Goal: Task Accomplishment & Management: Manage account settings

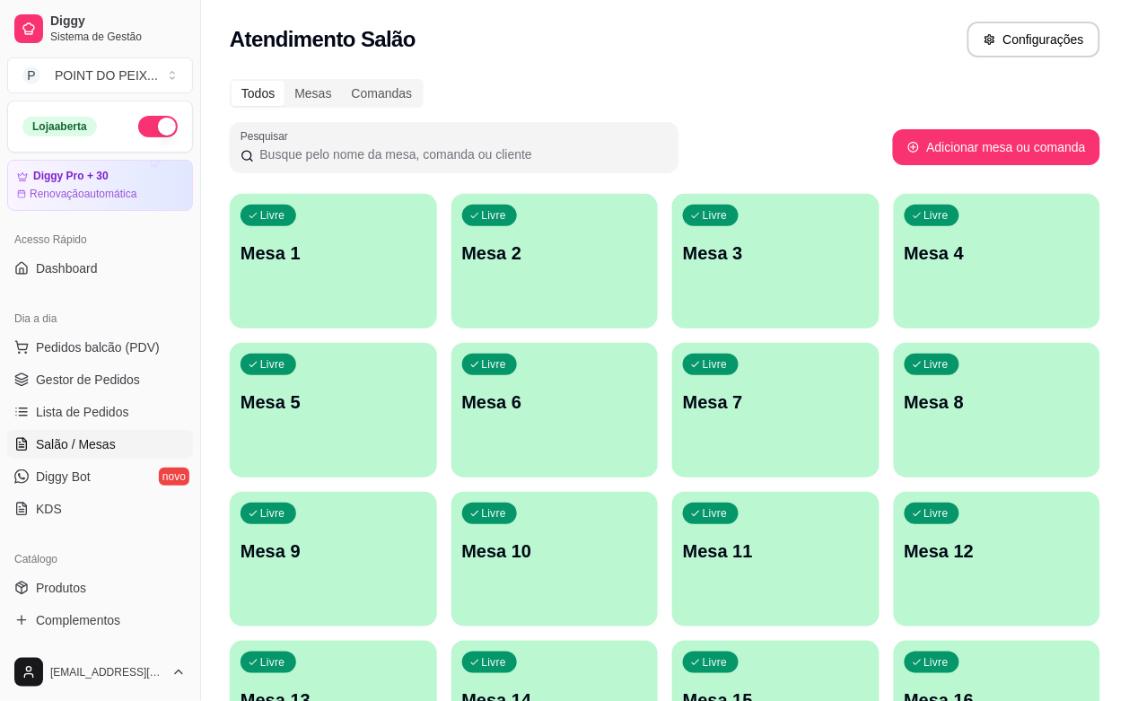
click at [672, 428] on div "Livre Mesa 7" at bounding box center [775, 399] width 207 height 113
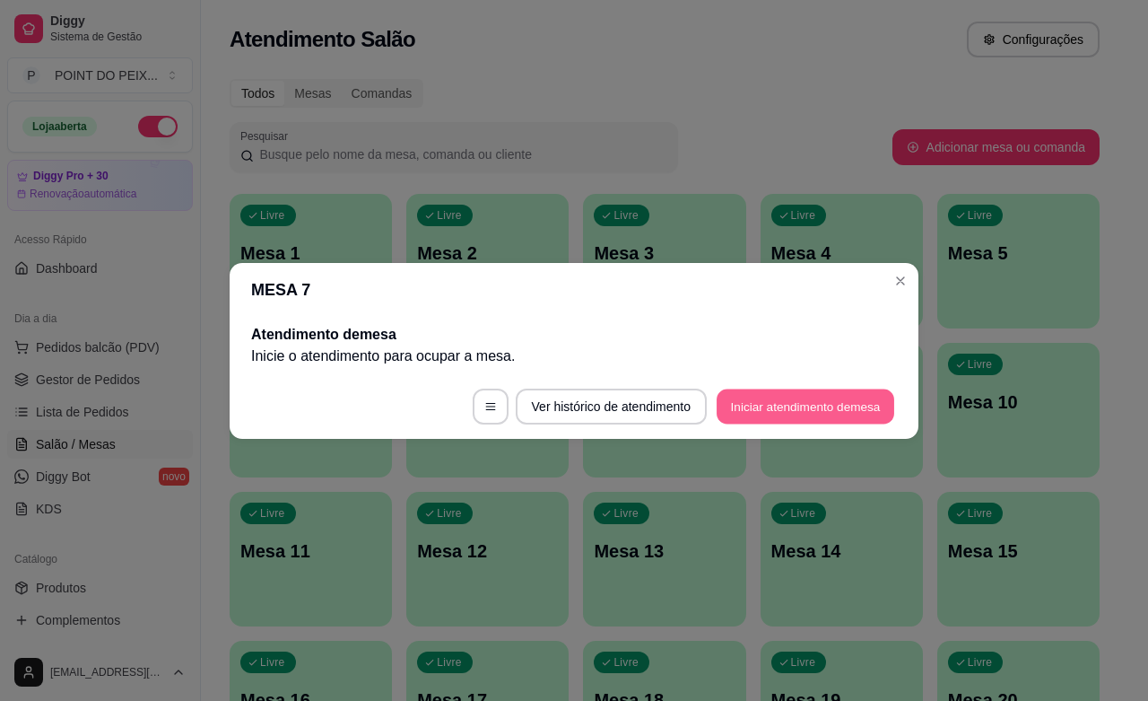
click at [787, 408] on button "Iniciar atendimento de mesa" at bounding box center [806, 406] width 178 height 35
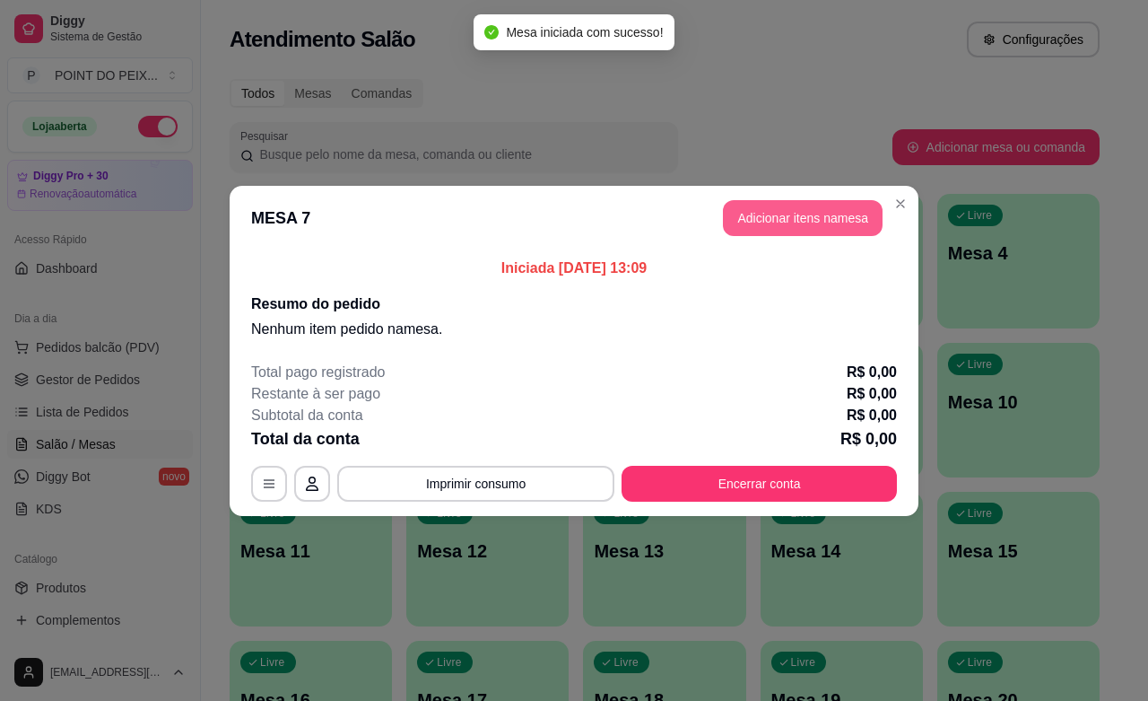
click at [792, 215] on button "Adicionar itens na mesa" at bounding box center [803, 218] width 160 height 36
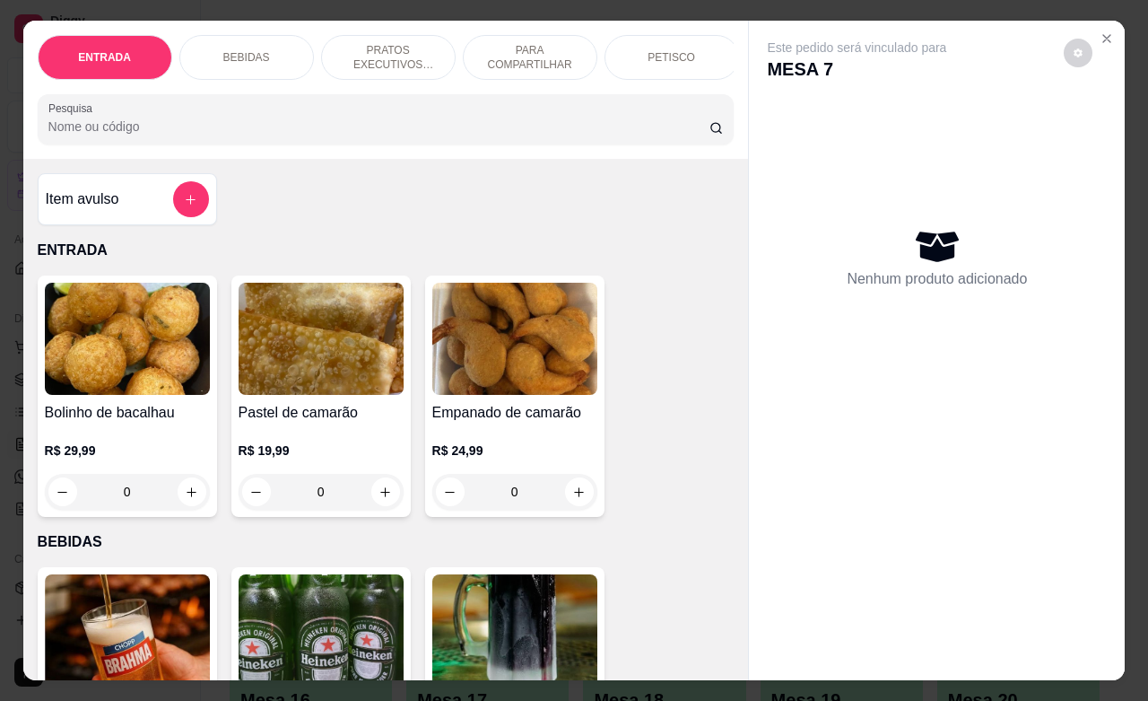
click at [676, 55] on p "PETISCO" at bounding box center [672, 57] width 48 height 14
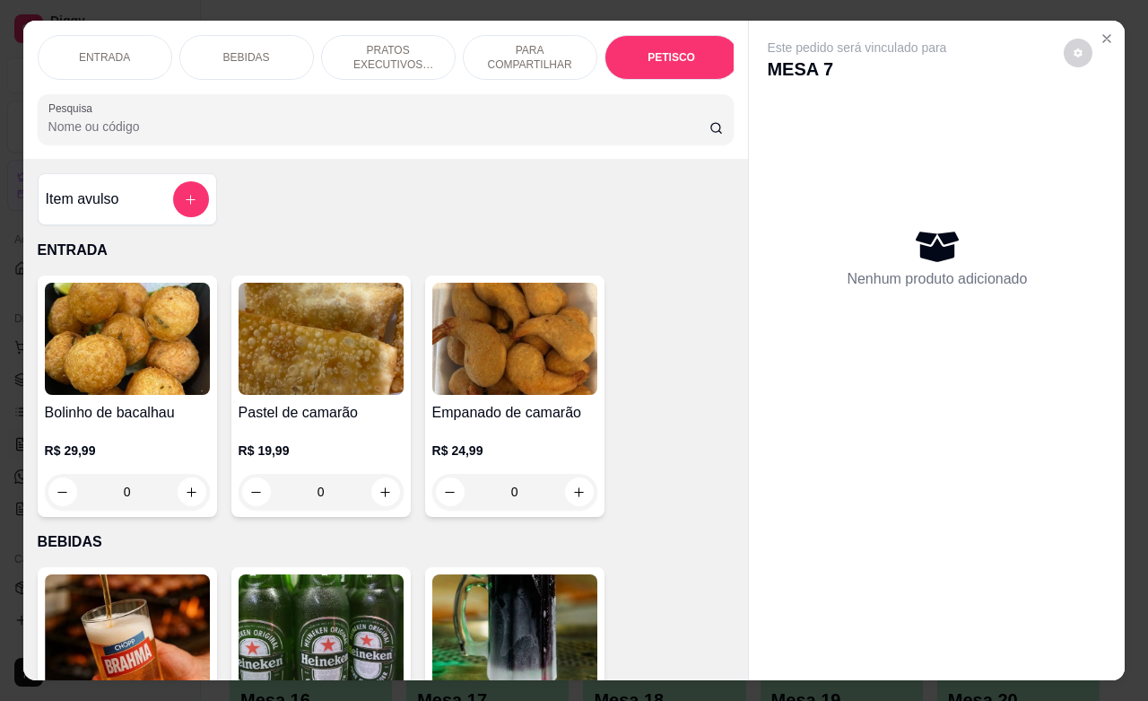
scroll to position [4188, 0]
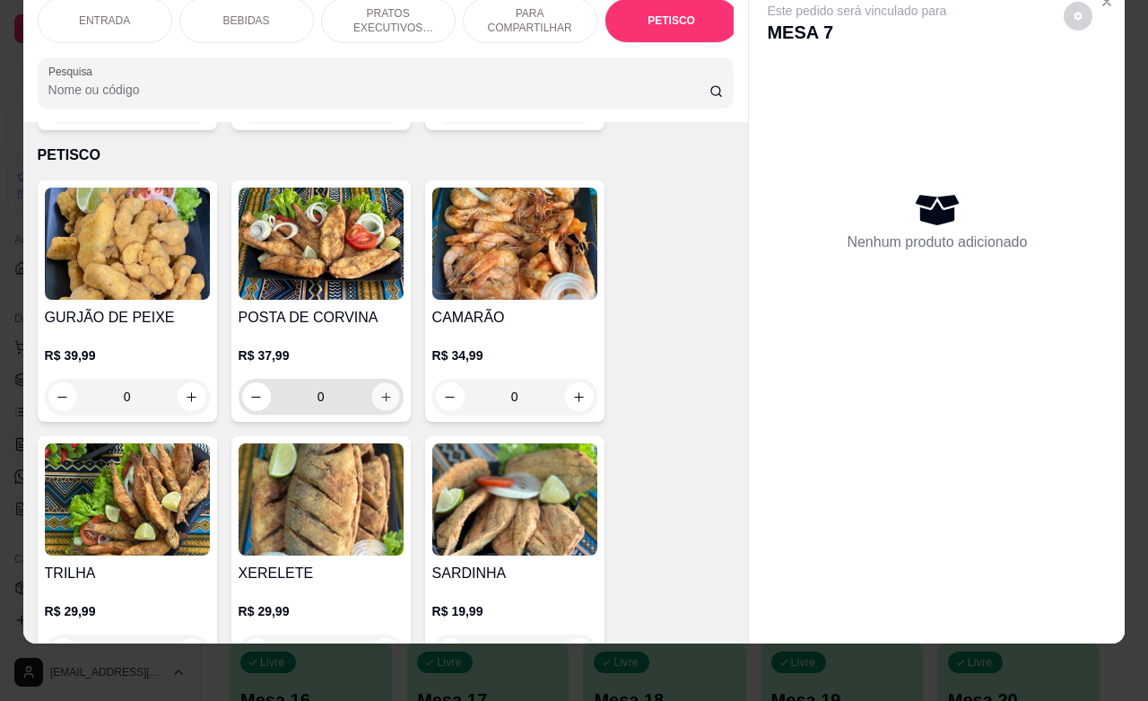
click at [379, 390] on icon "increase-product-quantity" at bounding box center [385, 396] width 13 height 13
type input "1"
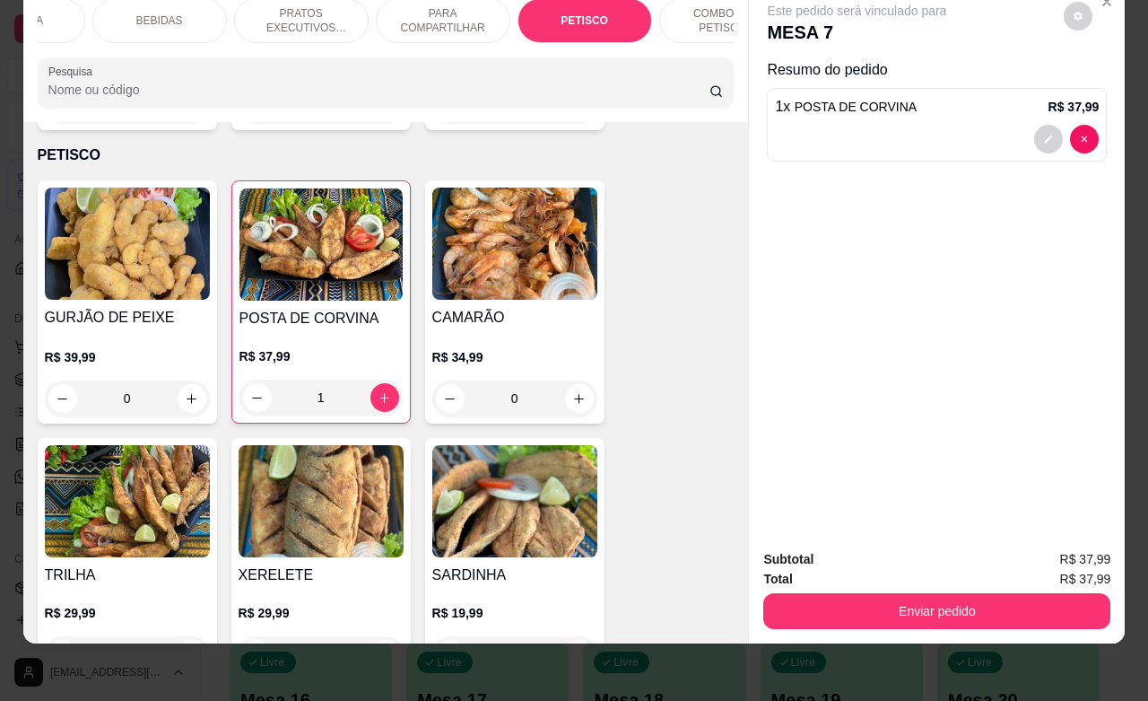
scroll to position [0, 90]
click at [707, 9] on p "COMBOS DE PETISCOS" at bounding box center [724, 20] width 104 height 29
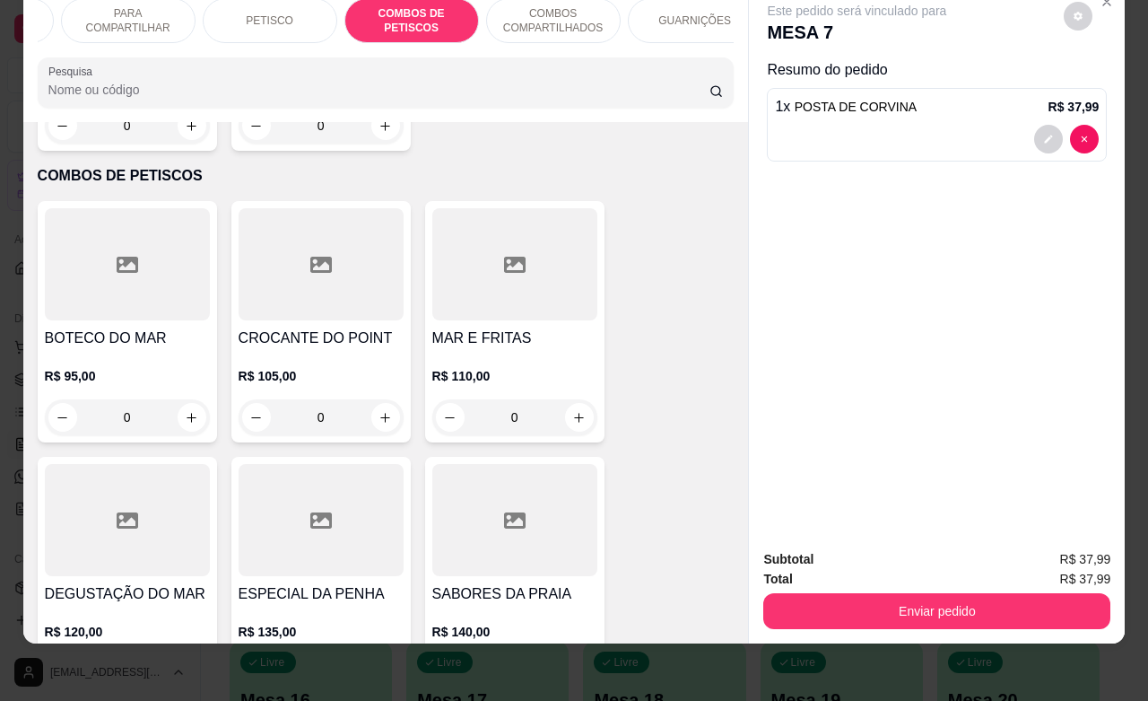
scroll to position [0, 431]
click at [683, 13] on p "GUARNIÇÕES" at bounding box center [667, 20] width 73 height 14
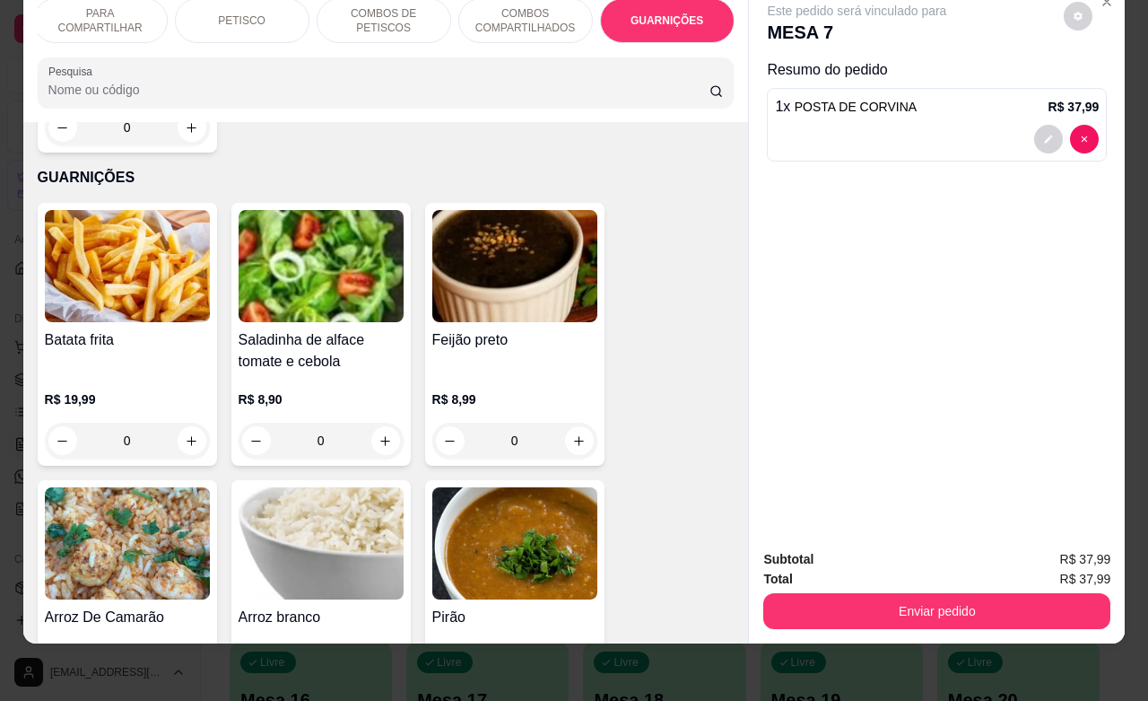
scroll to position [7454, 0]
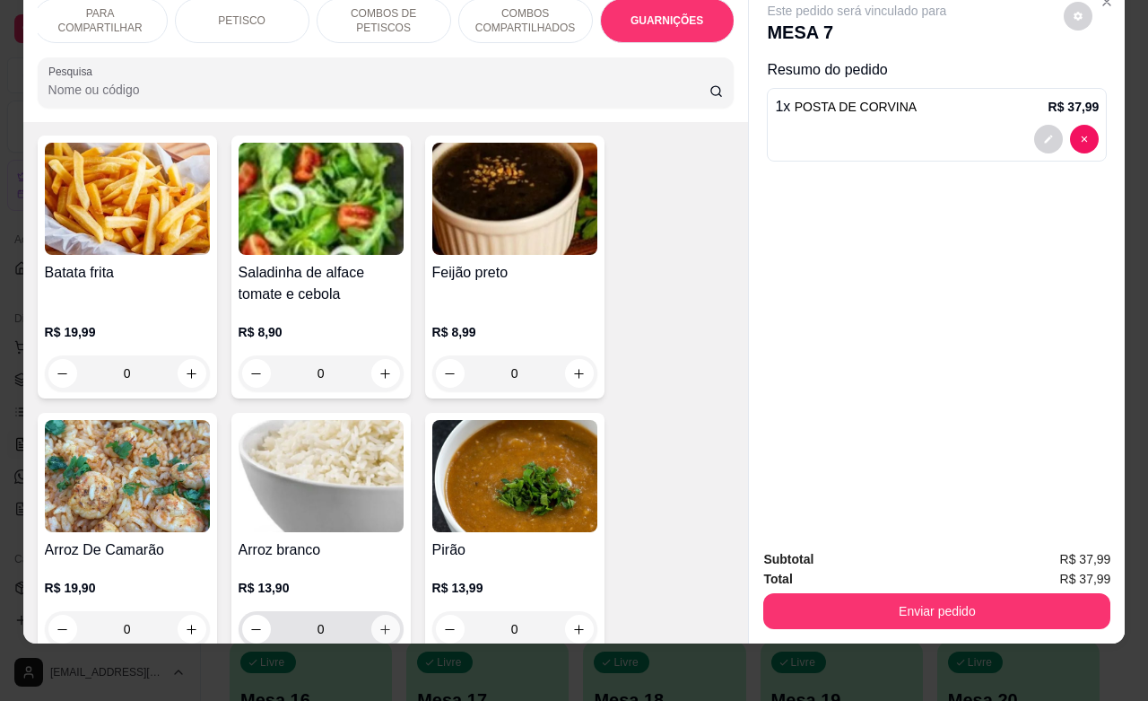
click at [380, 624] on icon "increase-product-quantity" at bounding box center [385, 629] width 10 height 10
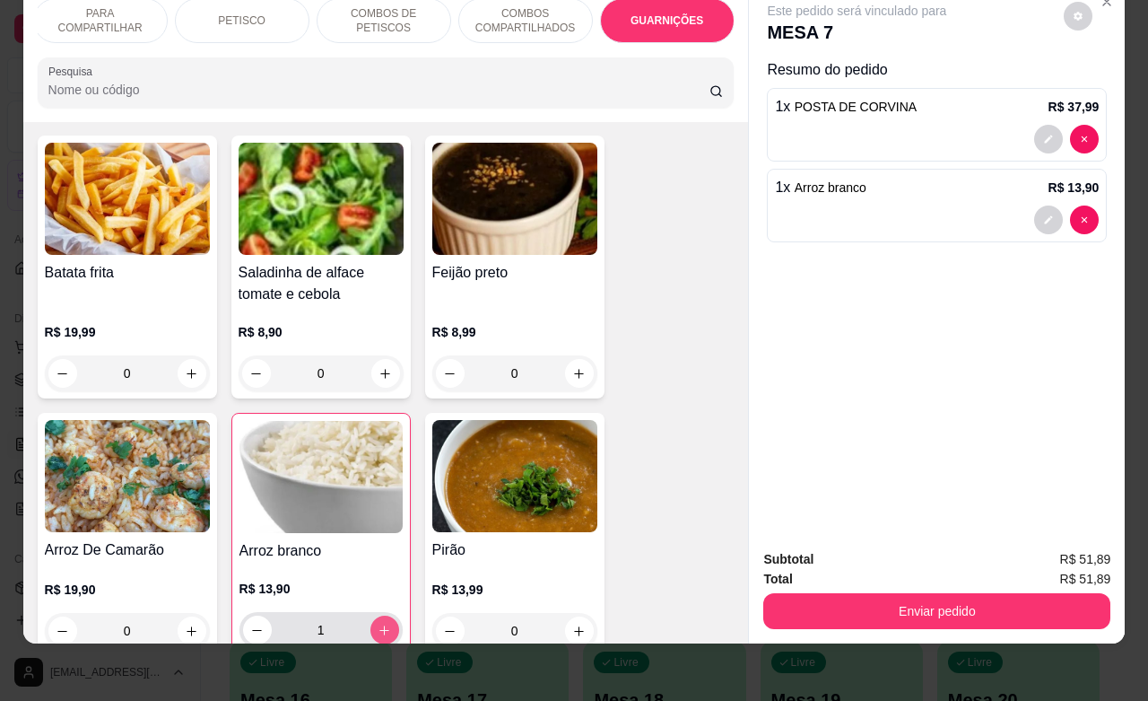
type input "1"
click at [572, 624] on icon "increase-product-quantity" at bounding box center [578, 630] width 13 height 13
type input "1"
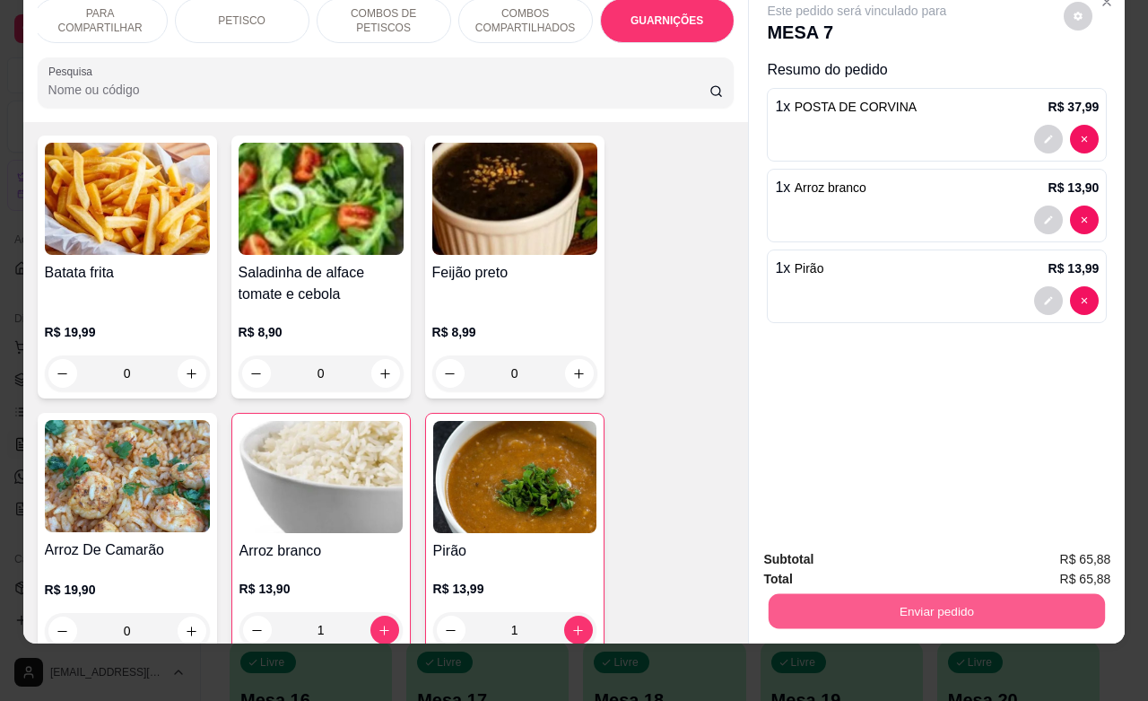
click at [822, 593] on button "Enviar pedido" at bounding box center [937, 610] width 336 height 35
click at [1032, 549] on button "Enviar pedido" at bounding box center [1061, 548] width 101 height 34
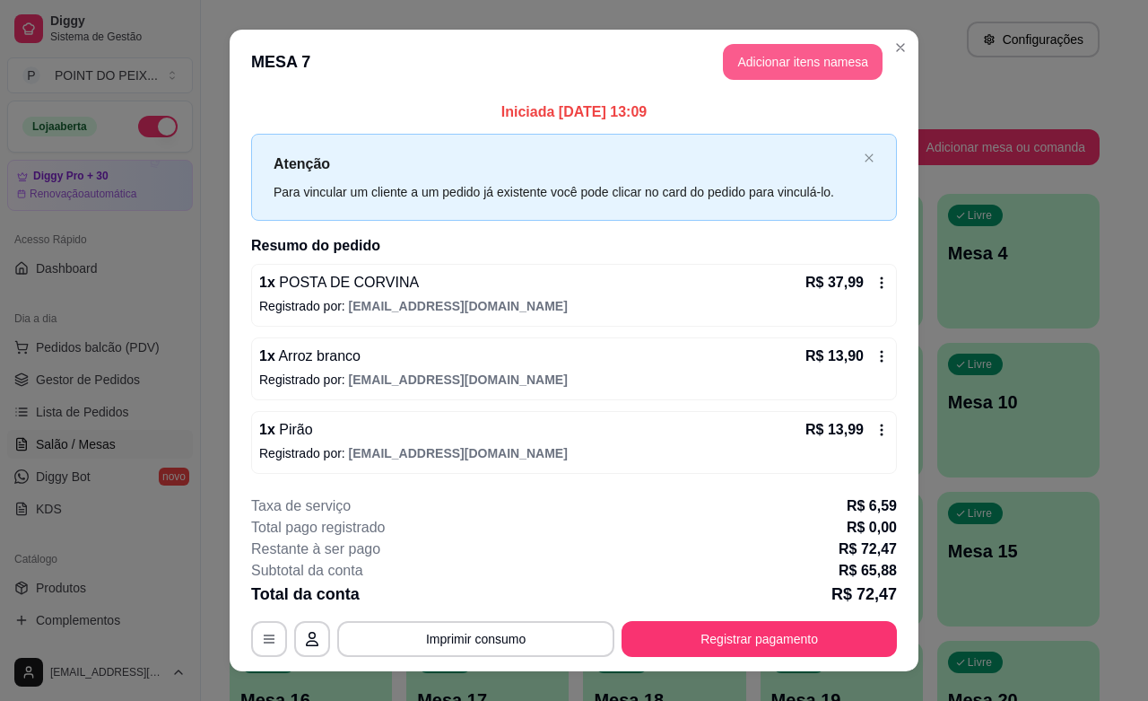
click at [777, 73] on button "Adicionar itens na mesa" at bounding box center [803, 62] width 160 height 36
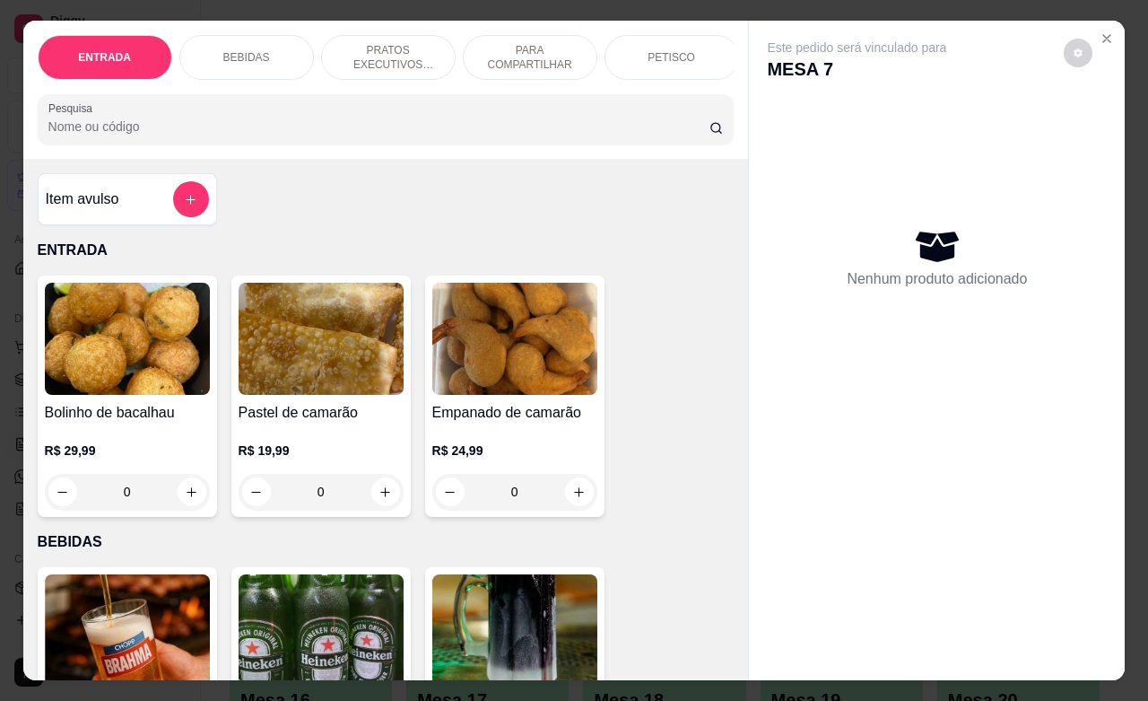
click at [767, 57] on p "MESA 7" at bounding box center [856, 69] width 179 height 25
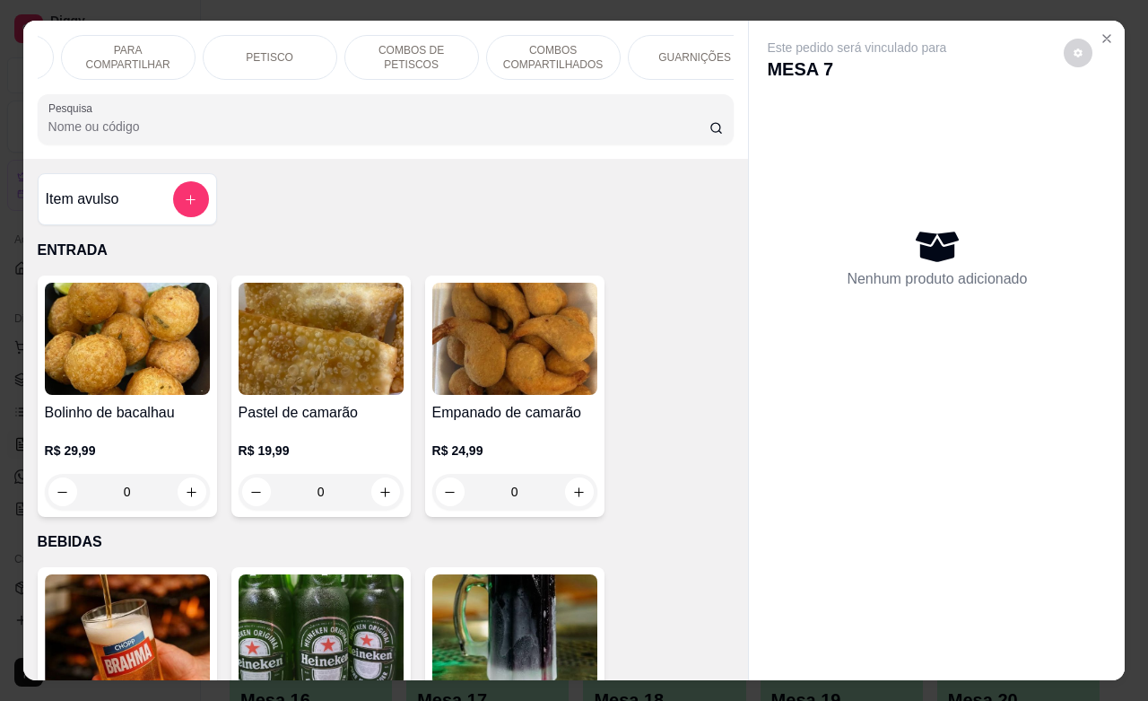
scroll to position [0, 404]
click at [694, 50] on p "GUARNIÇÕES" at bounding box center [693, 57] width 73 height 14
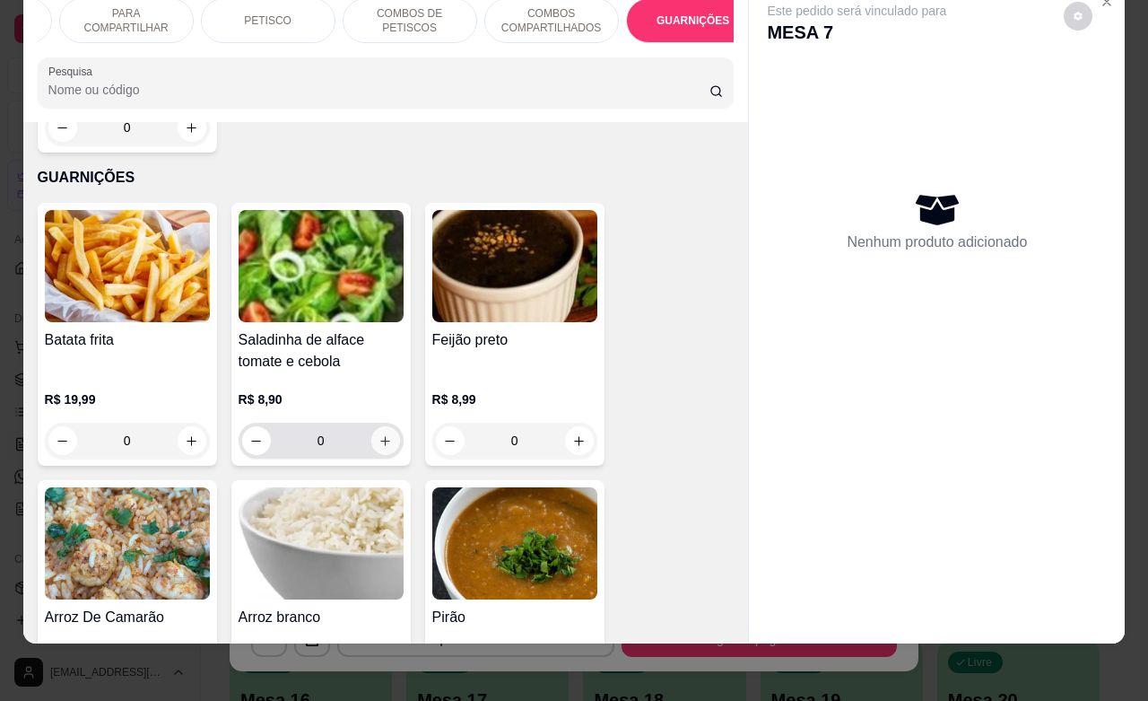
click at [380, 434] on icon "increase-product-quantity" at bounding box center [385, 440] width 13 height 13
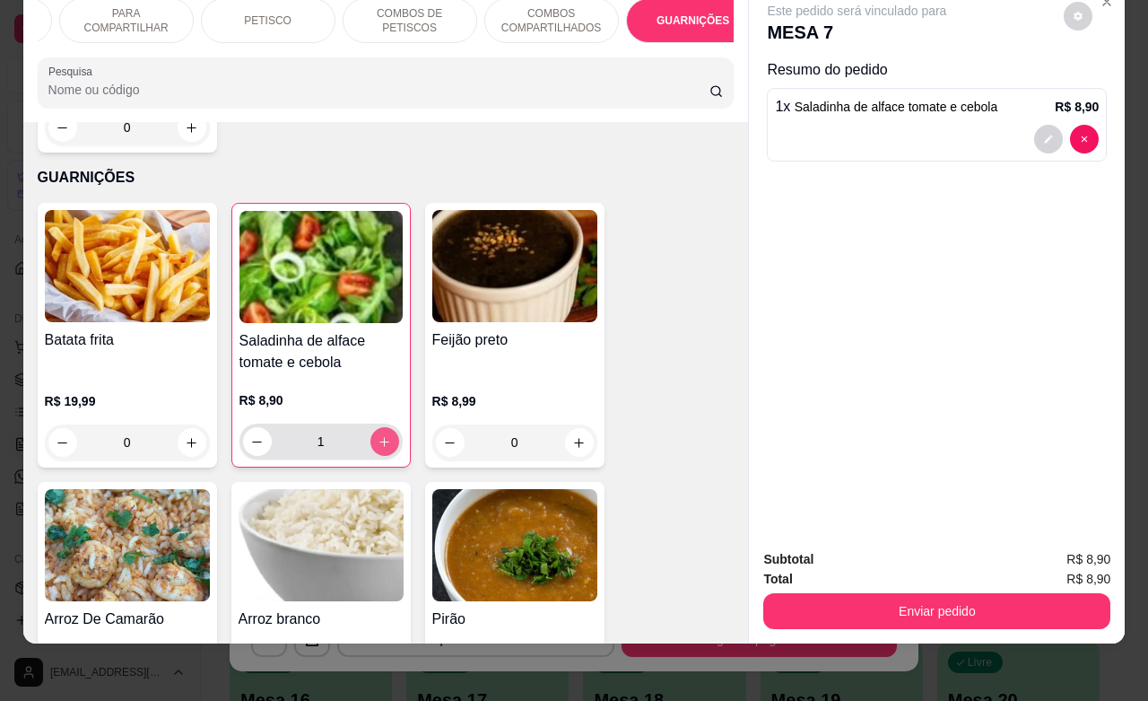
type input "1"
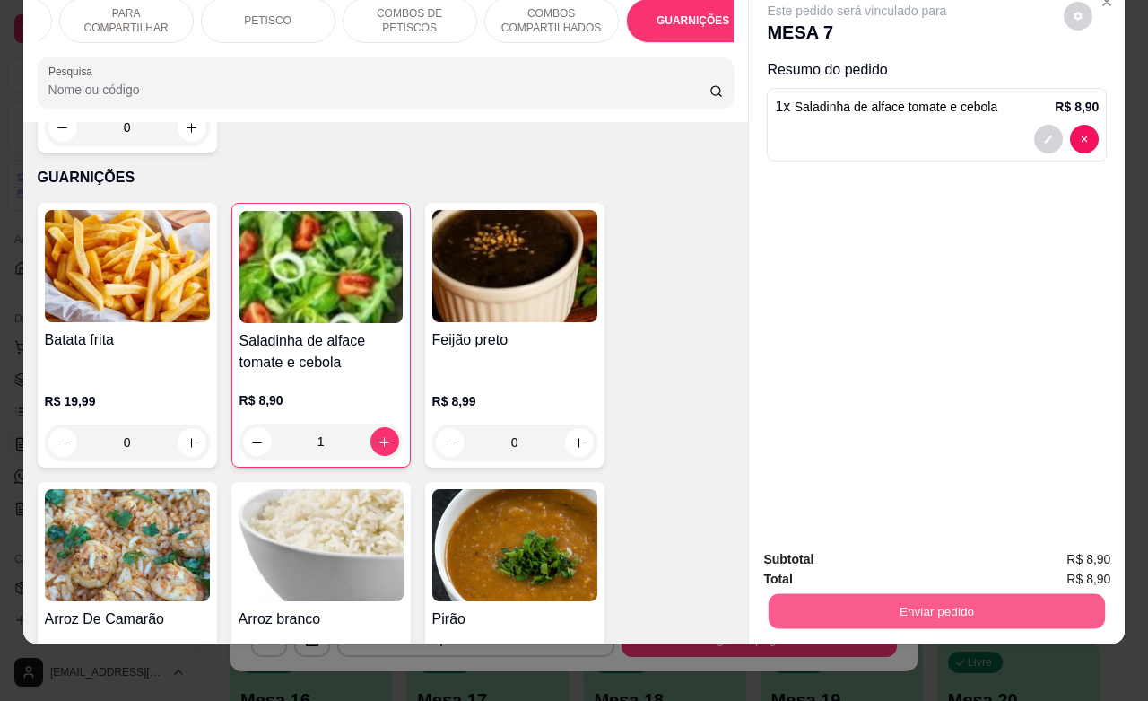
click at [888, 593] on button "Enviar pedido" at bounding box center [937, 610] width 336 height 35
click at [1048, 548] on button "Enviar pedido" at bounding box center [1061, 548] width 101 height 34
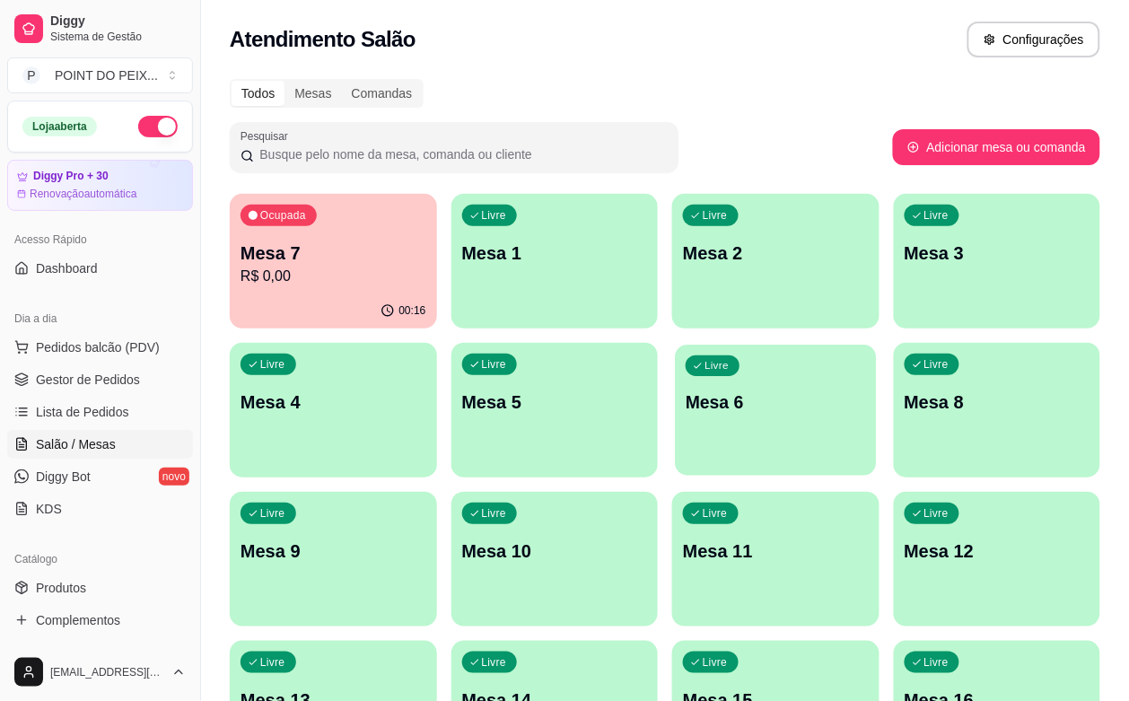
click at [675, 424] on div "Livre Mesa 6" at bounding box center [775, 399] width 201 height 109
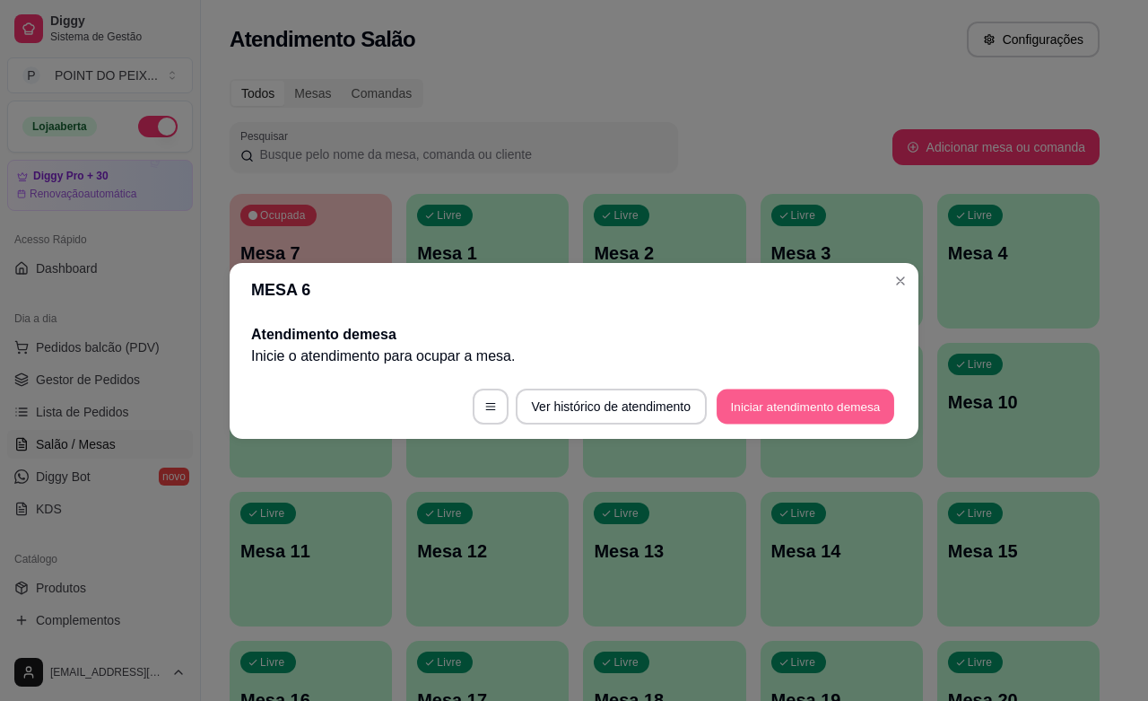
click at [804, 406] on button "Iniciar atendimento de mesa" at bounding box center [806, 406] width 178 height 35
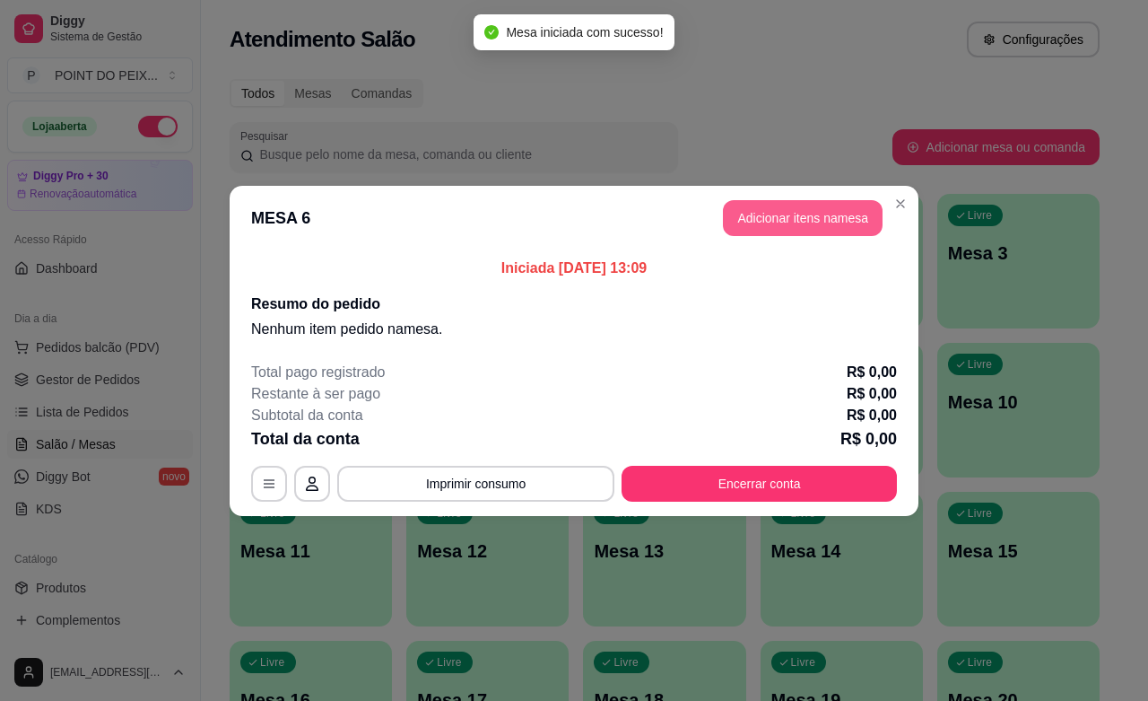
click at [786, 222] on button "Adicionar itens na mesa" at bounding box center [803, 218] width 160 height 36
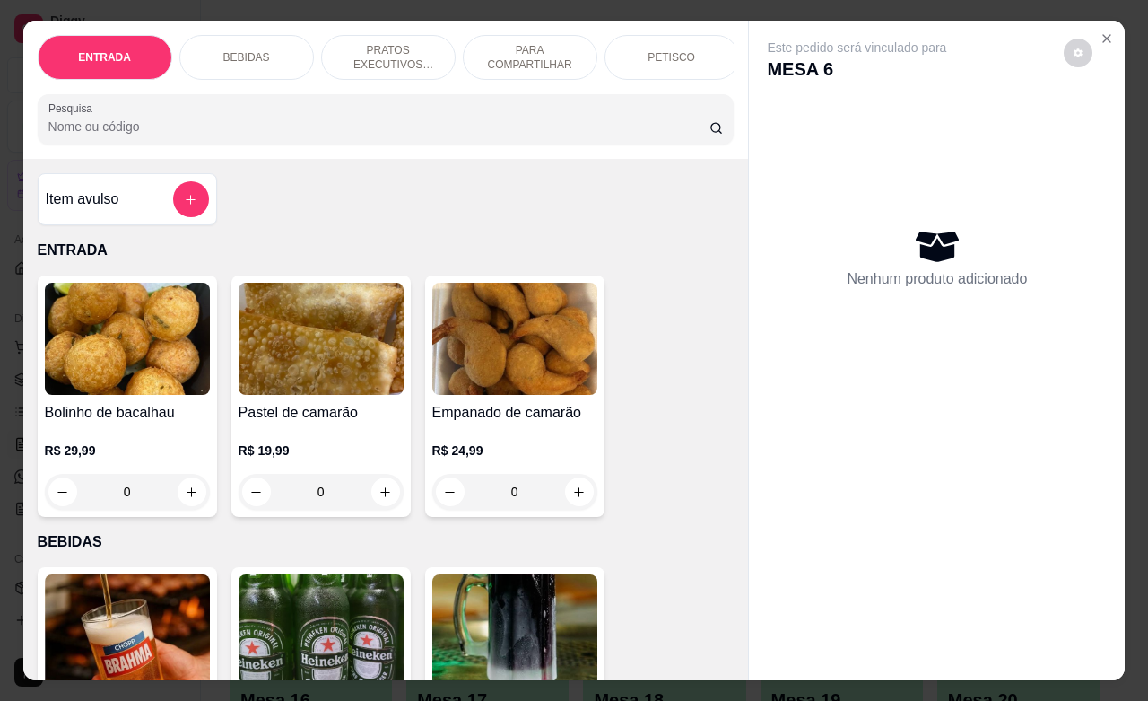
click at [406, 43] on p "PRATOS EXECUTIVOS (INDIVIDUAIS)" at bounding box center [388, 57] width 104 height 29
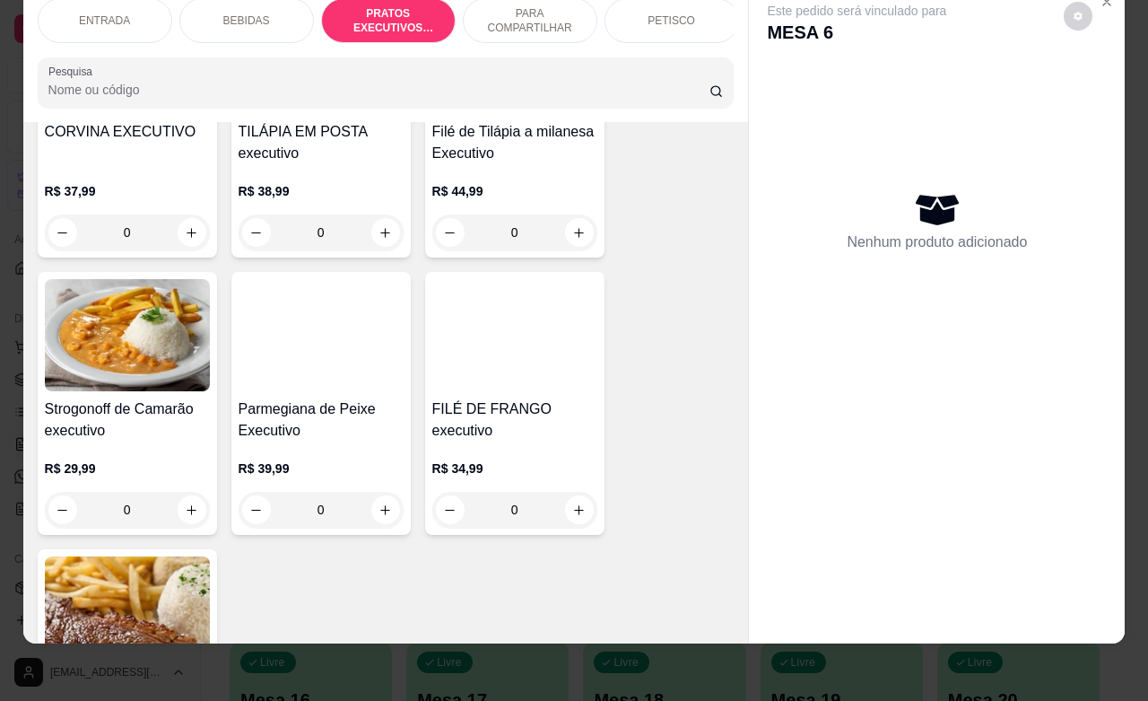
scroll to position [2923, 0]
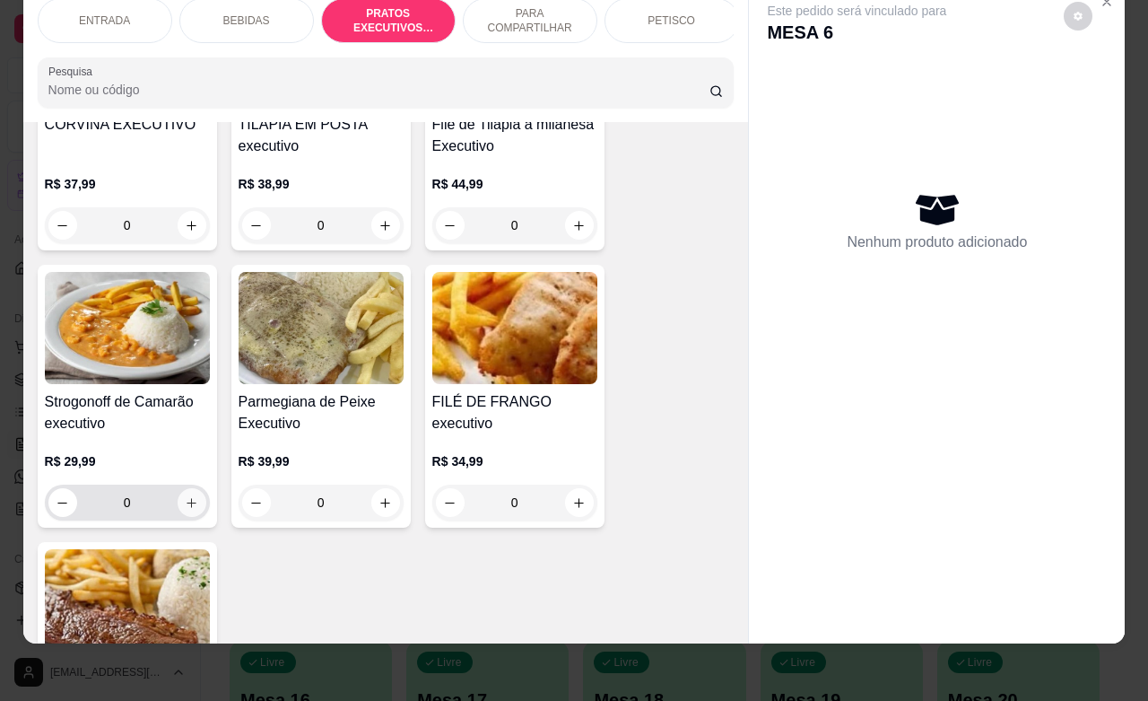
click at [187, 502] on icon "increase-product-quantity" at bounding box center [192, 503] width 10 height 10
type input "1"
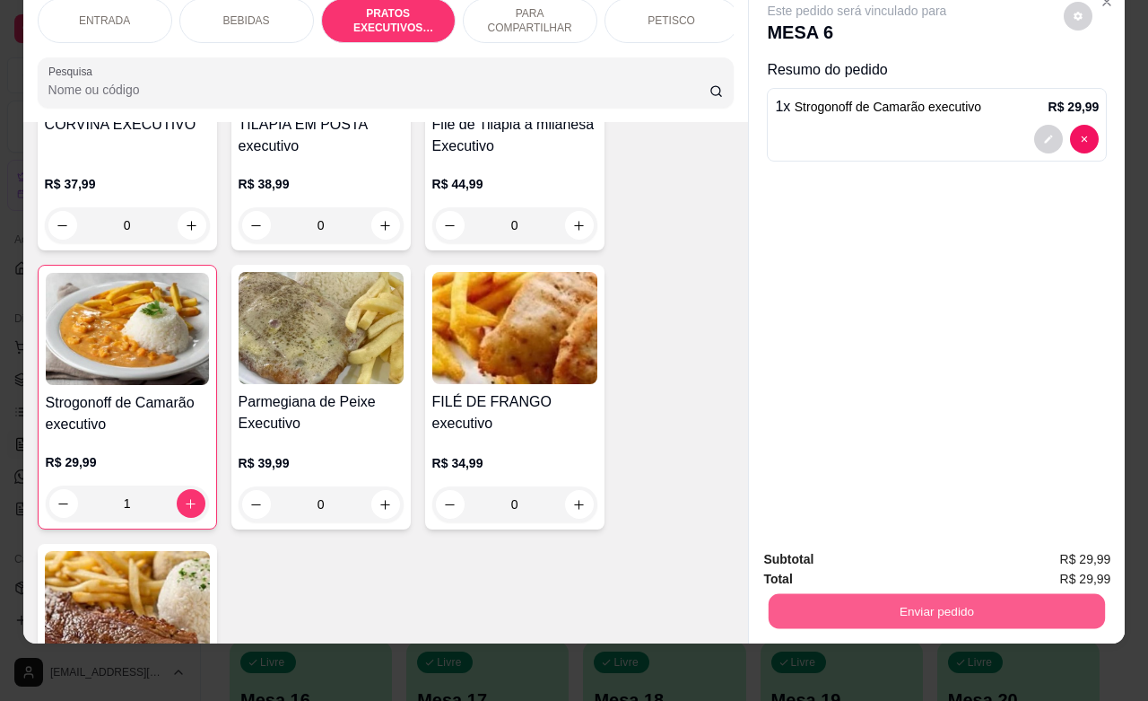
click at [898, 595] on button "Enviar pedido" at bounding box center [937, 610] width 336 height 35
click at [924, 546] on button "Registrar cliente" at bounding box center [942, 547] width 115 height 33
click at [974, 602] on button "Enviar pedido" at bounding box center [937, 610] width 336 height 35
click at [1046, 550] on button "Enviar pedido" at bounding box center [1061, 548] width 101 height 34
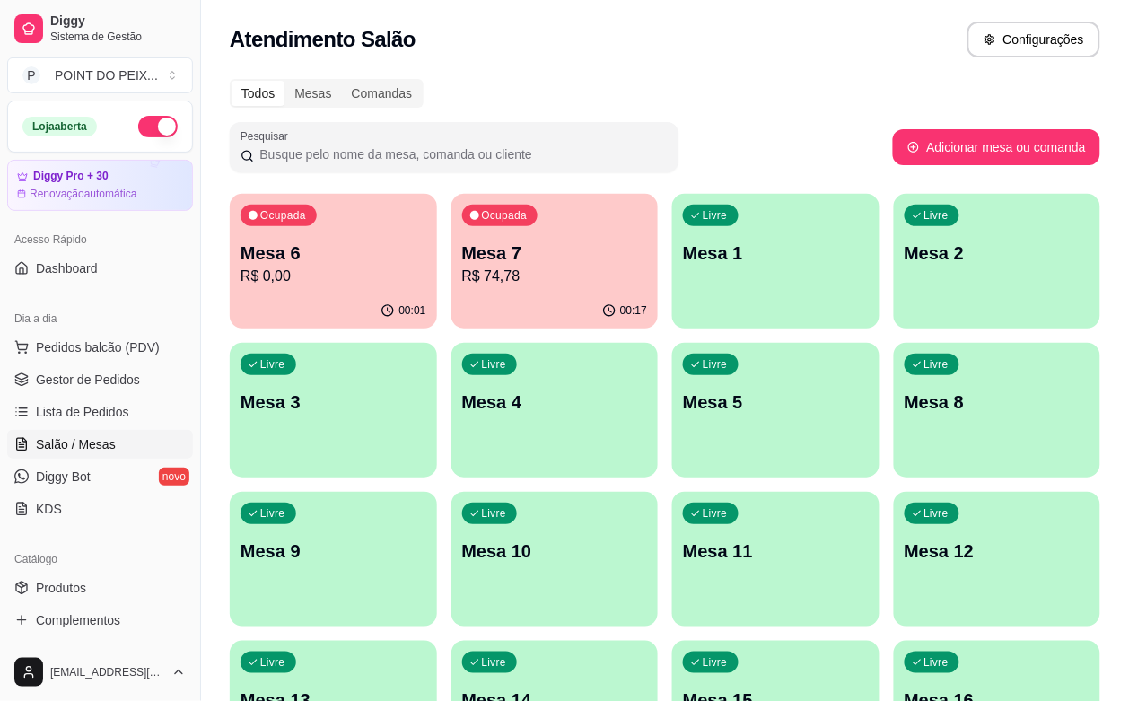
click at [534, 283] on p "R$ 74,78" at bounding box center [555, 277] width 186 height 22
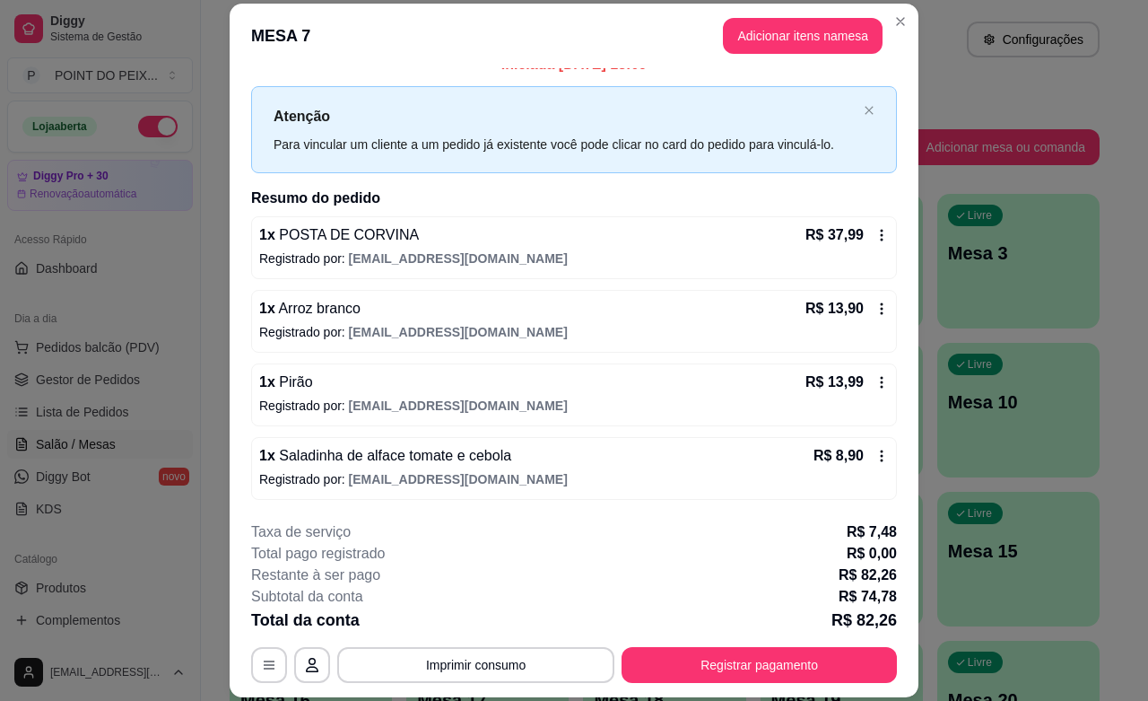
scroll to position [0, 0]
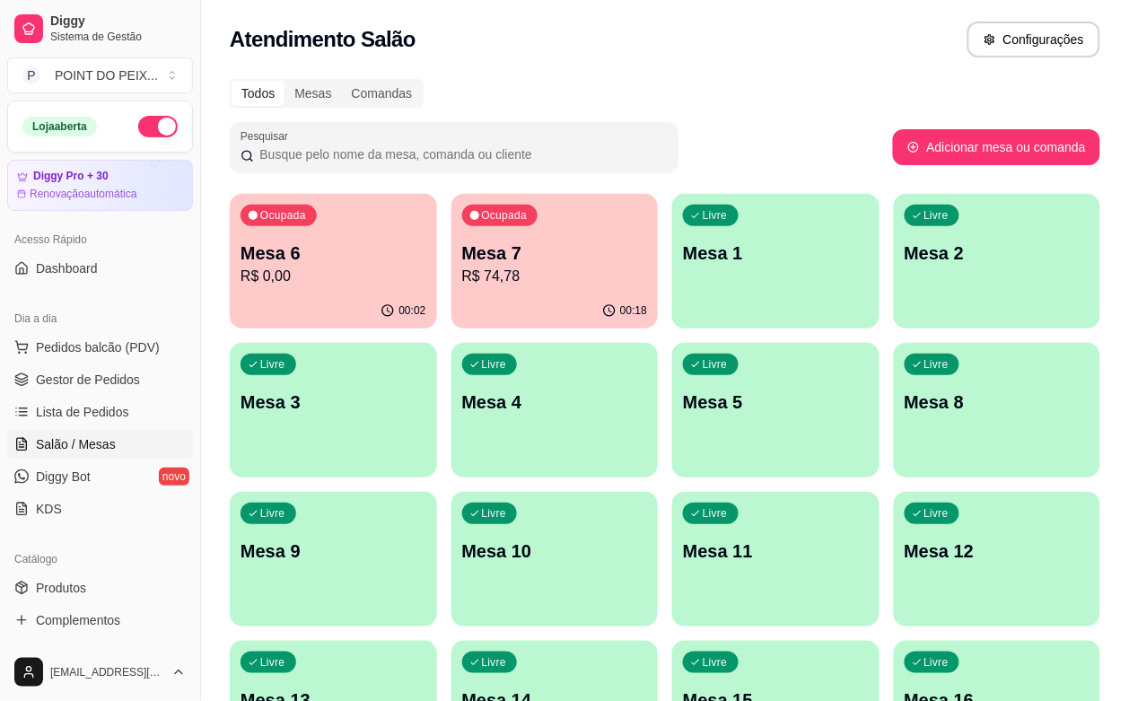
click at [904, 405] on p "Mesa 8" at bounding box center [997, 401] width 186 height 25
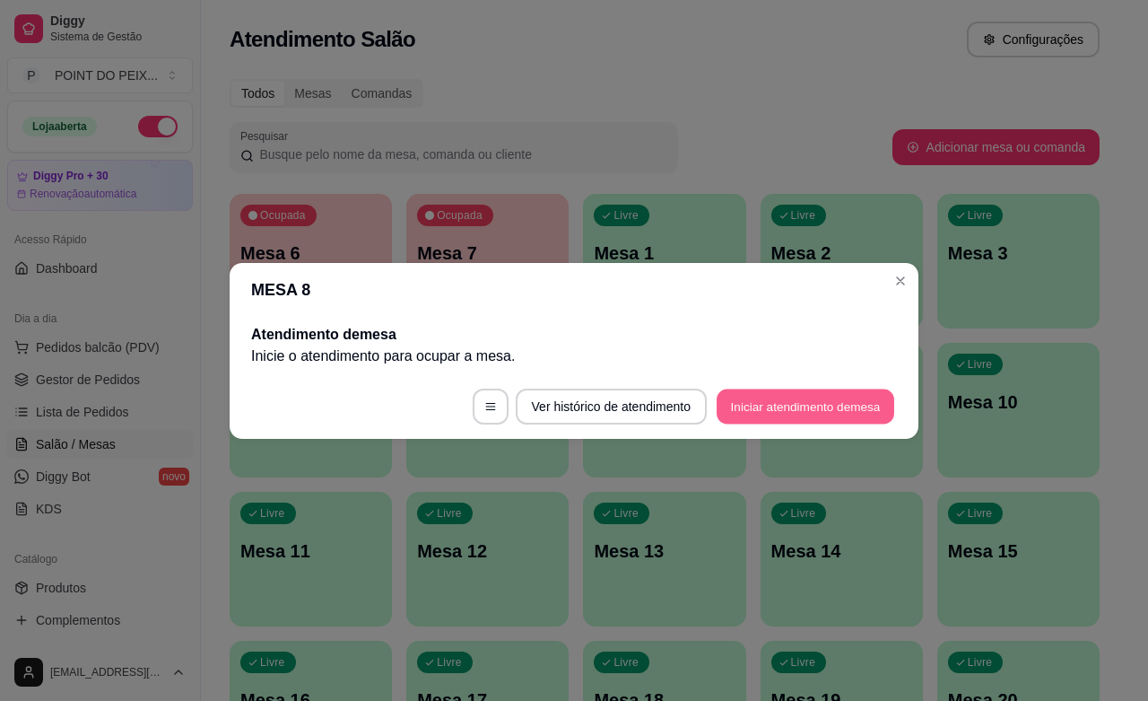
click at [781, 406] on button "Iniciar atendimento de mesa" at bounding box center [806, 406] width 178 height 35
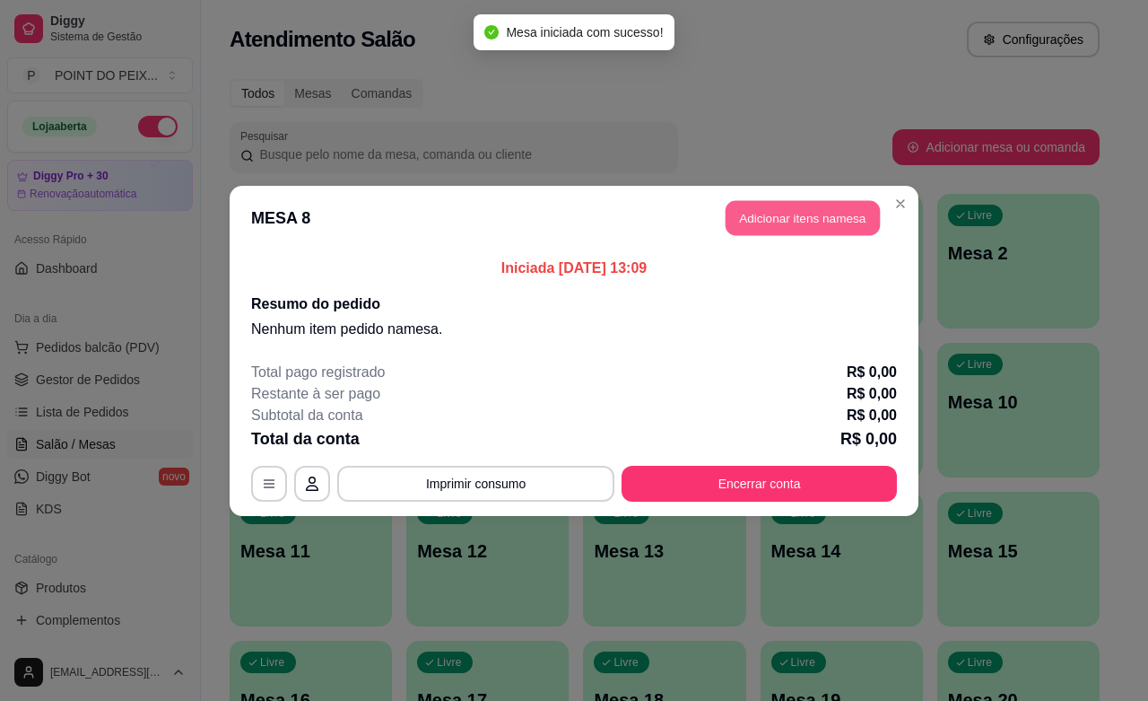
click at [808, 226] on button "Adicionar itens na mesa" at bounding box center [803, 217] width 154 height 35
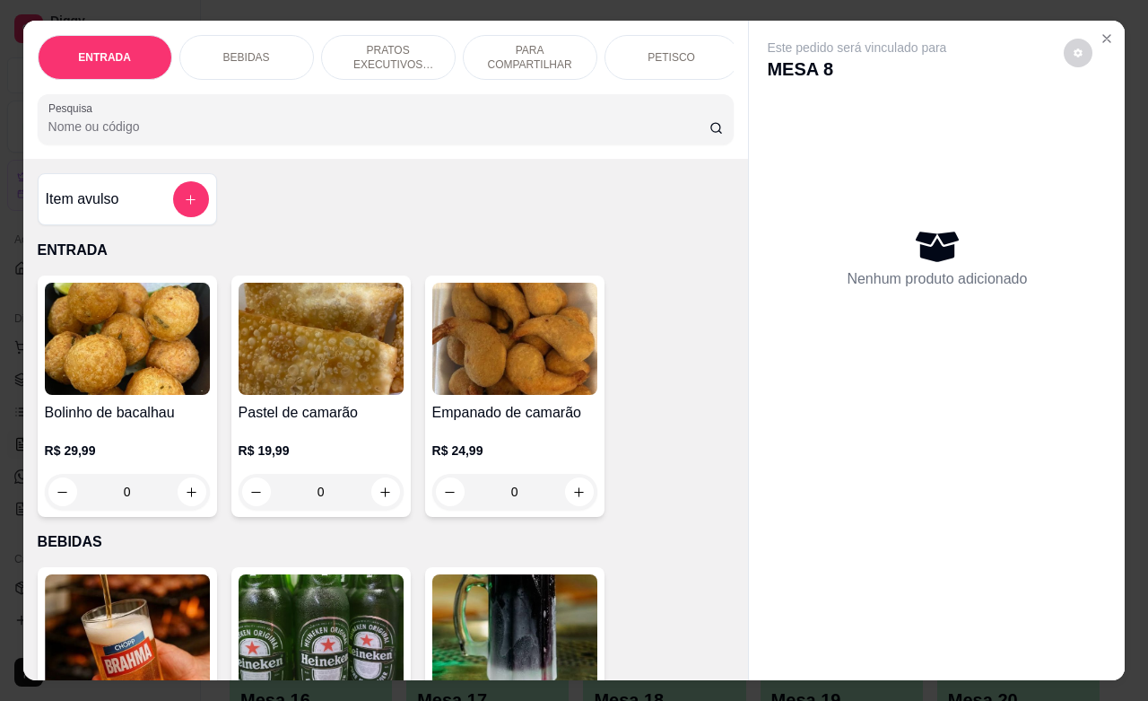
click at [389, 43] on p "PRATOS EXECUTIVOS (INDIVIDUAIS)" at bounding box center [388, 57] width 104 height 29
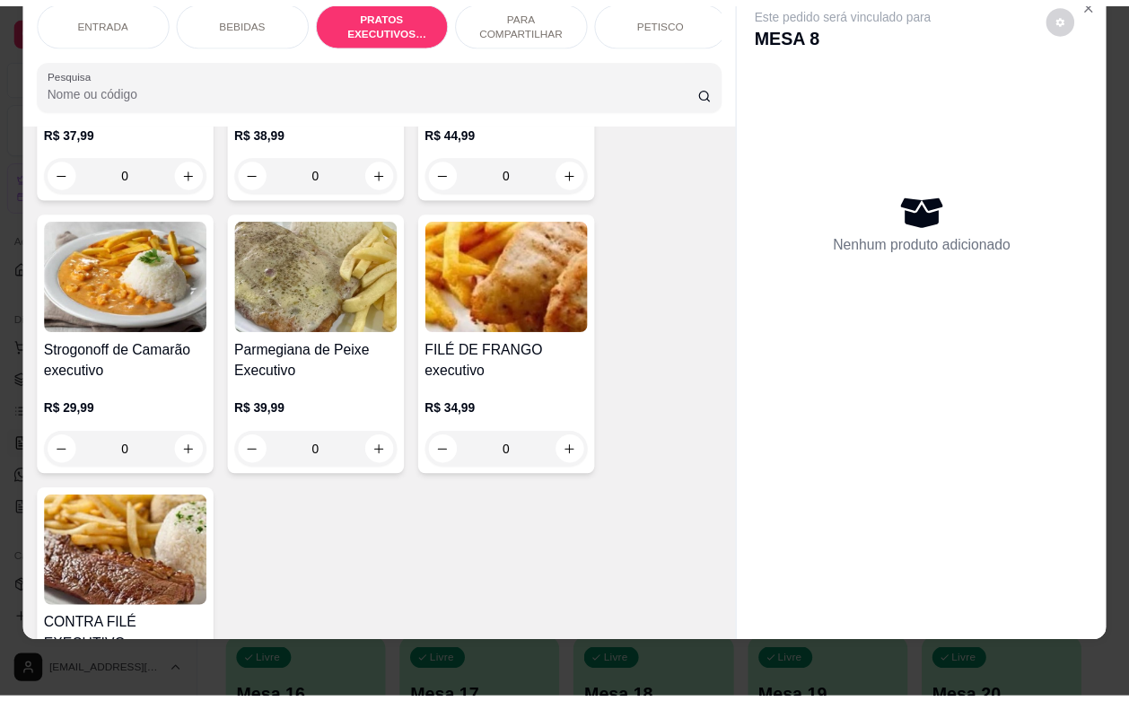
scroll to position [3035, 0]
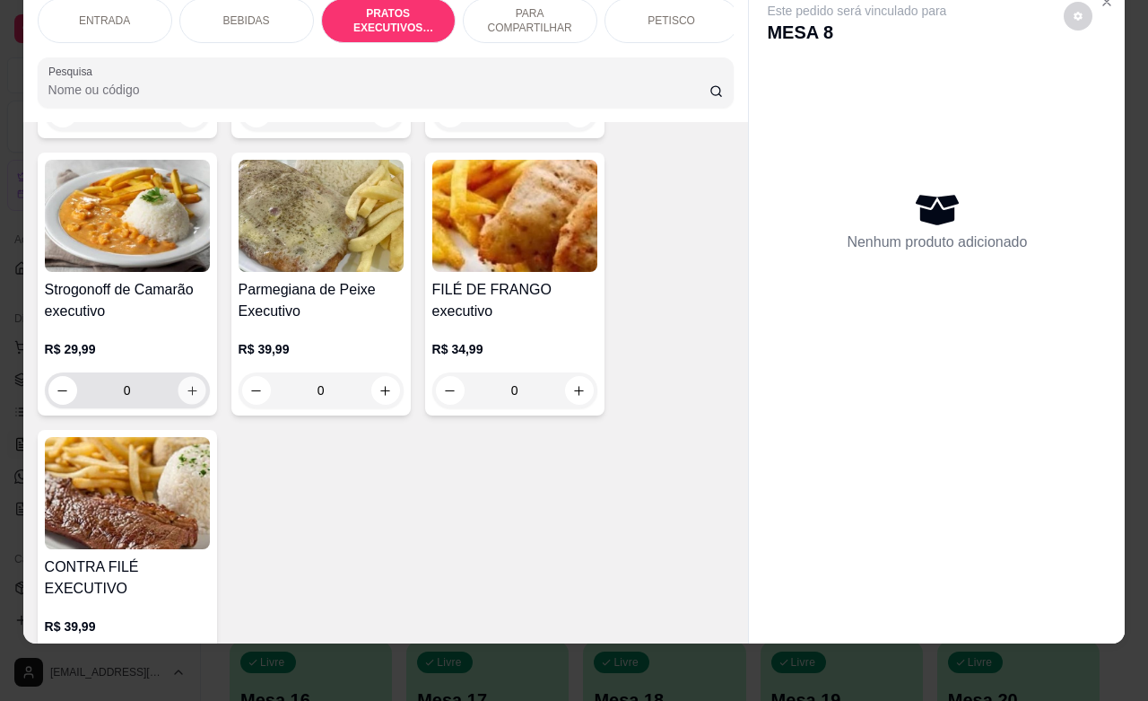
click at [184, 382] on button "increase-product-quantity" at bounding box center [192, 391] width 28 height 28
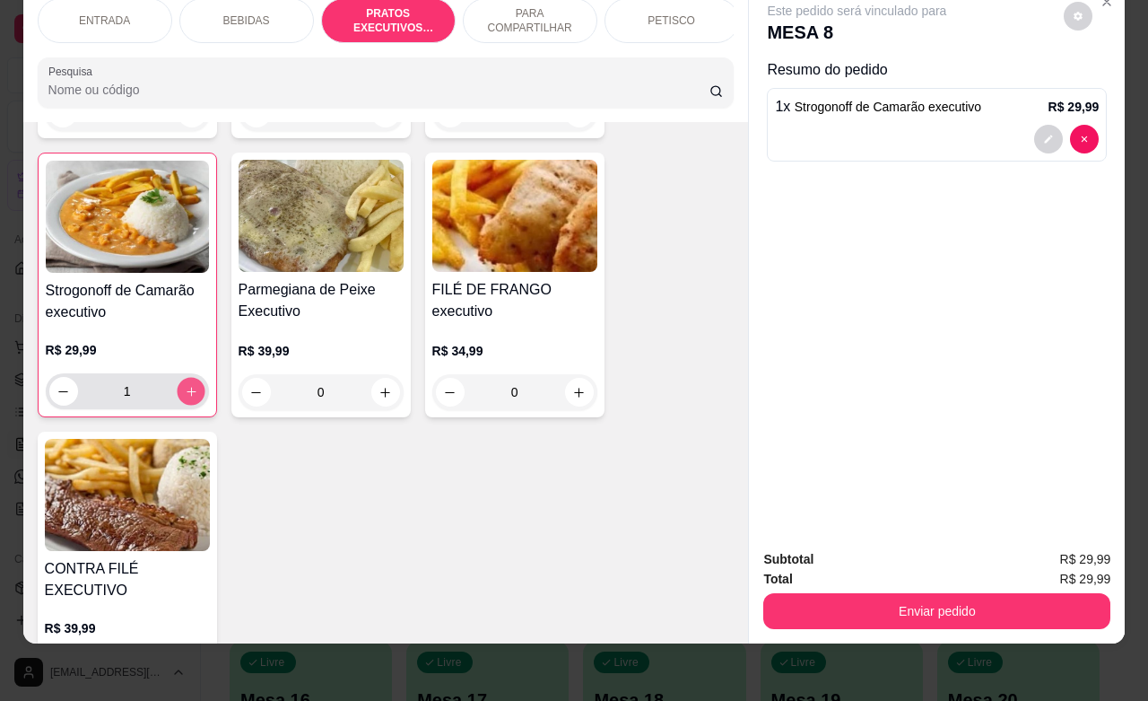
click at [185, 382] on button "increase-product-quantity" at bounding box center [191, 392] width 28 height 28
type input "2"
click at [957, 613] on div "Subtotal R$ 59,98 Total R$ 59,98 Enviar pedido" at bounding box center [937, 589] width 376 height 109
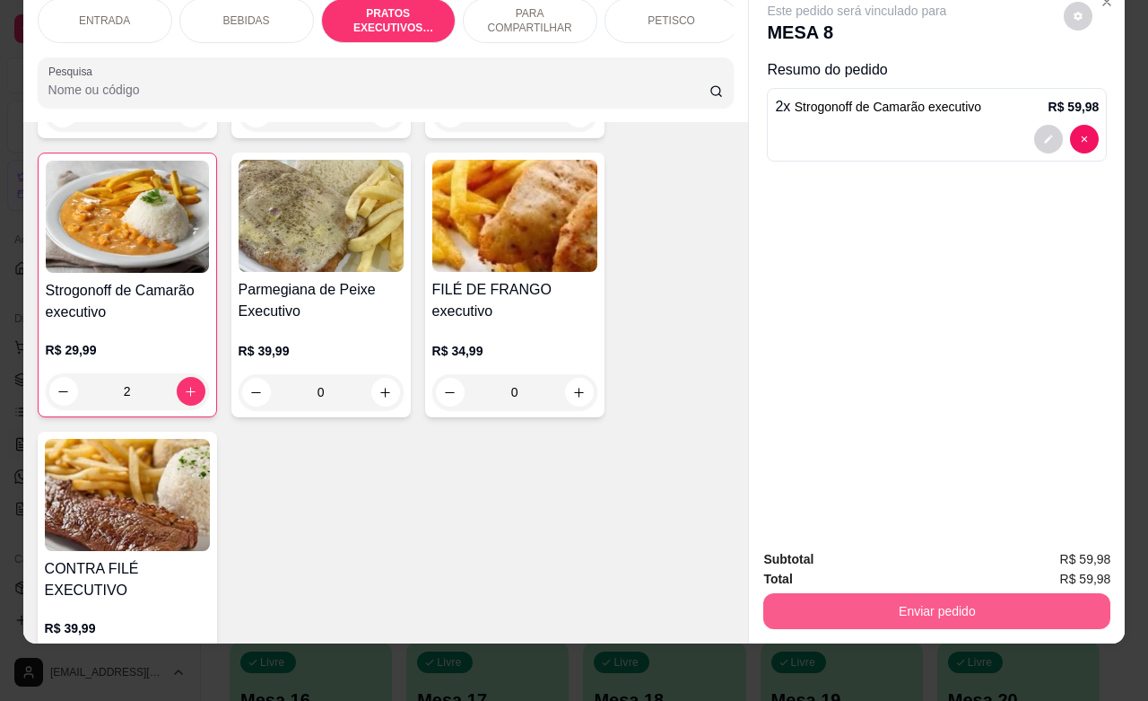
click at [912, 593] on button "Enviar pedido" at bounding box center [937, 611] width 347 height 36
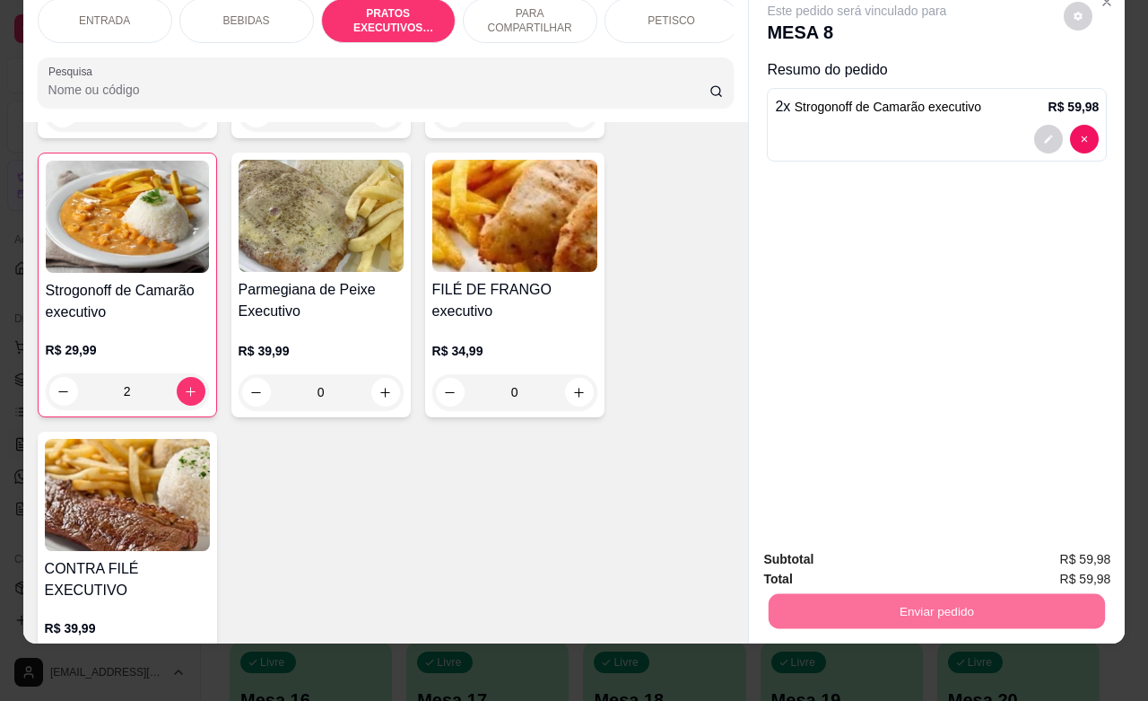
click at [1059, 549] on button "Enviar pedido" at bounding box center [1062, 547] width 99 height 33
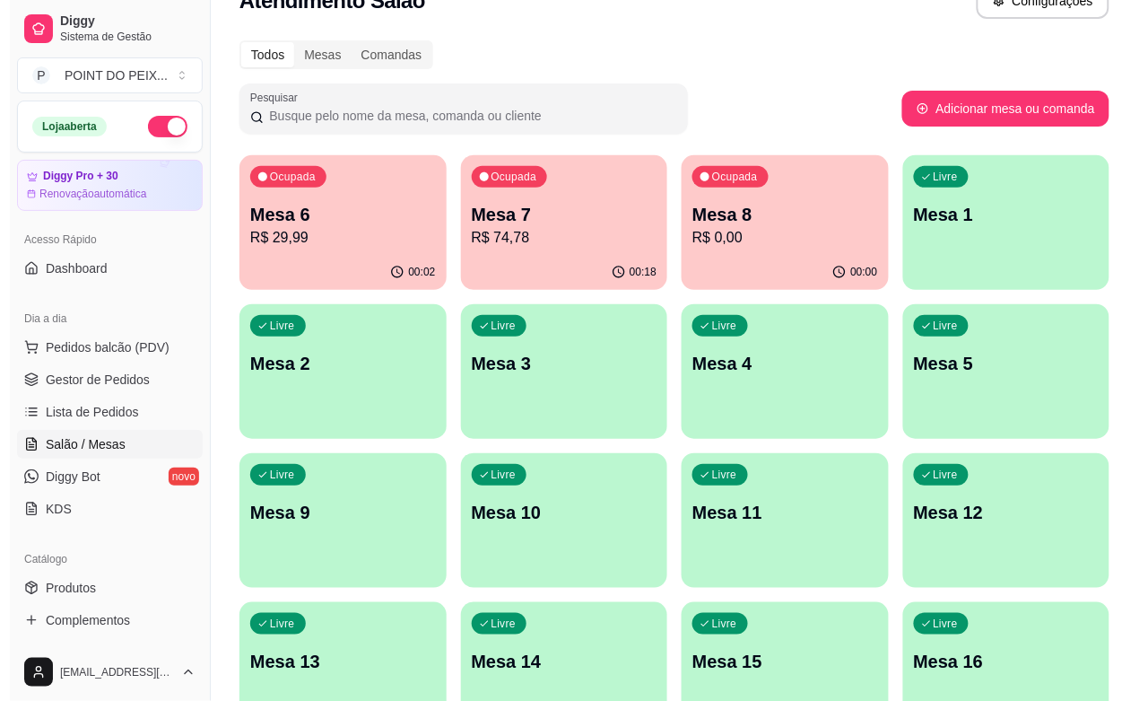
scroll to position [0, 0]
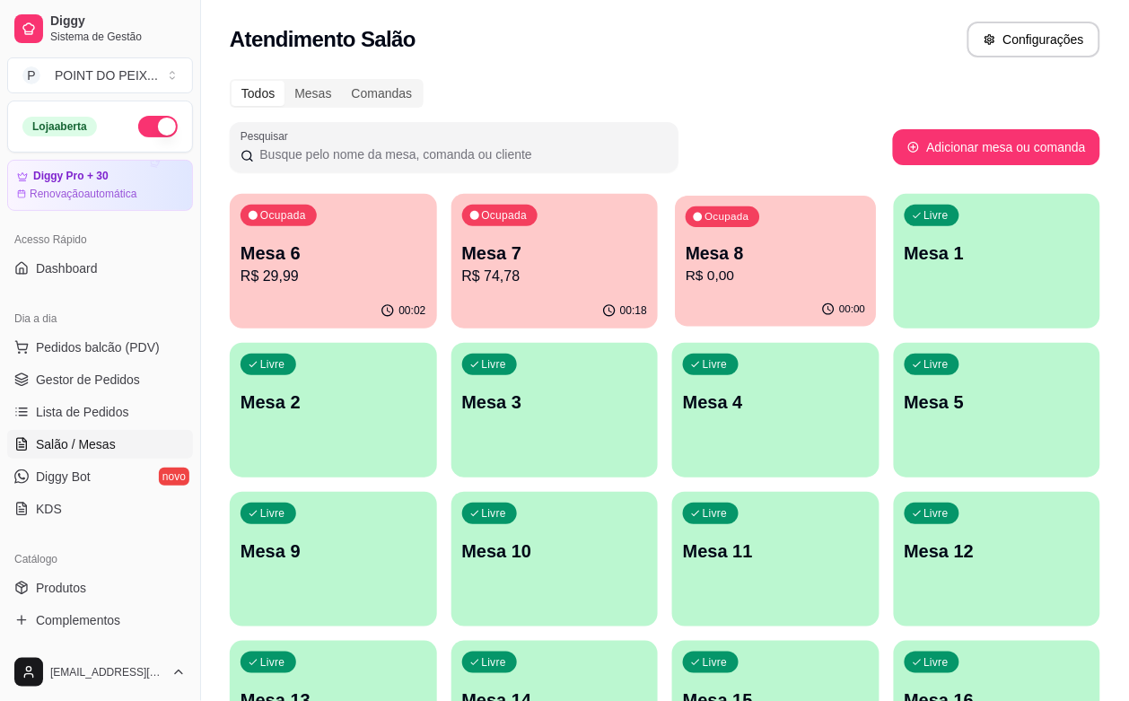
click at [685, 281] on p "R$ 0,00" at bounding box center [774, 276] width 179 height 21
click at [520, 260] on p "Mesa 7" at bounding box center [554, 253] width 179 height 24
click at [672, 288] on div "Ocupada Mesa 8 R$ 59,98" at bounding box center [775, 244] width 207 height 100
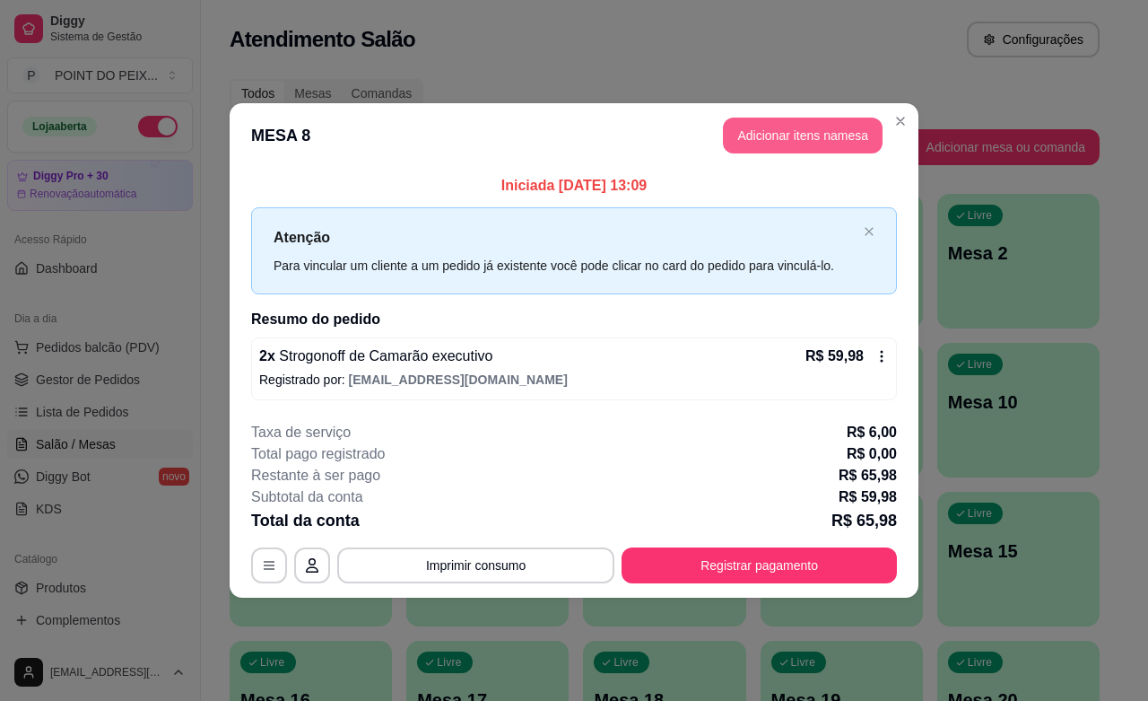
click at [806, 133] on button "Adicionar itens na mesa" at bounding box center [803, 136] width 160 height 36
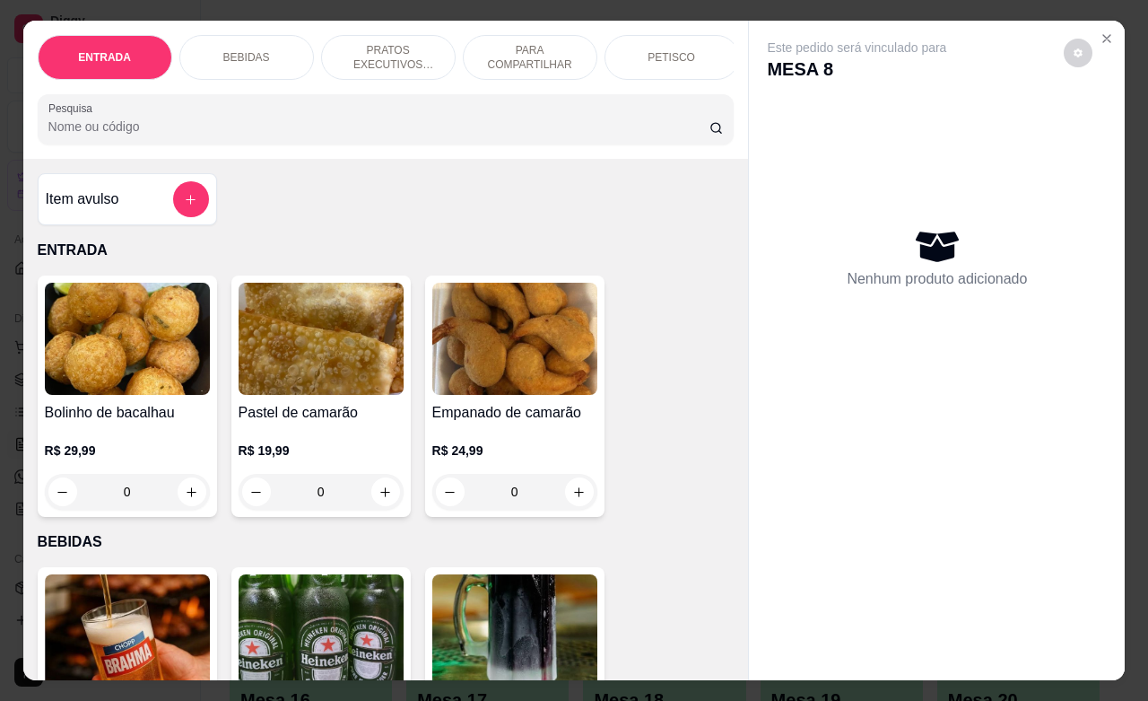
click at [249, 52] on p "BEBIDAS" at bounding box center [246, 57] width 47 height 14
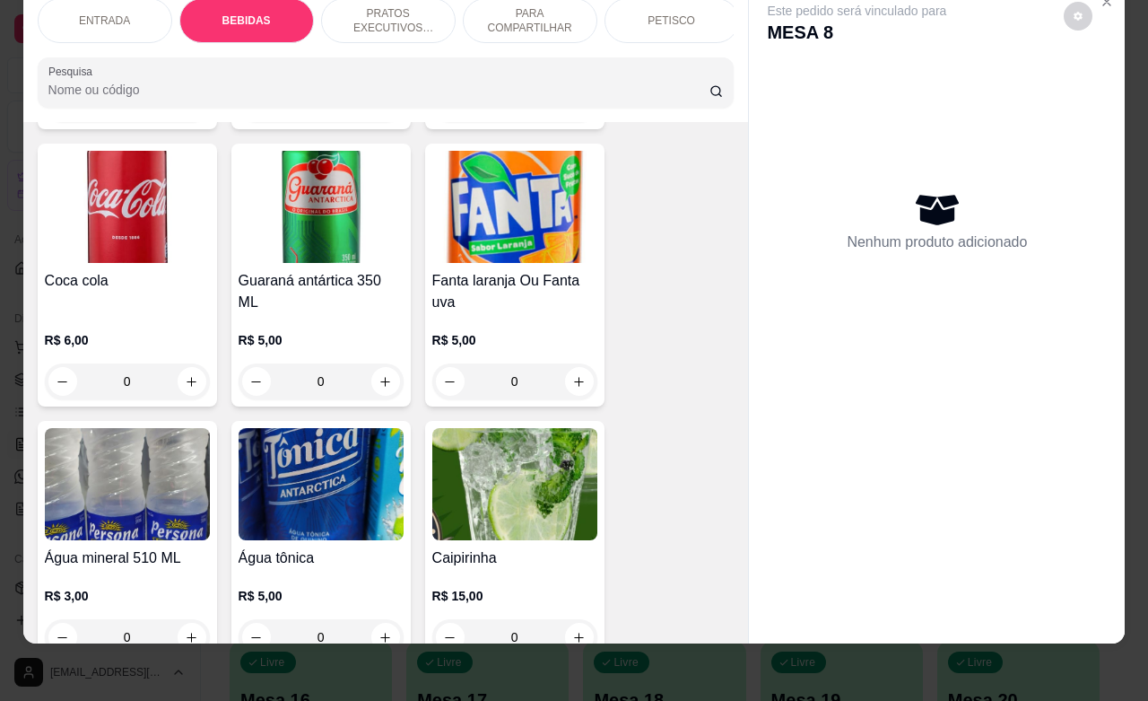
scroll to position [1157, 0]
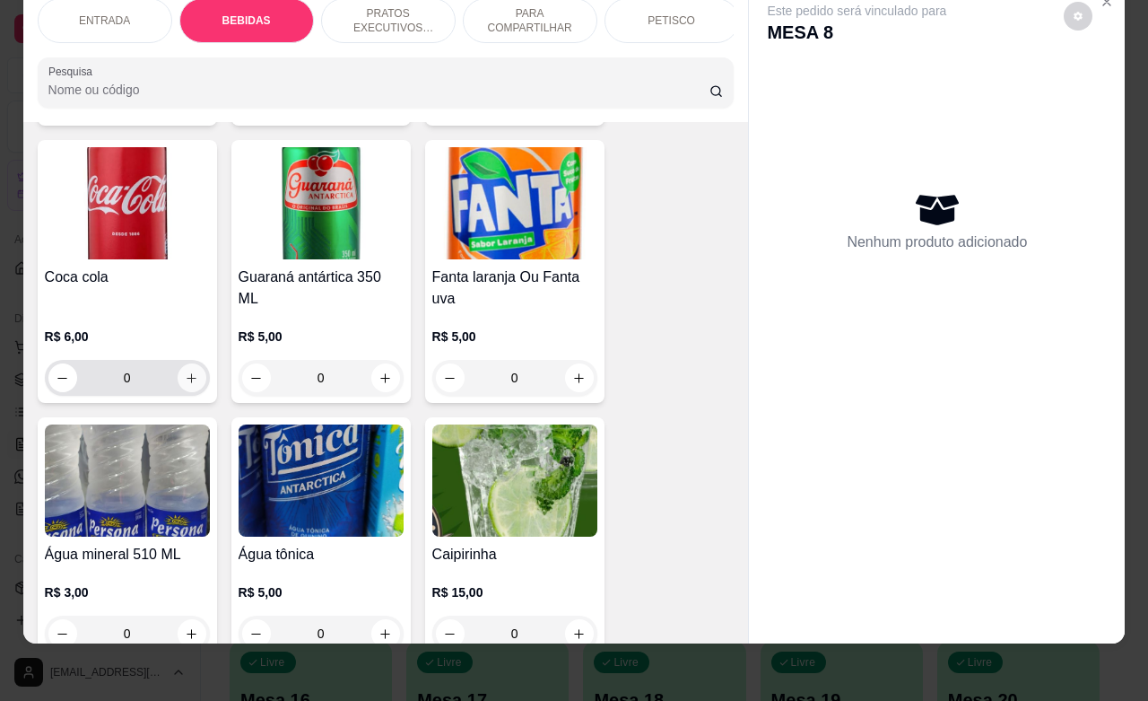
click at [185, 380] on icon "increase-product-quantity" at bounding box center [191, 377] width 13 height 13
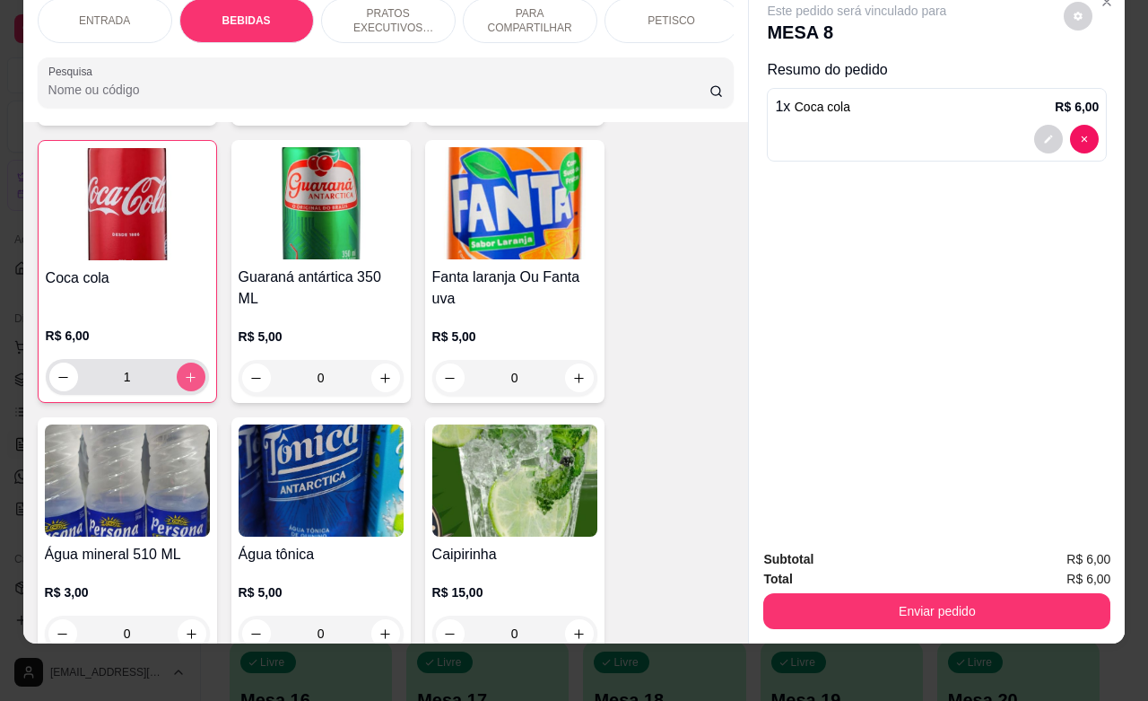
type input "1"
click at [566, 390] on button "increase-product-quantity" at bounding box center [579, 378] width 28 height 28
type input "1"
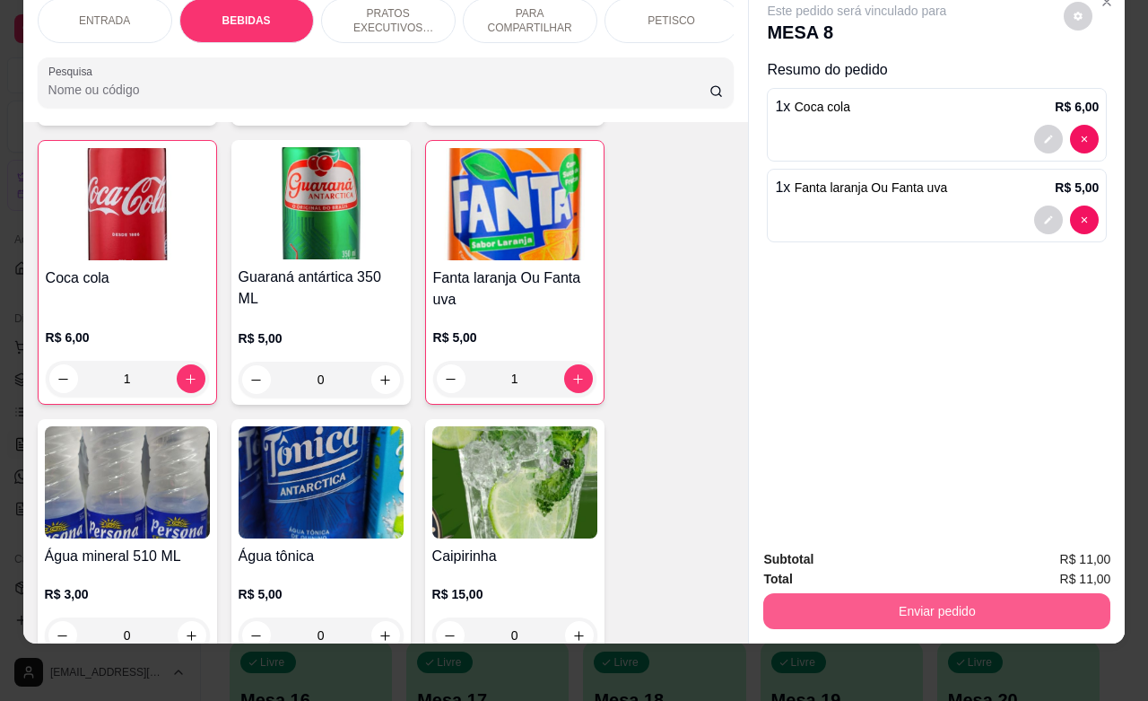
click at [916, 593] on button "Enviar pedido" at bounding box center [937, 611] width 347 height 36
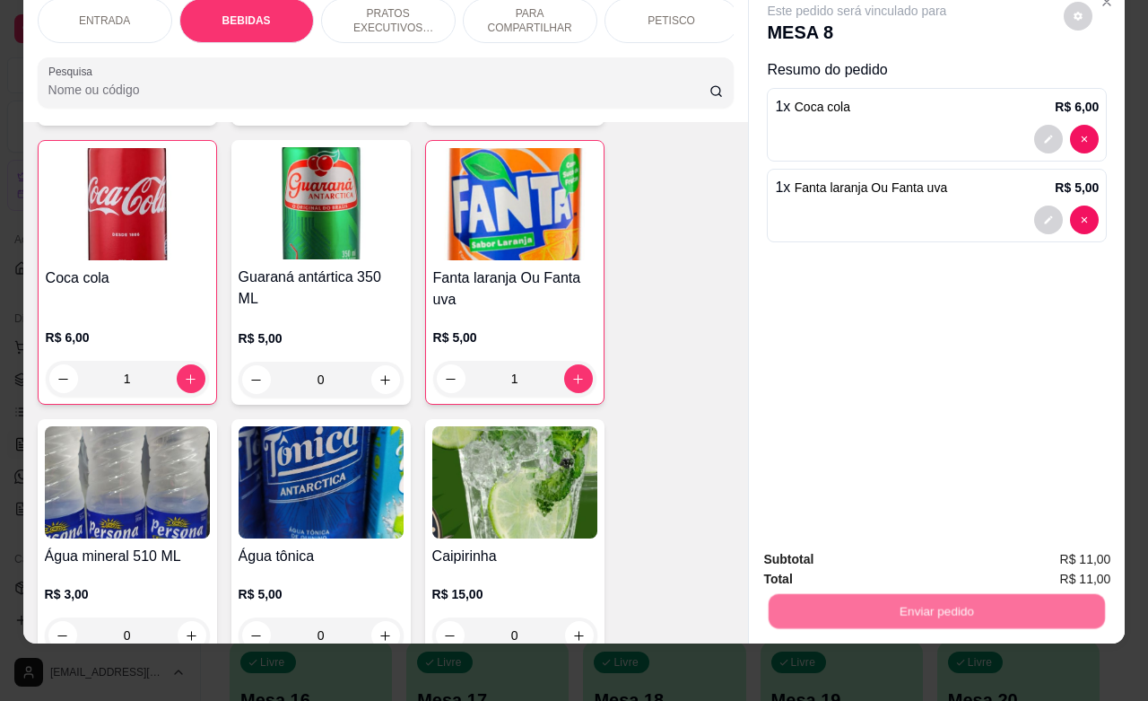
click at [922, 549] on button "Registrar cliente" at bounding box center [942, 547] width 115 height 33
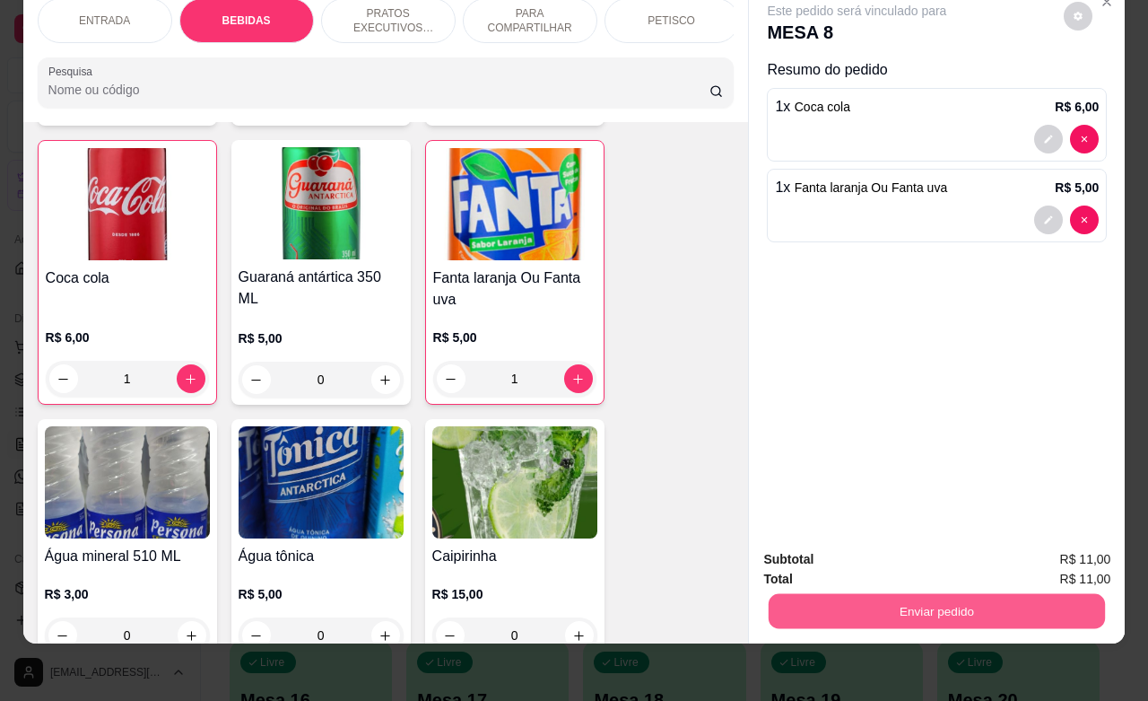
click at [999, 595] on button "Enviar pedido" at bounding box center [937, 610] width 336 height 35
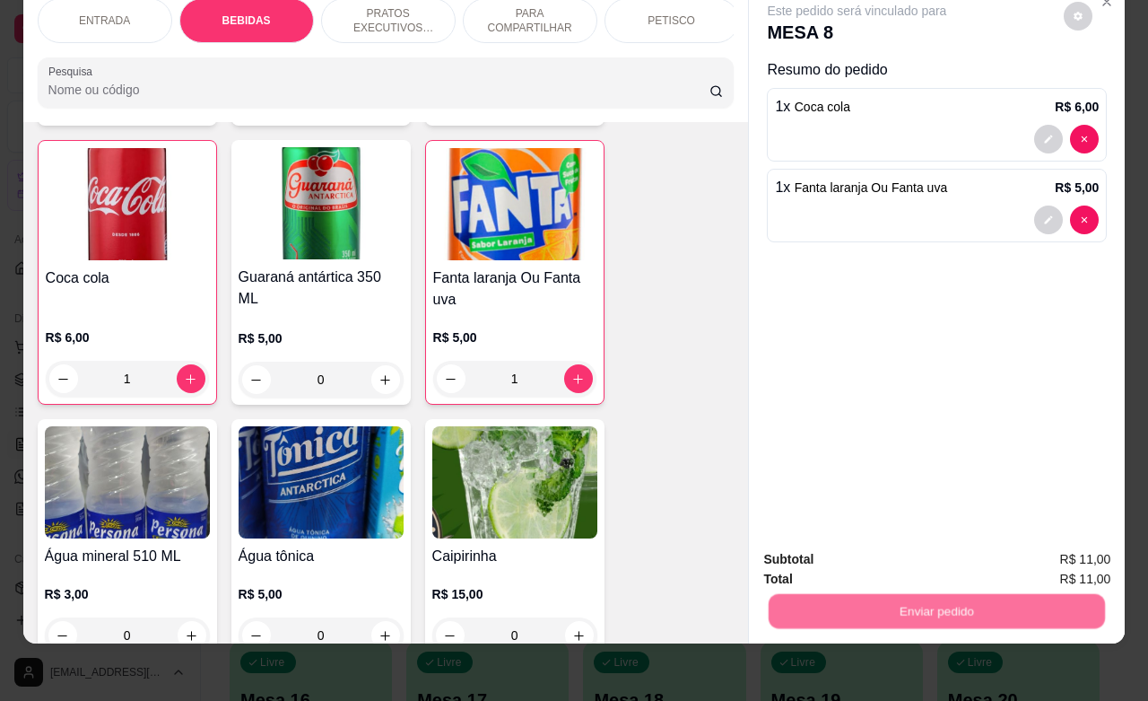
click at [1056, 546] on button "Enviar pedido" at bounding box center [1061, 548] width 101 height 34
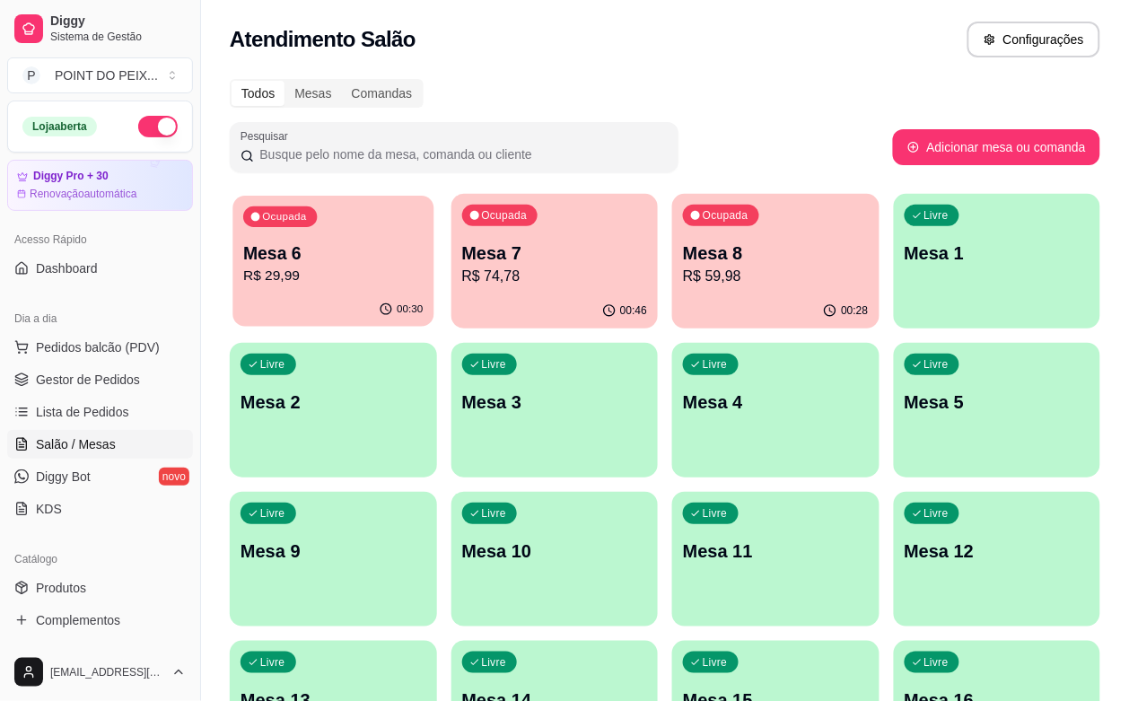
click at [332, 272] on p "R$ 29,99" at bounding box center [332, 276] width 179 height 21
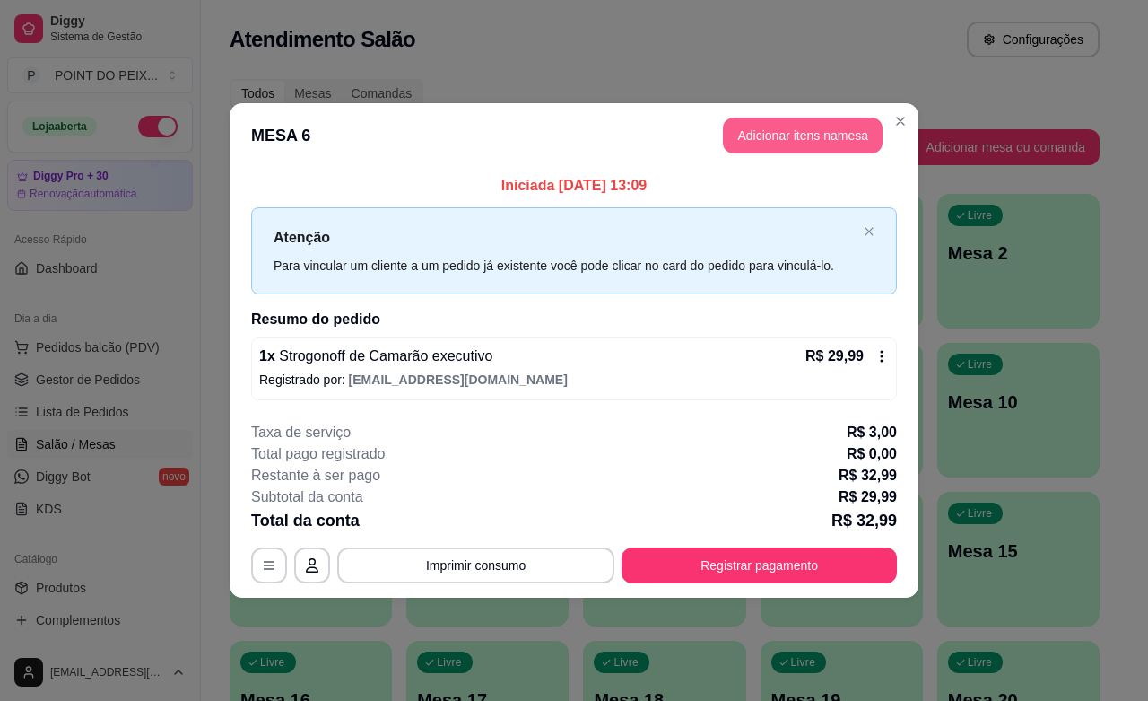
click at [804, 141] on button "Adicionar itens na mesa" at bounding box center [803, 136] width 160 height 36
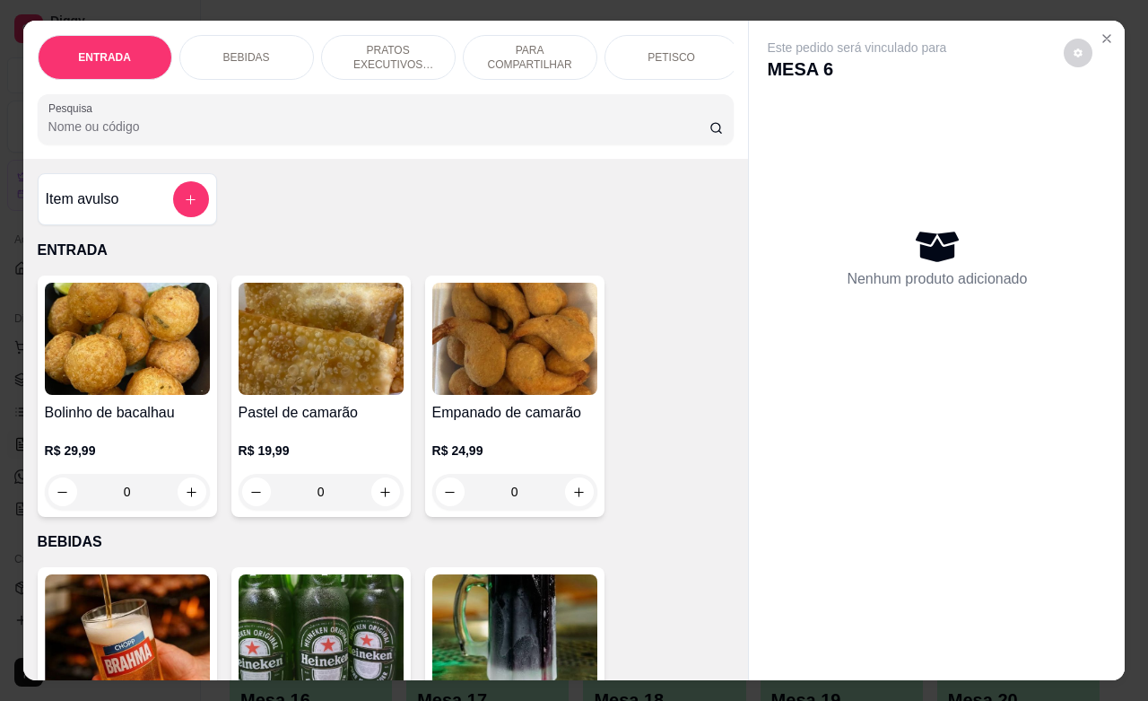
click at [256, 50] on p "BEBIDAS" at bounding box center [246, 57] width 47 height 14
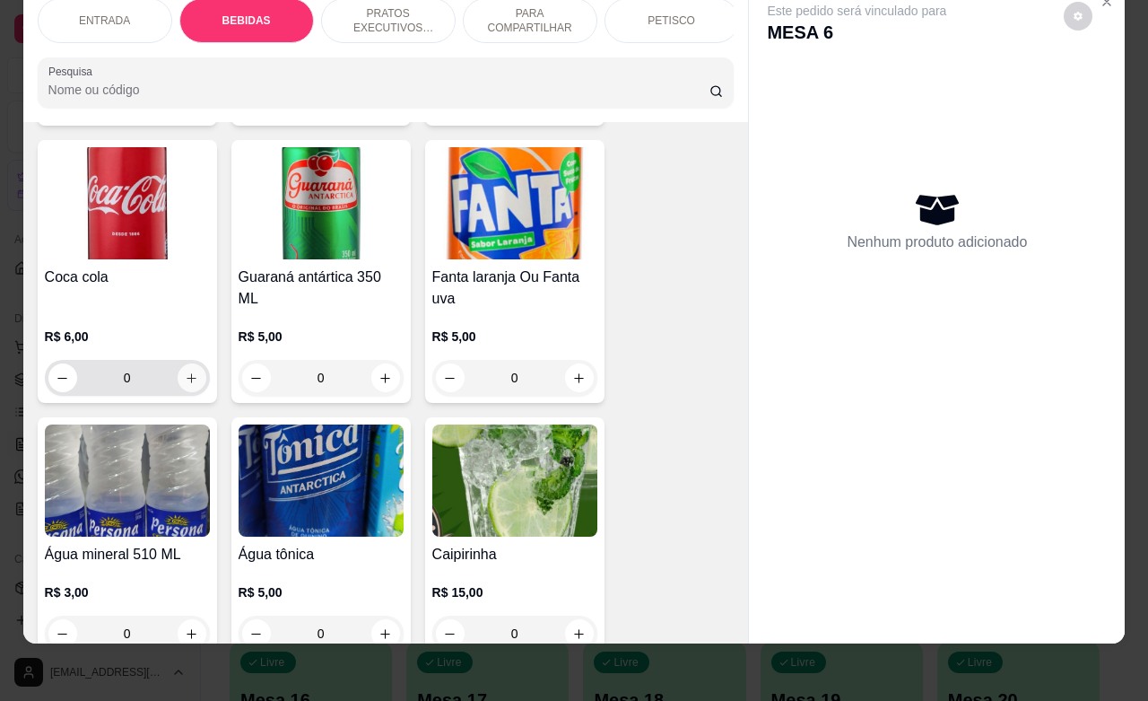
click at [185, 382] on icon "increase-product-quantity" at bounding box center [191, 377] width 13 height 13
type input "1"
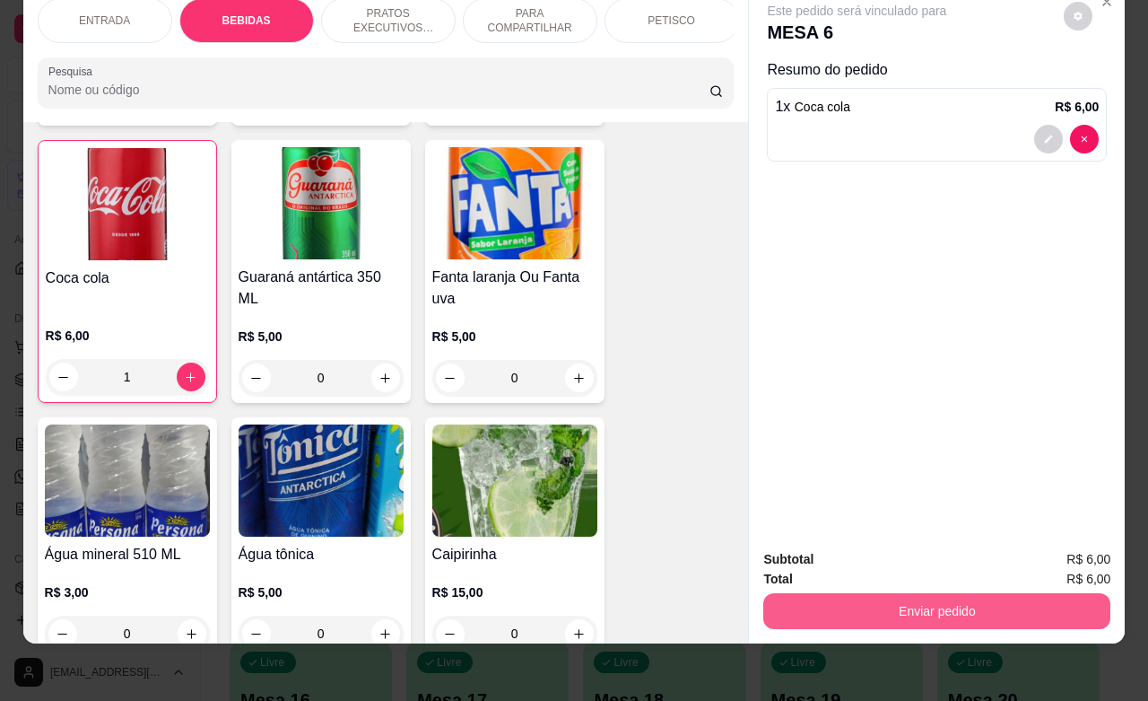
click at [909, 593] on button "Enviar pedido" at bounding box center [937, 611] width 347 height 36
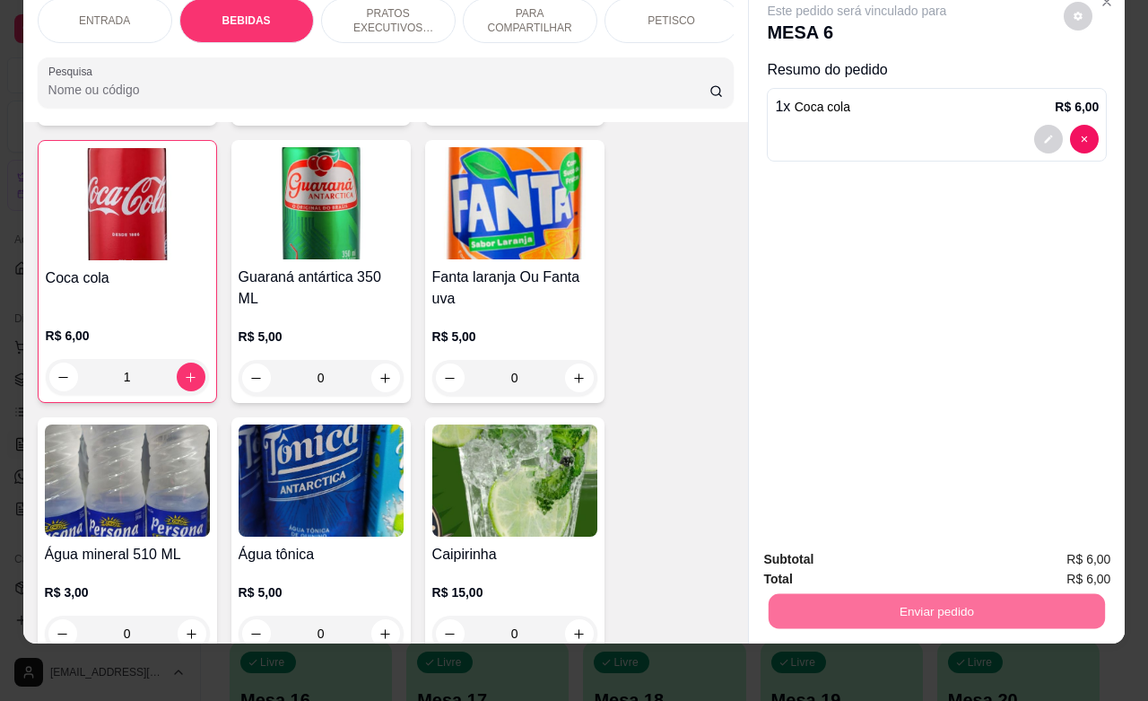
click at [1081, 549] on button "Enviar pedido" at bounding box center [1061, 548] width 101 height 34
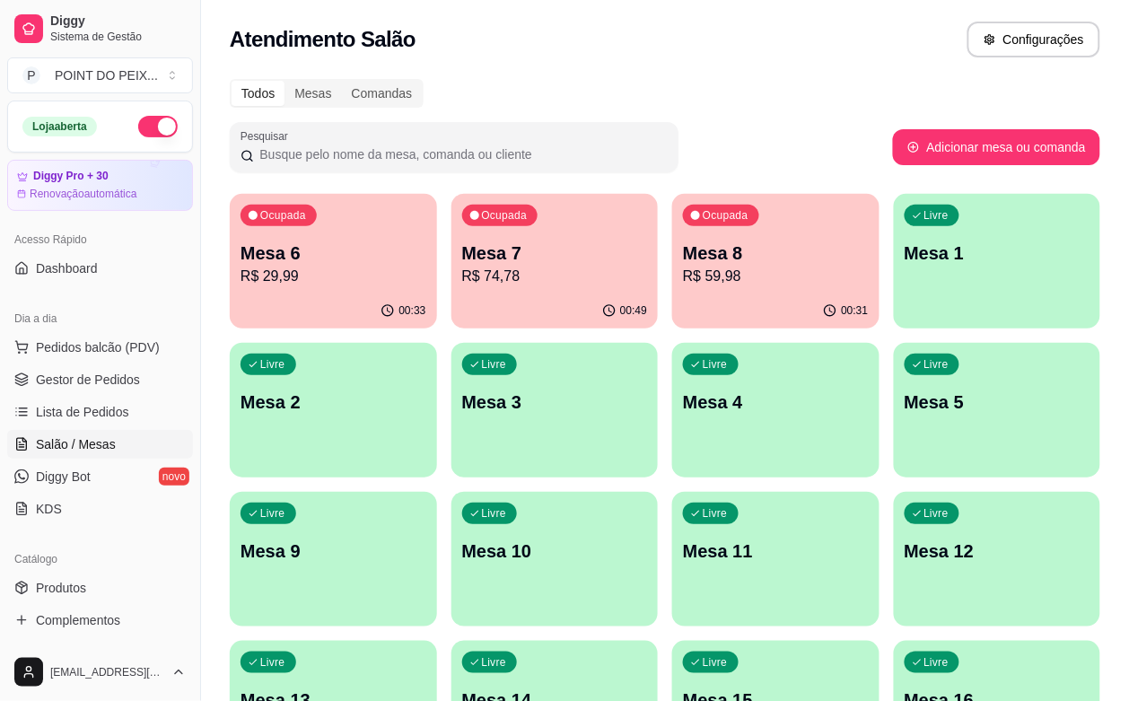
click at [683, 269] on p "R$ 59,98" at bounding box center [776, 277] width 186 height 22
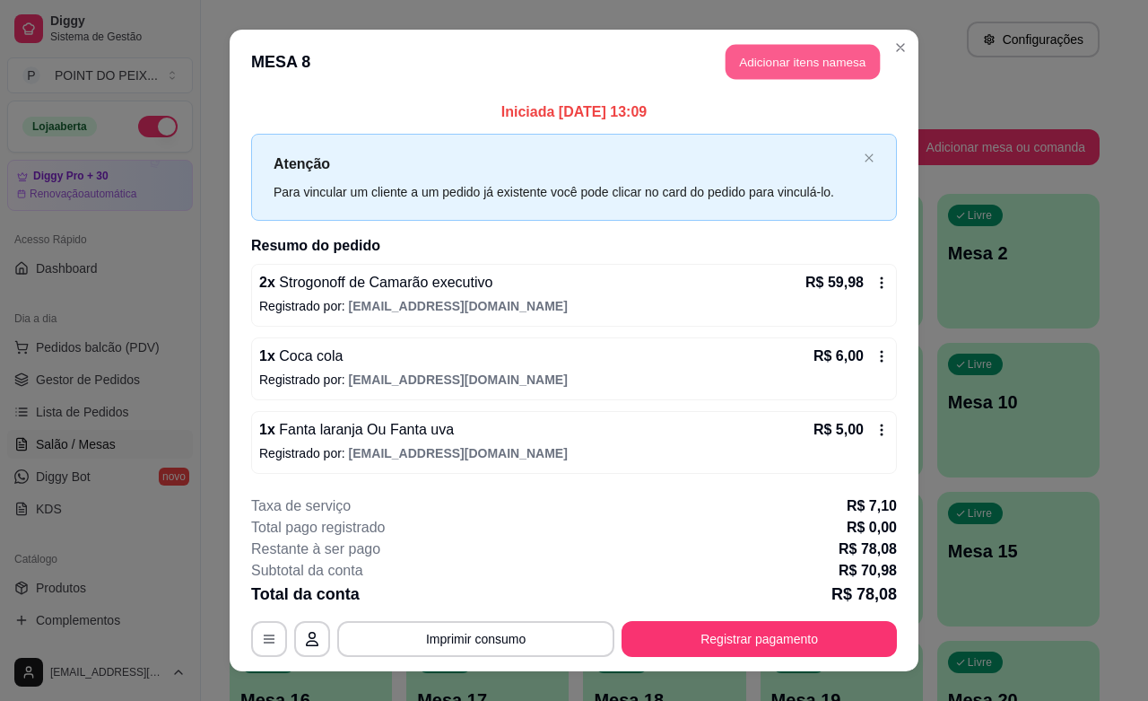
click at [794, 69] on button "Adicionar itens na mesa" at bounding box center [803, 62] width 154 height 35
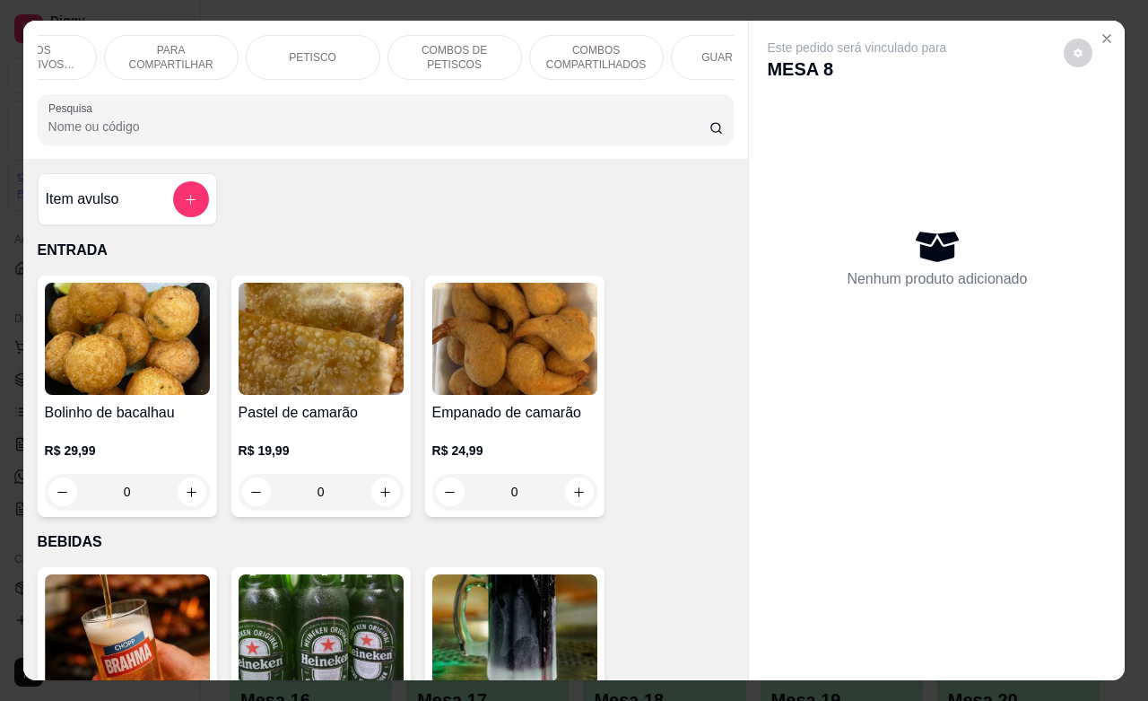
scroll to position [0, 404]
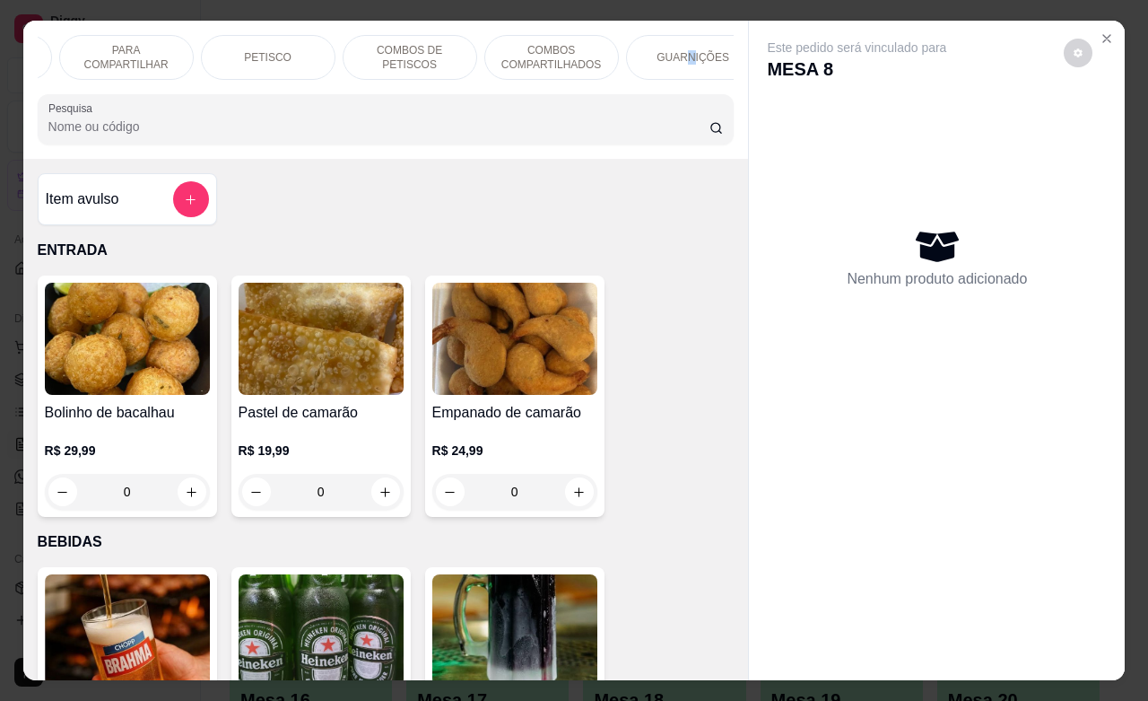
click at [684, 50] on p "GUARNIÇÕES" at bounding box center [693, 57] width 73 height 14
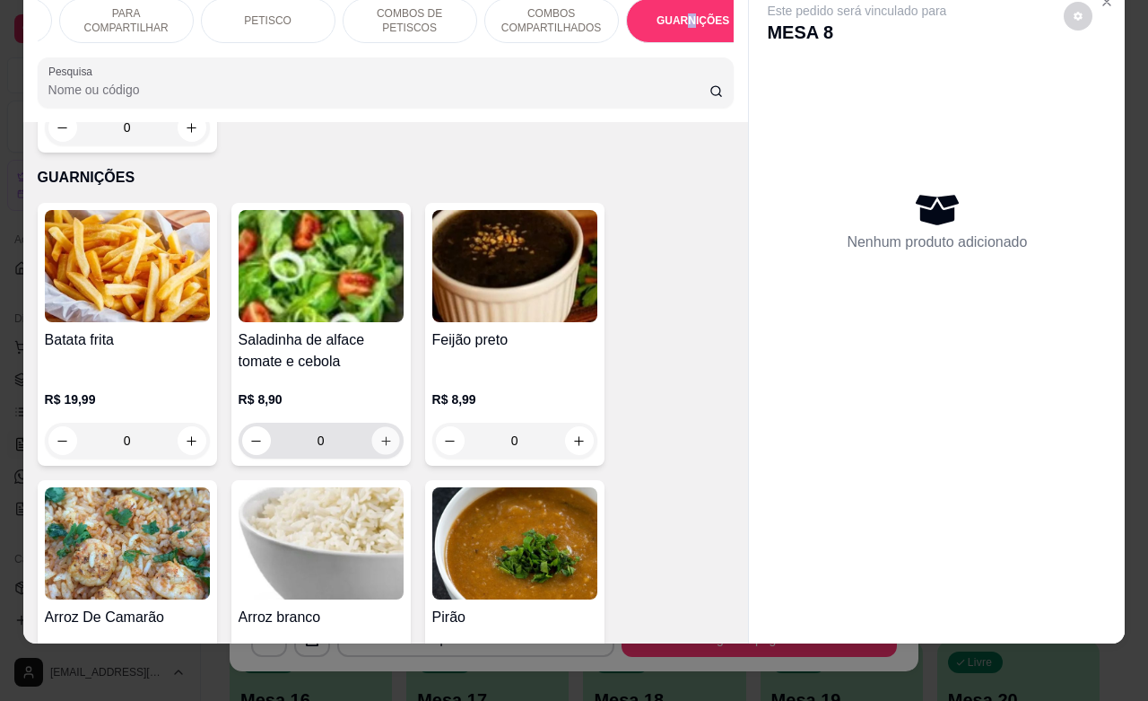
click at [379, 434] on icon "increase-product-quantity" at bounding box center [385, 440] width 13 height 13
type input "1"
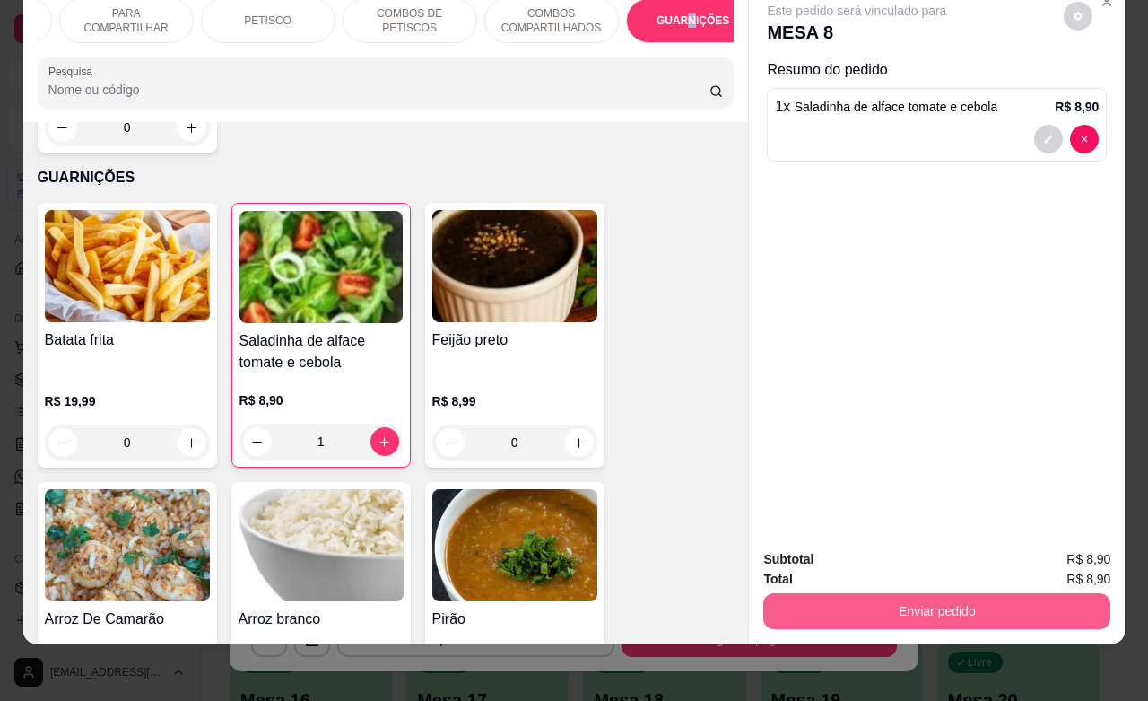
click at [875, 601] on button "Enviar pedido" at bounding box center [937, 611] width 347 height 36
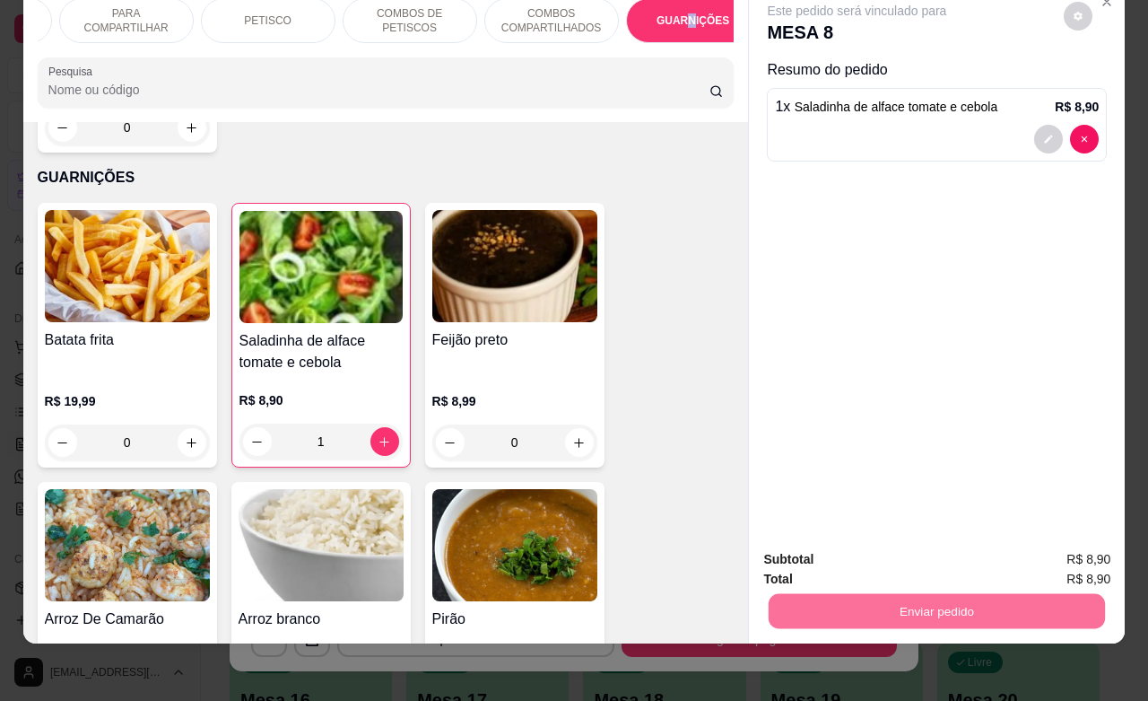
click at [1063, 553] on button "Enviar pedido" at bounding box center [1062, 547] width 99 height 33
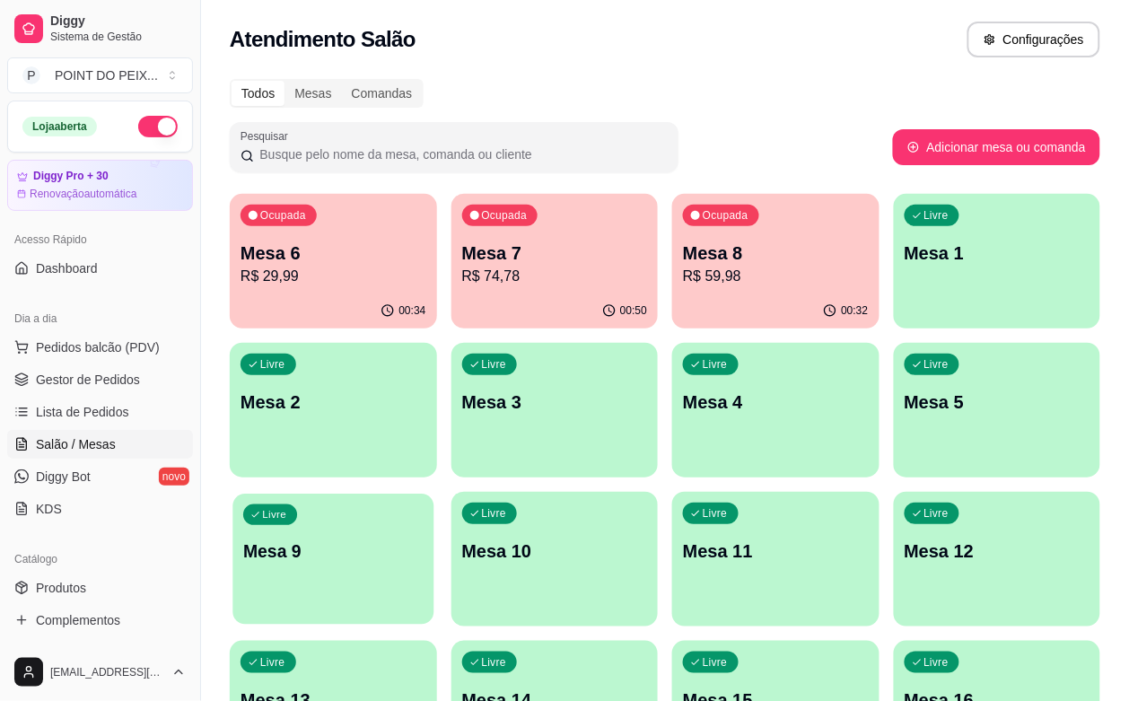
click at [423, 539] on p "Mesa 9" at bounding box center [332, 551] width 179 height 24
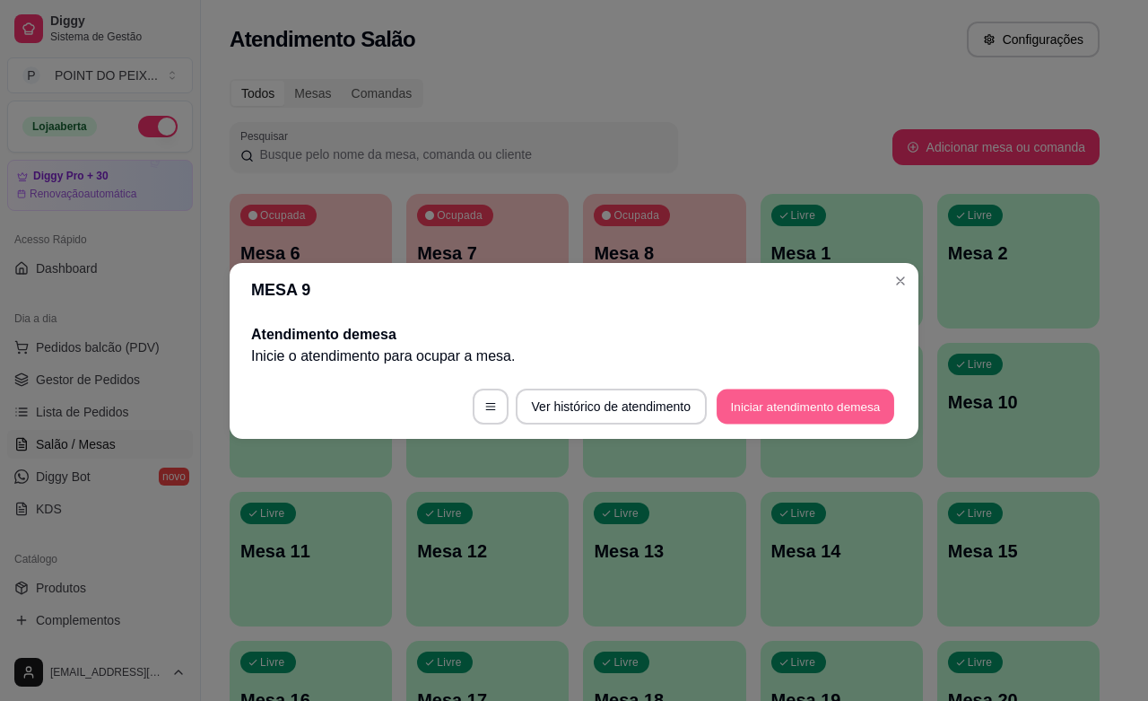
click at [812, 408] on button "Iniciar atendimento de mesa" at bounding box center [806, 406] width 178 height 35
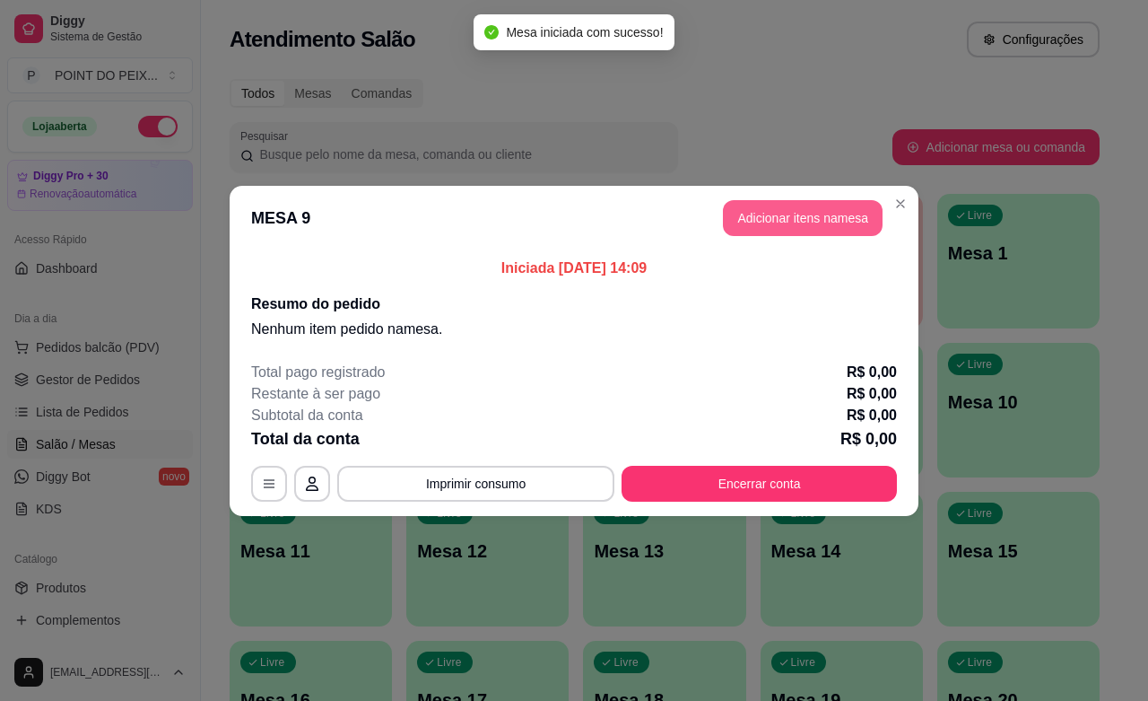
click at [800, 223] on button "Adicionar itens na mesa" at bounding box center [803, 218] width 160 height 36
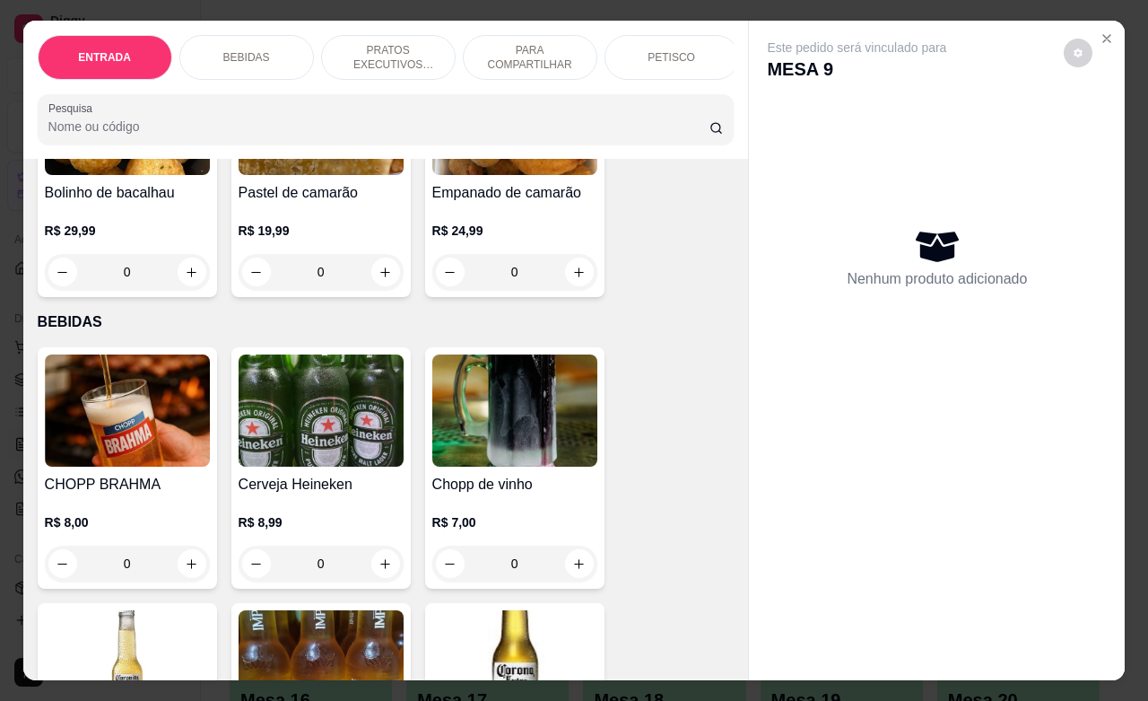
scroll to position [0, 0]
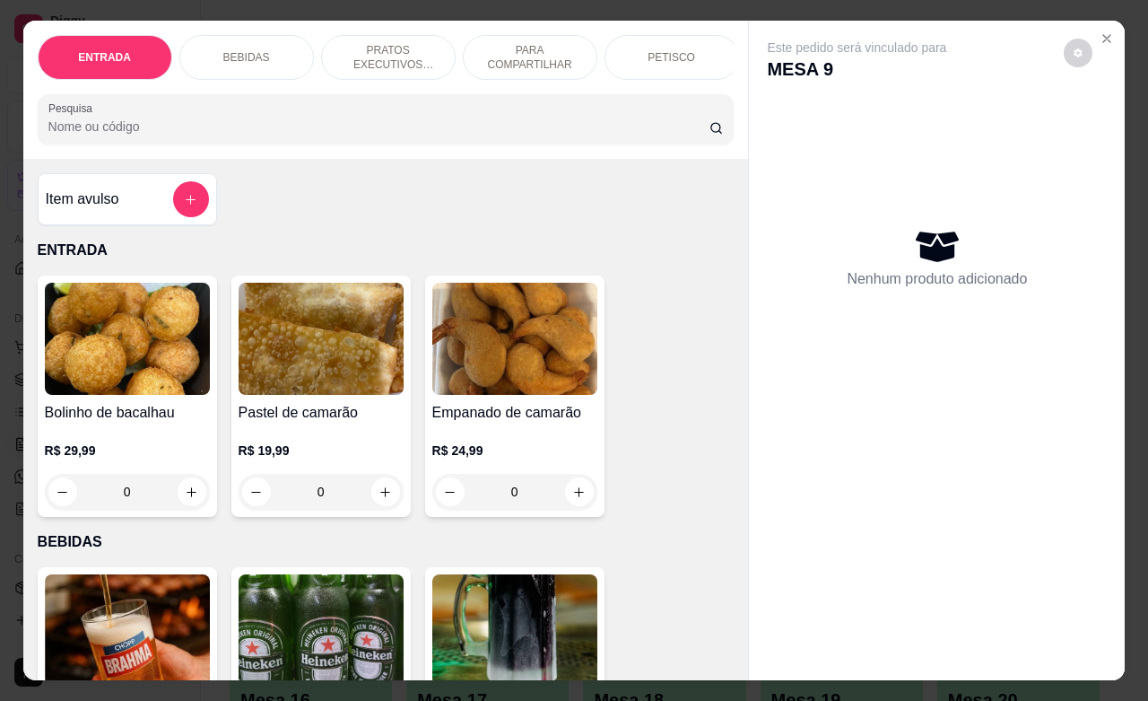
drag, startPoint x: 653, startPoint y: 51, endPoint x: 637, endPoint y: 63, distance: 19.9
click at [655, 51] on p "PETISCO" at bounding box center [672, 57] width 48 height 14
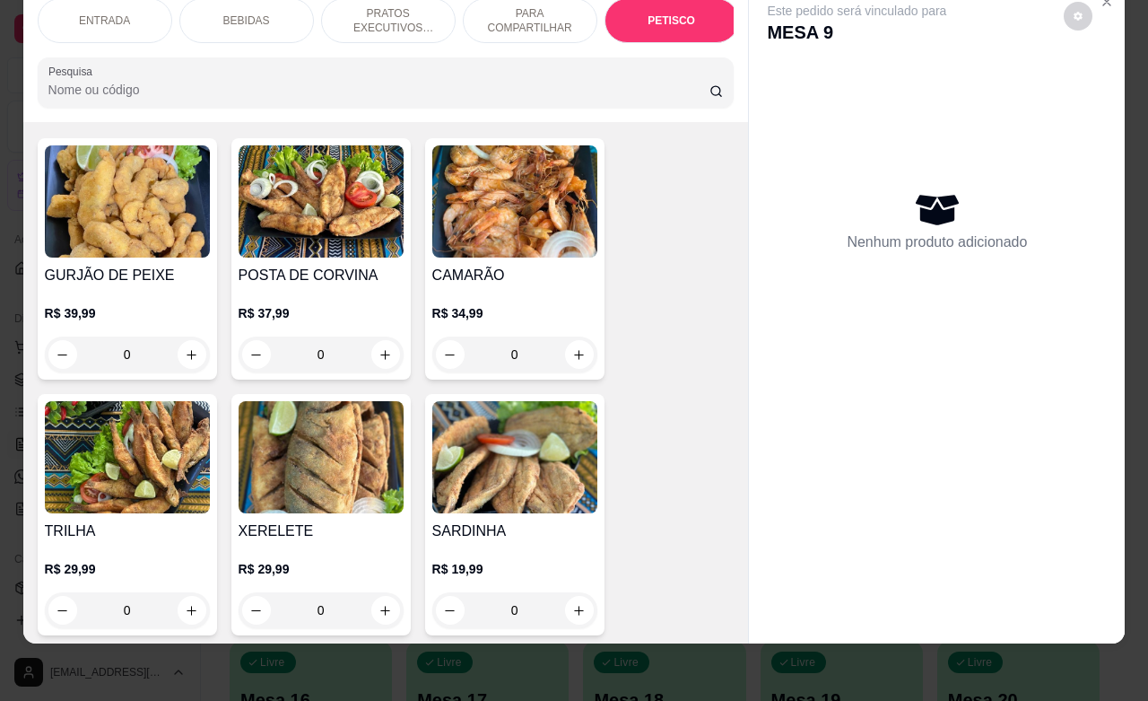
scroll to position [4413, 0]
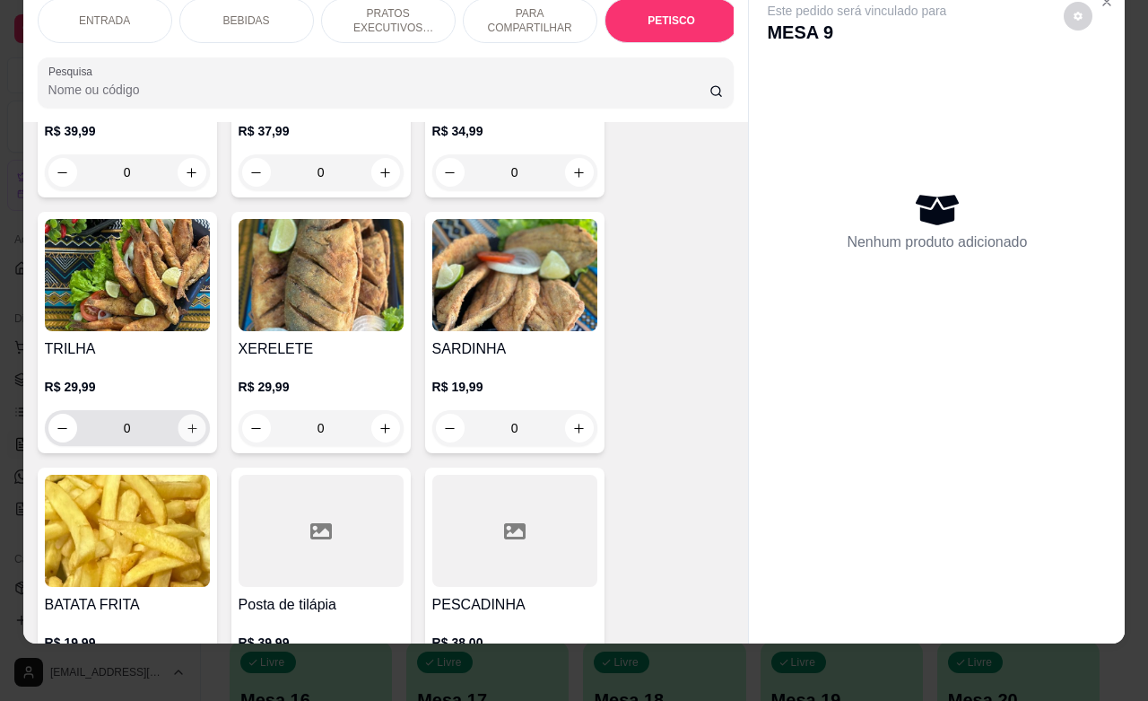
click at [188, 423] on icon "increase-product-quantity" at bounding box center [192, 427] width 9 height 9
type input "1"
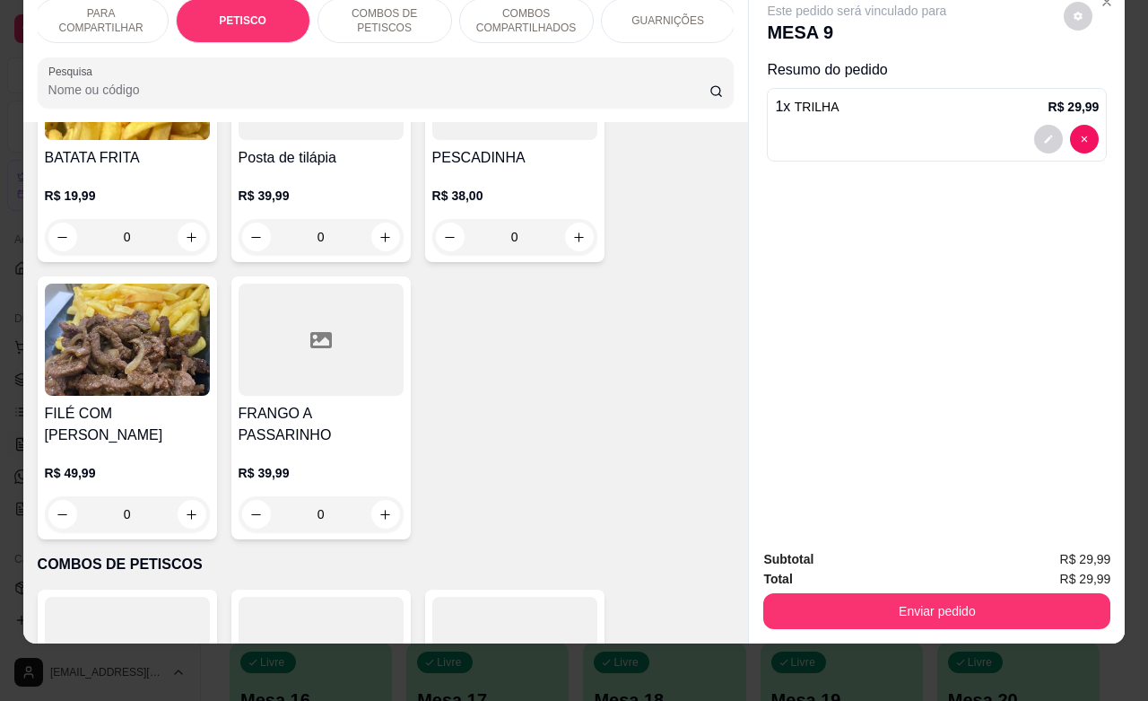
scroll to position [0, 431]
click at [670, 12] on div "GUARNIÇÕES" at bounding box center [667, 20] width 135 height 45
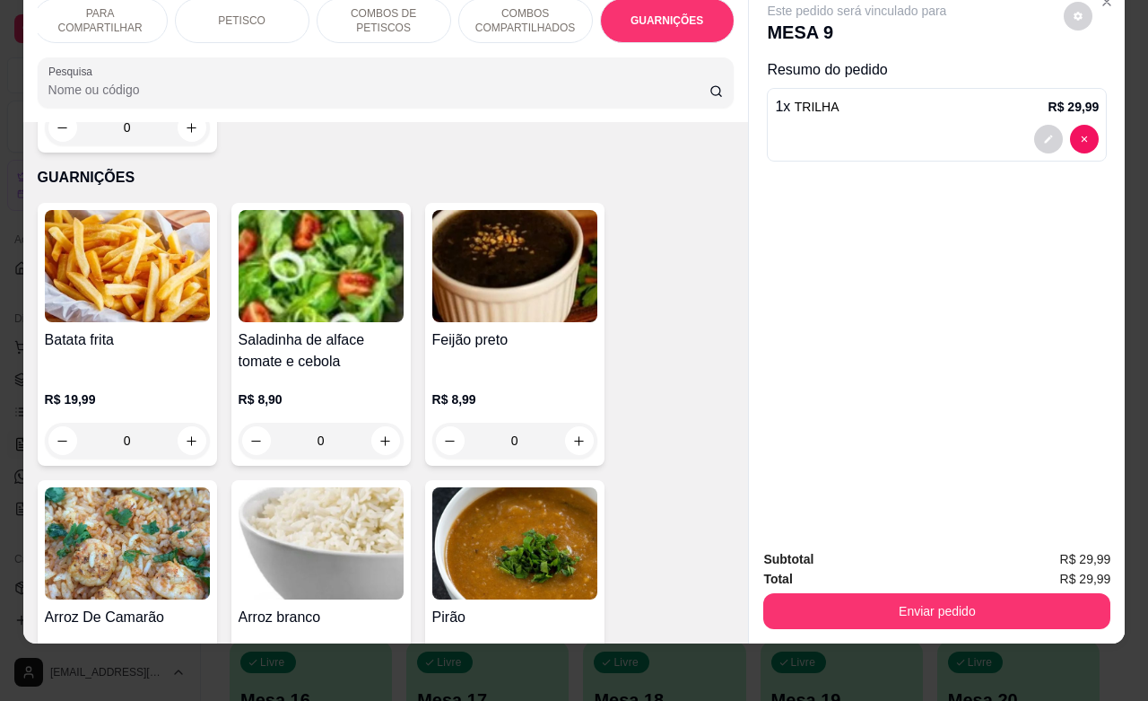
scroll to position [7454, 0]
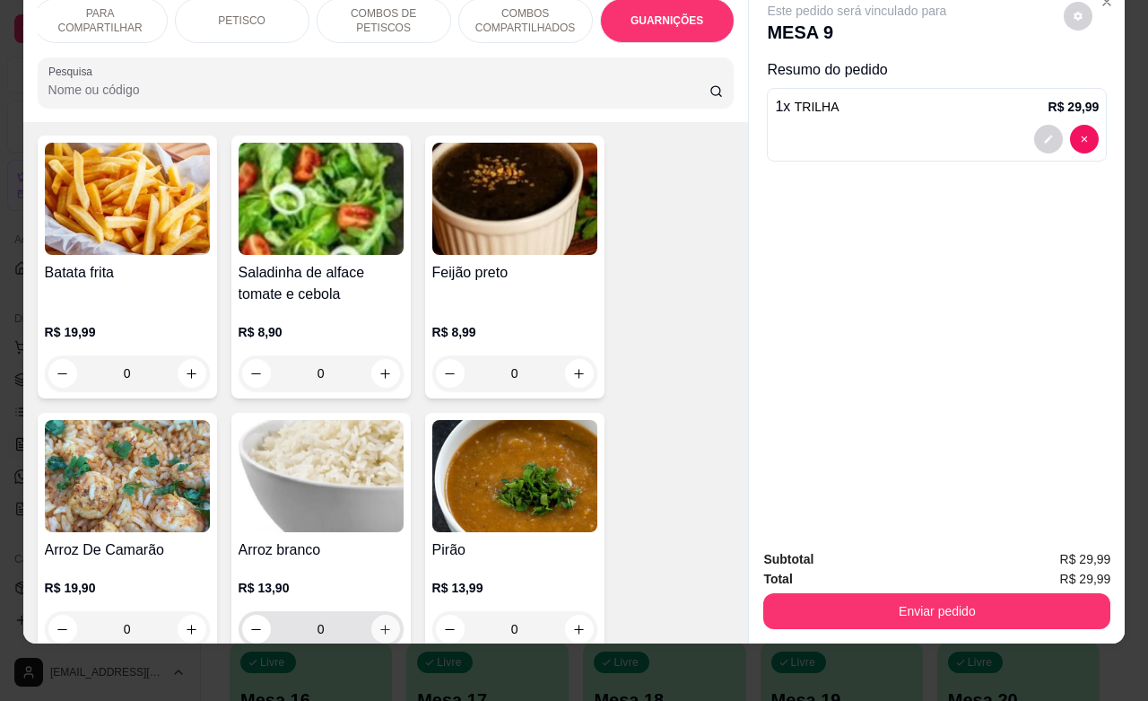
click at [381, 623] on icon "increase-product-quantity" at bounding box center [385, 629] width 13 height 13
type input "1"
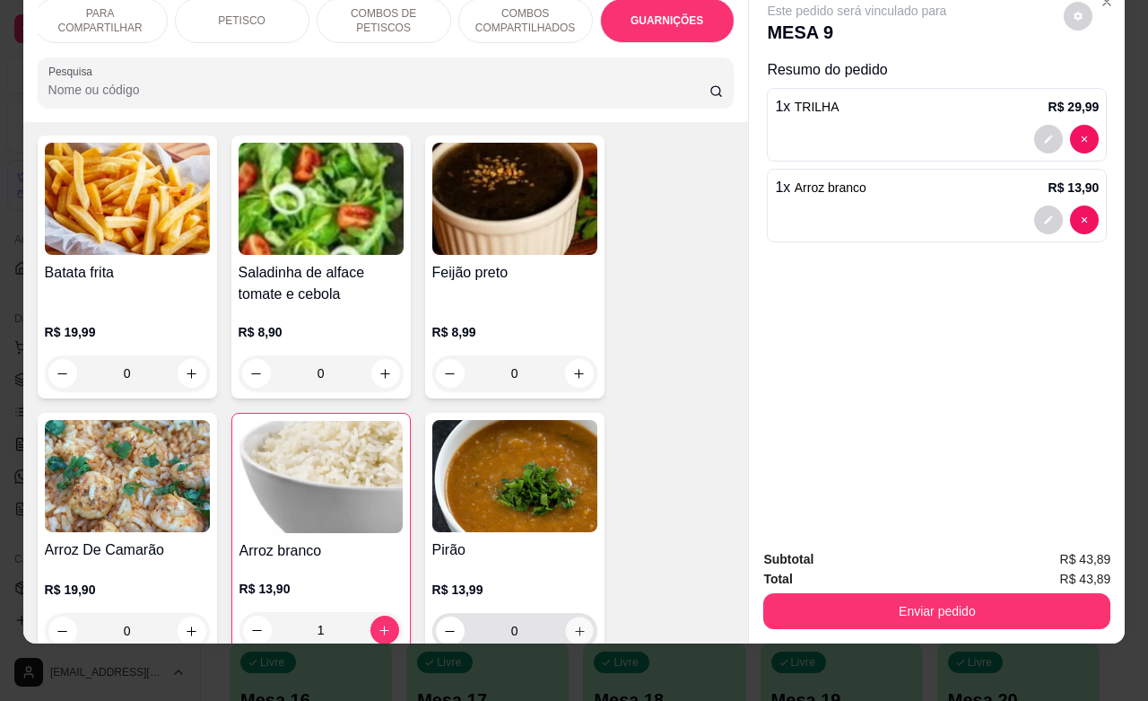
click at [572, 624] on icon "increase-product-quantity" at bounding box center [578, 630] width 13 height 13
type input "1"
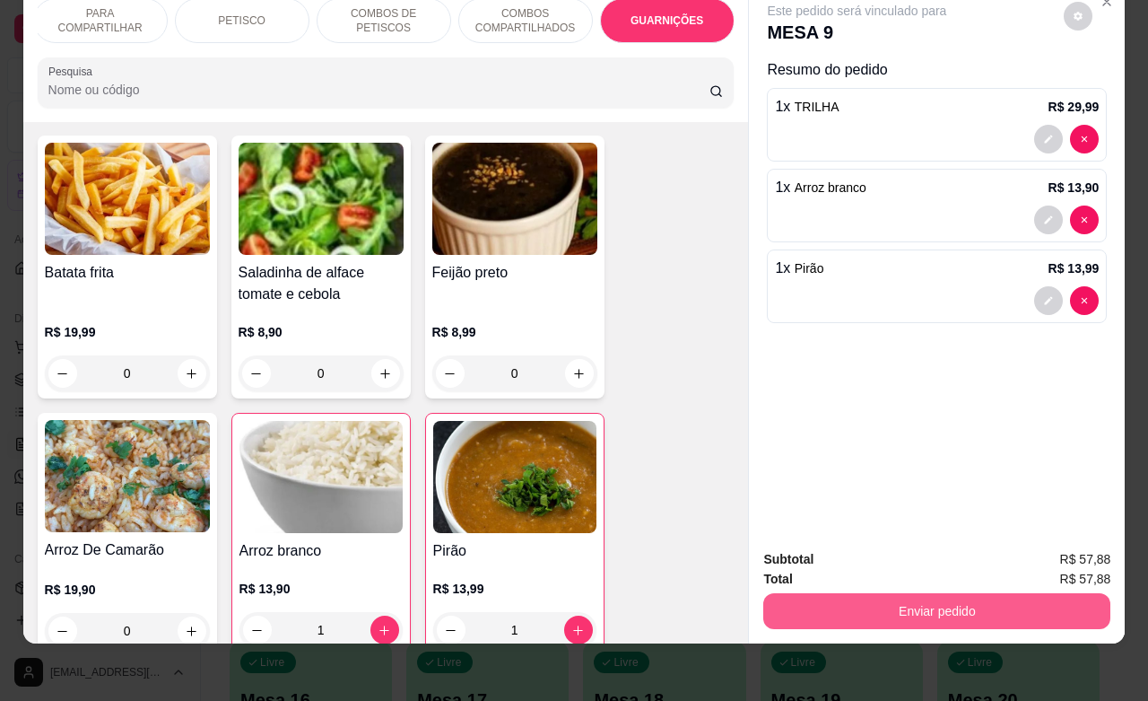
click at [915, 594] on button "Enviar pedido" at bounding box center [937, 611] width 347 height 36
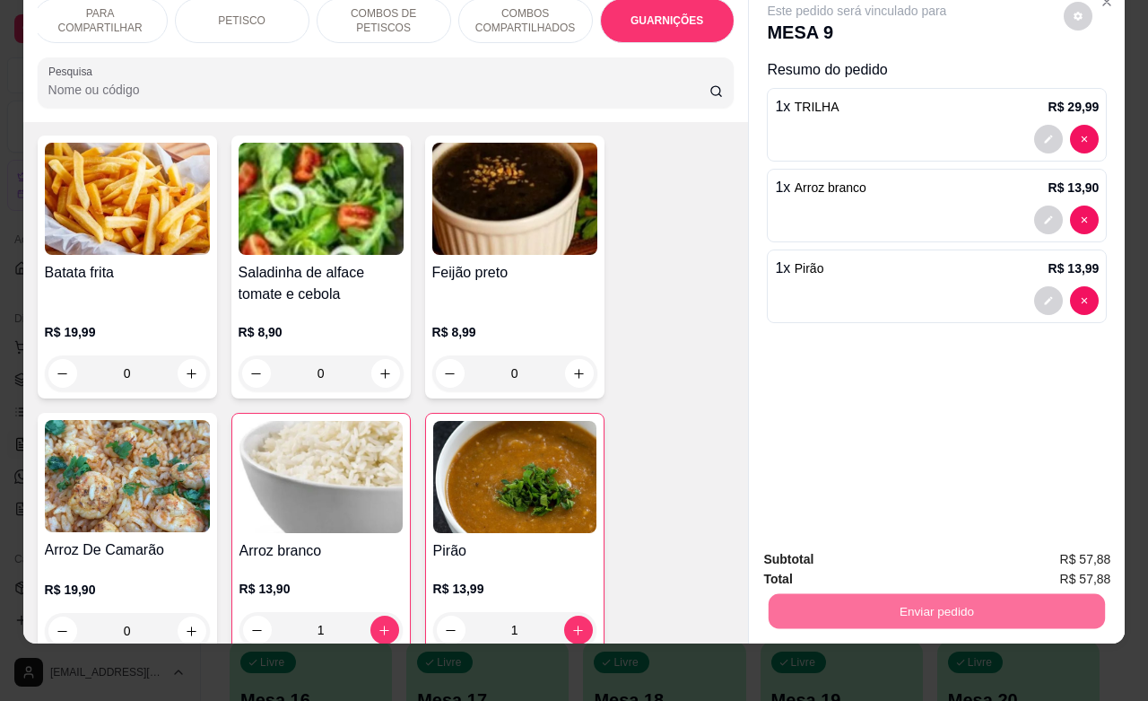
click at [1051, 548] on button "Enviar pedido" at bounding box center [1062, 547] width 99 height 33
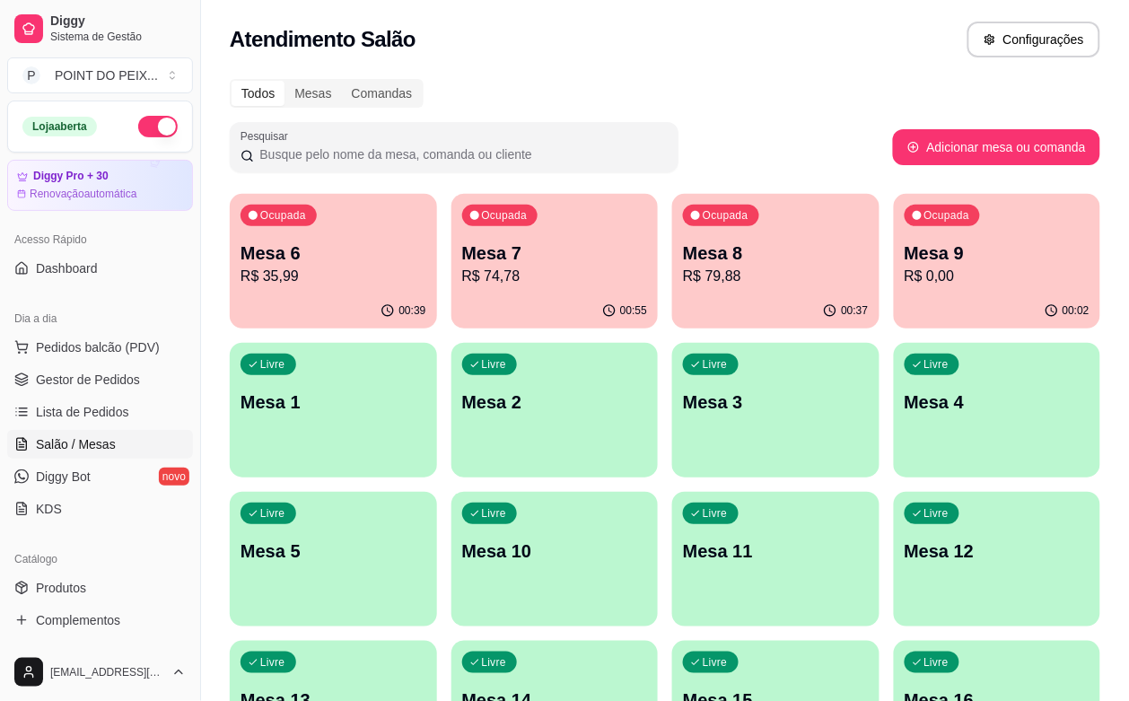
click at [337, 249] on p "Mesa 6" at bounding box center [333, 252] width 186 height 25
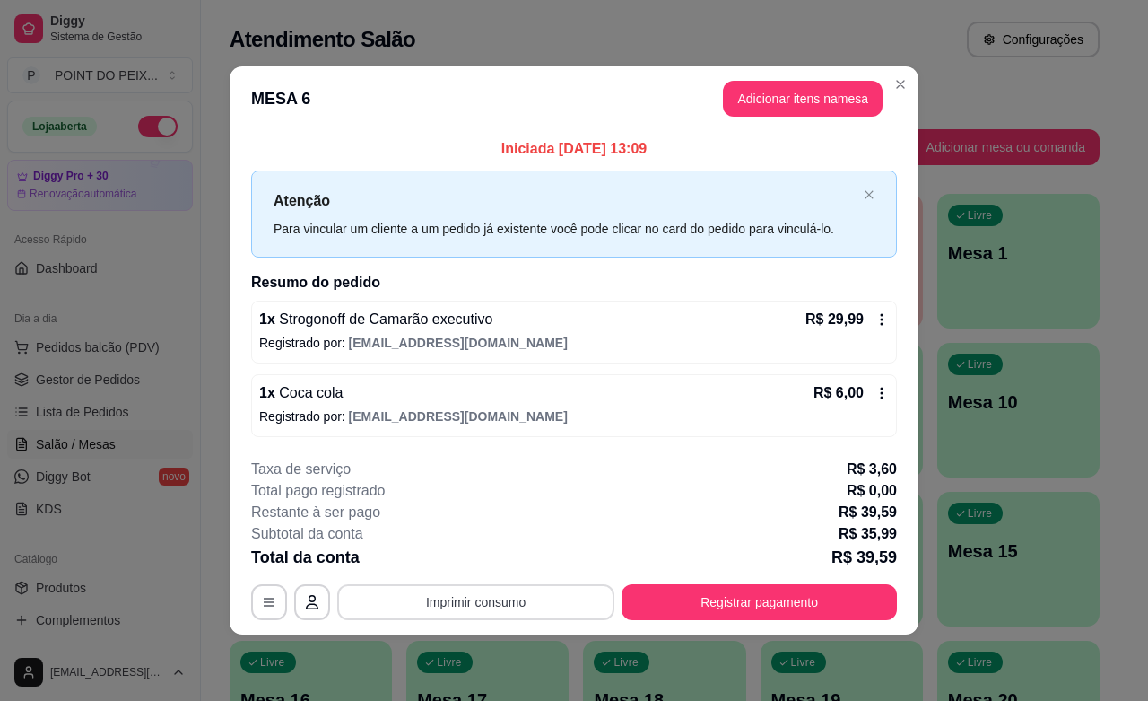
click at [550, 597] on button "Imprimir consumo" at bounding box center [475, 602] width 277 height 36
click at [503, 554] on button "IMPRESSORA" at bounding box center [481, 561] width 130 height 29
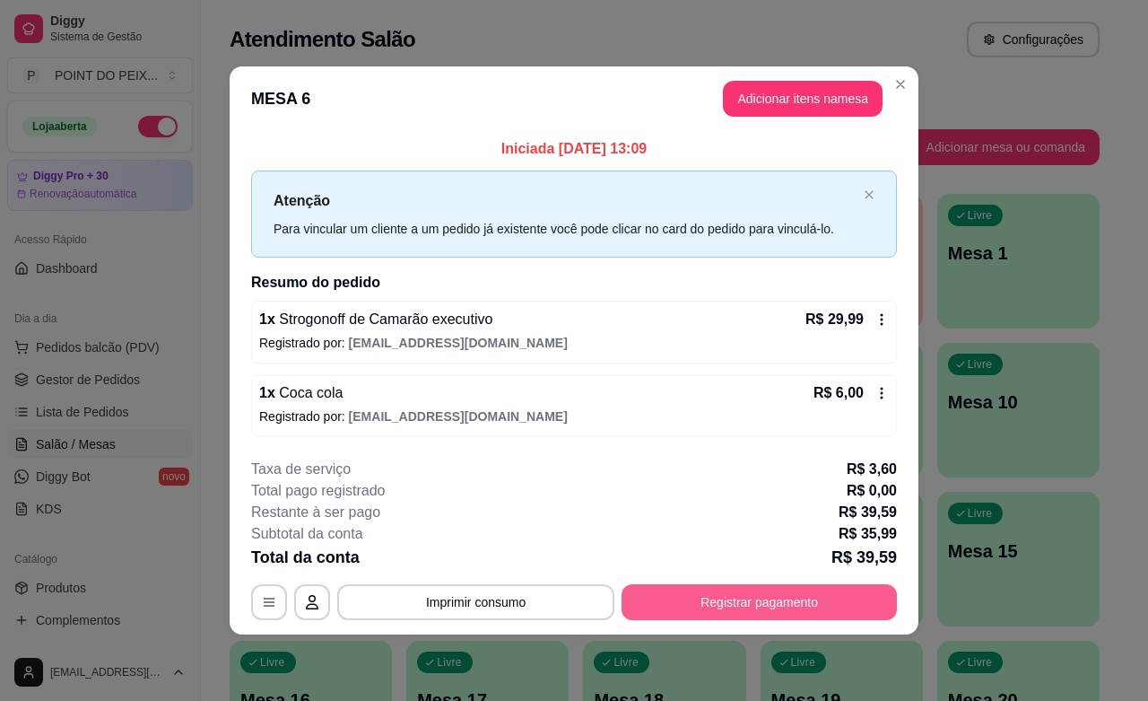
click at [755, 611] on button "Registrar pagamento" at bounding box center [759, 602] width 275 height 36
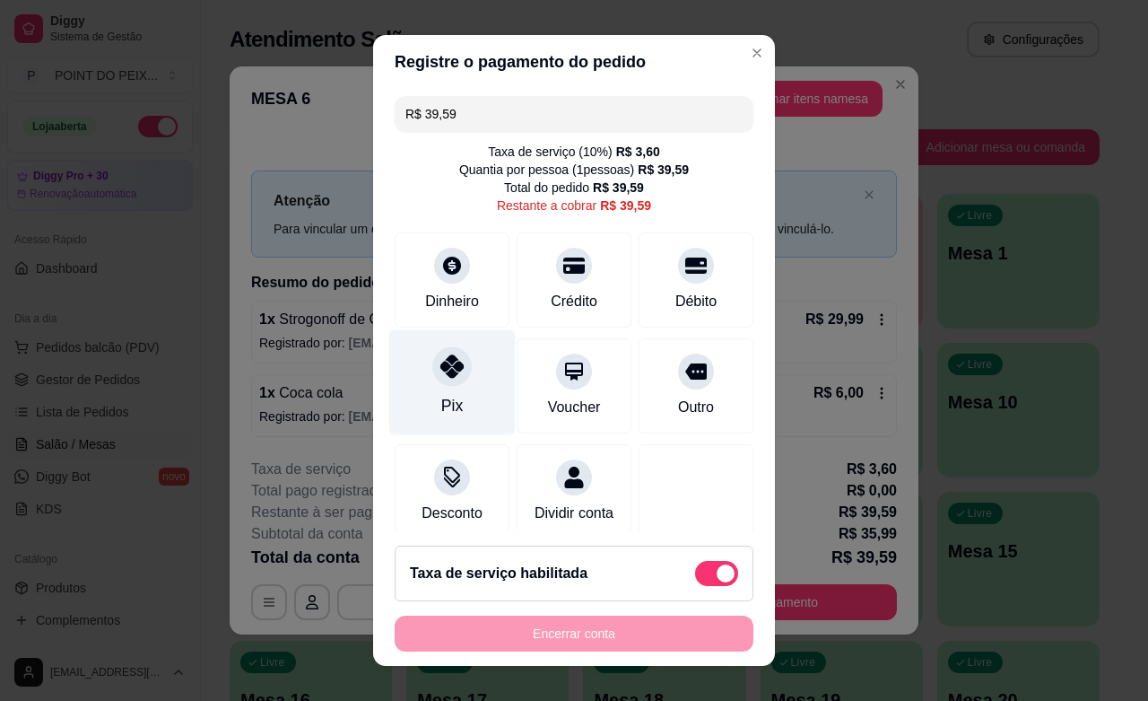
click at [441, 375] on icon at bounding box center [452, 365] width 23 height 23
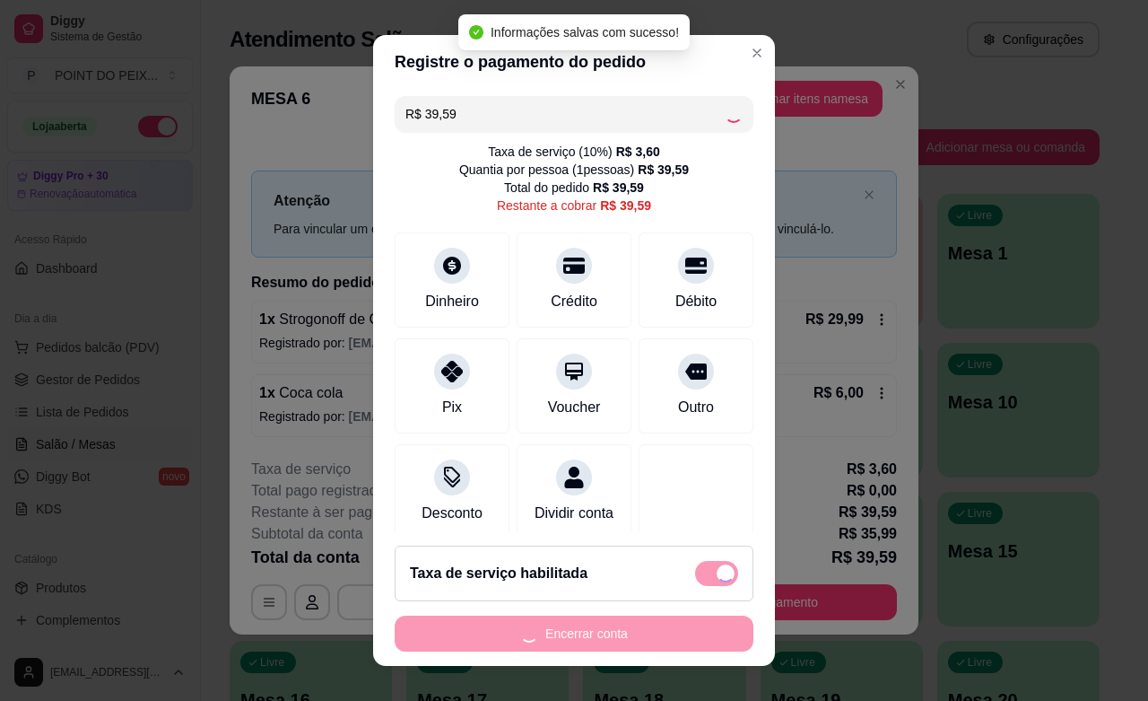
type input "R$ 0,00"
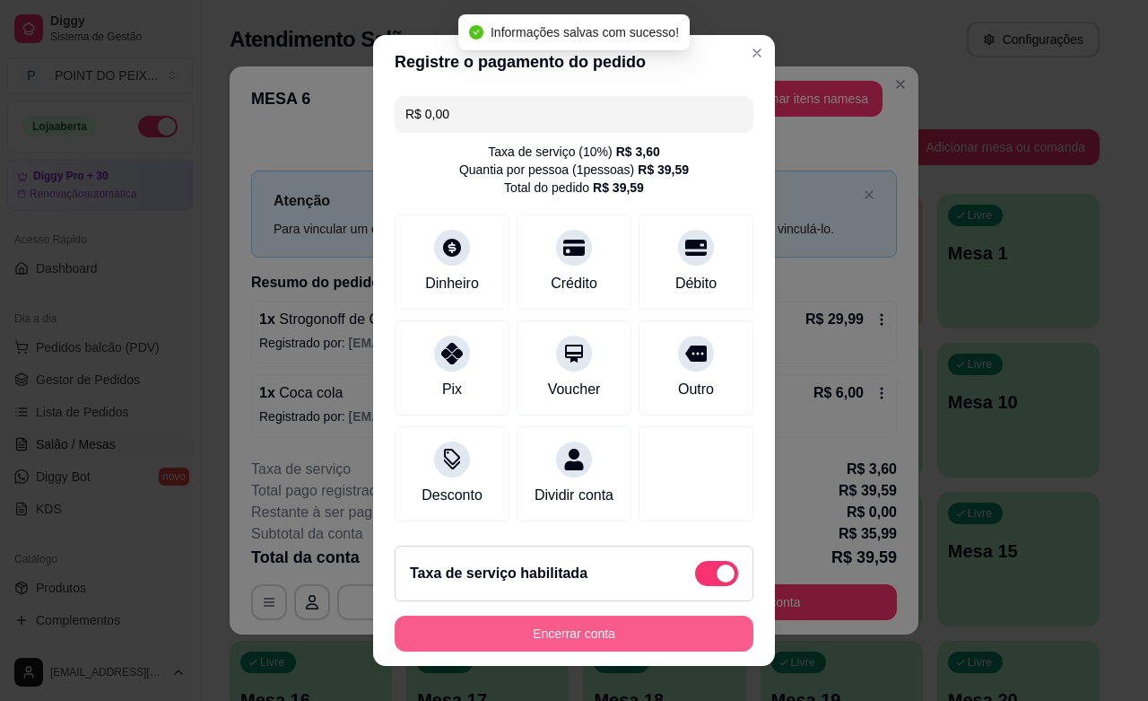
click at [662, 635] on button "Encerrar conta" at bounding box center [574, 634] width 359 height 36
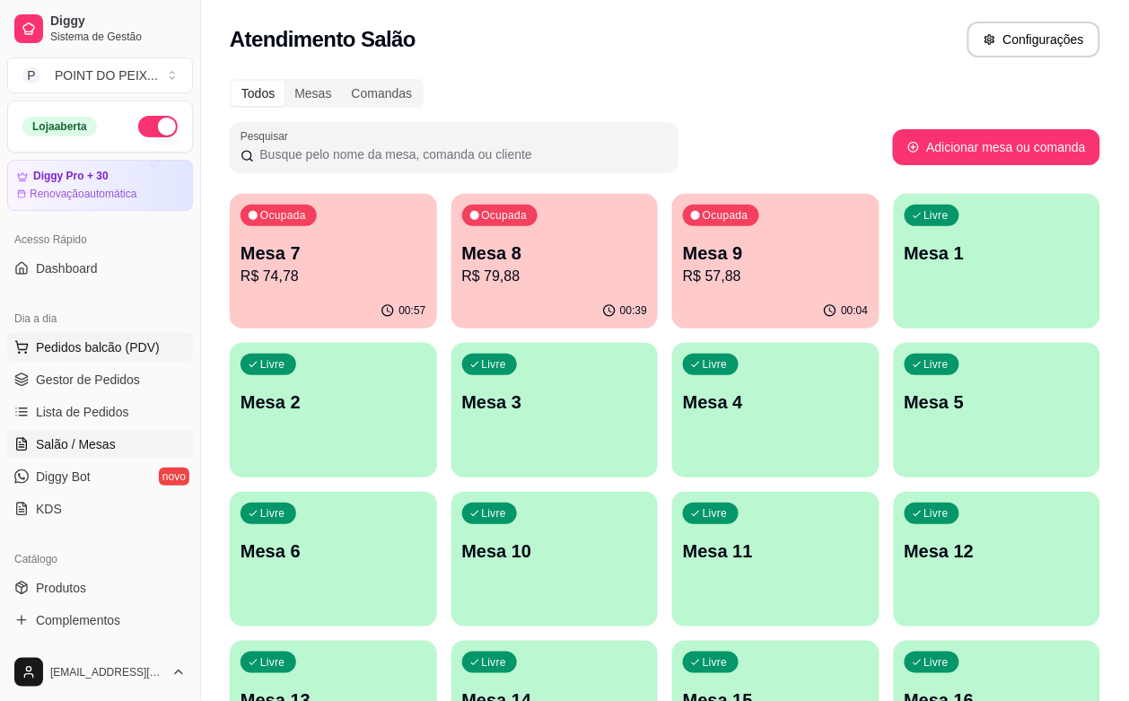
click at [106, 345] on span "Pedidos balcão (PDV)" at bounding box center [98, 347] width 124 height 18
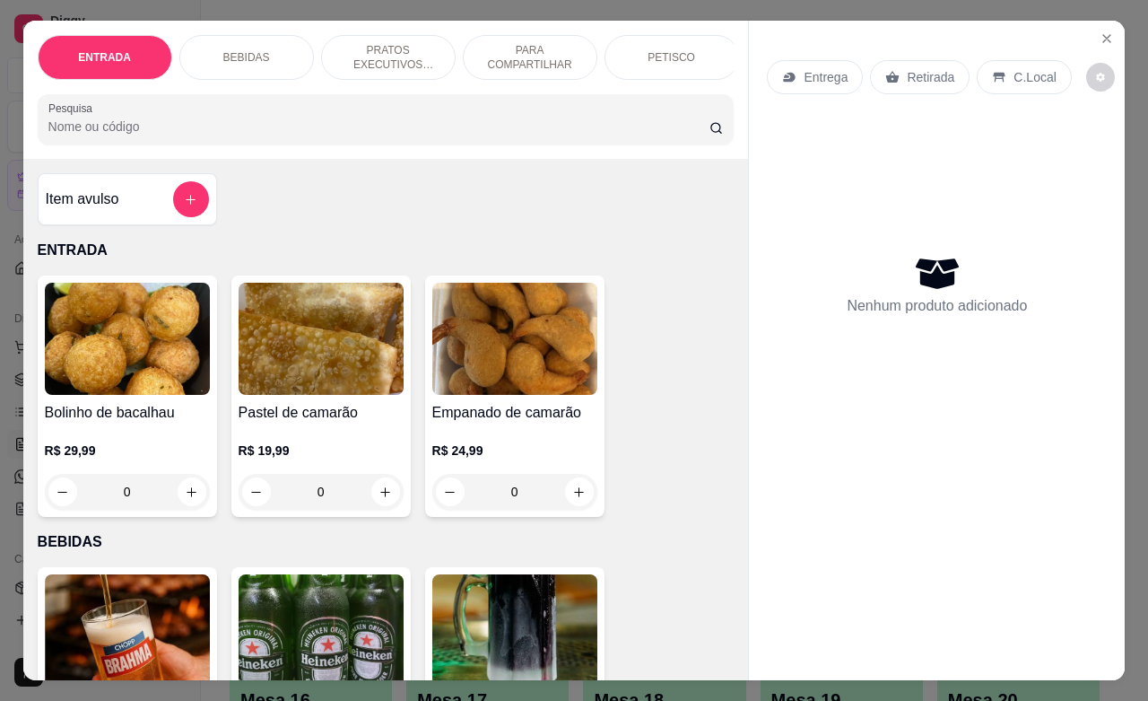
click at [997, 69] on div "C.Local" at bounding box center [1024, 77] width 94 height 34
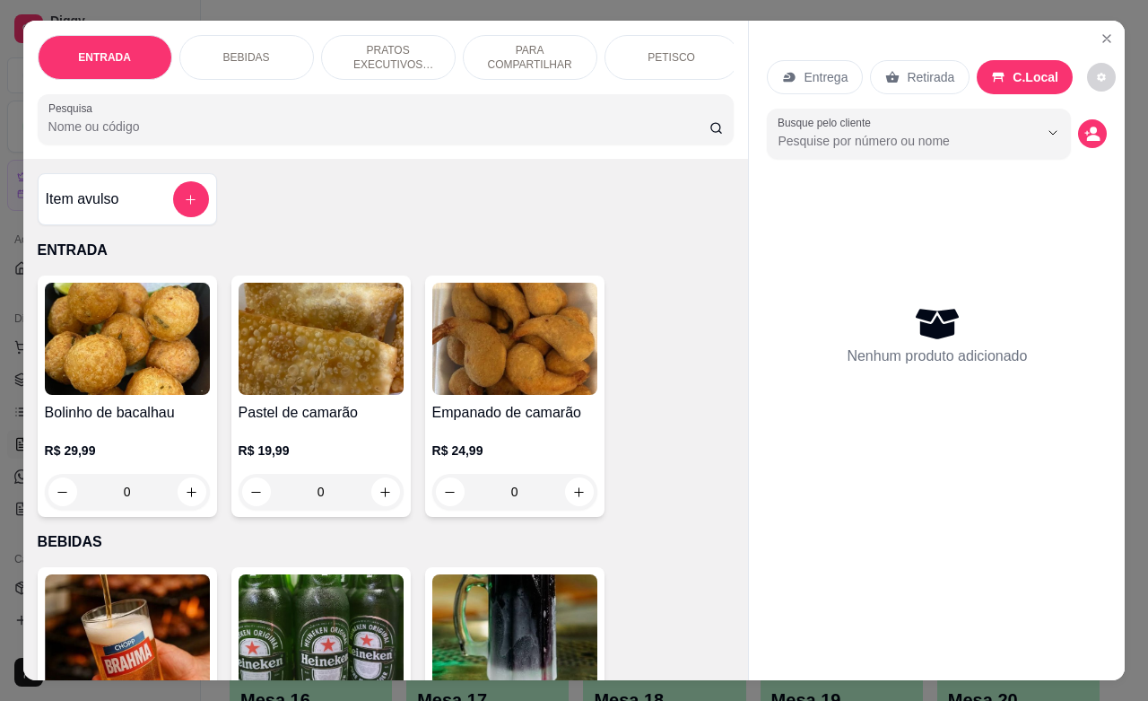
click at [252, 51] on p "BEBIDAS" at bounding box center [246, 57] width 47 height 14
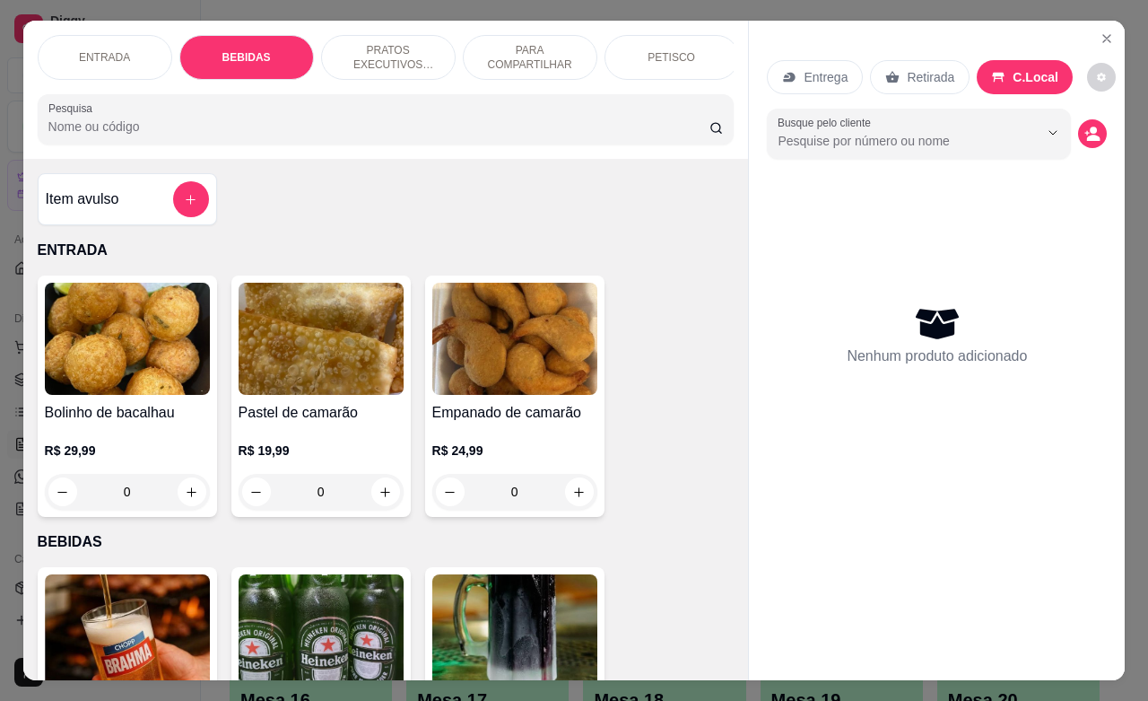
scroll to position [372, 0]
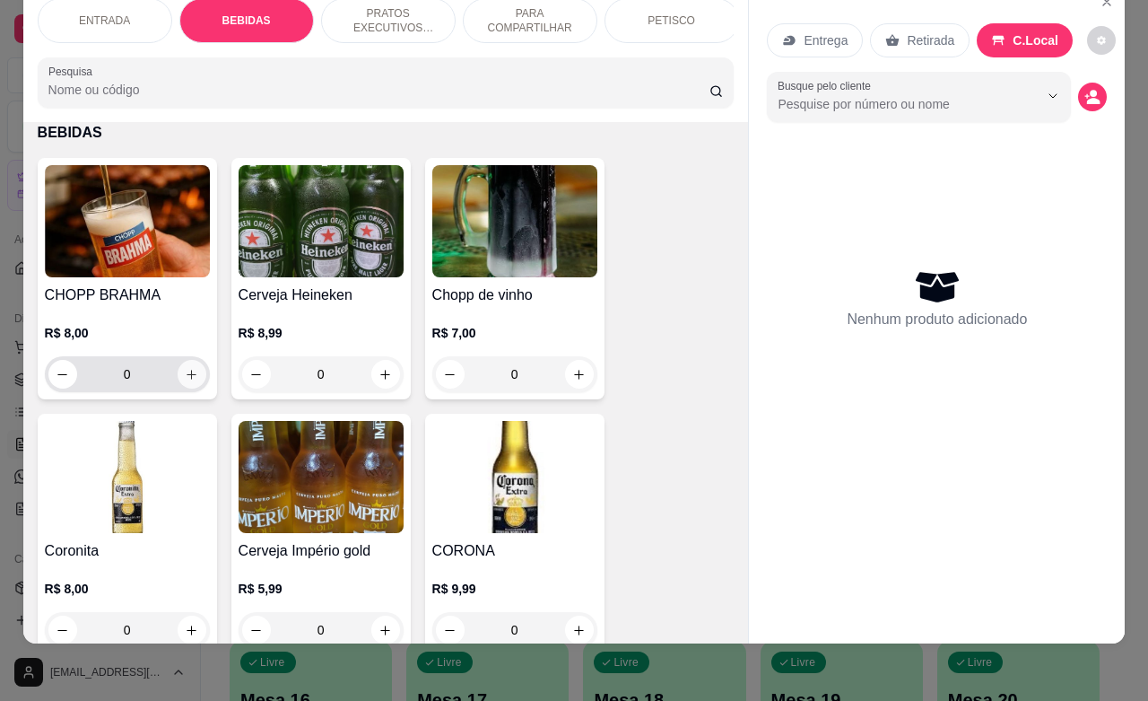
click at [185, 371] on icon "increase-product-quantity" at bounding box center [191, 374] width 13 height 13
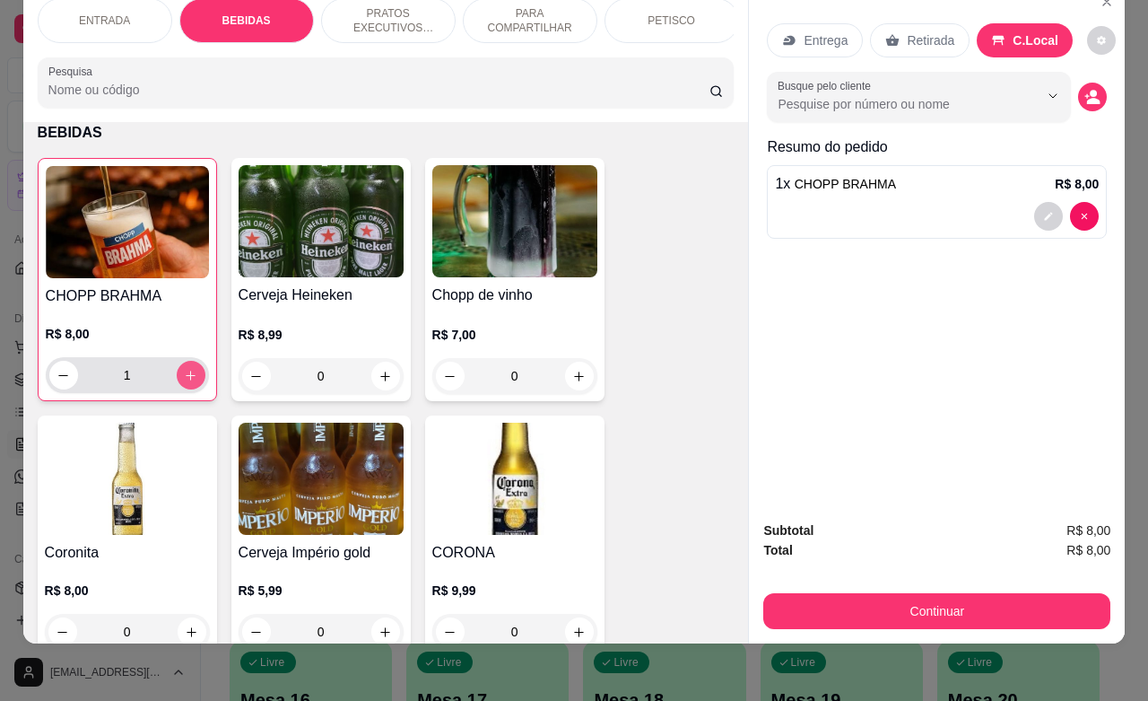
click at [184, 371] on icon "increase-product-quantity" at bounding box center [190, 375] width 13 height 13
type input "3"
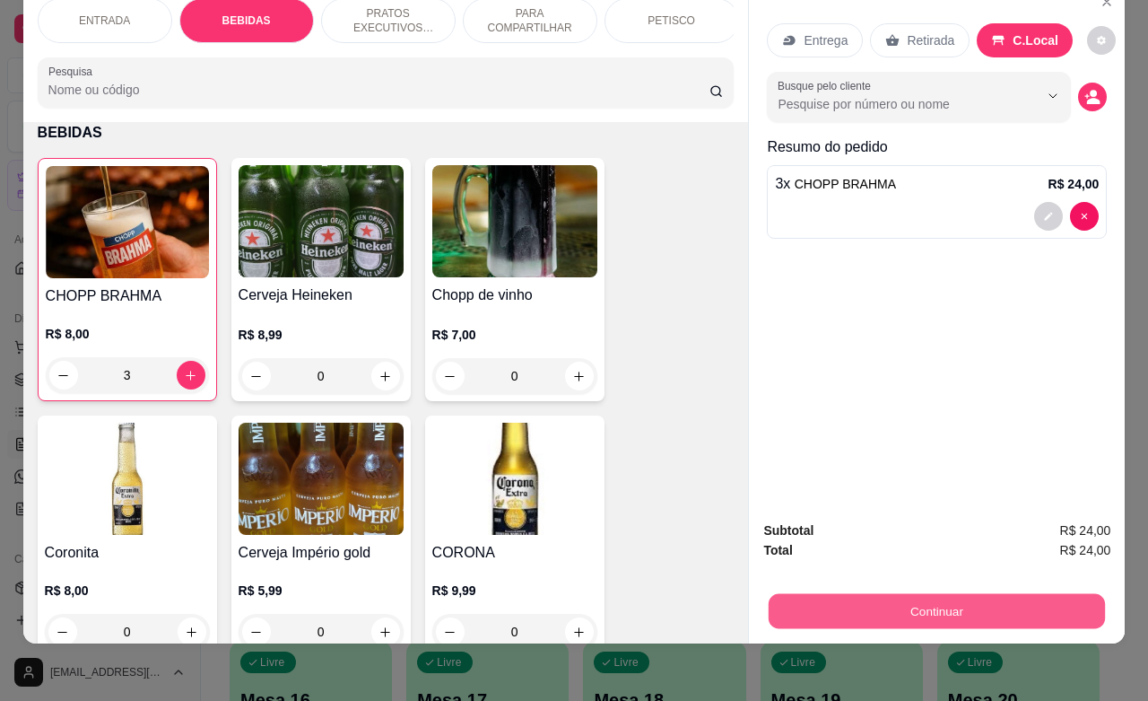
click at [907, 595] on button "Continuar" at bounding box center [937, 610] width 336 height 35
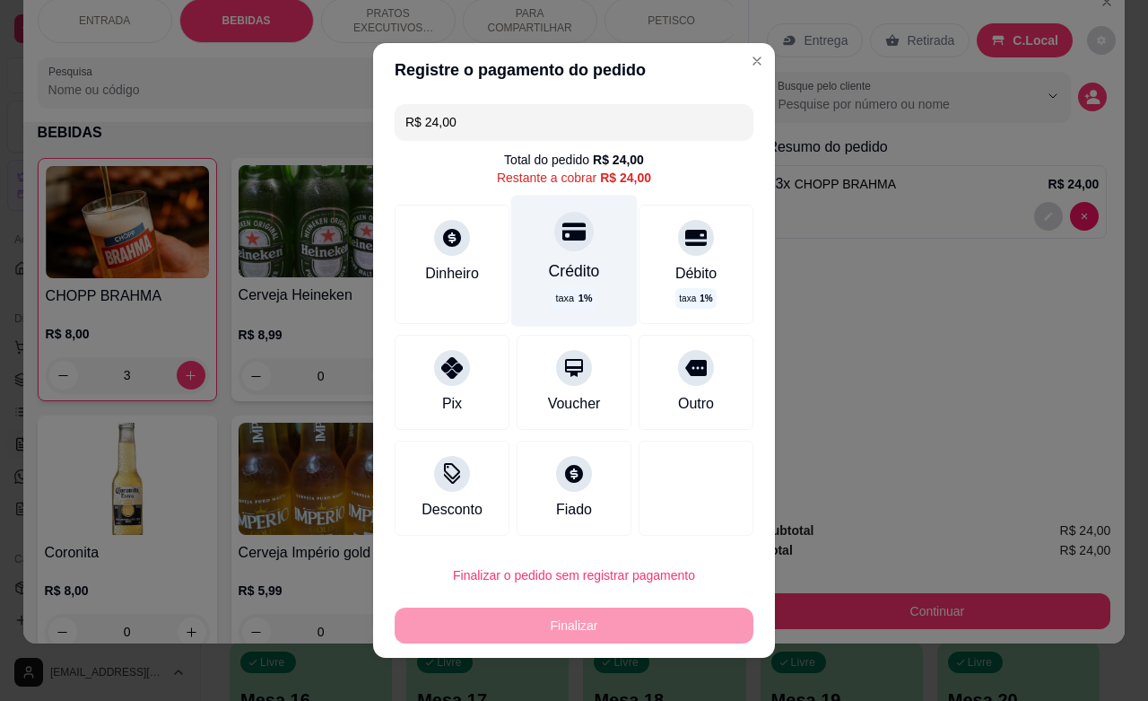
click at [563, 234] on icon at bounding box center [574, 231] width 23 height 23
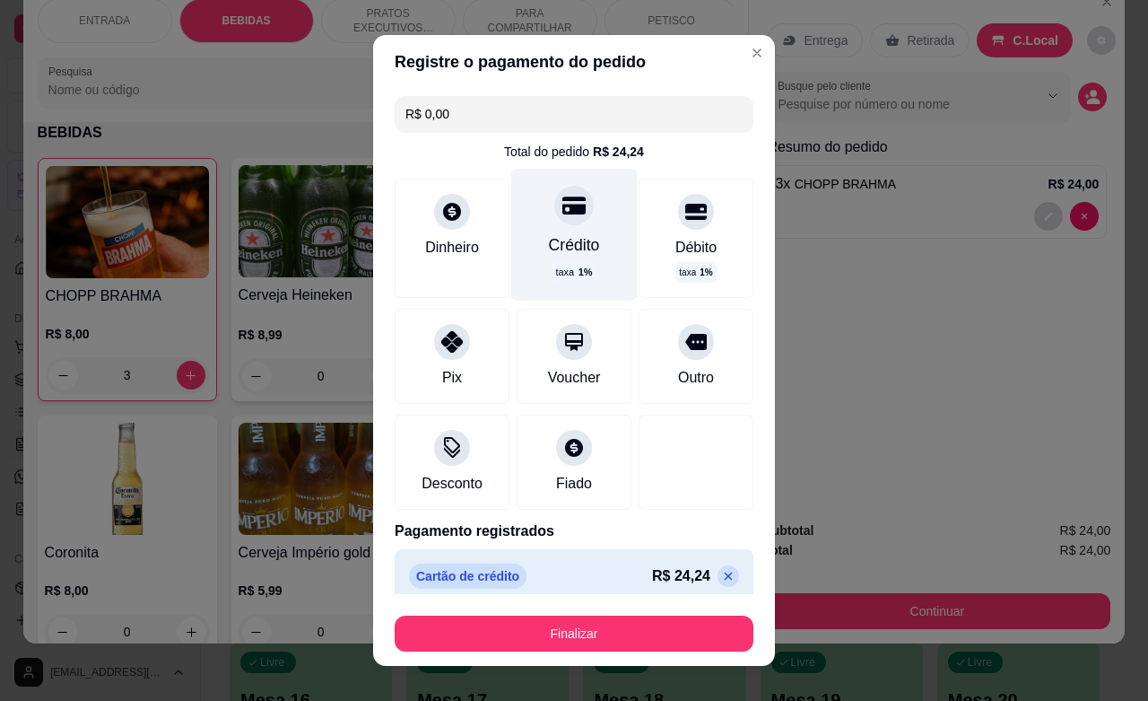
type input "R$ 0,00"
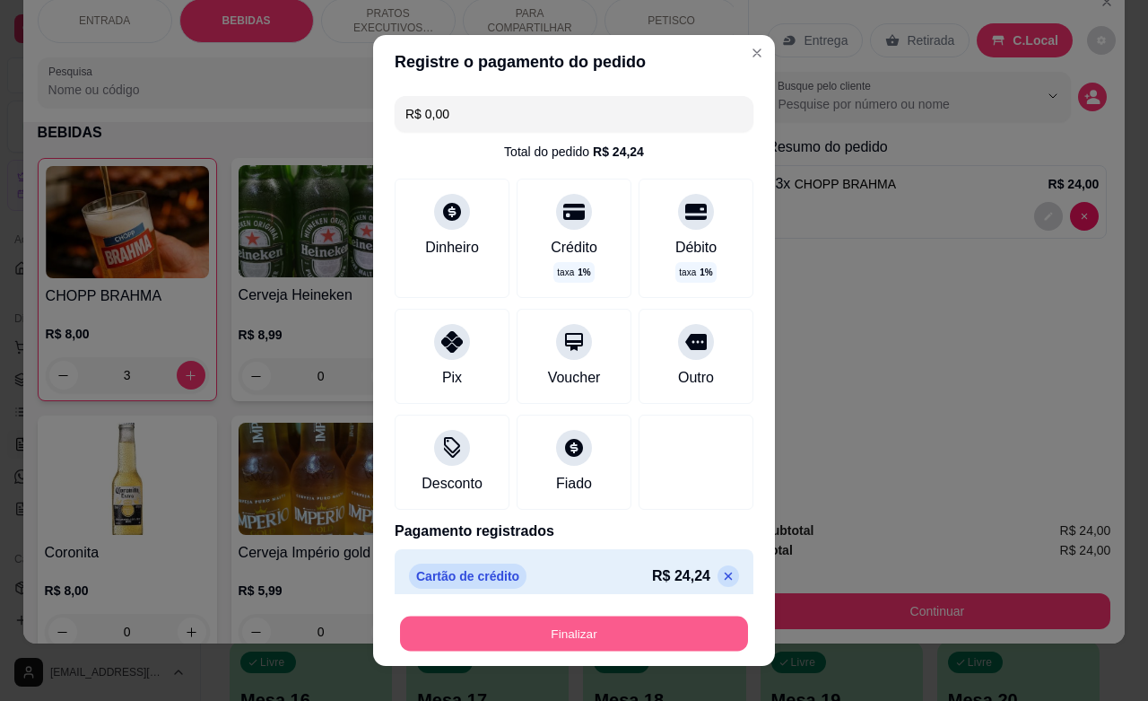
click at [589, 631] on button "Finalizar" at bounding box center [574, 633] width 348 height 35
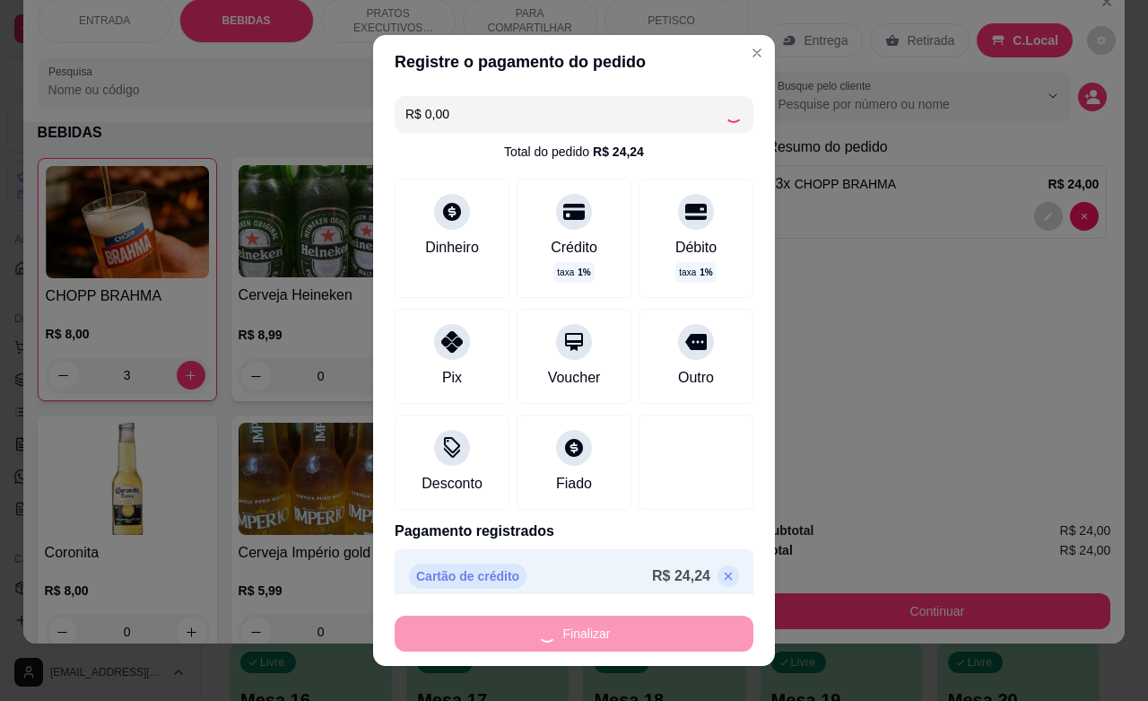
type input "0"
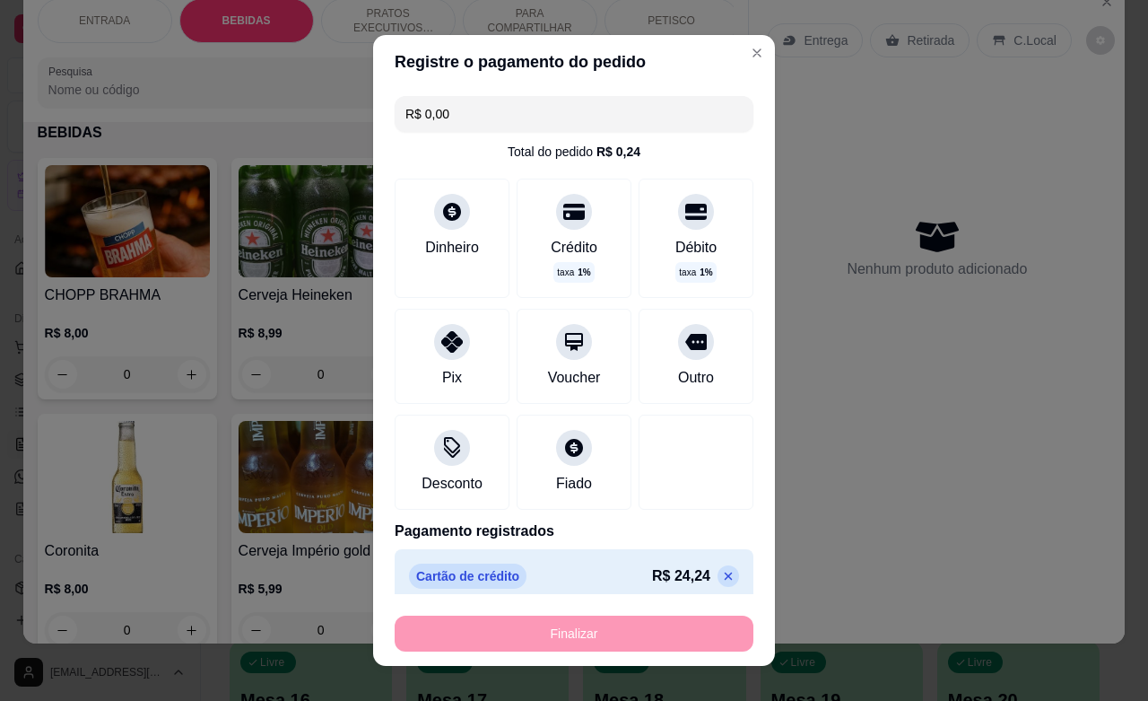
type input "-R$ 24,00"
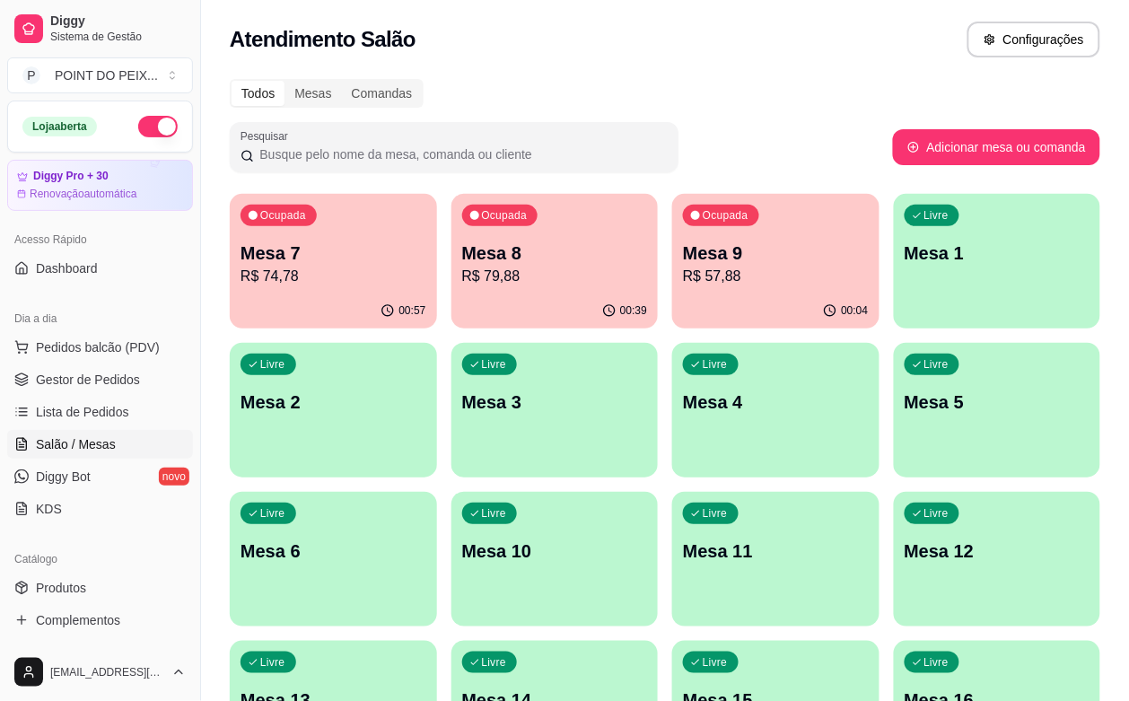
click at [685, 278] on p "R$ 57,88" at bounding box center [776, 277] width 186 height 22
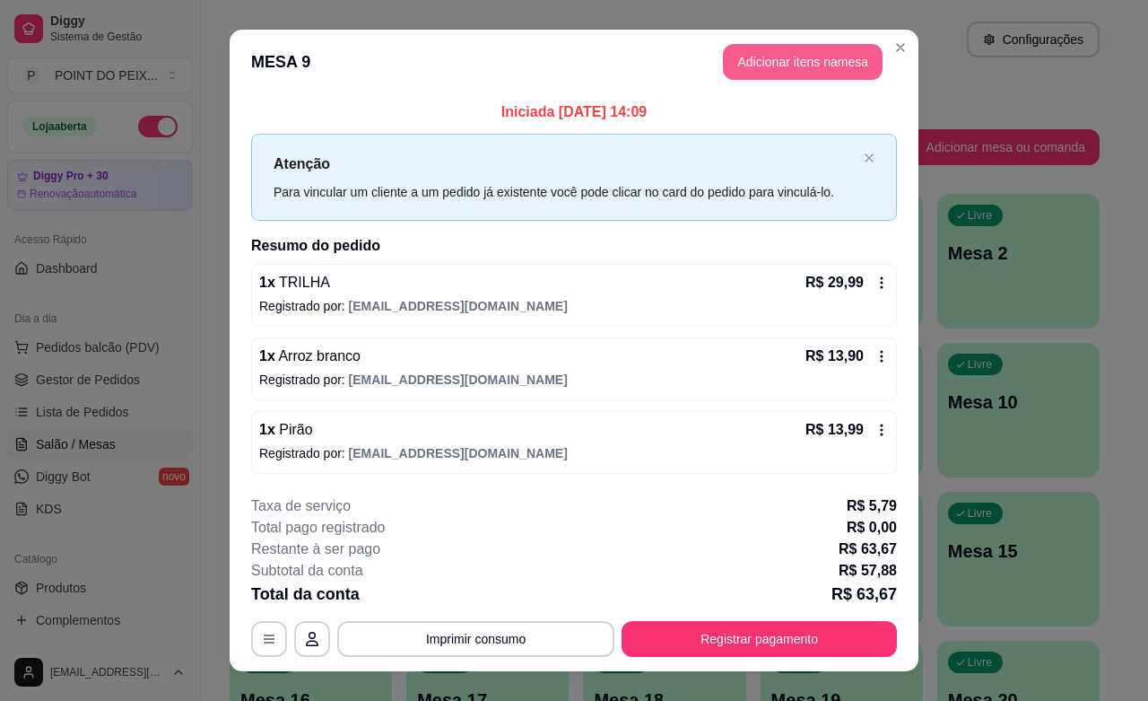
click at [791, 68] on button "Adicionar itens na mesa" at bounding box center [803, 62] width 160 height 36
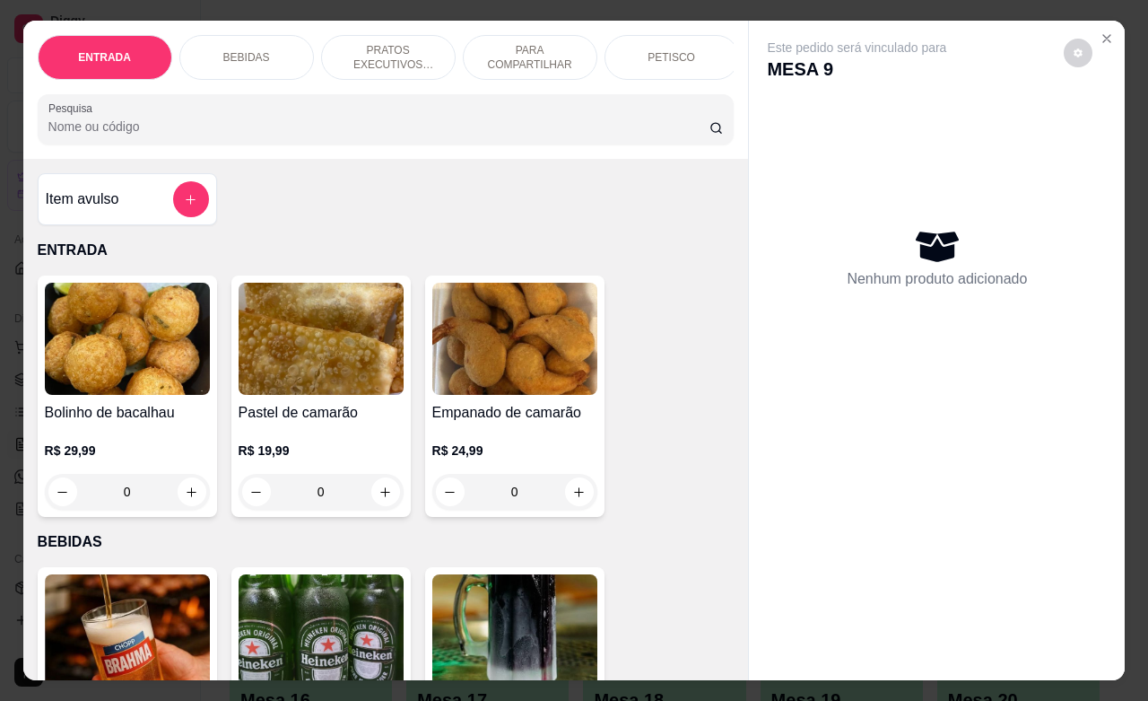
click at [256, 51] on p "BEBIDAS" at bounding box center [246, 57] width 47 height 14
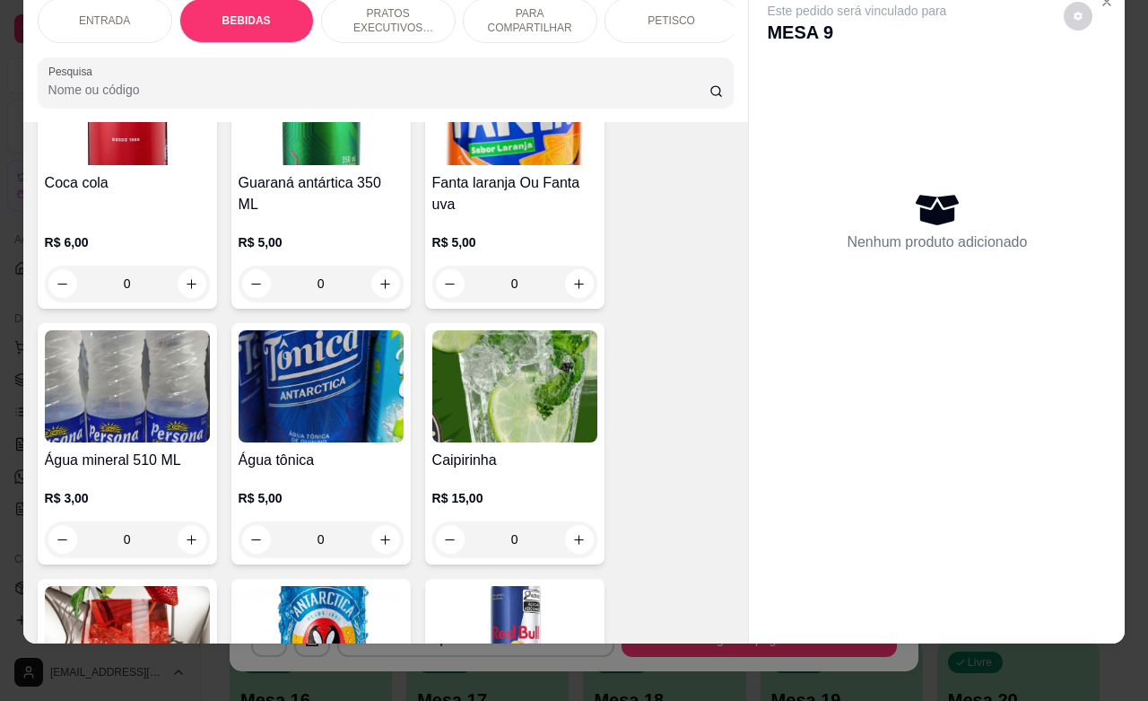
scroll to position [1270, 0]
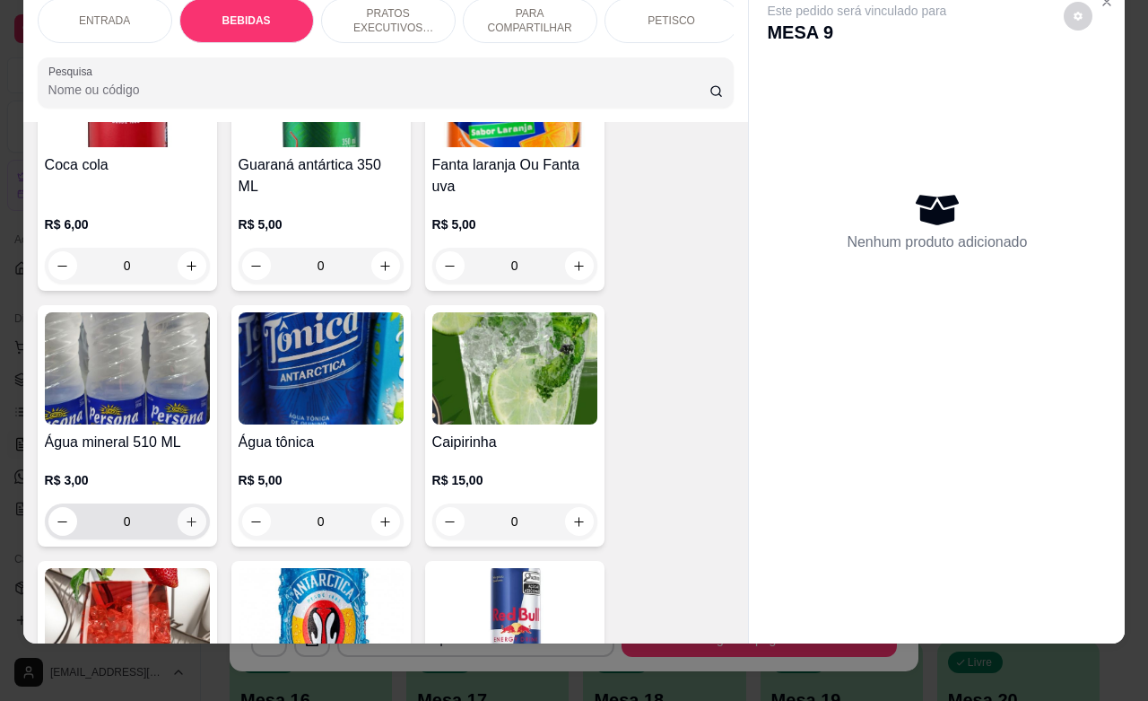
click at [185, 527] on icon "increase-product-quantity" at bounding box center [191, 521] width 13 height 13
type input "1"
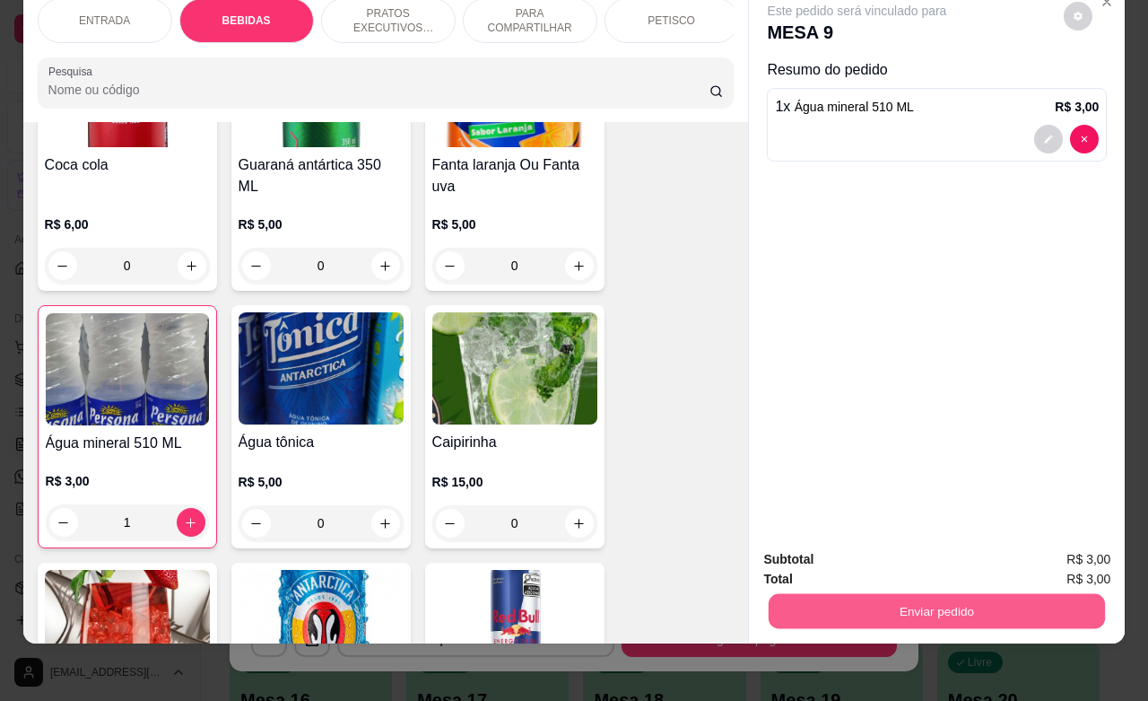
click at [873, 593] on button "Enviar pedido" at bounding box center [937, 610] width 336 height 35
click at [1078, 545] on button "Enviar pedido" at bounding box center [1061, 548] width 101 height 34
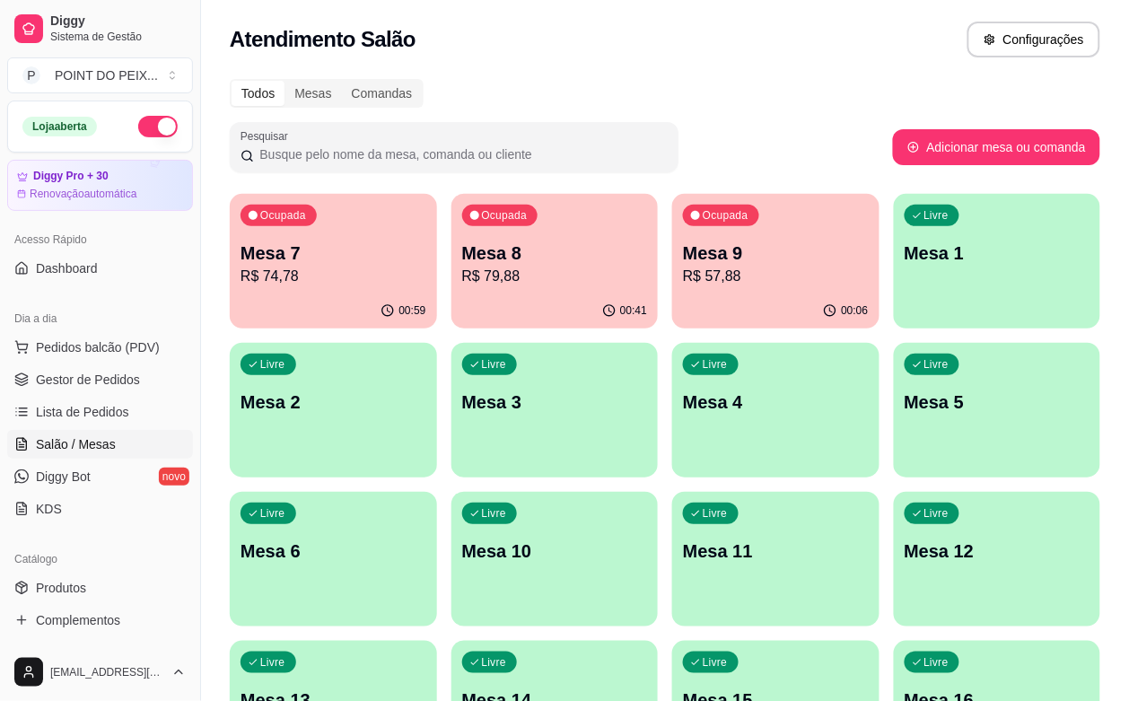
click at [480, 275] on p "R$ 79,88" at bounding box center [555, 277] width 186 height 22
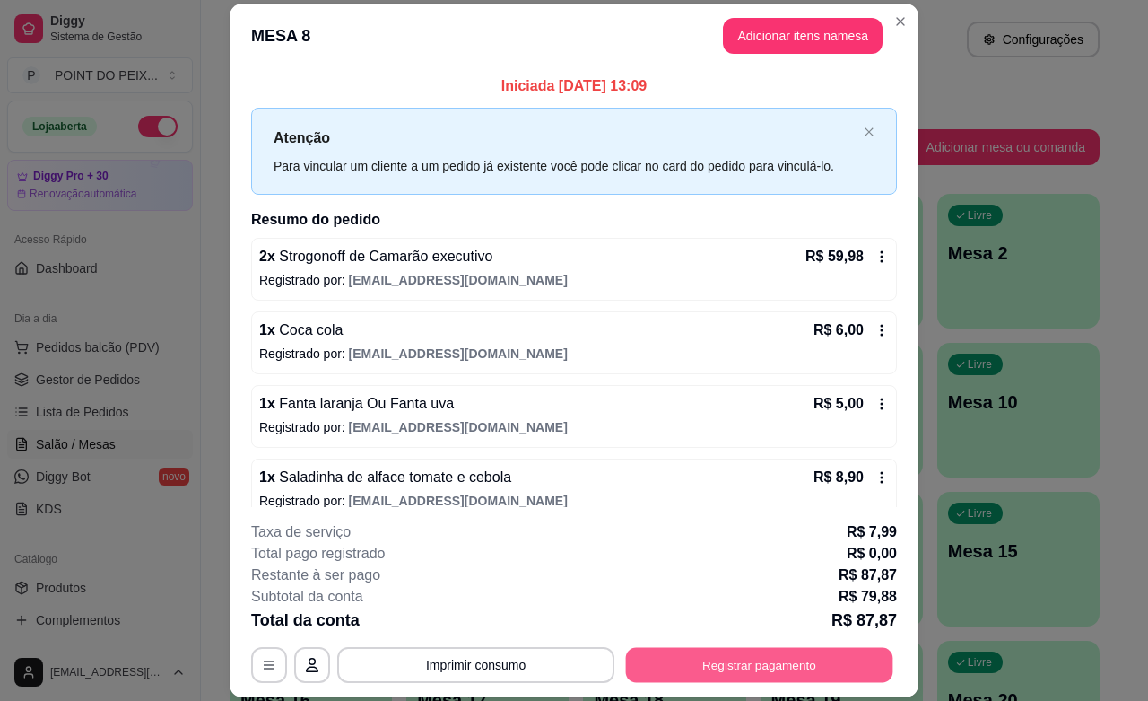
click at [704, 674] on button "Registrar pagamento" at bounding box center [759, 665] width 267 height 35
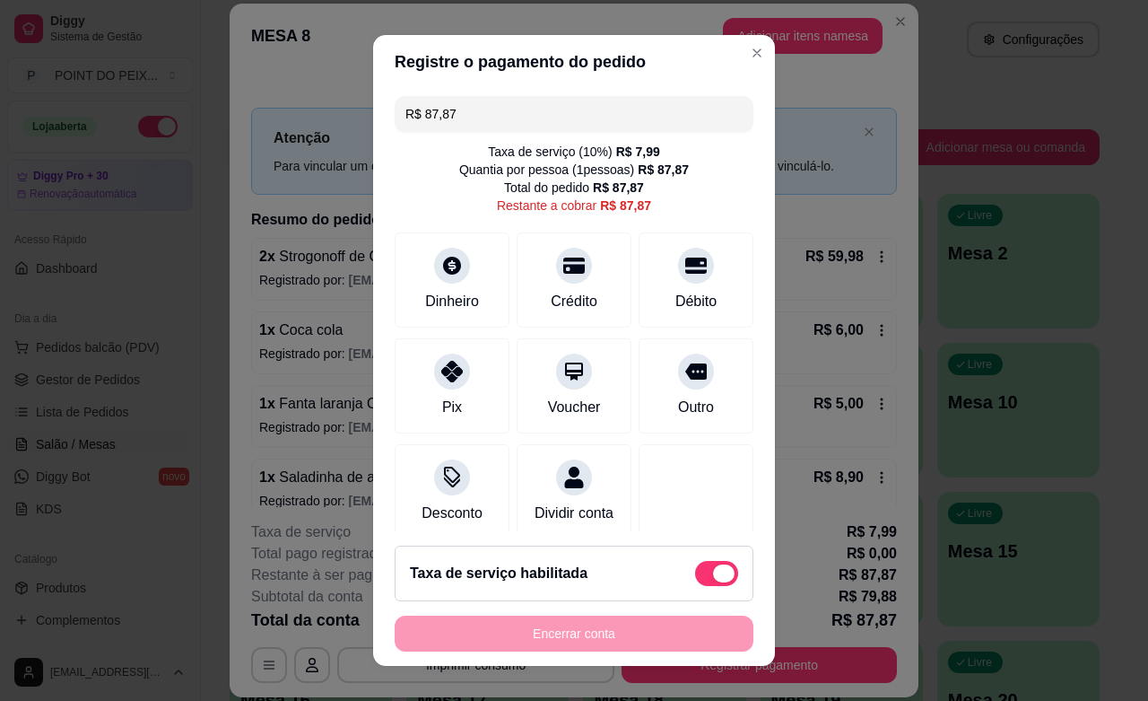
click at [695, 574] on span at bounding box center [716, 573] width 43 height 25
click at [694, 576] on input "checkbox" at bounding box center [700, 582] width 12 height 12
checkbox input "true"
type input "R$ 79,88"
checkbox input "false"
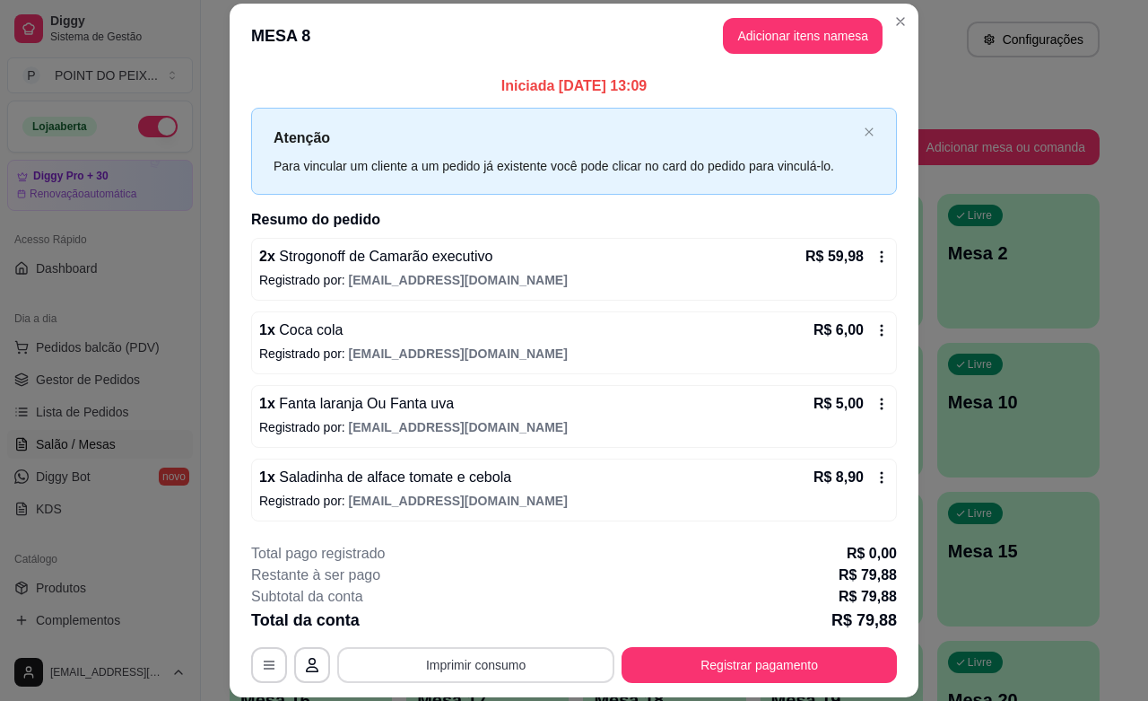
click at [522, 660] on button "Imprimir consumo" at bounding box center [475, 665] width 277 height 36
click at [486, 616] on button "IMPRESSORA" at bounding box center [472, 623] width 130 height 29
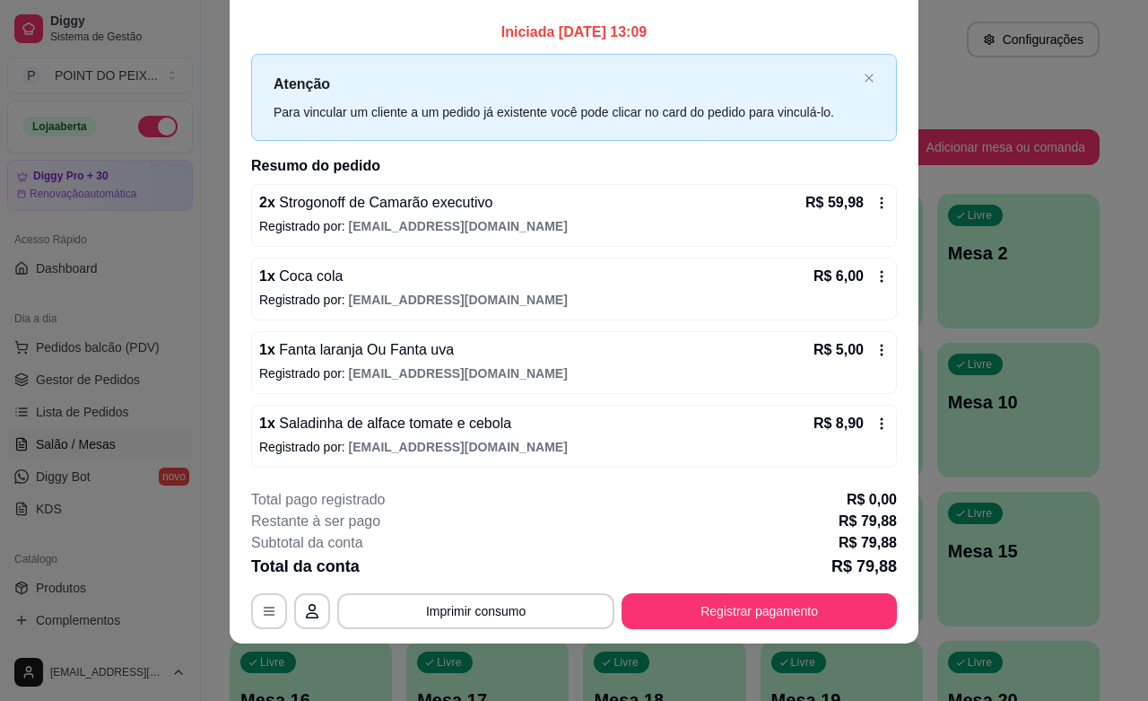
scroll to position [0, 0]
click at [683, 613] on button "Registrar pagamento" at bounding box center [759, 611] width 275 height 36
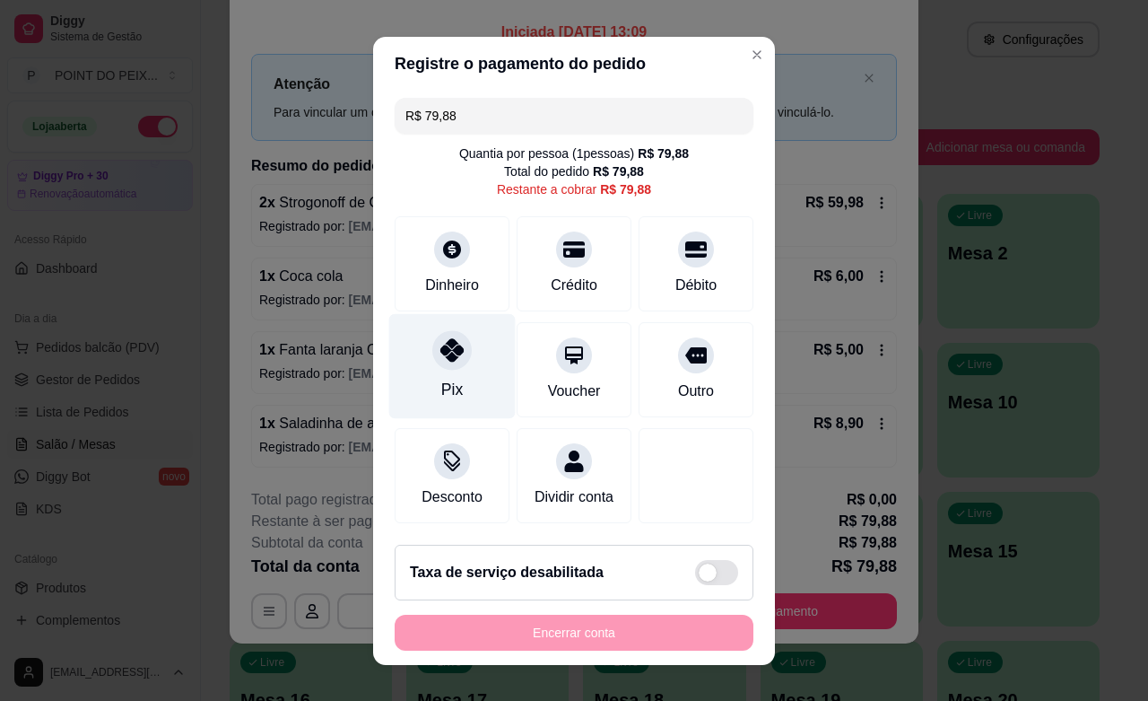
click at [432, 362] on div at bounding box center [451, 349] width 39 height 39
type input "R$ 0,00"
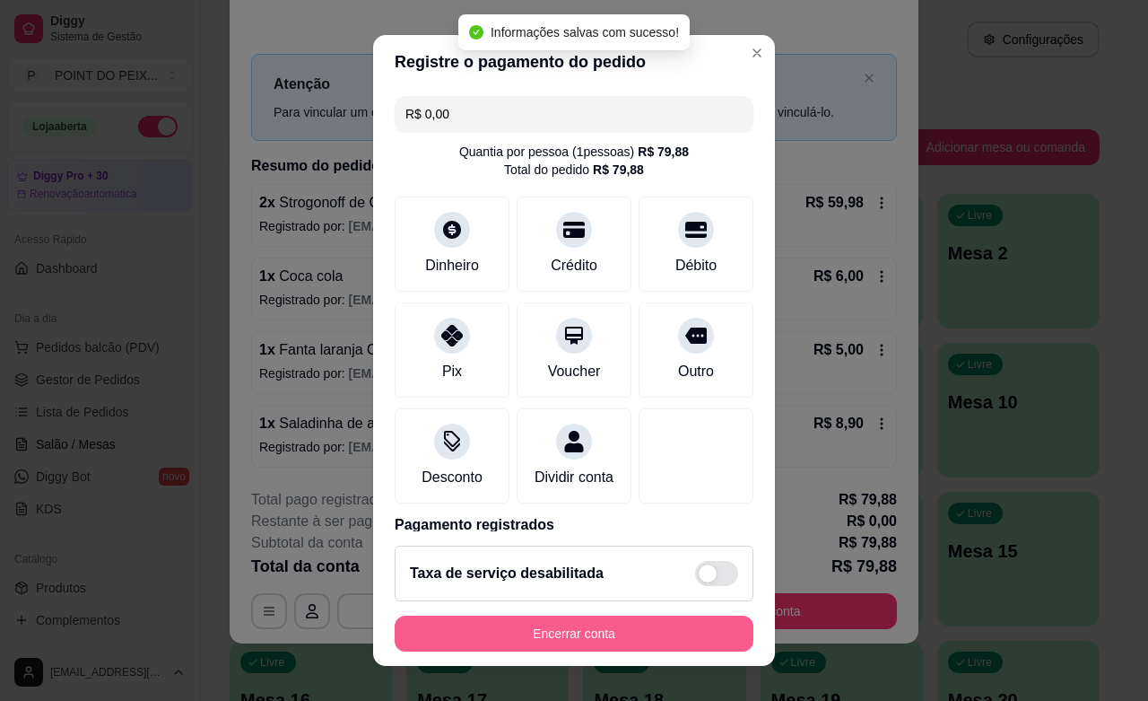
click at [592, 633] on button "Encerrar conta" at bounding box center [574, 634] width 359 height 36
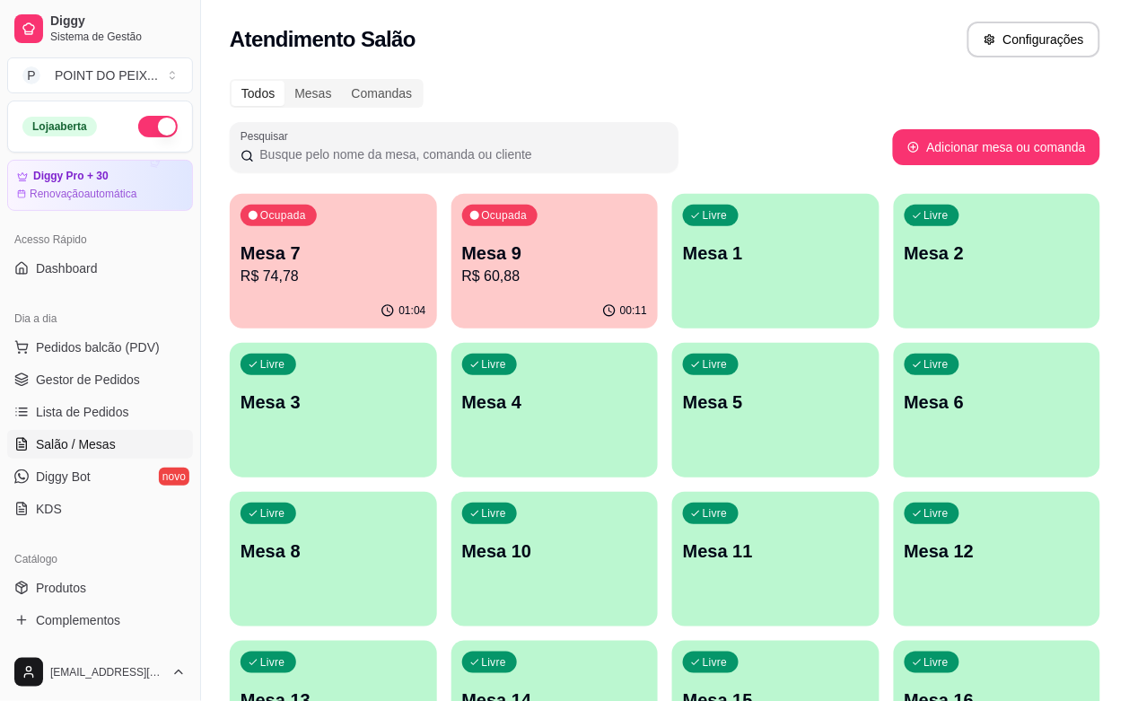
click at [904, 404] on p "Mesa 6" at bounding box center [997, 401] width 186 height 25
click at [907, 413] on p "Mesa 6" at bounding box center [996, 402] width 179 height 24
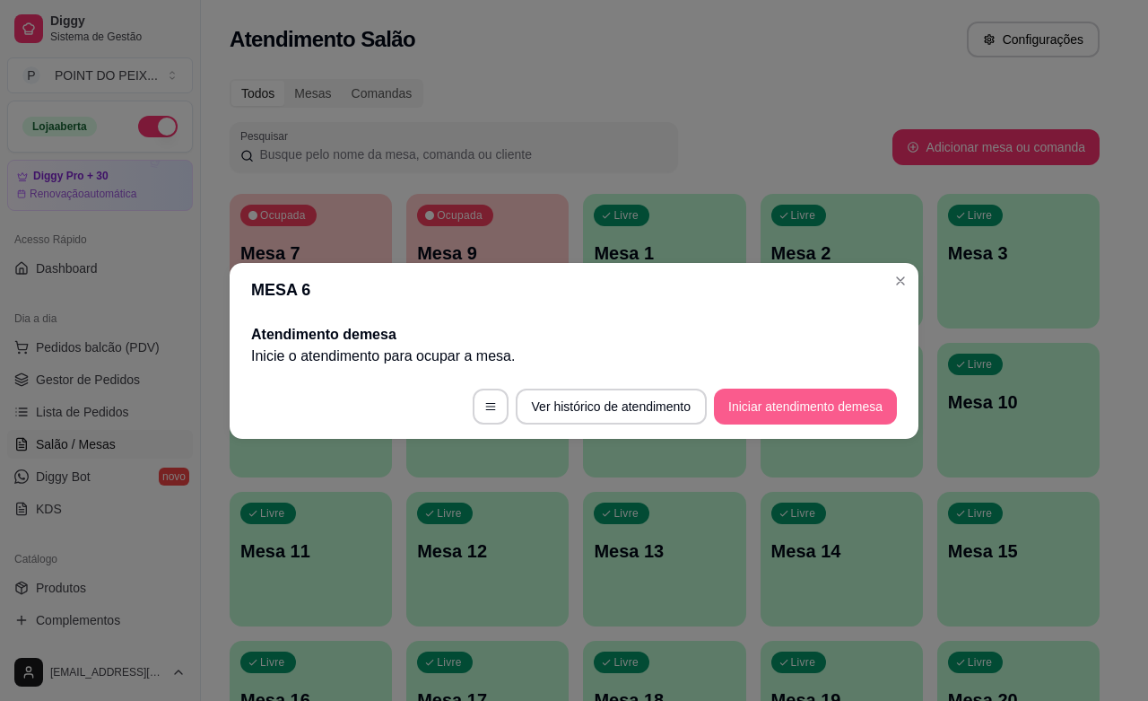
click at [787, 391] on button "Iniciar atendimento de mesa" at bounding box center [805, 407] width 183 height 36
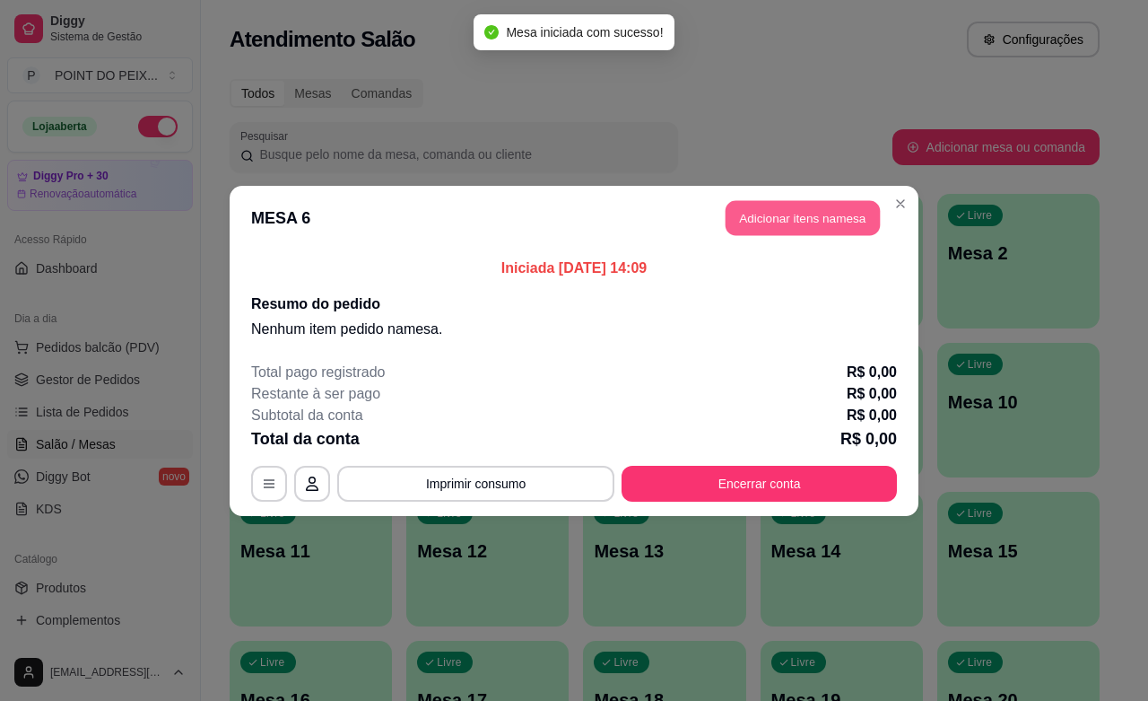
click at [826, 217] on button "Adicionar itens na mesa" at bounding box center [803, 217] width 154 height 35
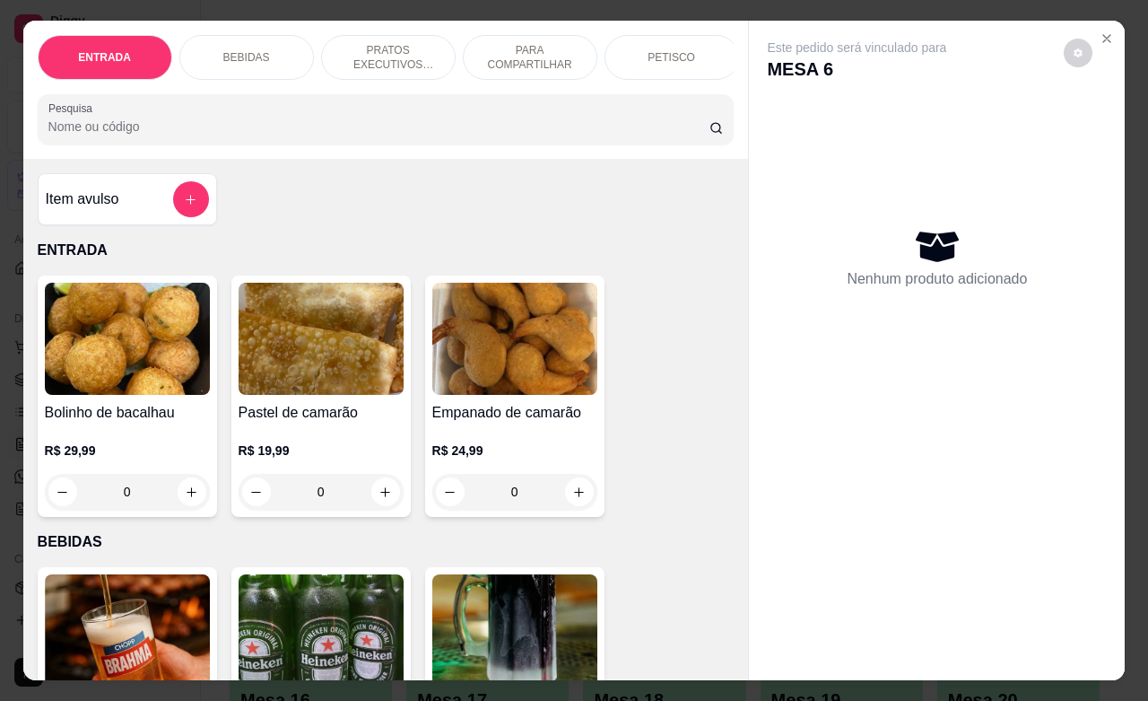
click at [387, 35] on div "PRATOS EXECUTIVOS (INDIVIDUAIS)" at bounding box center [388, 57] width 135 height 45
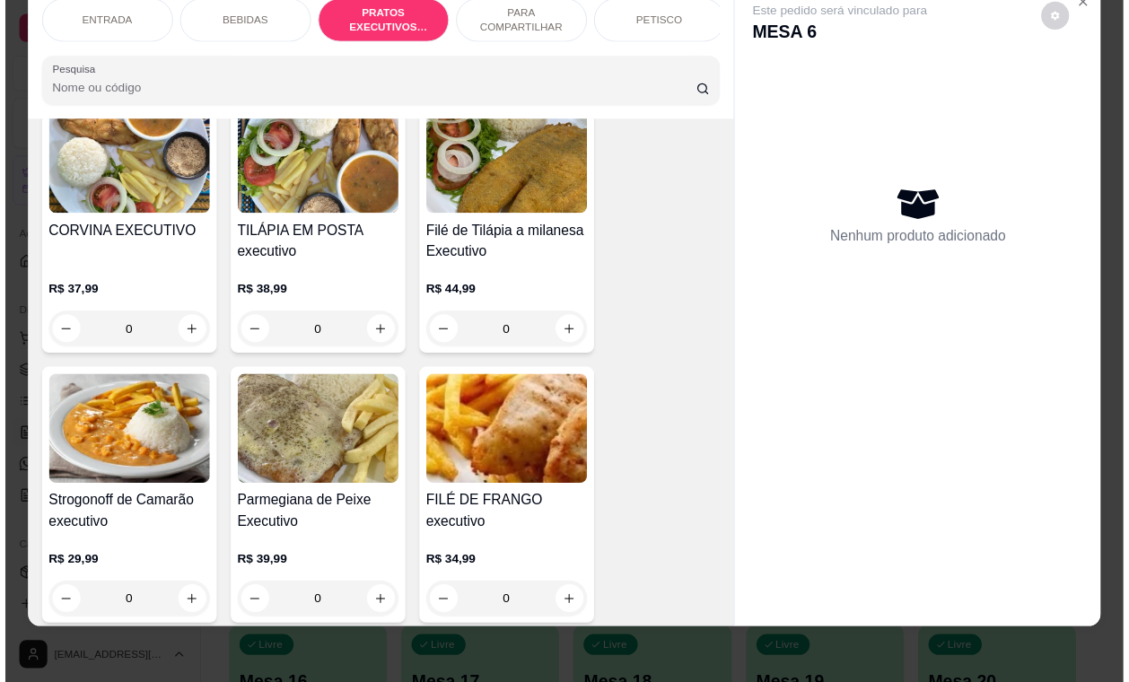
scroll to position [2923, 0]
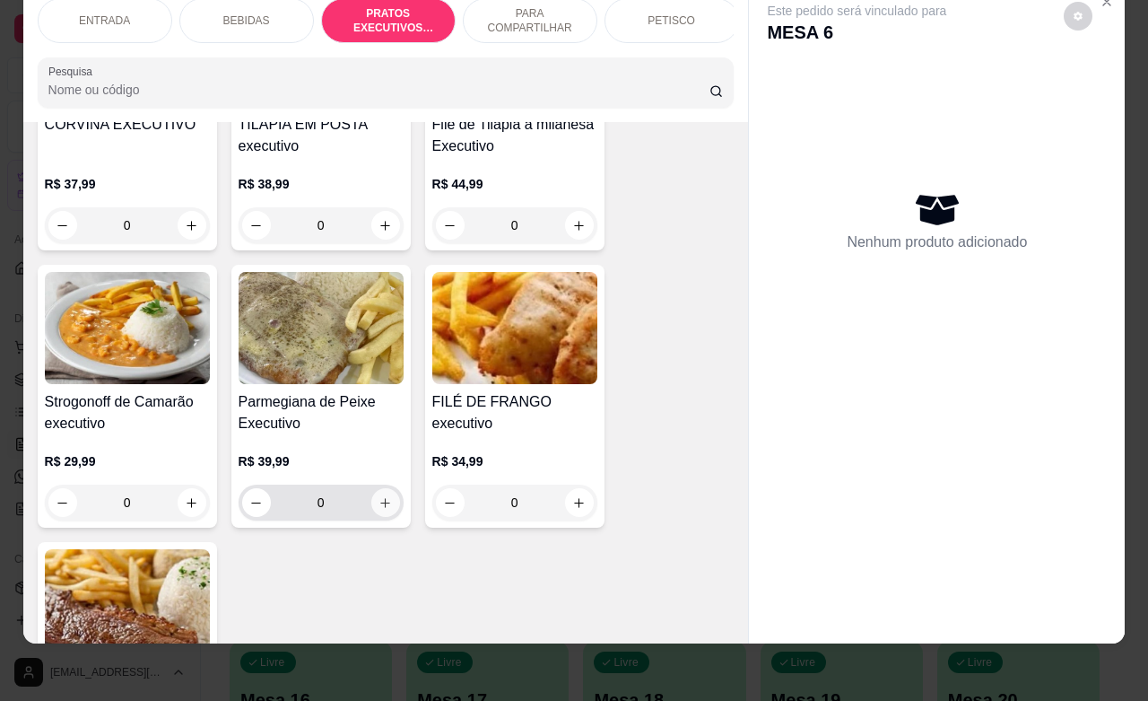
click at [379, 507] on icon "increase-product-quantity" at bounding box center [385, 502] width 13 height 13
type input "1"
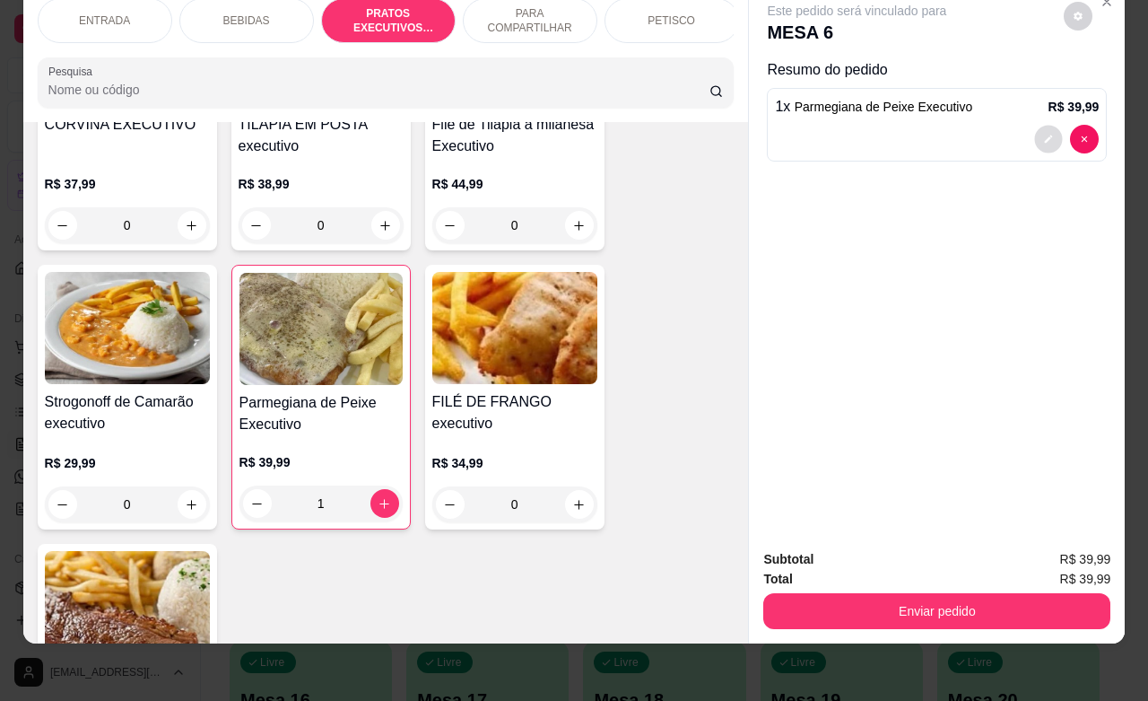
click at [1035, 126] on button "decrease-product-quantity" at bounding box center [1049, 140] width 28 height 28
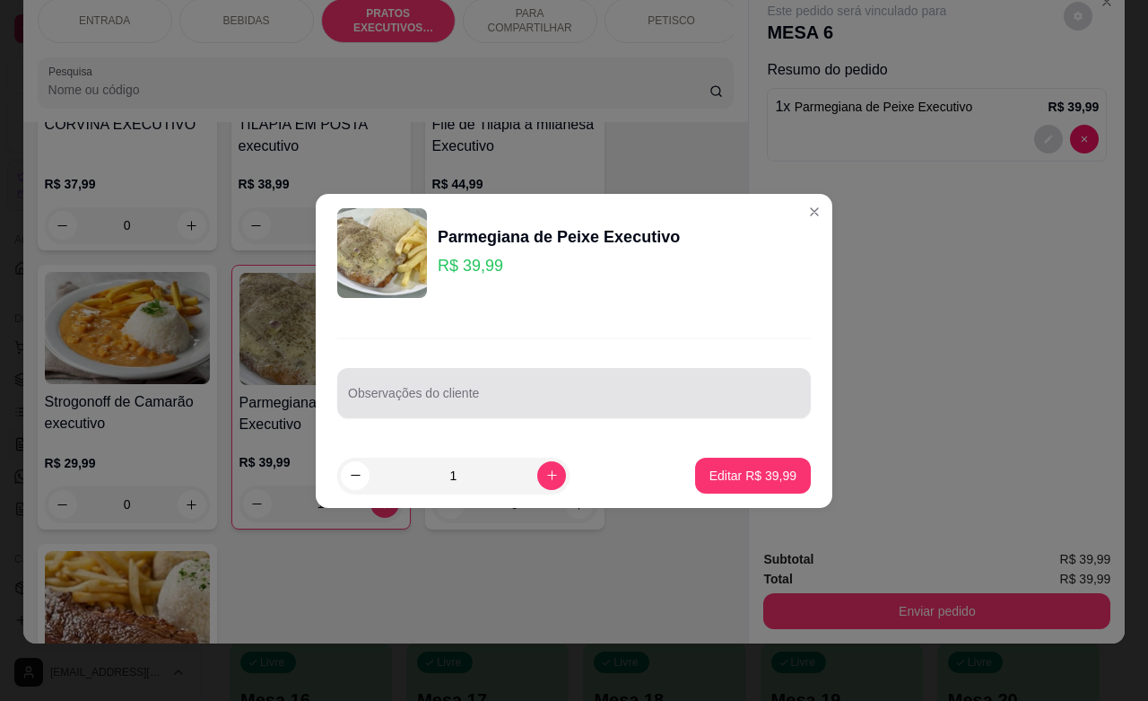
click at [548, 405] on input "Observações do cliente" at bounding box center [574, 400] width 452 height 18
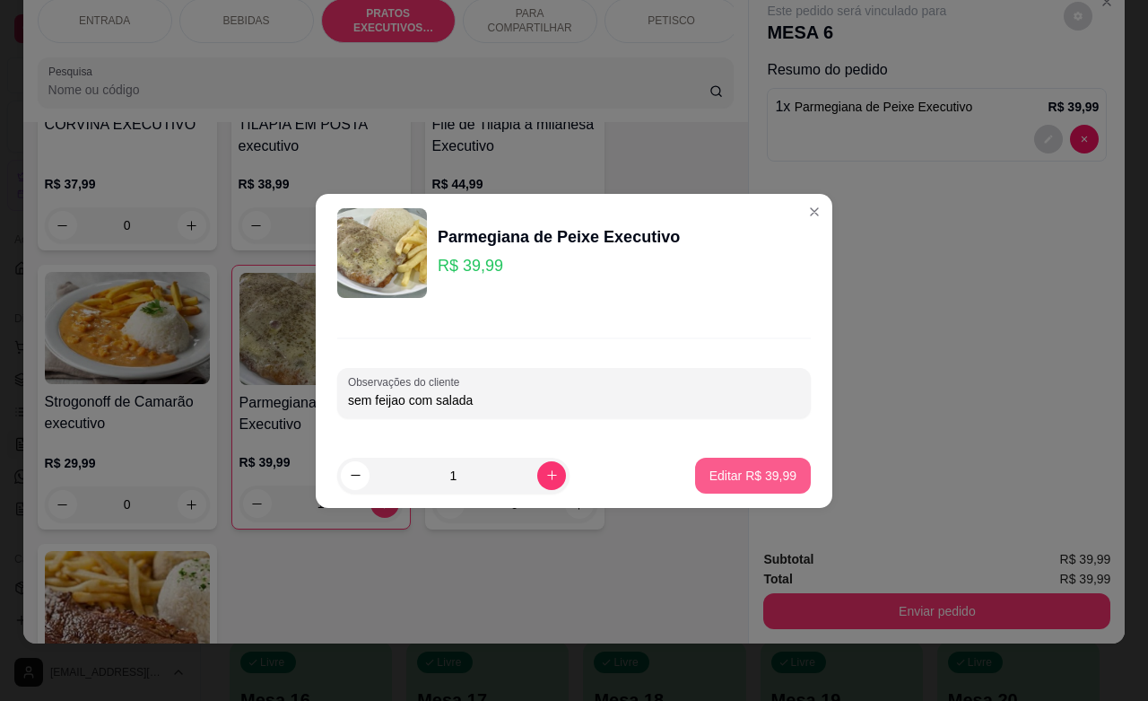
type input "sem feijao com salada"
click at [768, 468] on p "Editar R$ 39,99" at bounding box center [753, 476] width 87 height 18
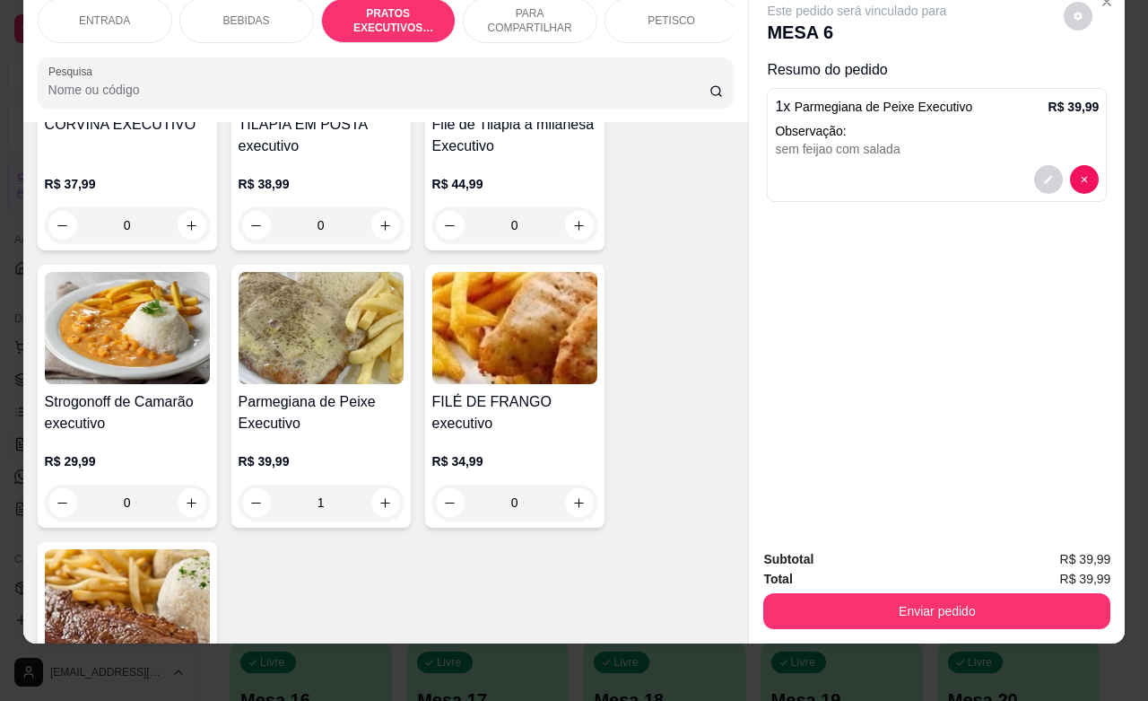
type input "0"
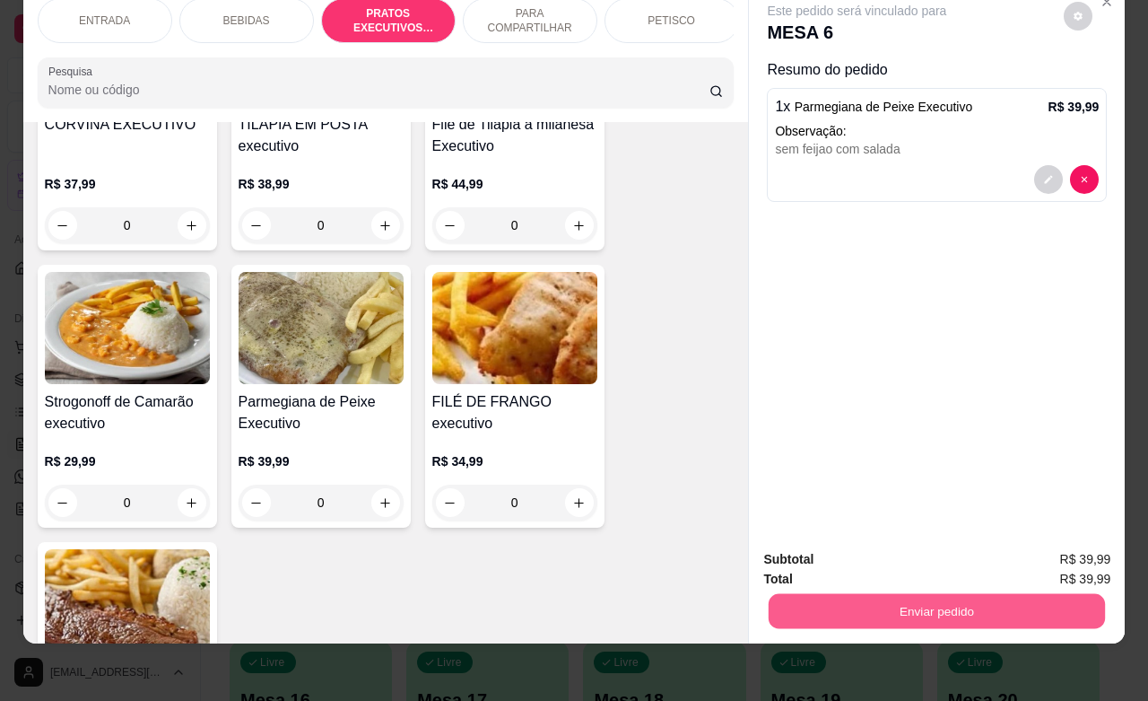
click at [940, 599] on button "Enviar pedido" at bounding box center [937, 610] width 336 height 35
click at [1073, 546] on button "Enviar pedido" at bounding box center [1061, 548] width 101 height 34
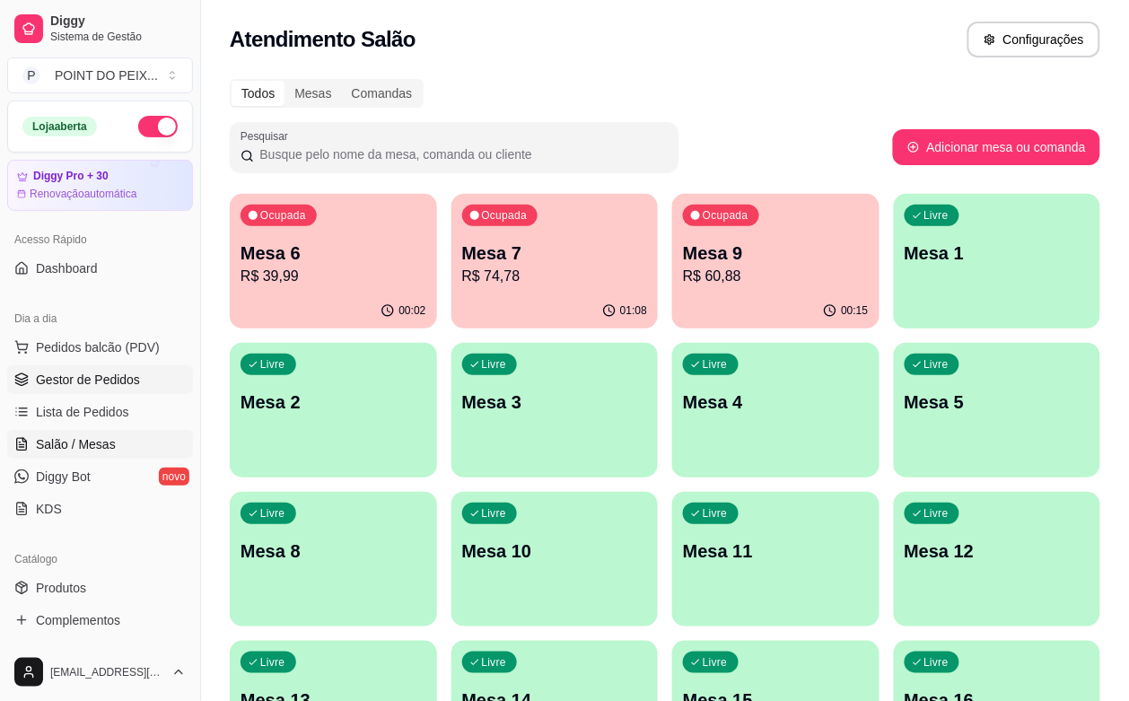
click at [117, 378] on span "Gestor de Pedidos" at bounding box center [88, 380] width 104 height 18
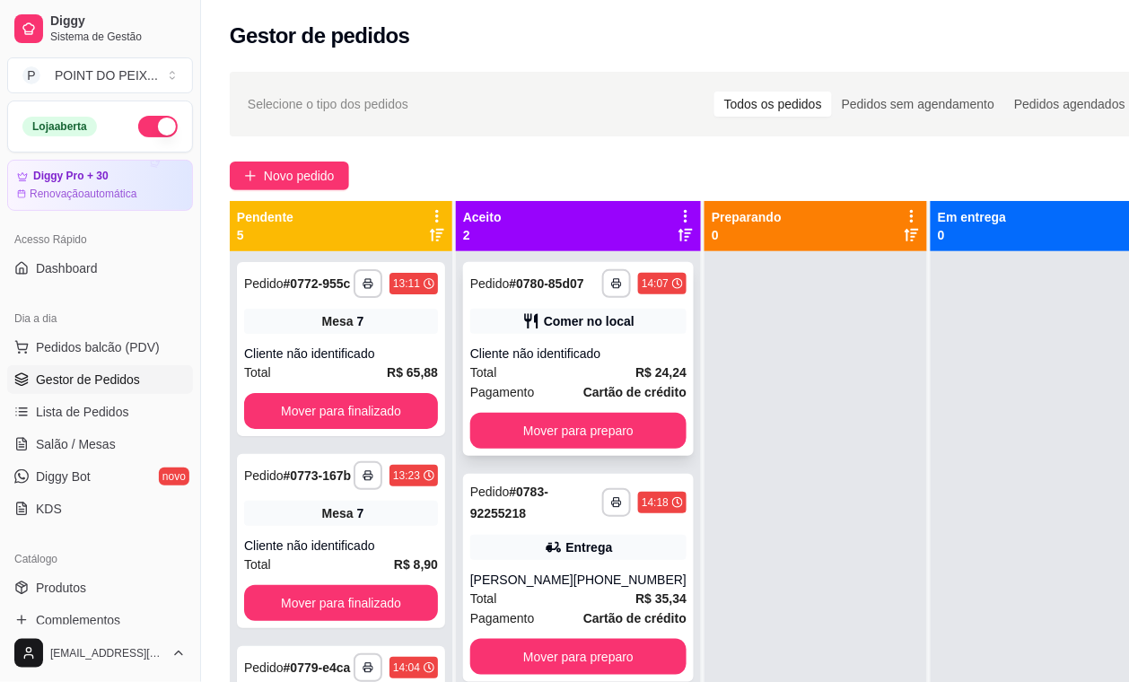
scroll to position [69, 0]
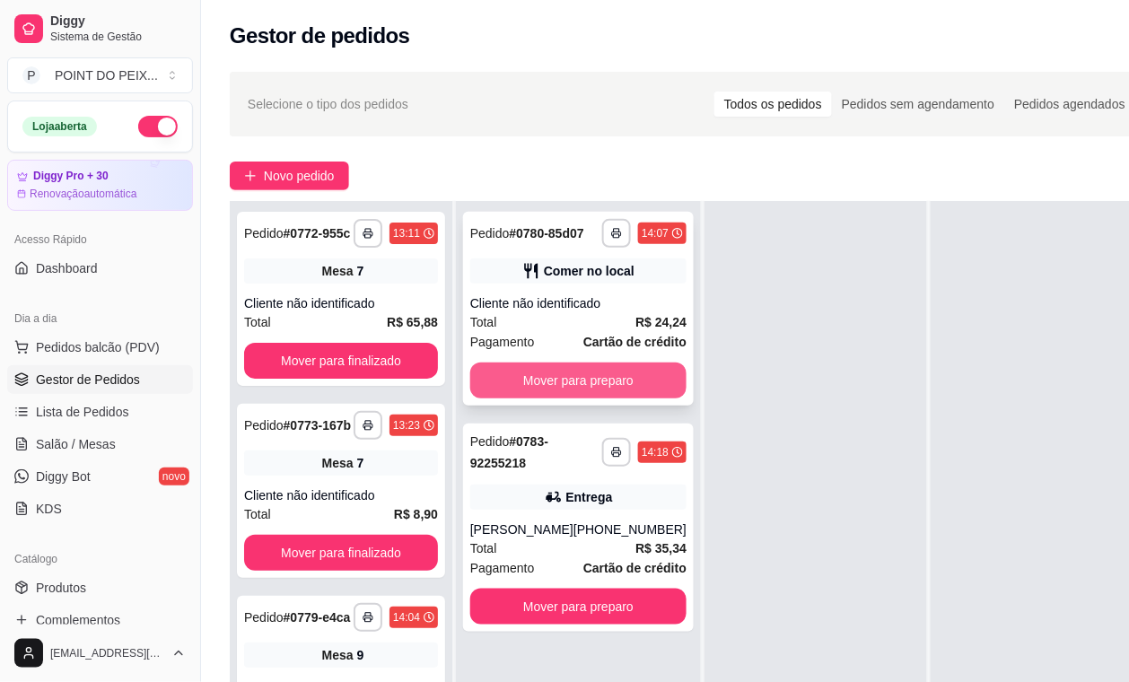
click at [625, 369] on button "Mover para preparo" at bounding box center [578, 380] width 216 height 36
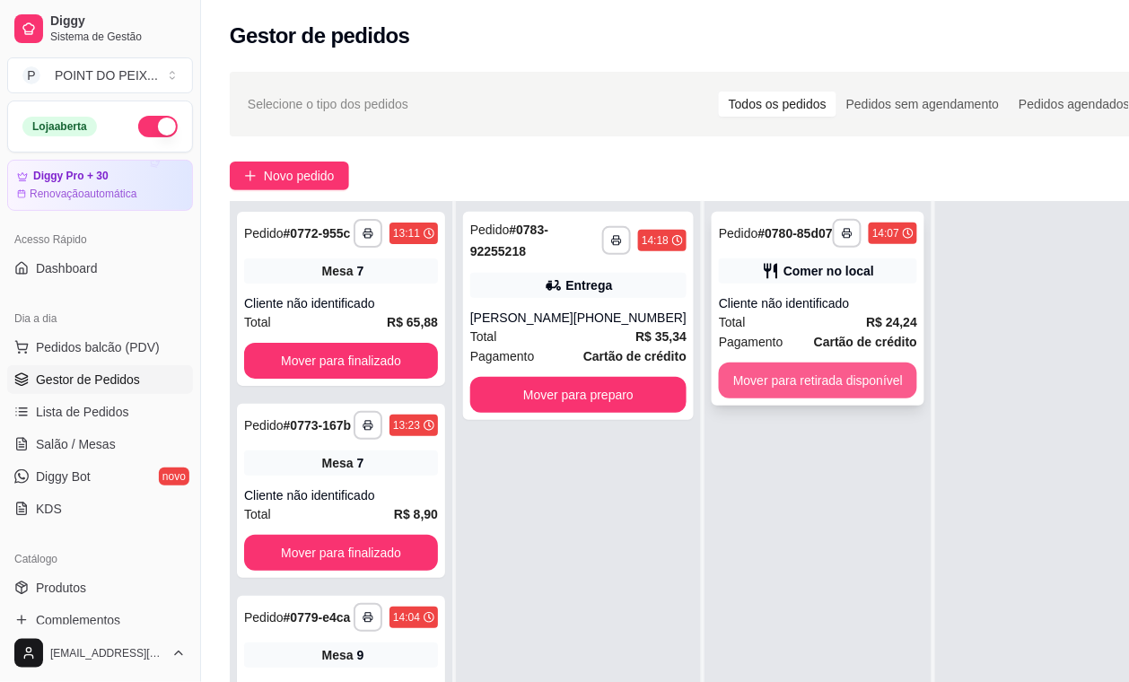
click at [759, 398] on button "Mover para retirada disponível" at bounding box center [818, 380] width 198 height 36
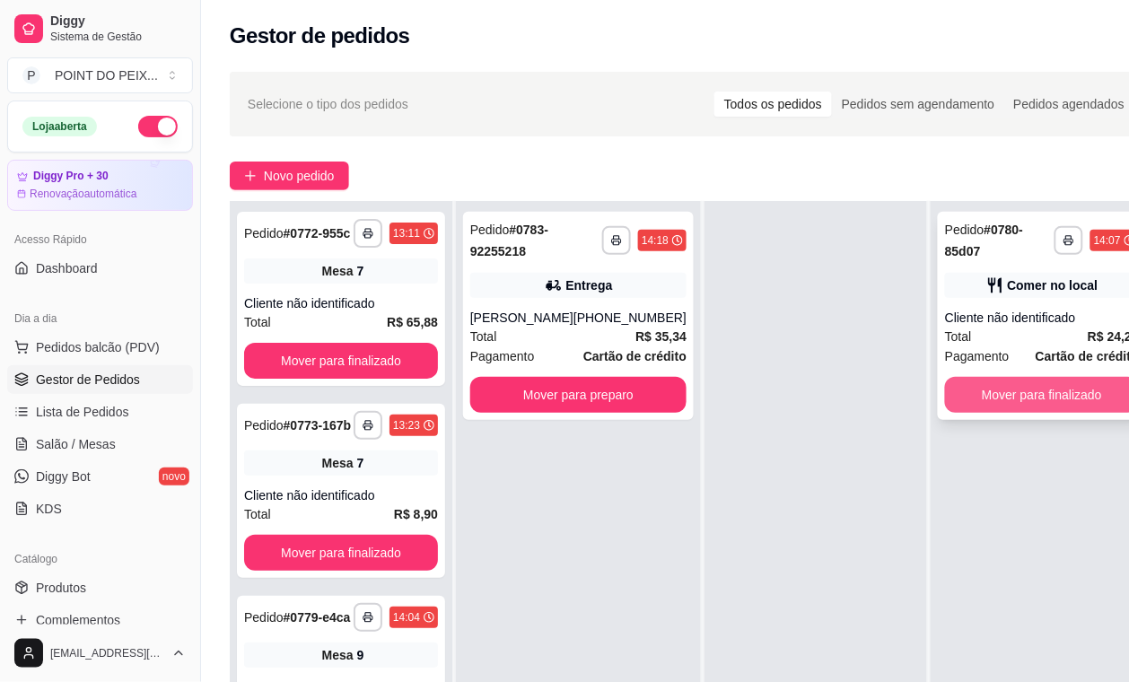
click at [1005, 390] on button "Mover para finalizado" at bounding box center [1042, 395] width 194 height 36
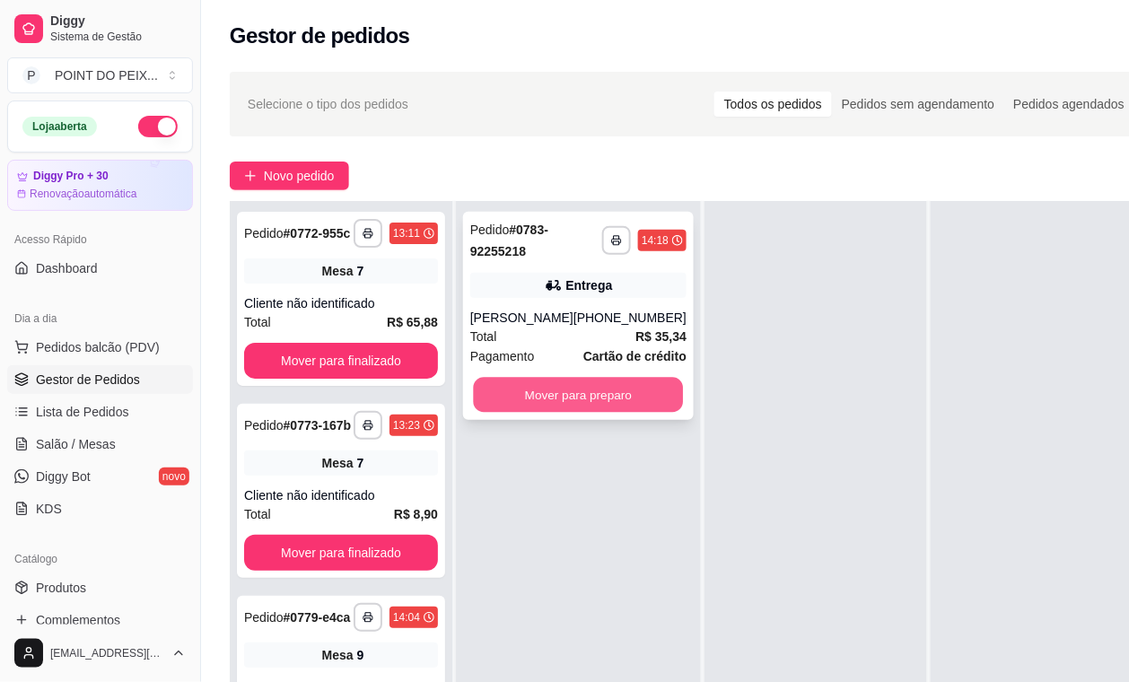
click at [607, 409] on button "Mover para preparo" at bounding box center [579, 395] width 210 height 35
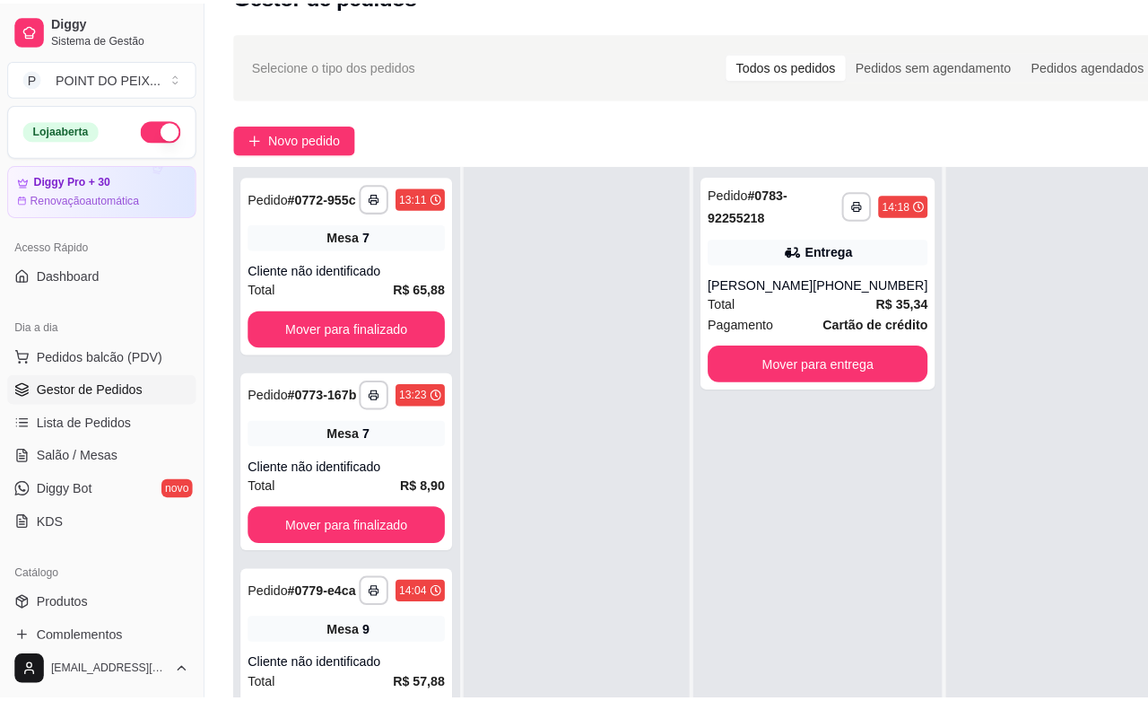
scroll to position [0, 0]
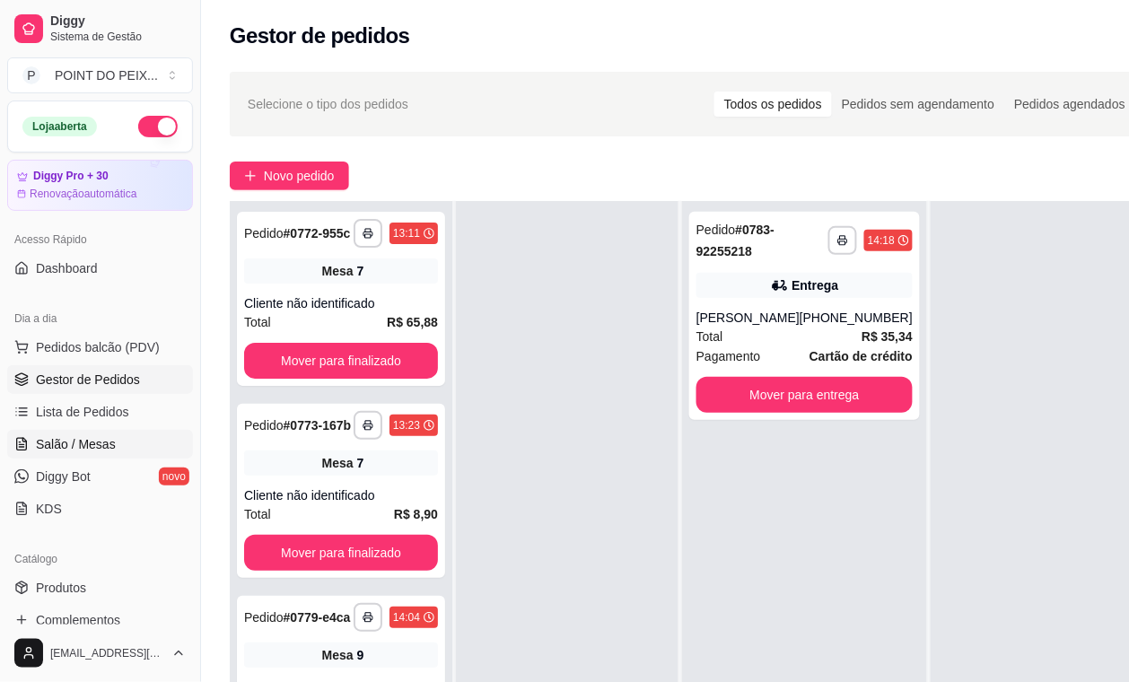
click at [68, 446] on span "Salão / Mesas" at bounding box center [76, 444] width 80 height 18
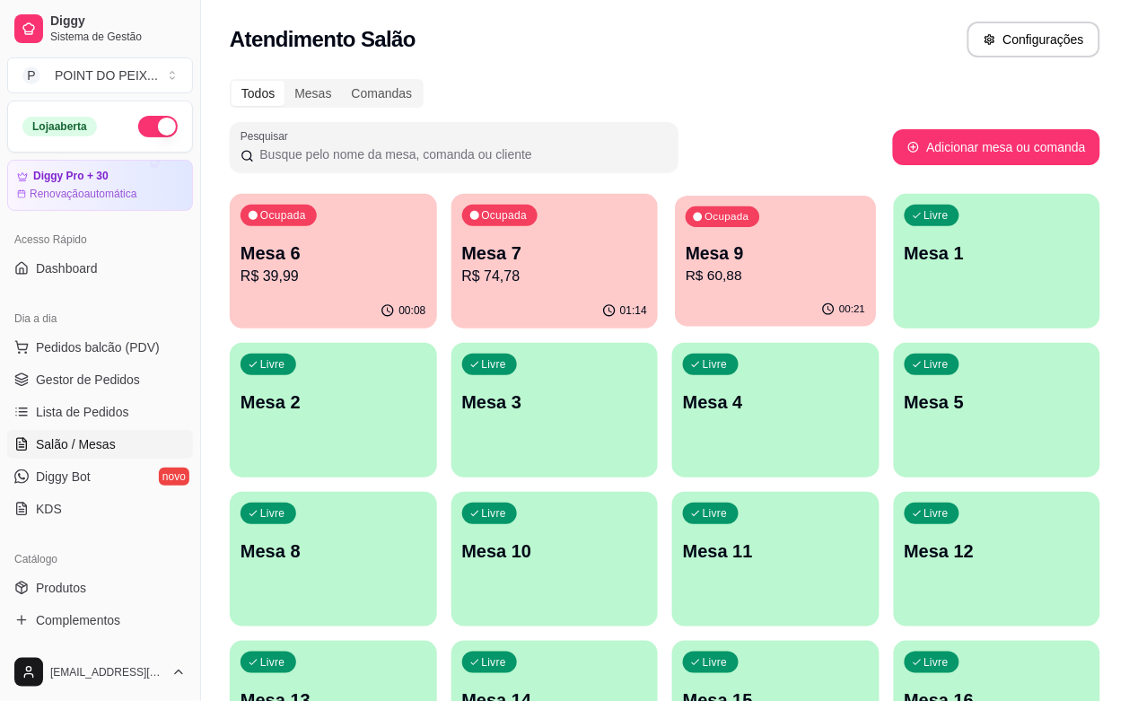
click at [675, 305] on div "00:21" at bounding box center [775, 309] width 201 height 34
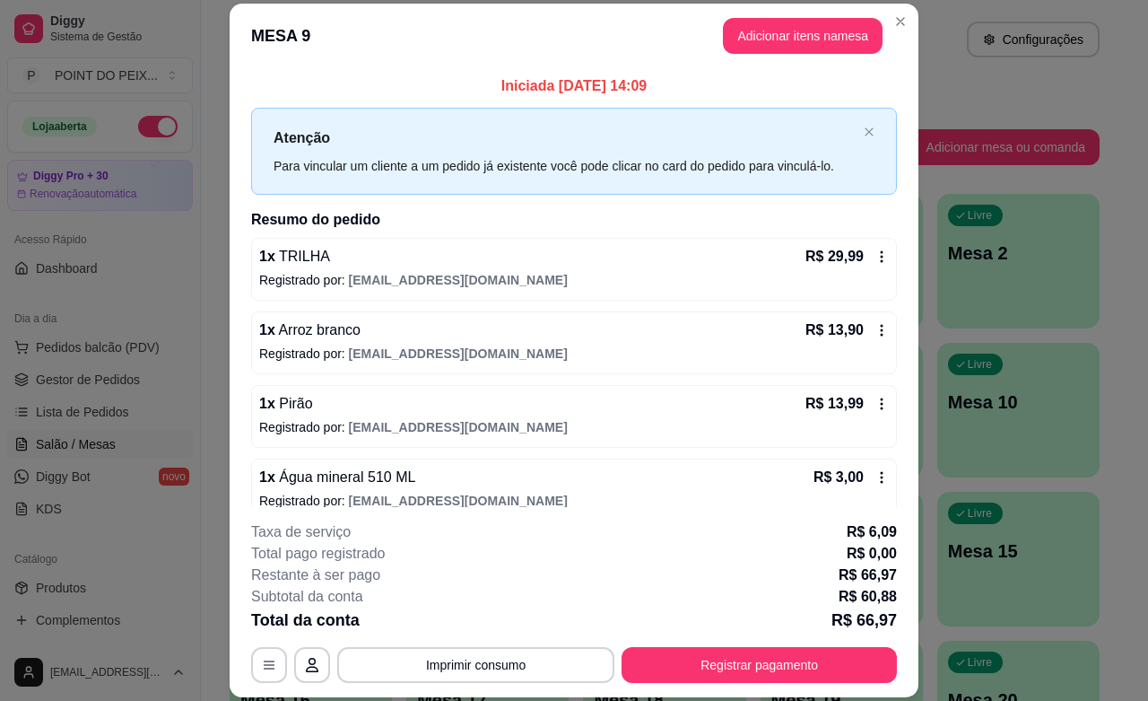
scroll to position [23, 0]
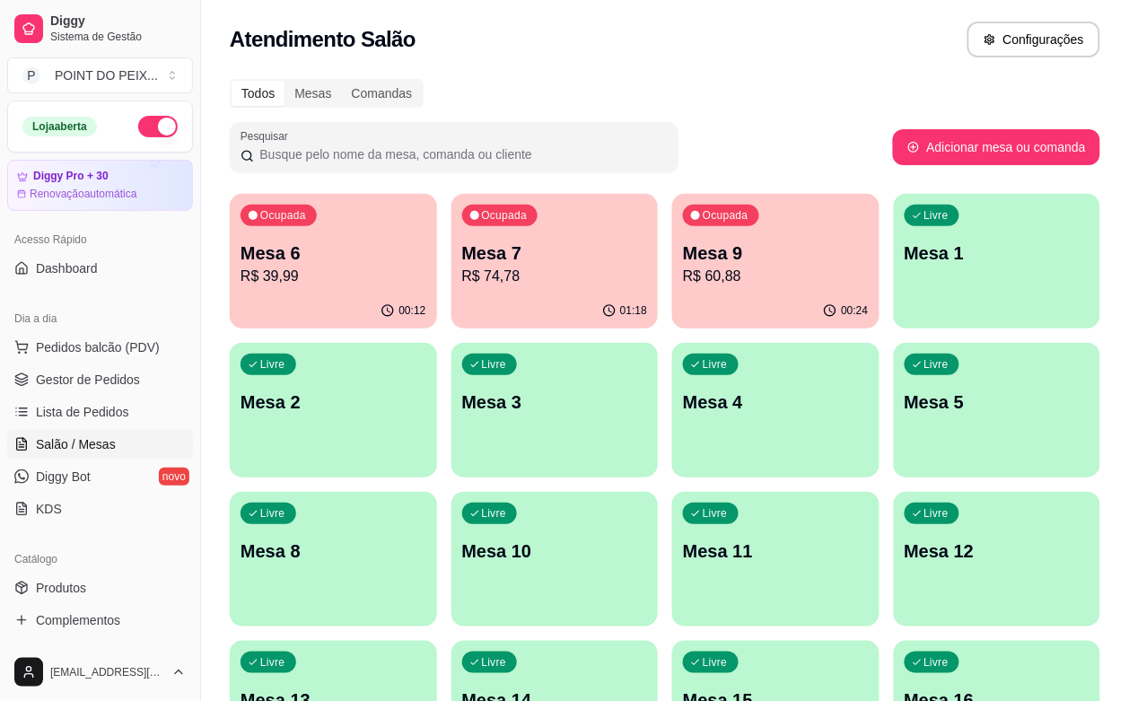
click at [512, 263] on p "Mesa 7" at bounding box center [555, 252] width 186 height 25
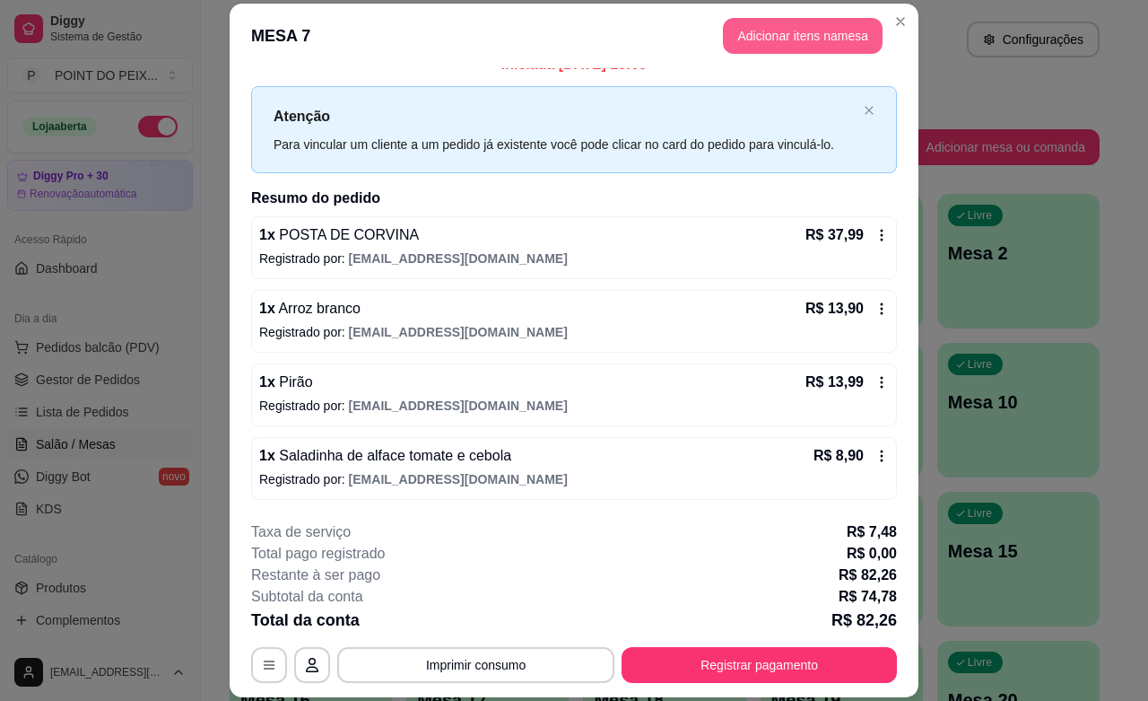
click at [825, 36] on button "Adicionar itens na mesa" at bounding box center [803, 36] width 160 height 36
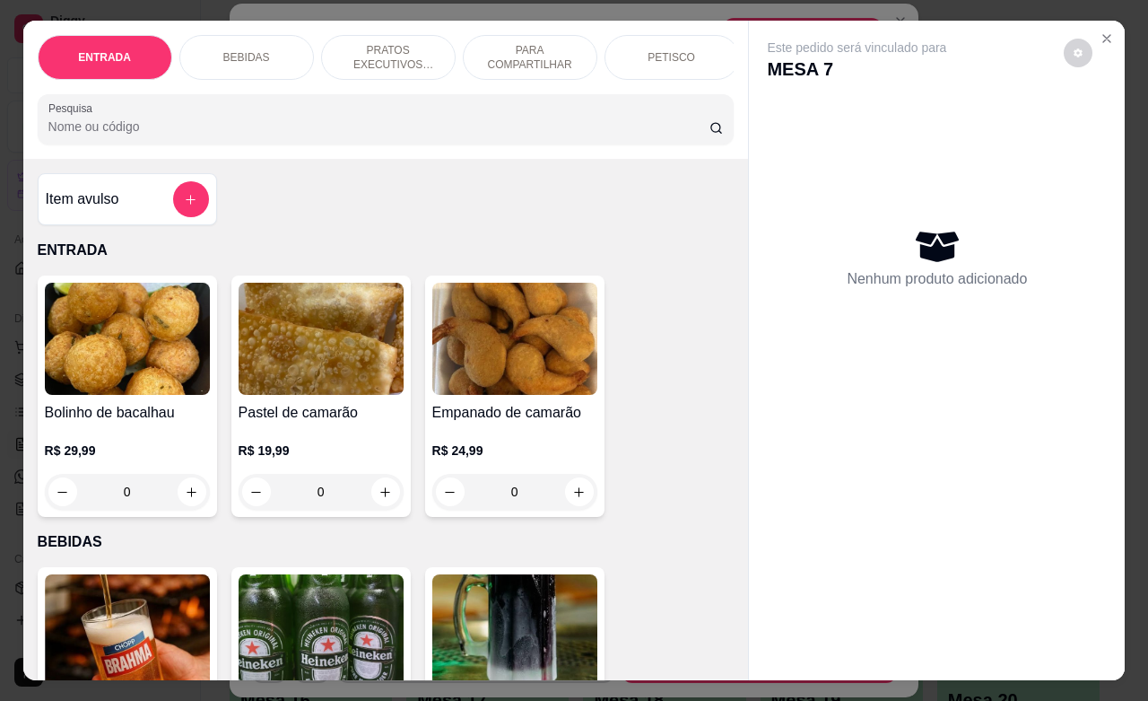
click at [249, 50] on p "BEBIDAS" at bounding box center [246, 57] width 47 height 14
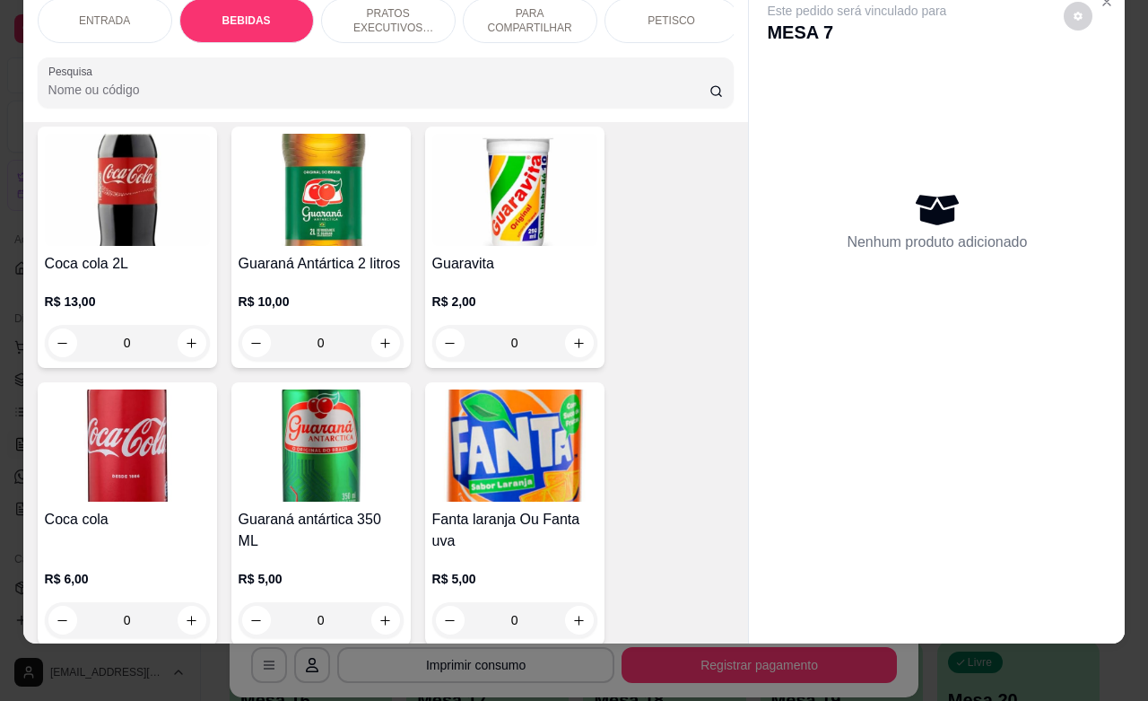
scroll to position [933, 0]
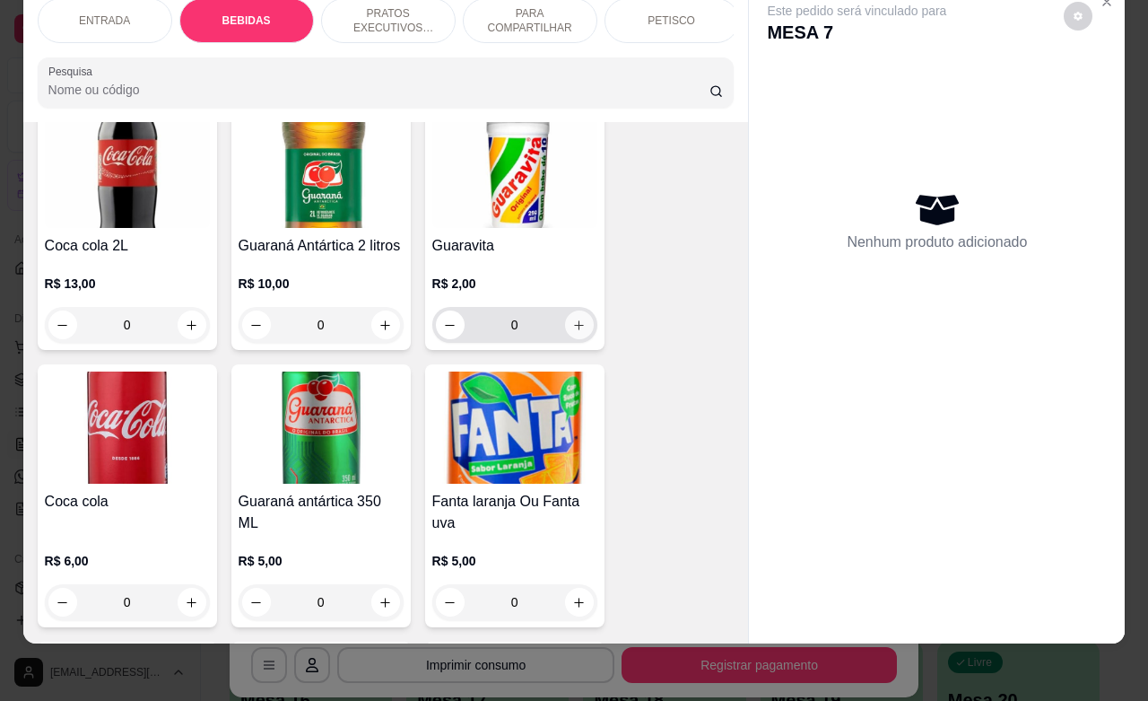
click at [572, 330] on icon "increase-product-quantity" at bounding box center [578, 325] width 13 height 13
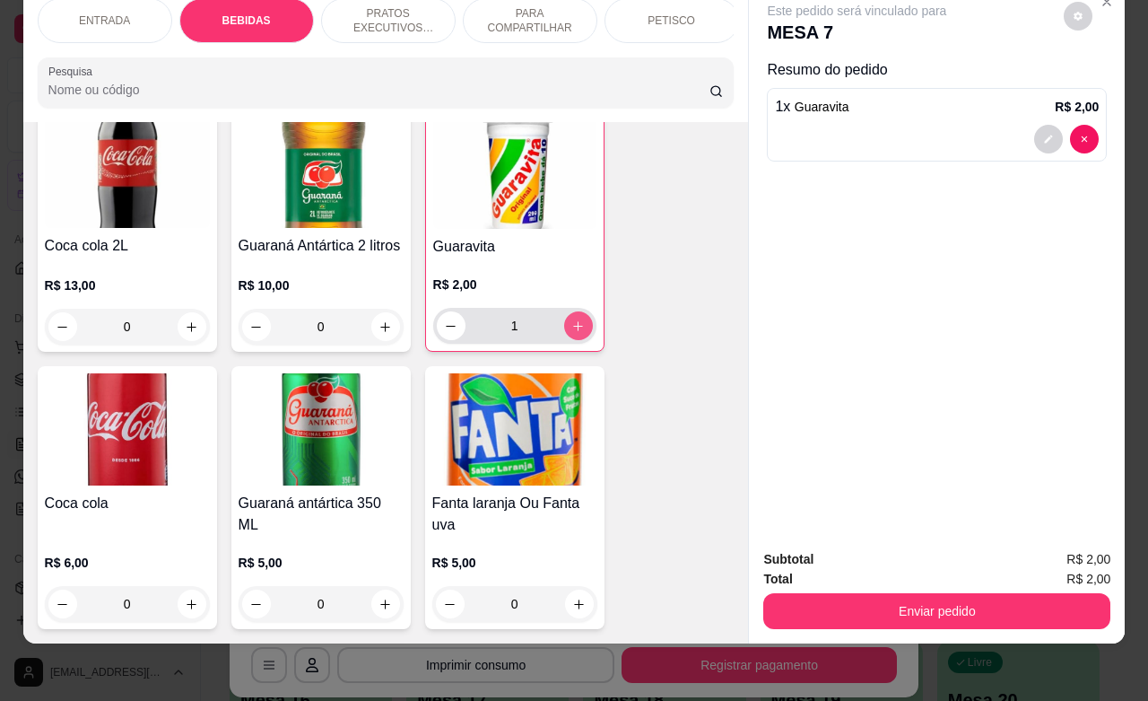
type input "1"
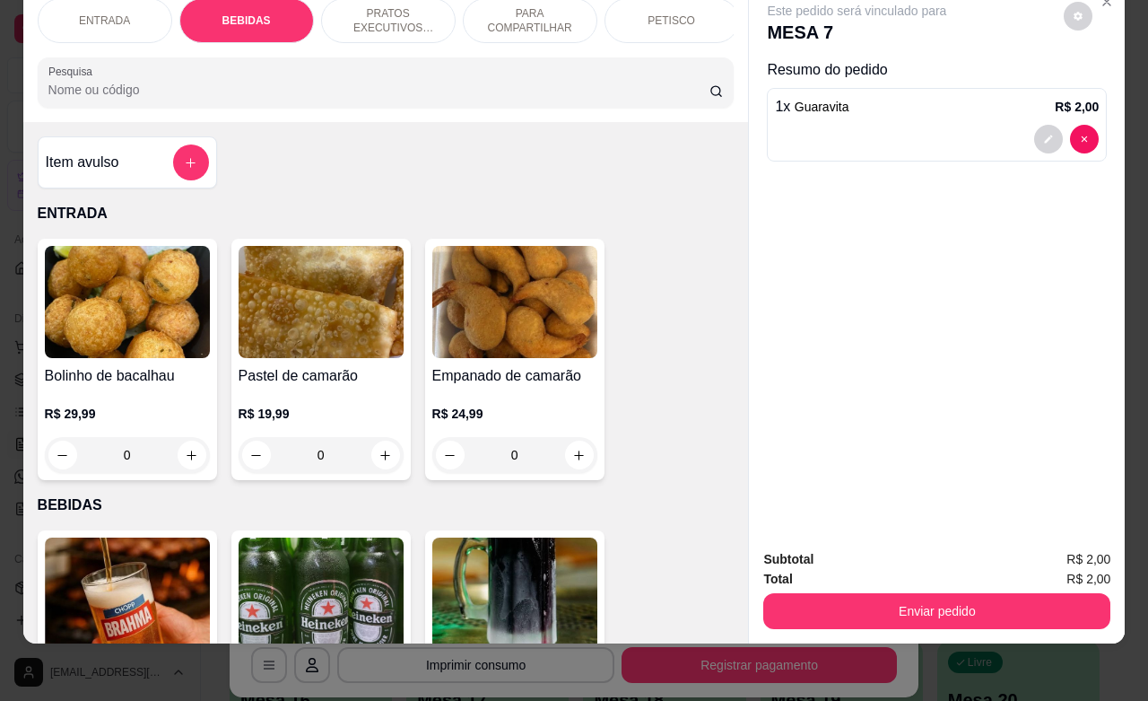
scroll to position [0, 0]
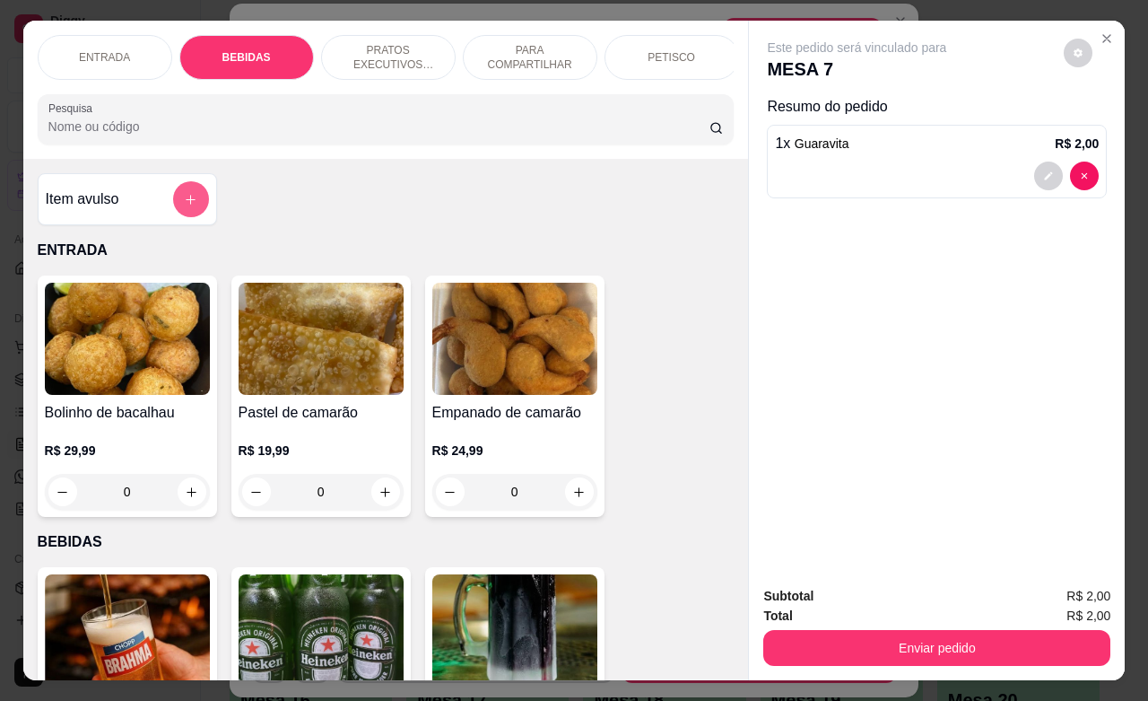
click at [173, 217] on button "add-separate-item" at bounding box center [191, 199] width 36 height 36
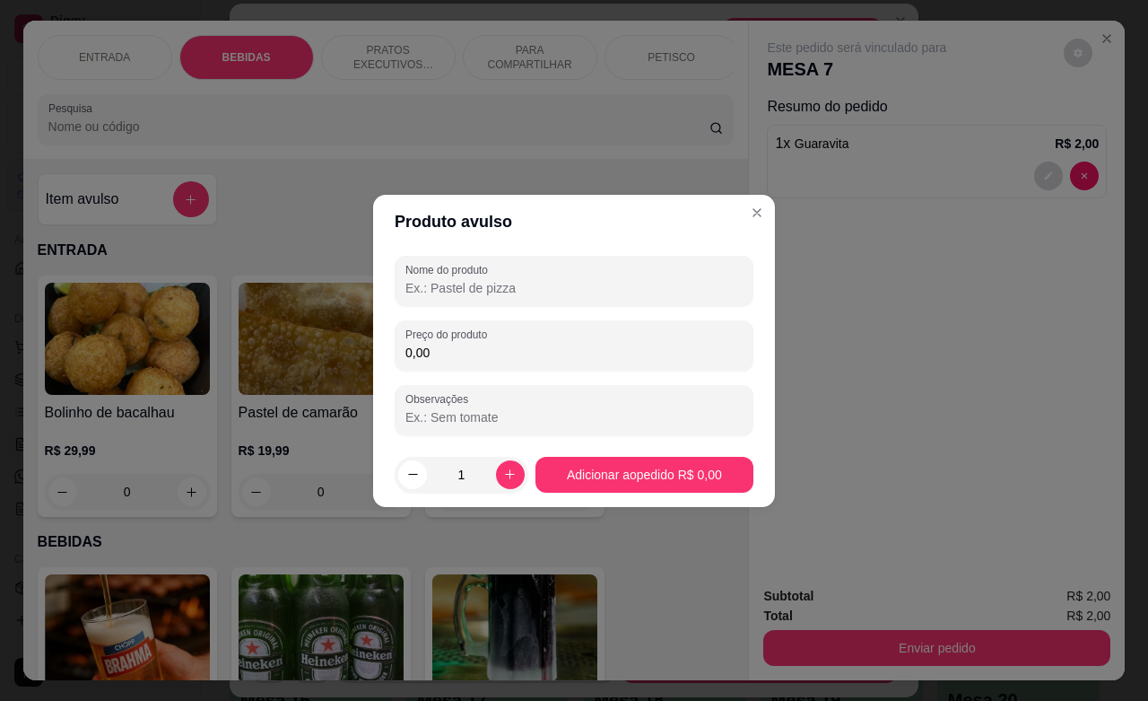
click at [487, 281] on input "Nome do produto" at bounding box center [574, 288] width 337 height 18
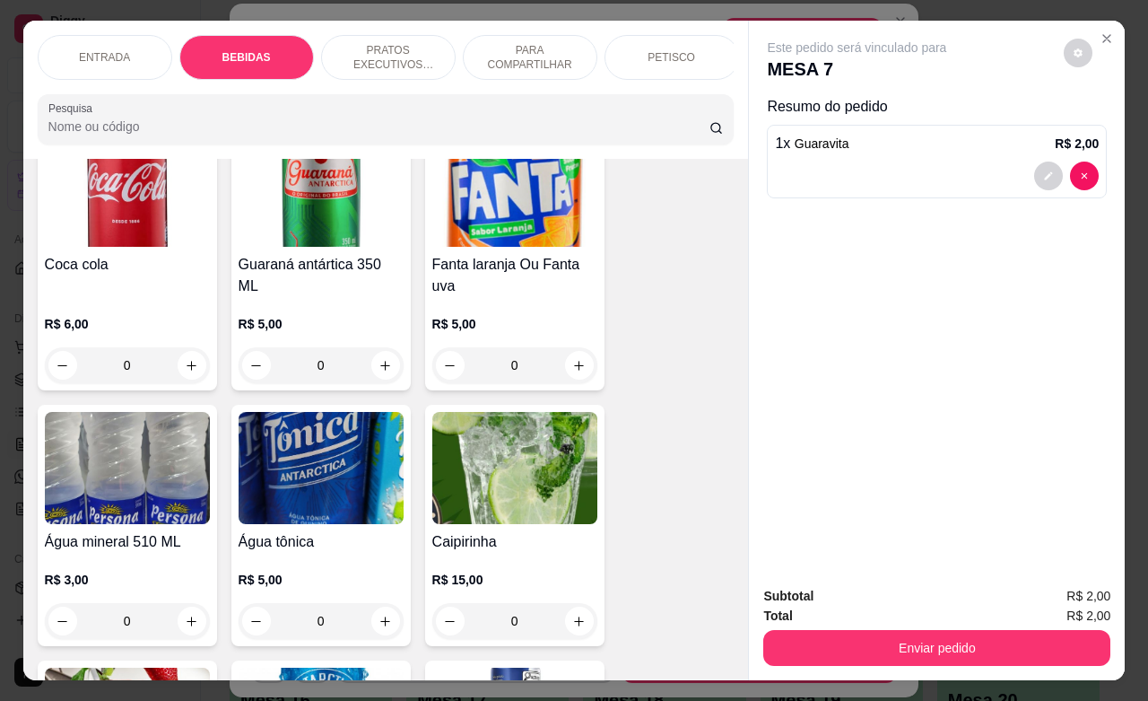
scroll to position [1234, 0]
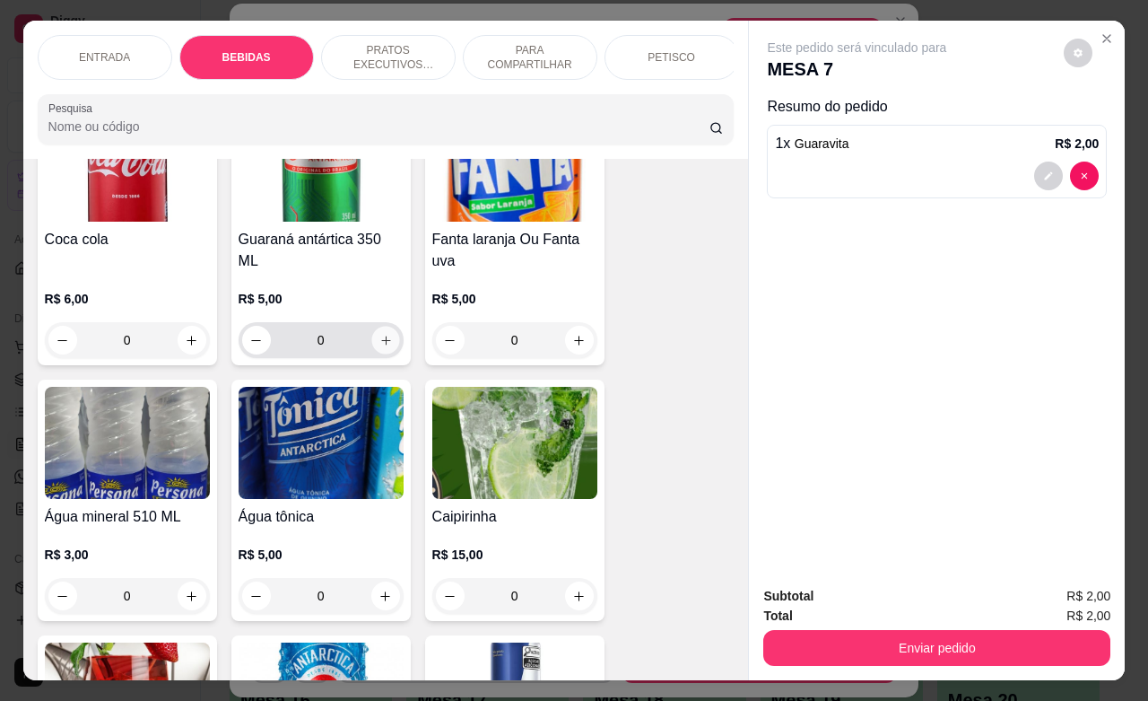
click at [383, 348] on button "increase-product-quantity" at bounding box center [385, 341] width 28 height 28
type input "1"
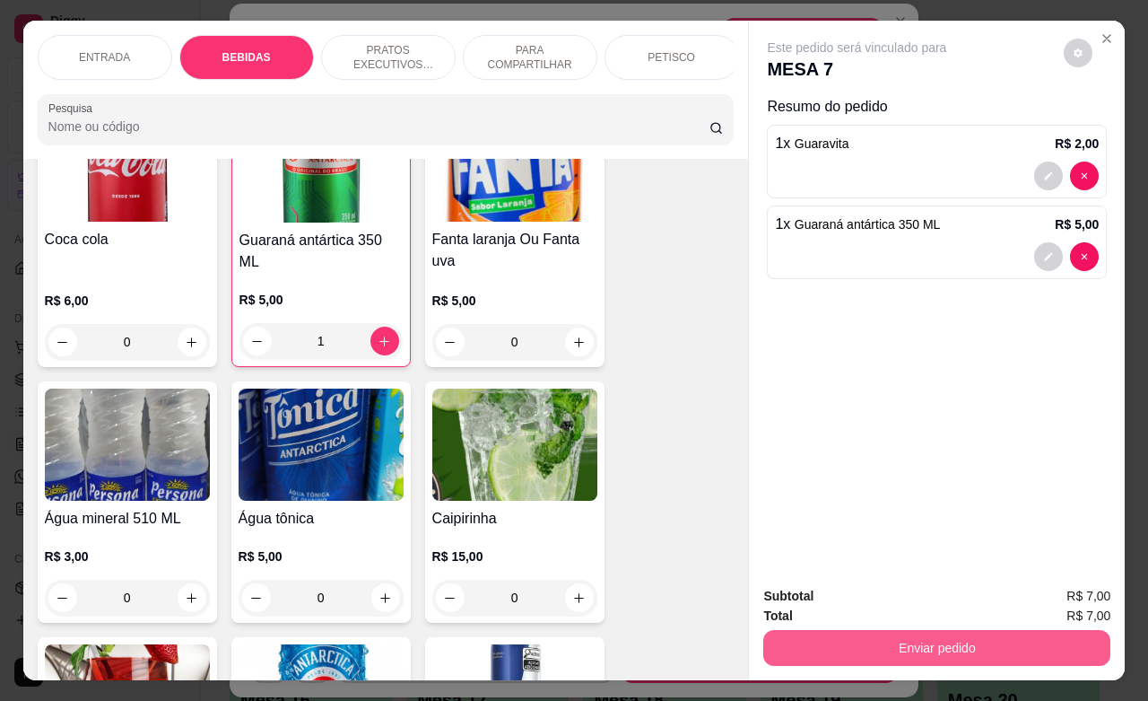
click at [876, 635] on button "Enviar pedido" at bounding box center [937, 648] width 347 height 36
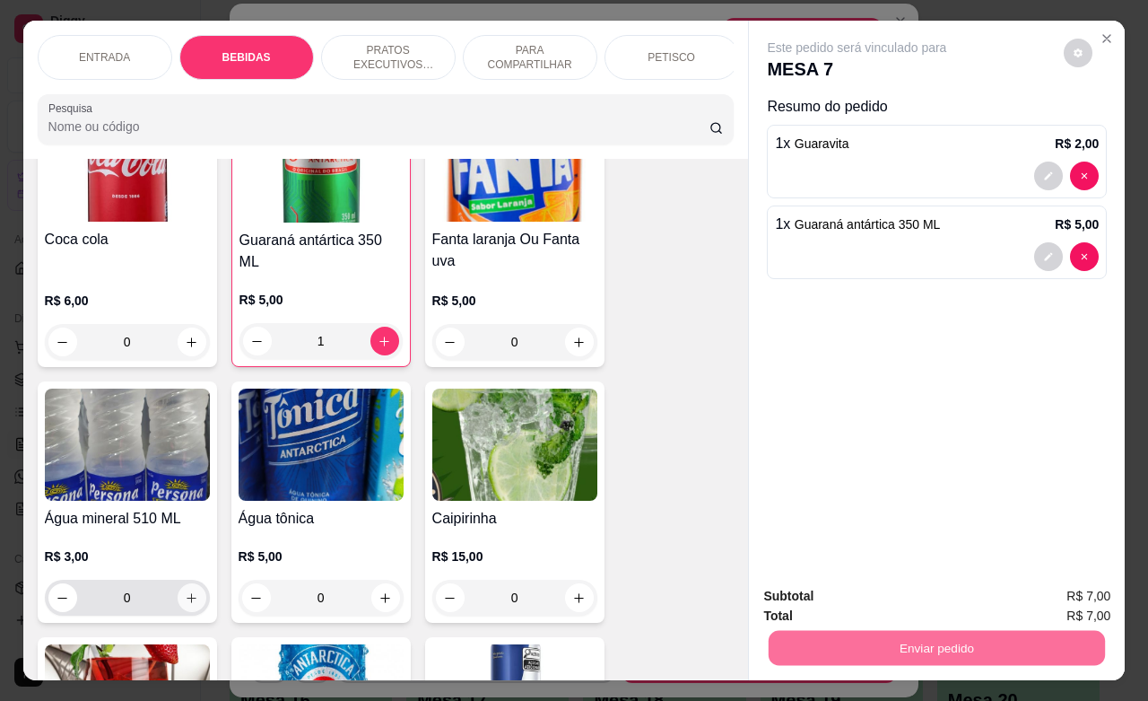
click at [185, 605] on icon "increase-product-quantity" at bounding box center [191, 597] width 13 height 13
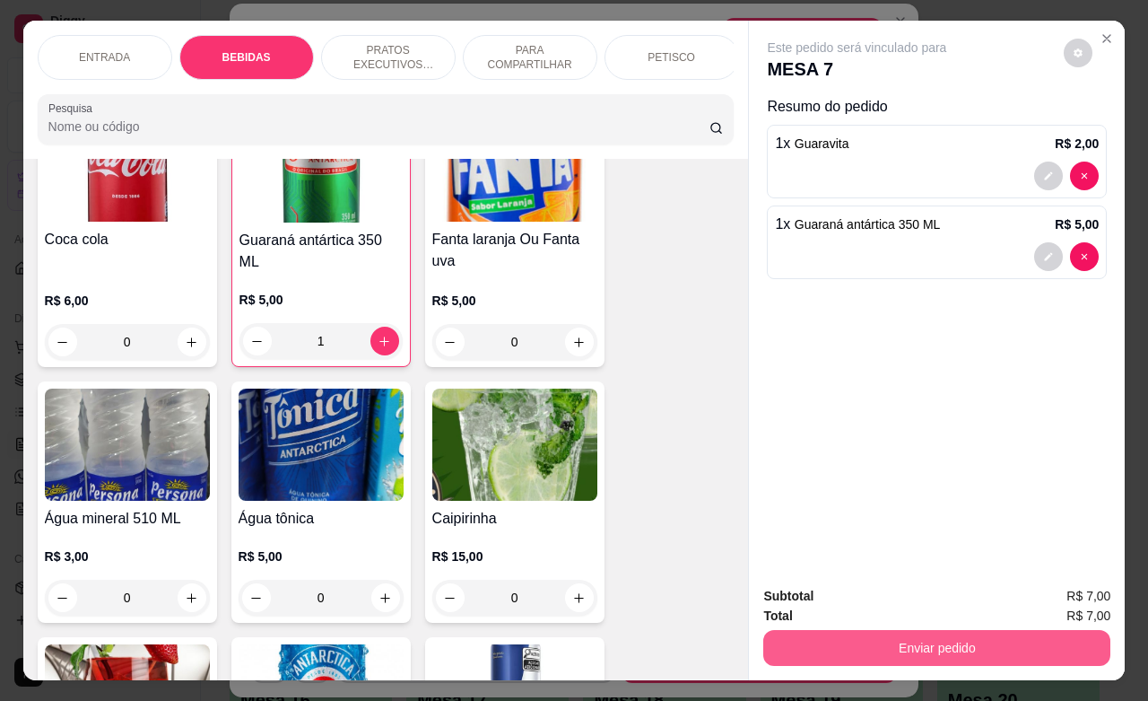
click at [890, 642] on button "Enviar pedido" at bounding box center [937, 648] width 347 height 36
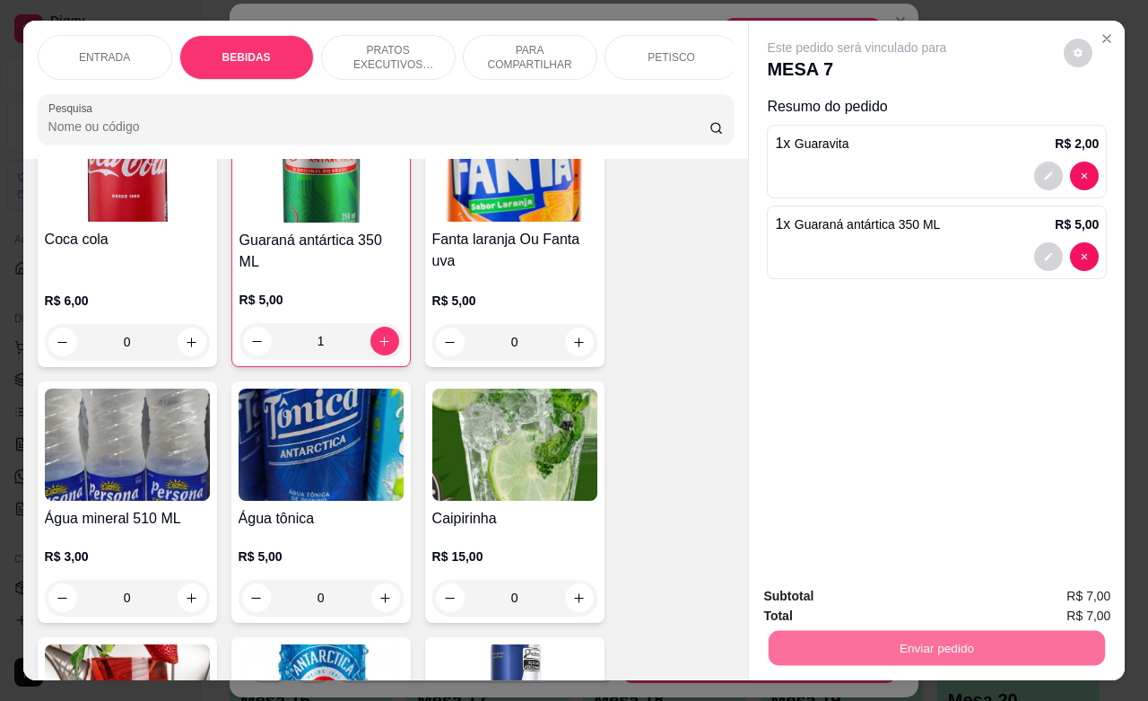
click at [1052, 581] on button "Enviar pedido" at bounding box center [1061, 594] width 101 height 34
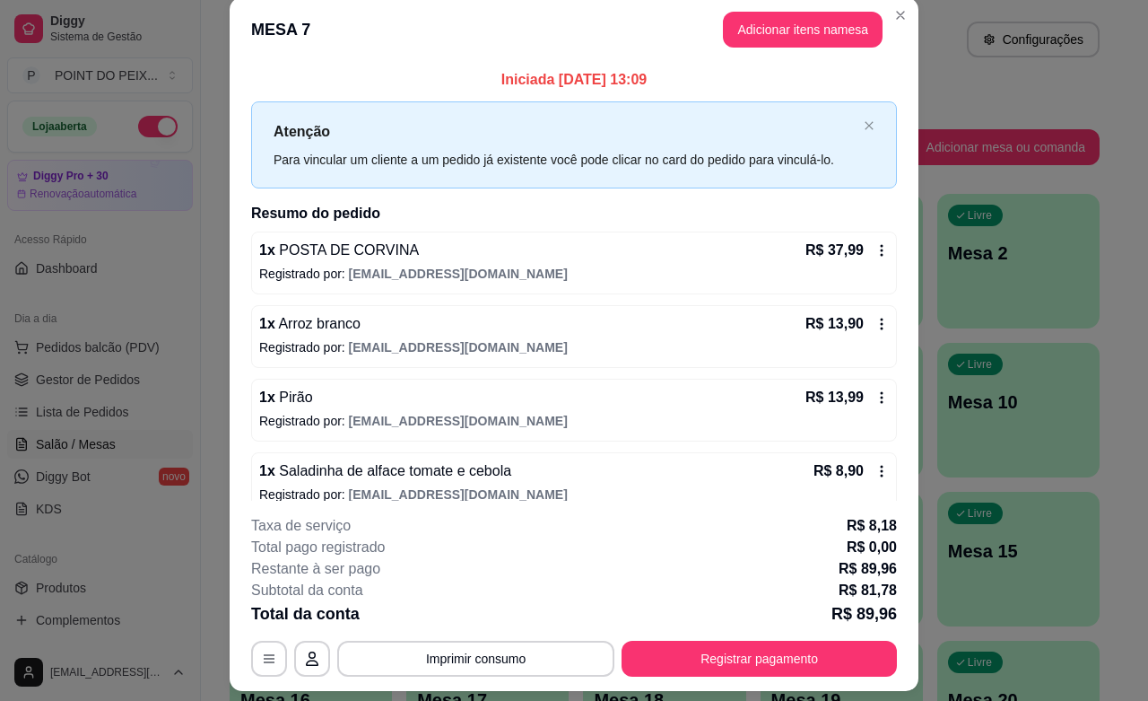
scroll to position [0, 0]
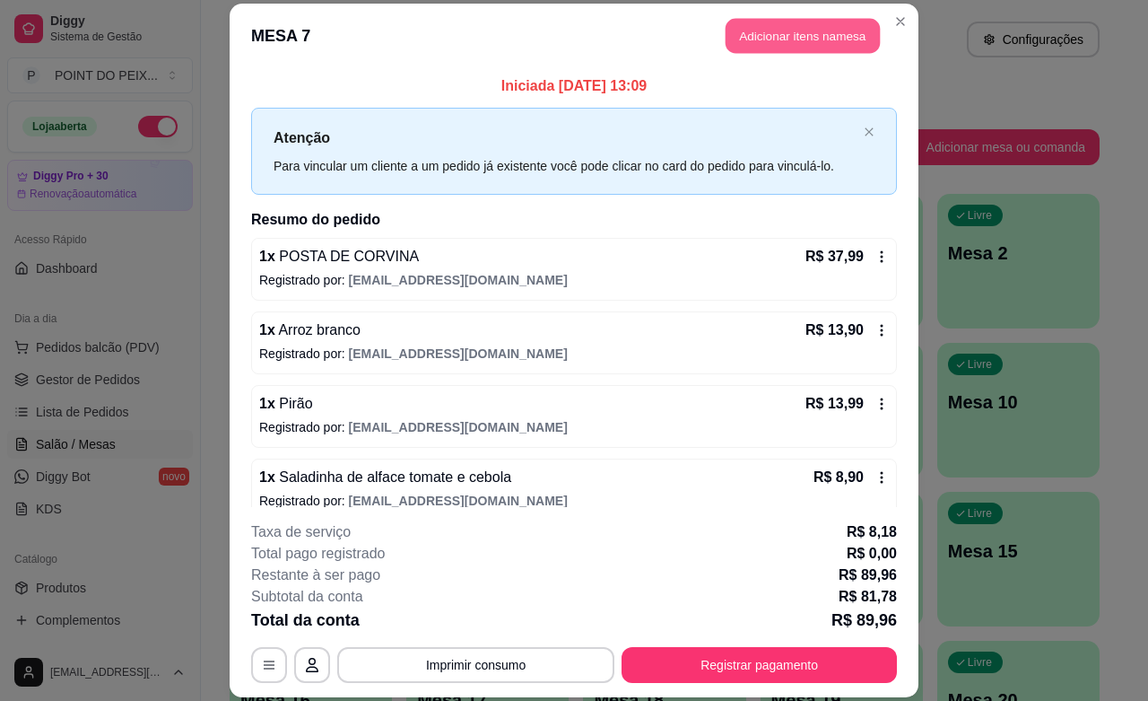
click at [837, 32] on button "Adicionar itens na mesa" at bounding box center [803, 36] width 154 height 35
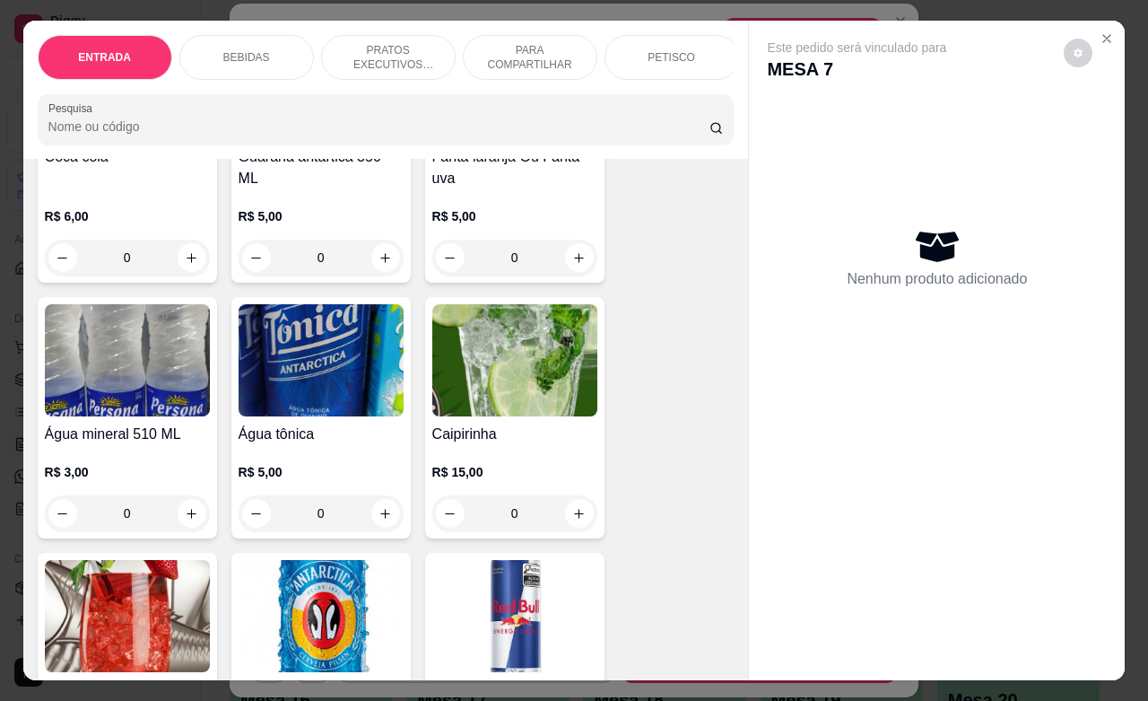
scroll to position [1346, 0]
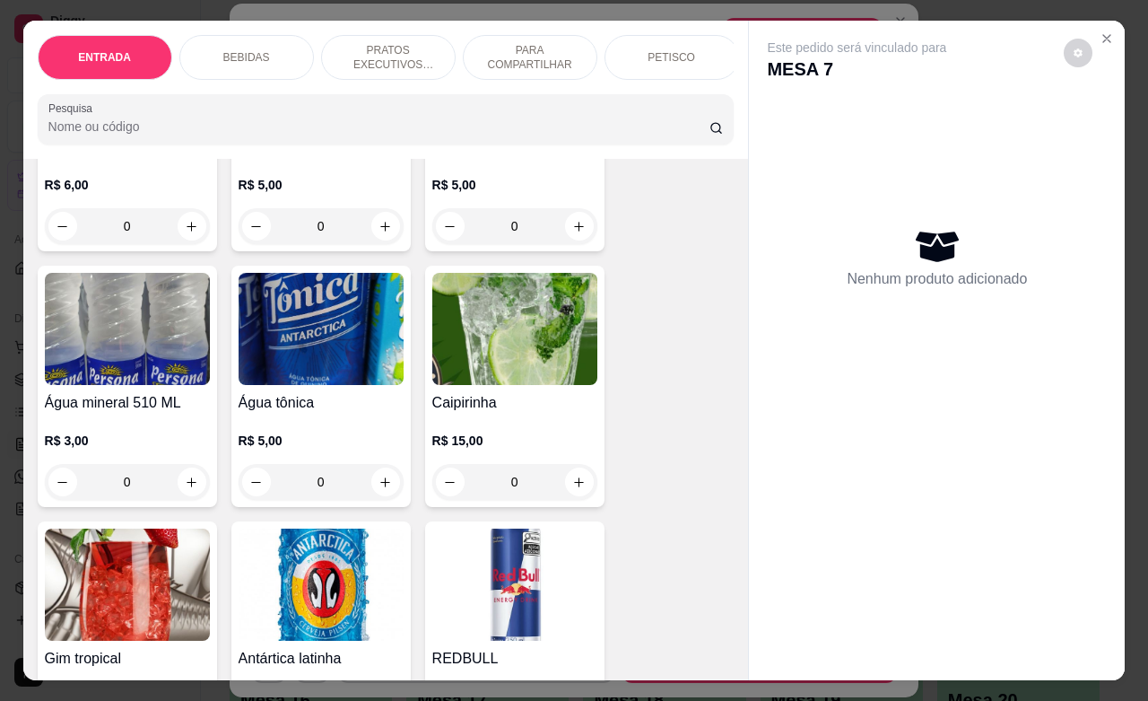
click at [185, 489] on icon "increase-product-quantity" at bounding box center [191, 482] width 13 height 13
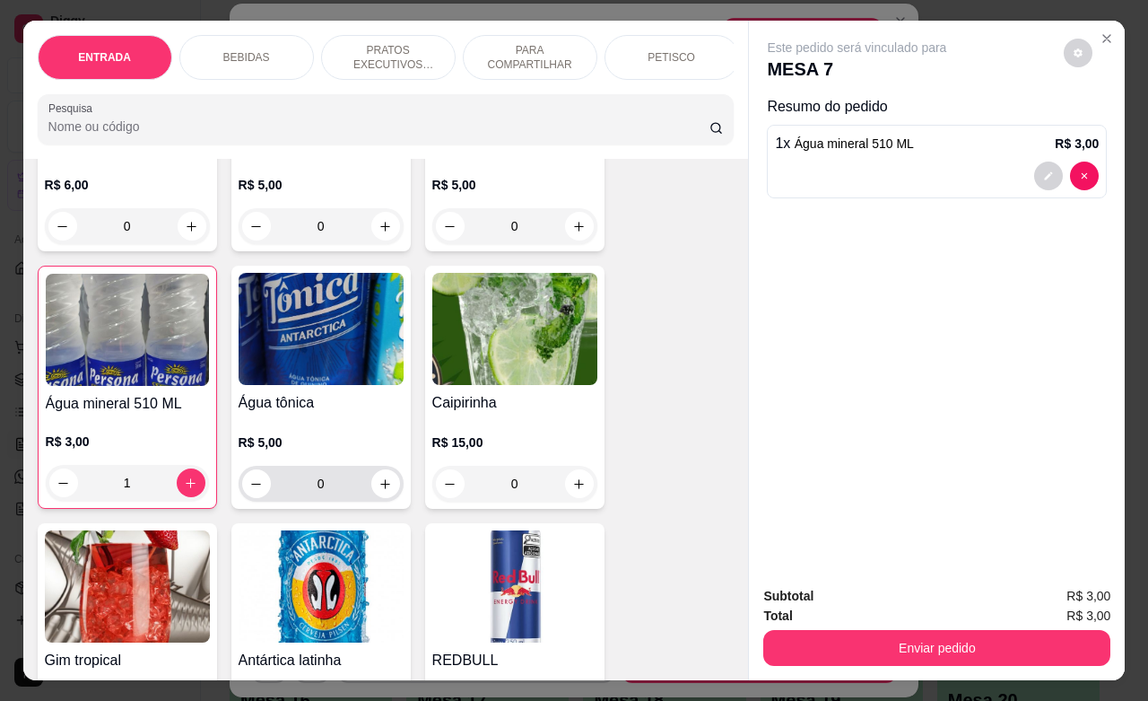
type input "1"
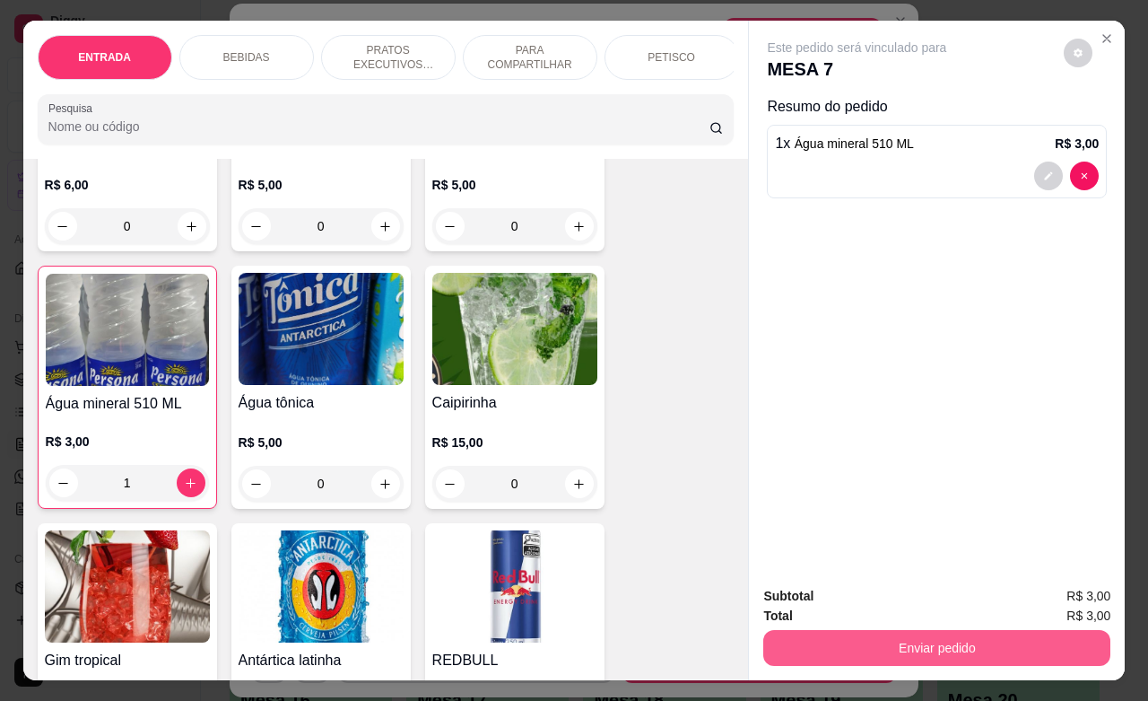
click at [858, 630] on button "Enviar pedido" at bounding box center [937, 648] width 347 height 36
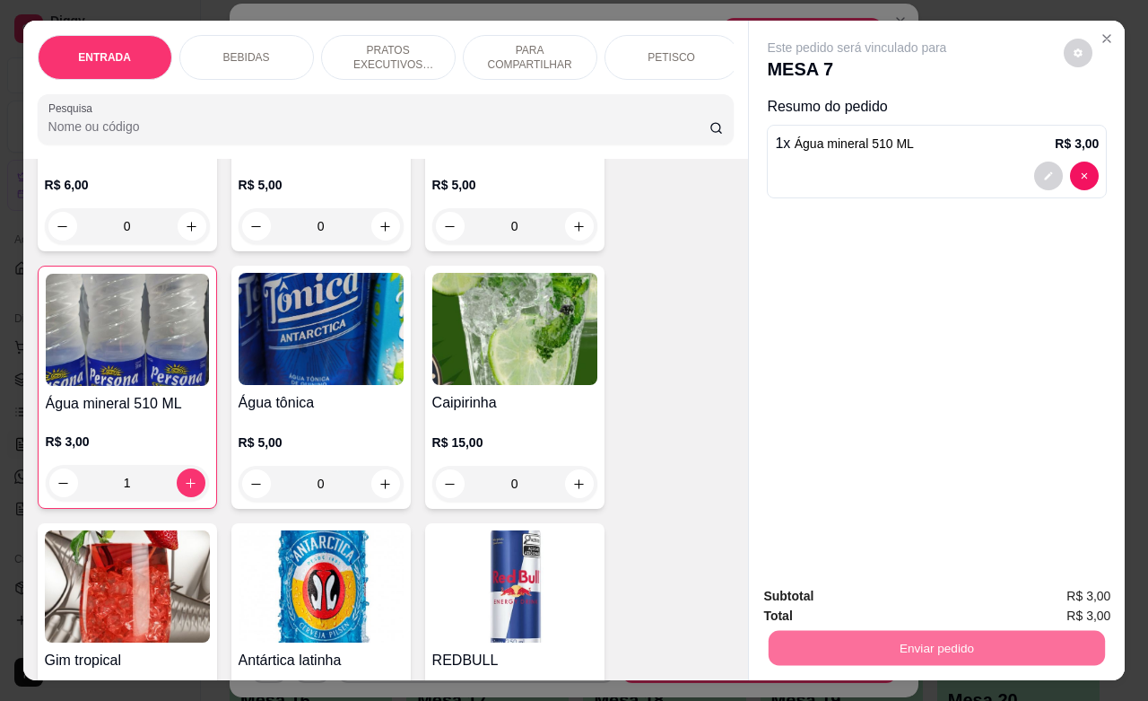
click at [1033, 581] on button "Enviar pedido" at bounding box center [1062, 593] width 99 height 33
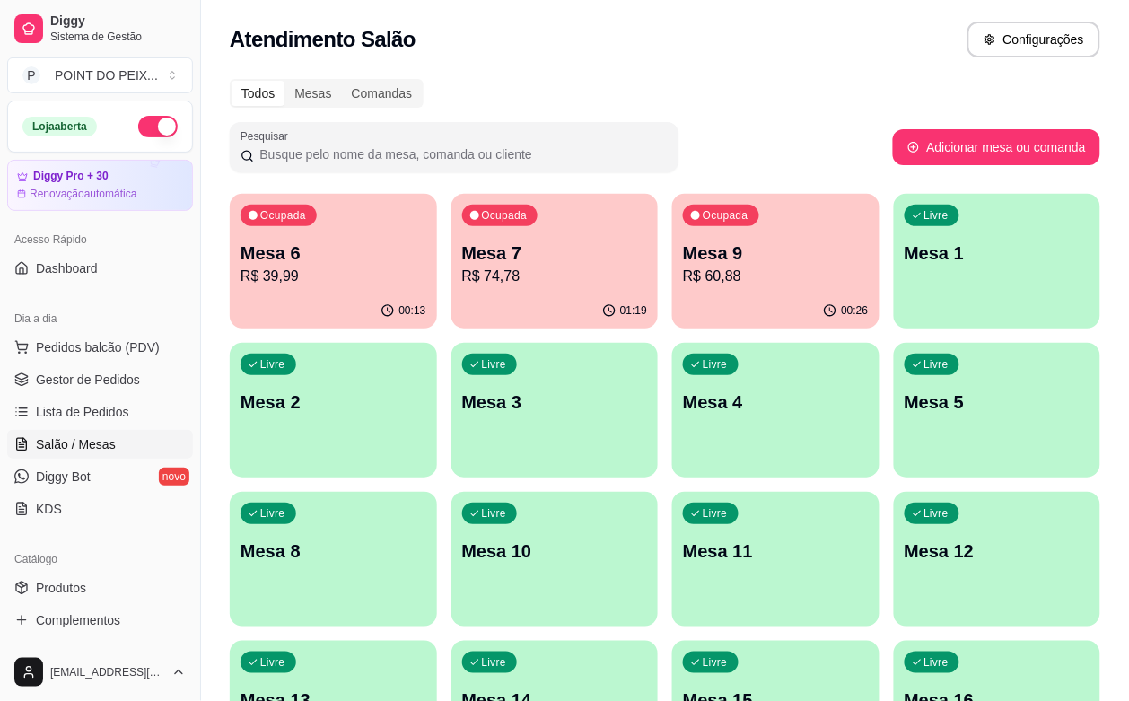
click at [472, 294] on div "01:19" at bounding box center [554, 310] width 207 height 35
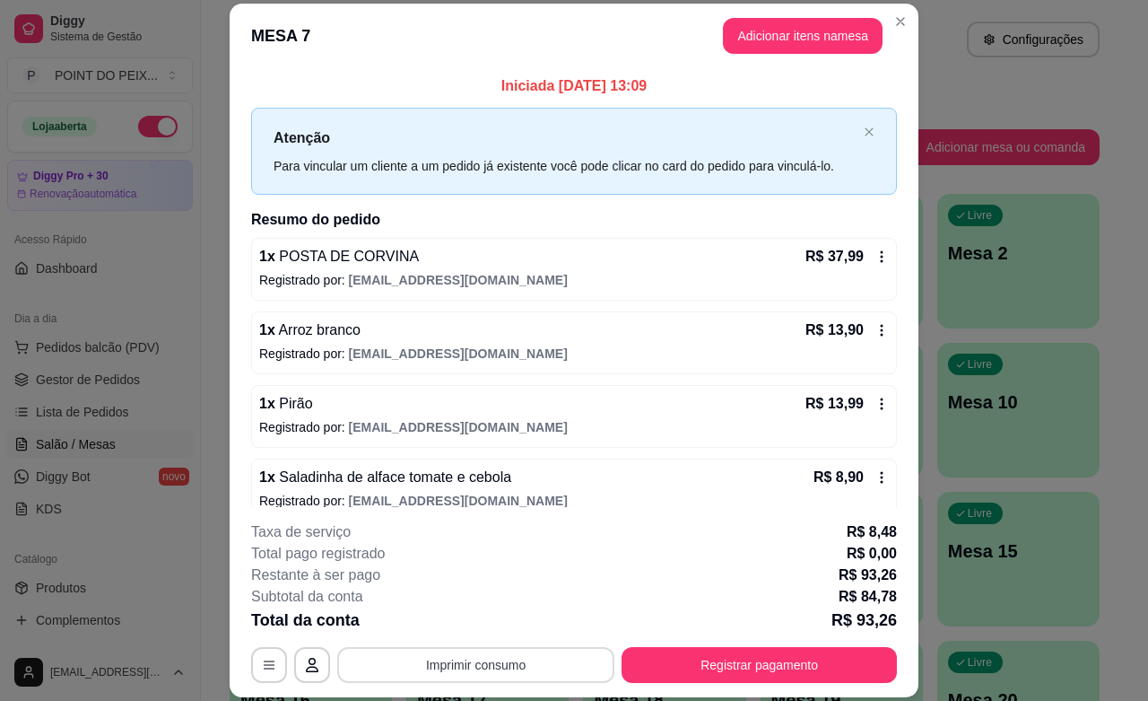
click at [543, 675] on button "Imprimir consumo" at bounding box center [475, 665] width 277 height 36
click at [485, 633] on button "IMPRESSORA" at bounding box center [472, 623] width 130 height 29
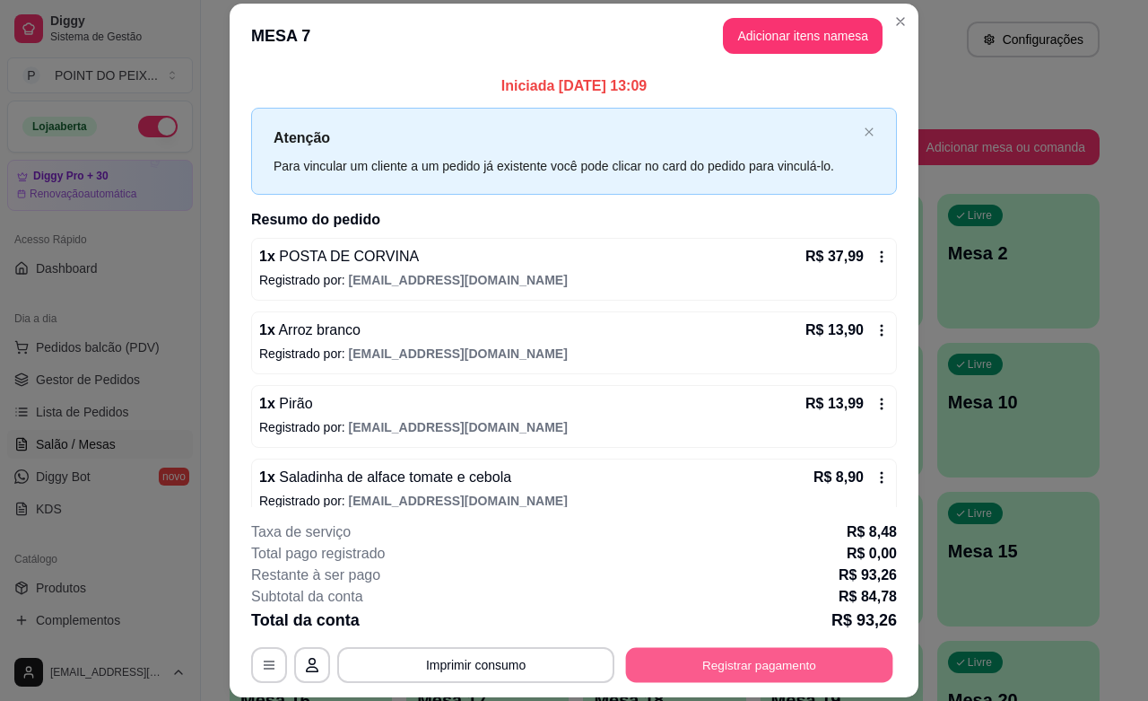
click at [686, 661] on button "Registrar pagamento" at bounding box center [759, 665] width 267 height 35
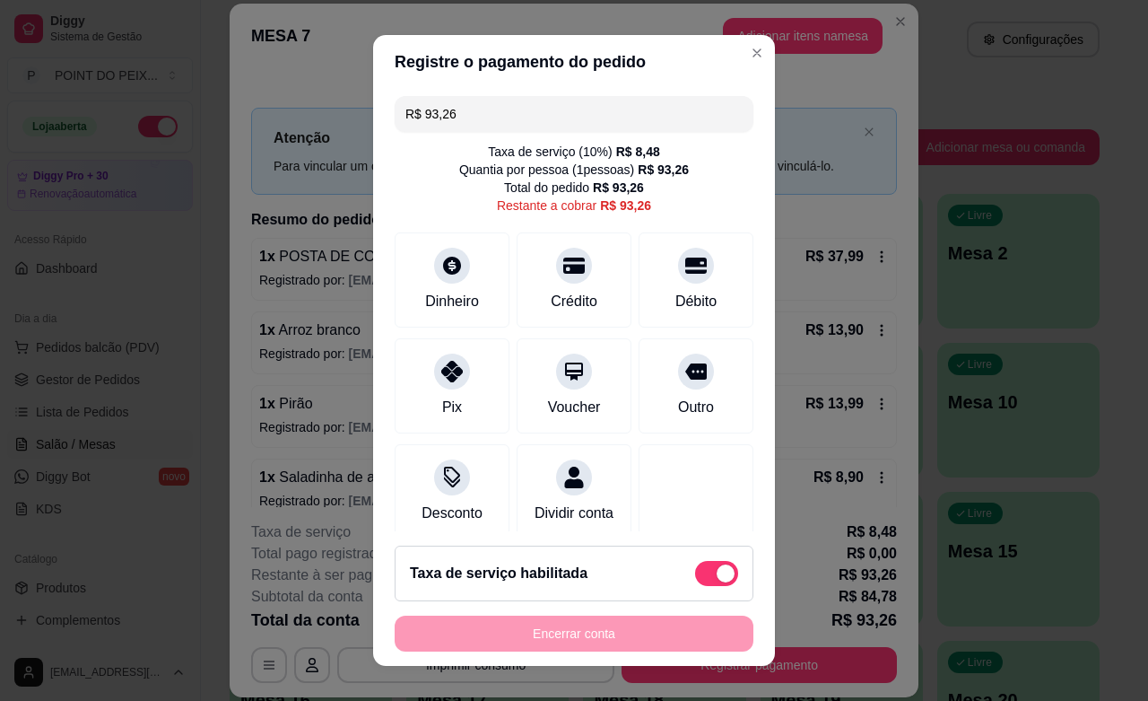
drag, startPoint x: 473, startPoint y: 103, endPoint x: 374, endPoint y: 131, distance: 102.5
click at [374, 131] on div "R$ 93,26 Taxa de serviço ( 10 %) R$ 8,48 Quantia por pessoa ( 1 pessoas) R$ 93,…" at bounding box center [574, 310] width 402 height 442
click at [478, 284] on div "Dinheiro" at bounding box center [452, 276] width 127 height 105
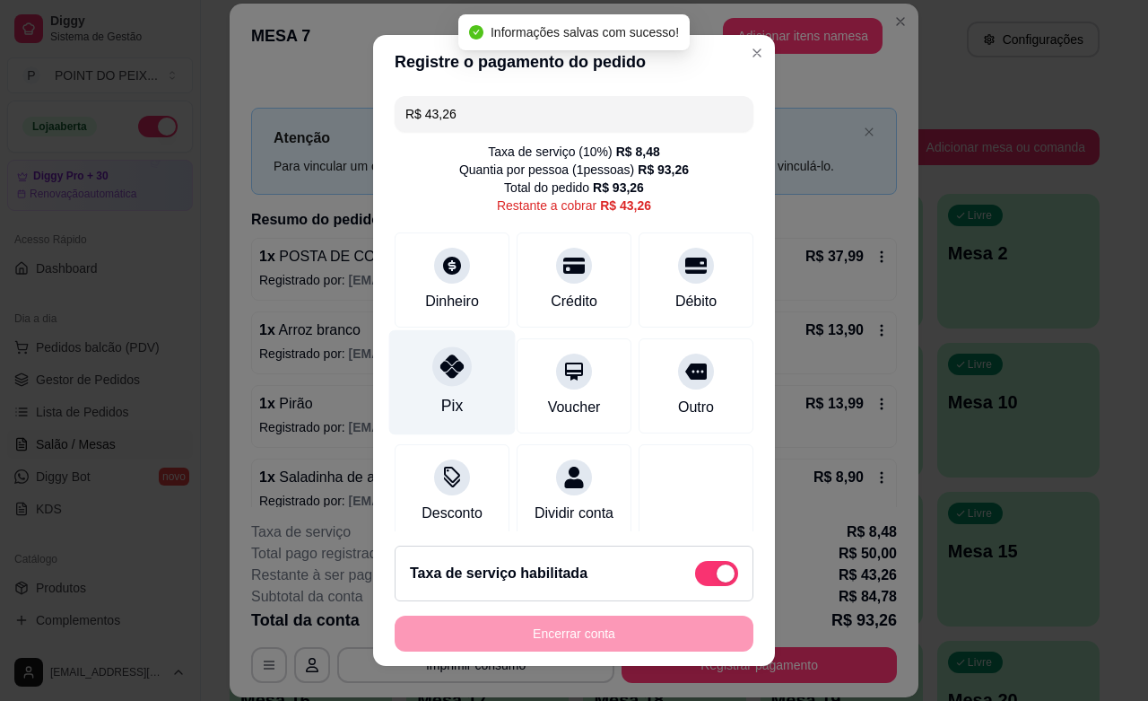
click at [442, 386] on div at bounding box center [451, 365] width 39 height 39
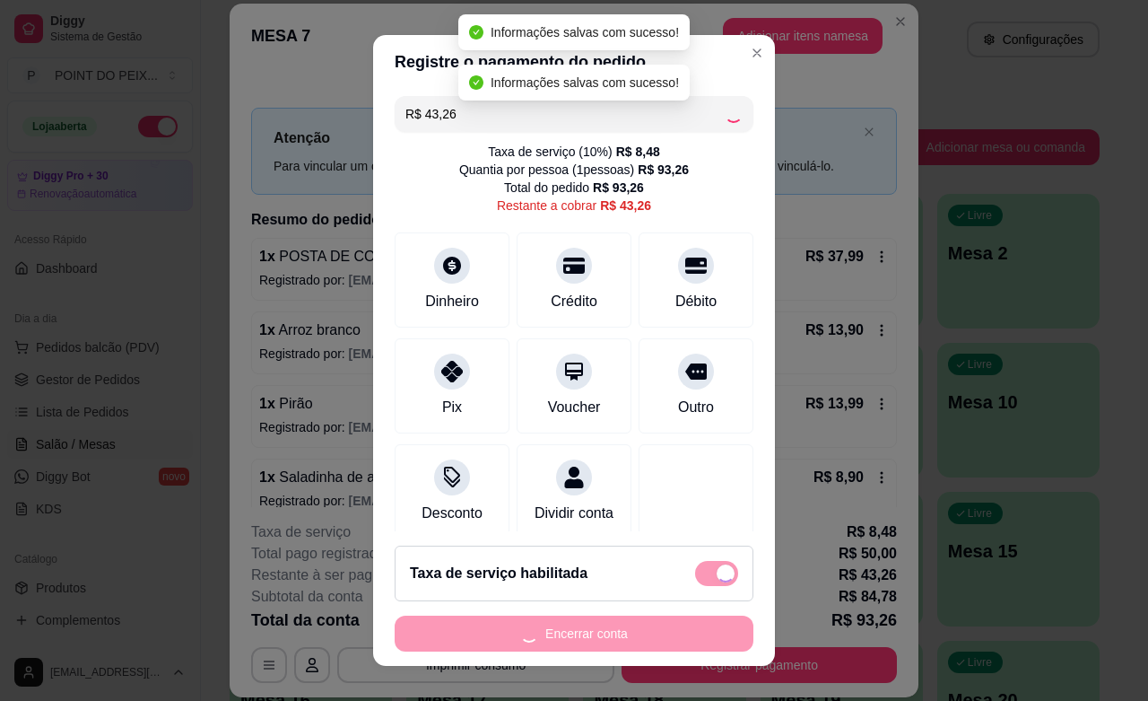
type input "R$ 0,00"
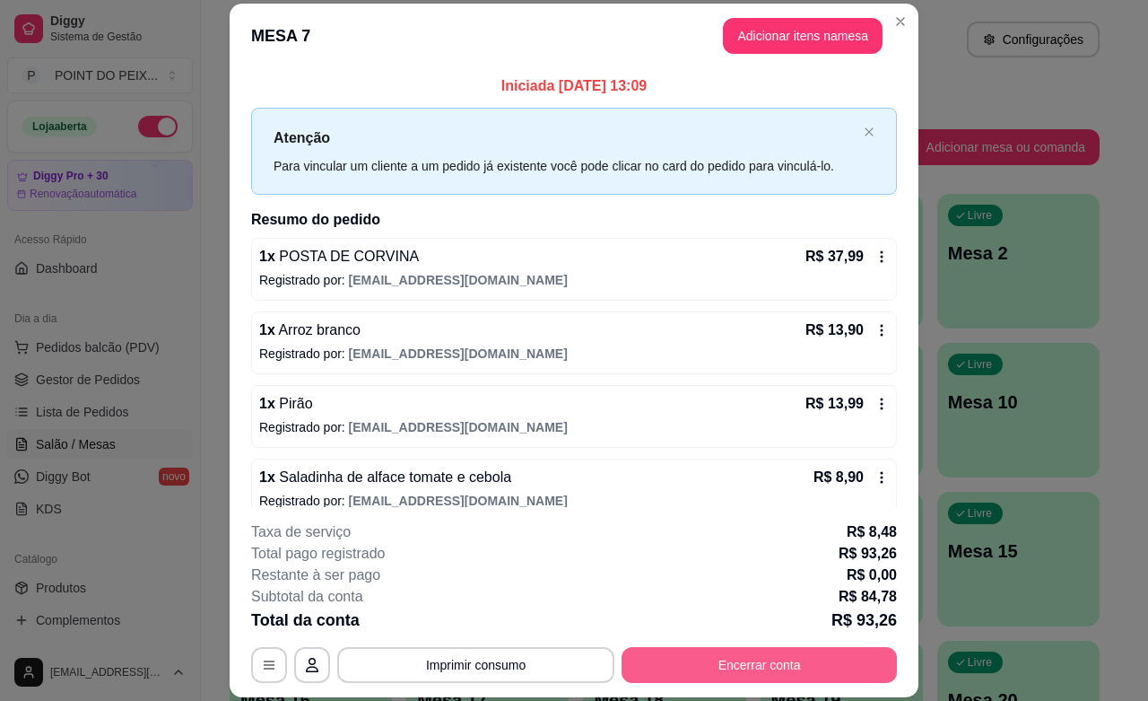
click at [786, 658] on button "Encerrar conta" at bounding box center [759, 665] width 275 height 36
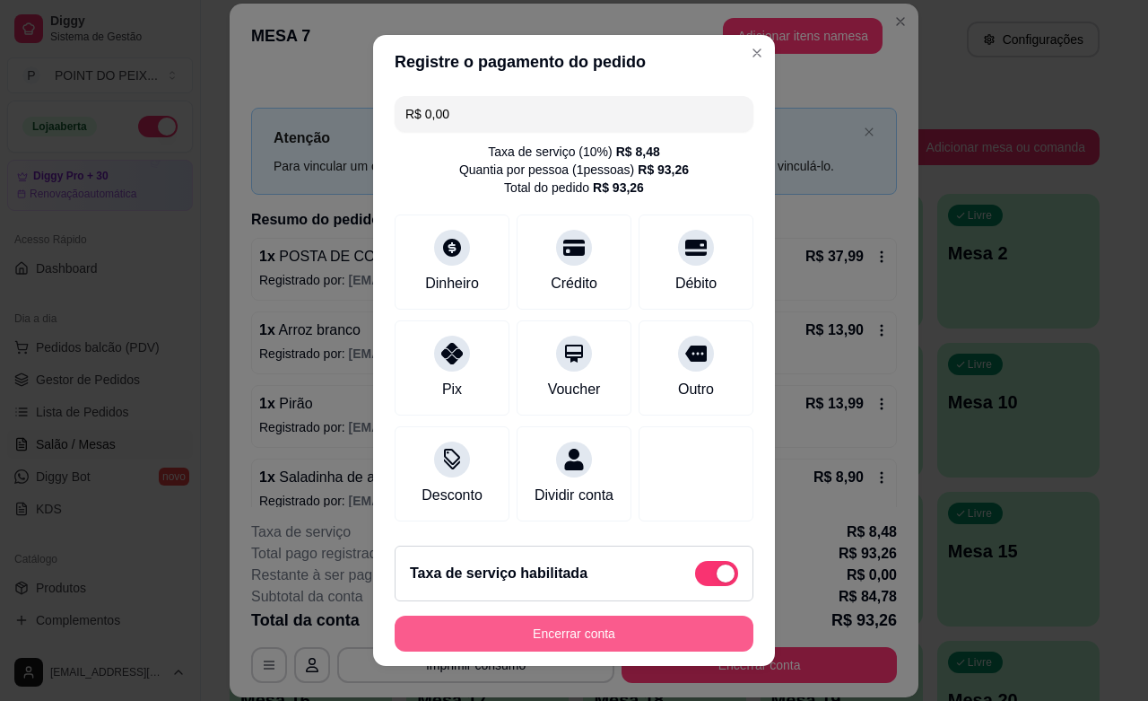
click at [625, 633] on button "Encerrar conta" at bounding box center [574, 634] width 359 height 36
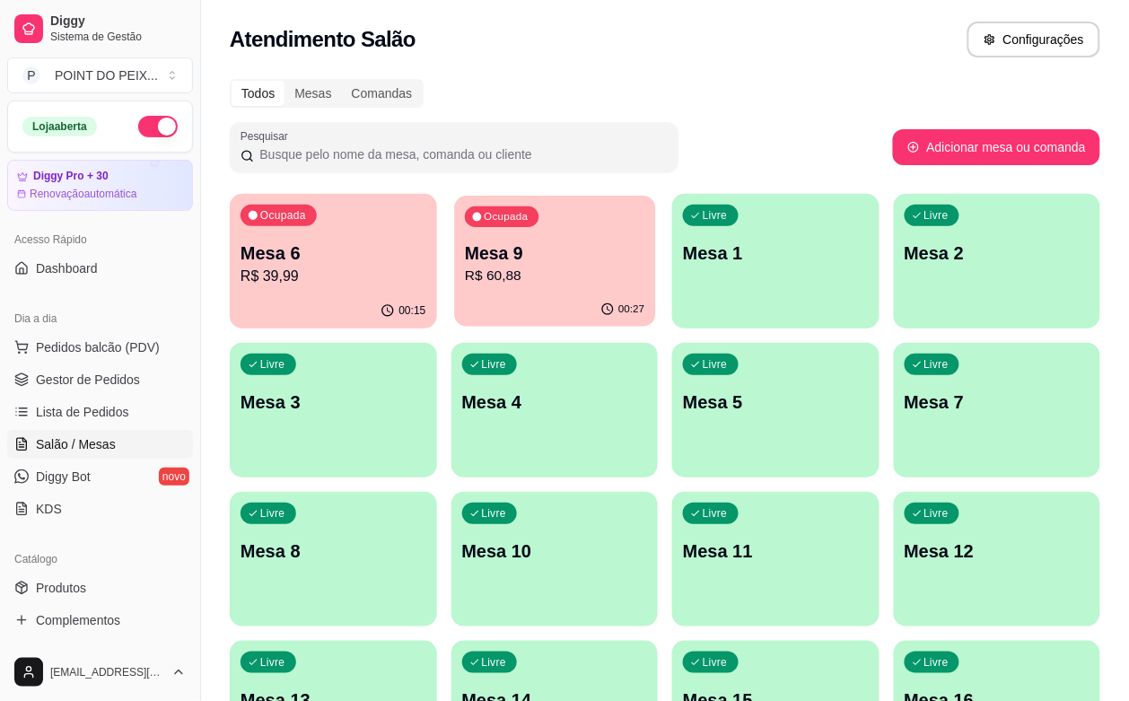
click at [499, 263] on p "Mesa 9" at bounding box center [554, 253] width 179 height 24
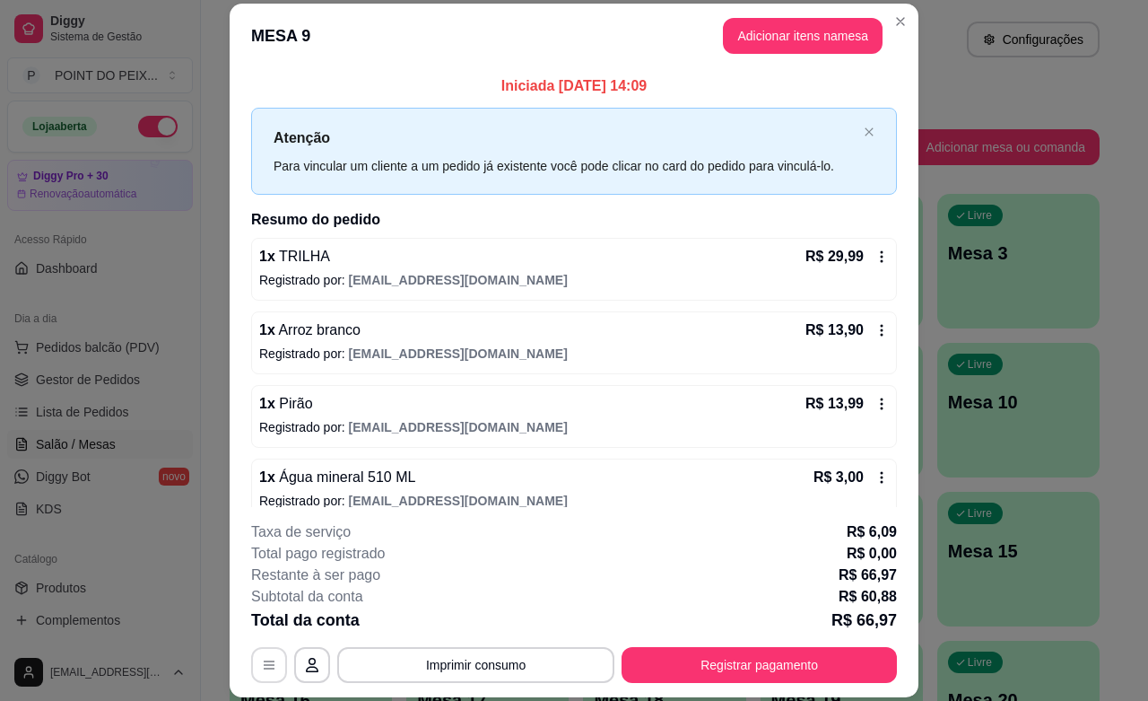
click at [266, 669] on icon "button" at bounding box center [269, 665] width 14 height 14
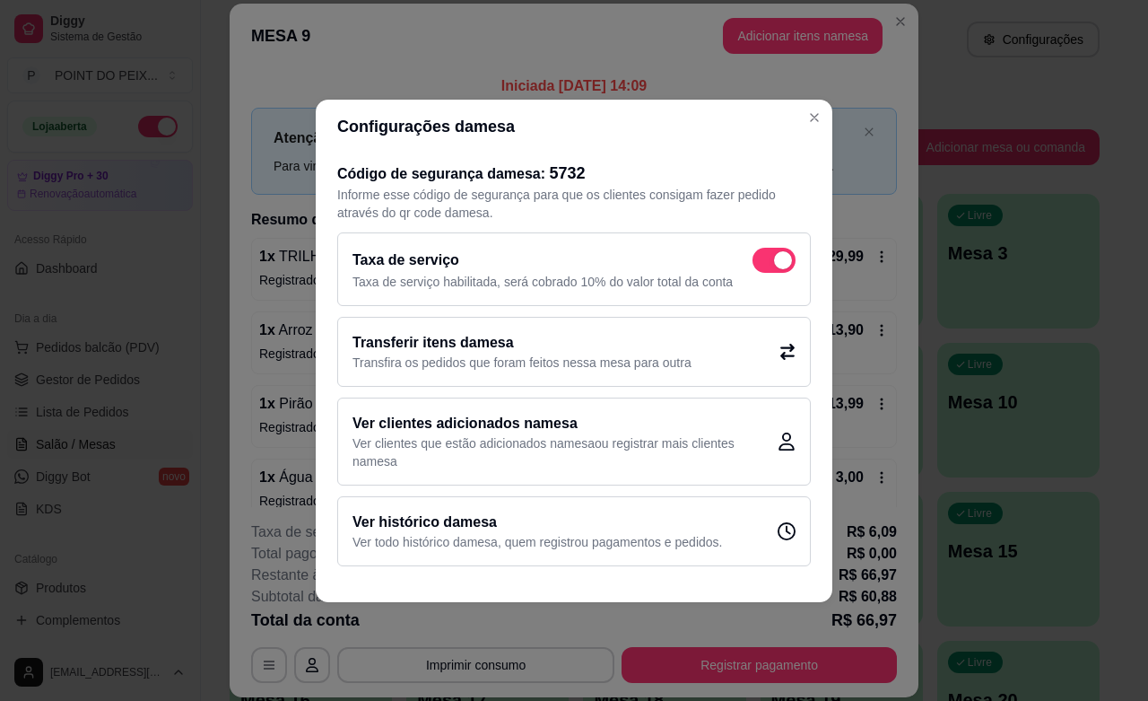
click at [782, 362] on div "Transferir itens da mesa Transfira os pedidos que foram feitos nessa mesa para …" at bounding box center [574, 352] width 474 height 70
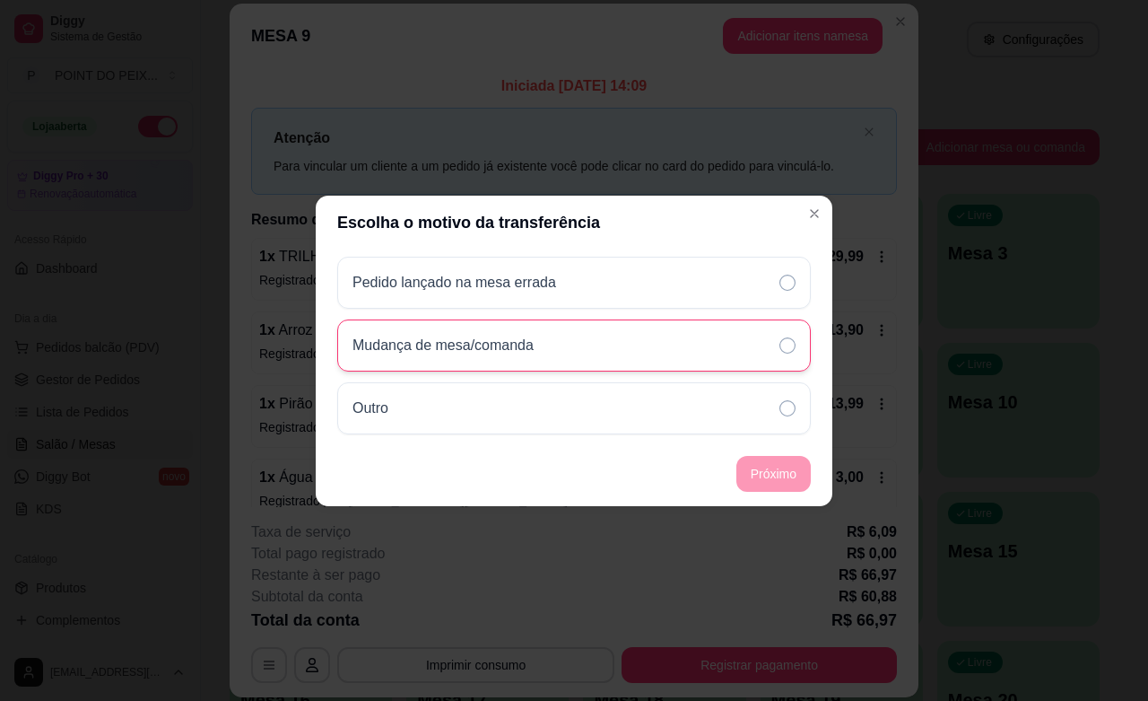
click at [679, 360] on div "Mudança de mesa/comanda" at bounding box center [574, 345] width 474 height 52
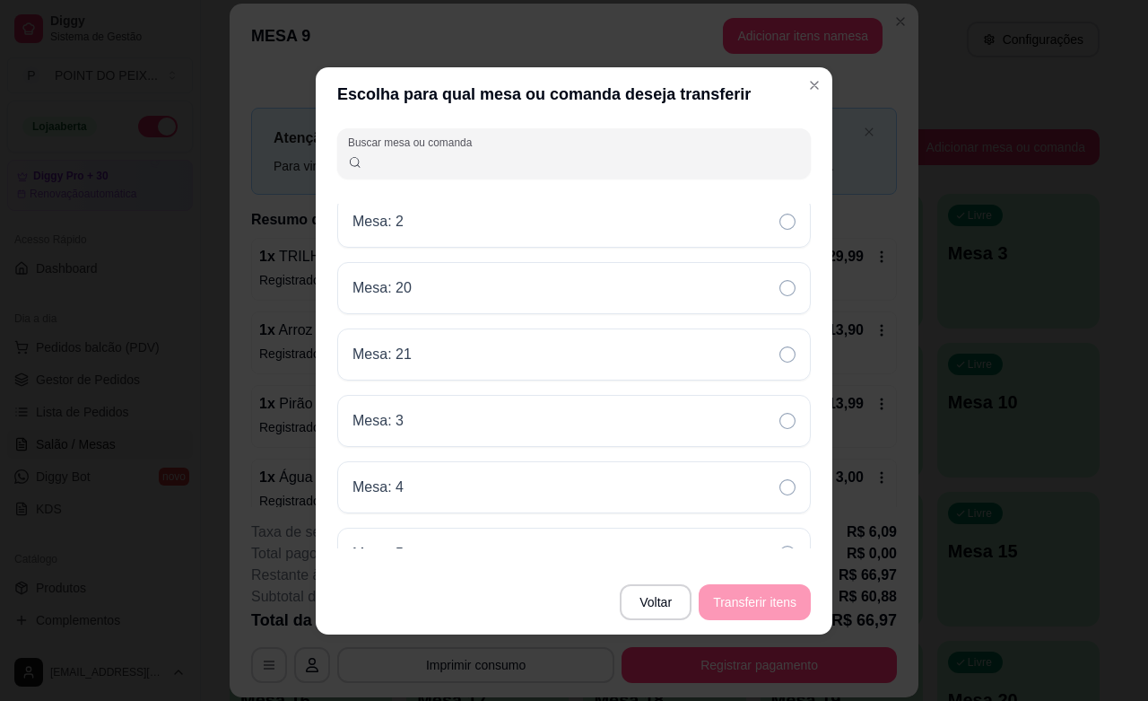
scroll to position [897, 0]
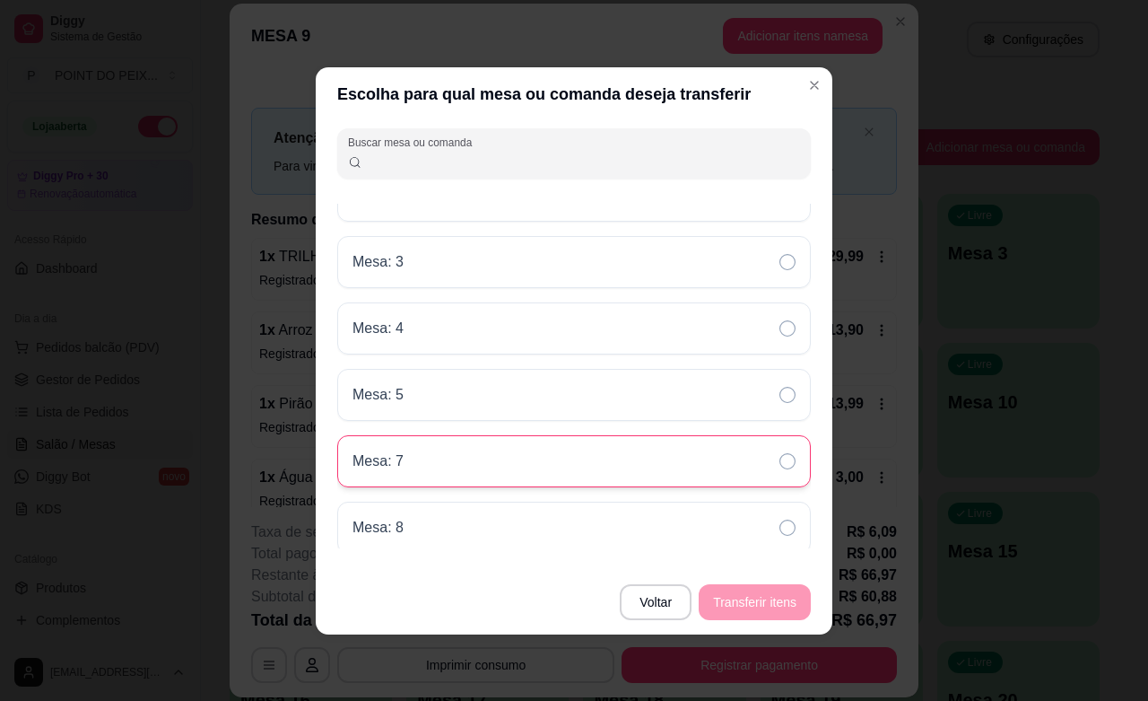
click at [558, 476] on div "Mesa: 7" at bounding box center [574, 461] width 474 height 52
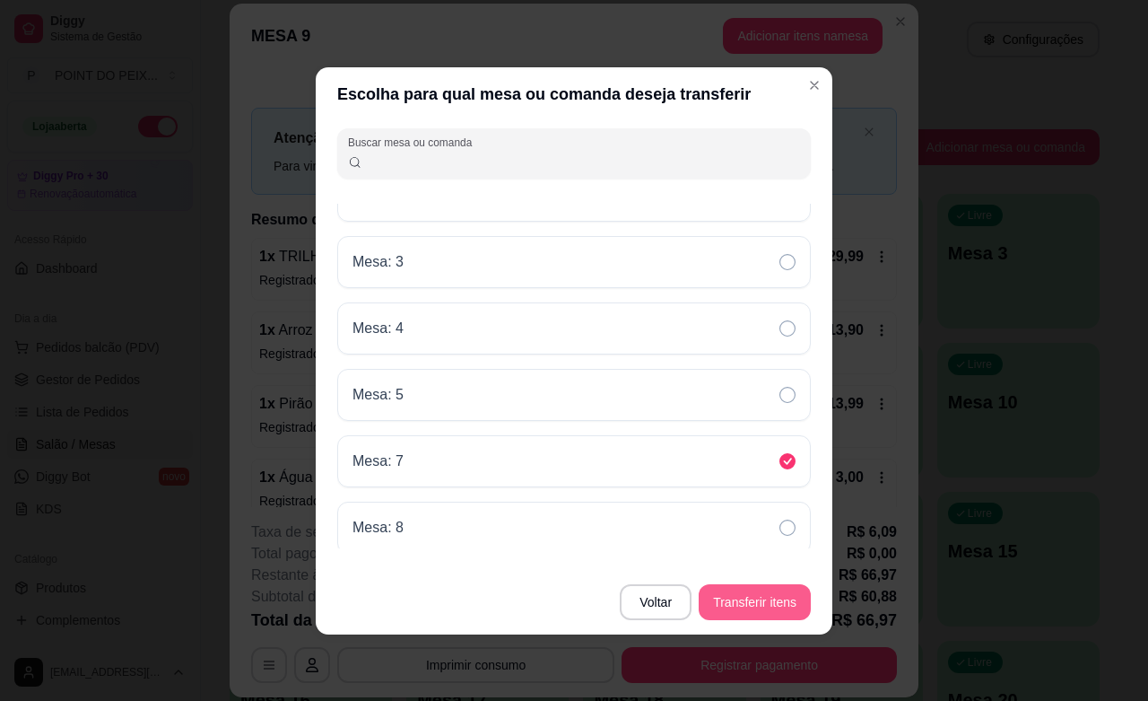
click at [781, 597] on button "Transferir itens" at bounding box center [755, 602] width 112 height 36
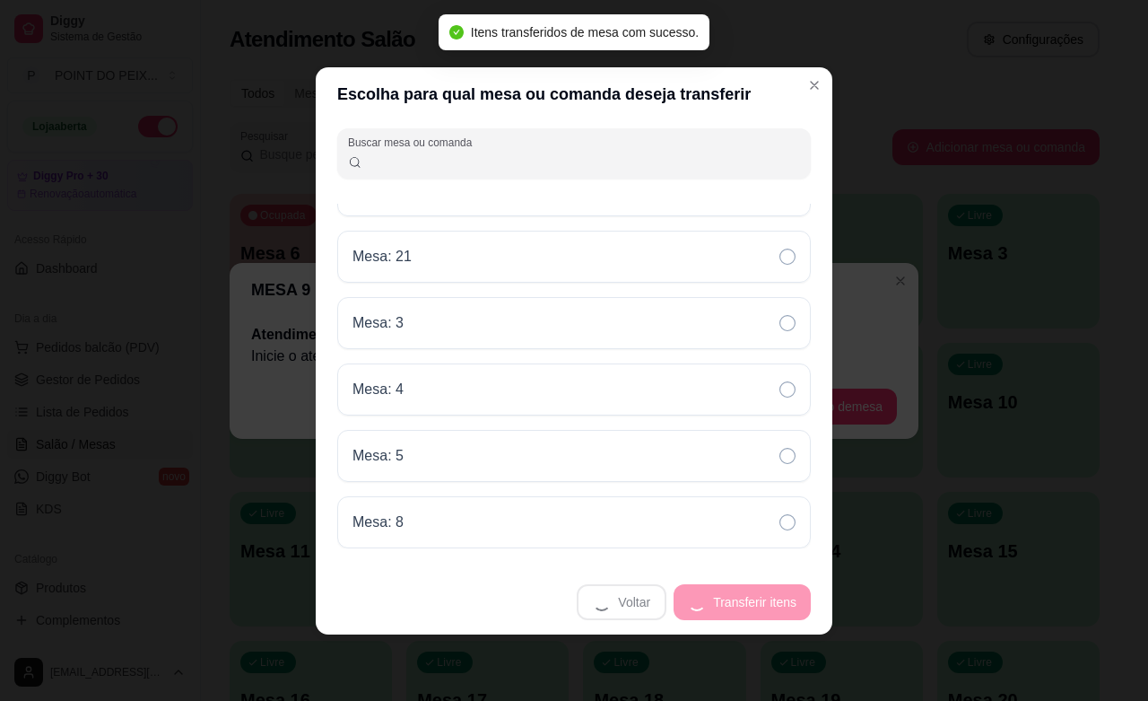
scroll to position [843, 0]
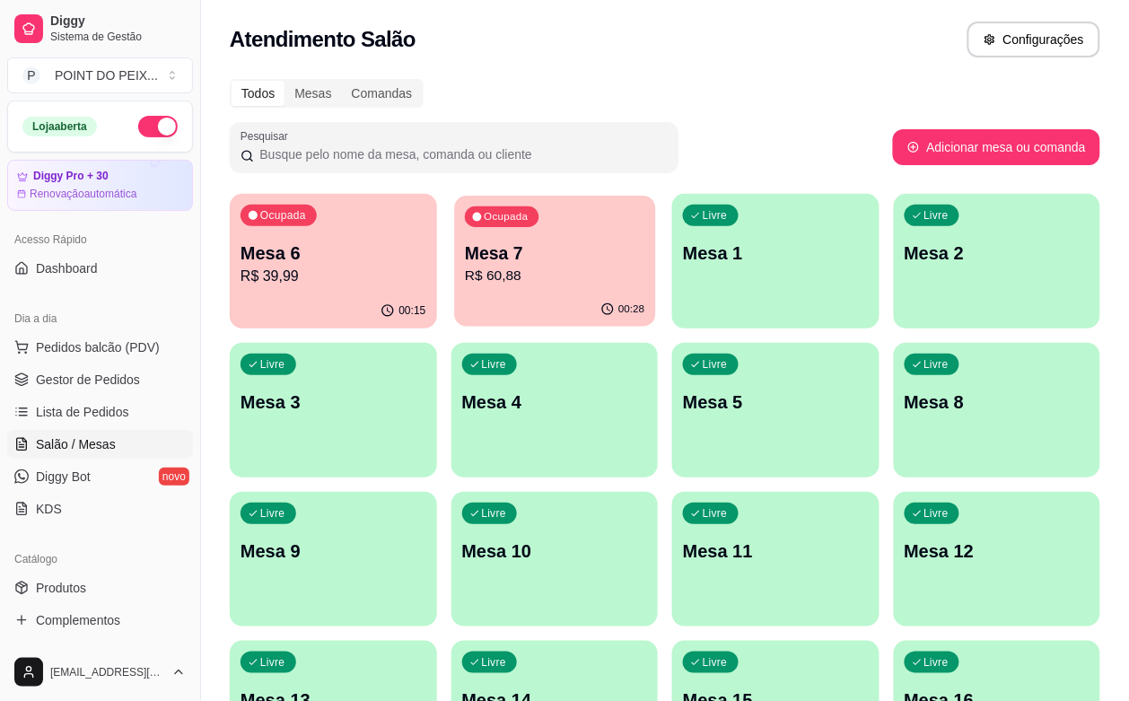
click at [517, 269] on p "R$ 60,88" at bounding box center [554, 276] width 179 height 21
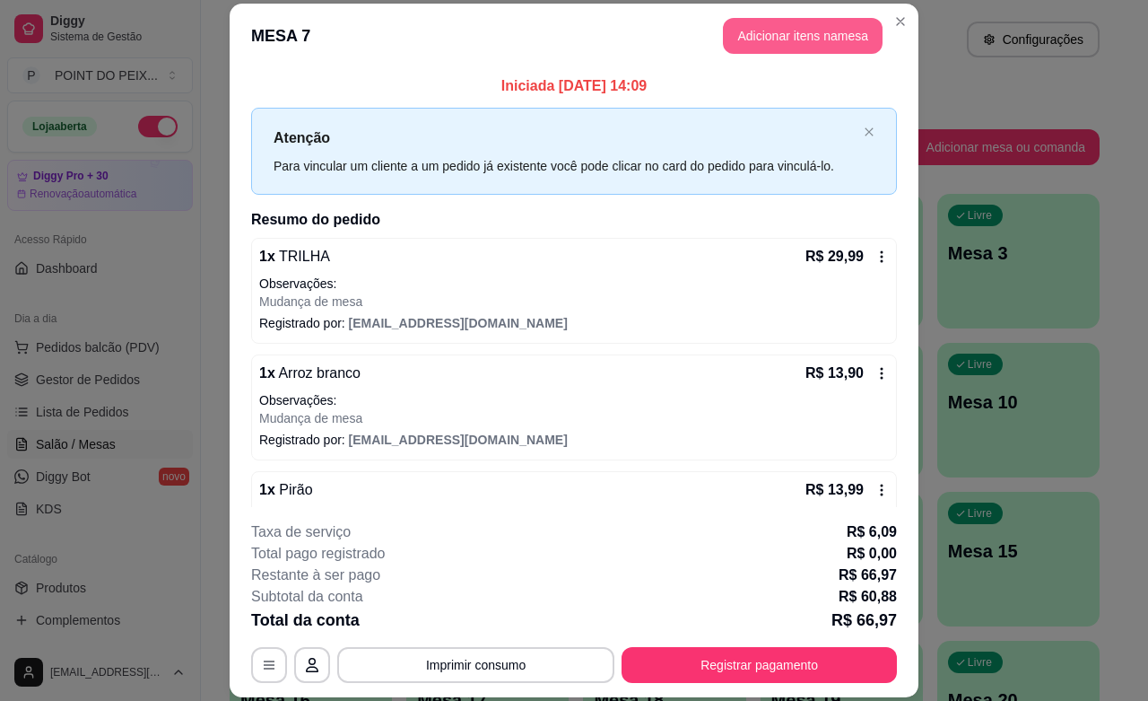
click at [809, 41] on button "Adicionar itens na mesa" at bounding box center [803, 36] width 160 height 36
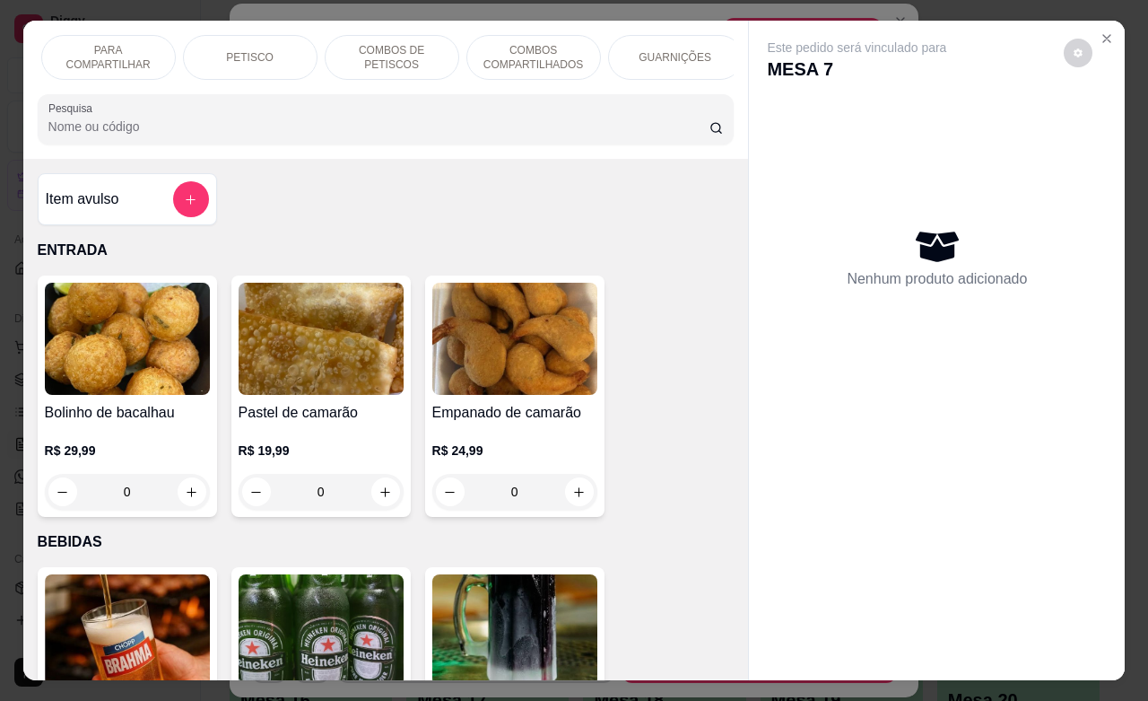
scroll to position [0, 431]
click at [679, 50] on p "GUARNIÇÕES" at bounding box center [667, 57] width 73 height 14
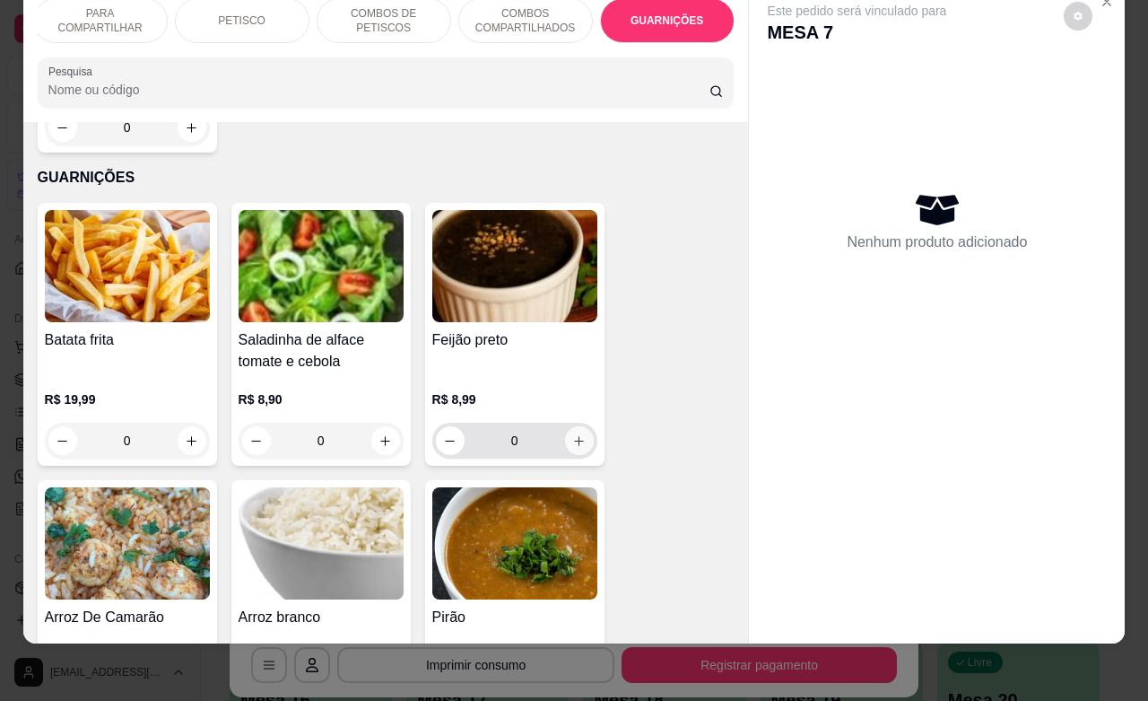
click at [572, 434] on icon "increase-product-quantity" at bounding box center [578, 440] width 13 height 13
type input "1"
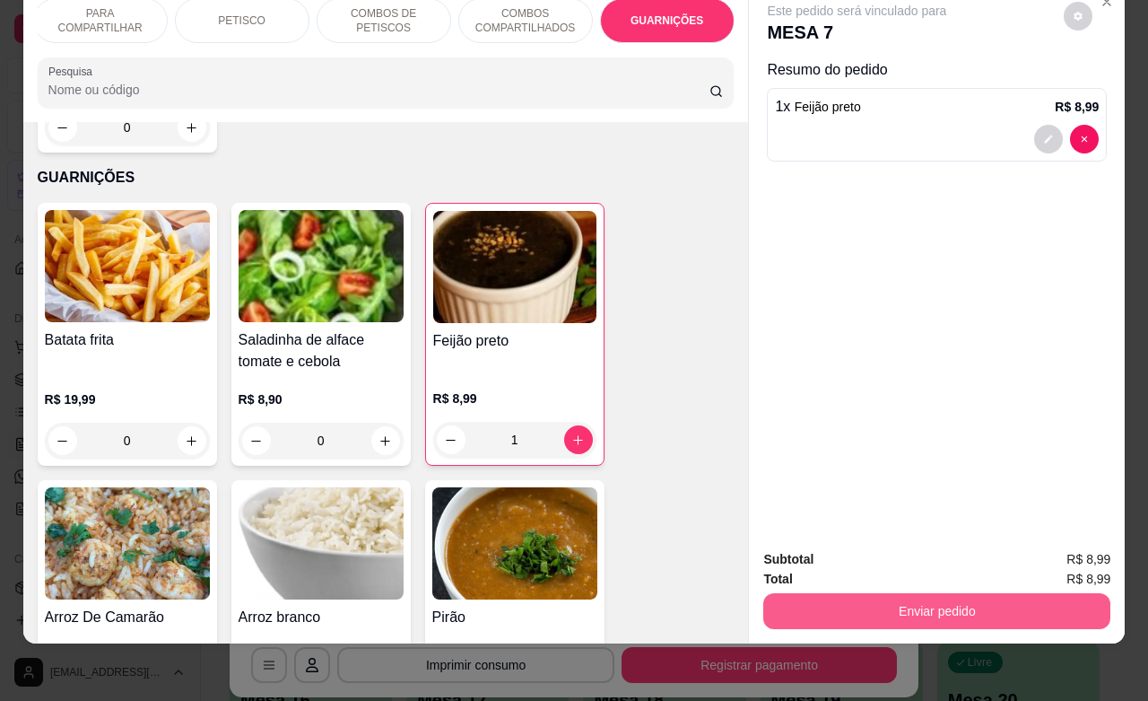
click at [956, 593] on button "Enviar pedido" at bounding box center [937, 611] width 347 height 36
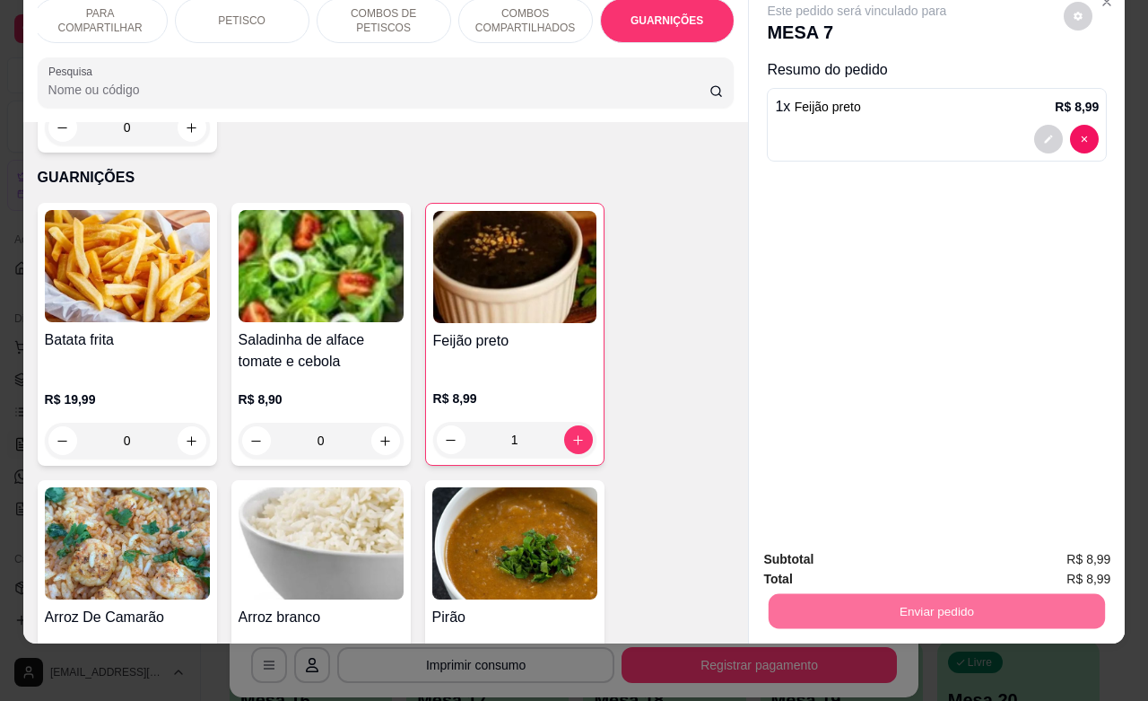
click at [1059, 544] on button "Enviar pedido" at bounding box center [1062, 547] width 99 height 33
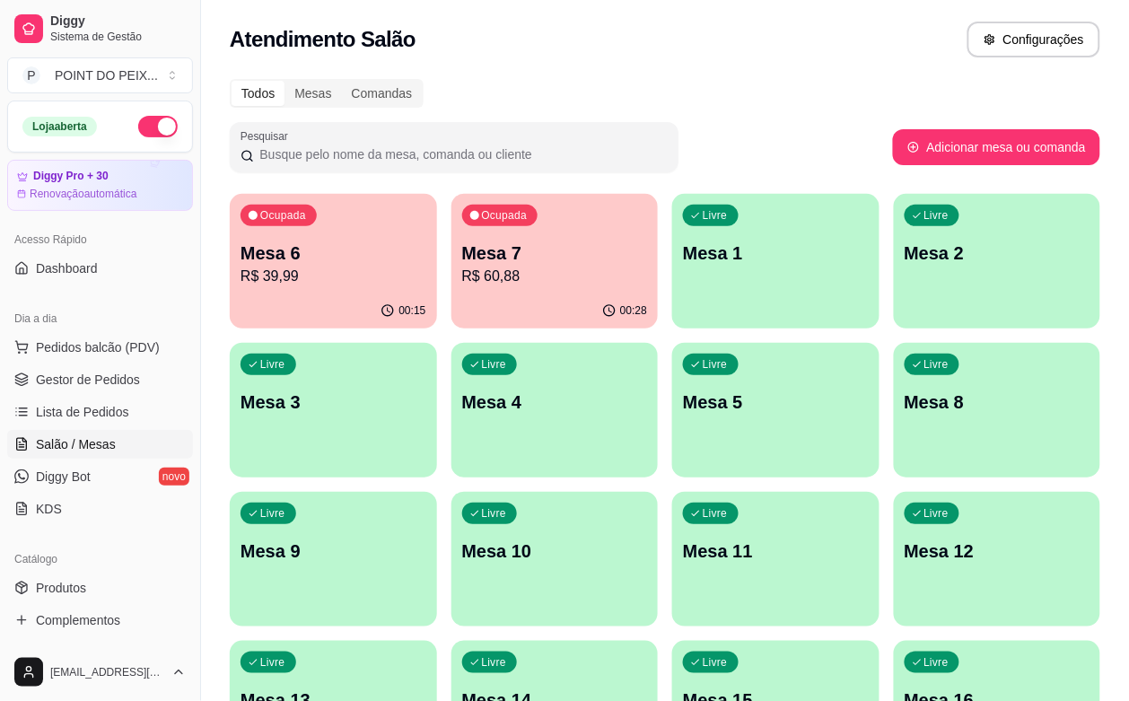
click at [301, 301] on div "00:15" at bounding box center [333, 310] width 207 height 35
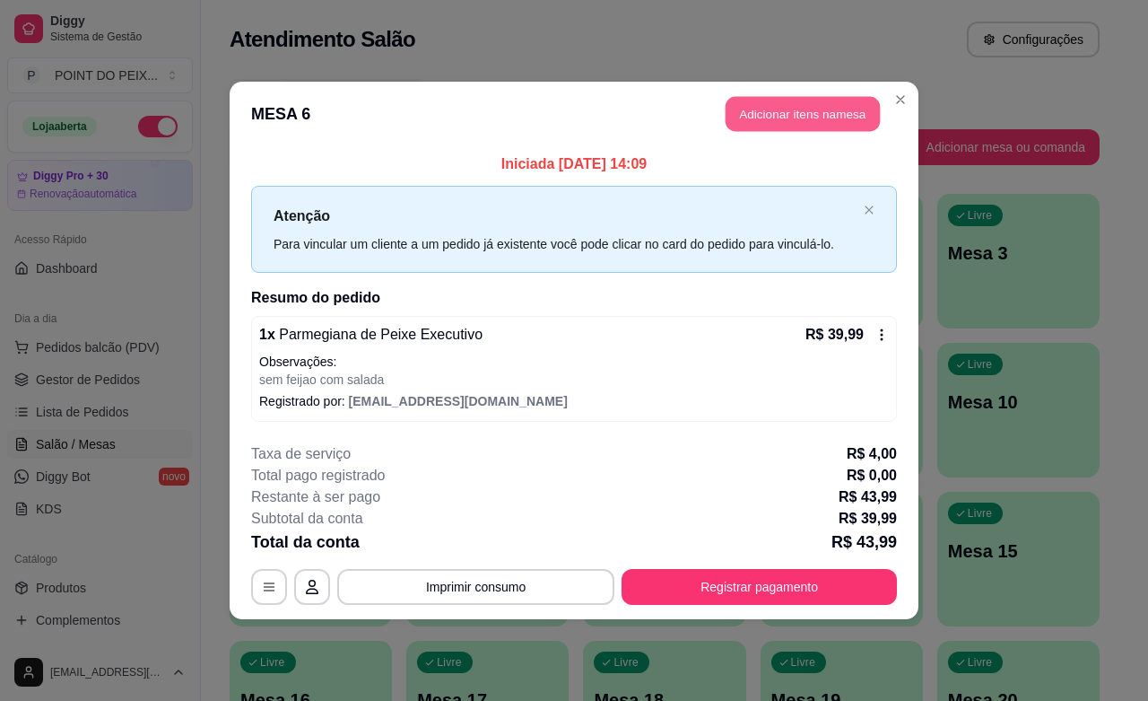
click at [803, 115] on button "Adicionar itens na mesa" at bounding box center [803, 114] width 154 height 35
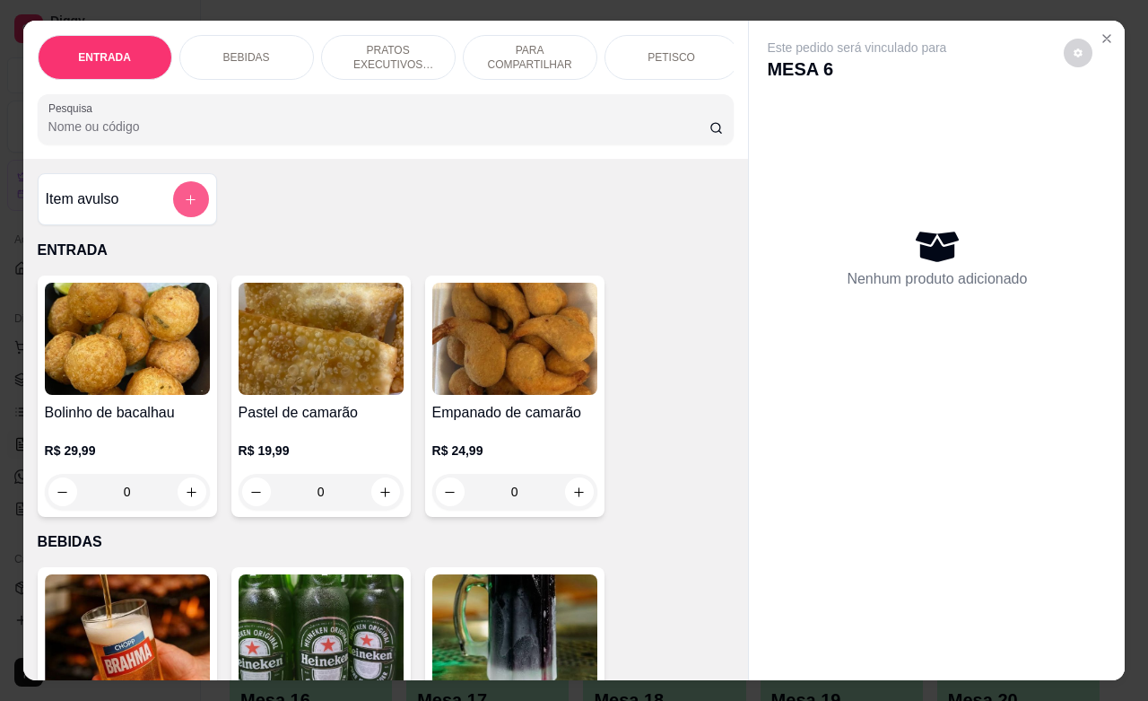
click at [173, 205] on button "add-separate-item" at bounding box center [191, 199] width 36 height 36
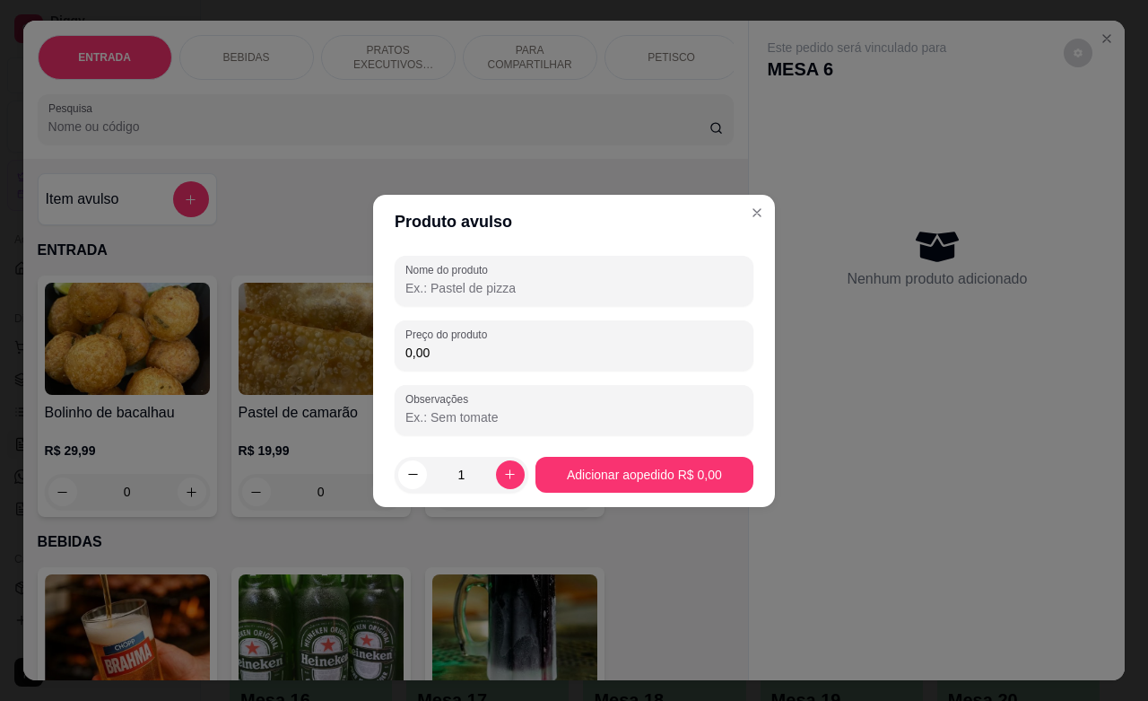
click at [504, 287] on input "Nome do produto" at bounding box center [574, 288] width 337 height 18
type input "parme [PERSON_NAME]"
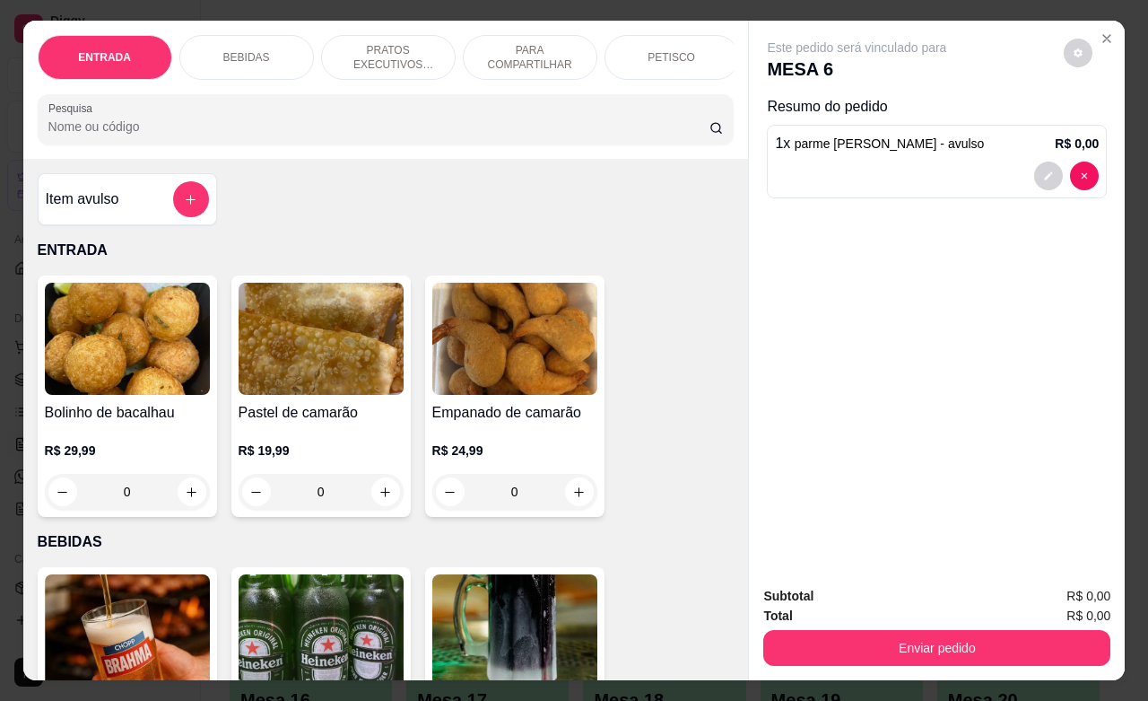
click at [954, 166] on div at bounding box center [937, 176] width 324 height 29
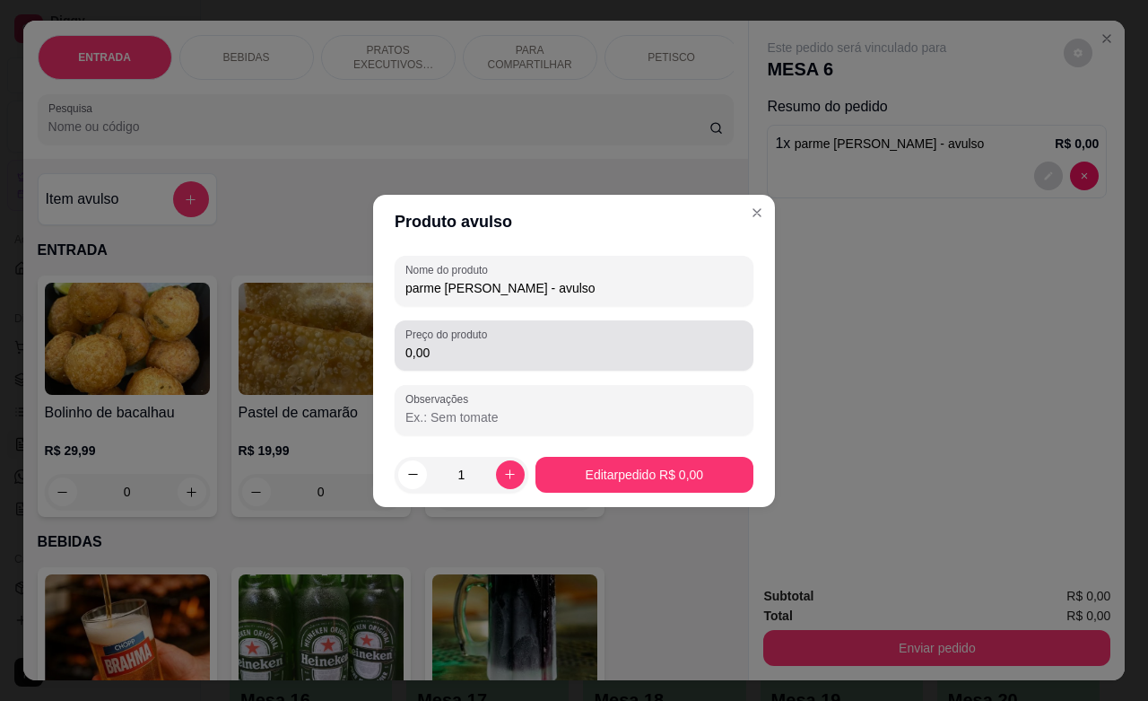
click at [478, 360] on input "0,00" at bounding box center [574, 353] width 337 height 18
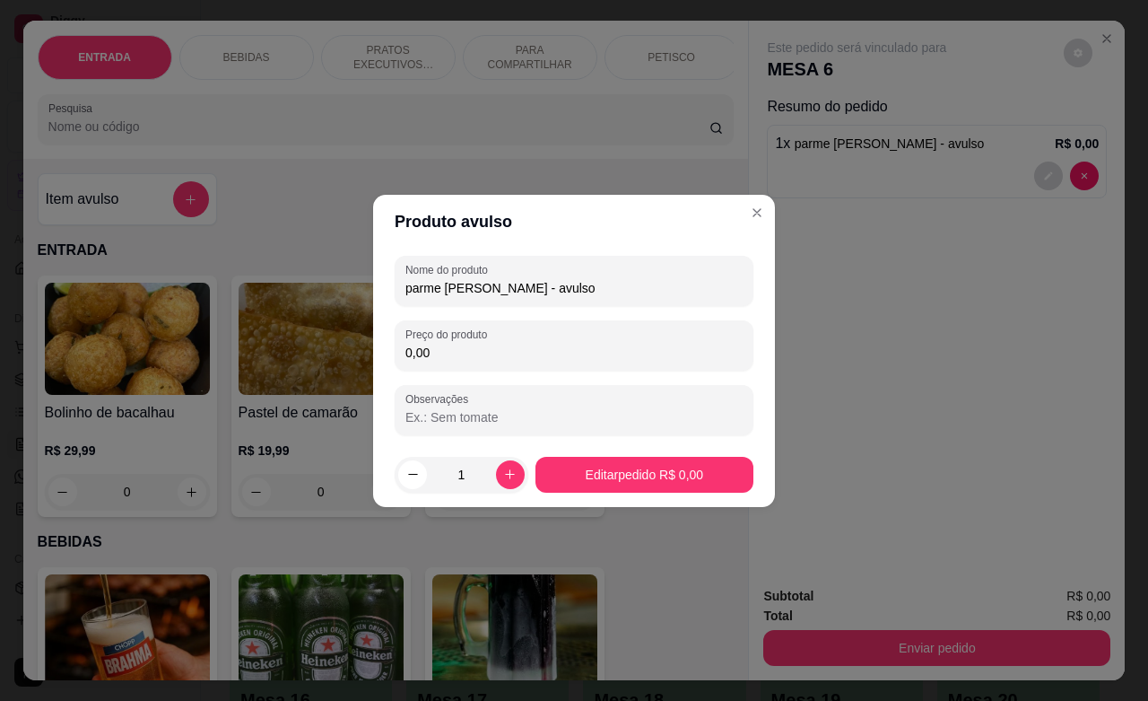
drag, startPoint x: 450, startPoint y: 361, endPoint x: 373, endPoint y: 363, distance: 76.3
click at [373, 363] on div "Nome do produto parme fritas salada - avulso Preço do produto 0,00 Observações" at bounding box center [574, 346] width 402 height 194
type input "30,00"
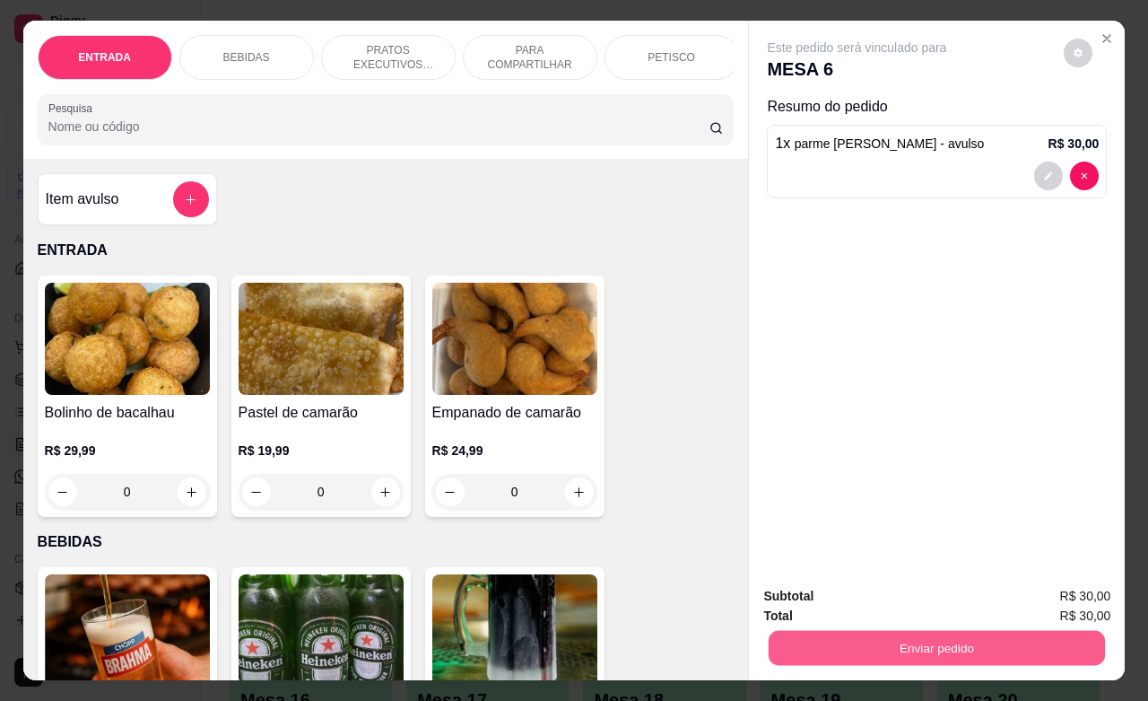
click at [922, 634] on button "Enviar pedido" at bounding box center [937, 647] width 336 height 35
click at [1077, 589] on button "Enviar pedido" at bounding box center [1062, 593] width 99 height 33
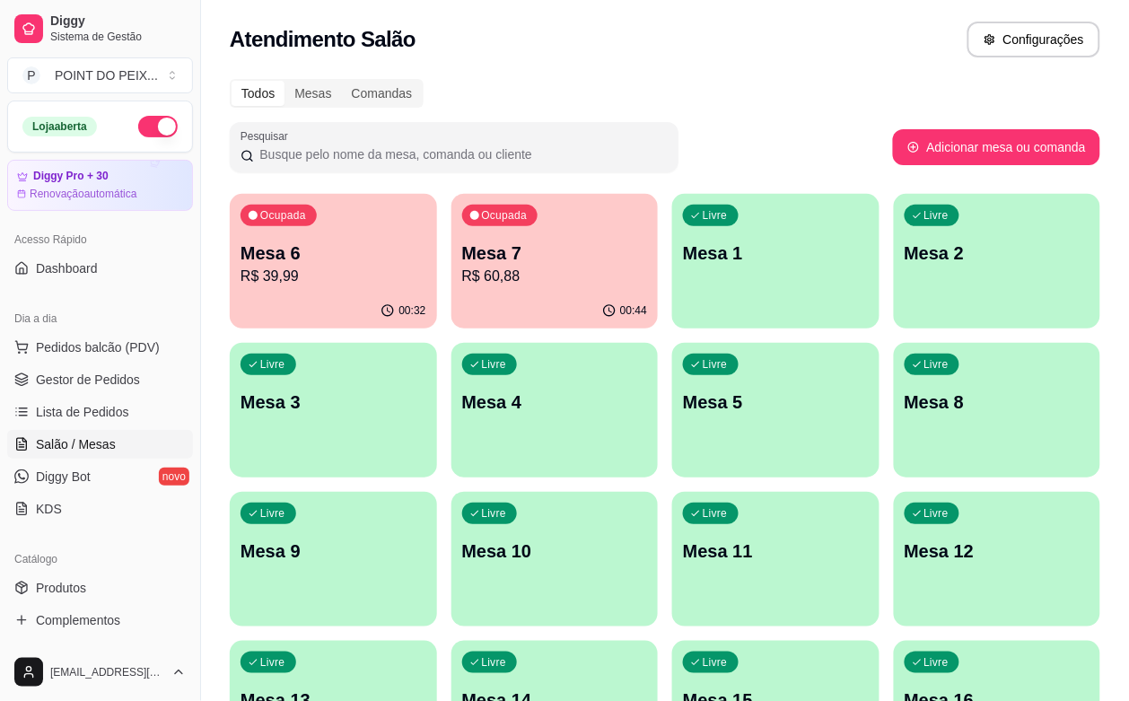
click at [672, 284] on div "Livre Mesa 1" at bounding box center [775, 250] width 207 height 113
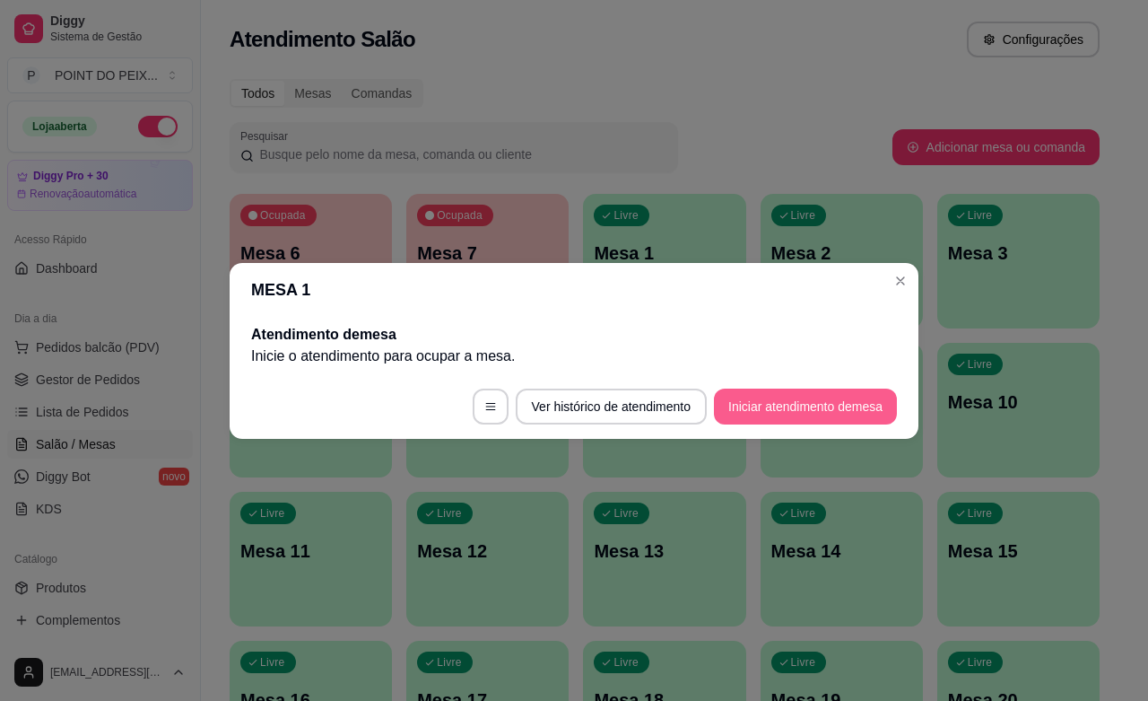
click at [819, 397] on button "Iniciar atendimento de mesa" at bounding box center [805, 407] width 183 height 36
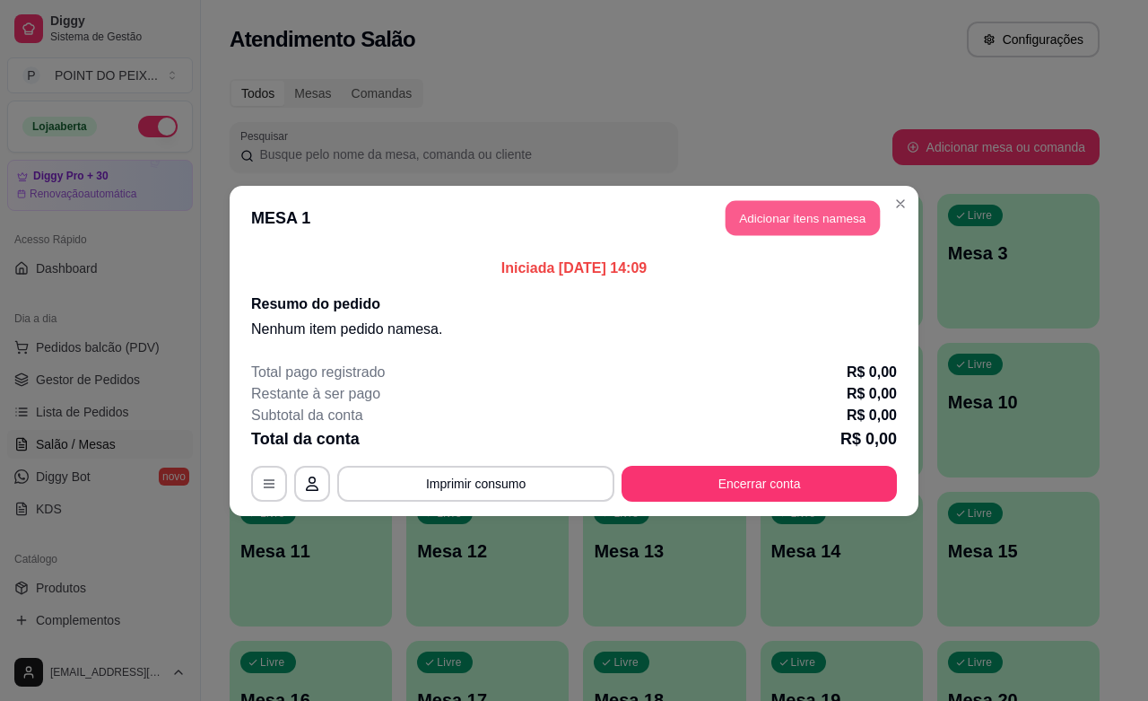
click at [794, 221] on button "Adicionar itens na mesa" at bounding box center [803, 217] width 154 height 35
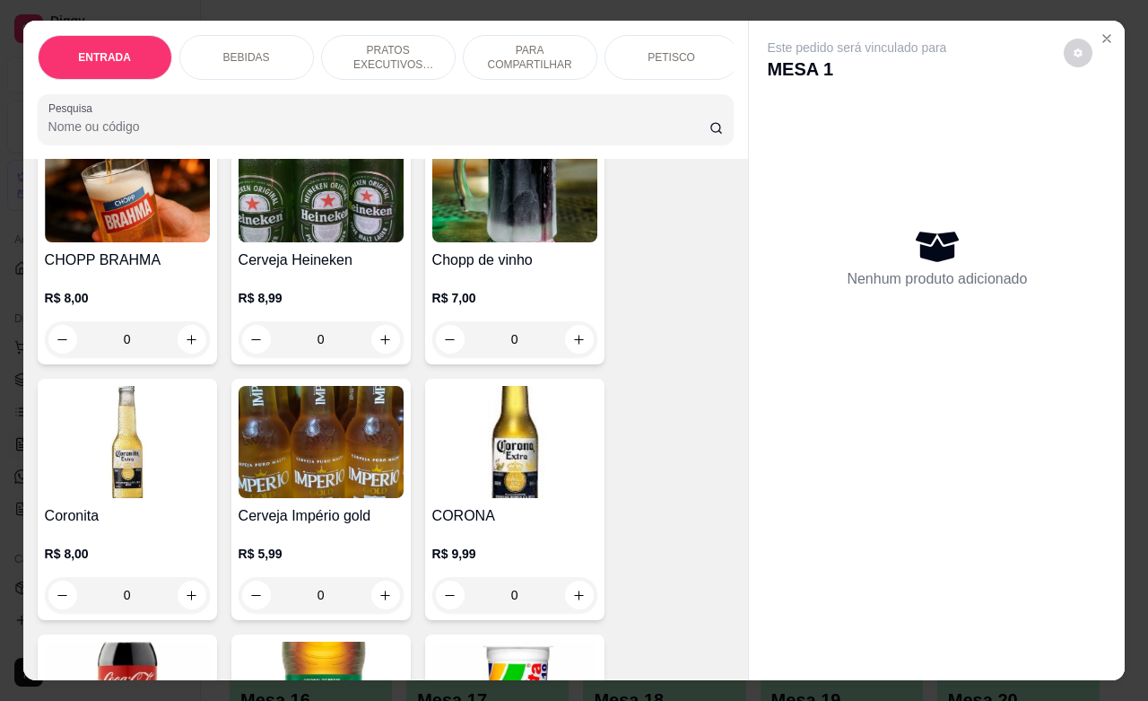
scroll to position [449, 0]
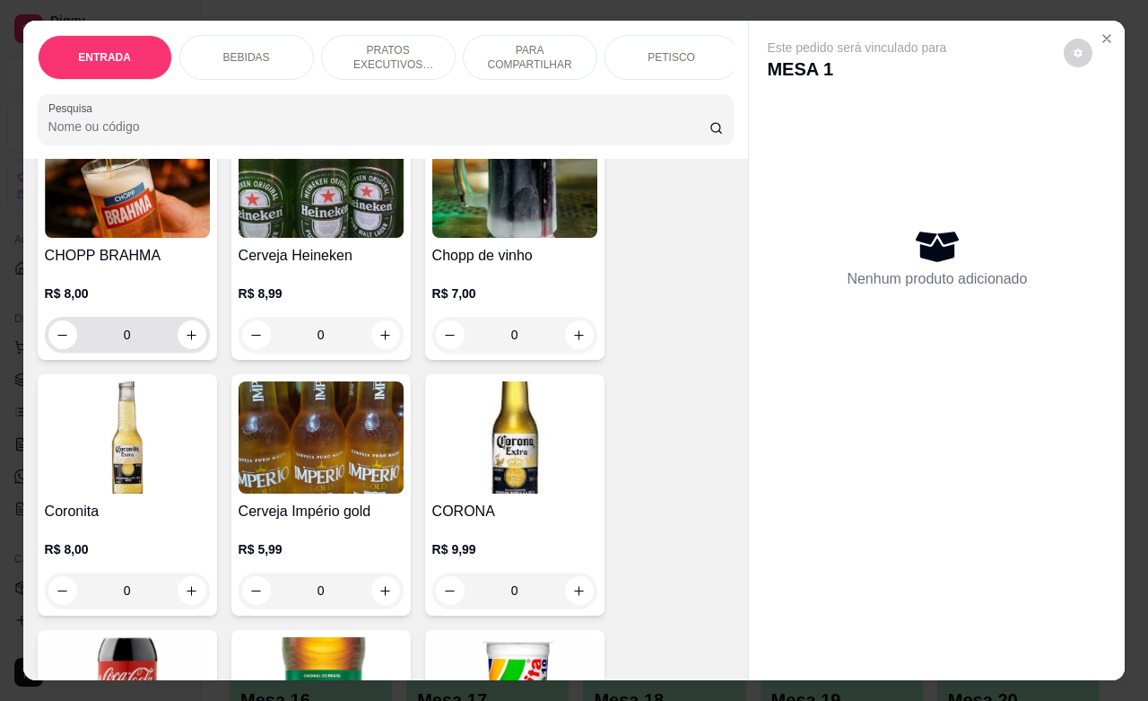
click at [117, 351] on input "0" at bounding box center [127, 335] width 100 height 36
drag, startPoint x: 122, startPoint y: 345, endPoint x: 106, endPoint y: 351, distance: 17.0
click at [106, 351] on input "0" at bounding box center [127, 335] width 100 height 36
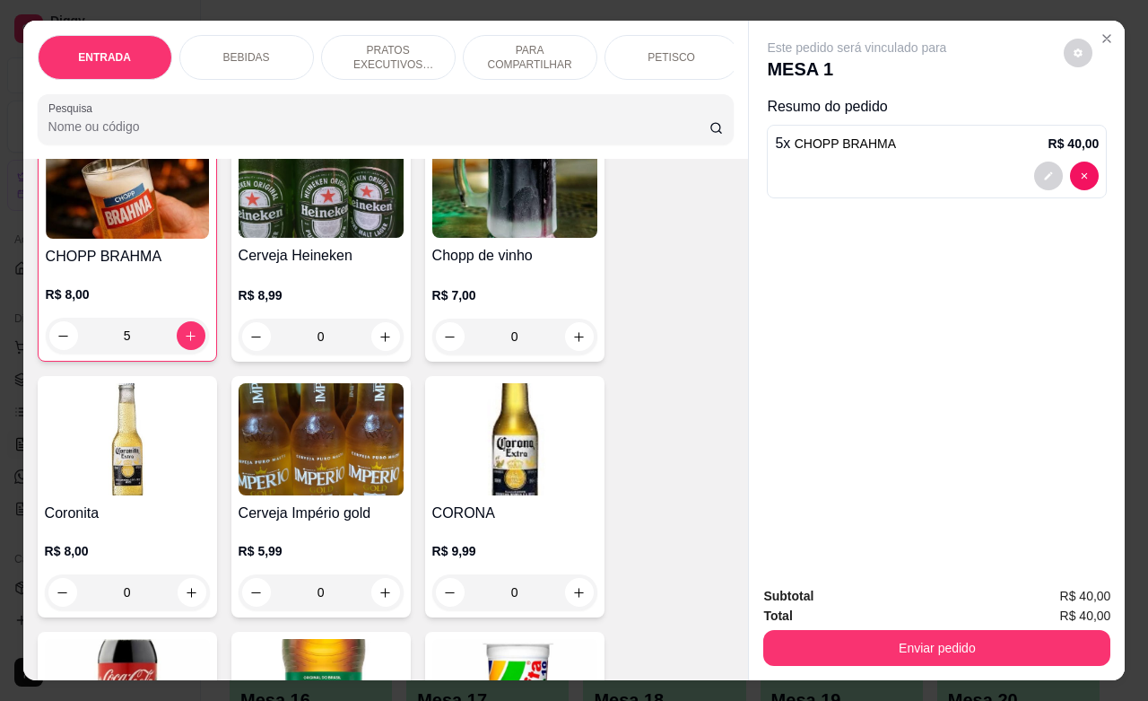
scroll to position [450, 0]
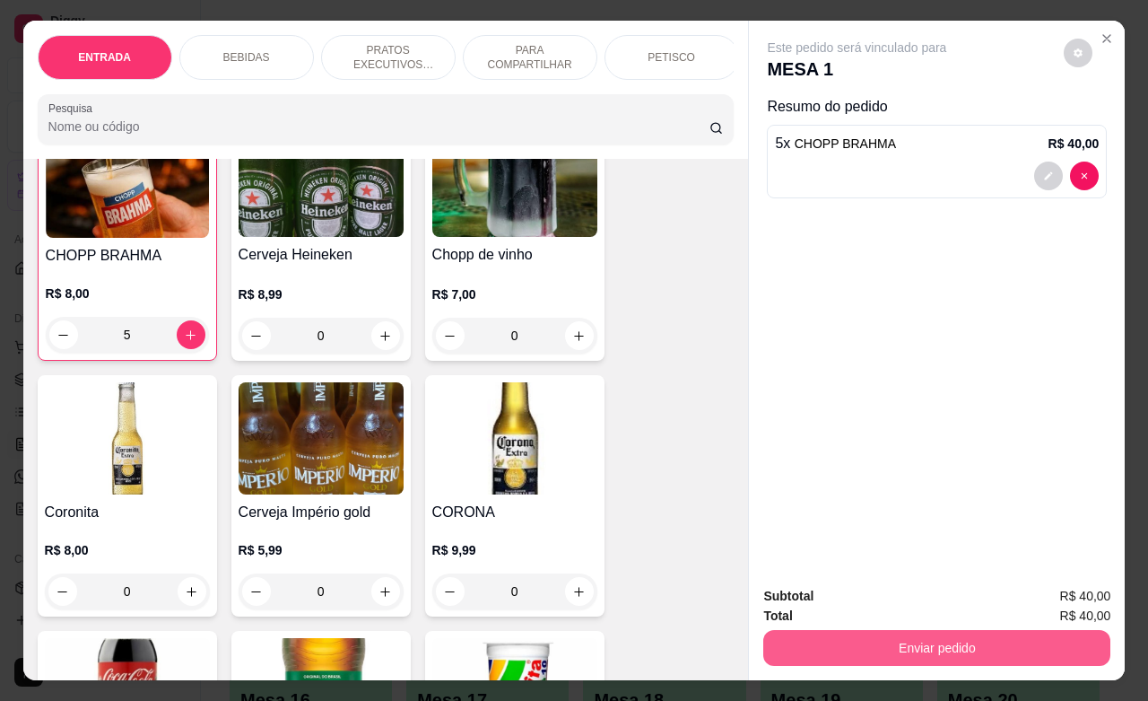
type input "5"
click at [947, 634] on button "Enviar pedido" at bounding box center [937, 647] width 336 height 35
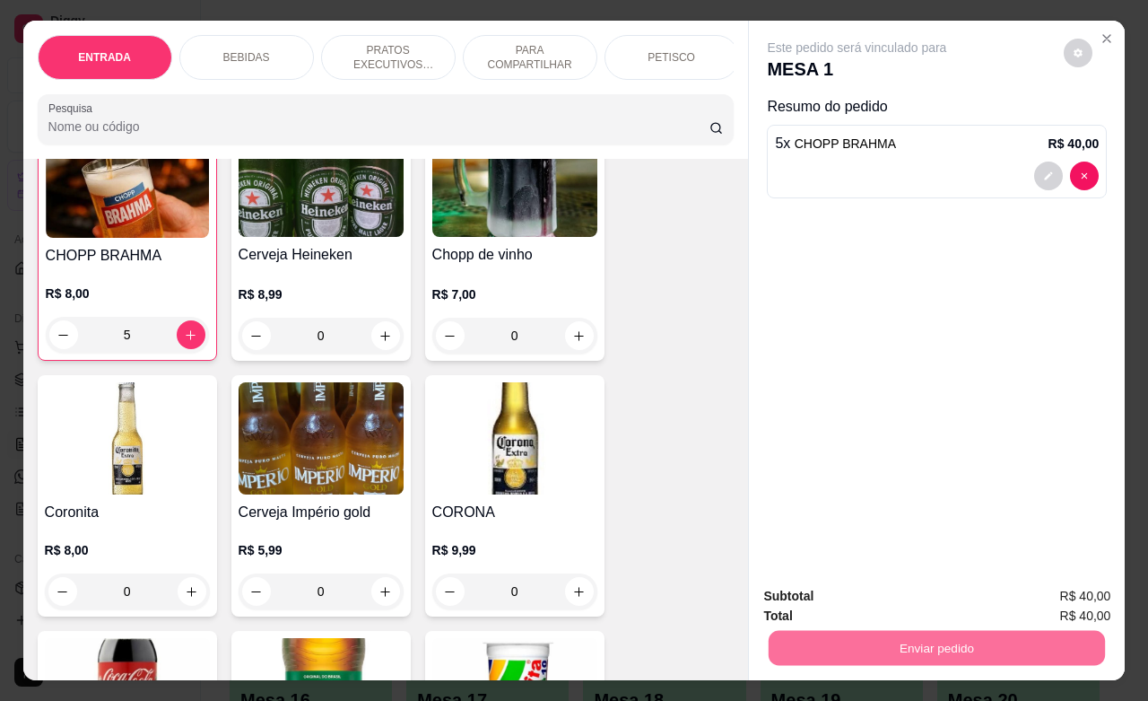
click at [1037, 592] on button "Enviar pedido" at bounding box center [1061, 594] width 101 height 34
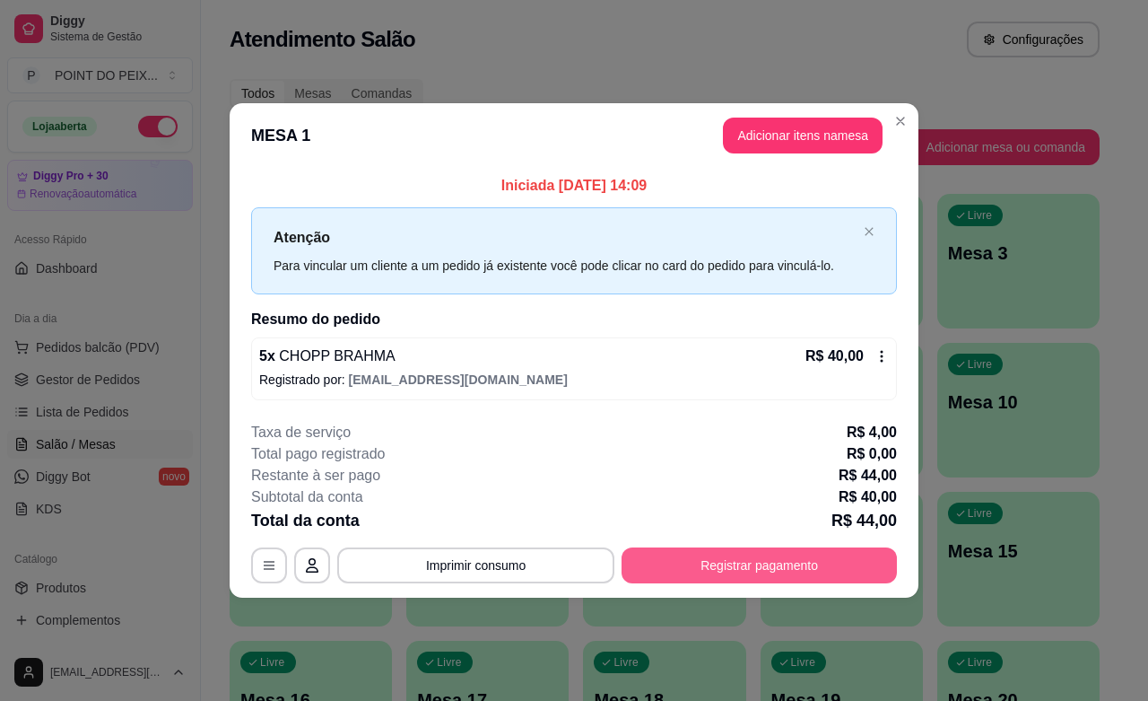
click at [801, 571] on button "Registrar pagamento" at bounding box center [759, 565] width 275 height 36
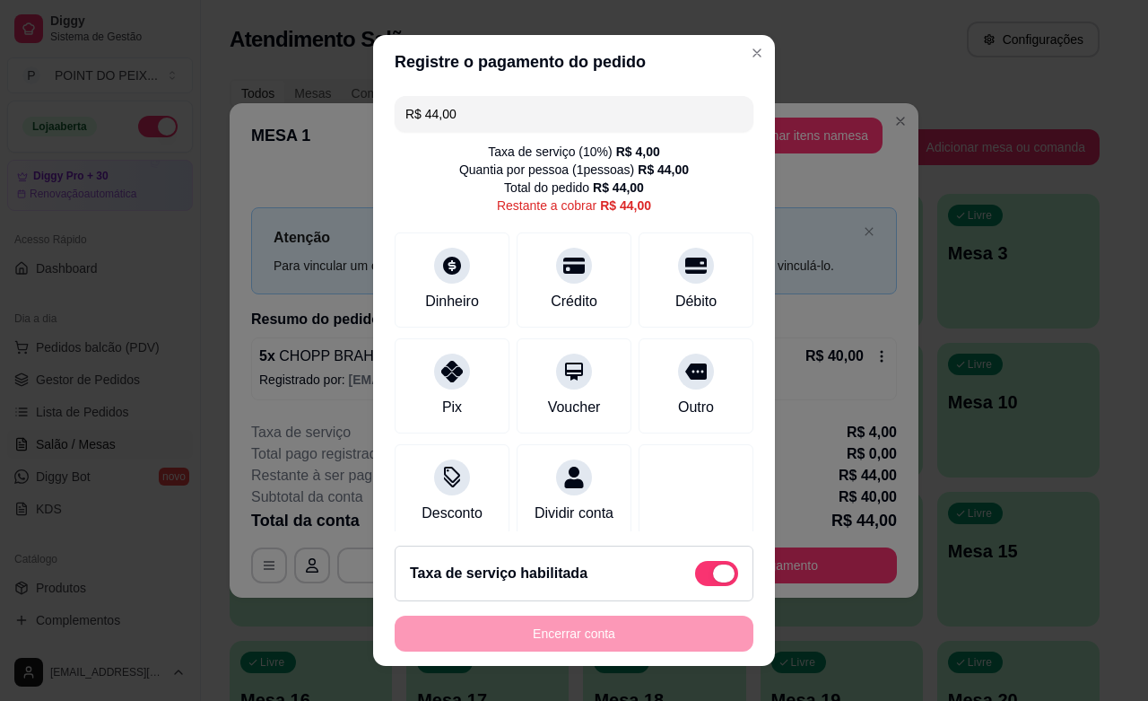
click at [695, 577] on span at bounding box center [716, 573] width 43 height 25
click at [694, 577] on input "checkbox" at bounding box center [700, 582] width 12 height 12
checkbox input "true"
type input "R$ 40,00"
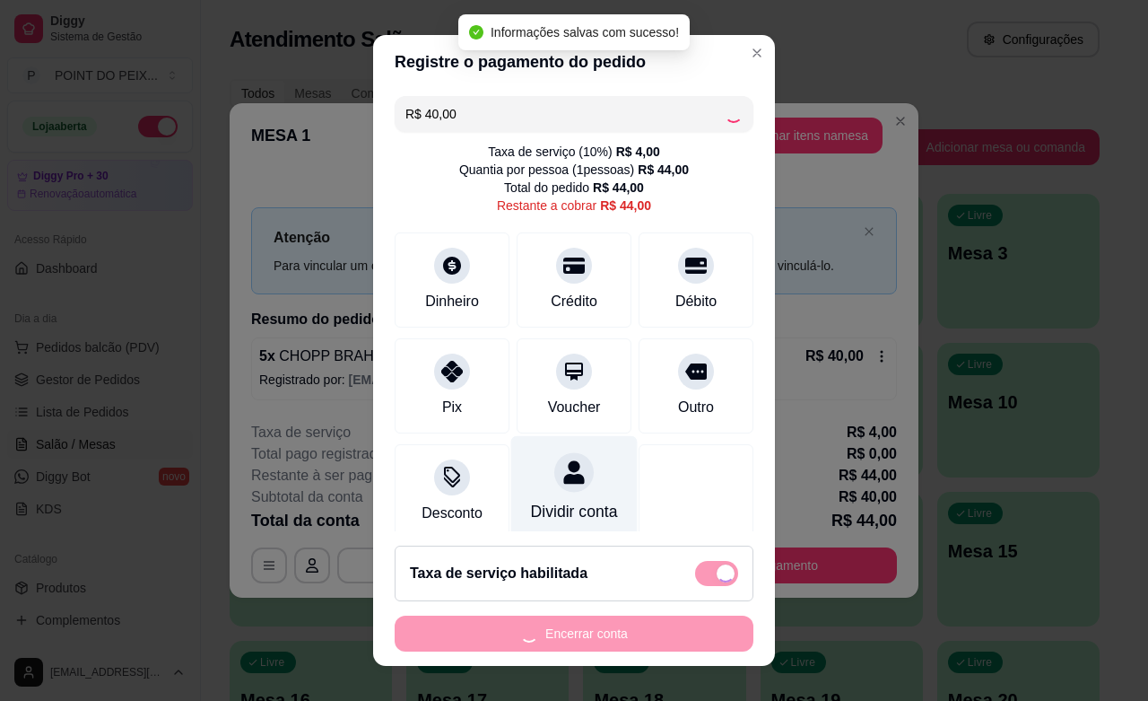
checkbox input "false"
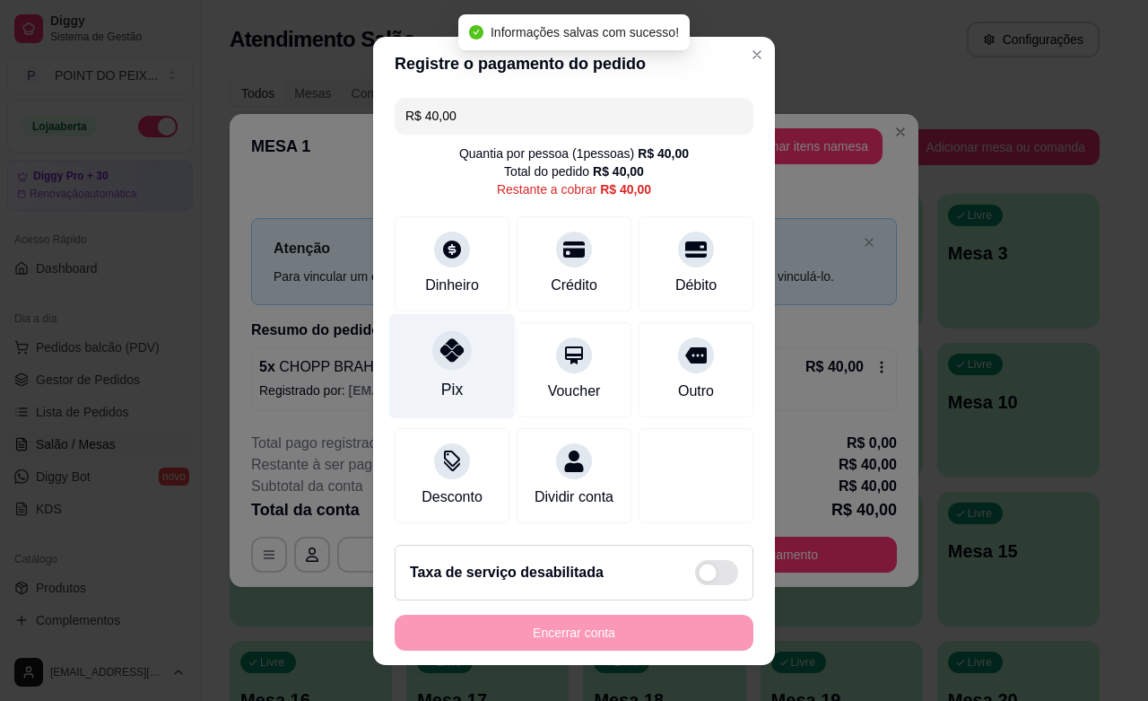
click at [440, 368] on div at bounding box center [451, 349] width 39 height 39
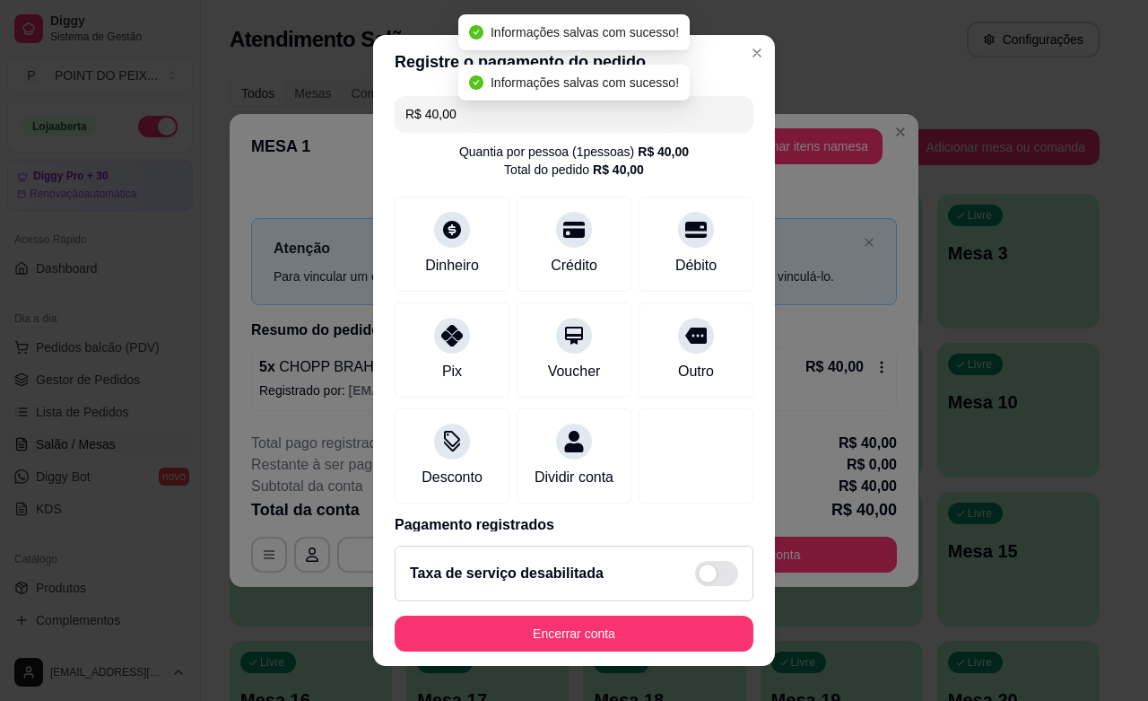
type input "R$ 0,00"
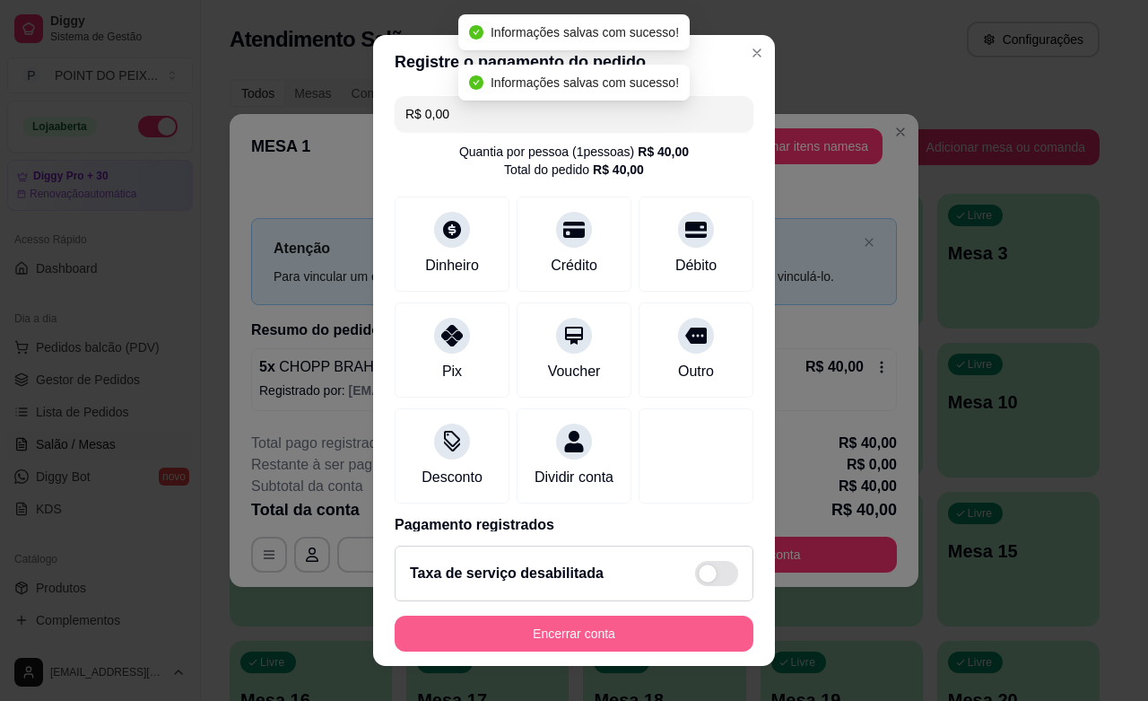
click at [621, 631] on button "Encerrar conta" at bounding box center [574, 634] width 359 height 36
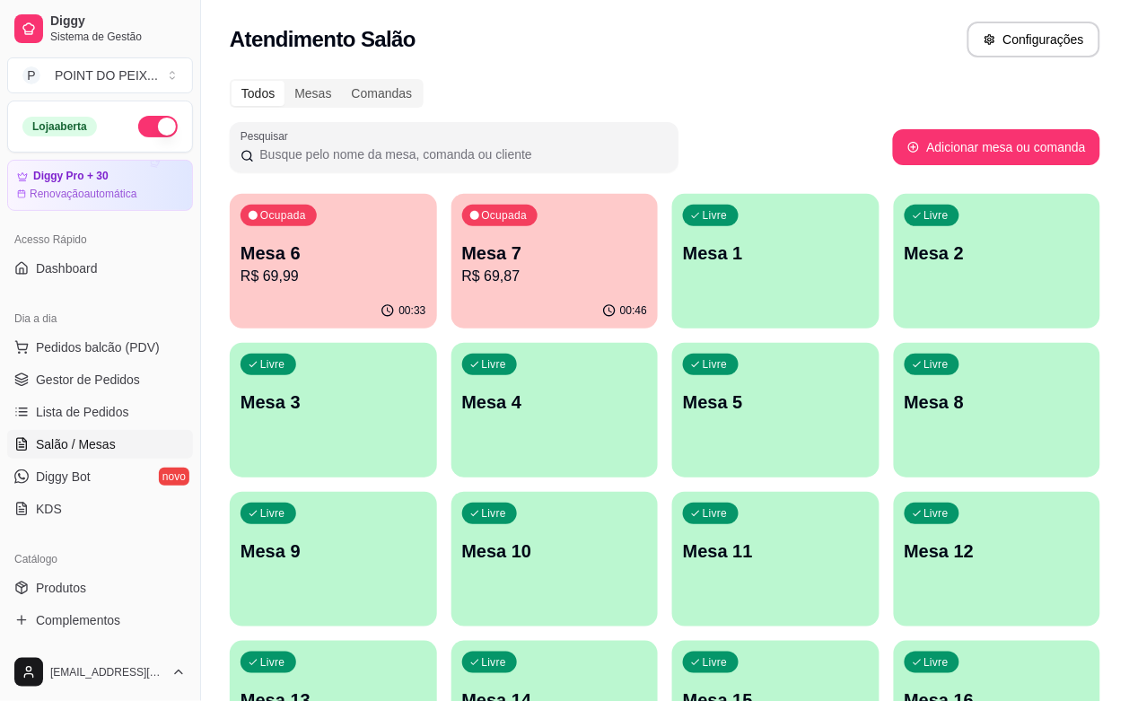
click at [486, 266] on p "R$ 69,87" at bounding box center [555, 277] width 186 height 22
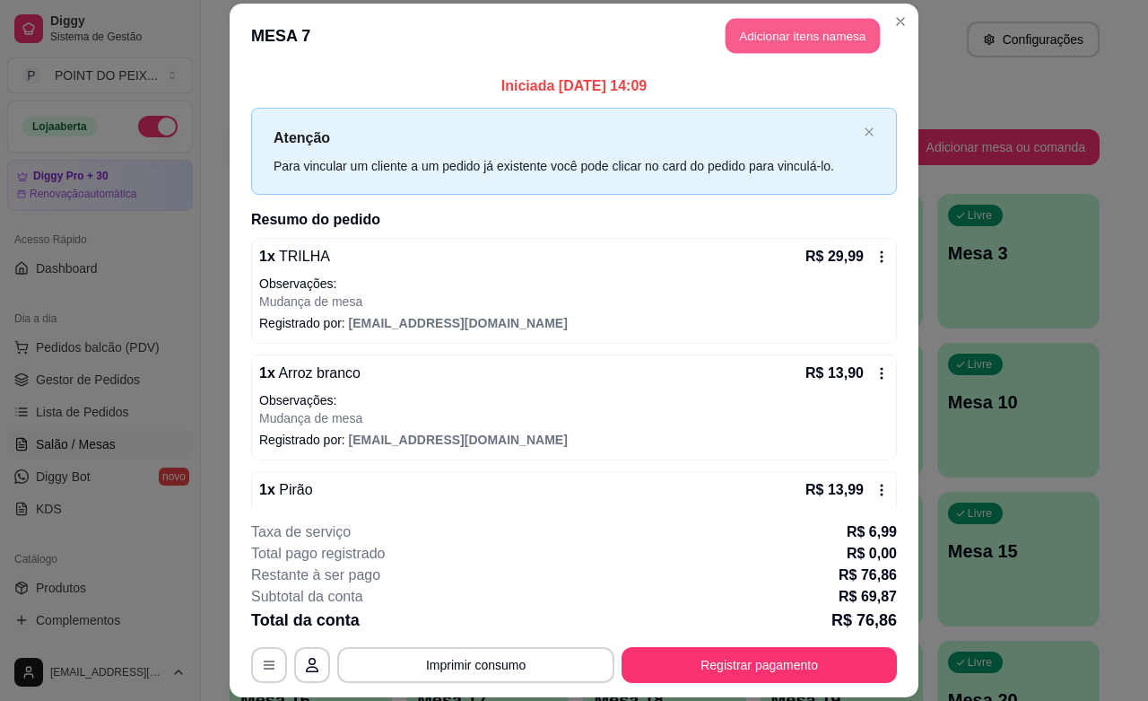
click at [790, 41] on button "Adicionar itens na mesa" at bounding box center [803, 36] width 154 height 35
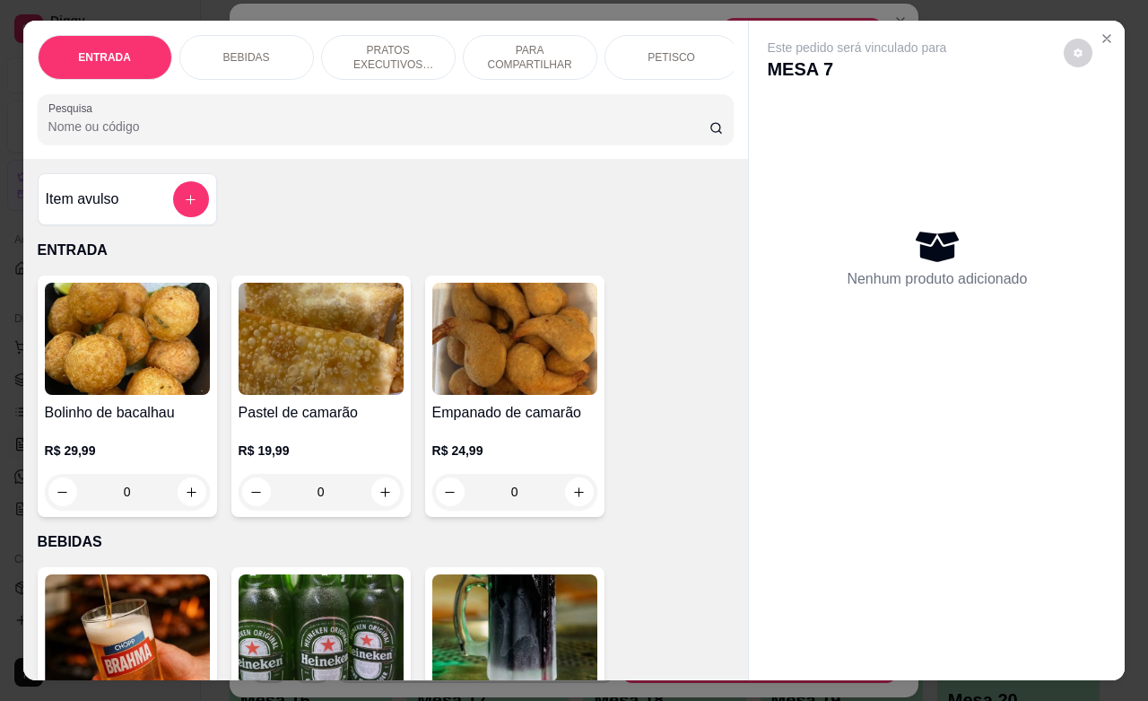
click at [243, 54] on p "BEBIDAS" at bounding box center [246, 57] width 47 height 14
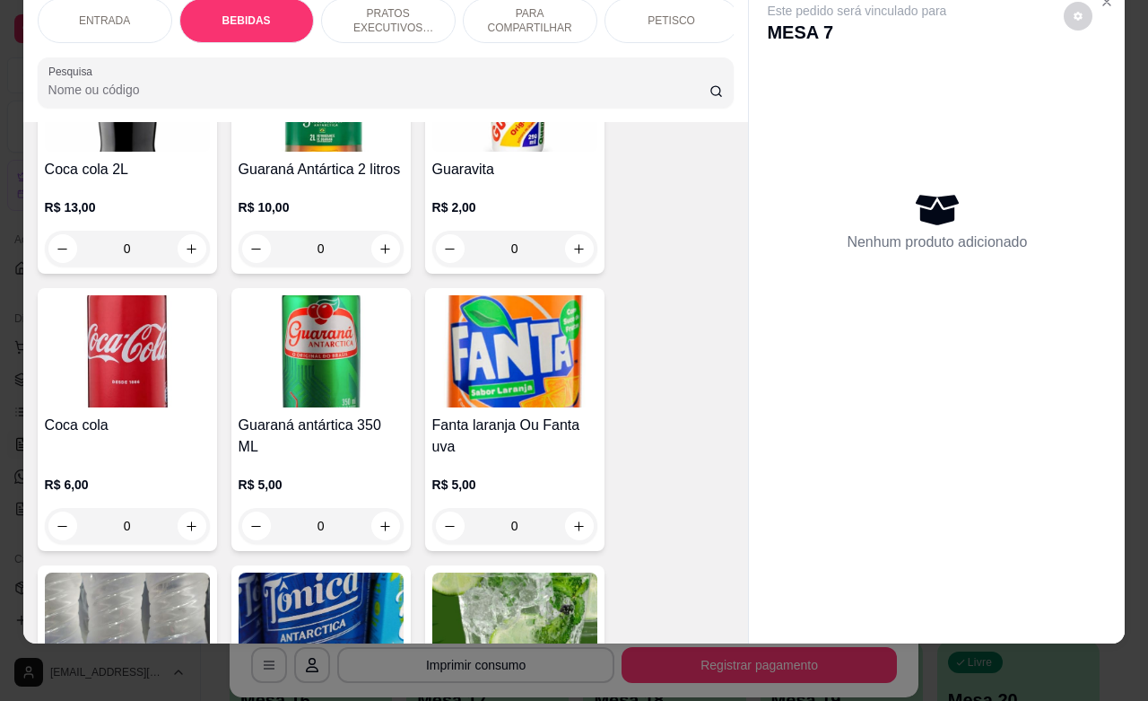
scroll to position [1346, 0]
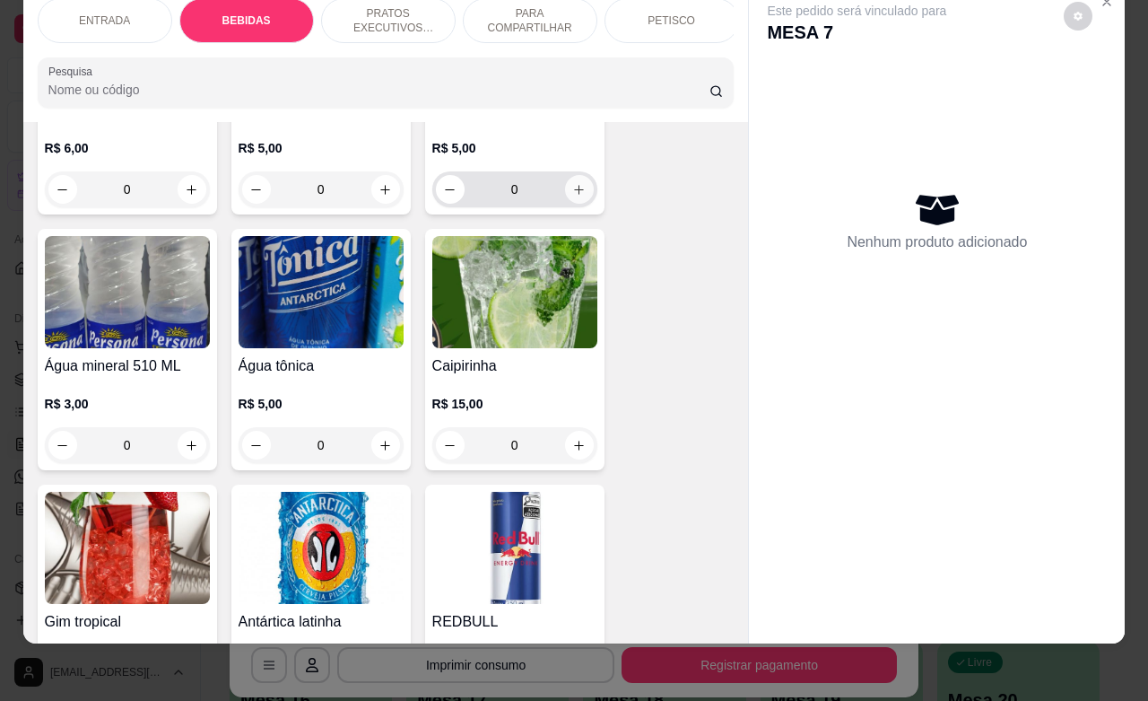
click at [572, 195] on icon "increase-product-quantity" at bounding box center [578, 189] width 13 height 13
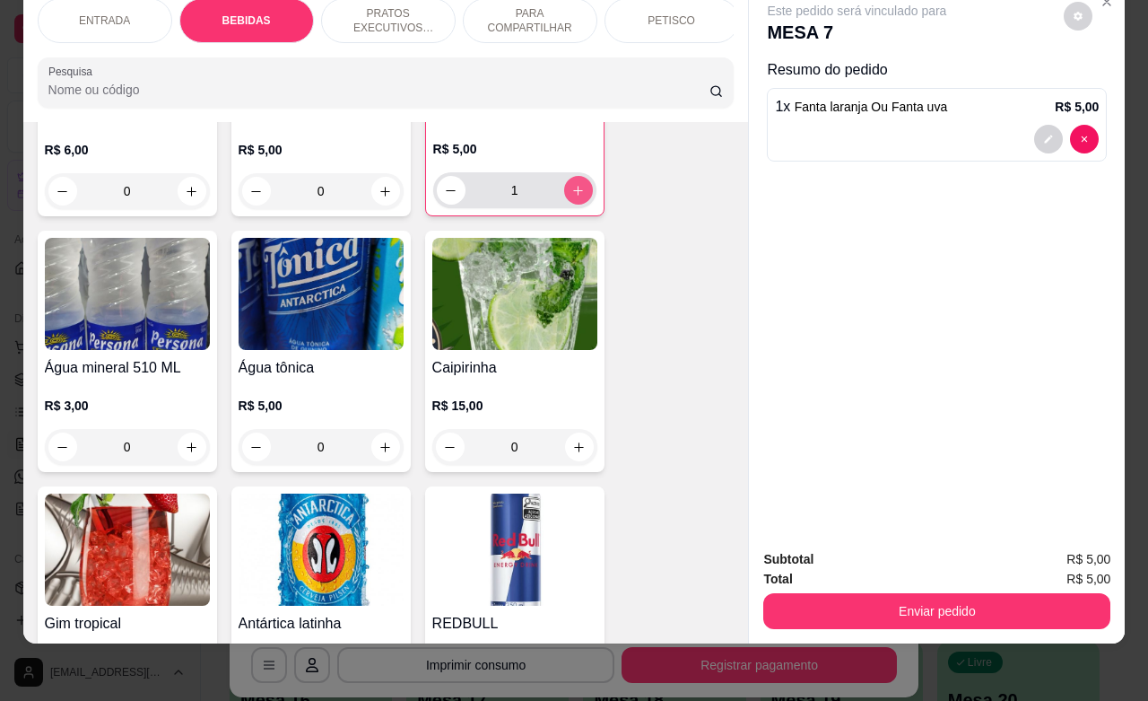
type input "1"
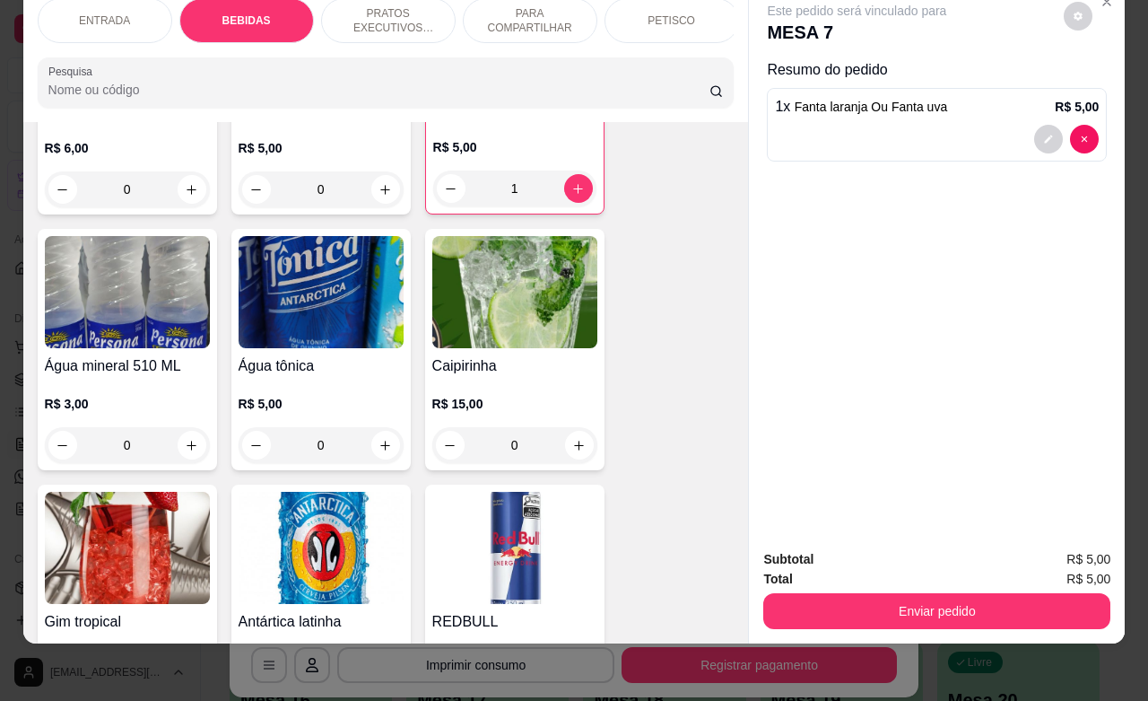
click at [701, 354] on div "CHOPP BRAHMA R$ 8,00 0 Cerveja Heineken R$ 8,99 0 Chopp de vinho R$ 7,00 0 Coro…" at bounding box center [386, 210] width 697 height 2055
click at [1104, 34] on div "Este pedido será vinculado para MESA 7 Resumo do pedido 1 x Fanta laranja Ou Fa…" at bounding box center [937, 259] width 376 height 550
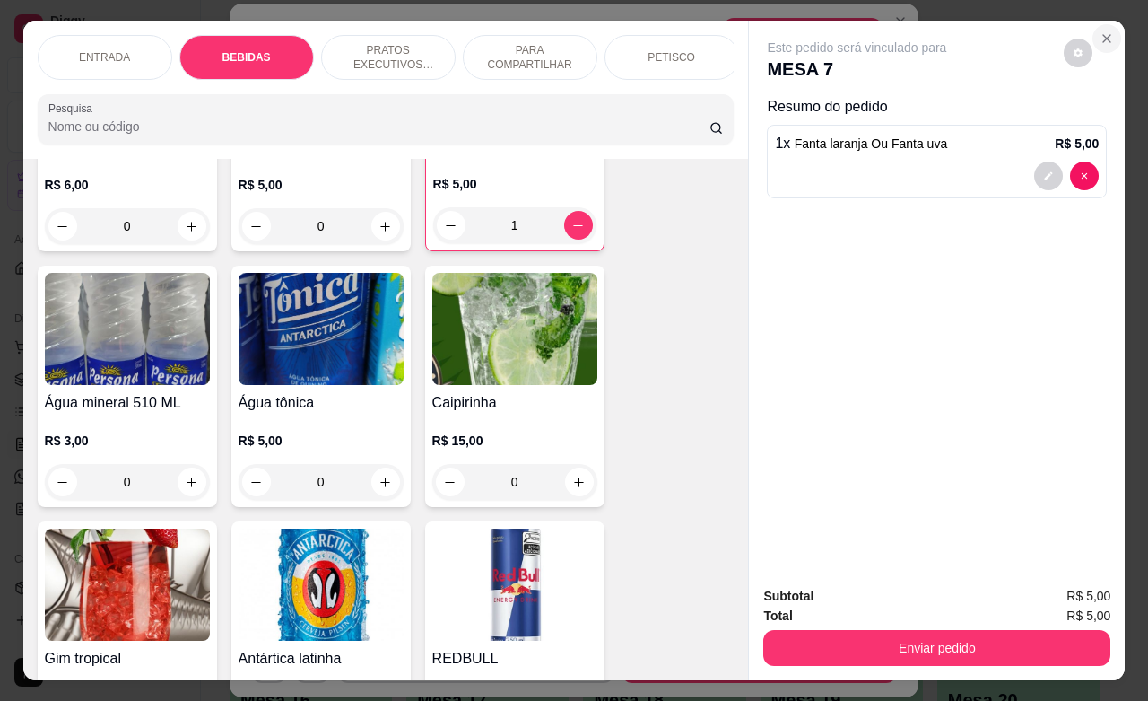
click at [1101, 31] on icon "Close" at bounding box center [1107, 38] width 14 height 14
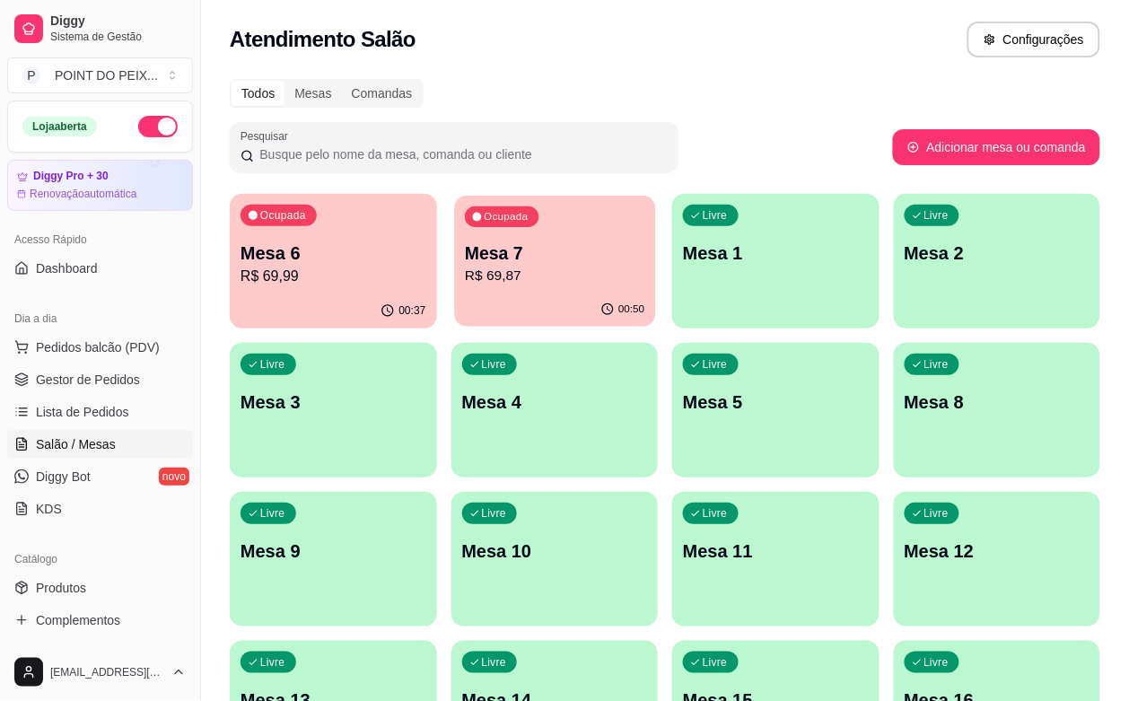
click at [490, 290] on div "Ocupada Mesa 7 R$ 69,87" at bounding box center [554, 244] width 201 height 97
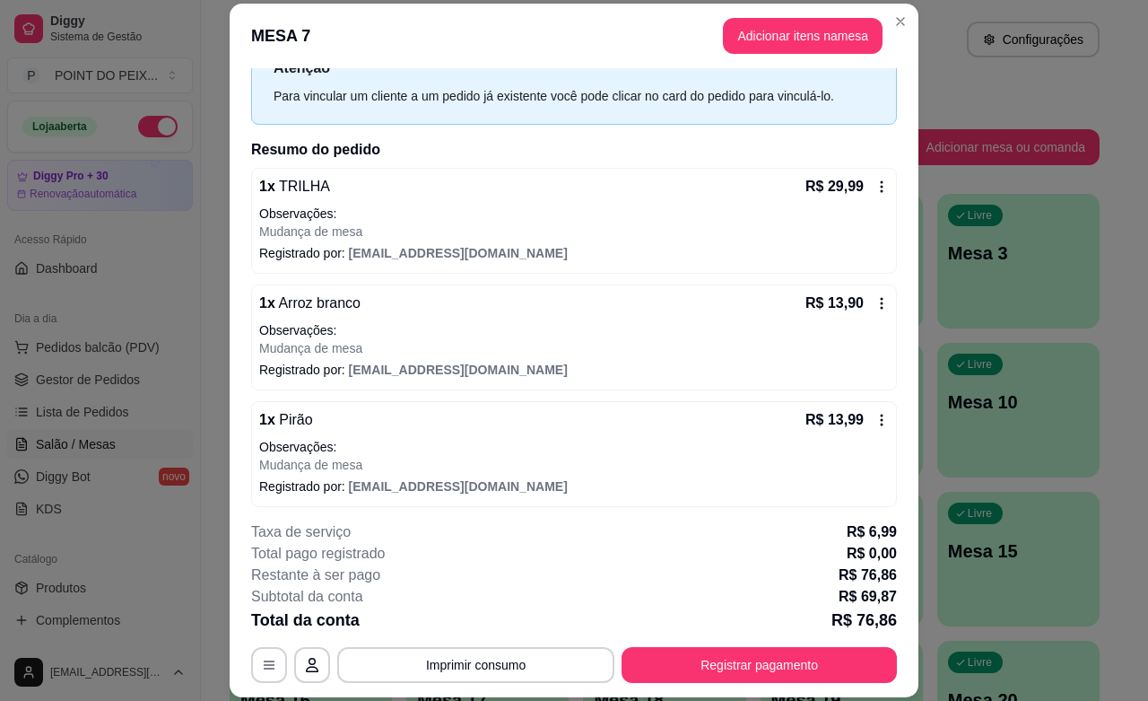
scroll to position [157, 0]
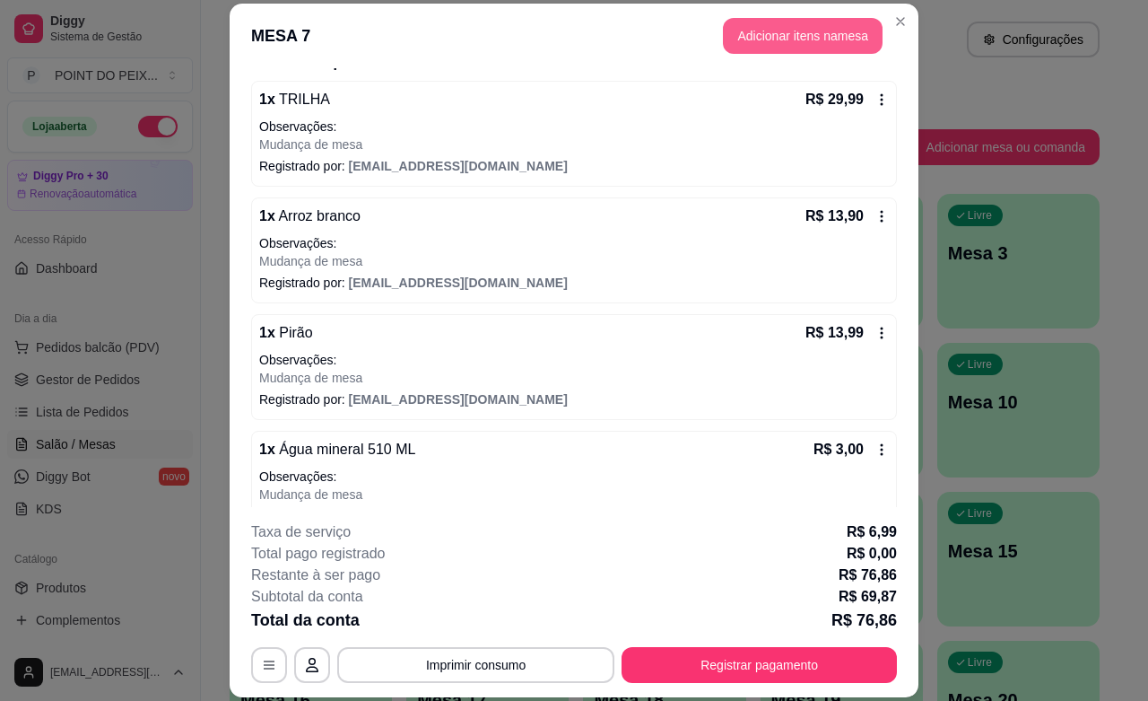
click at [791, 42] on button "Adicionar itens na mesa" at bounding box center [803, 36] width 160 height 36
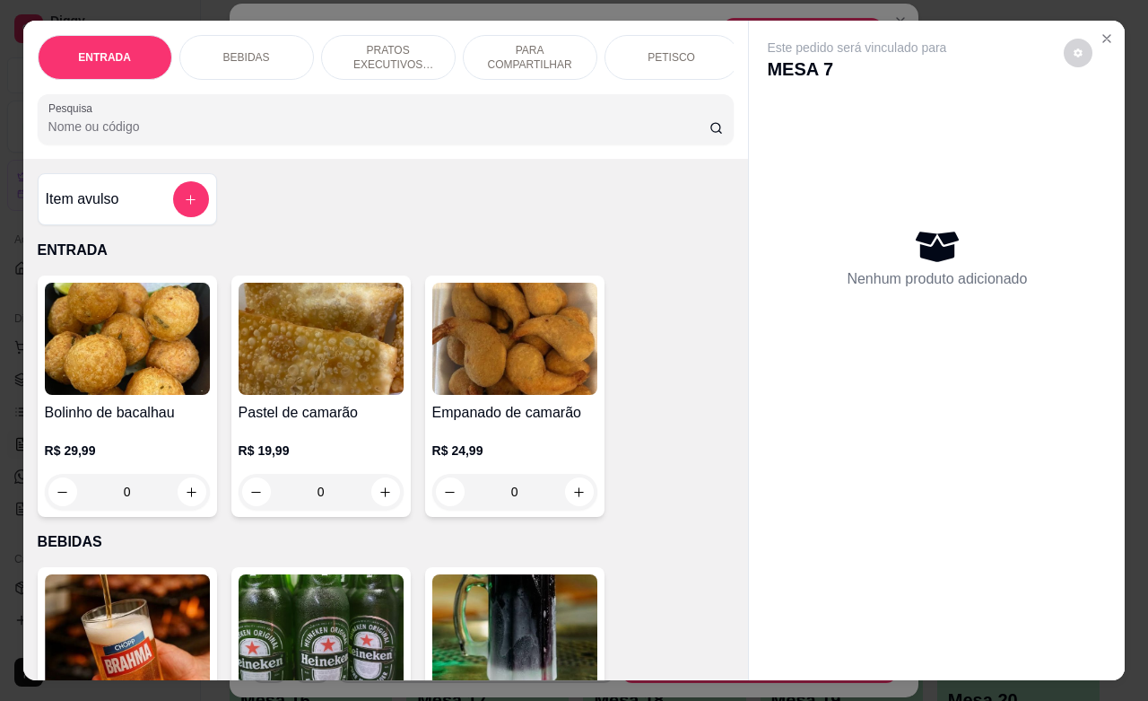
click at [254, 50] on p "BEBIDAS" at bounding box center [246, 57] width 47 height 14
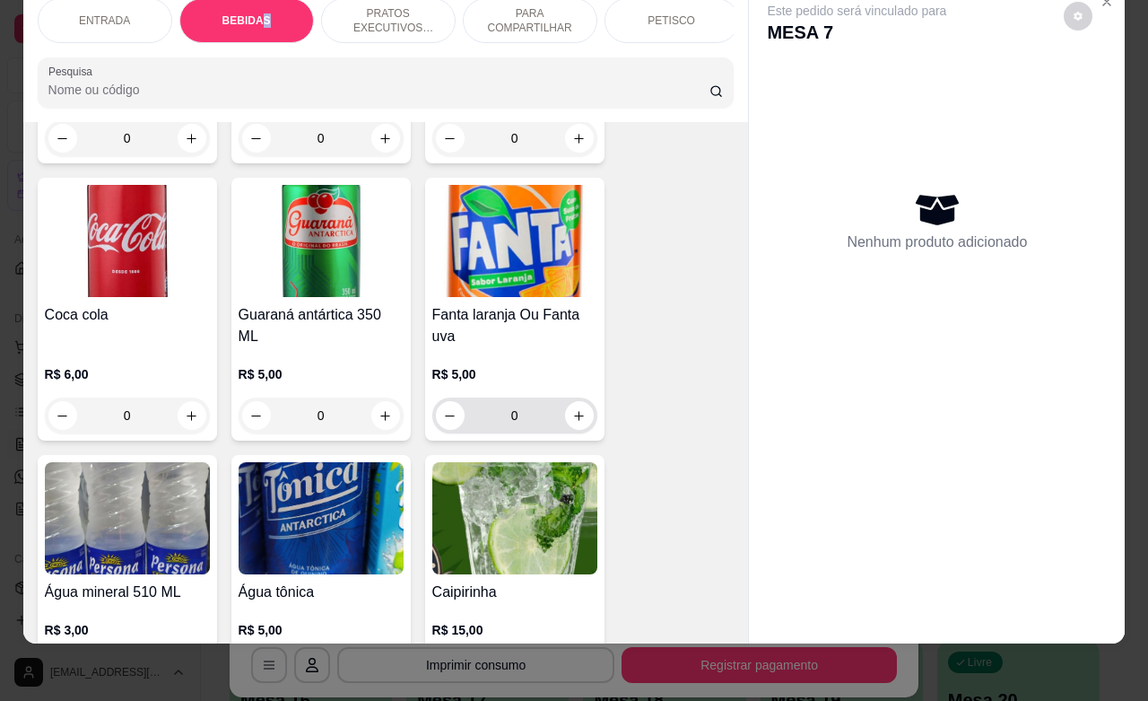
scroll to position [1157, 0]
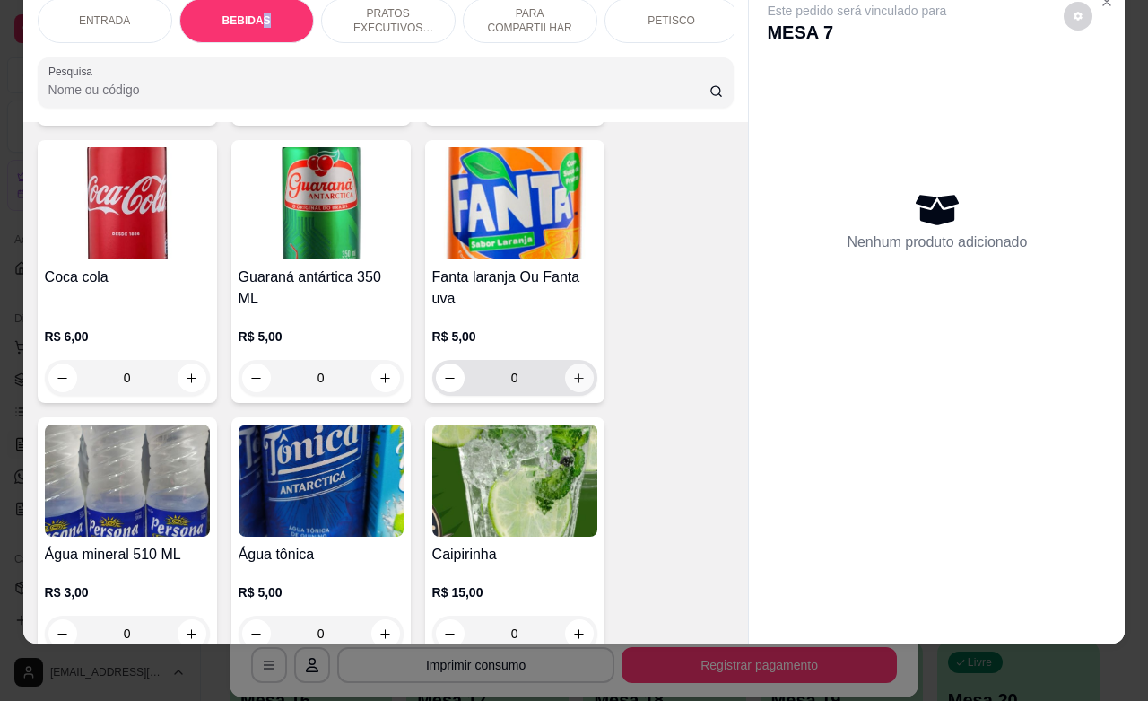
click at [572, 384] on icon "increase-product-quantity" at bounding box center [578, 377] width 13 height 13
type input "1"
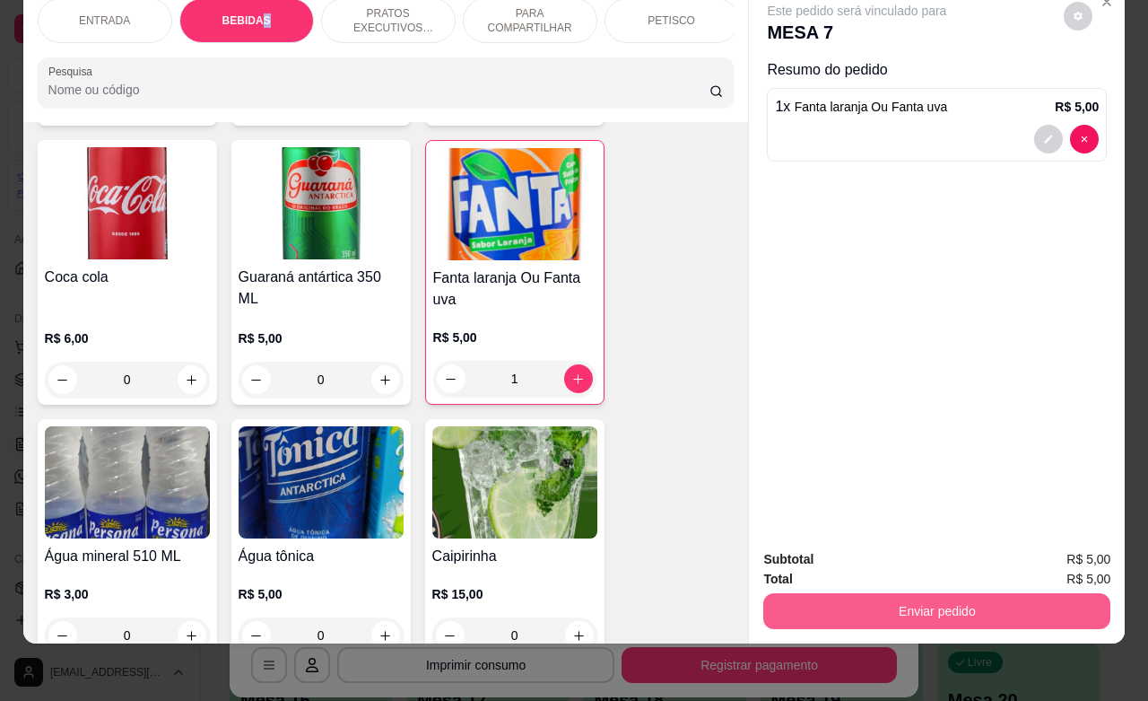
click at [984, 597] on button "Enviar pedido" at bounding box center [937, 611] width 347 height 36
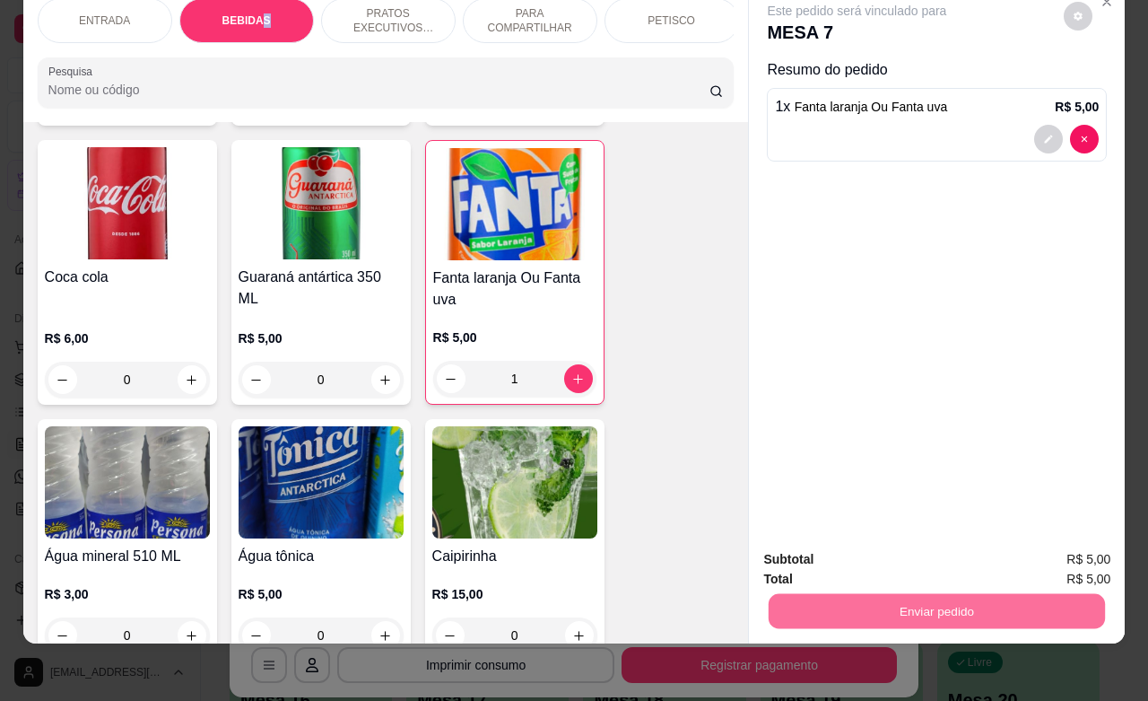
click at [1068, 549] on button "Enviar pedido" at bounding box center [1061, 548] width 101 height 34
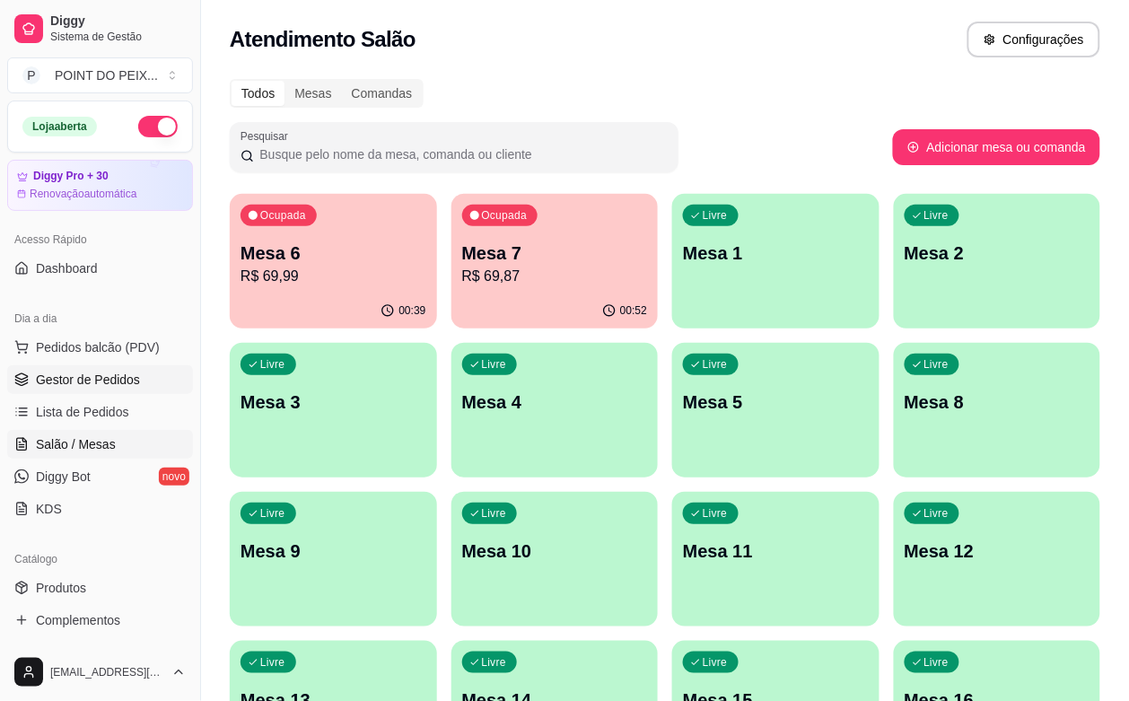
click at [127, 378] on span "Gestor de Pedidos" at bounding box center [88, 380] width 104 height 18
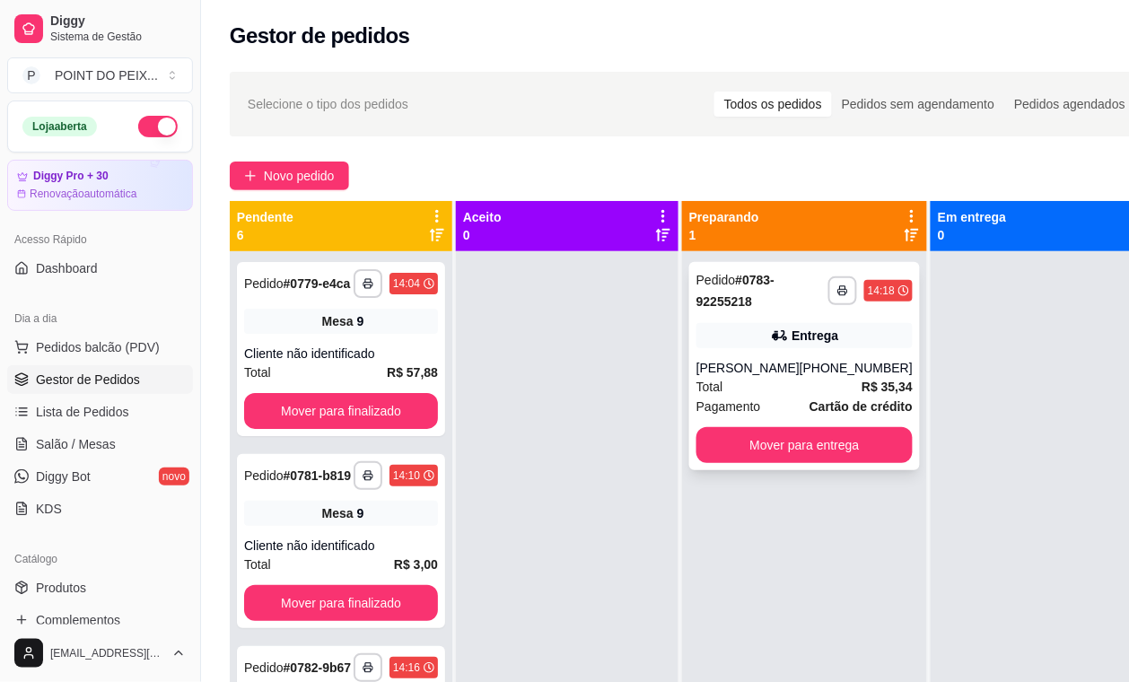
click at [764, 386] on div "Total R$ 35,34" at bounding box center [804, 387] width 216 height 20
click at [839, 450] on button "Mover para entrega" at bounding box center [804, 445] width 216 height 36
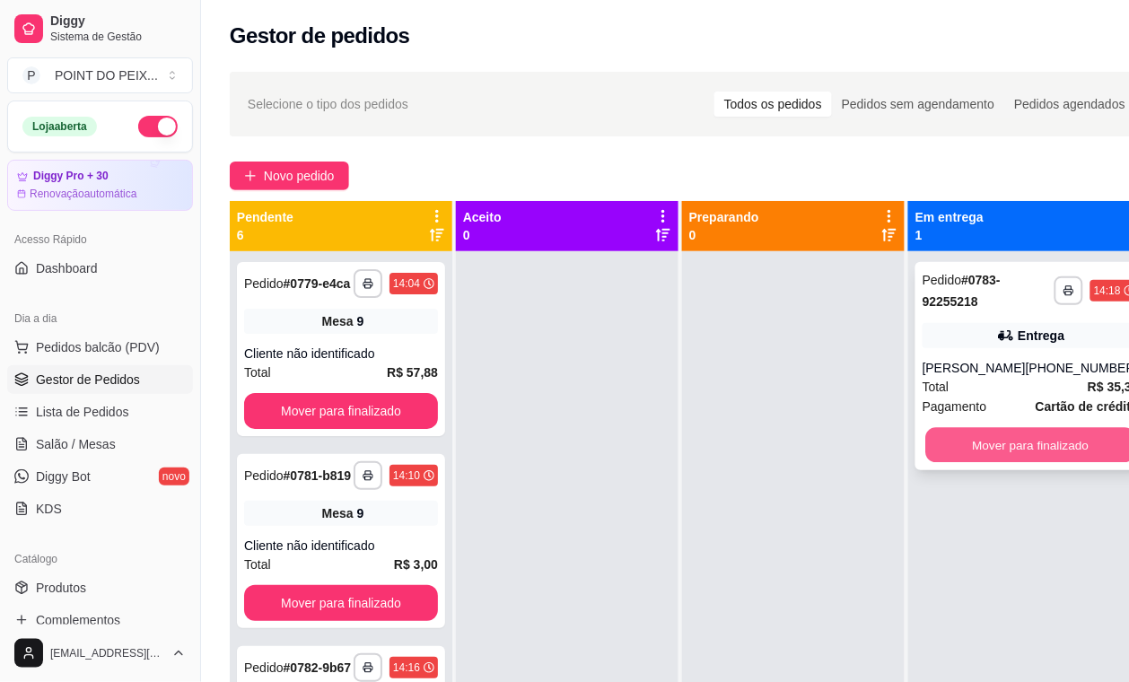
click at [987, 451] on button "Mover para finalizado" at bounding box center [1031, 445] width 210 height 35
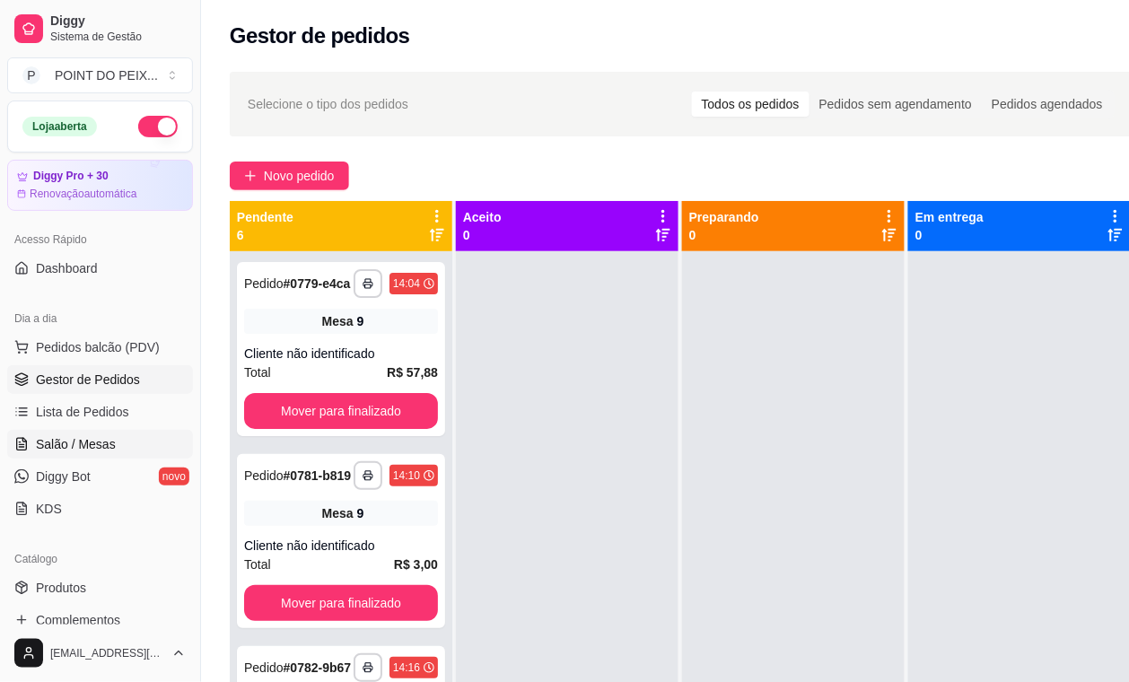
click at [99, 446] on span "Salão / Mesas" at bounding box center [76, 444] width 80 height 18
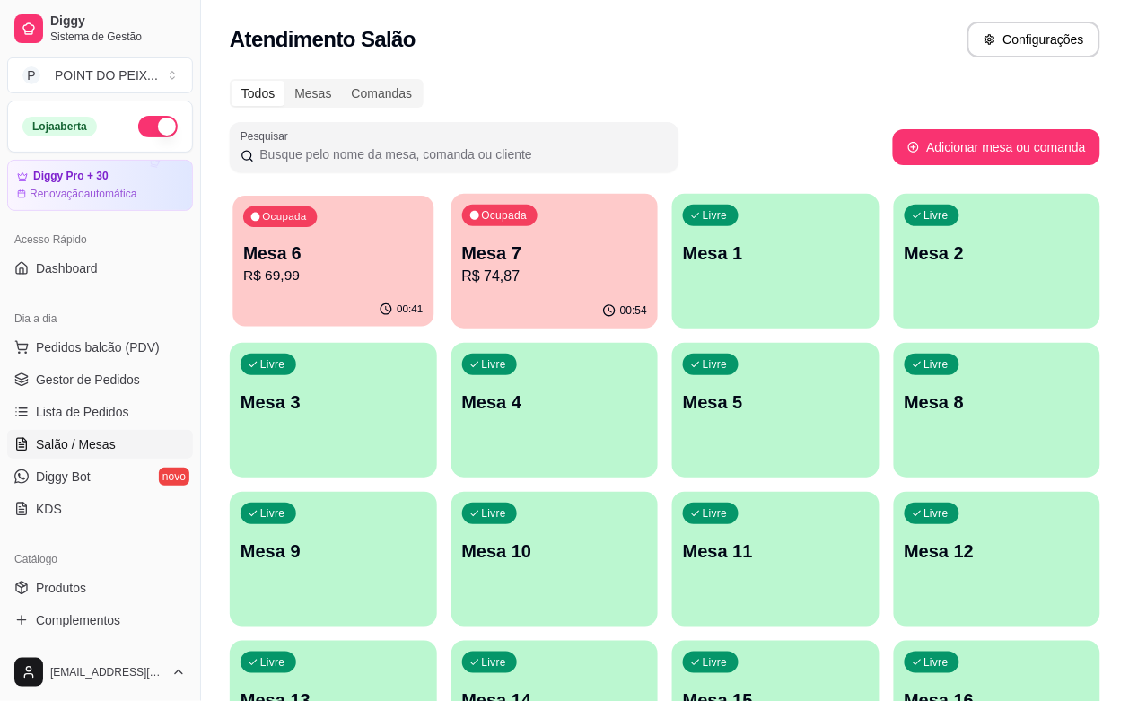
click at [303, 266] on p "R$ 69,99" at bounding box center [332, 276] width 179 height 21
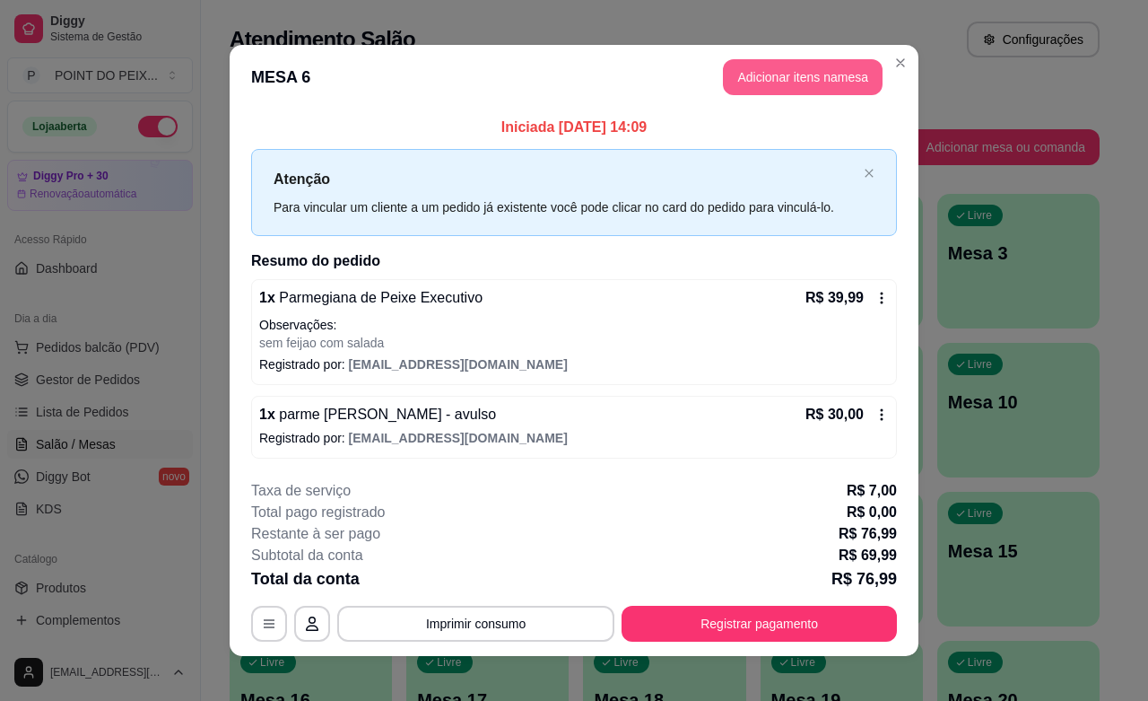
click at [791, 76] on button "Adicionar itens na mesa" at bounding box center [803, 77] width 160 height 36
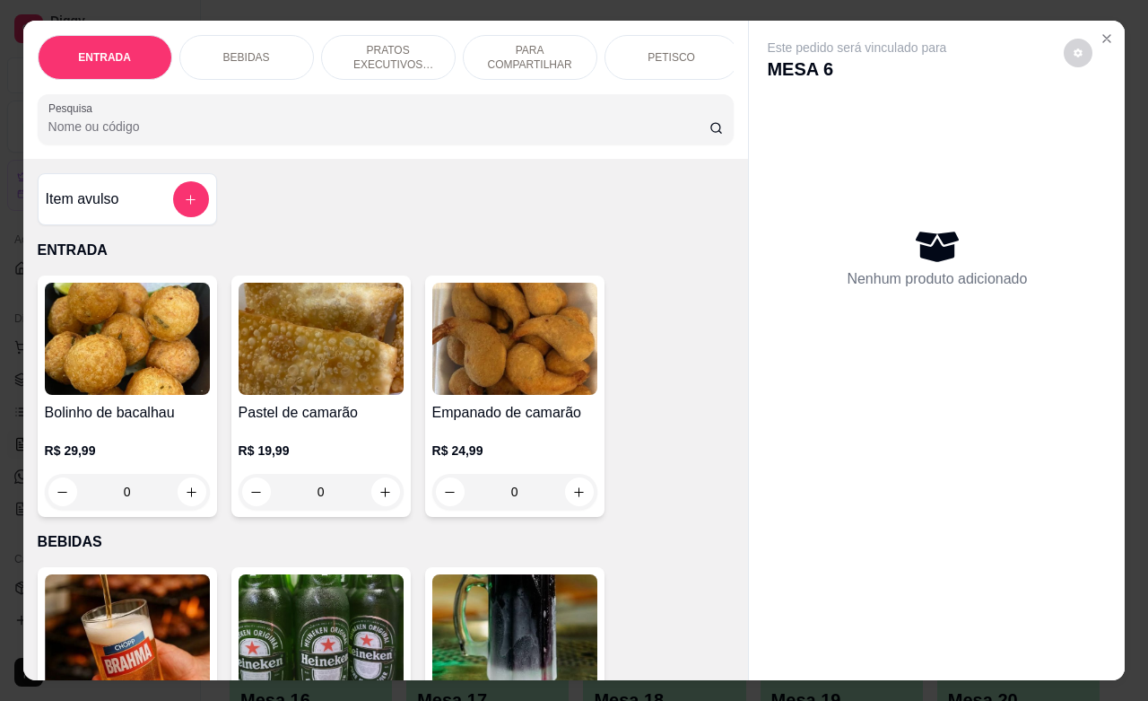
click at [248, 50] on p "BEBIDAS" at bounding box center [246, 57] width 47 height 14
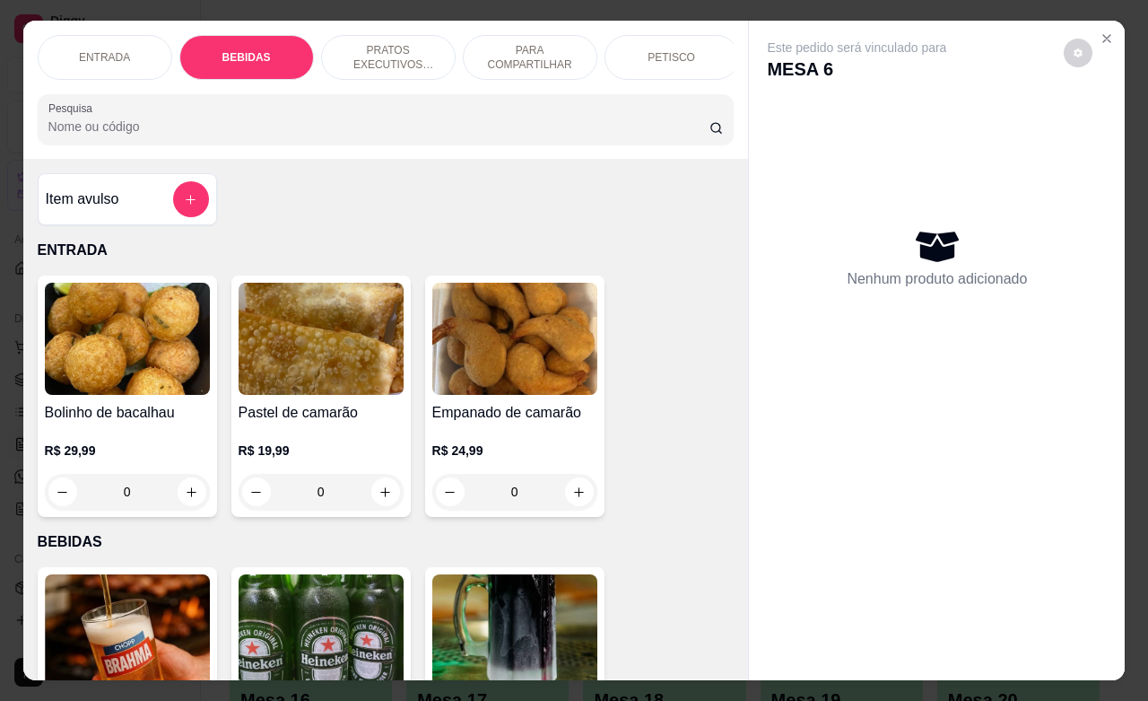
scroll to position [372, 0]
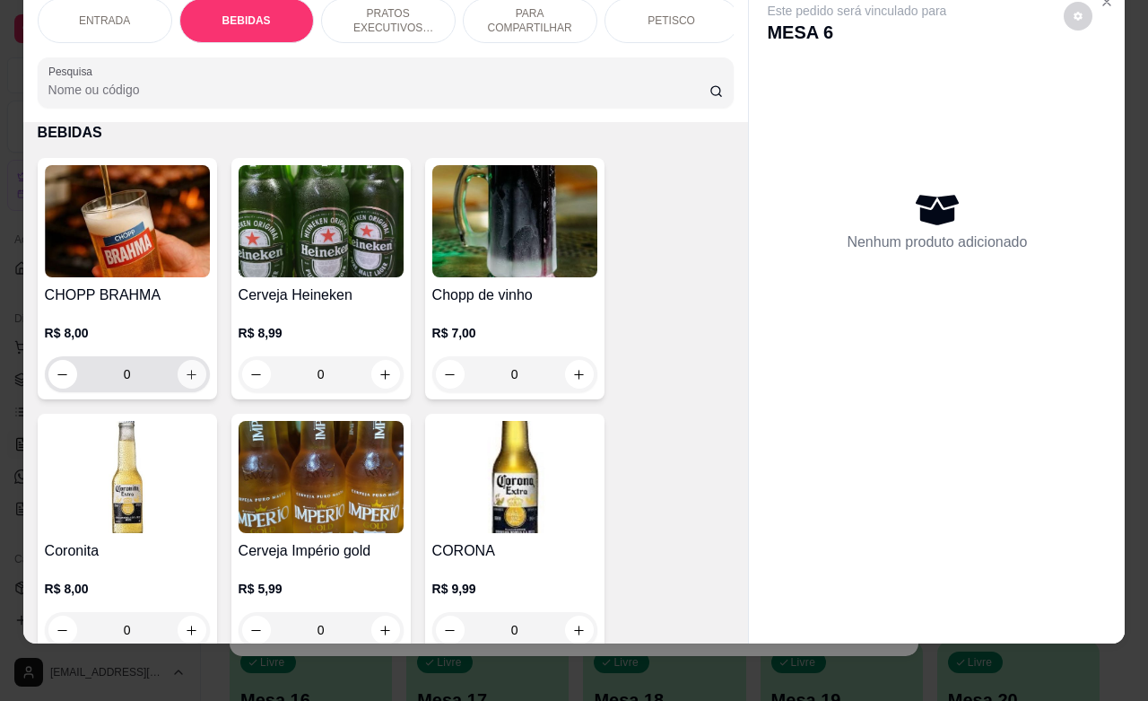
click at [185, 381] on icon "increase-product-quantity" at bounding box center [191, 374] width 13 height 13
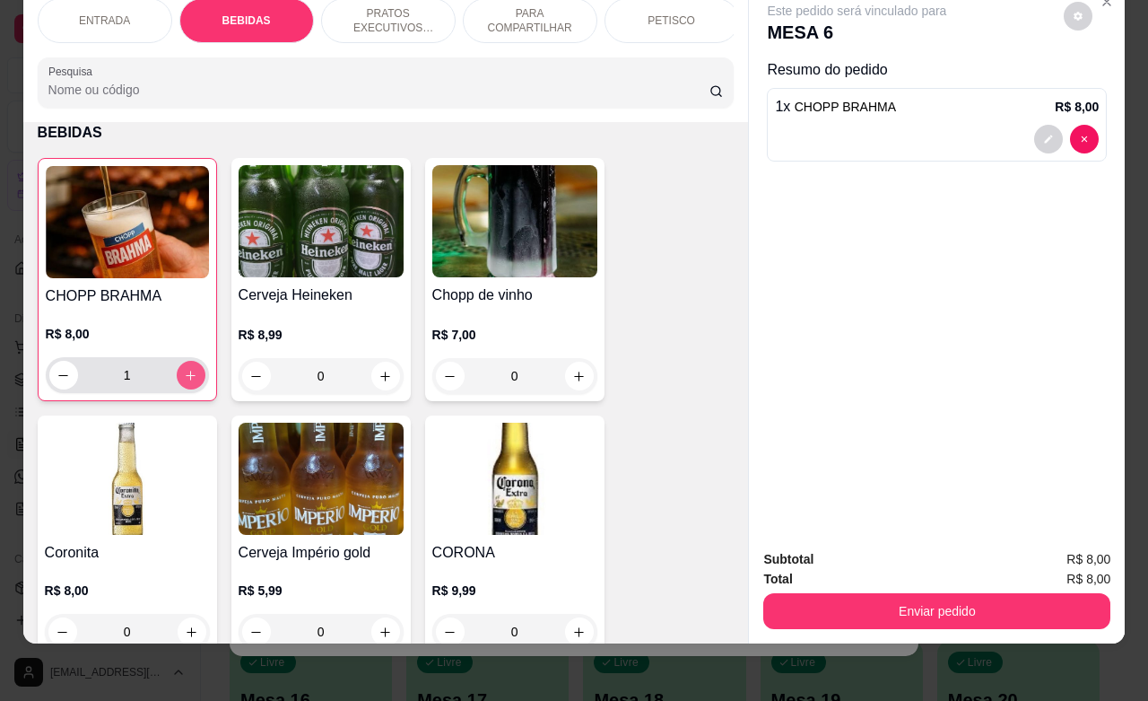
click at [184, 381] on icon "increase-product-quantity" at bounding box center [190, 375] width 13 height 13
type input "3"
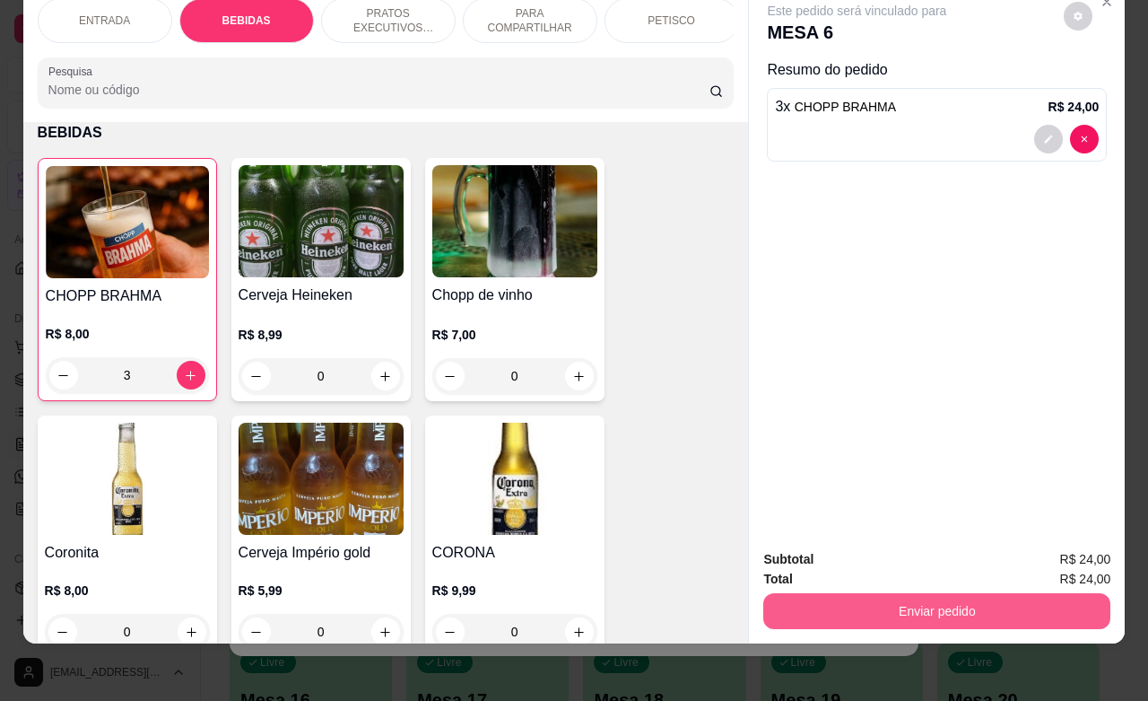
click at [871, 594] on button "Enviar pedido" at bounding box center [937, 611] width 347 height 36
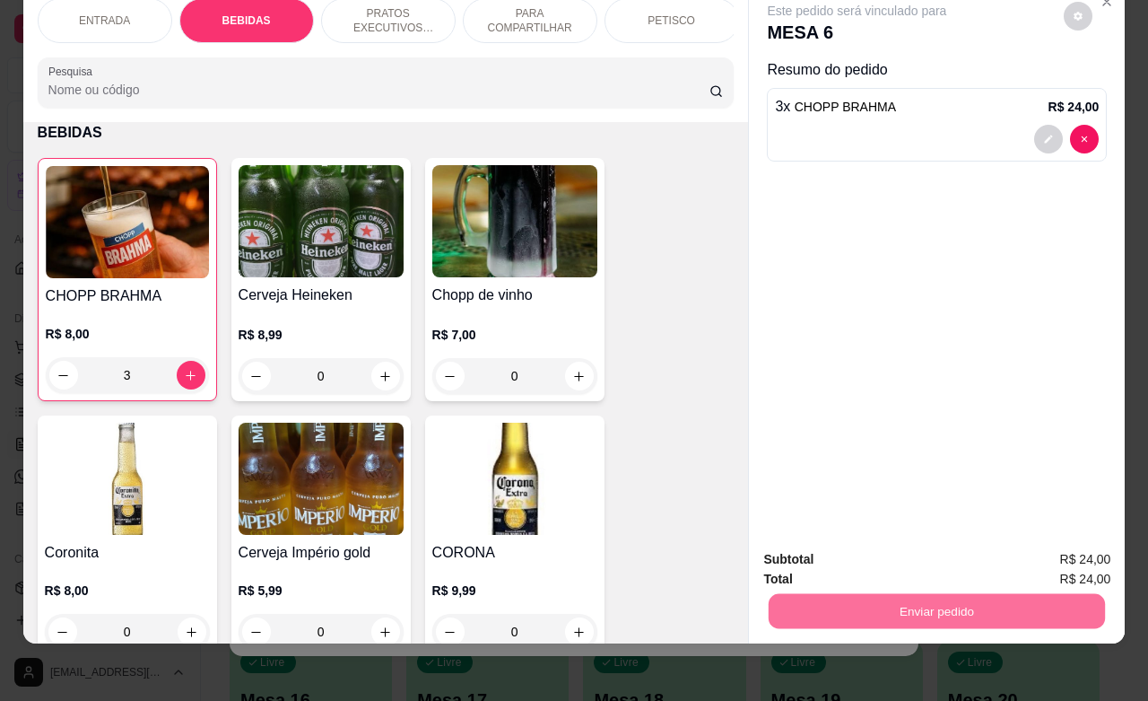
click at [1048, 546] on button "Enviar pedido" at bounding box center [1062, 547] width 99 height 33
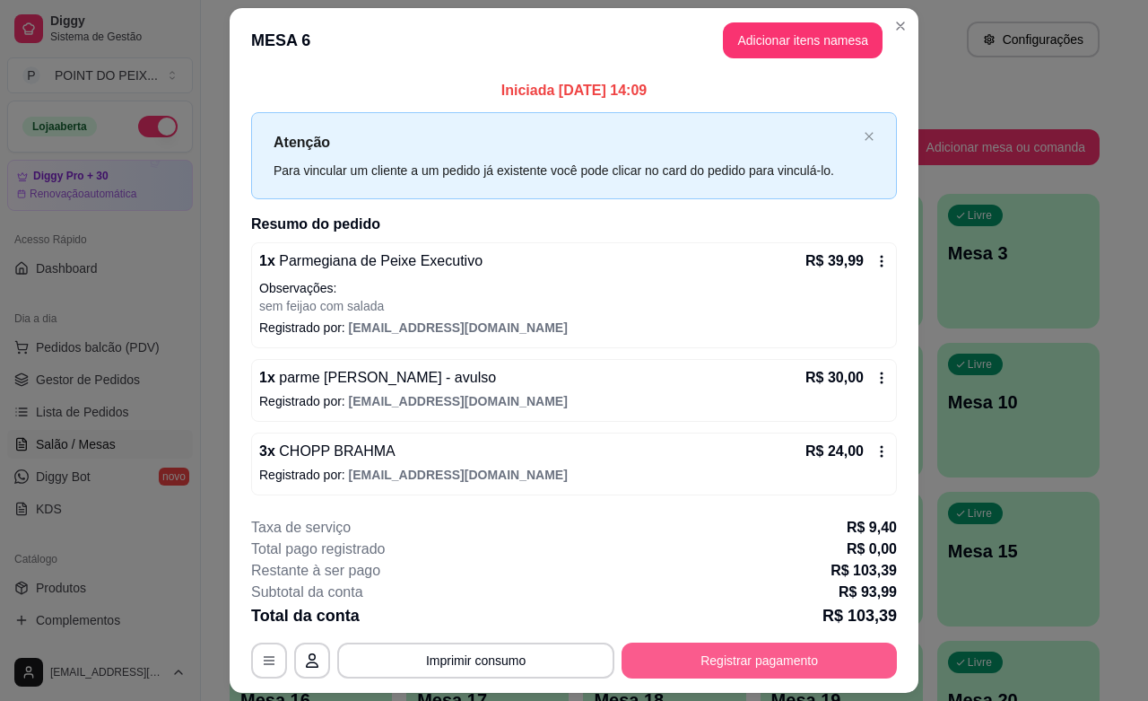
click at [691, 665] on button "Registrar pagamento" at bounding box center [759, 660] width 275 height 36
click at [521, 660] on button "Imprimir consumo" at bounding box center [475, 660] width 277 height 36
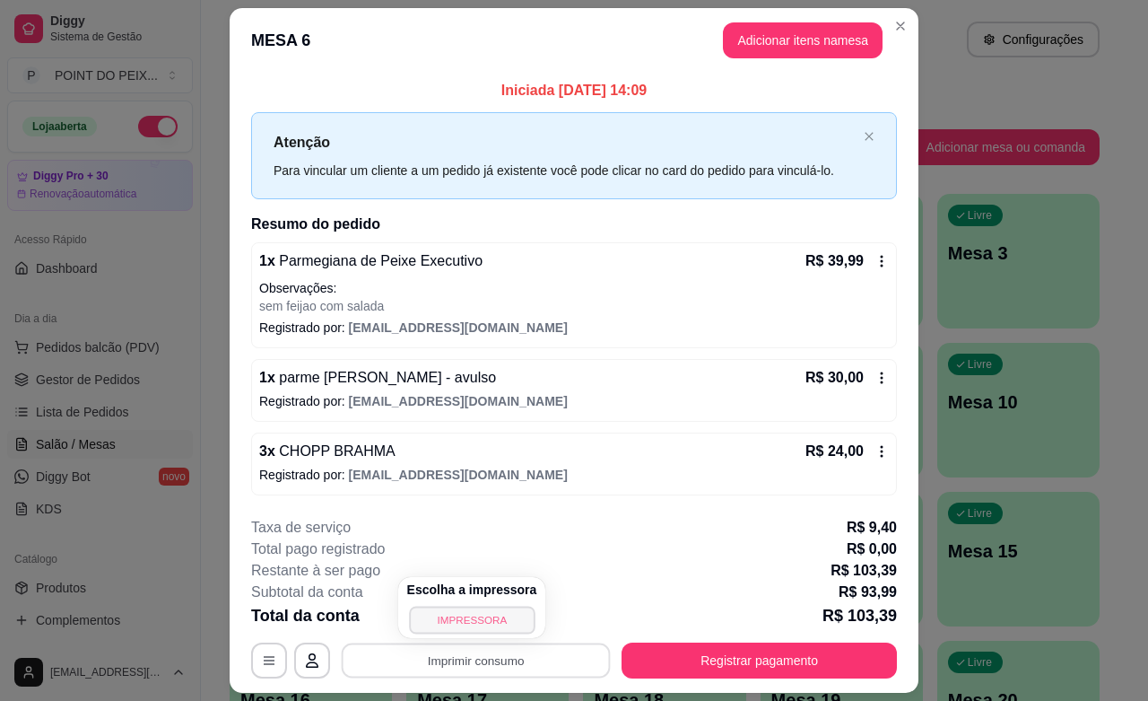
click at [486, 613] on button "IMPRESSORA" at bounding box center [472, 620] width 126 height 28
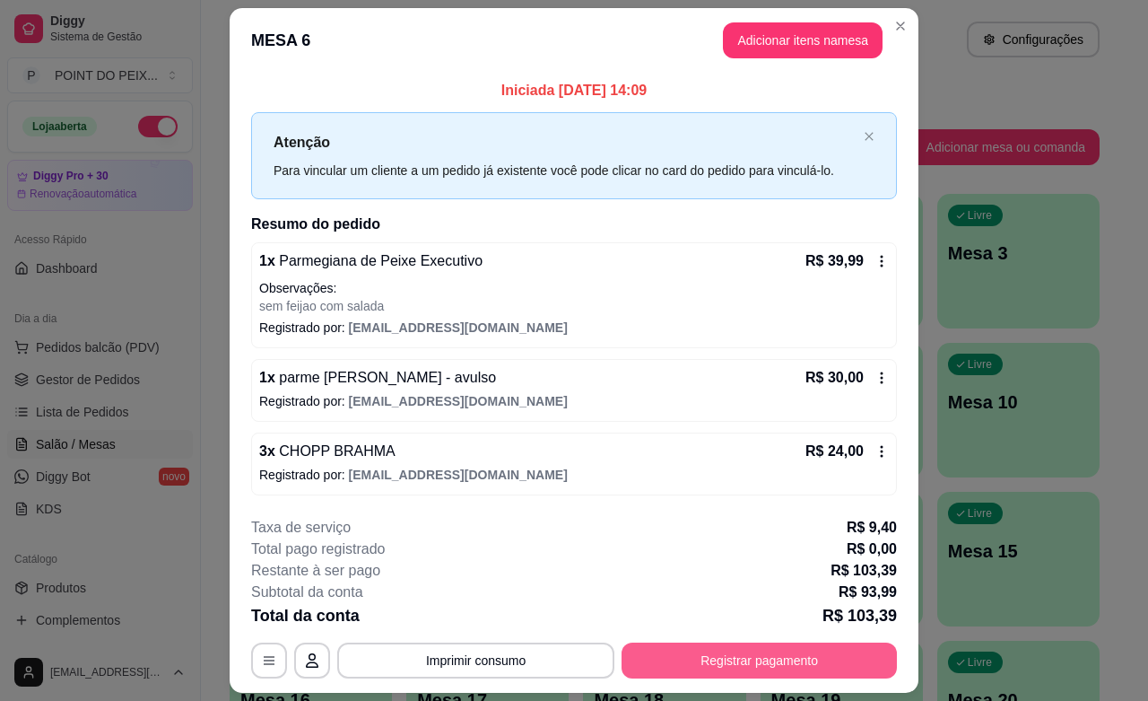
click at [706, 668] on button "Registrar pagamento" at bounding box center [759, 660] width 275 height 36
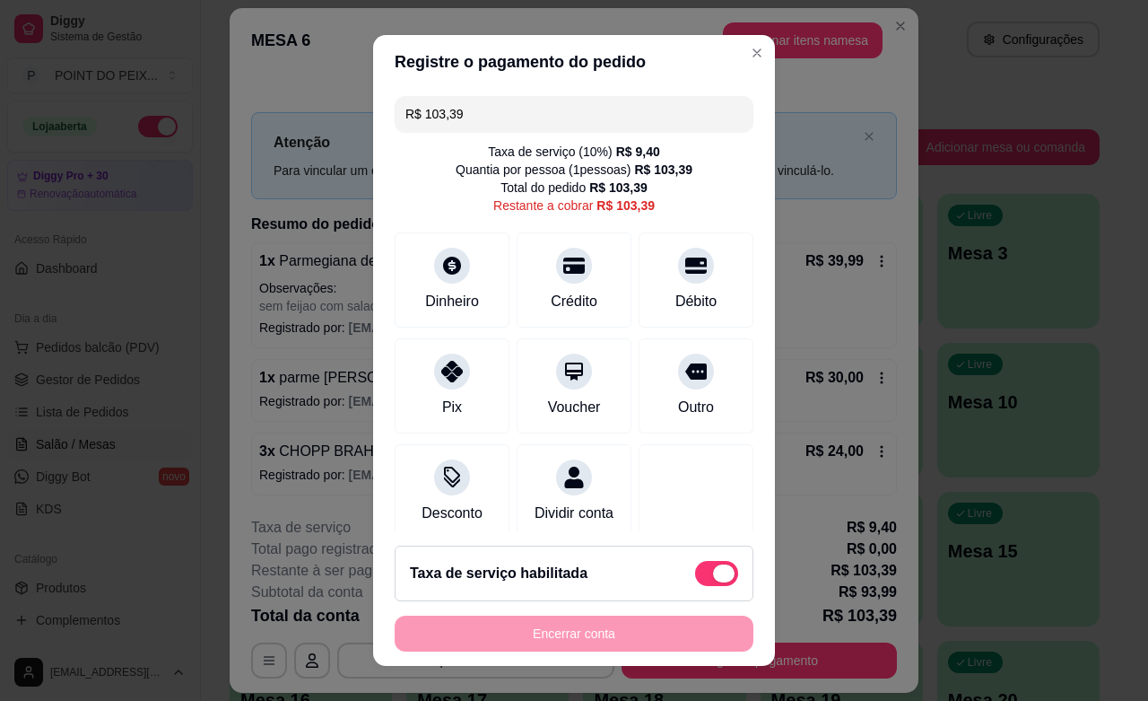
click at [695, 571] on span at bounding box center [716, 573] width 43 height 25
click at [694, 576] on input "checkbox" at bounding box center [700, 582] width 12 height 12
checkbox input "true"
type input "R$ 93,99"
checkbox input "false"
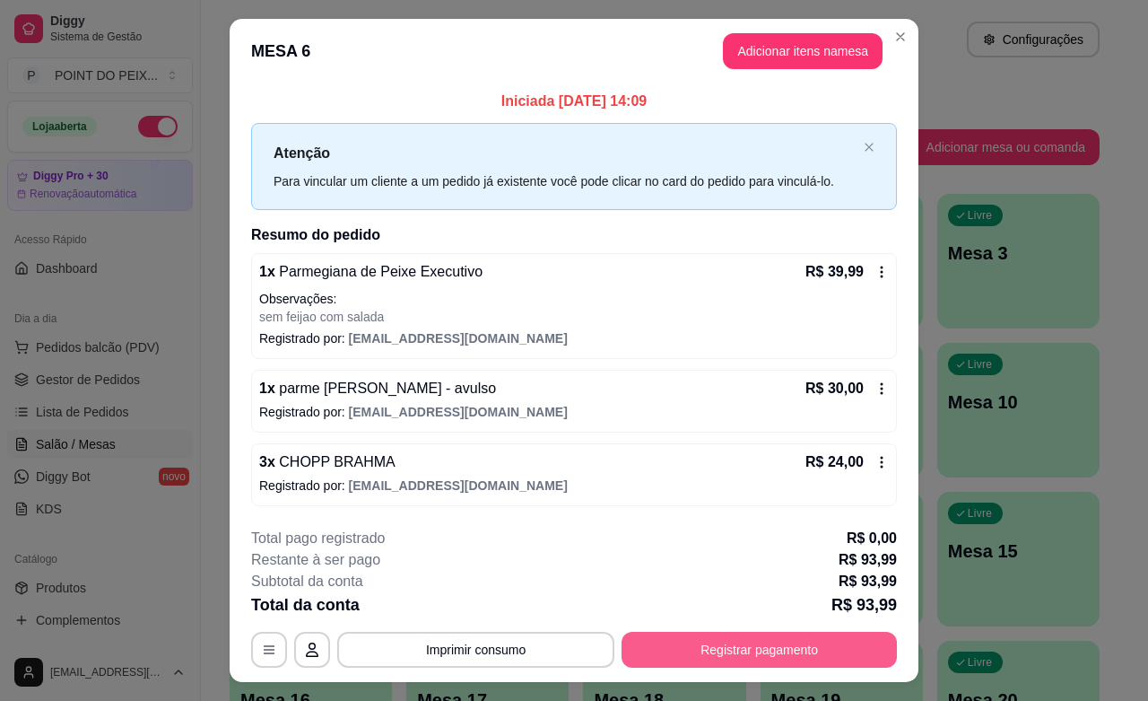
click at [673, 656] on button "Registrar pagamento" at bounding box center [759, 650] width 275 height 36
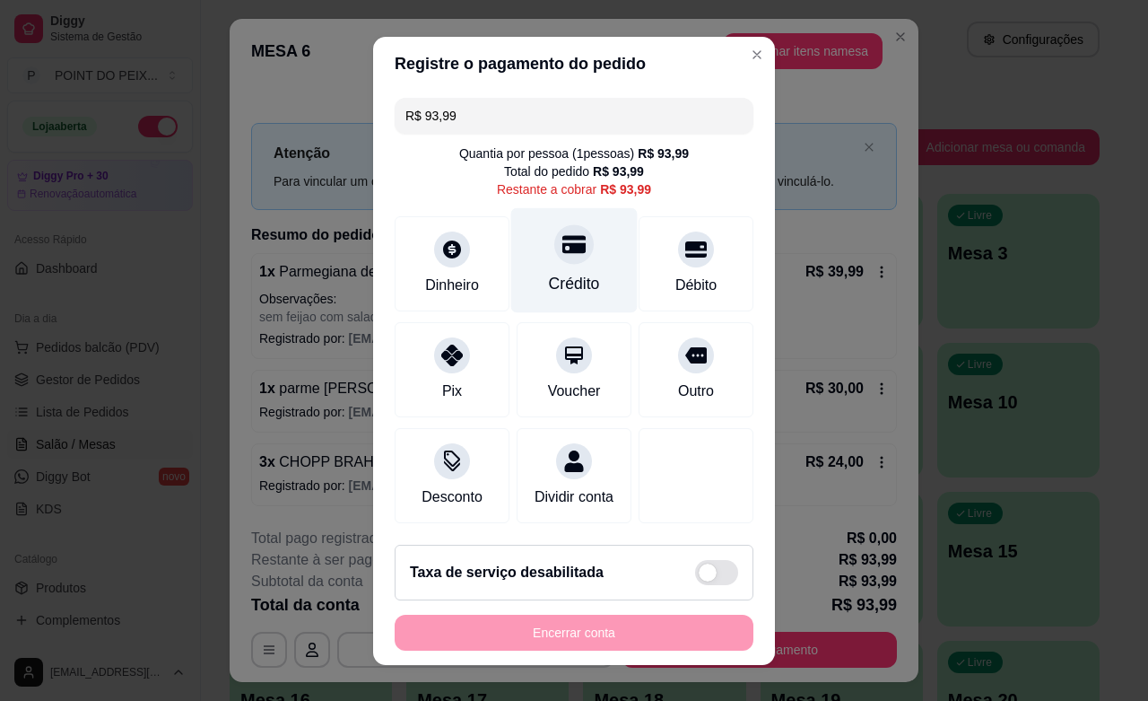
click at [554, 258] on div at bounding box center [573, 243] width 39 height 39
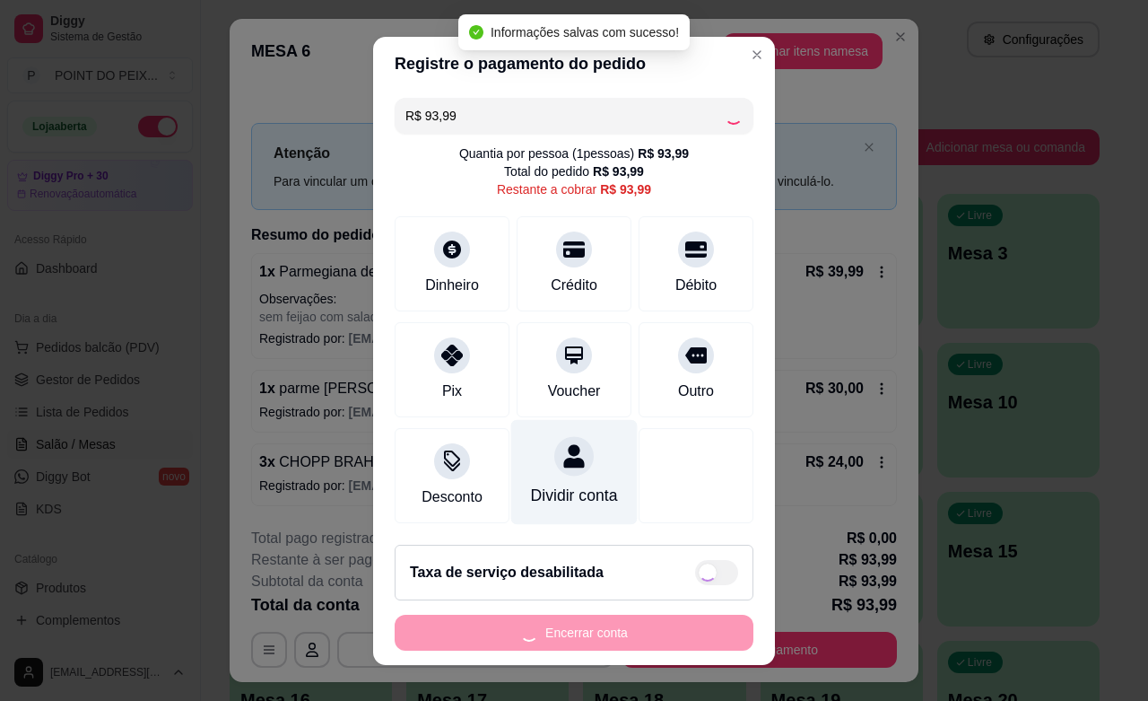
type input "R$ 0,00"
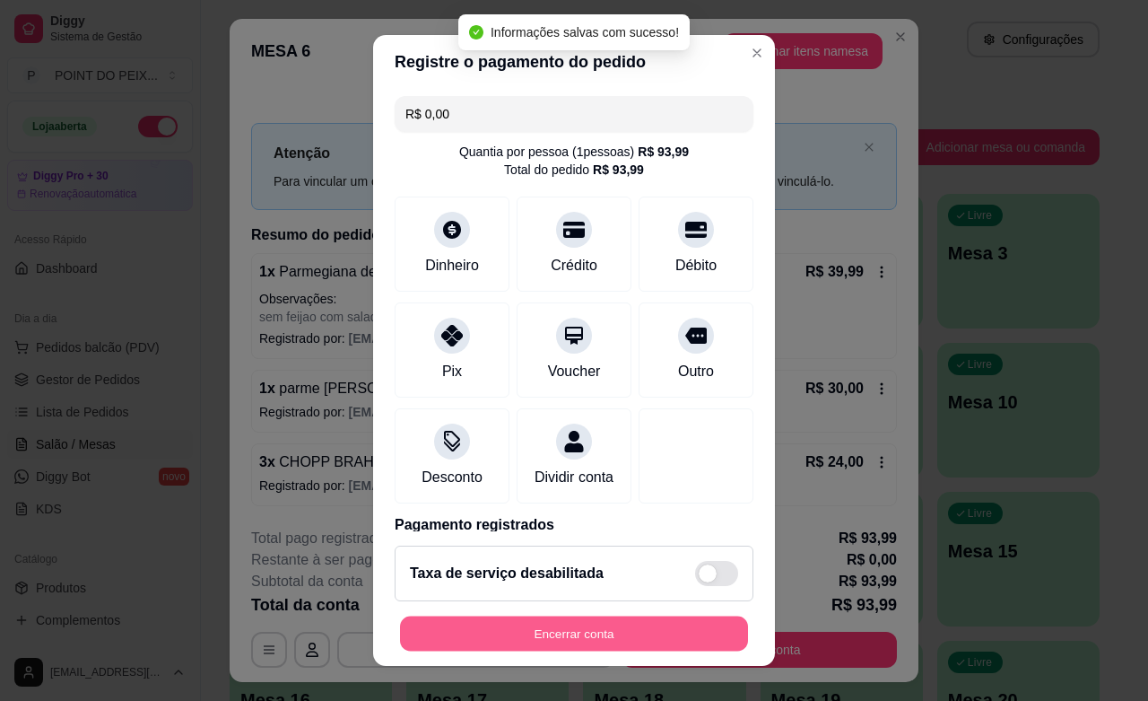
click at [575, 633] on button "Encerrar conta" at bounding box center [574, 633] width 348 height 35
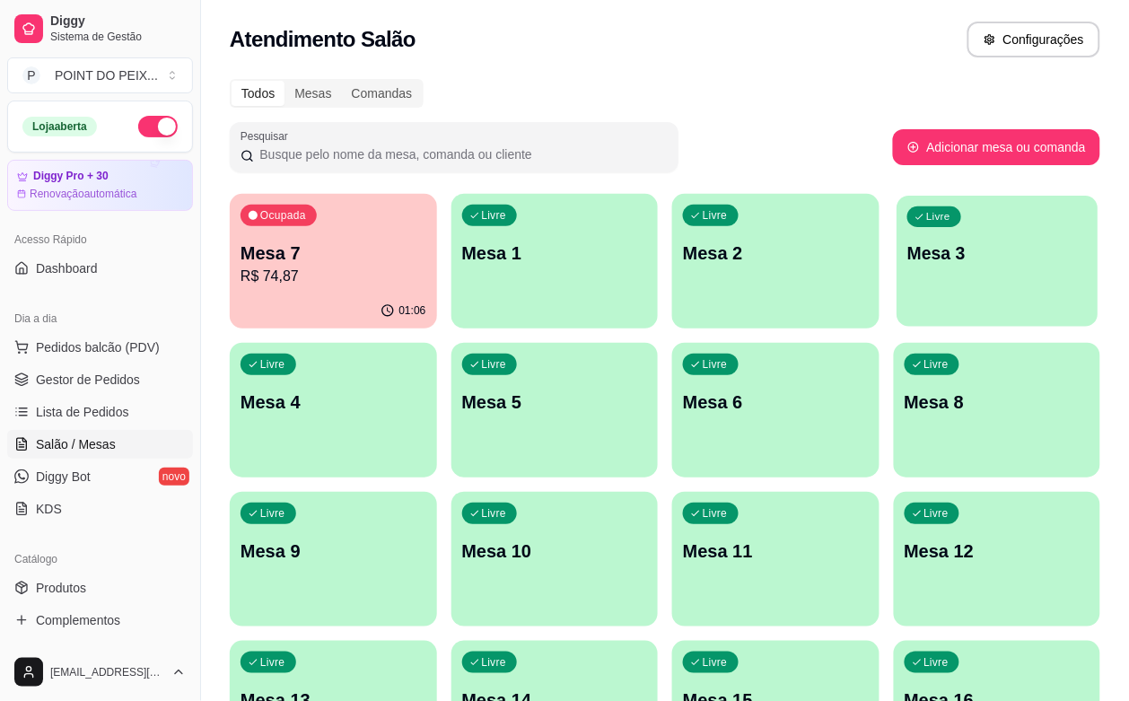
click at [907, 249] on p "Mesa 3" at bounding box center [996, 253] width 179 height 24
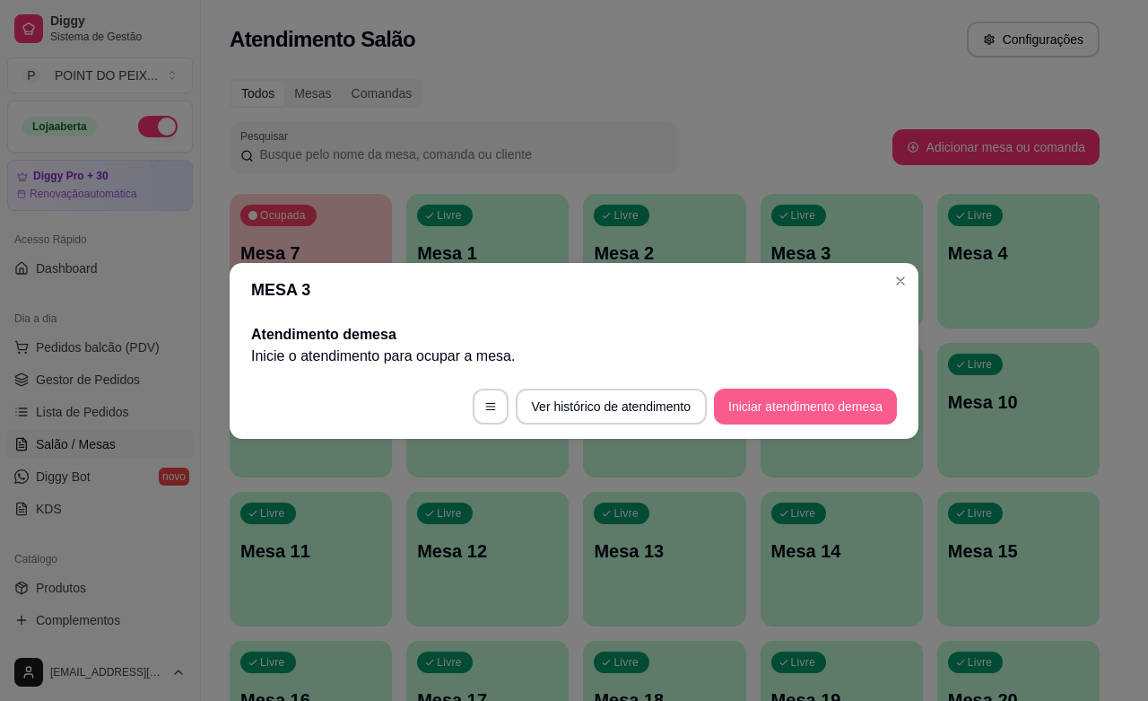
click at [806, 408] on button "Iniciar atendimento de mesa" at bounding box center [805, 407] width 183 height 36
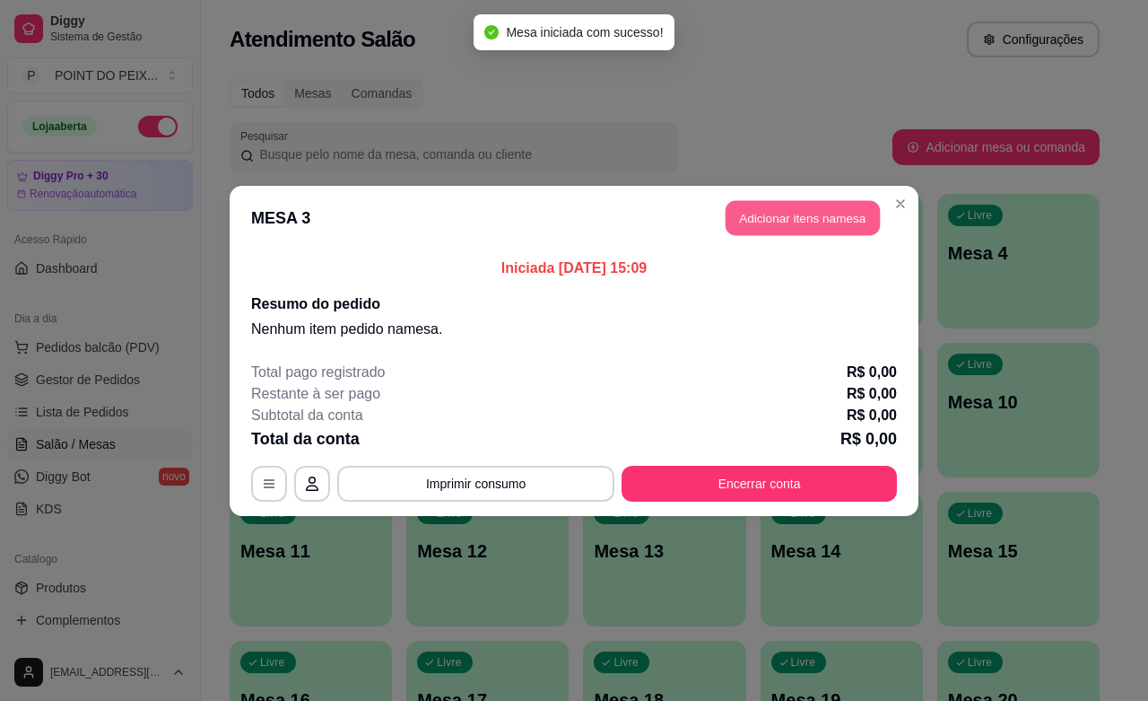
click at [788, 222] on button "Adicionar itens na mesa" at bounding box center [803, 217] width 154 height 35
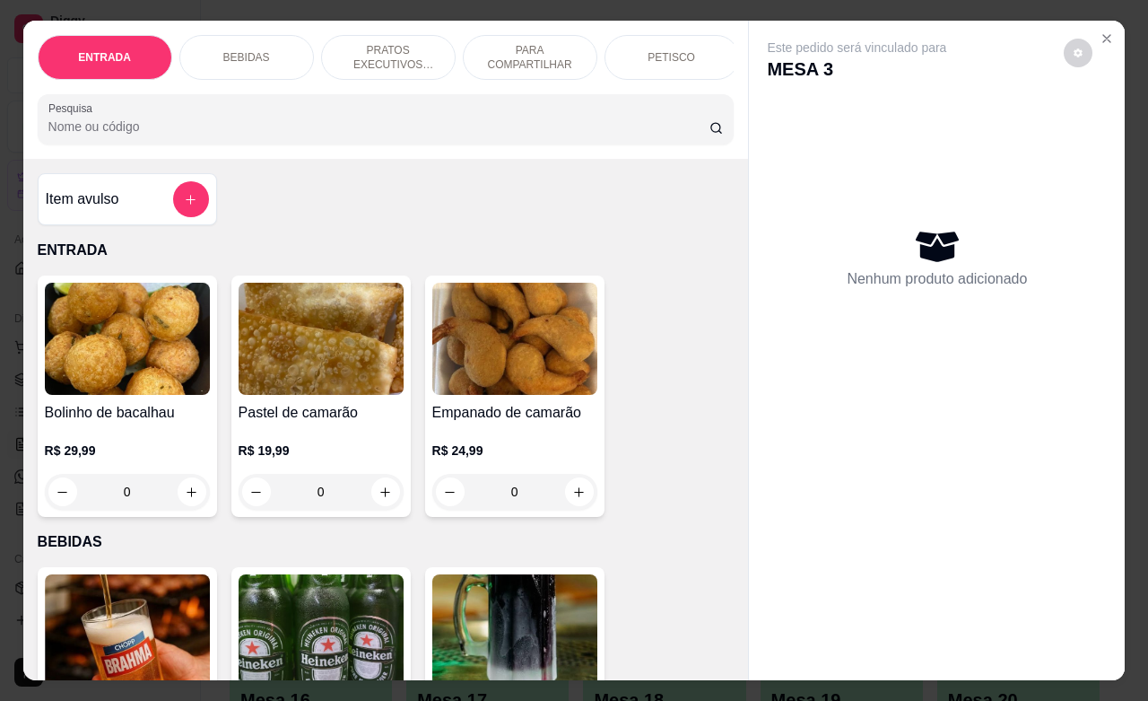
click at [661, 54] on p "PETISCO" at bounding box center [672, 57] width 48 height 14
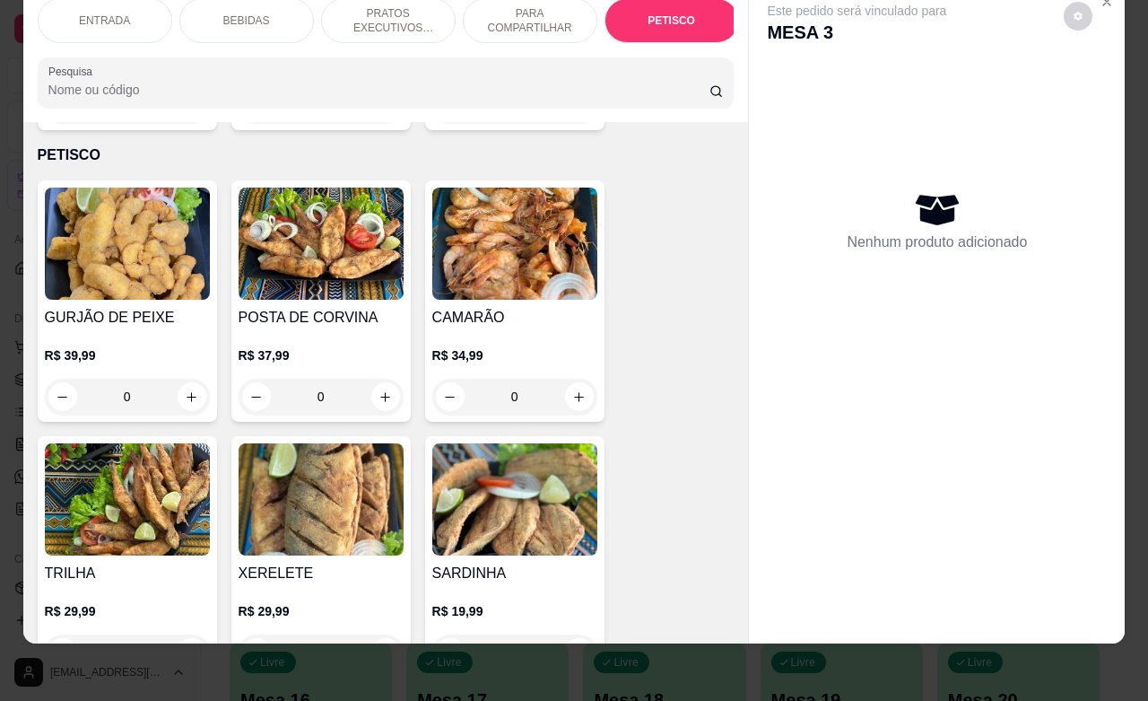
scroll to position [4413, 0]
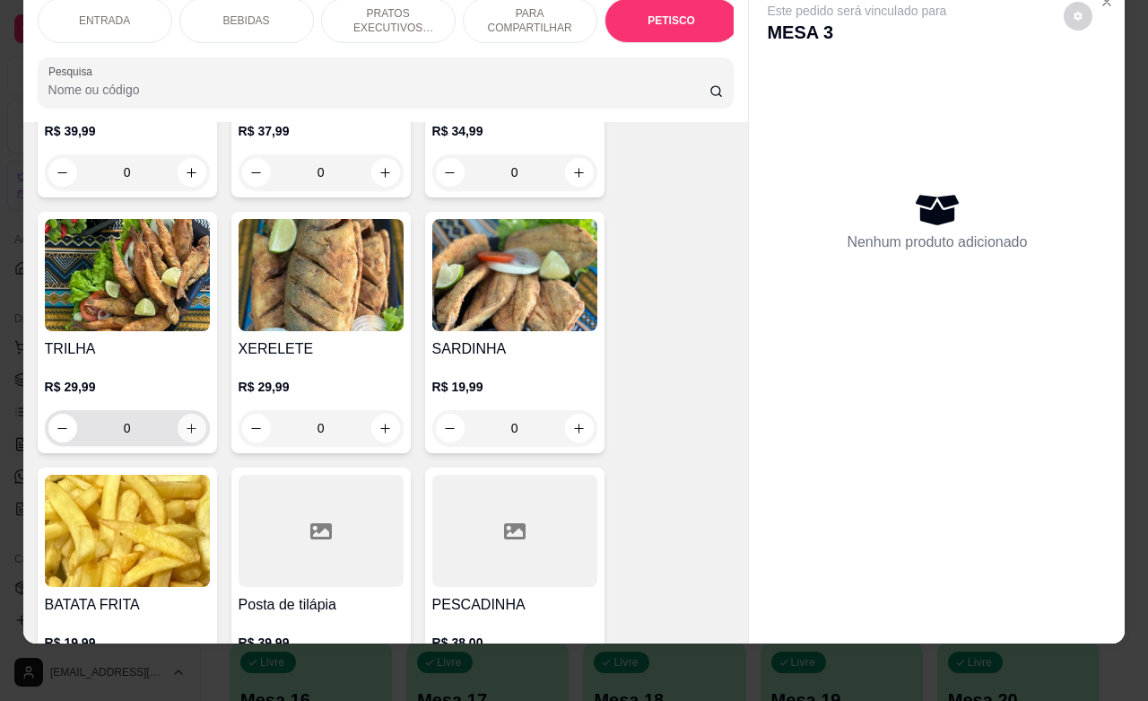
click at [186, 422] on icon "increase-product-quantity" at bounding box center [191, 428] width 13 height 13
type input "1"
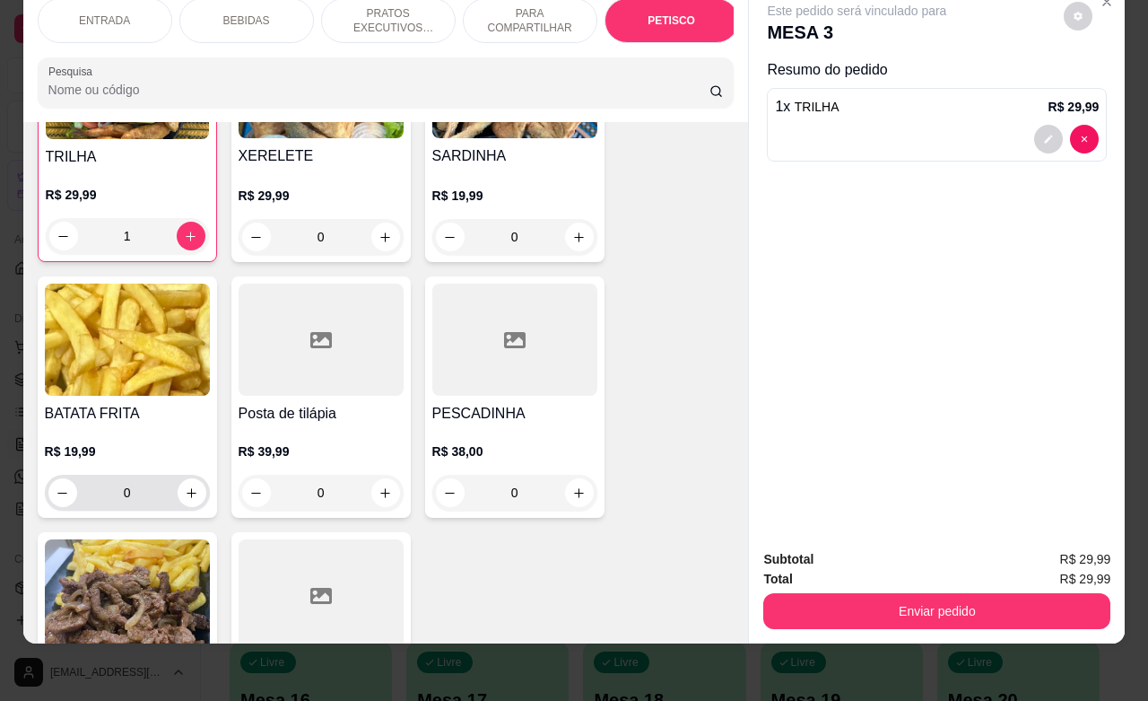
scroll to position [4637, 0]
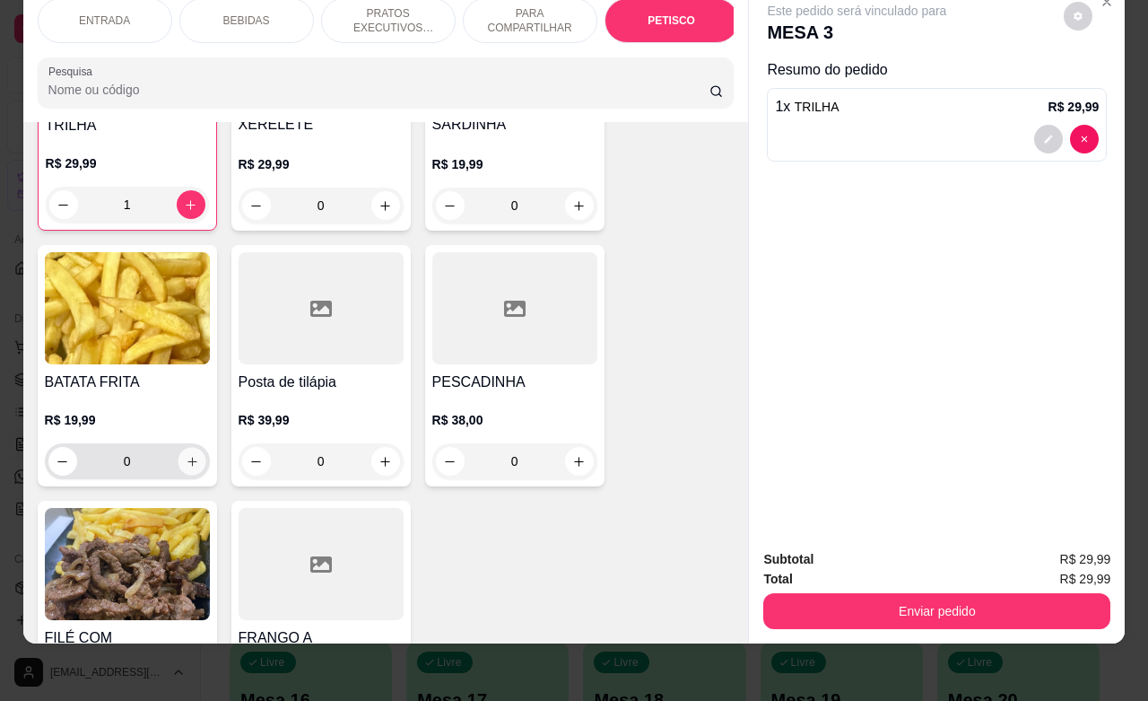
click at [182, 448] on button "increase-product-quantity" at bounding box center [192, 462] width 28 height 28
type input "1"
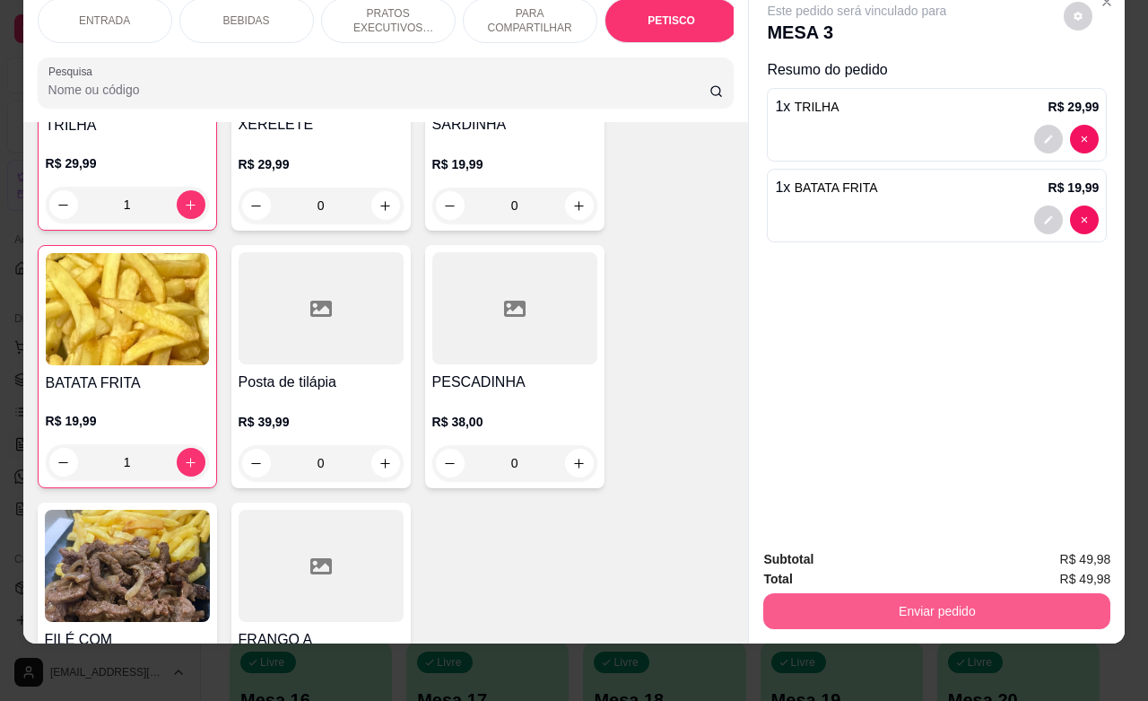
click at [864, 598] on button "Enviar pedido" at bounding box center [937, 611] width 347 height 36
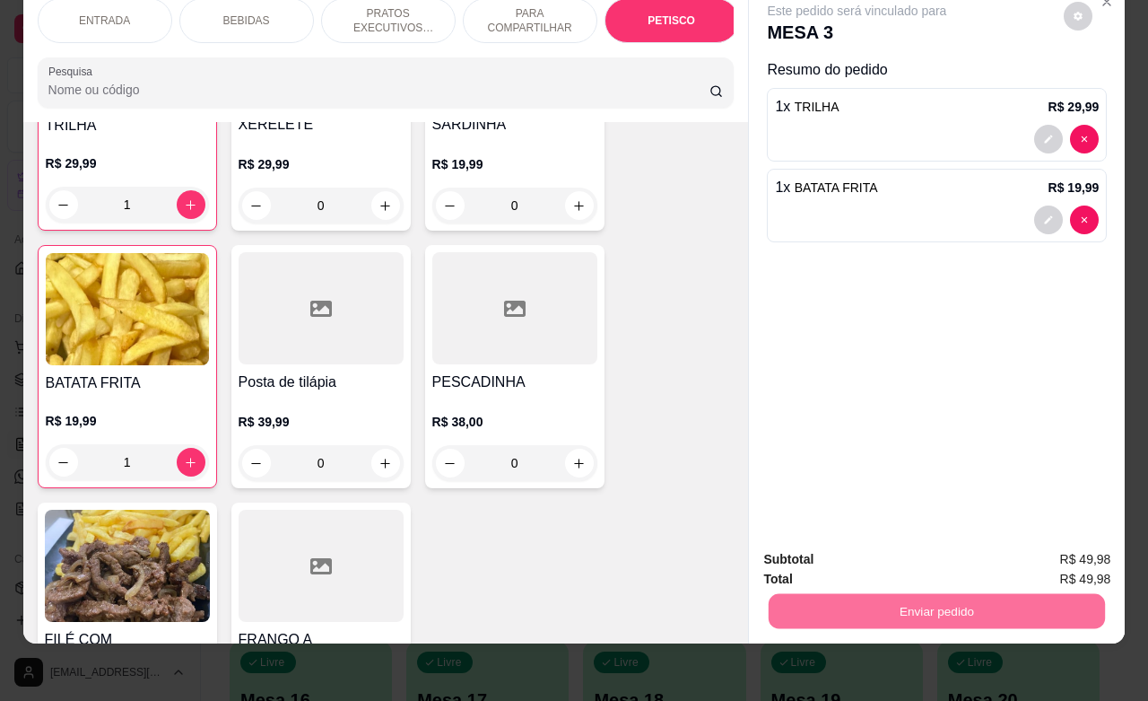
click at [956, 540] on button "Registrar cliente" at bounding box center [942, 548] width 118 height 34
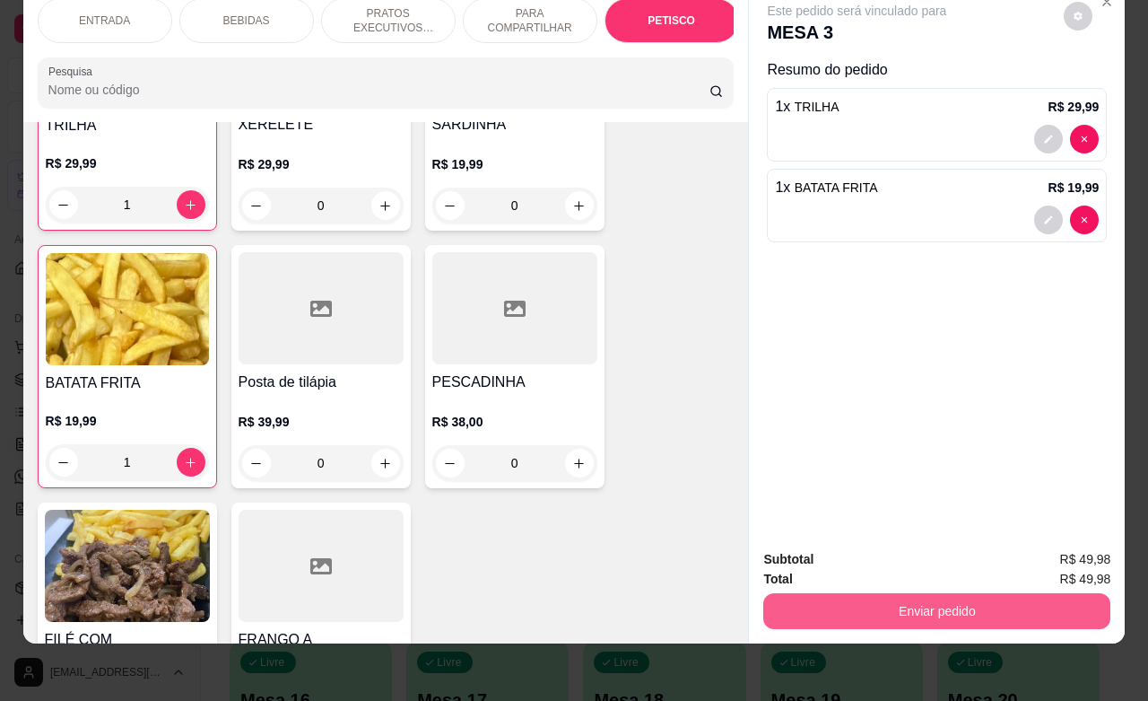
click at [953, 594] on button "Enviar pedido" at bounding box center [937, 611] width 347 height 36
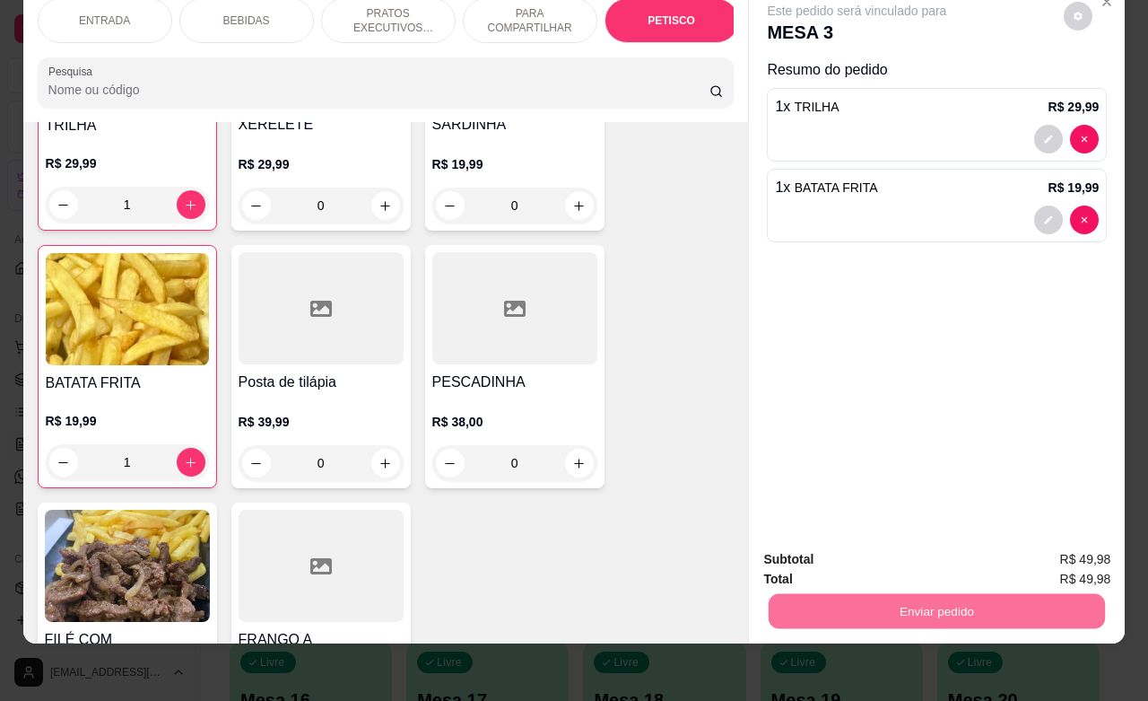
click at [1054, 558] on button "Enviar pedido" at bounding box center [1062, 547] width 99 height 33
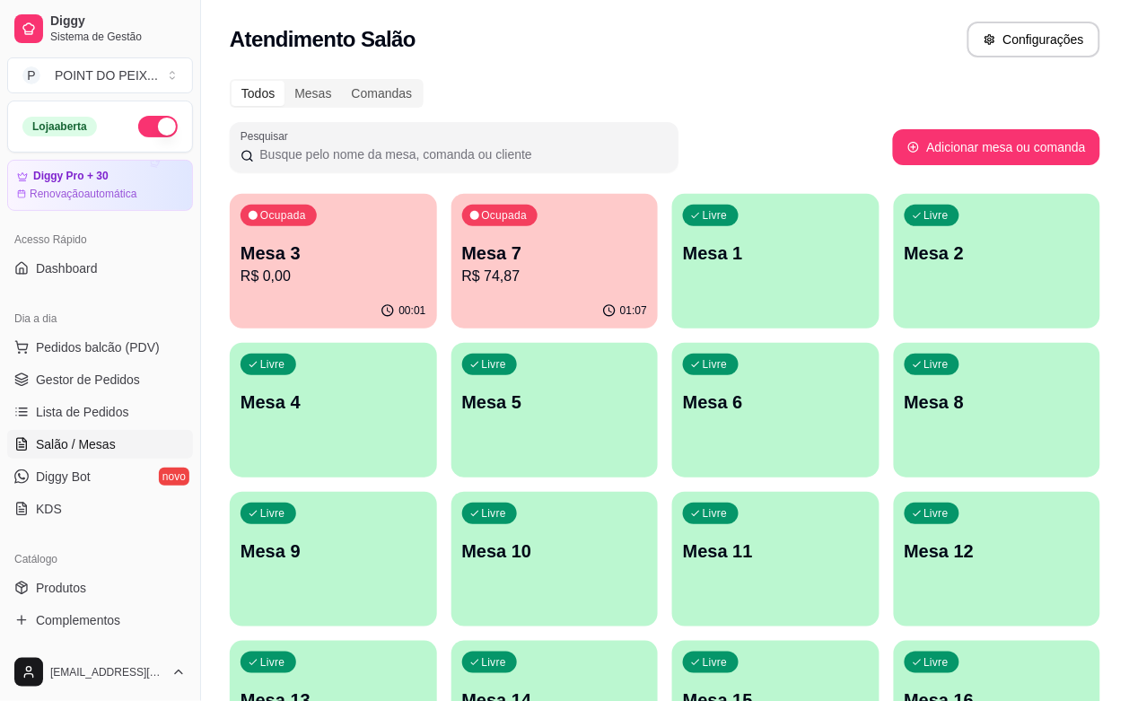
click at [773, 92] on div "Todos Mesas Comandas" at bounding box center [665, 93] width 870 height 29
click at [321, 284] on p "R$ 0,00" at bounding box center [333, 277] width 186 height 22
click at [478, 261] on p "Mesa 7" at bounding box center [554, 253] width 179 height 24
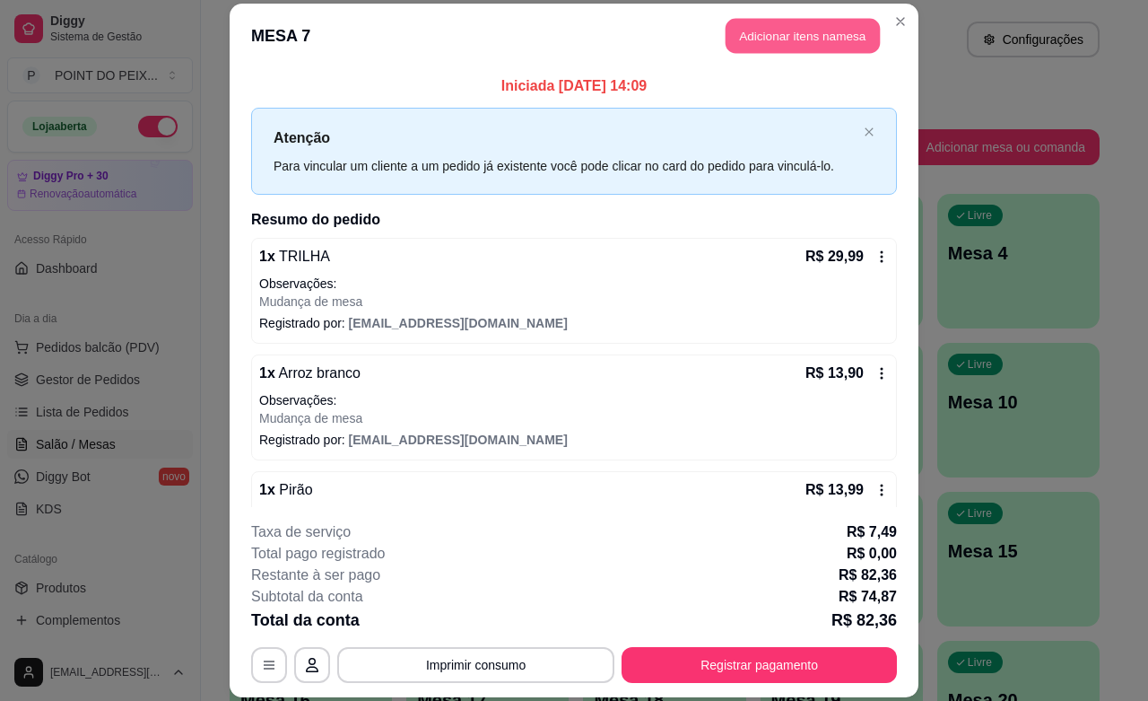
click at [810, 33] on button "Adicionar itens na mesa" at bounding box center [803, 36] width 154 height 35
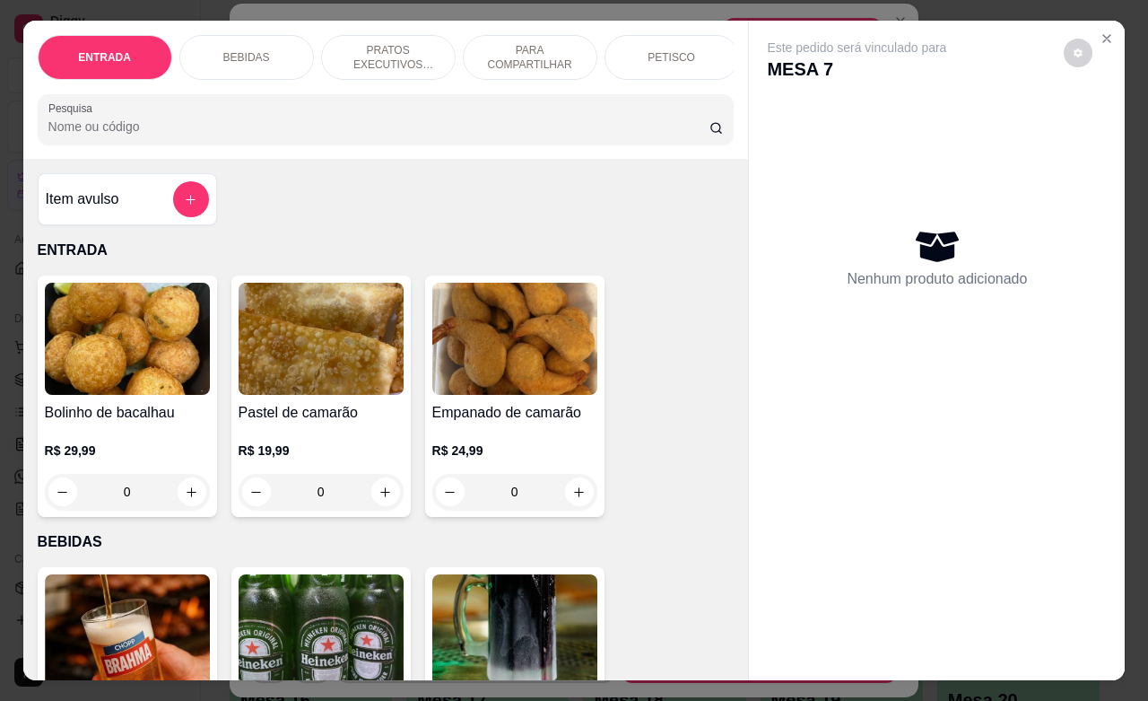
click at [267, 47] on div "BEBIDAS" at bounding box center [246, 57] width 135 height 45
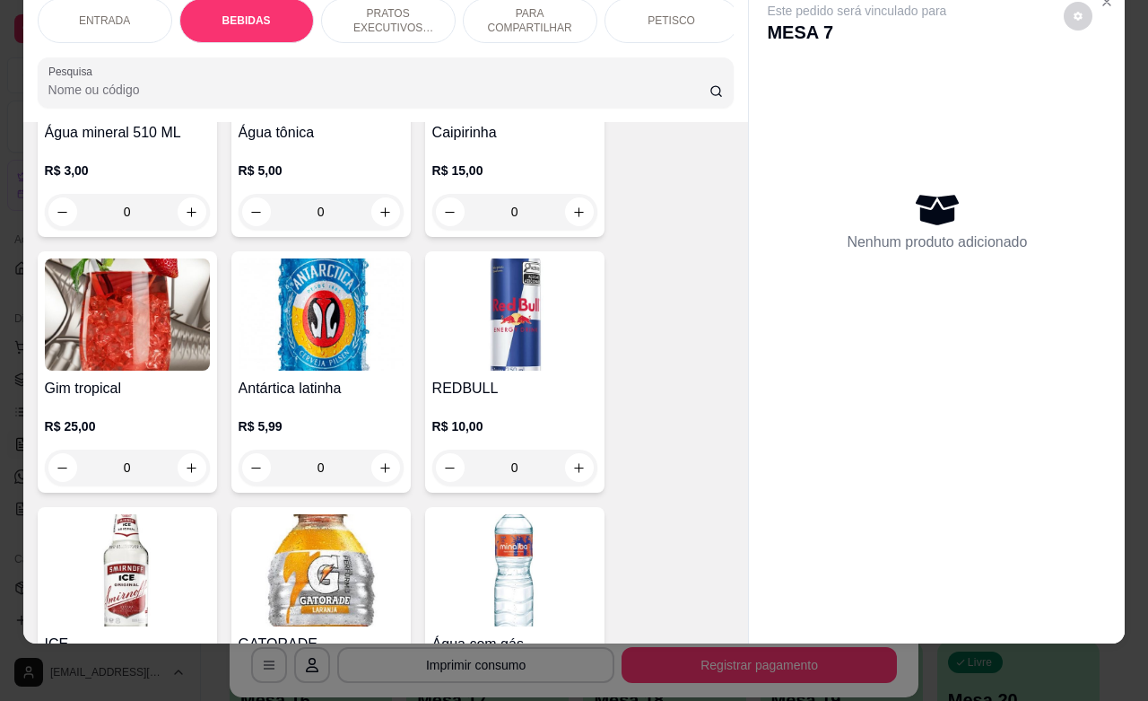
scroll to position [1606, 0]
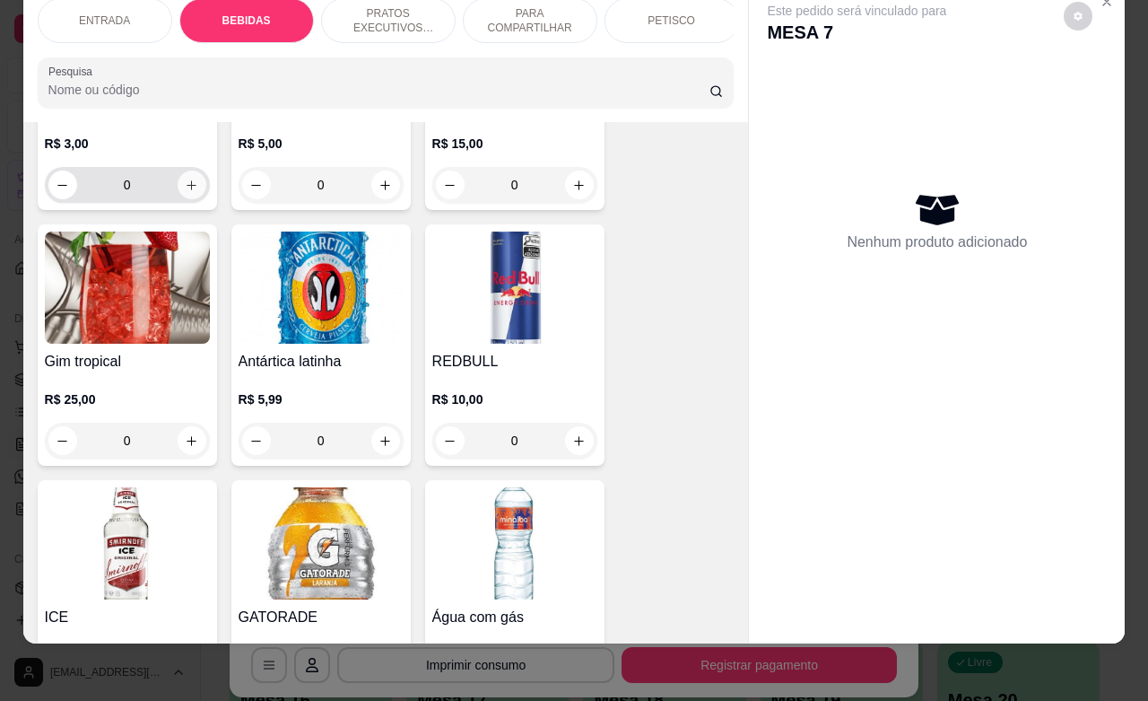
click at [185, 189] on icon "increase-product-quantity" at bounding box center [191, 185] width 13 height 13
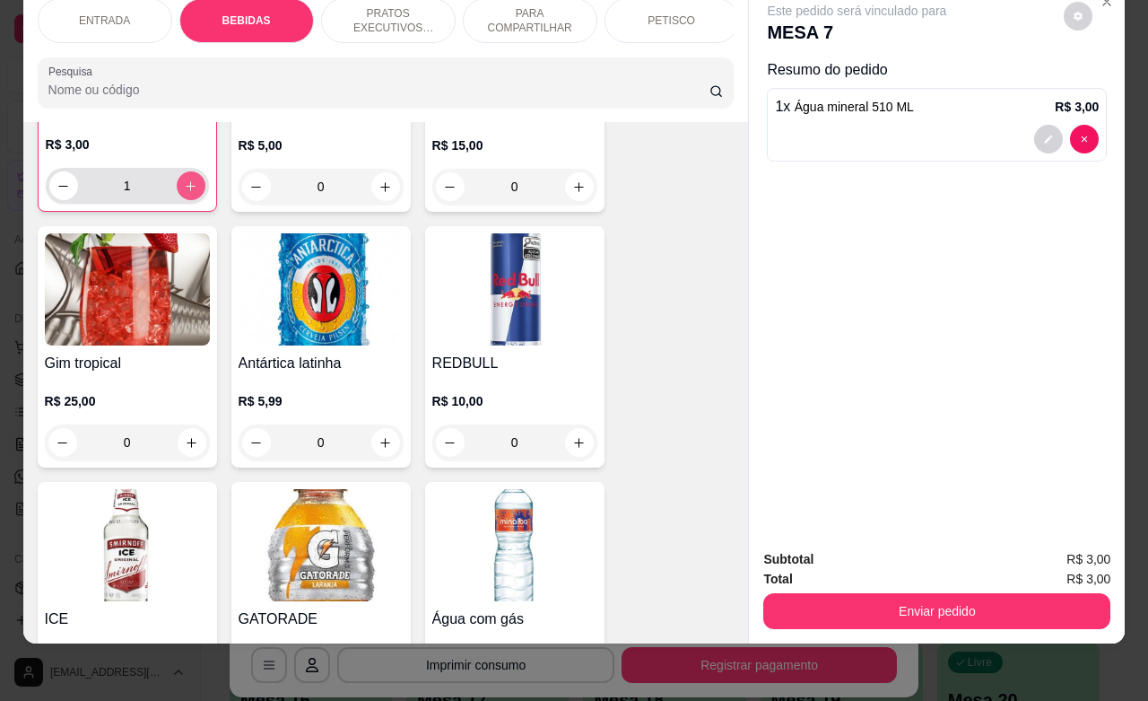
type input "1"
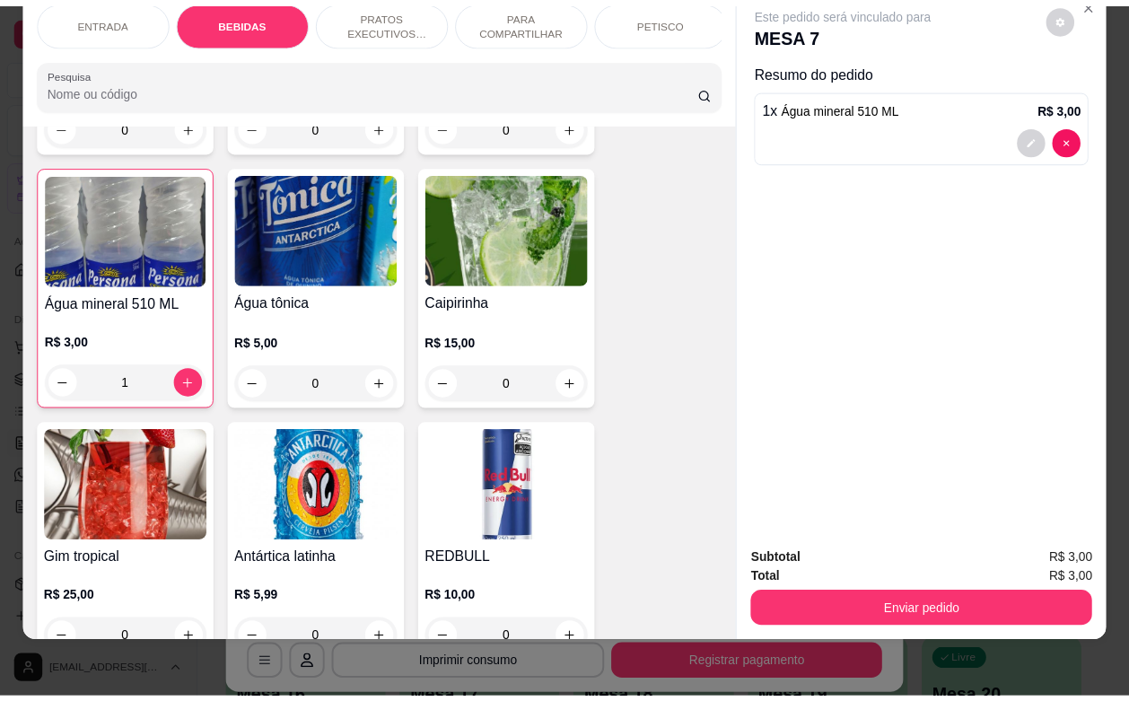
scroll to position [1383, 0]
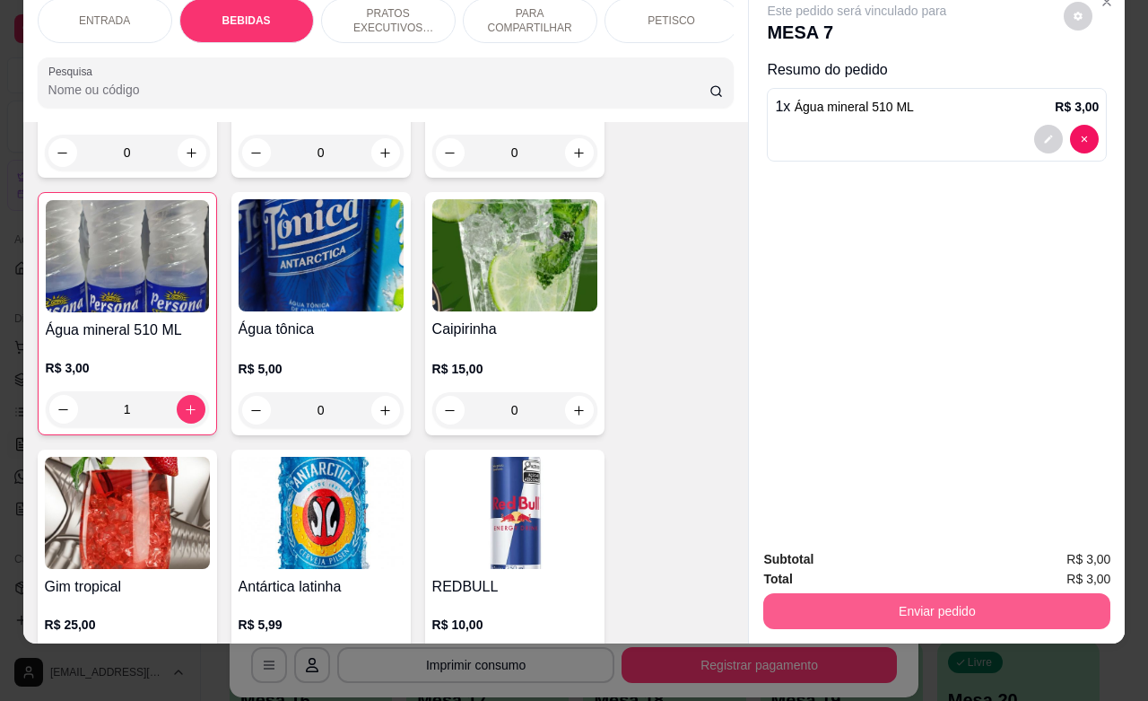
click at [947, 602] on button "Enviar pedido" at bounding box center [937, 611] width 347 height 36
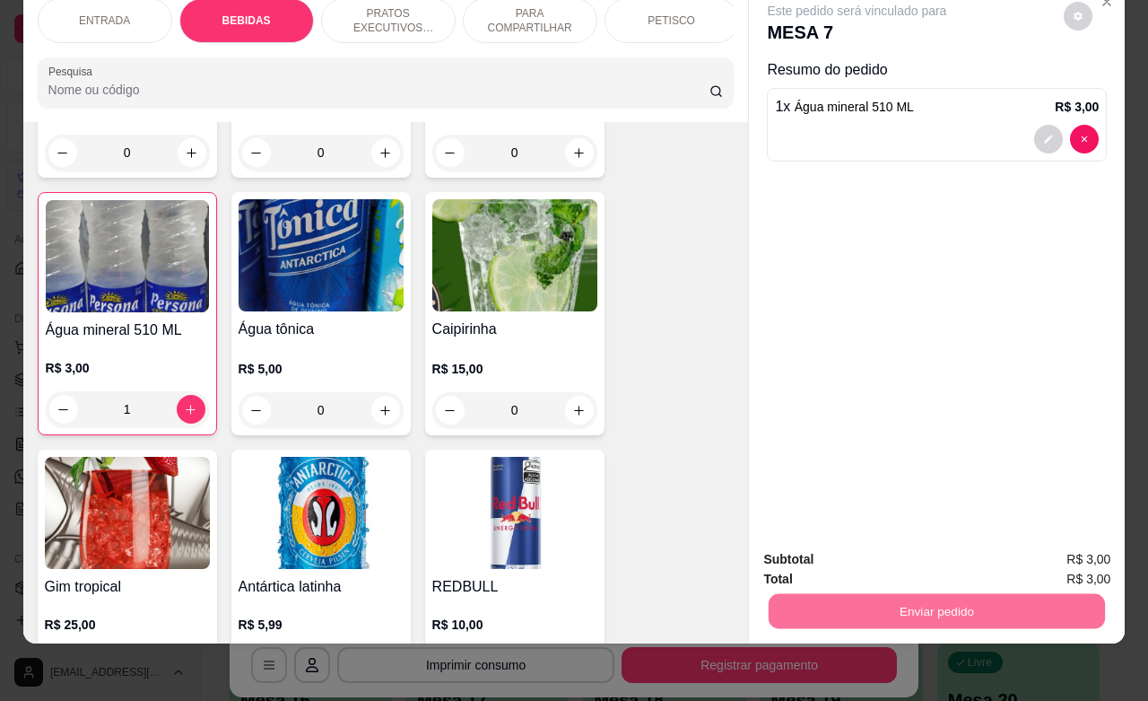
click at [1060, 547] on button "Enviar pedido" at bounding box center [1061, 548] width 101 height 34
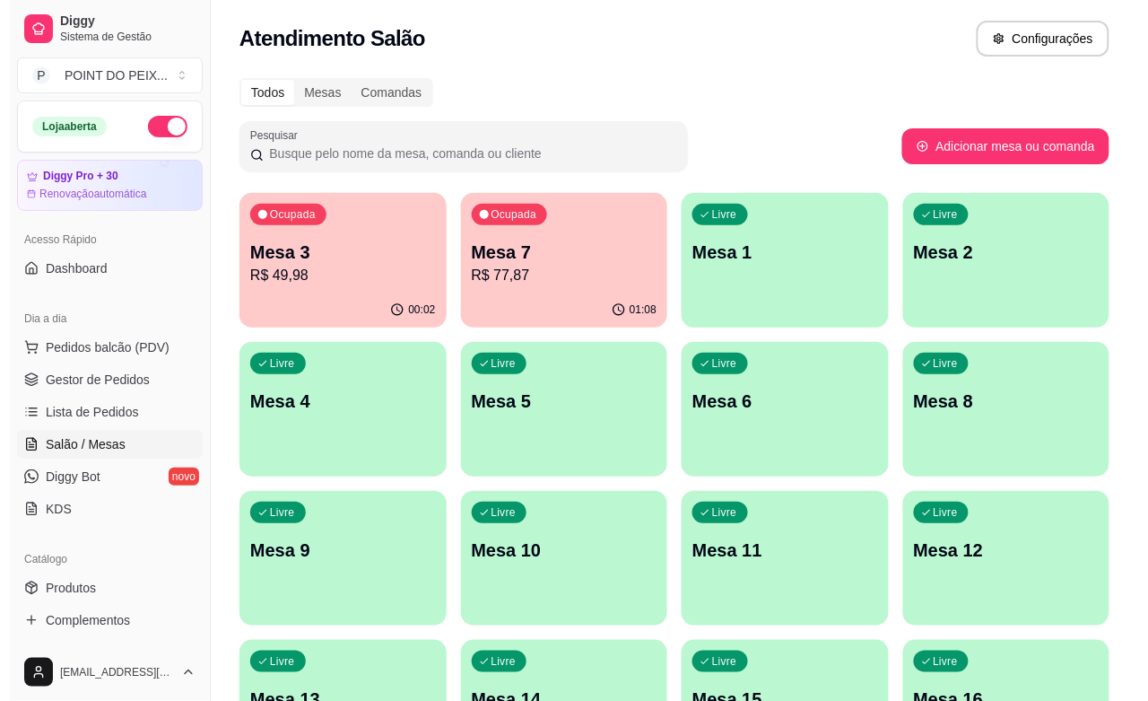
scroll to position [0, 0]
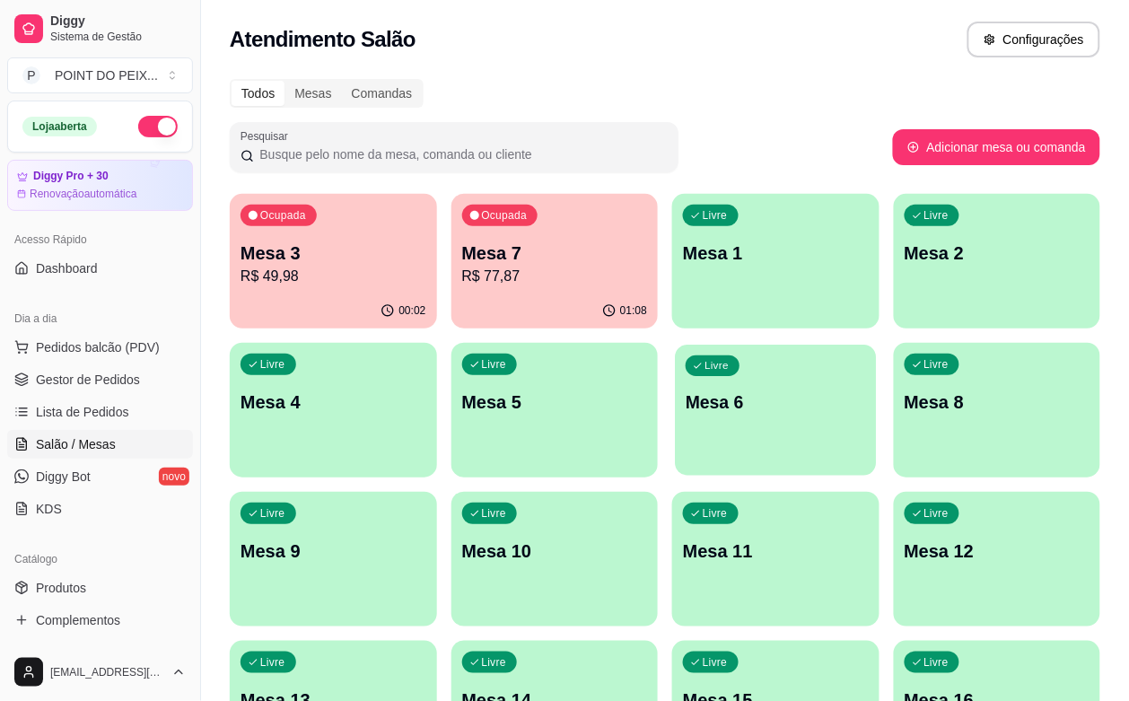
click at [685, 393] on p "Mesa 6" at bounding box center [774, 402] width 179 height 24
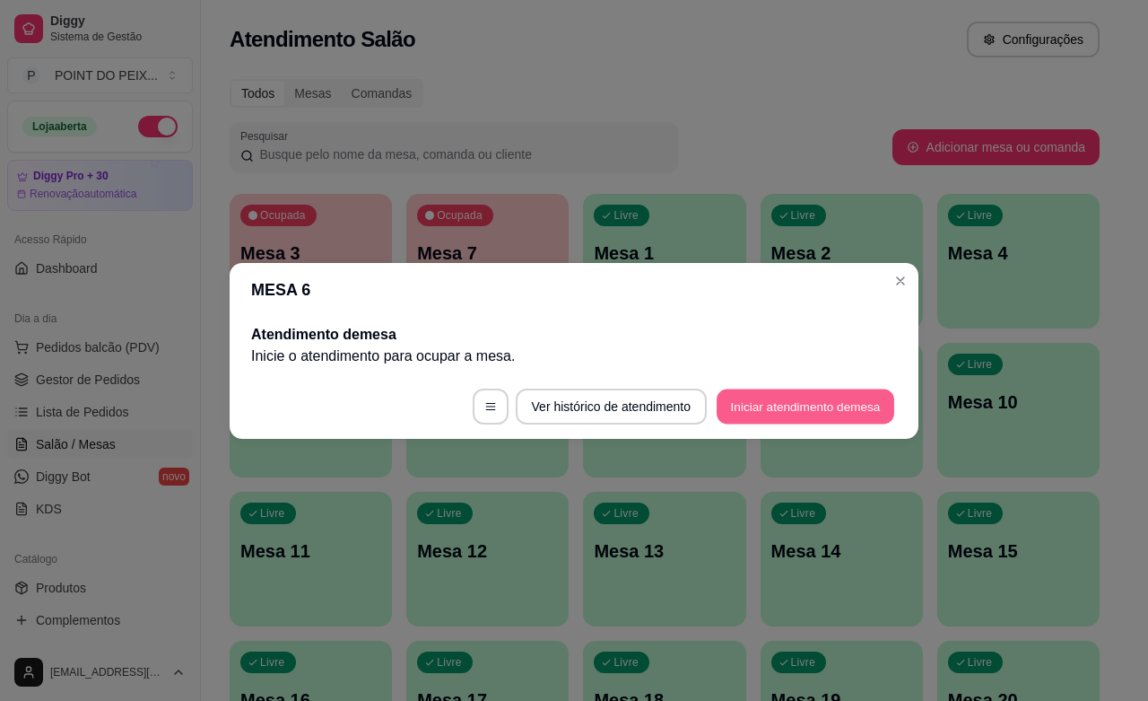
click at [806, 410] on button "Iniciar atendimento de mesa" at bounding box center [806, 406] width 178 height 35
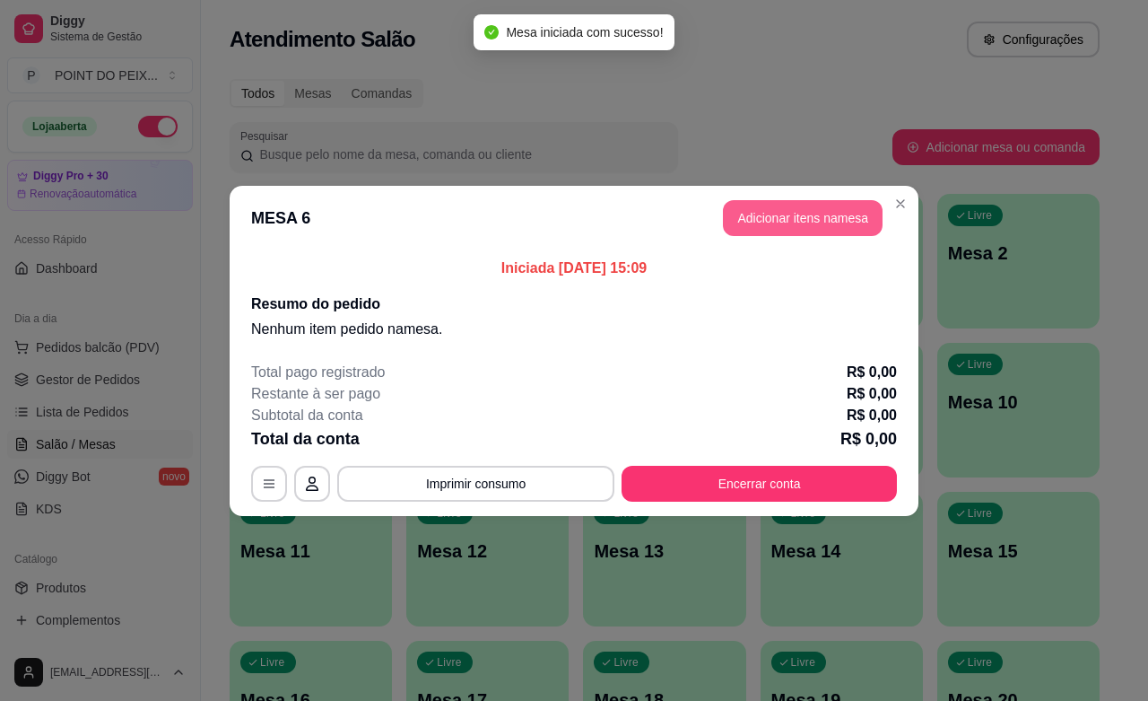
click at [804, 221] on button "Adicionar itens na mesa" at bounding box center [803, 218] width 160 height 36
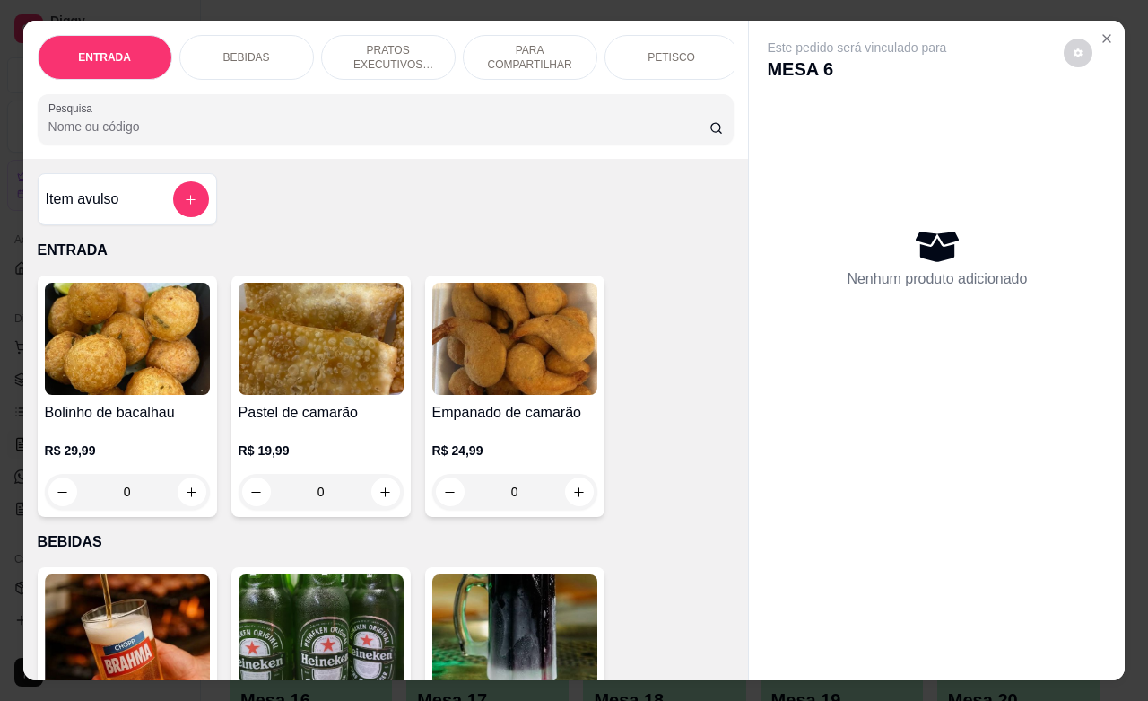
click at [547, 52] on p "PARA COMPARTILHAR" at bounding box center [530, 57] width 104 height 29
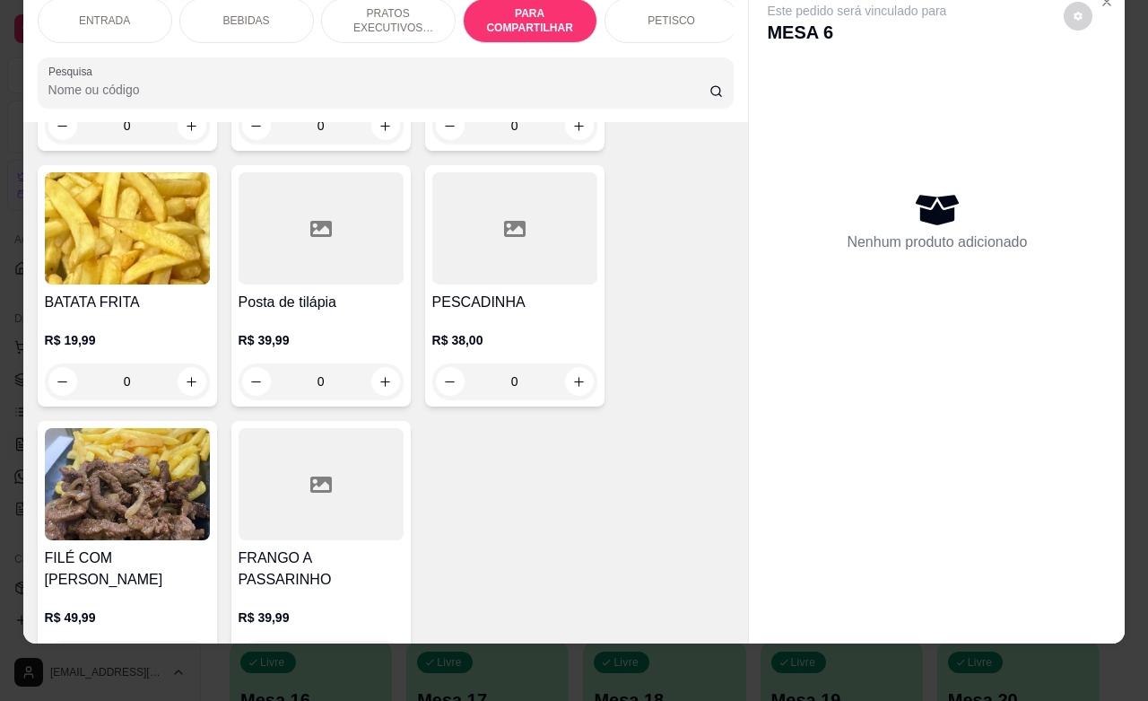
scroll to position [4719, 0]
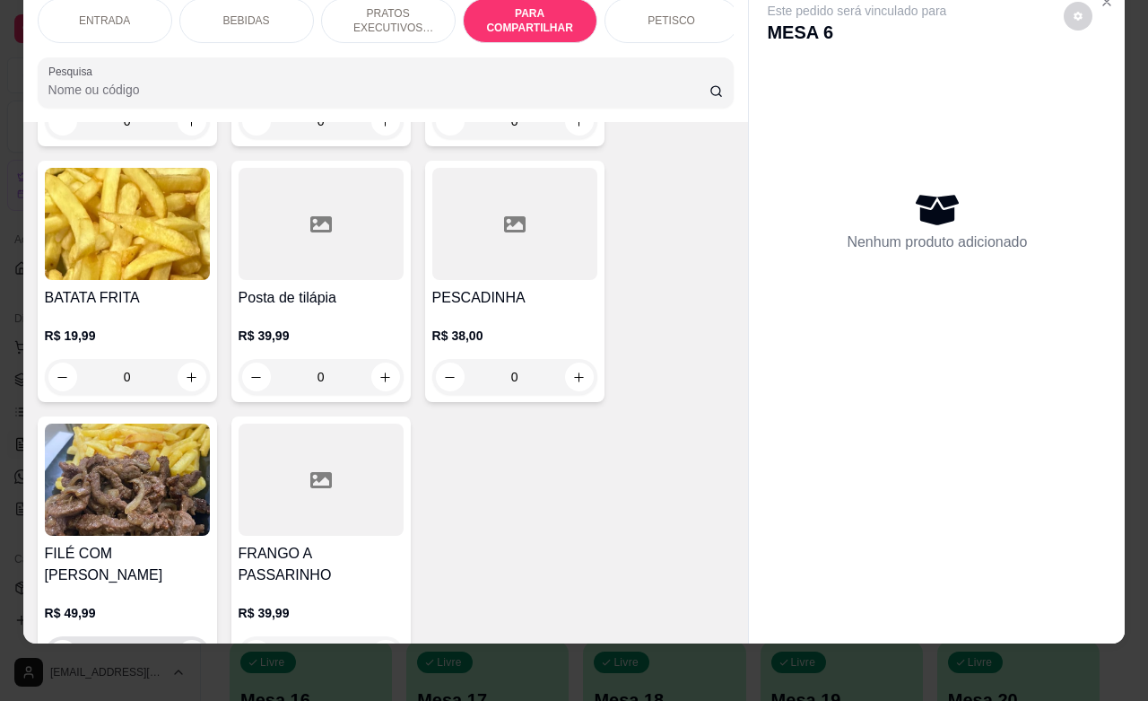
click at [185, 648] on icon "increase-product-quantity" at bounding box center [191, 654] width 13 height 13
type input "1"
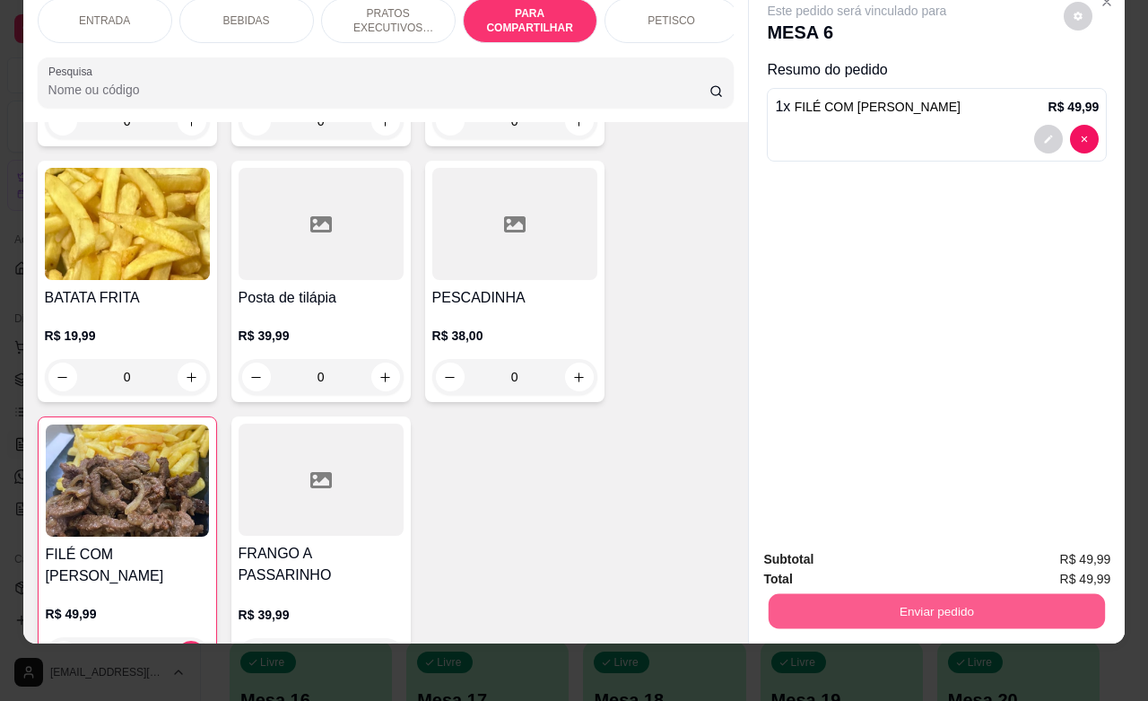
click at [848, 595] on button "Enviar pedido" at bounding box center [937, 610] width 336 height 35
click at [1087, 547] on button "Enviar pedido" at bounding box center [1061, 548] width 101 height 34
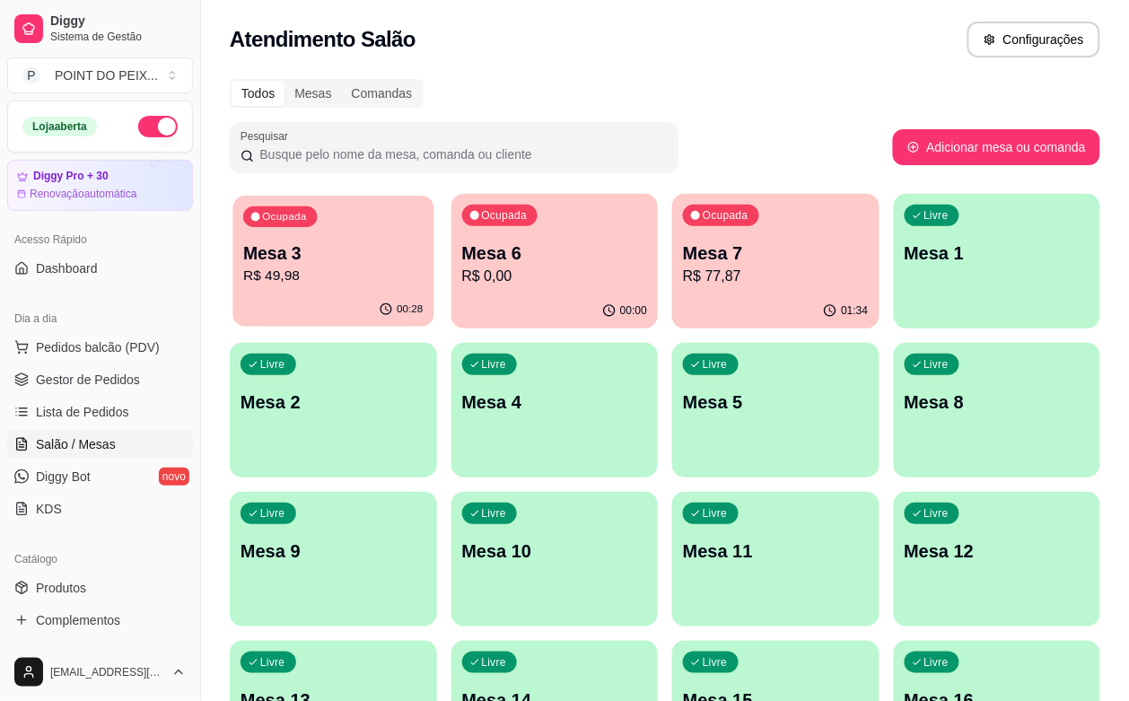
click at [336, 262] on p "Mesa 3" at bounding box center [332, 253] width 179 height 24
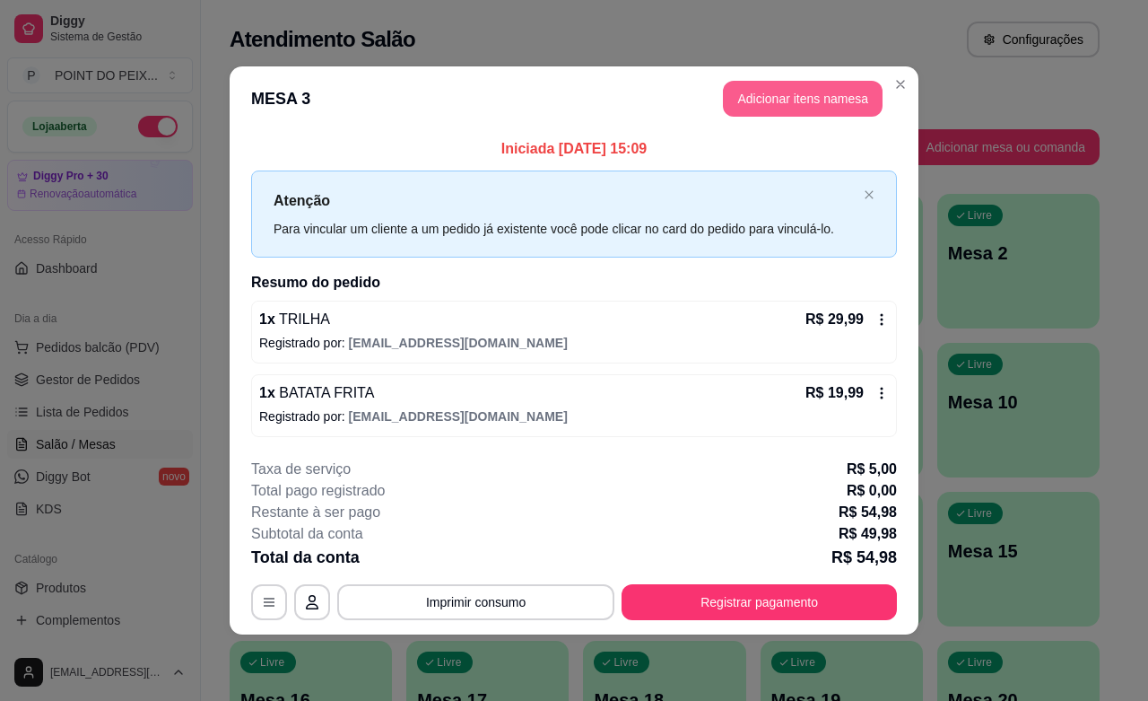
click at [806, 100] on button "Adicionar itens na mesa" at bounding box center [803, 99] width 160 height 36
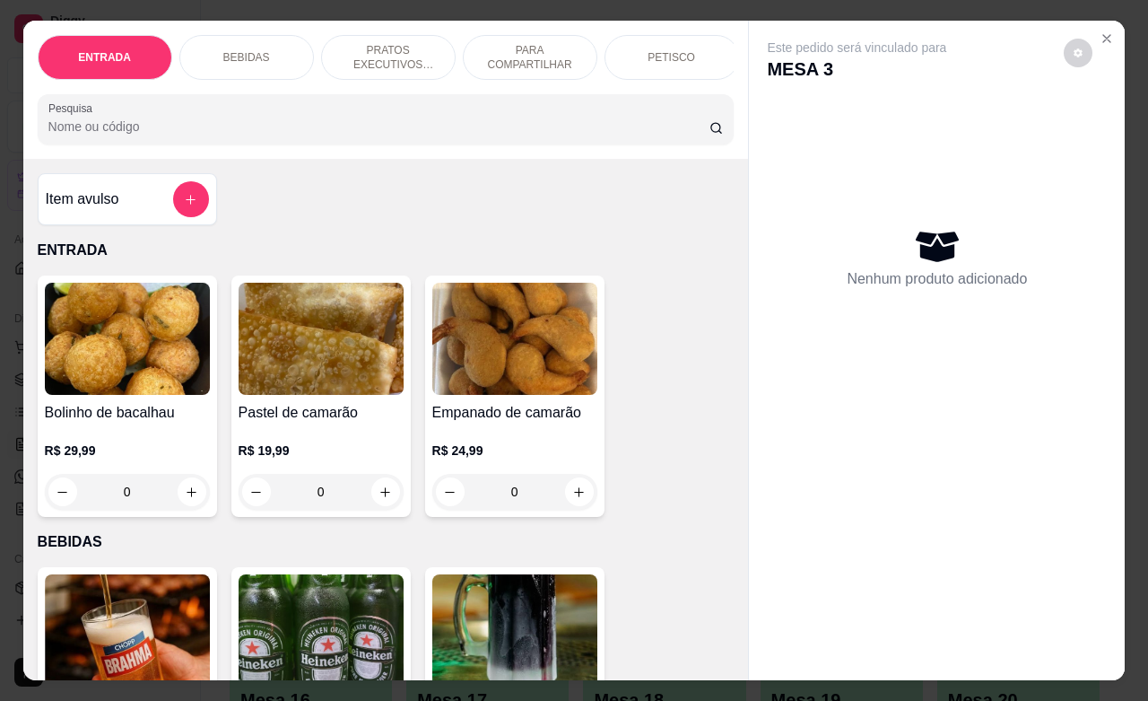
click at [655, 57] on div "PETISCO" at bounding box center [672, 57] width 135 height 45
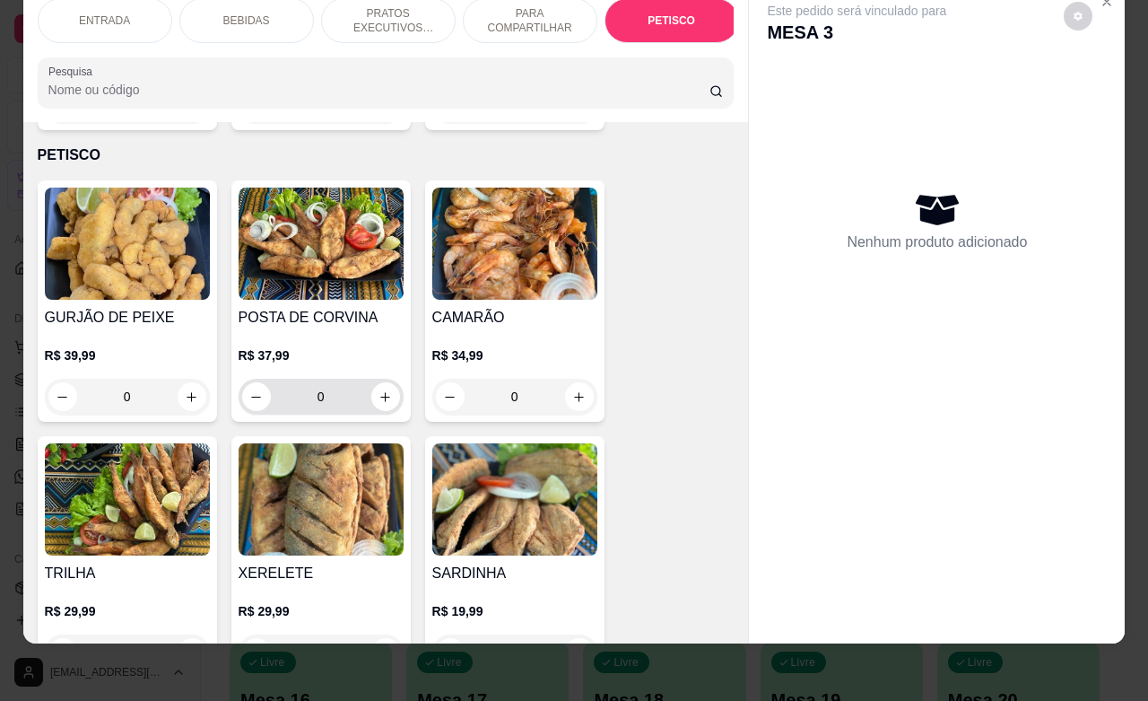
scroll to position [4300, 0]
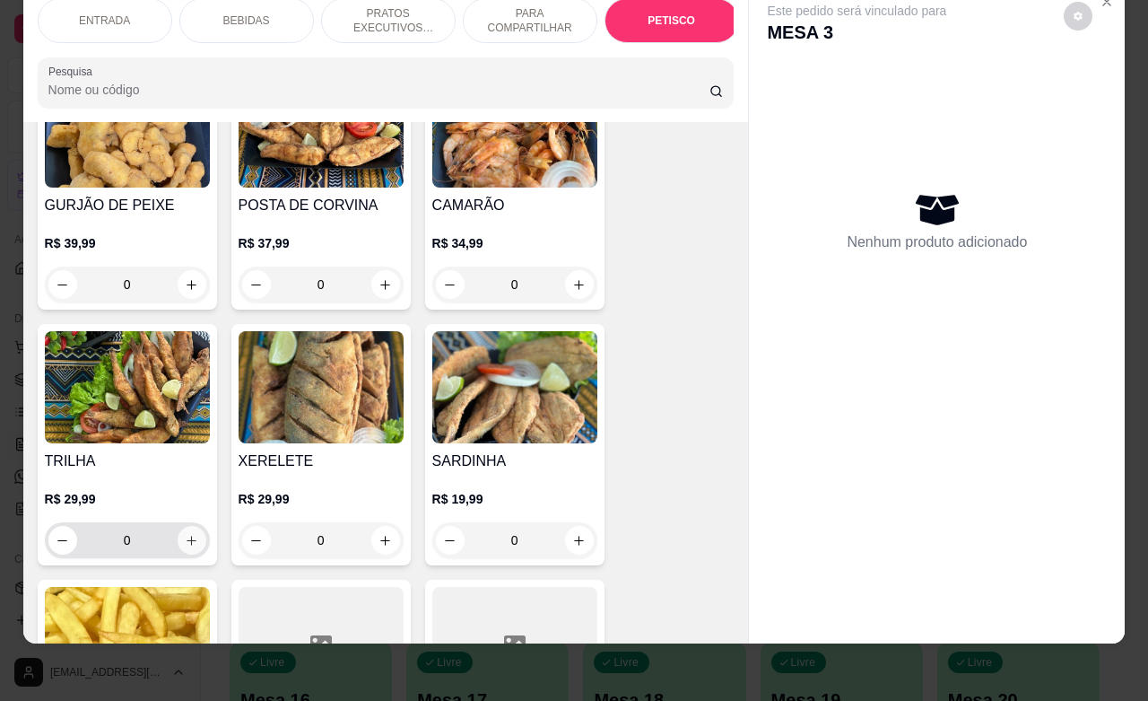
click at [188, 534] on icon "increase-product-quantity" at bounding box center [191, 540] width 13 height 13
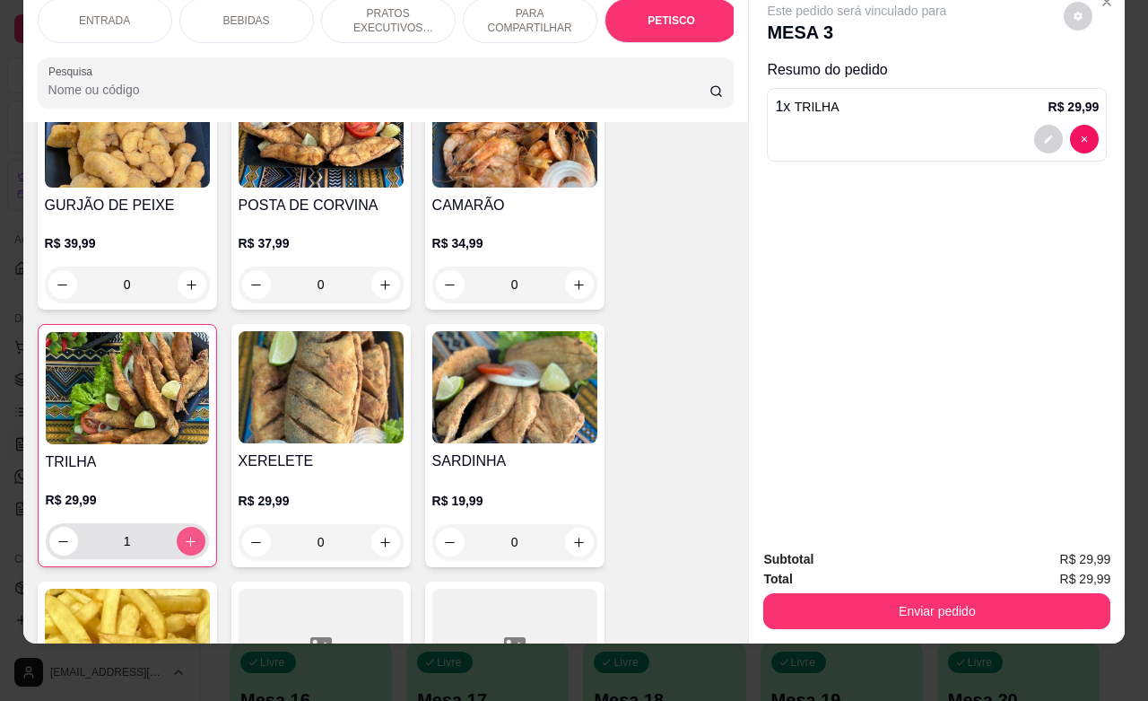
type input "1"
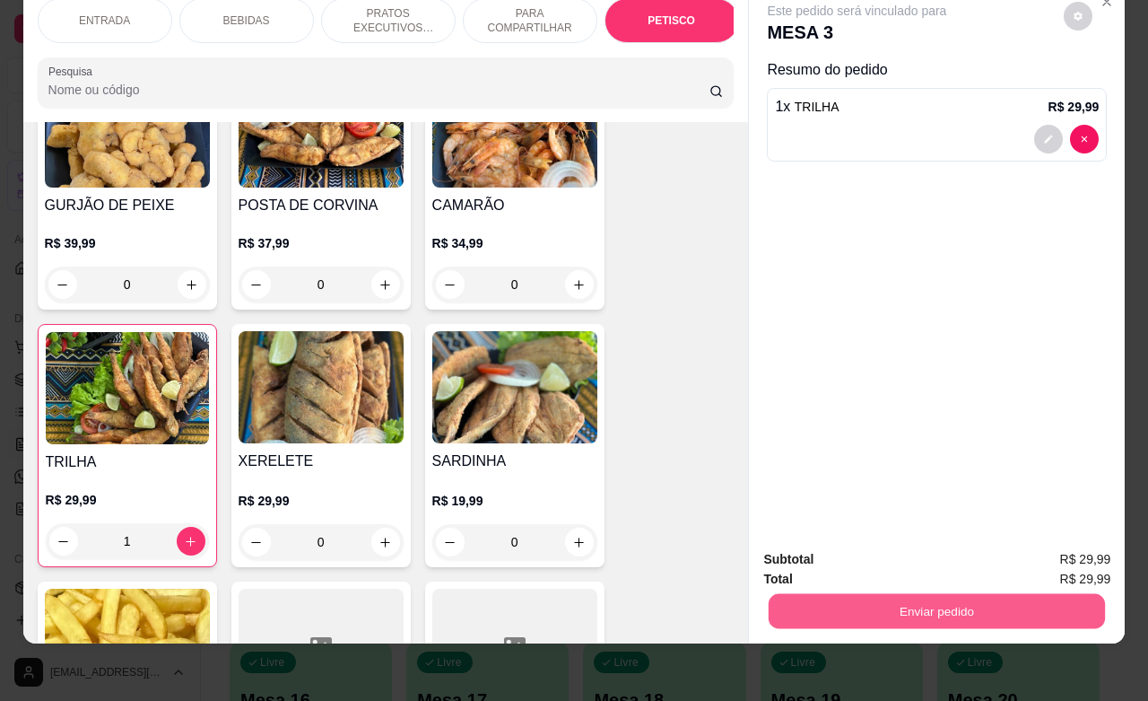
click at [824, 593] on button "Enviar pedido" at bounding box center [937, 610] width 336 height 35
click at [929, 549] on button "Registrar cliente" at bounding box center [942, 547] width 115 height 33
click at [1001, 594] on button "Enviar pedido" at bounding box center [937, 611] width 347 height 36
click at [1043, 553] on button "Enviar pedido" at bounding box center [1062, 547] width 99 height 33
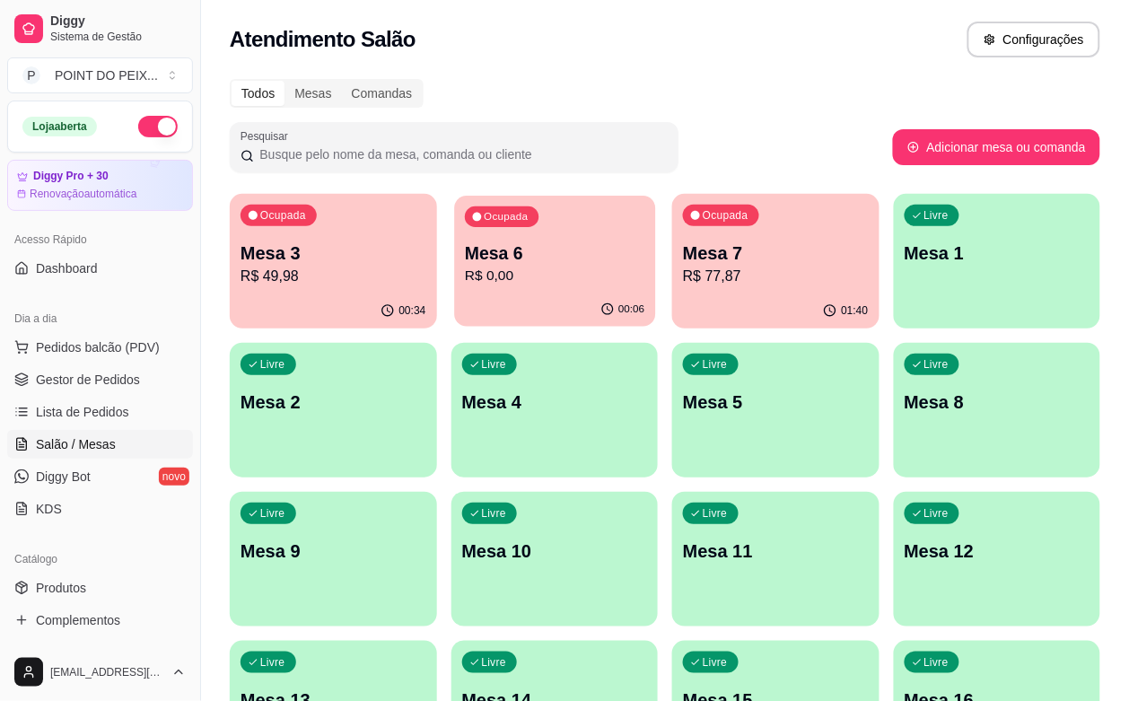
click at [513, 249] on p "Mesa 6" at bounding box center [554, 253] width 179 height 24
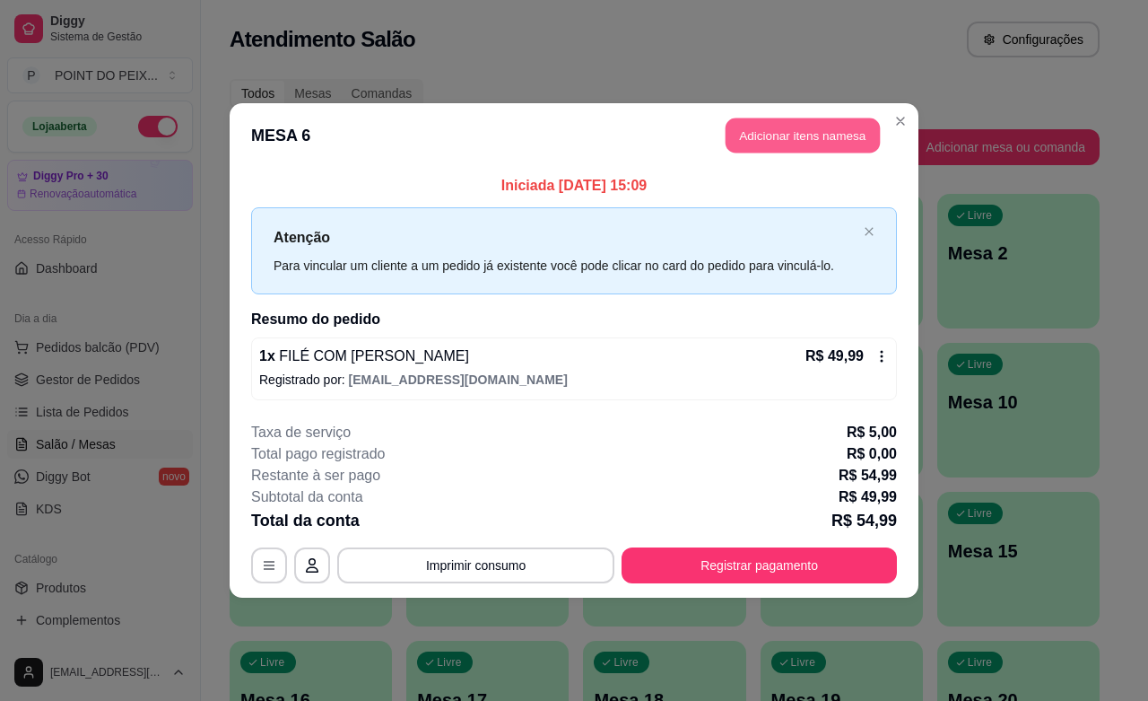
click at [796, 136] on button "Adicionar itens na mesa" at bounding box center [803, 135] width 154 height 35
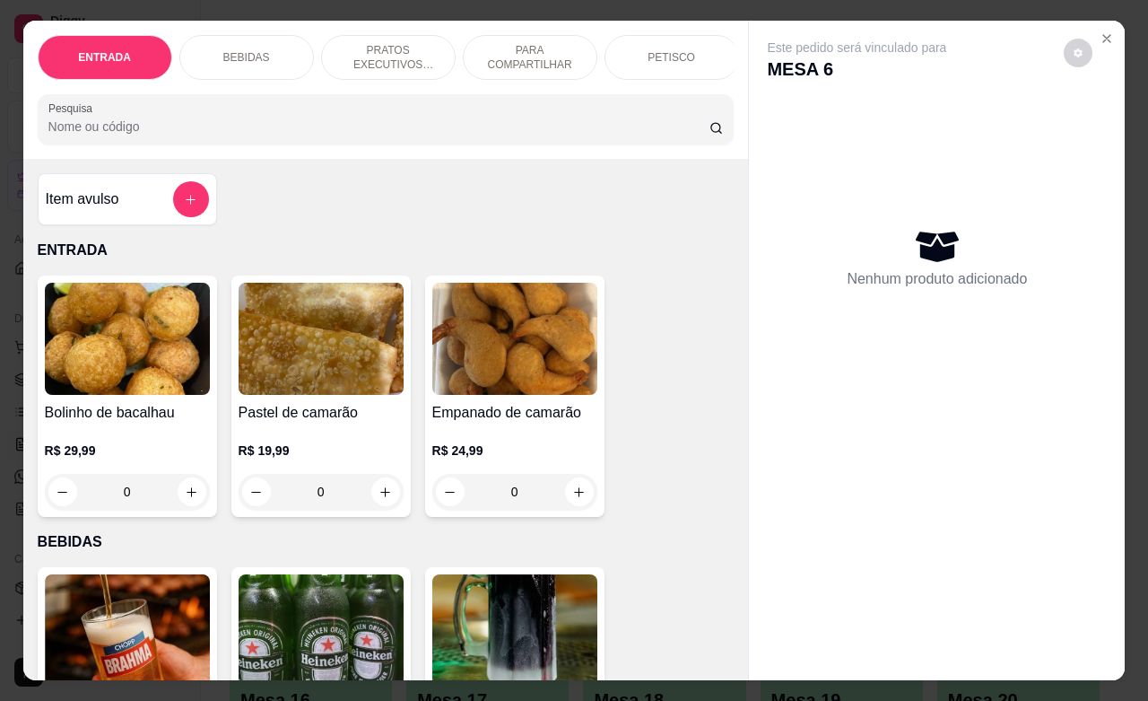
click at [396, 47] on p "PRATOS EXECUTIVOS (INDIVIDUAIS)" at bounding box center [388, 57] width 104 height 29
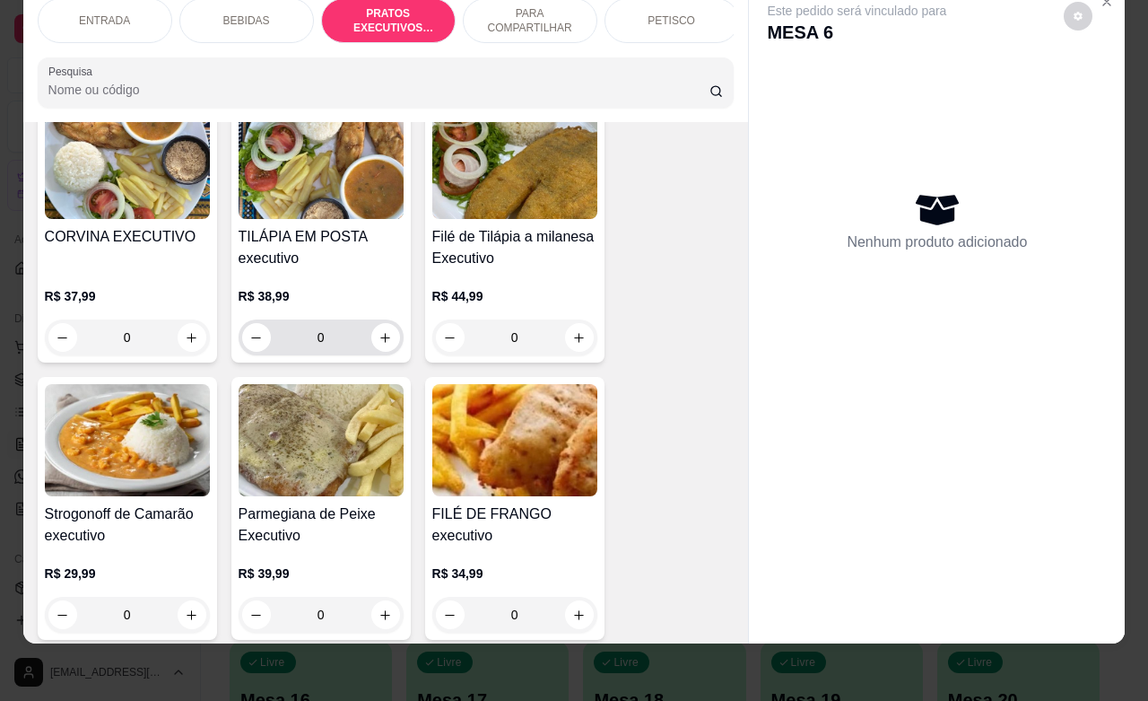
scroll to position [3035, 0]
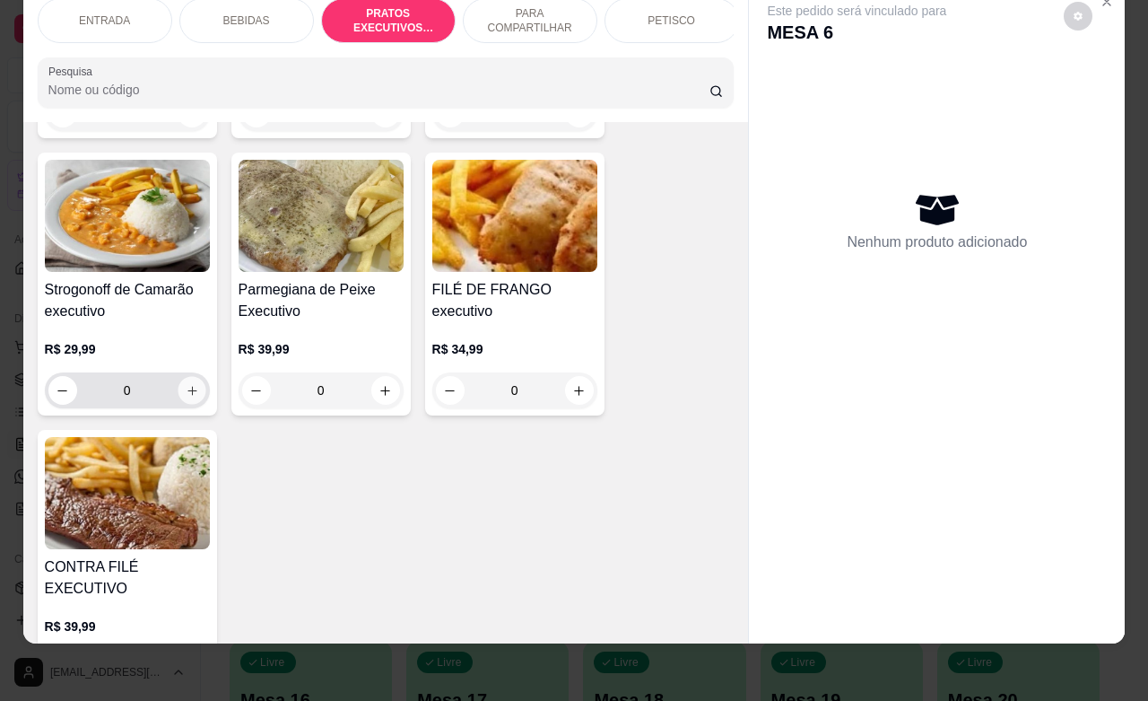
click at [185, 386] on icon "increase-product-quantity" at bounding box center [191, 390] width 13 height 13
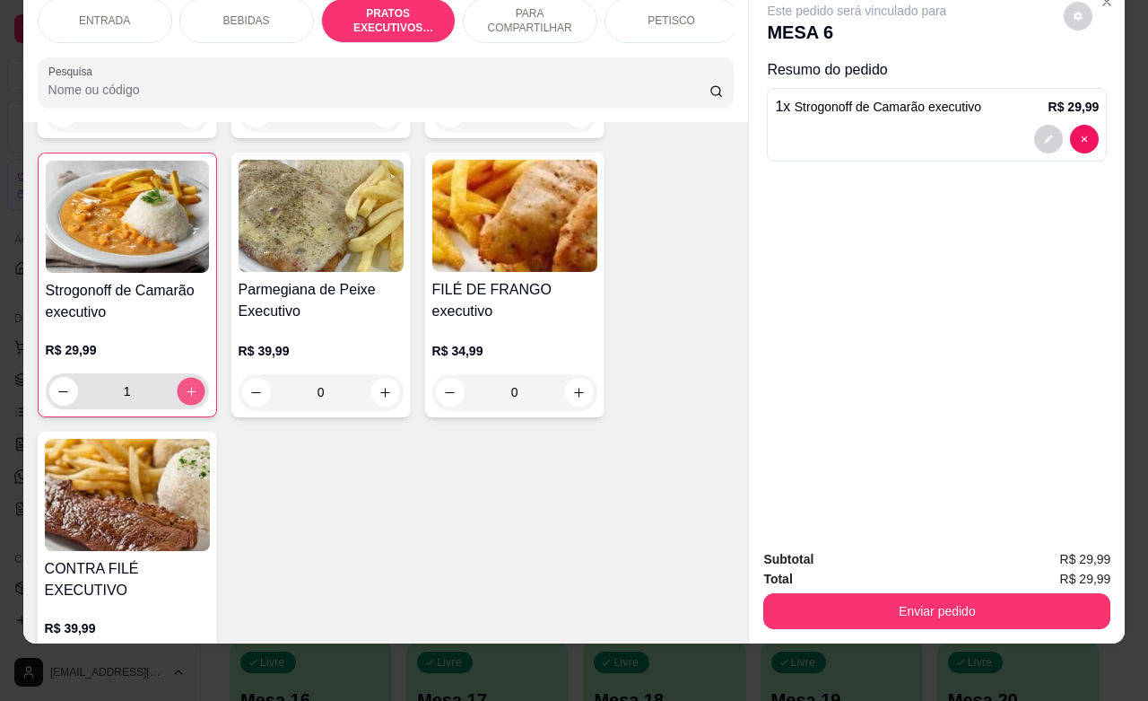
click at [184, 386] on icon "increase-product-quantity" at bounding box center [190, 391] width 13 height 13
type input "2"
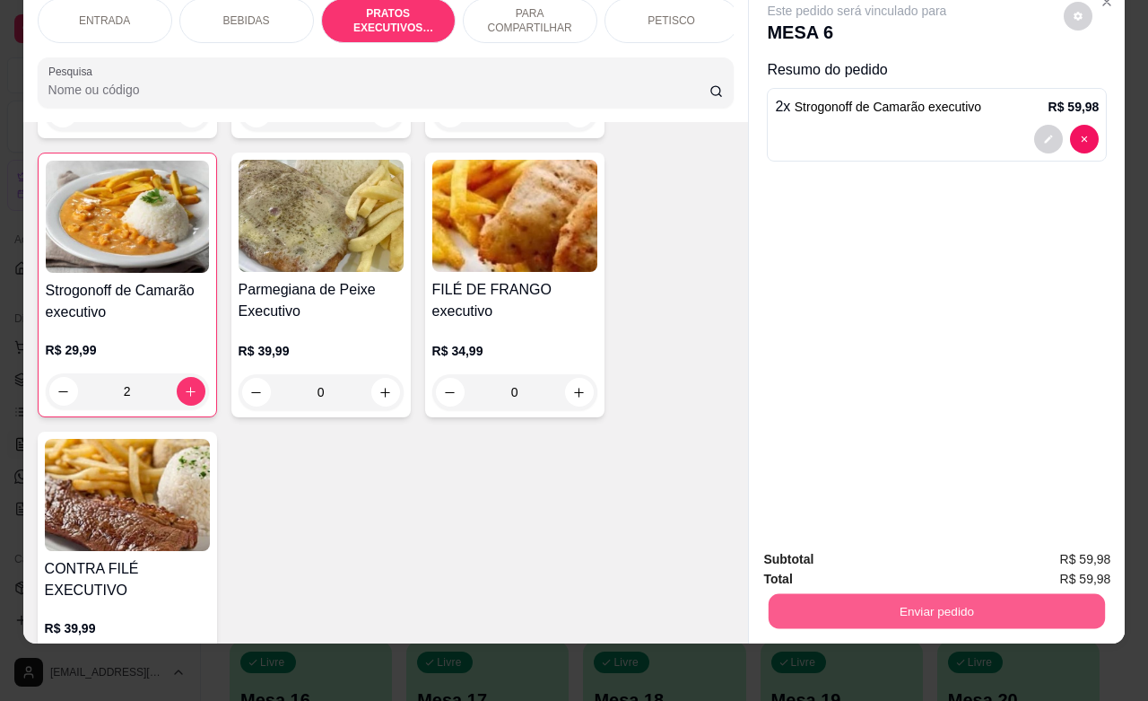
click at [915, 603] on button "Enviar pedido" at bounding box center [937, 610] width 336 height 35
click at [1075, 548] on button "Enviar pedido" at bounding box center [1061, 548] width 101 height 34
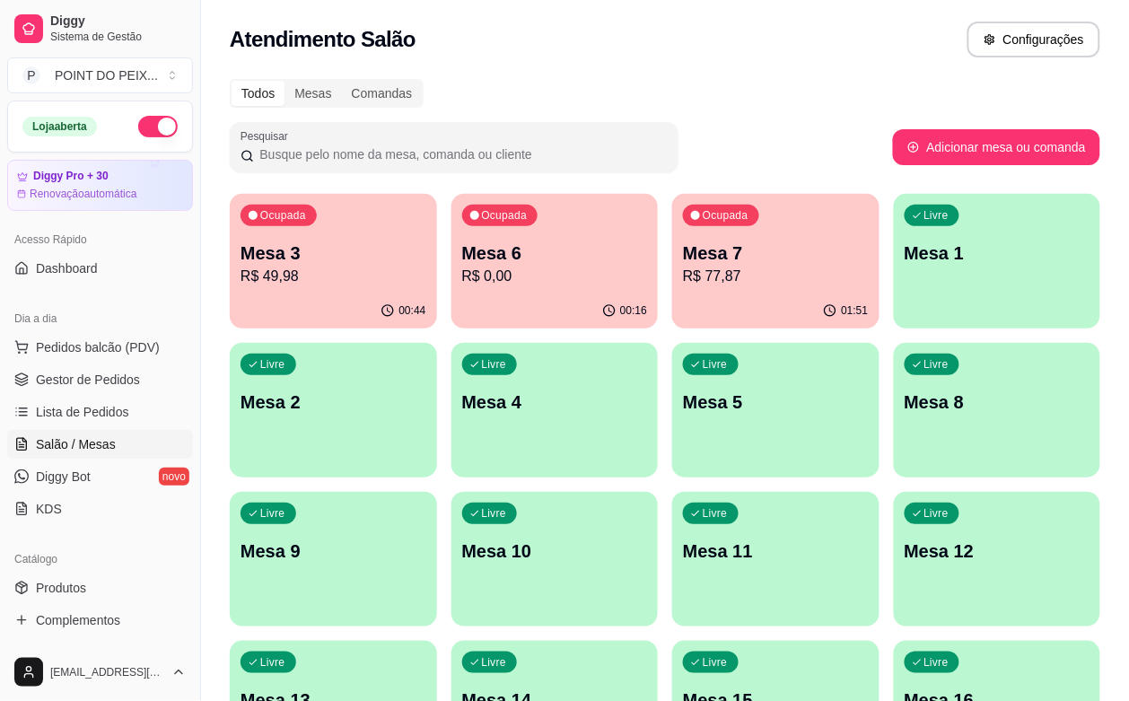
click at [683, 274] on p "R$ 77,87" at bounding box center [776, 277] width 186 height 22
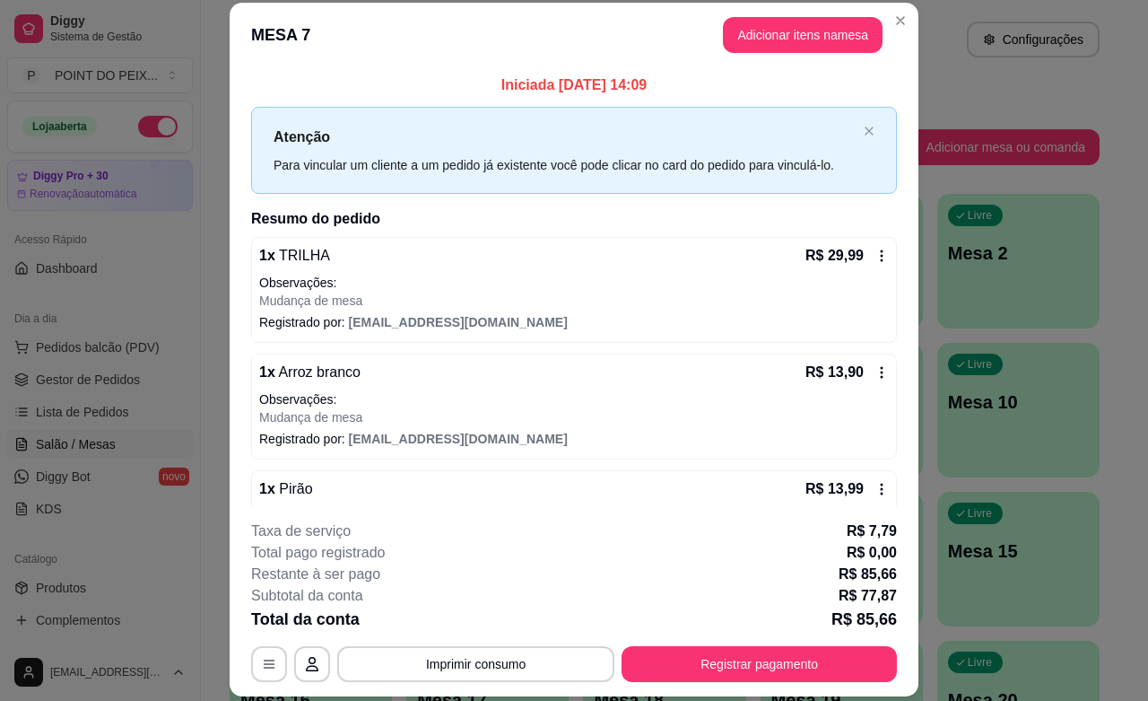
scroll to position [0, 0]
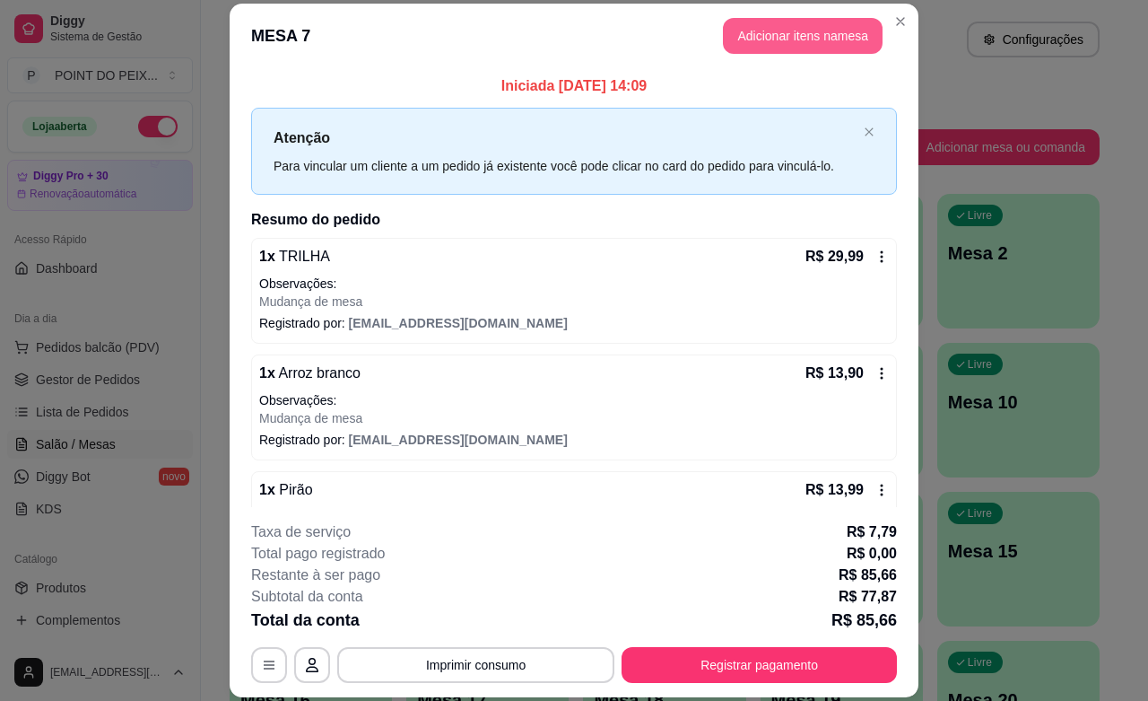
click at [777, 46] on button "Adicionar itens na mesa" at bounding box center [803, 36] width 160 height 36
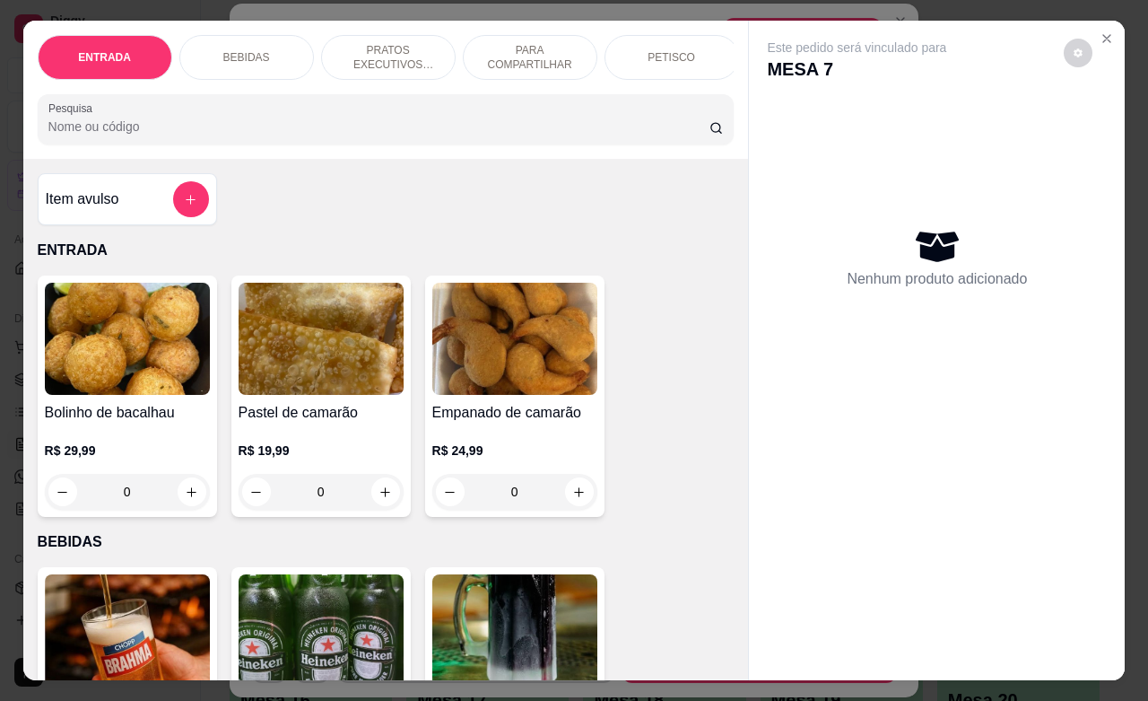
click at [243, 50] on p "BEBIDAS" at bounding box center [246, 57] width 47 height 14
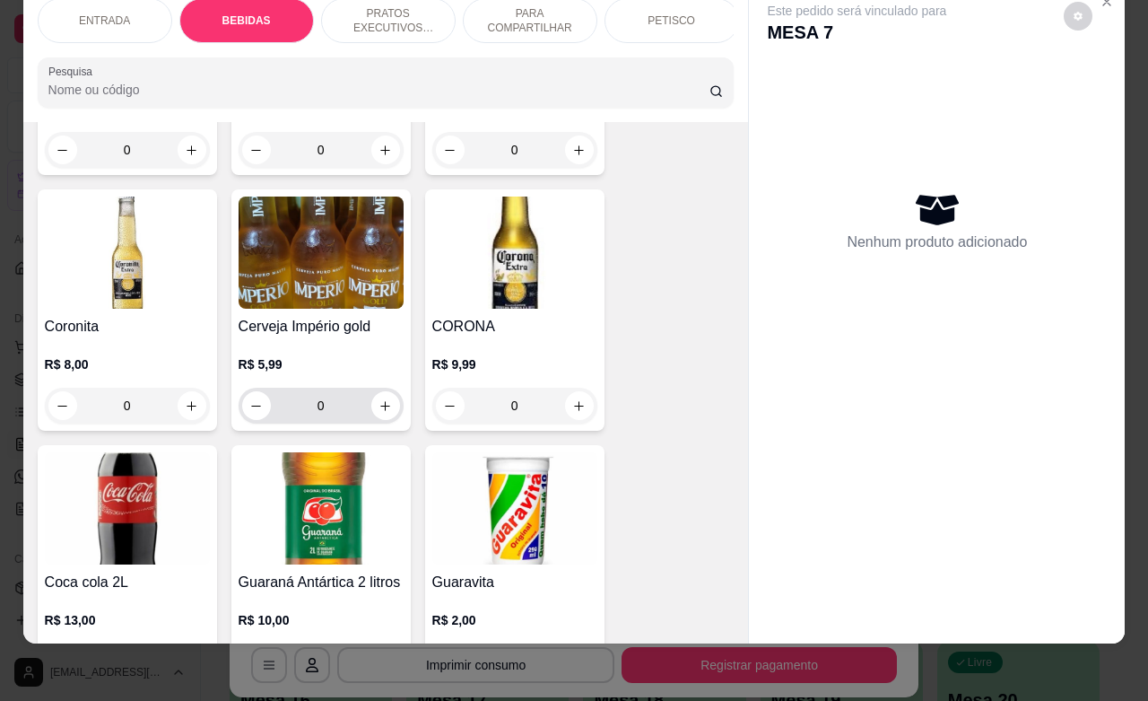
scroll to position [821, 0]
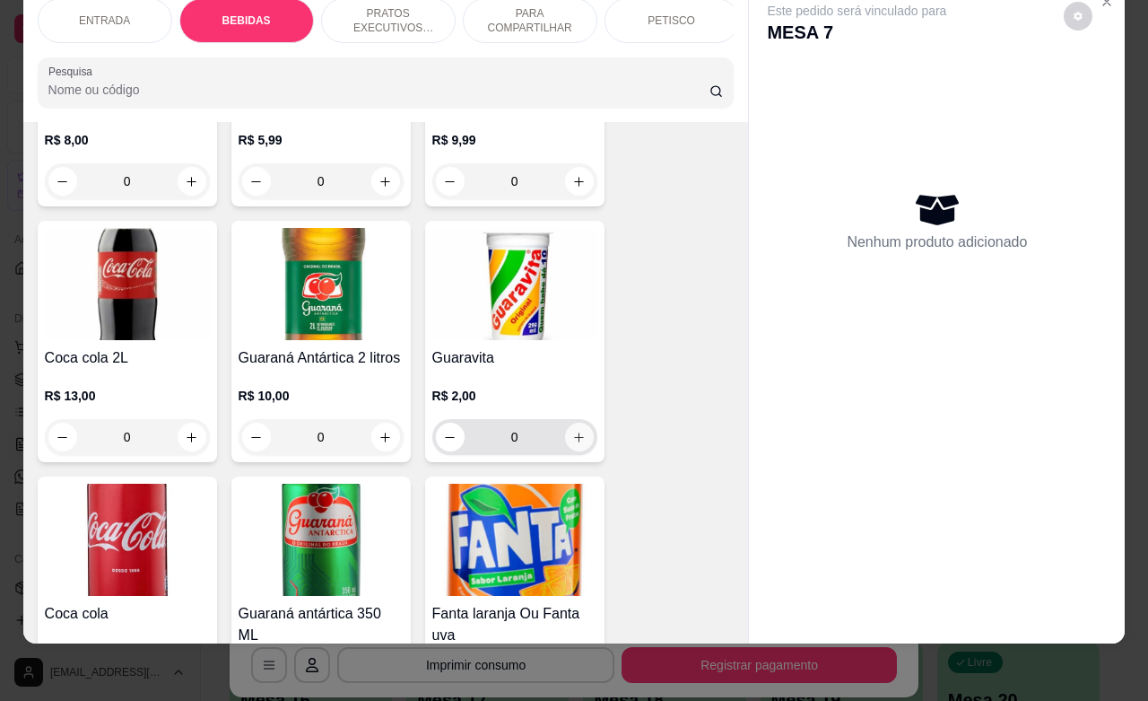
click at [574, 438] on icon "increase-product-quantity" at bounding box center [579, 437] width 10 height 10
type input "1"
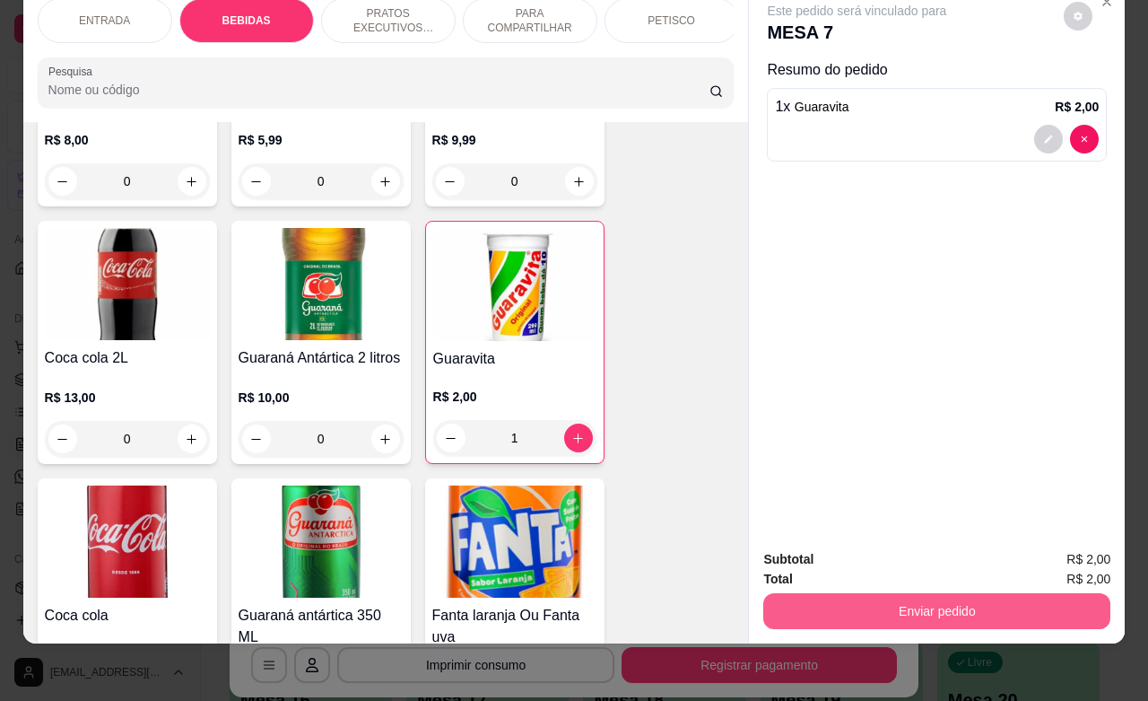
click at [904, 593] on button "Enviar pedido" at bounding box center [937, 611] width 347 height 36
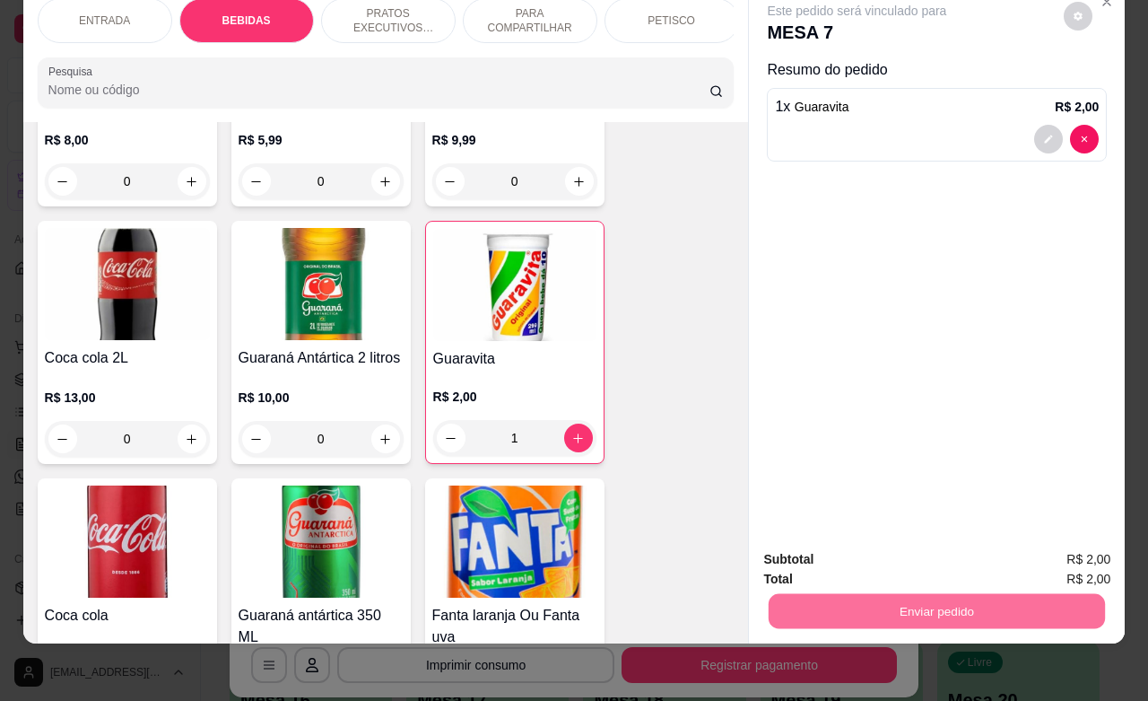
click at [1059, 554] on button "Enviar pedido" at bounding box center [1062, 547] width 99 height 33
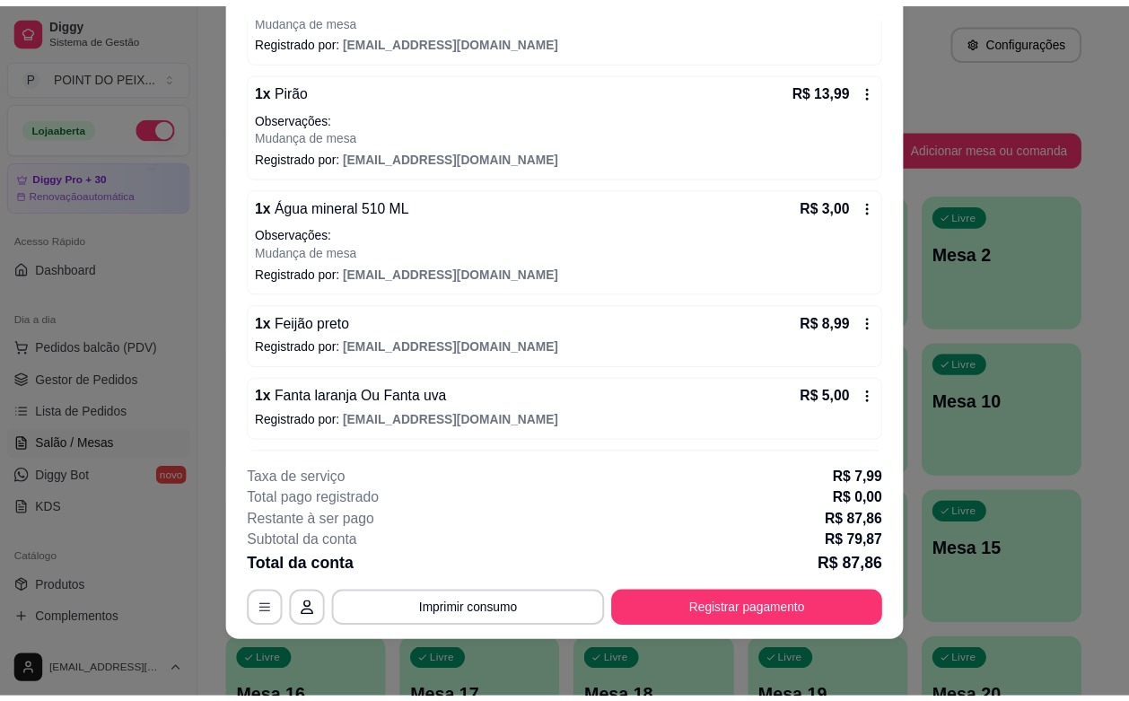
scroll to position [491, 0]
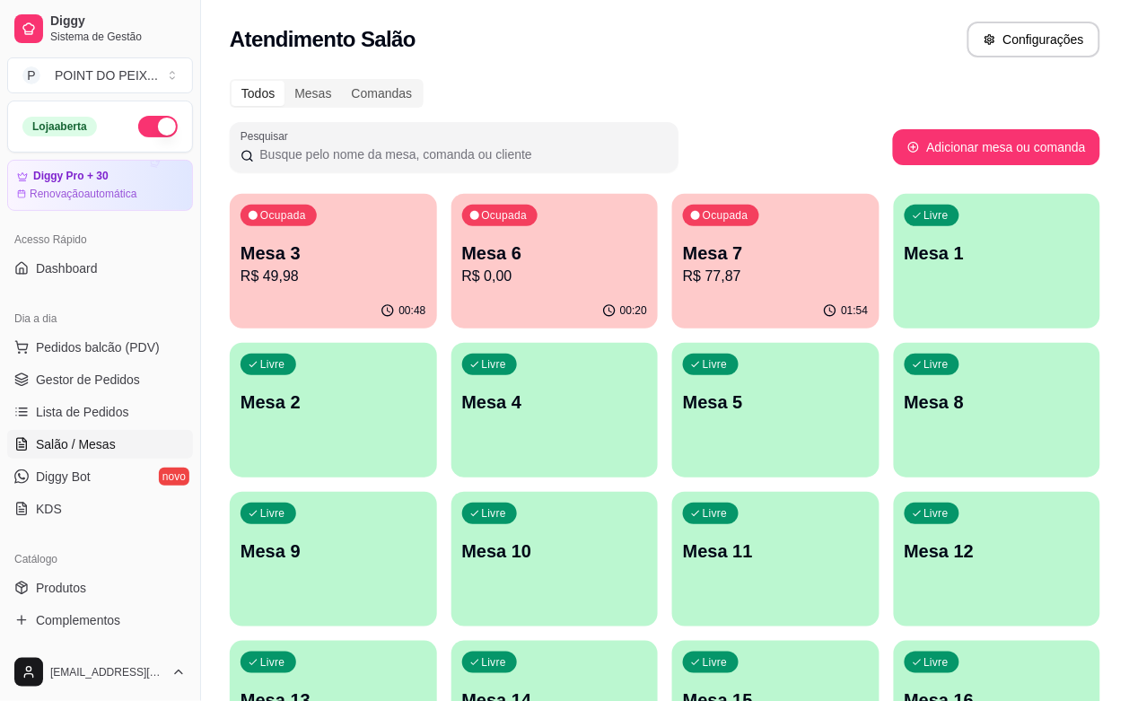
click at [781, 109] on div "Todos Mesas Comandas Pesquisar Adicionar mesa ou comanda Ocupada Mesa 3 R$ 49,9…" at bounding box center [665, 581] width 928 height 1026
click at [544, 56] on div "Atendimento Salão Configurações" at bounding box center [665, 40] width 870 height 36
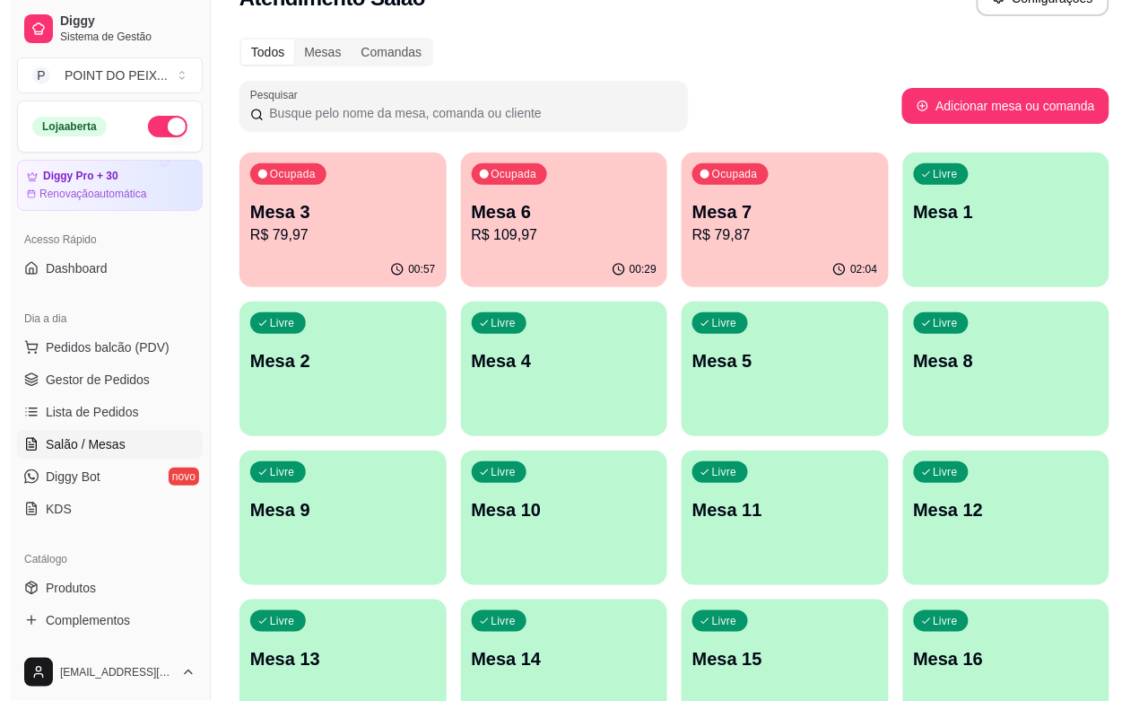
scroll to position [0, 0]
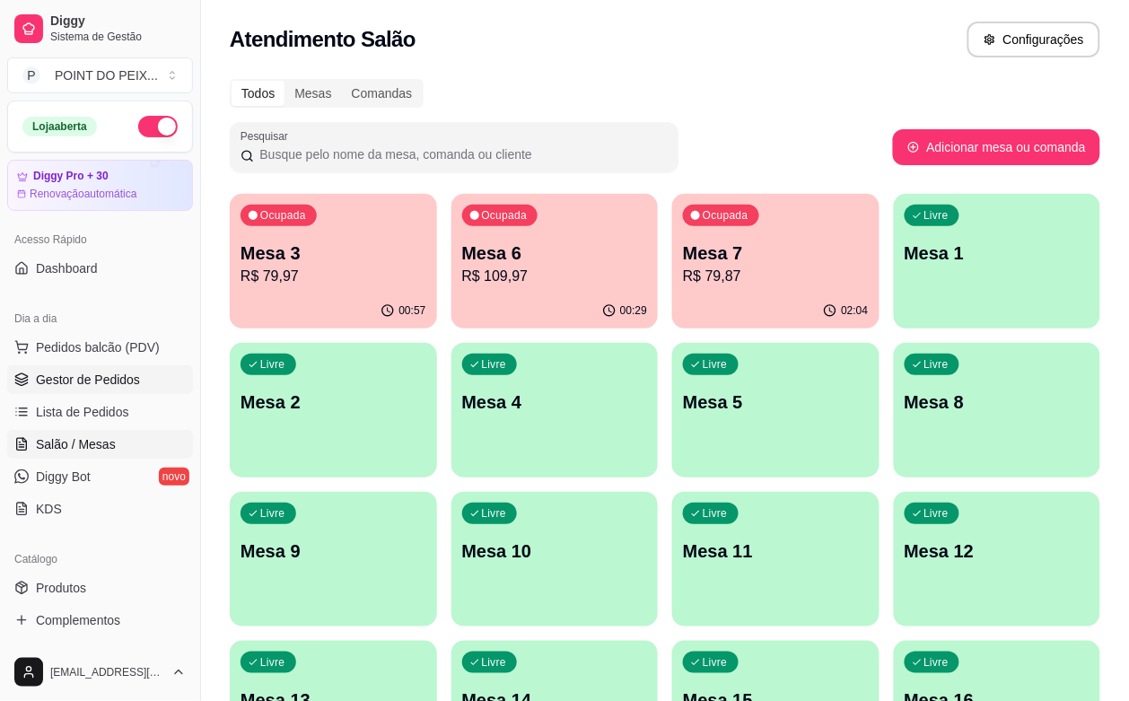
click at [114, 380] on span "Gestor de Pedidos" at bounding box center [88, 380] width 104 height 18
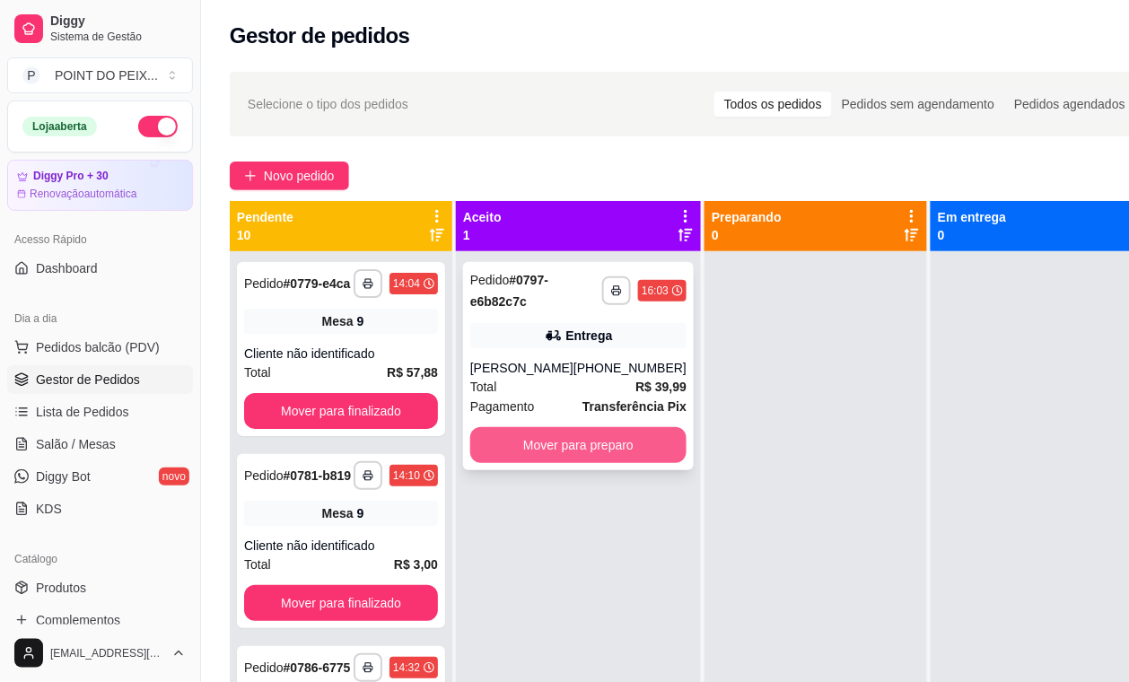
click at [581, 447] on button "Mover para preparo" at bounding box center [578, 445] width 216 height 36
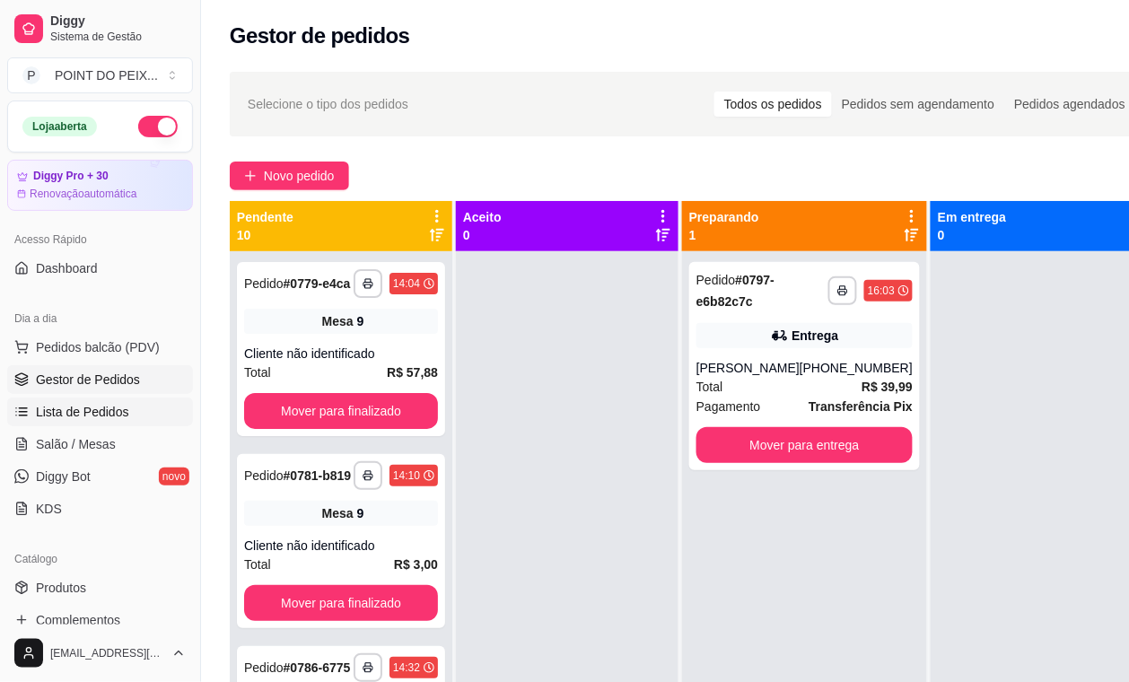
click at [104, 413] on span "Lista de Pedidos" at bounding box center [82, 412] width 93 height 18
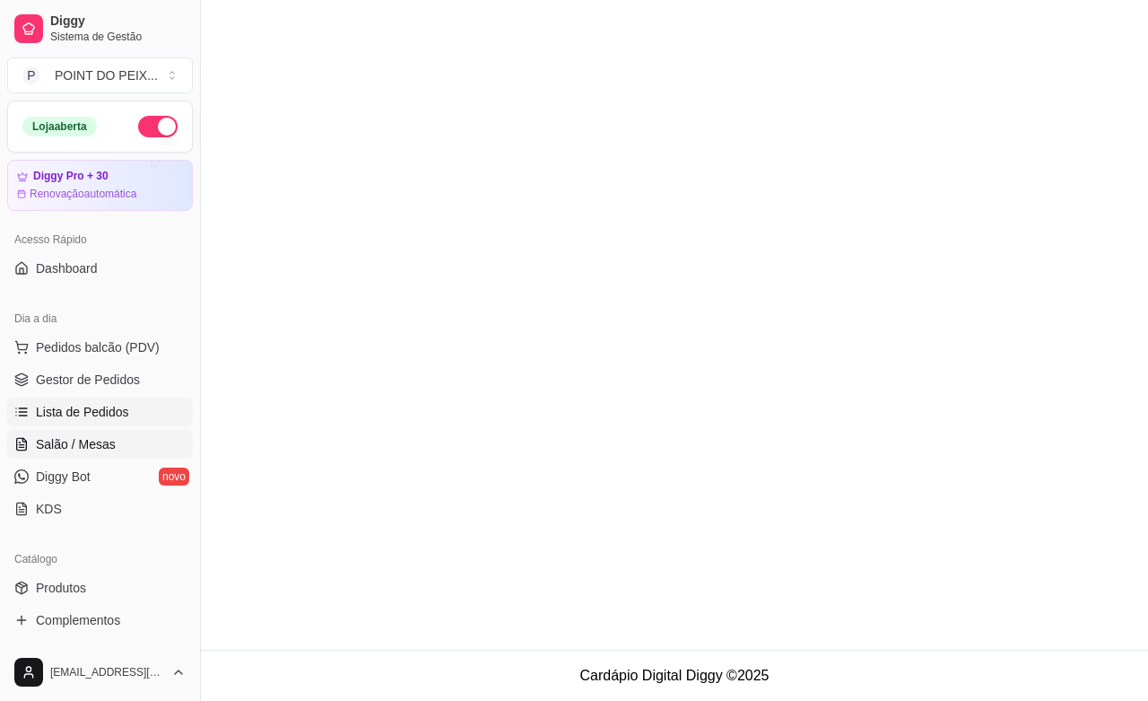
click at [92, 441] on span "Salão / Mesas" at bounding box center [76, 444] width 80 height 18
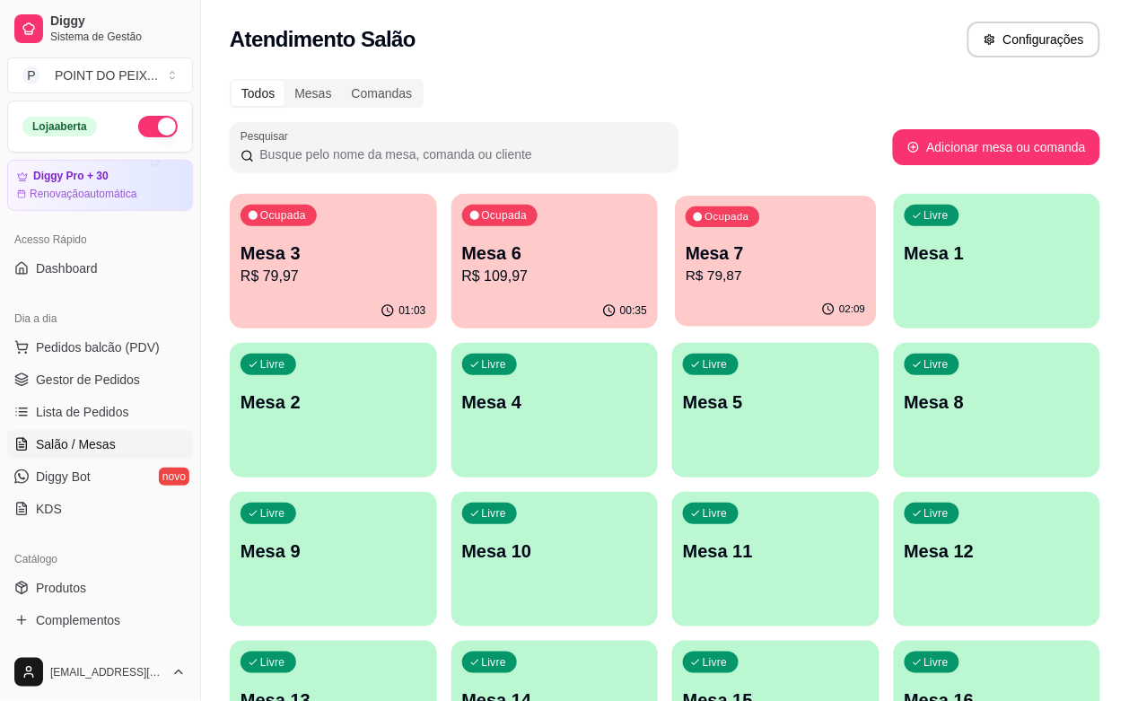
click at [695, 269] on p "R$ 79,87" at bounding box center [774, 276] width 179 height 21
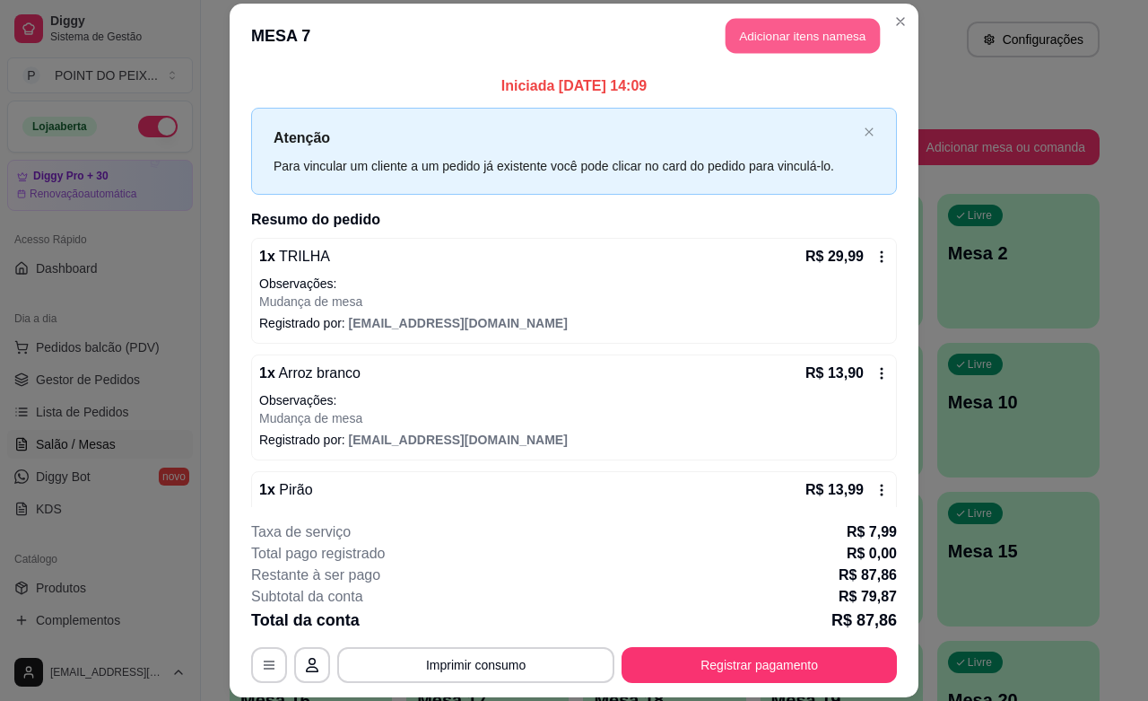
click at [790, 38] on button "Adicionar itens na mesa" at bounding box center [803, 36] width 154 height 35
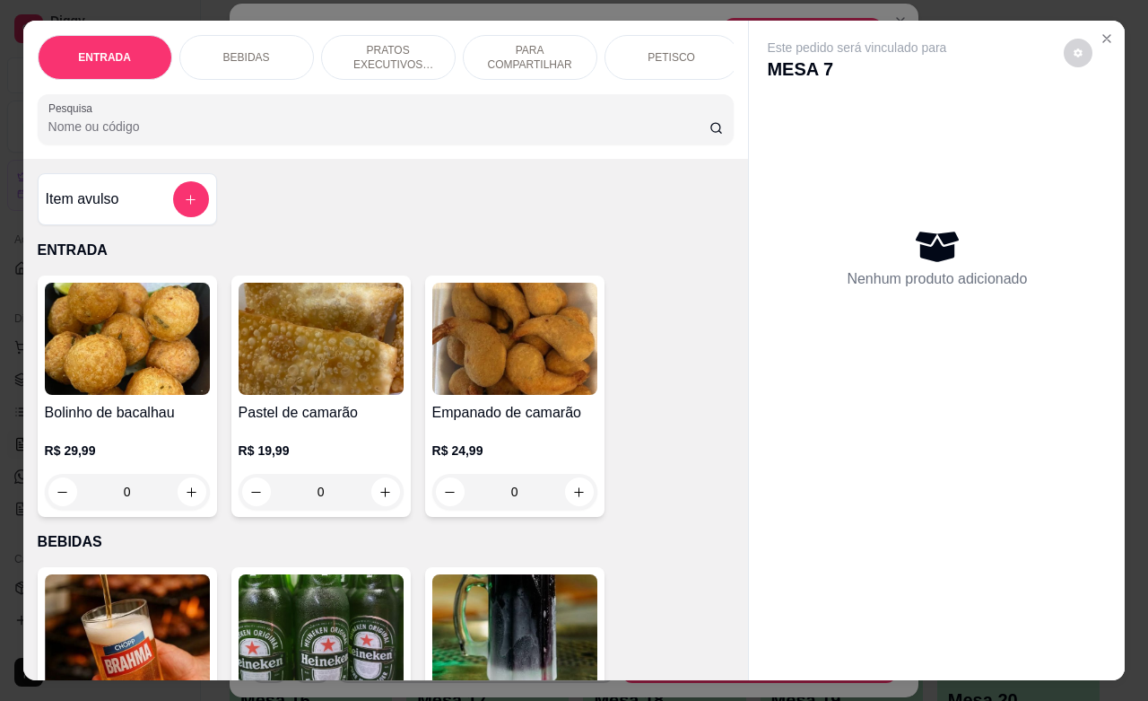
click at [675, 50] on p "PETISCO" at bounding box center [672, 57] width 48 height 14
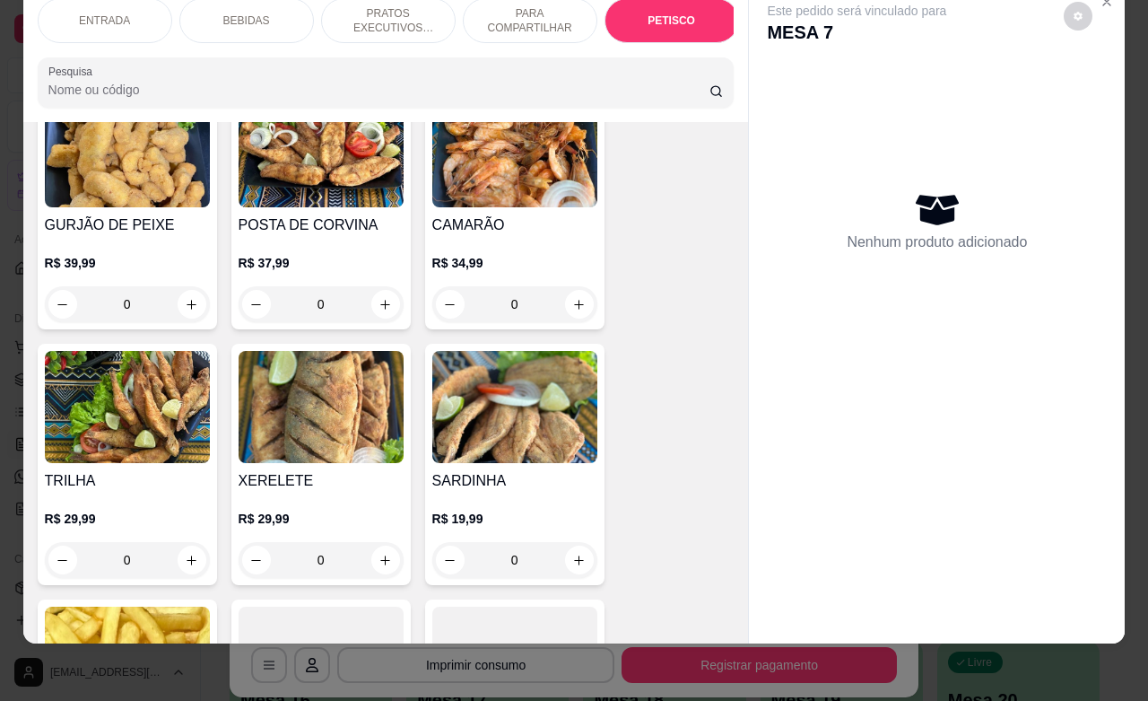
scroll to position [4300, 0]
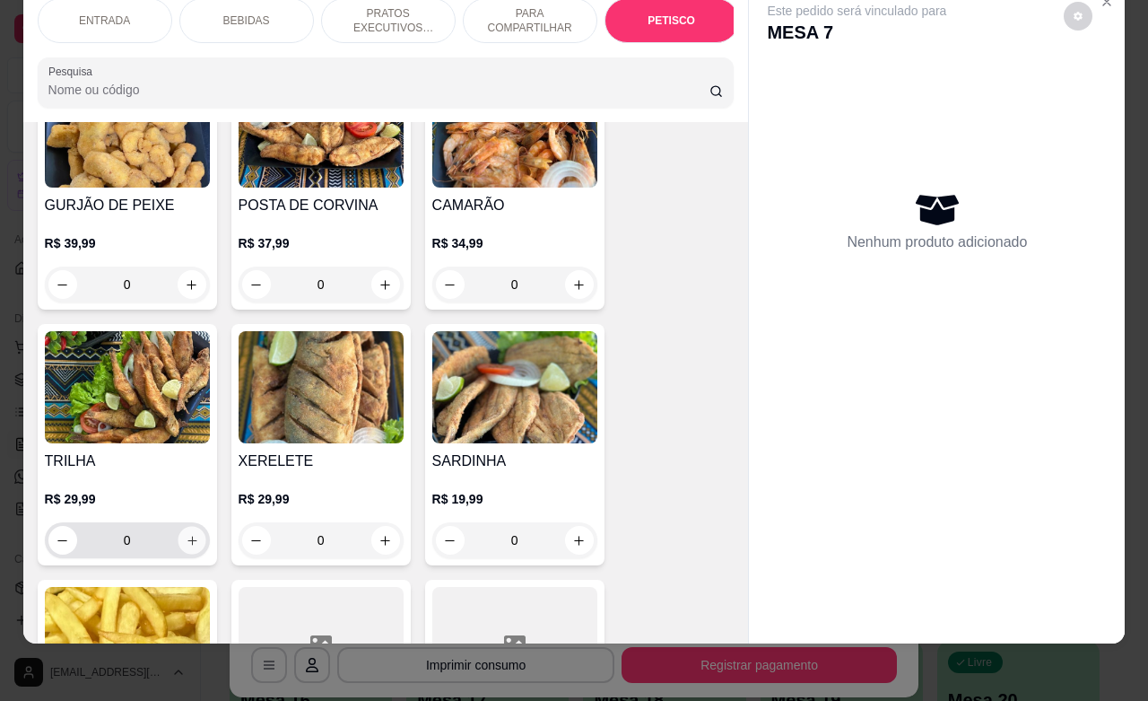
click at [185, 534] on icon "increase-product-quantity" at bounding box center [191, 540] width 13 height 13
type input "1"
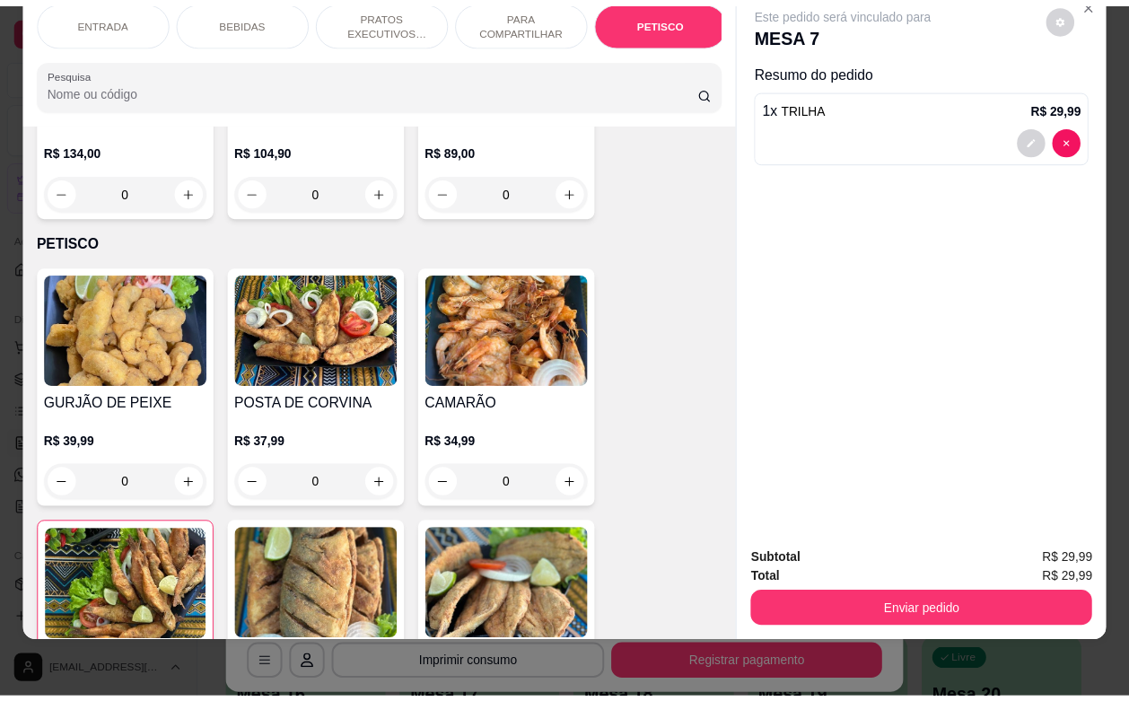
scroll to position [4076, 0]
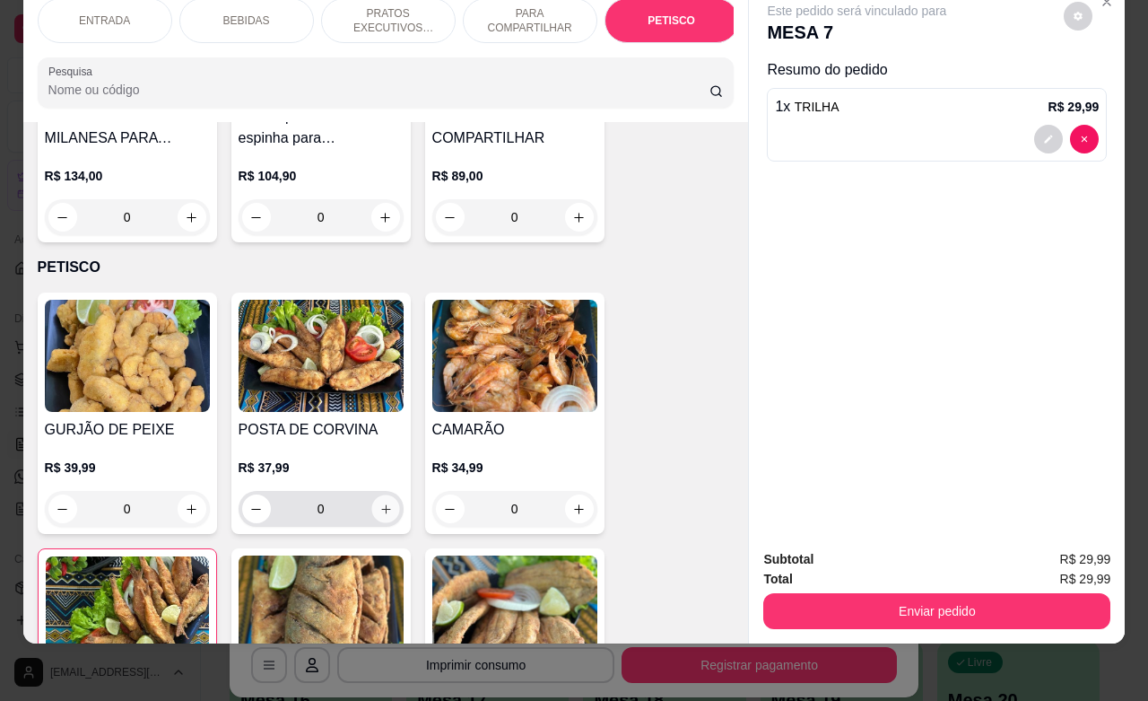
click at [379, 502] on icon "increase-product-quantity" at bounding box center [385, 508] width 13 height 13
type input "1"
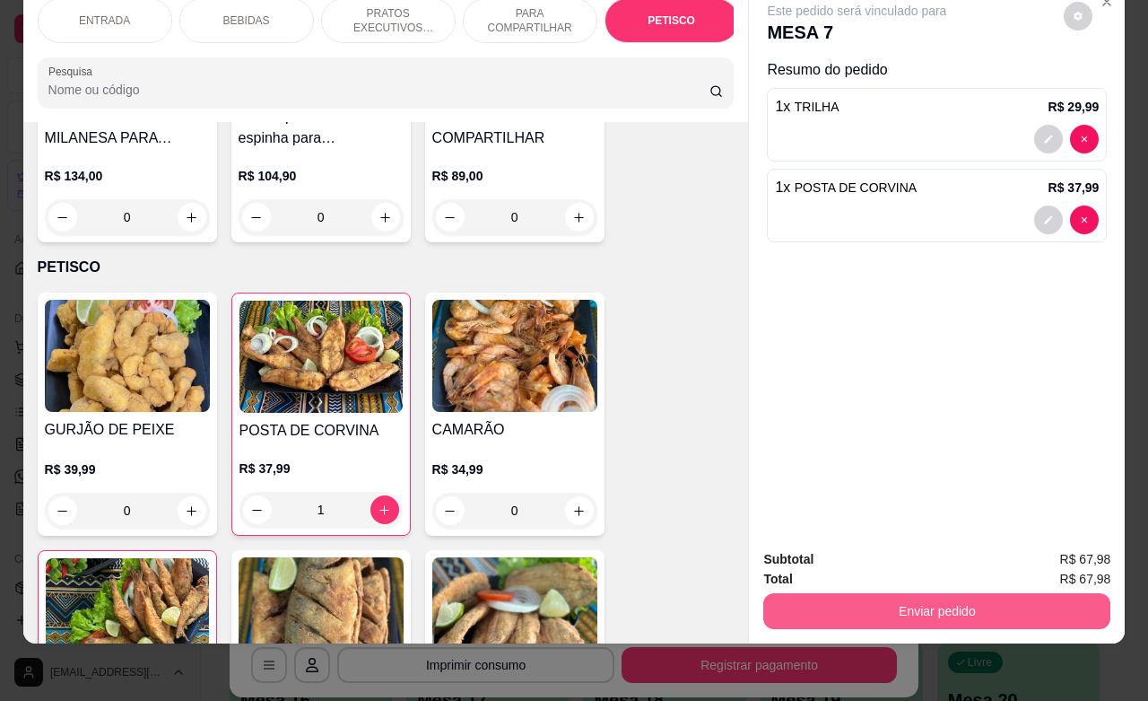
click at [935, 593] on button "Enviar pedido" at bounding box center [937, 611] width 347 height 36
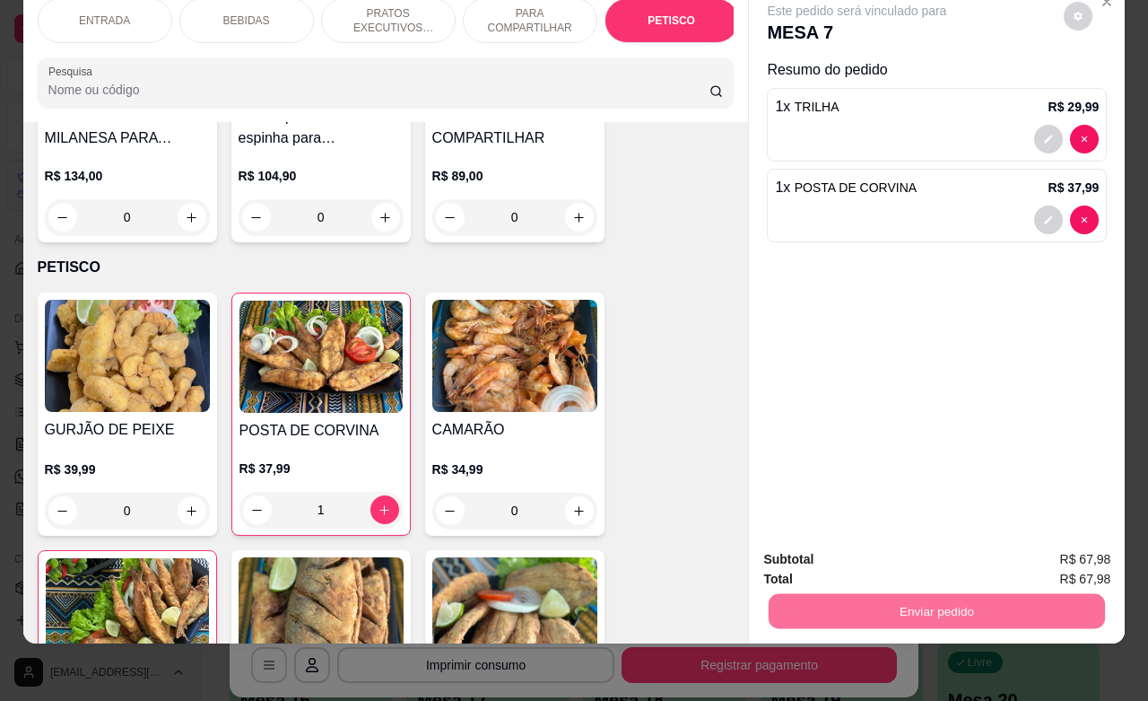
click at [1061, 552] on button "Enviar pedido" at bounding box center [1061, 548] width 101 height 34
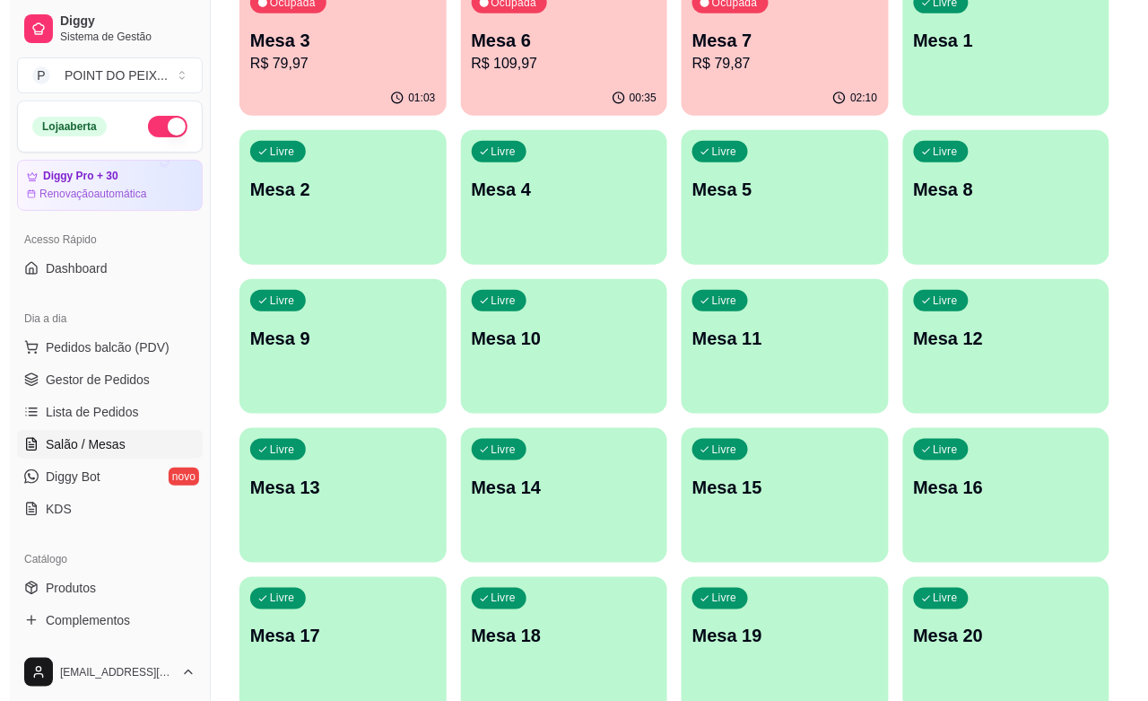
scroll to position [0, 0]
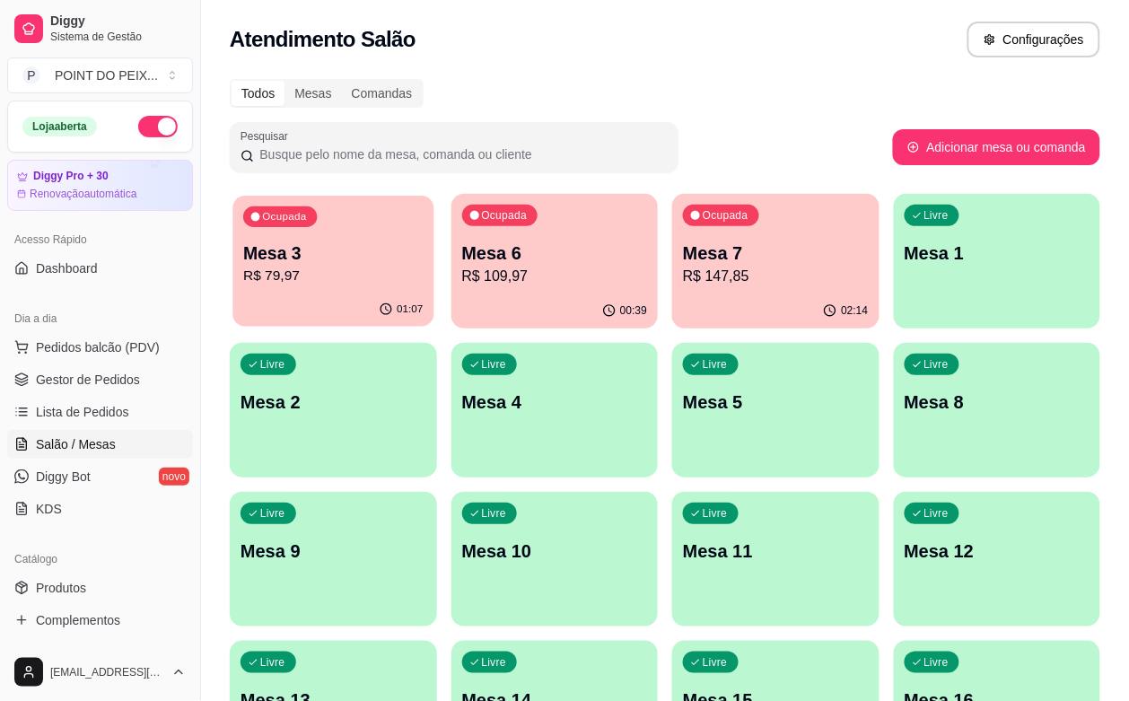
click at [334, 271] on p "R$ 79,97" at bounding box center [332, 276] width 179 height 21
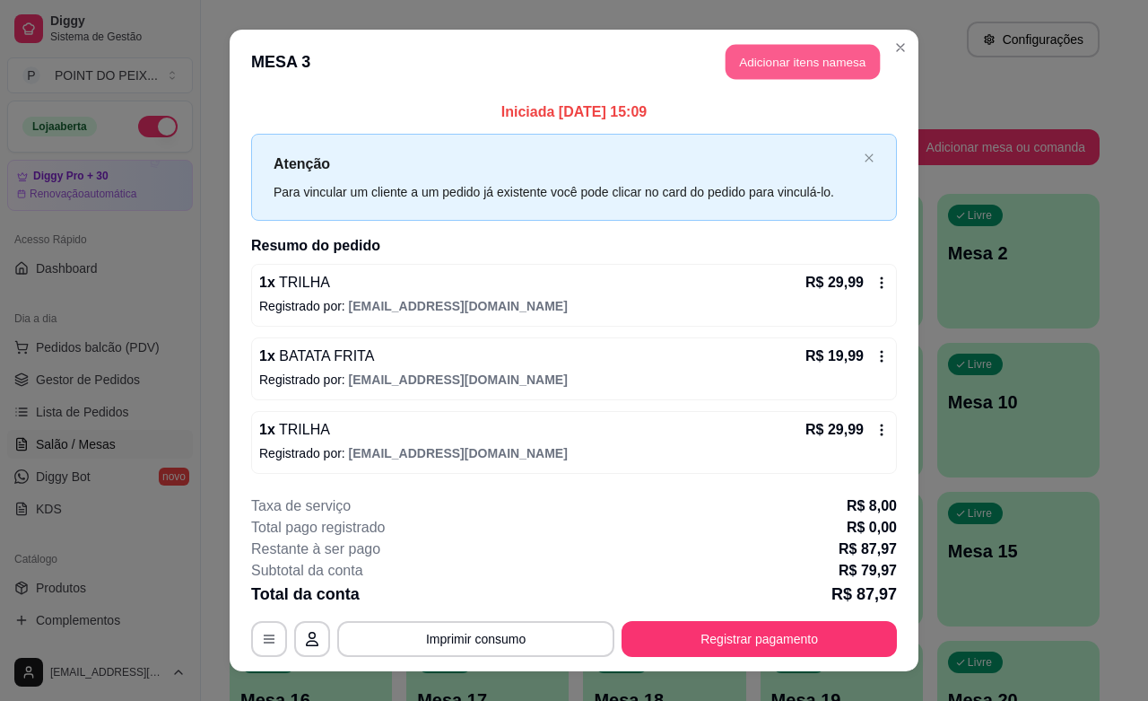
click at [804, 61] on button "Adicionar itens na mesa" at bounding box center [803, 62] width 154 height 35
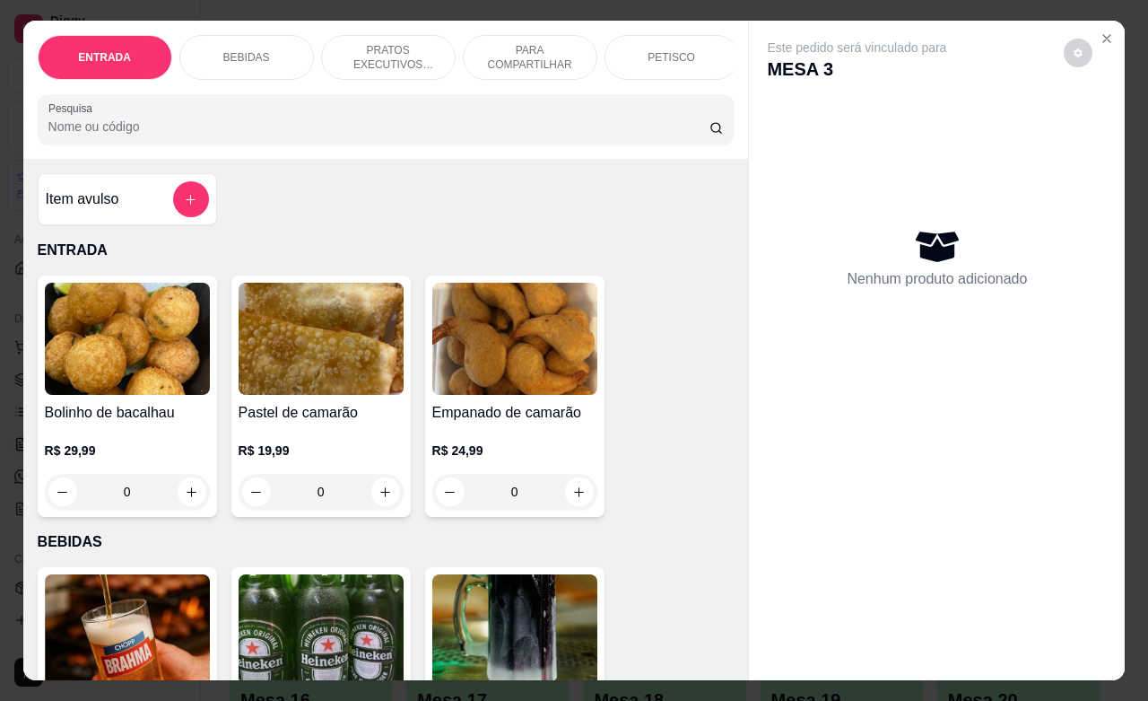
click at [234, 50] on p "BEBIDAS" at bounding box center [246, 57] width 47 height 14
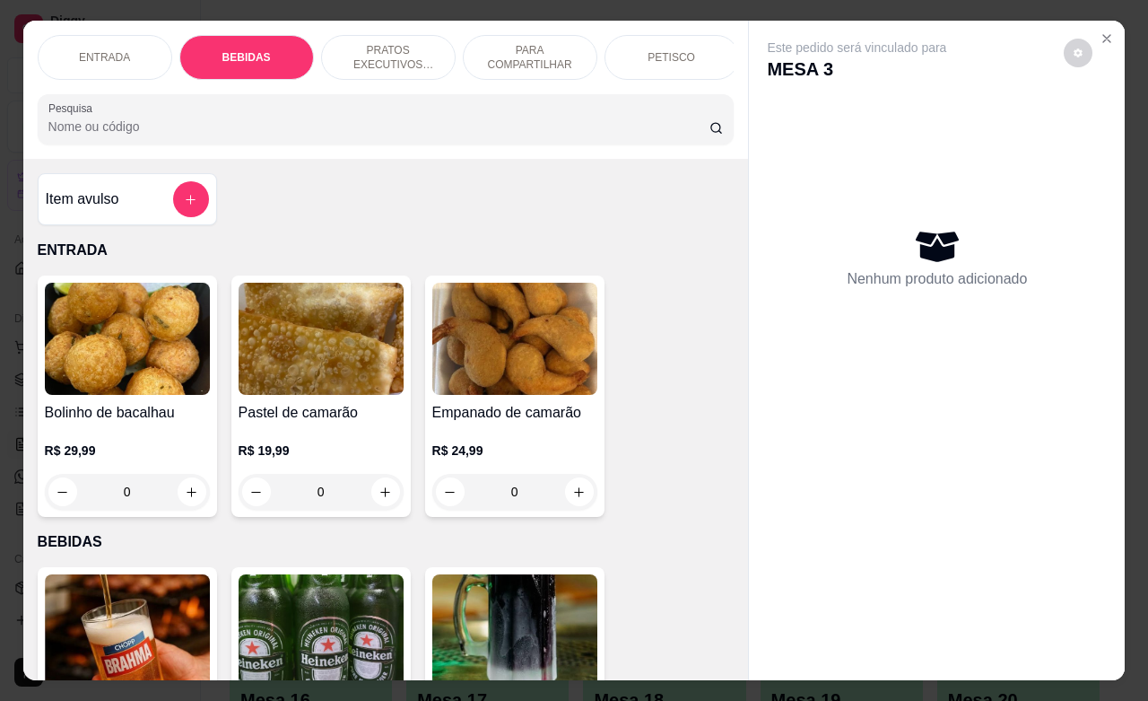
scroll to position [372, 0]
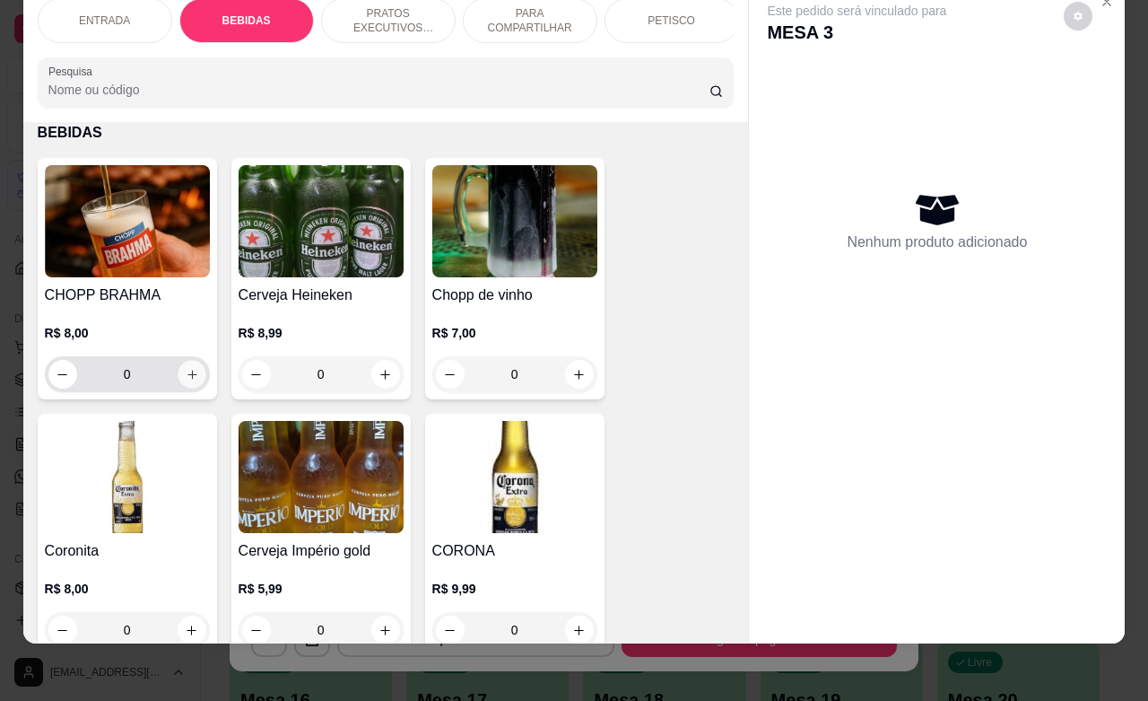
click at [190, 372] on button "increase-product-quantity" at bounding box center [192, 375] width 28 height 28
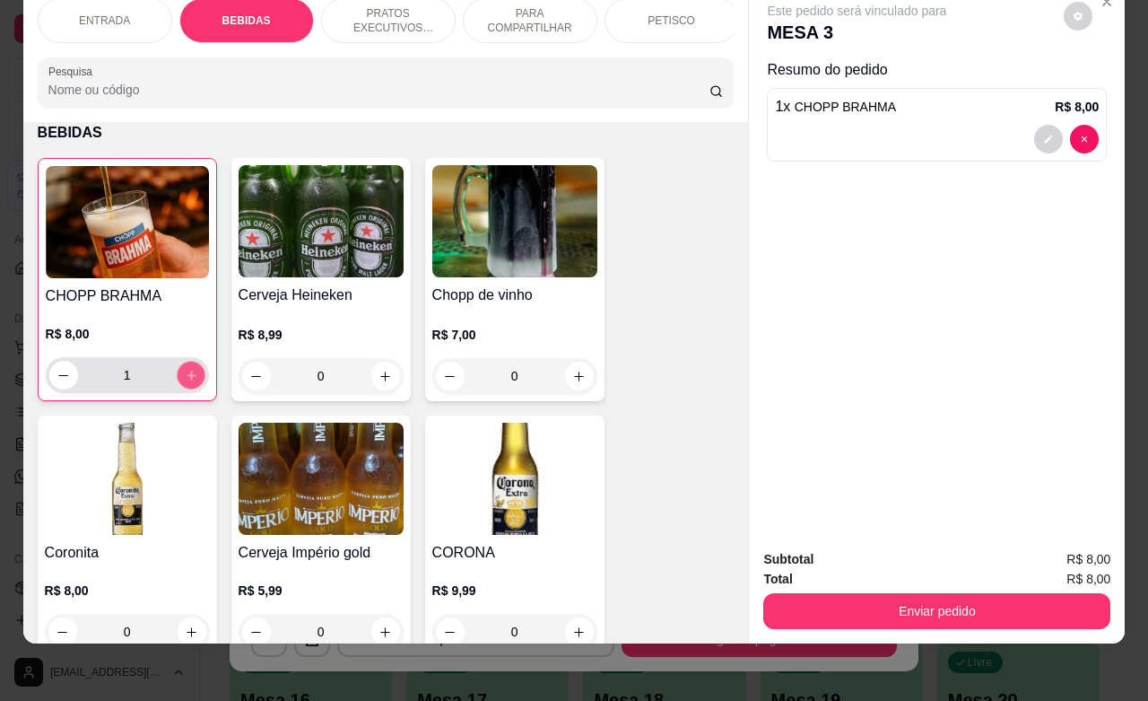
click at [190, 372] on button "increase-product-quantity" at bounding box center [191, 376] width 28 height 28
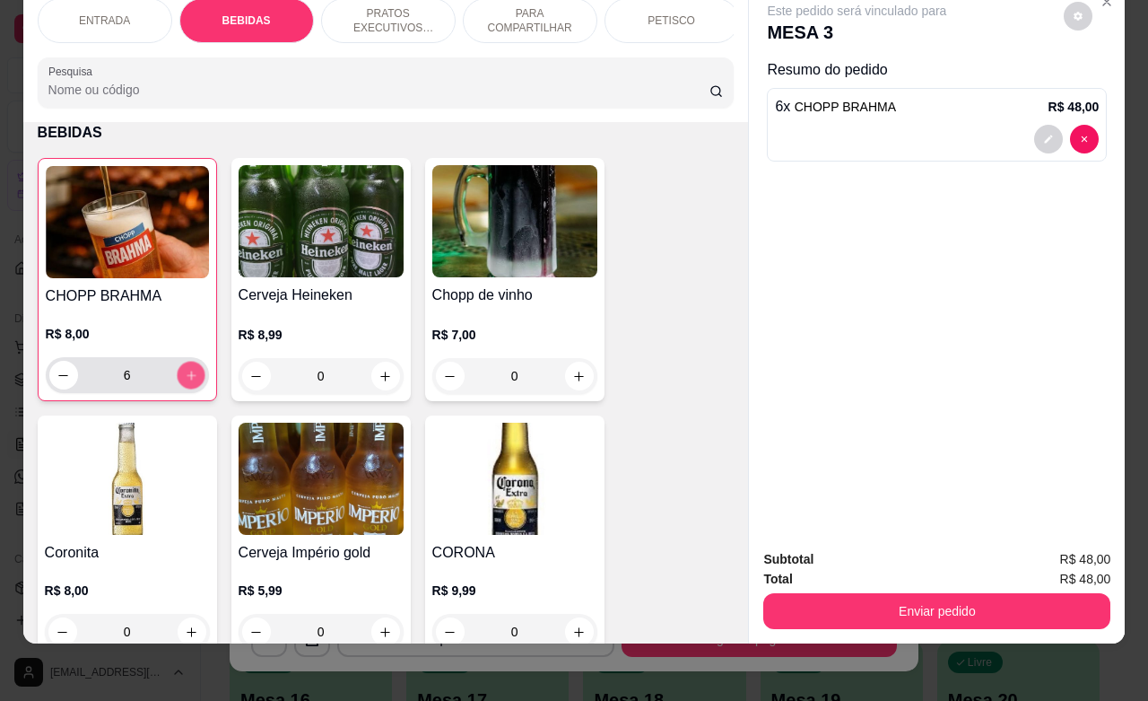
click at [190, 372] on button "increase-product-quantity" at bounding box center [191, 376] width 28 height 28
type input "7"
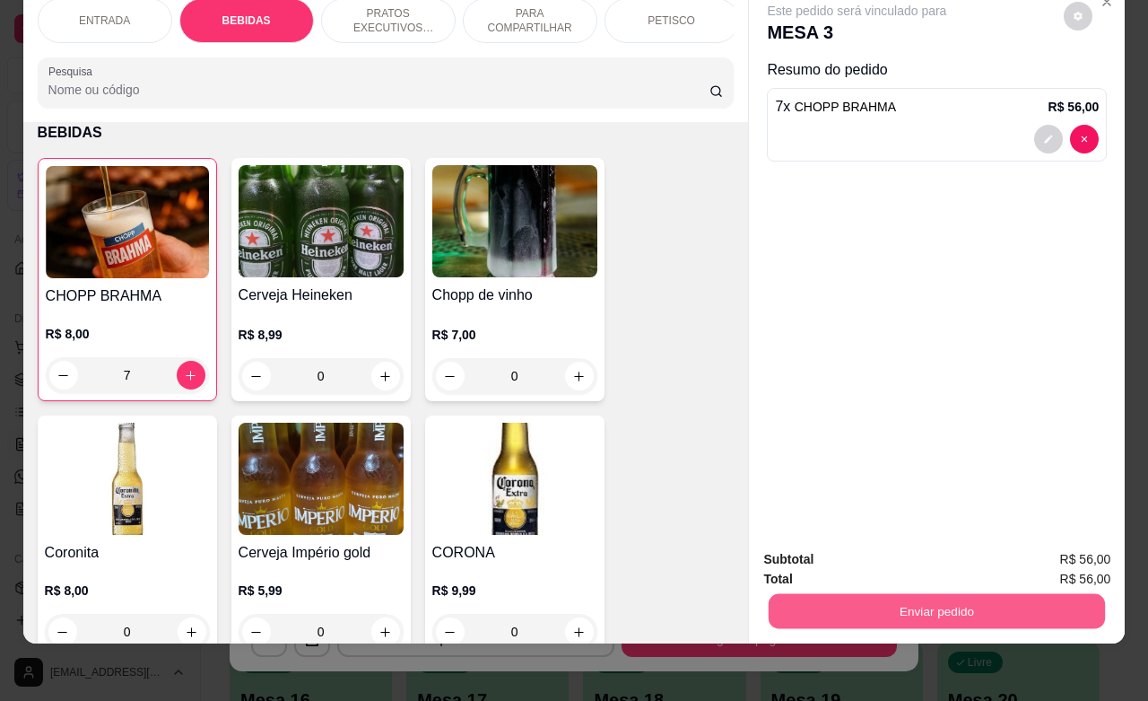
click at [953, 599] on button "Enviar pedido" at bounding box center [937, 610] width 336 height 35
click at [1051, 547] on button "Enviar pedido" at bounding box center [1061, 548] width 101 height 34
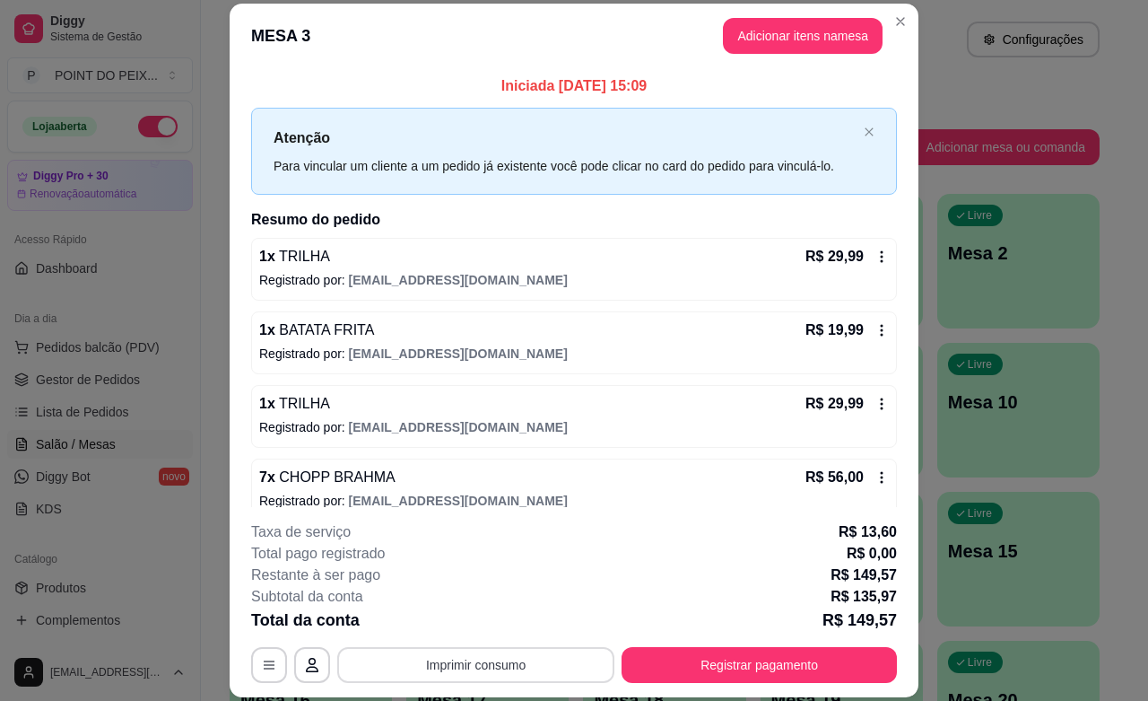
click at [516, 667] on button "Imprimir consumo" at bounding box center [475, 665] width 277 height 36
click at [473, 624] on button "IMPRESSORA" at bounding box center [472, 623] width 130 height 29
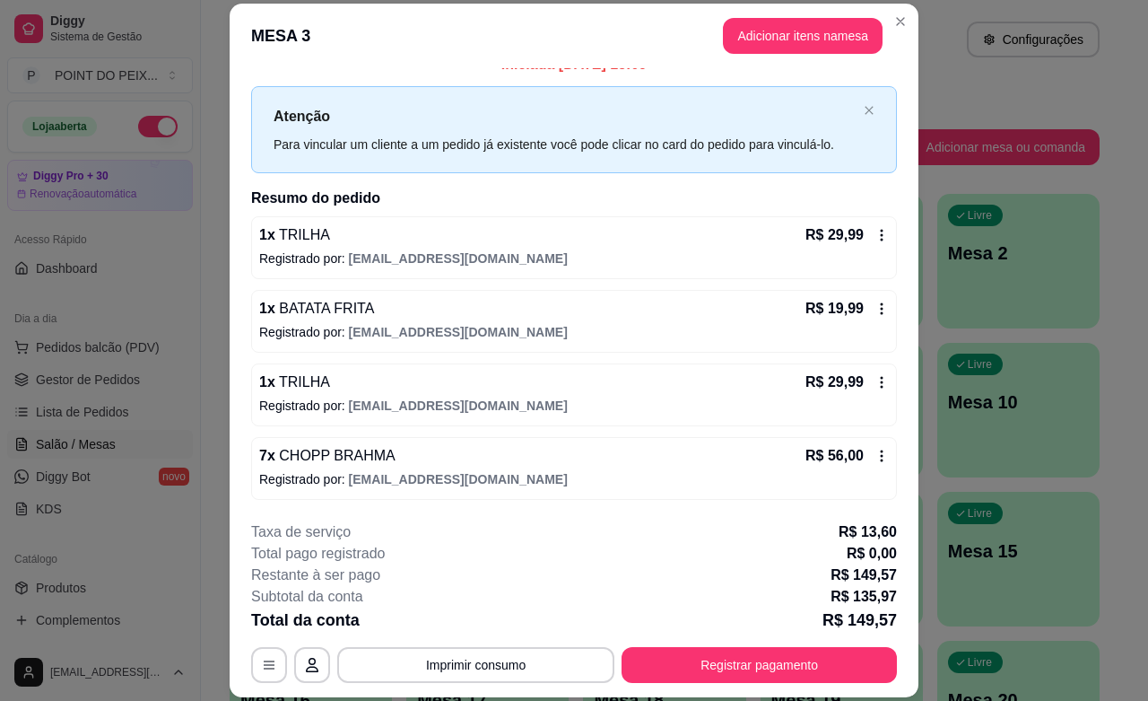
scroll to position [54, 0]
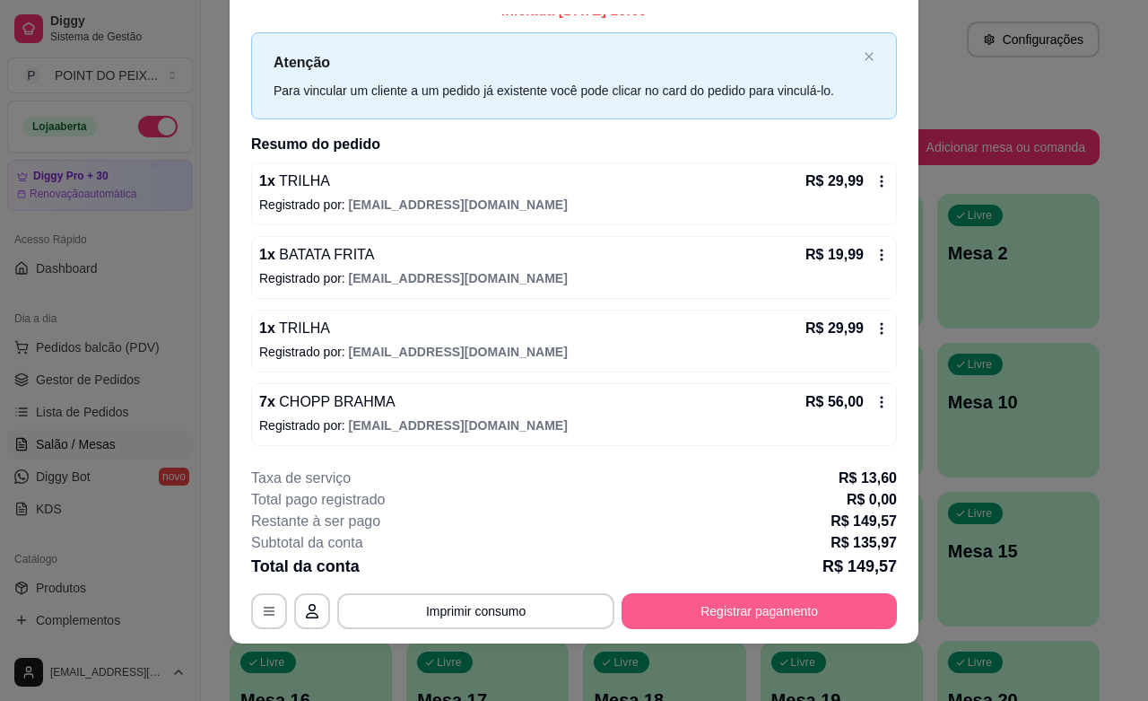
click at [706, 621] on button "Registrar pagamento" at bounding box center [759, 611] width 275 height 36
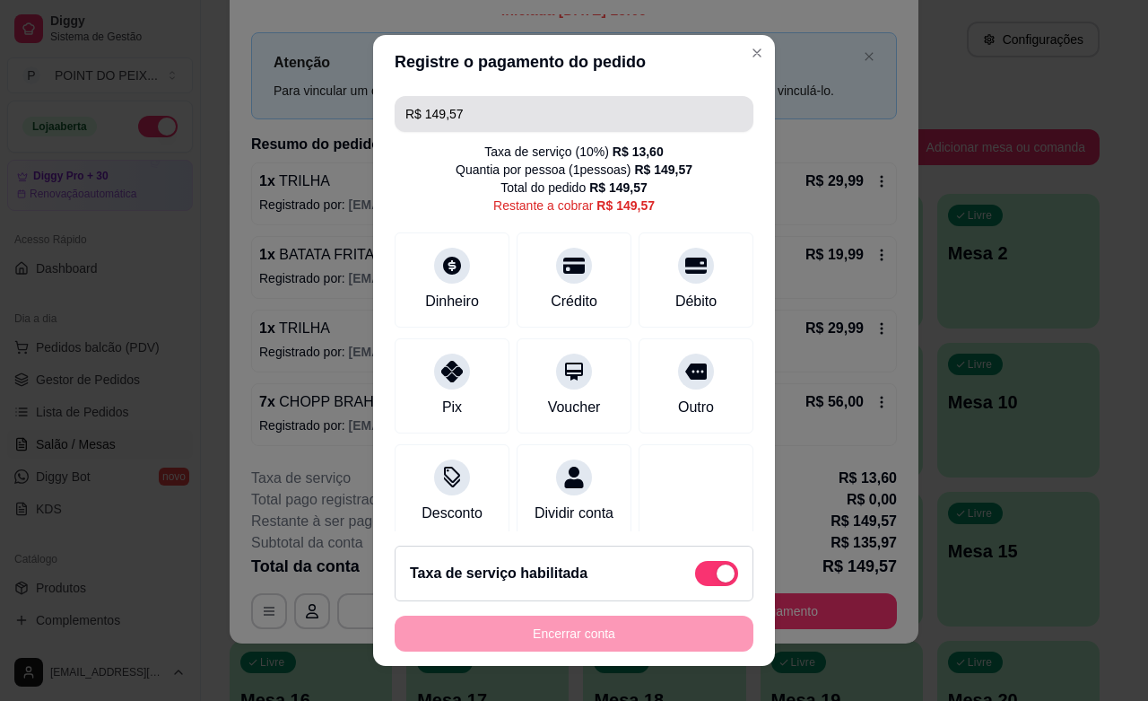
click at [521, 112] on input "R$ 149,57" at bounding box center [574, 114] width 337 height 36
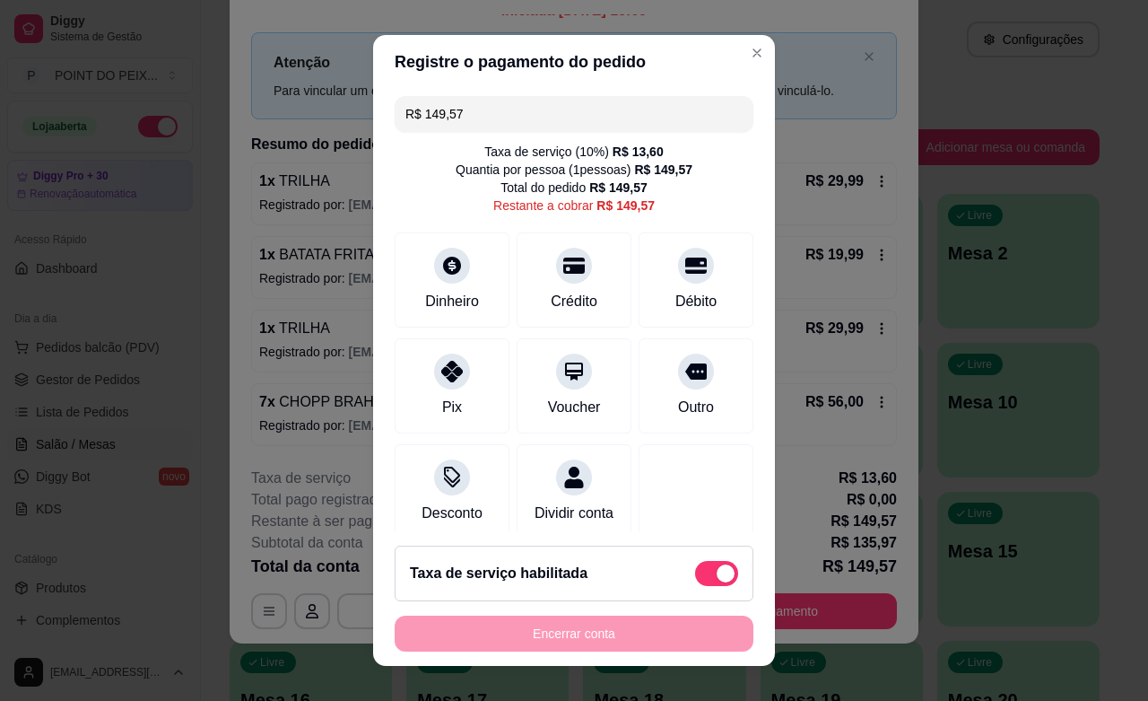
click at [521, 110] on input "R$ 149,57" at bounding box center [574, 114] width 337 height 36
click at [441, 382] on div at bounding box center [451, 365] width 39 height 39
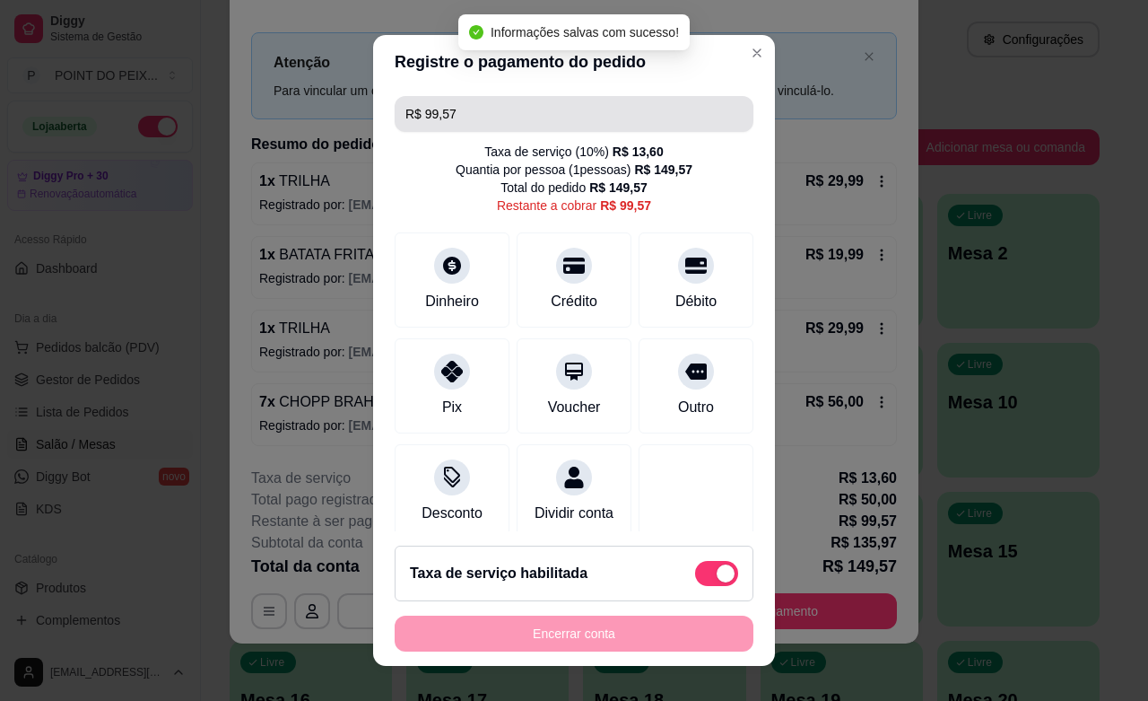
click at [462, 106] on input "R$ 99,57" at bounding box center [574, 114] width 337 height 36
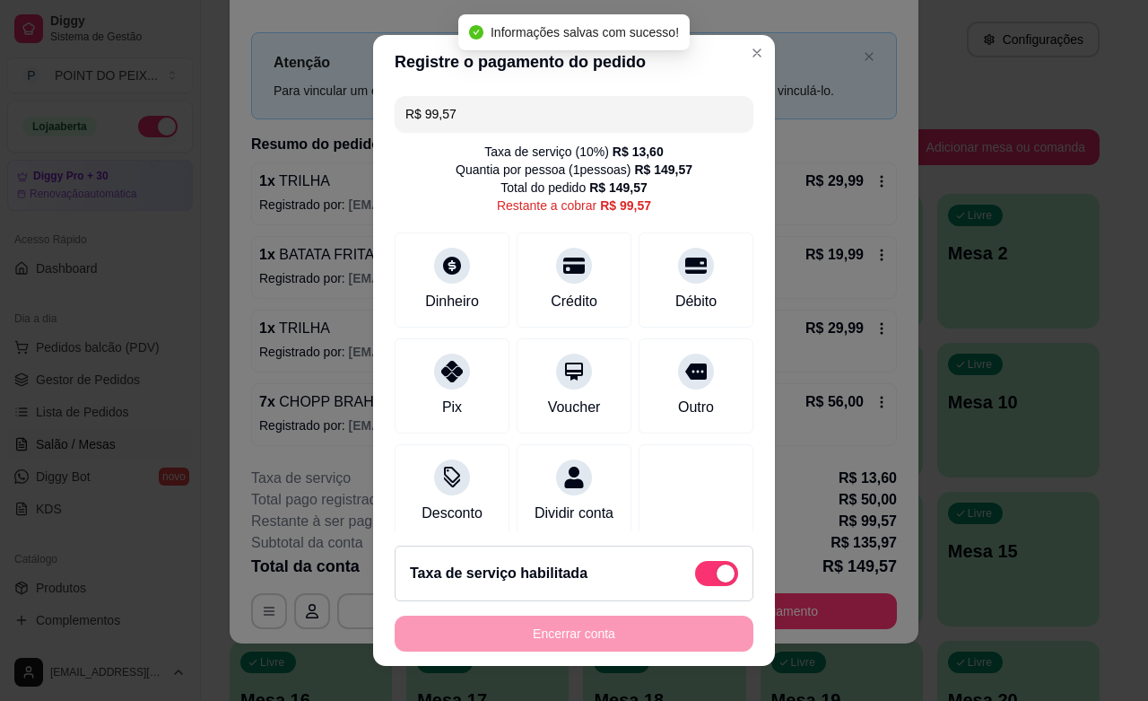
click at [462, 106] on input "R$ 99,57" at bounding box center [574, 114] width 337 height 36
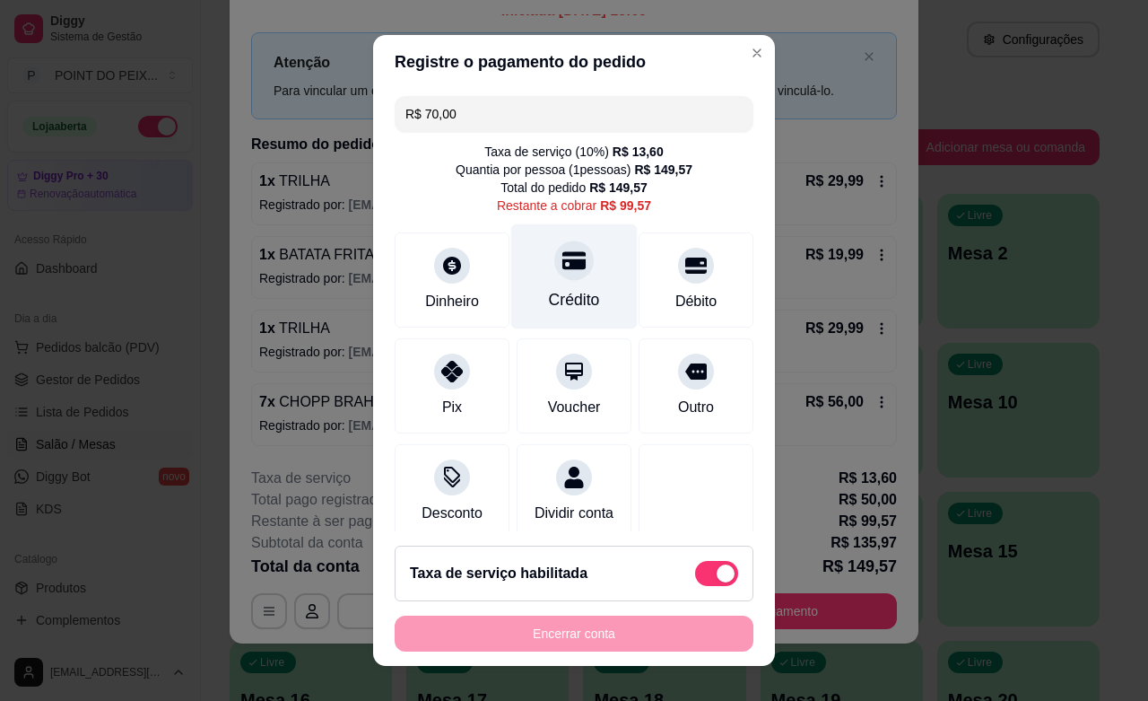
click at [563, 270] on icon at bounding box center [574, 260] width 23 height 23
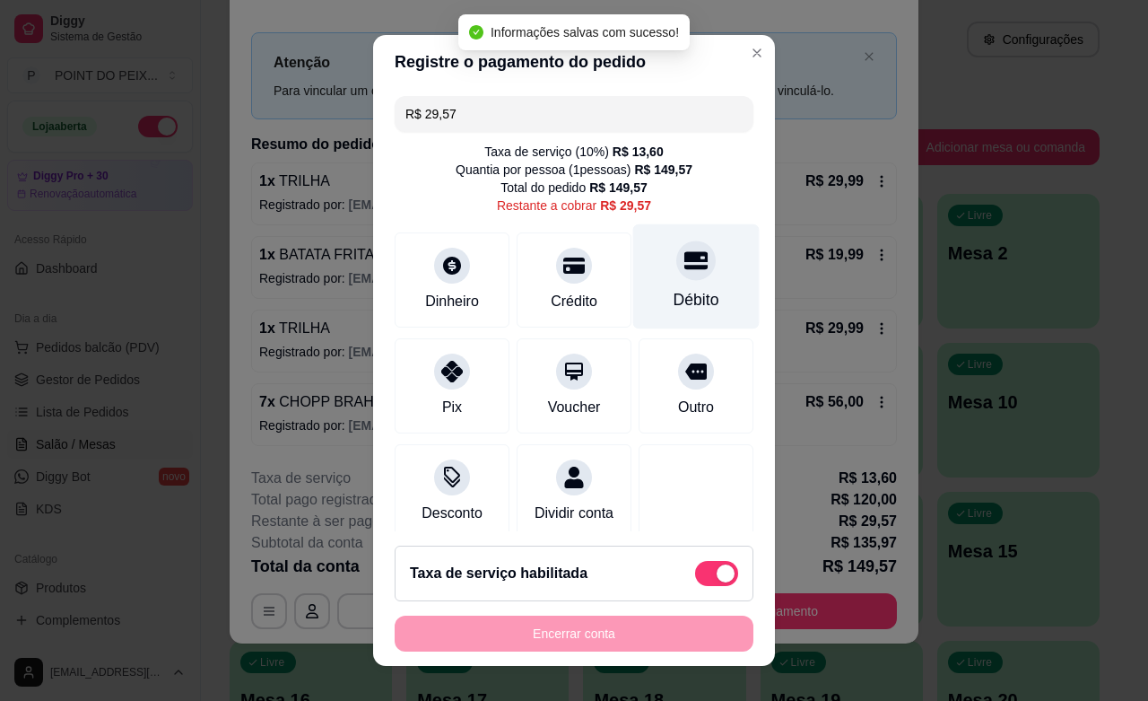
click at [685, 261] on icon at bounding box center [696, 261] width 23 height 18
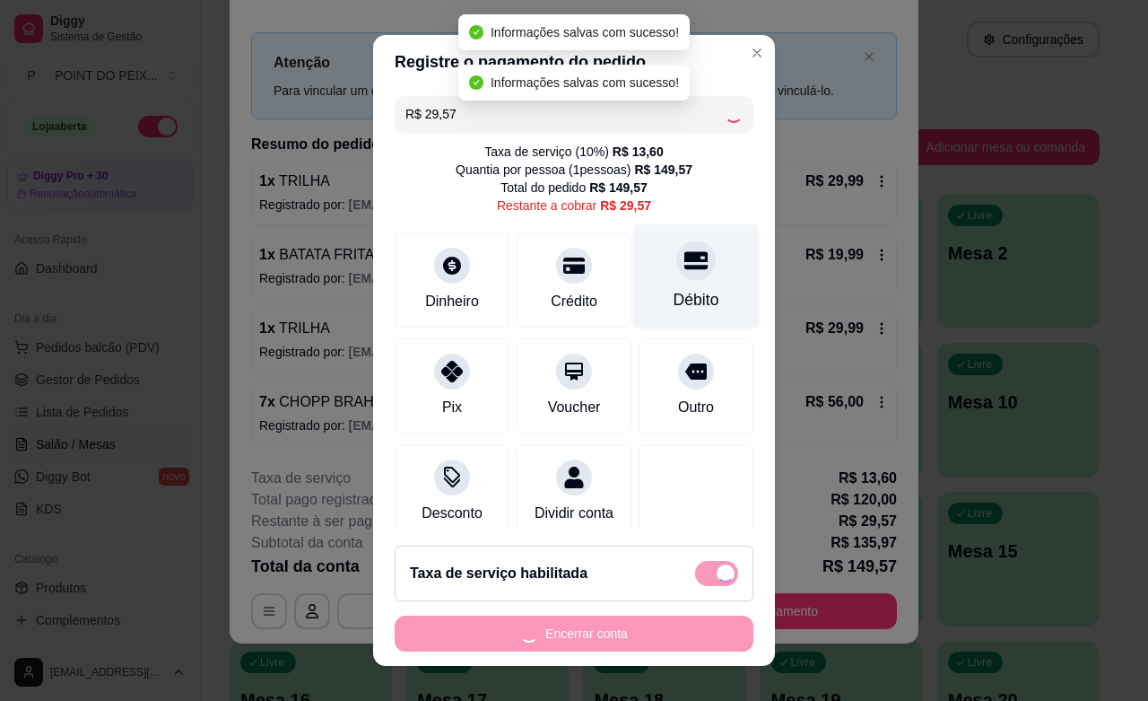
type input "R$ 0,00"
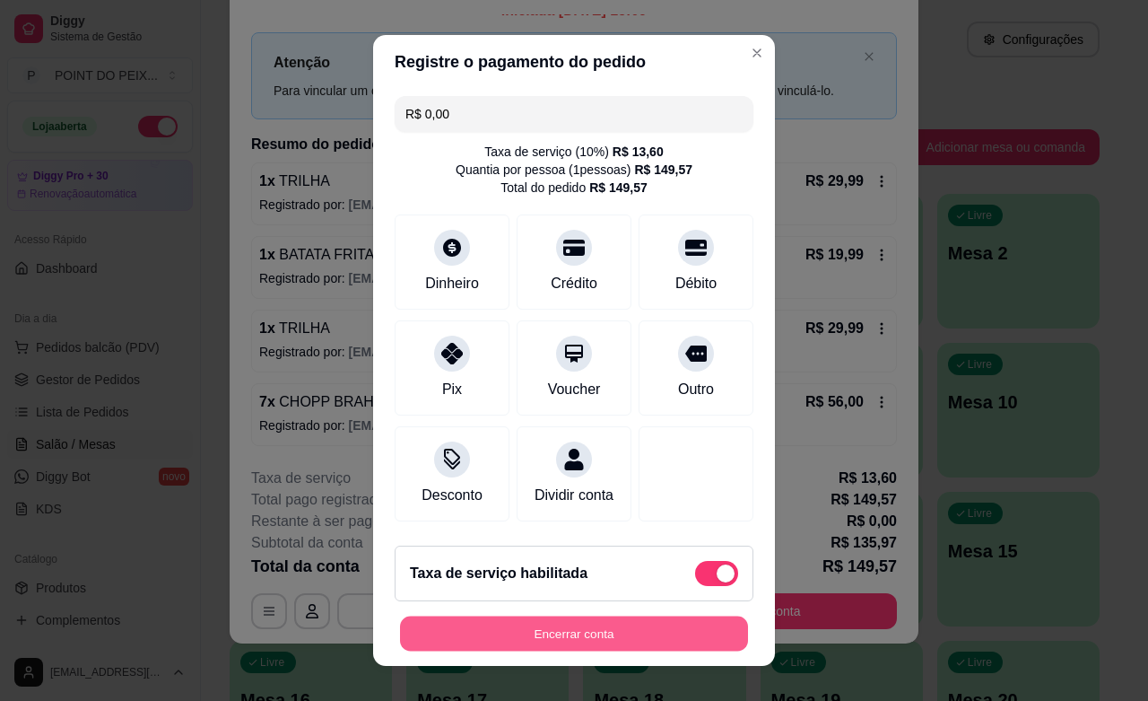
click at [583, 633] on button "Encerrar conta" at bounding box center [574, 633] width 348 height 35
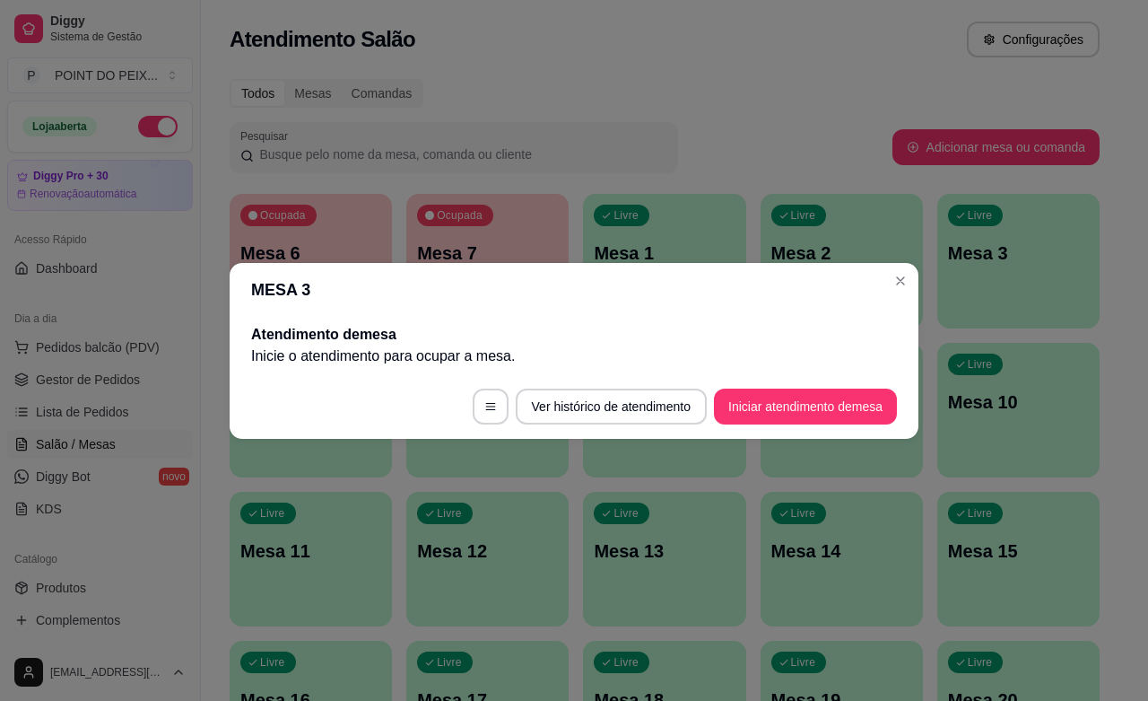
scroll to position [0, 0]
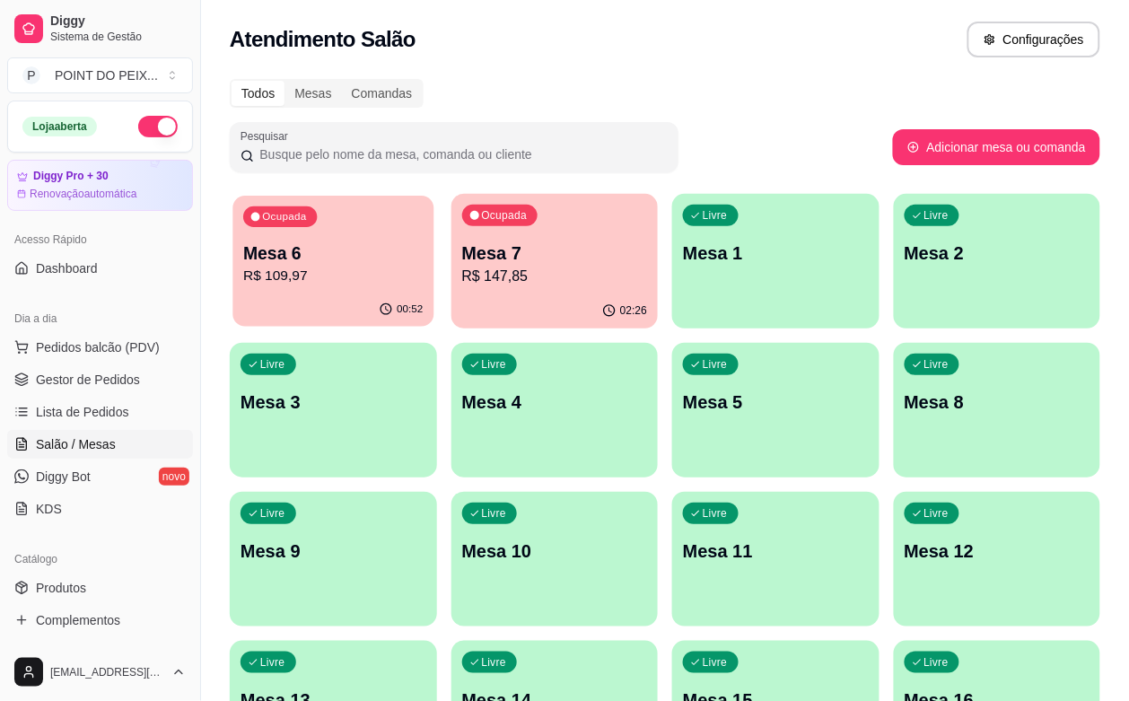
click at [320, 278] on p "R$ 109,97" at bounding box center [332, 276] width 179 height 21
click at [337, 279] on p "R$ 109,97" at bounding box center [332, 276] width 179 height 21
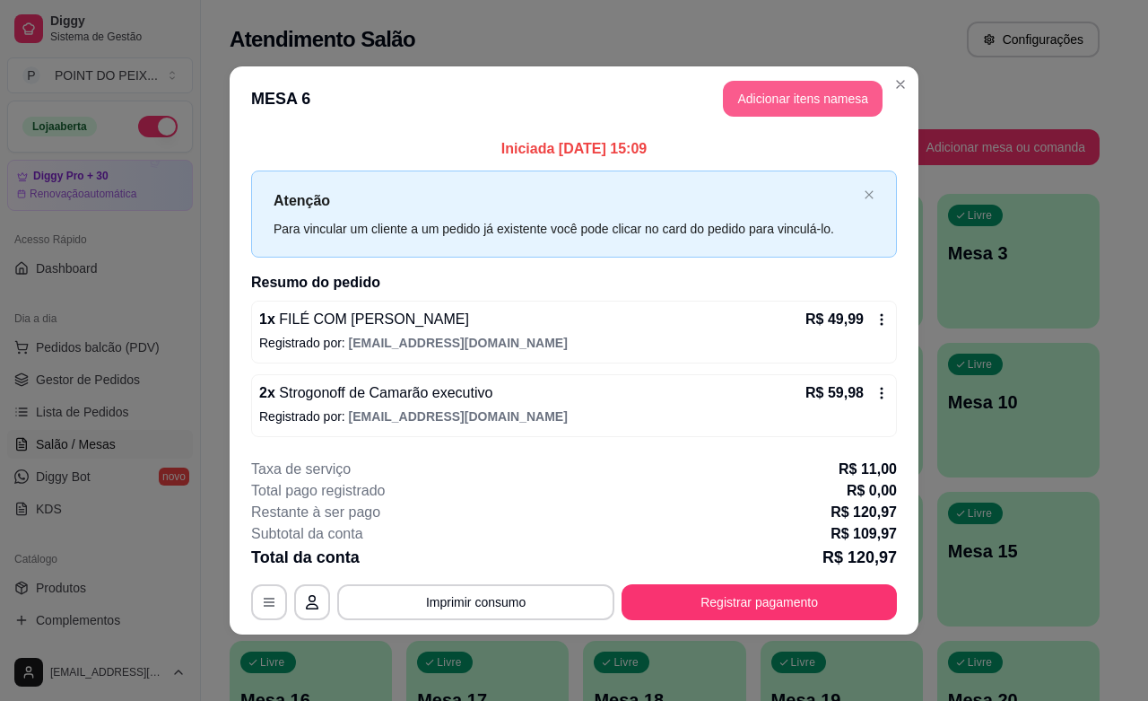
click at [809, 103] on button "Adicionar itens na mesa" at bounding box center [803, 99] width 160 height 36
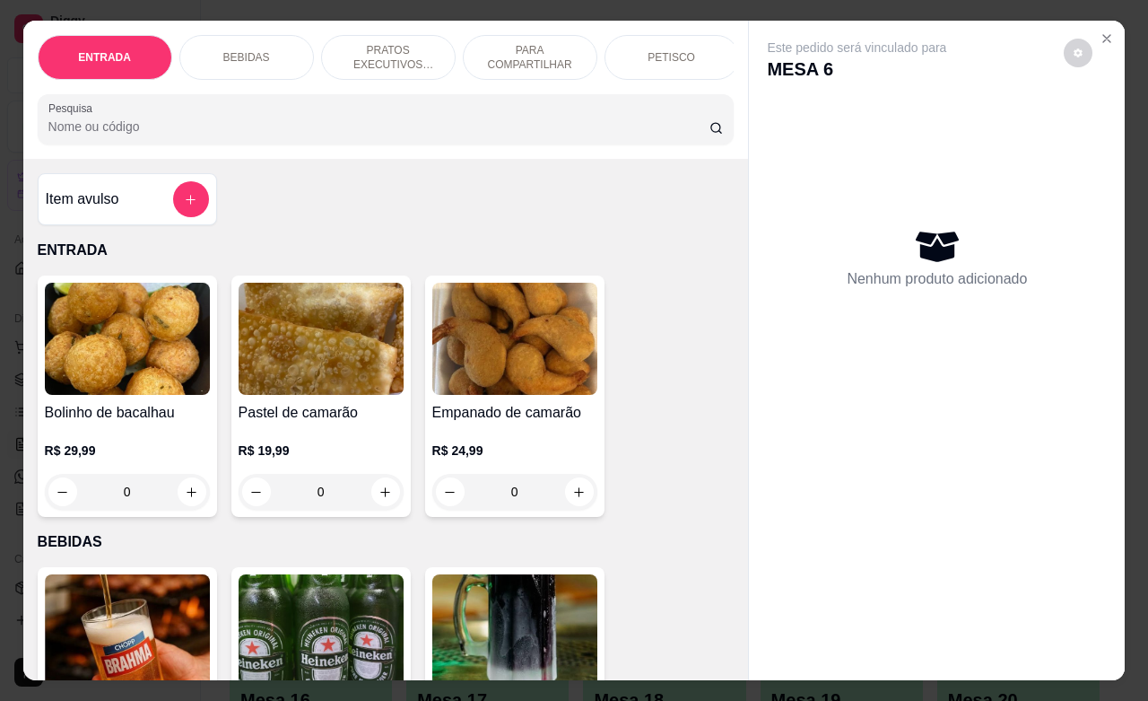
click at [248, 51] on p "BEBIDAS" at bounding box center [246, 57] width 47 height 14
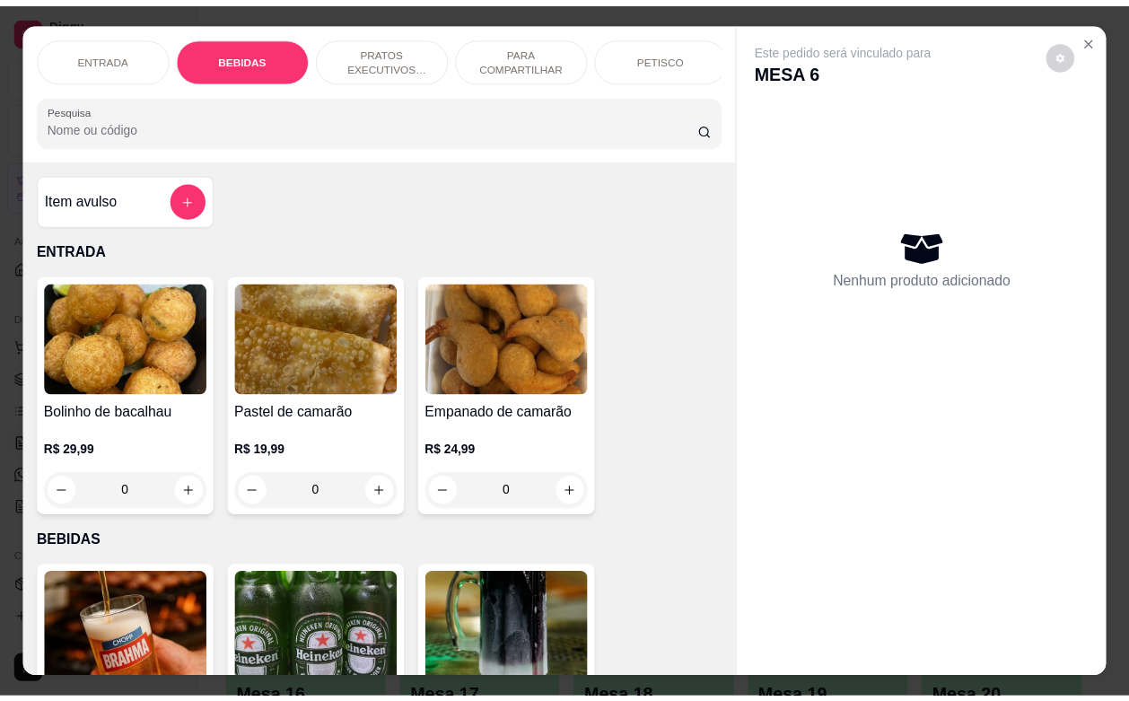
scroll to position [372, 0]
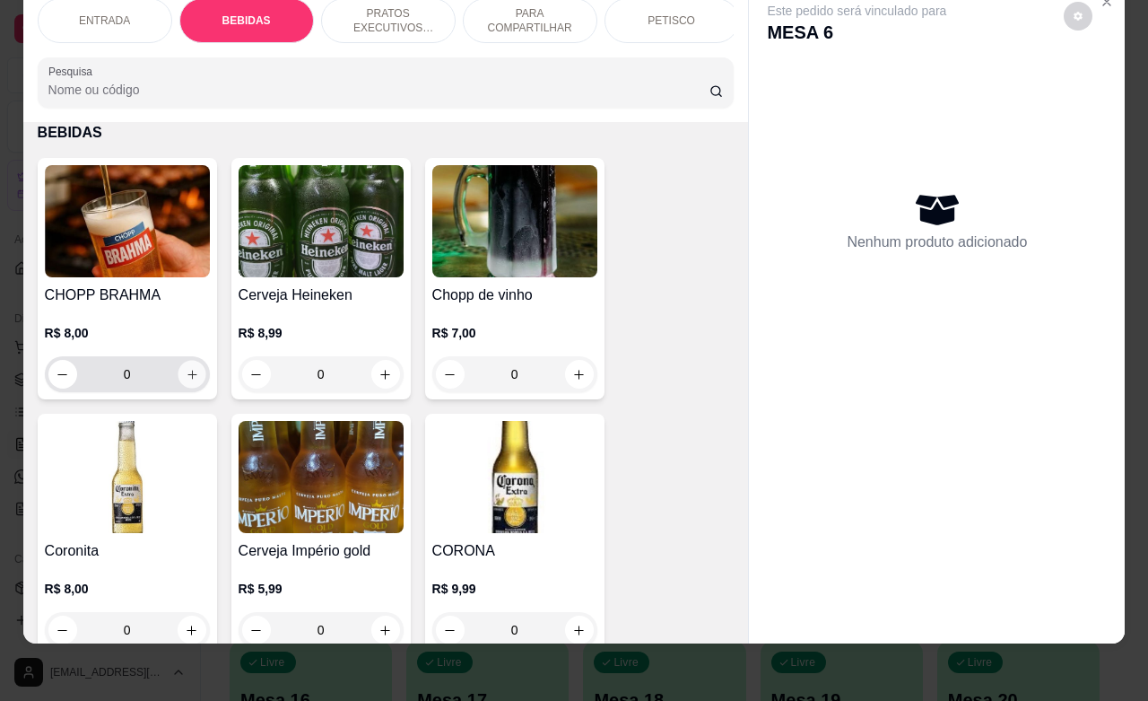
click at [185, 377] on icon "increase-product-quantity" at bounding box center [191, 374] width 13 height 13
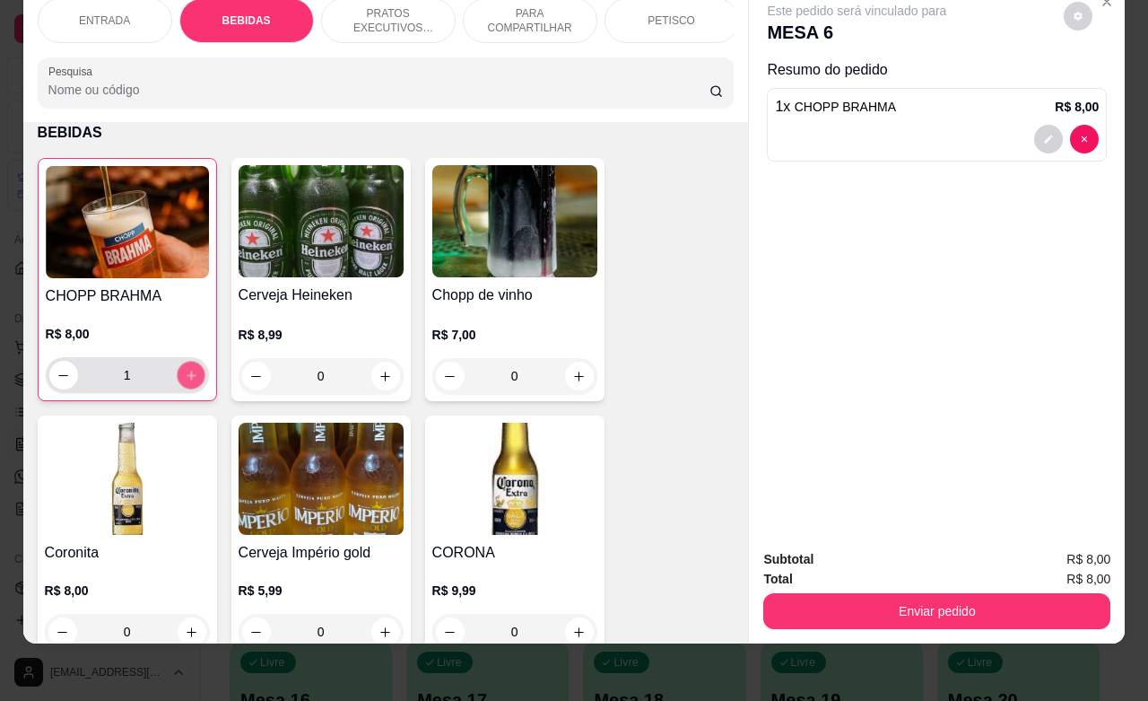
click at [187, 377] on icon "increase-product-quantity" at bounding box center [191, 375] width 9 height 9
click at [187, 378] on icon "increase-product-quantity" at bounding box center [191, 375] width 9 height 9
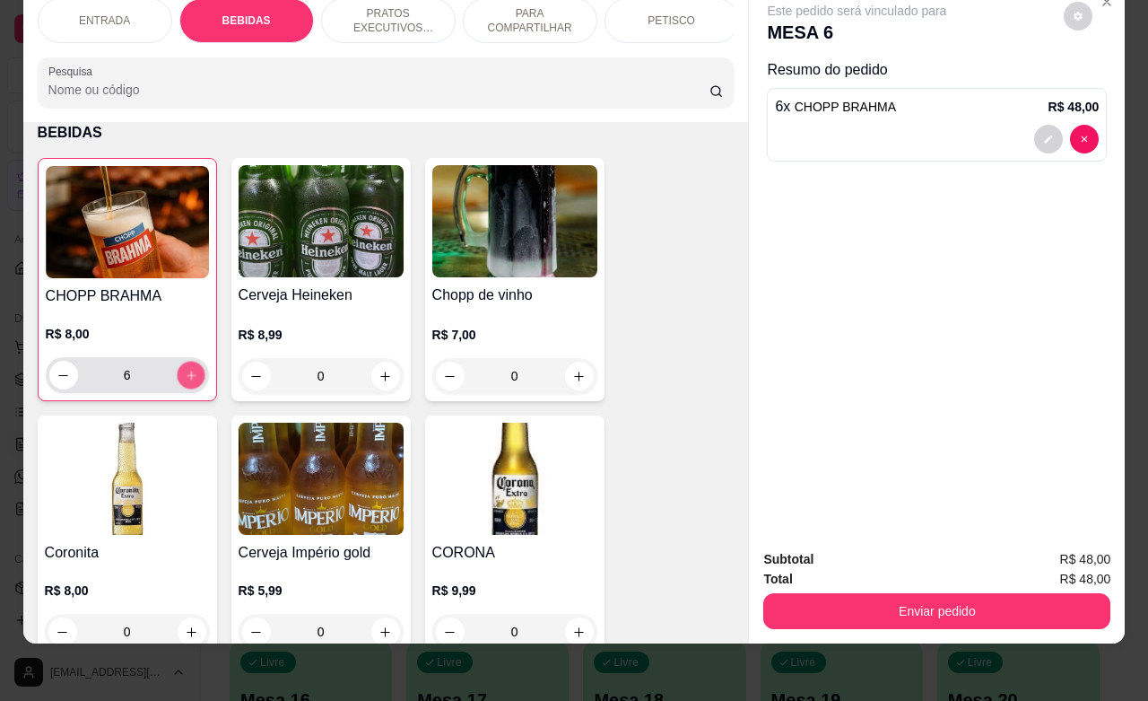
click at [187, 378] on icon "increase-product-quantity" at bounding box center [191, 375] width 9 height 9
click at [56, 383] on button "decrease-product-quantity" at bounding box center [63, 376] width 28 height 28
click at [57, 383] on button "decrease-product-quantity" at bounding box center [63, 375] width 29 height 29
type input "5"
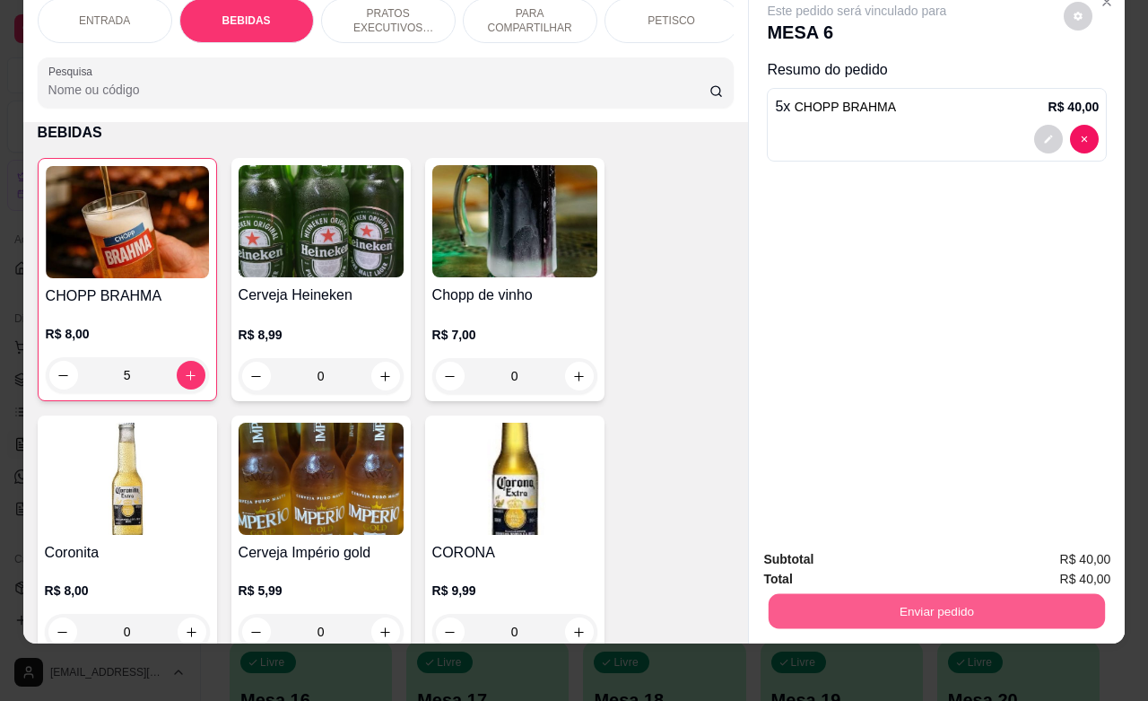
click at [954, 602] on button "Enviar pedido" at bounding box center [937, 610] width 336 height 35
click at [1043, 547] on button "Enviar pedido" at bounding box center [1061, 548] width 101 height 34
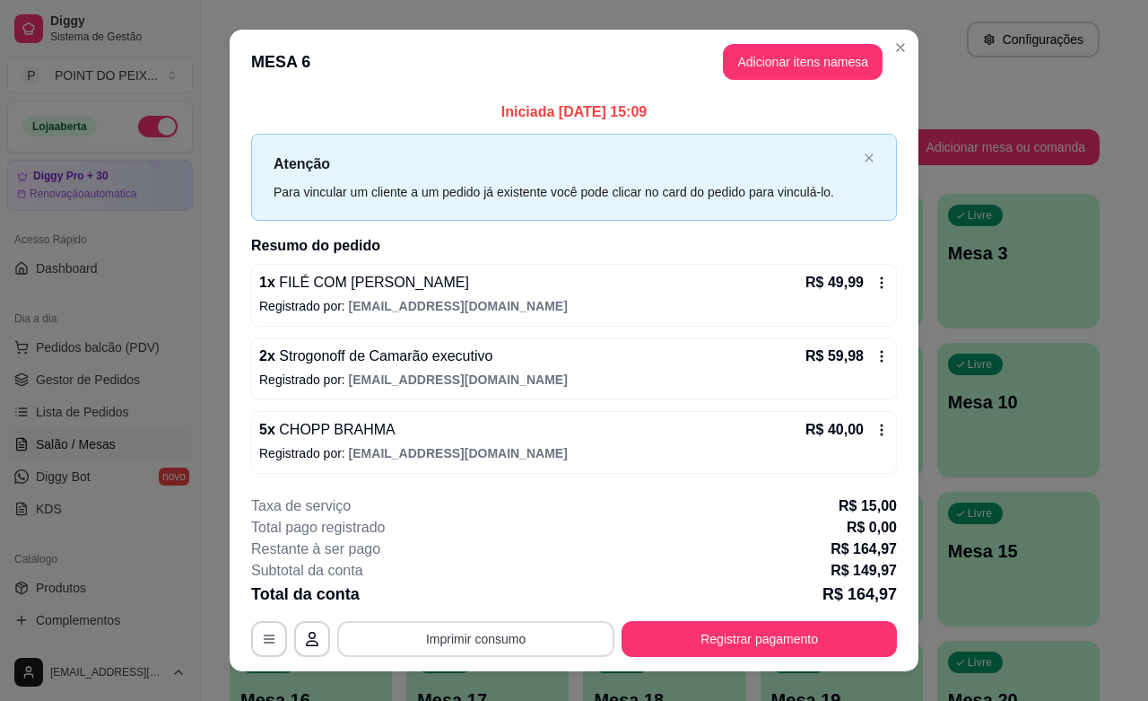
click at [490, 638] on button "Imprimir consumo" at bounding box center [475, 639] width 277 height 36
click at [489, 602] on button "IMPRESSORA" at bounding box center [472, 598] width 130 height 29
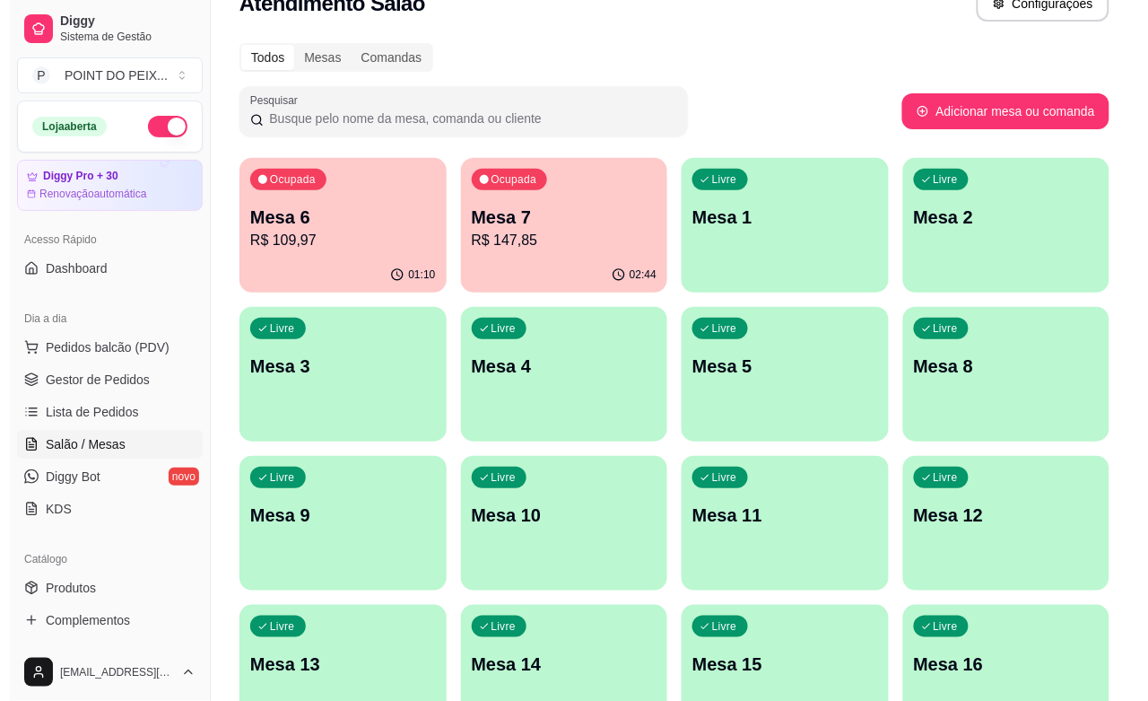
scroll to position [0, 0]
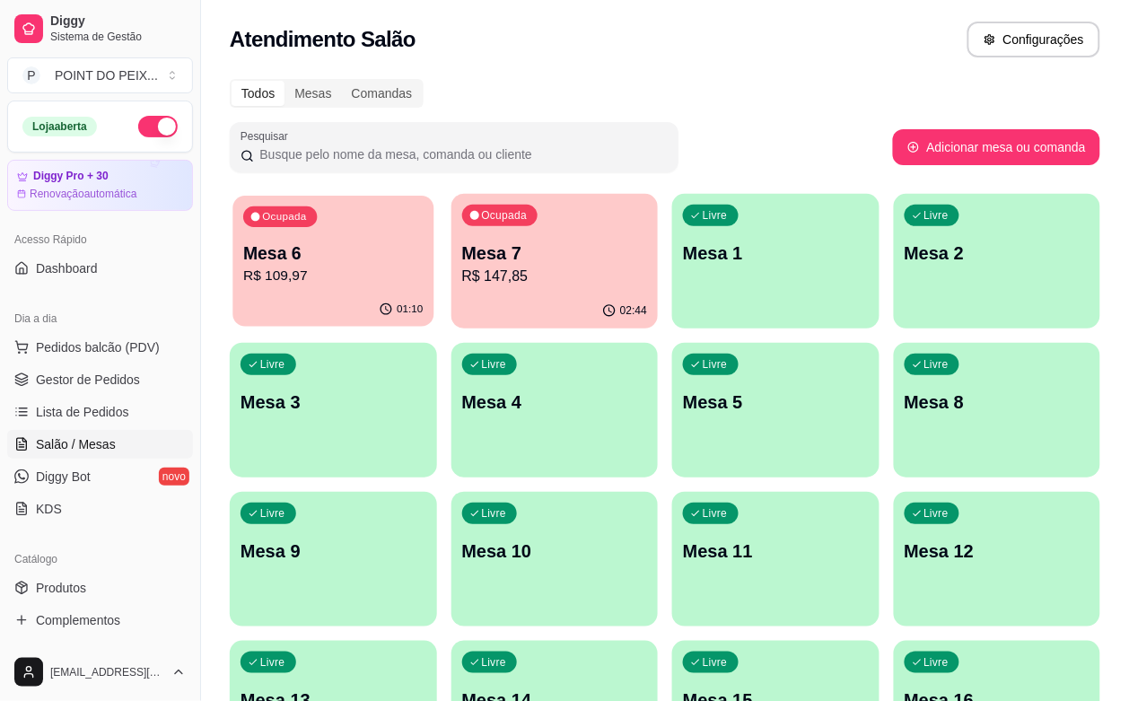
click at [347, 279] on p "R$ 109,97" at bounding box center [332, 276] width 179 height 21
click at [344, 249] on p "Mesa 6" at bounding box center [332, 253] width 179 height 24
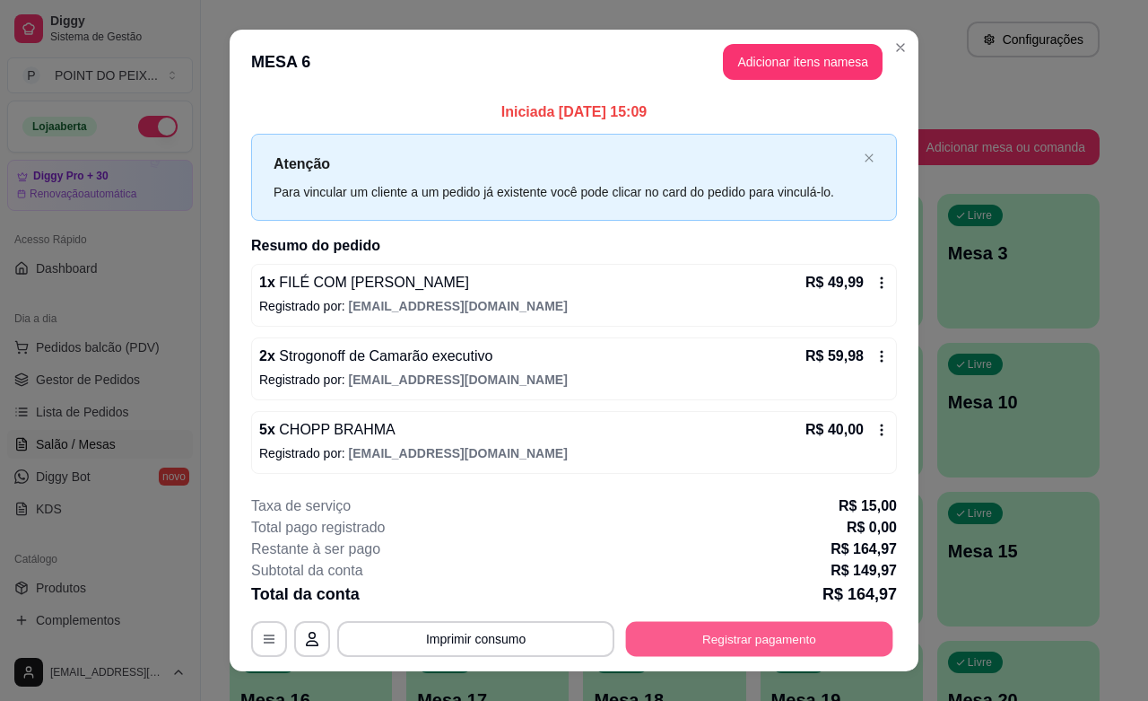
click at [710, 631] on button "Registrar pagamento" at bounding box center [759, 639] width 267 height 35
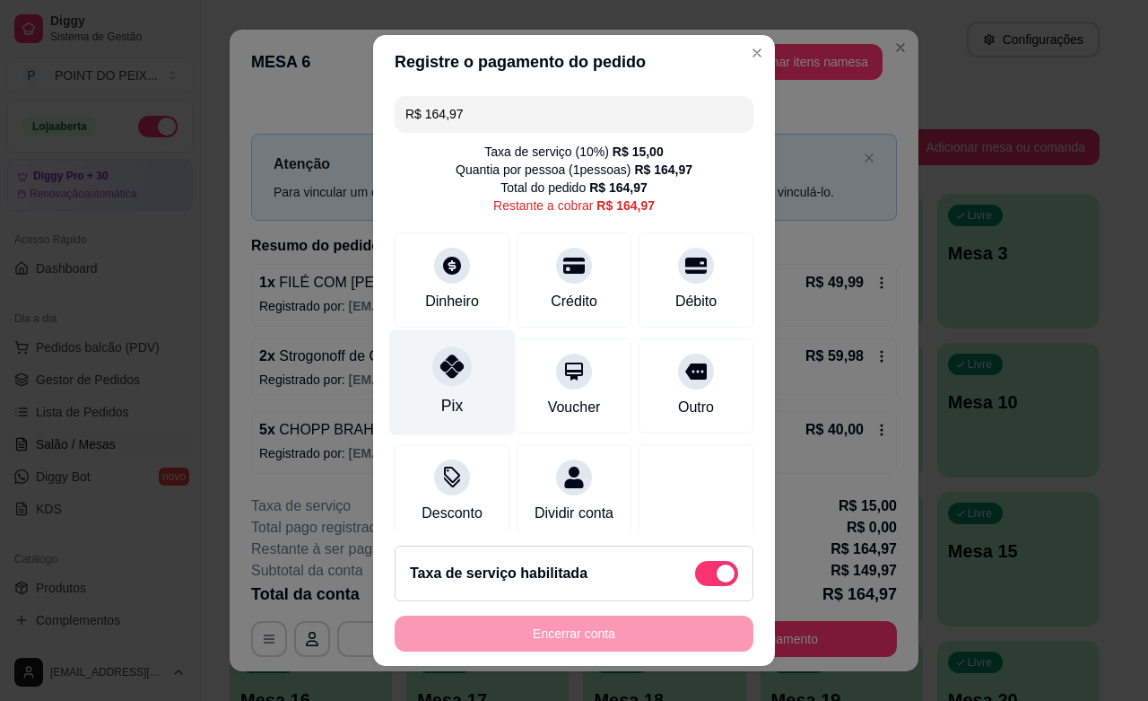
click at [441, 374] on icon at bounding box center [452, 365] width 23 height 23
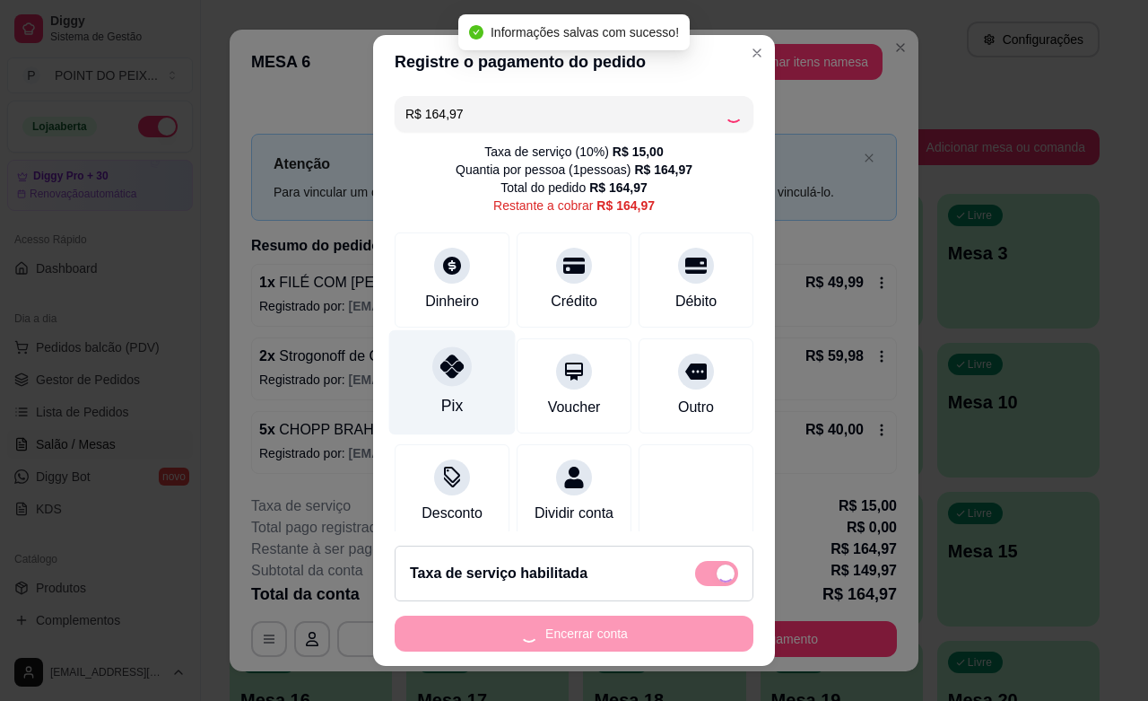
type input "R$ 0,00"
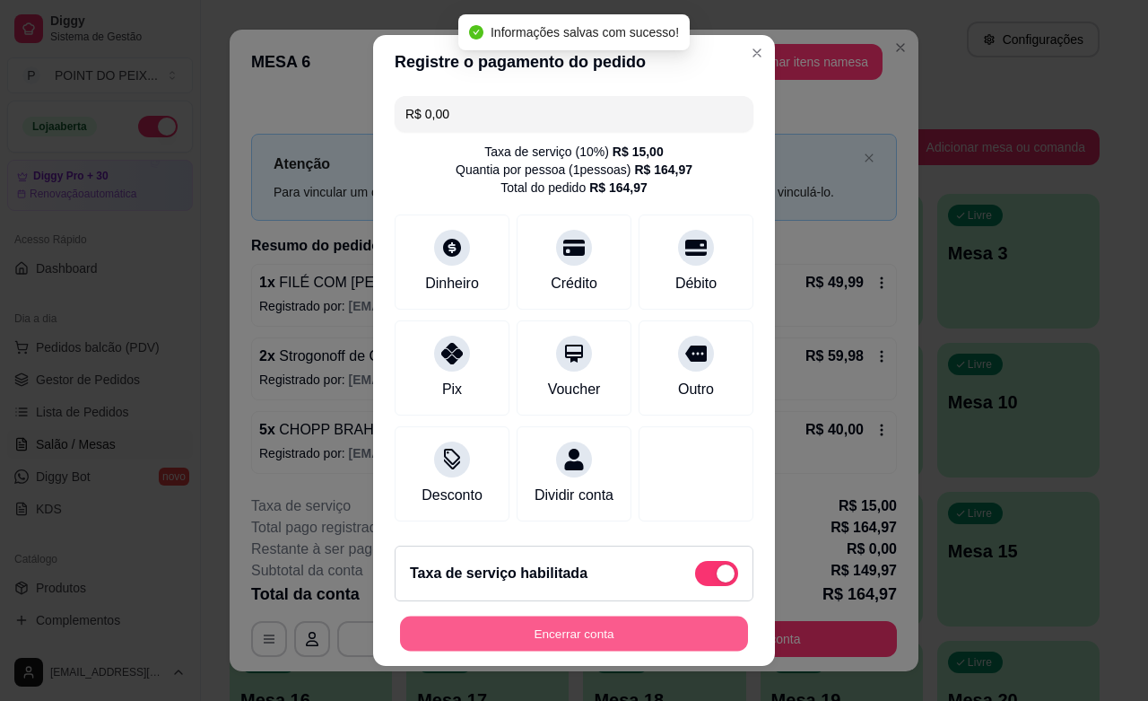
click at [629, 633] on button "Encerrar conta" at bounding box center [574, 633] width 348 height 35
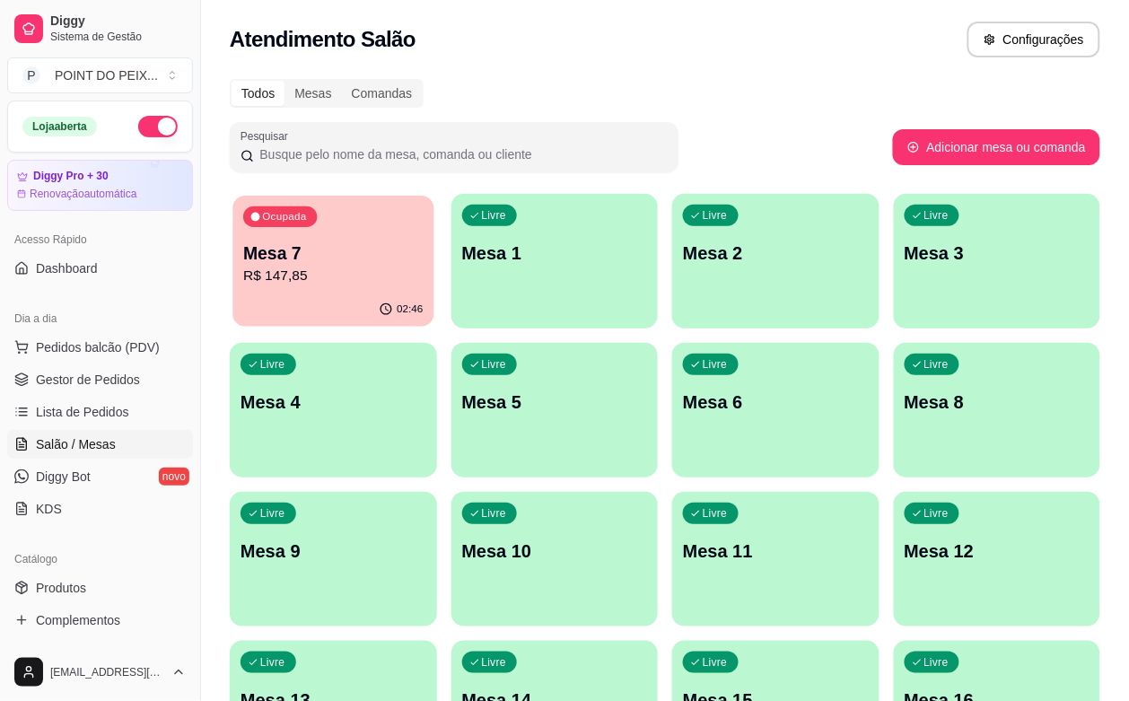
click at [324, 275] on p "R$ 147,85" at bounding box center [332, 276] width 179 height 21
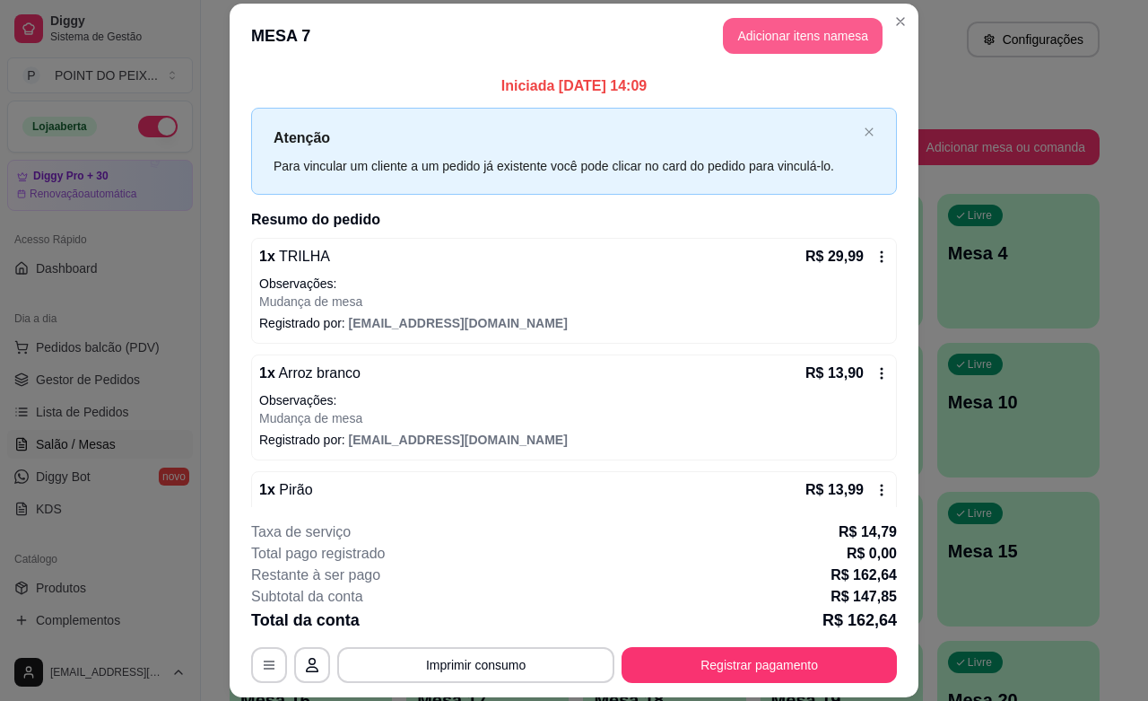
click at [773, 40] on button "Adicionar itens na mesa" at bounding box center [803, 36] width 160 height 36
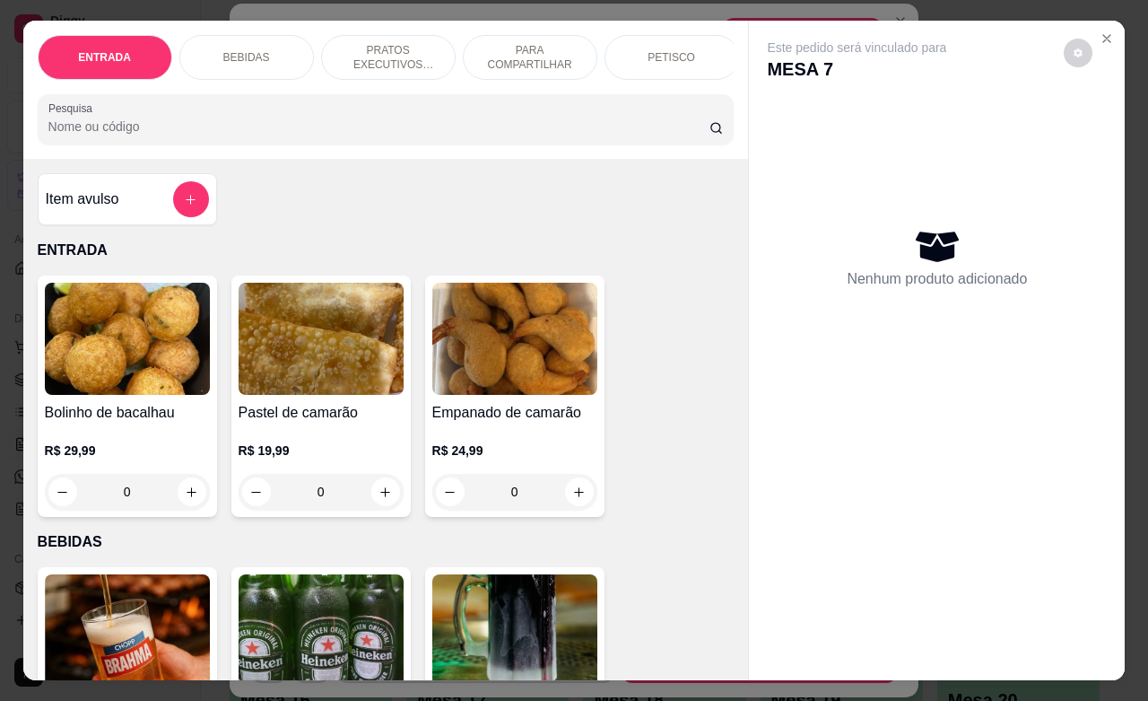
click at [247, 50] on p "BEBIDAS" at bounding box center [246, 57] width 47 height 14
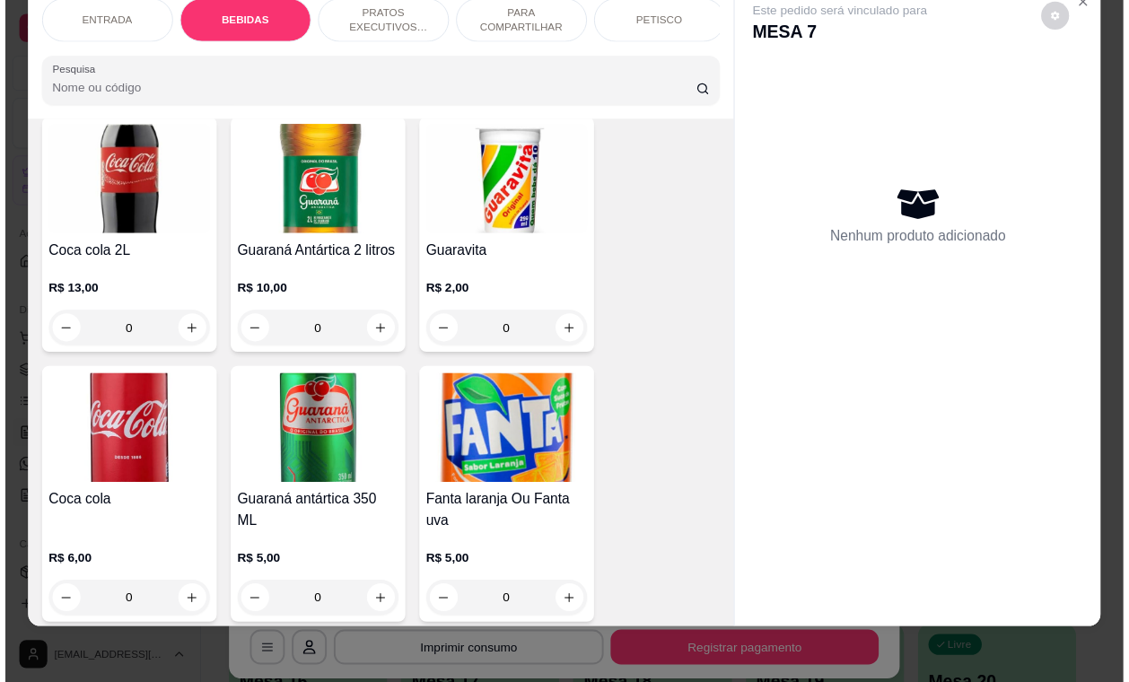
scroll to position [933, 0]
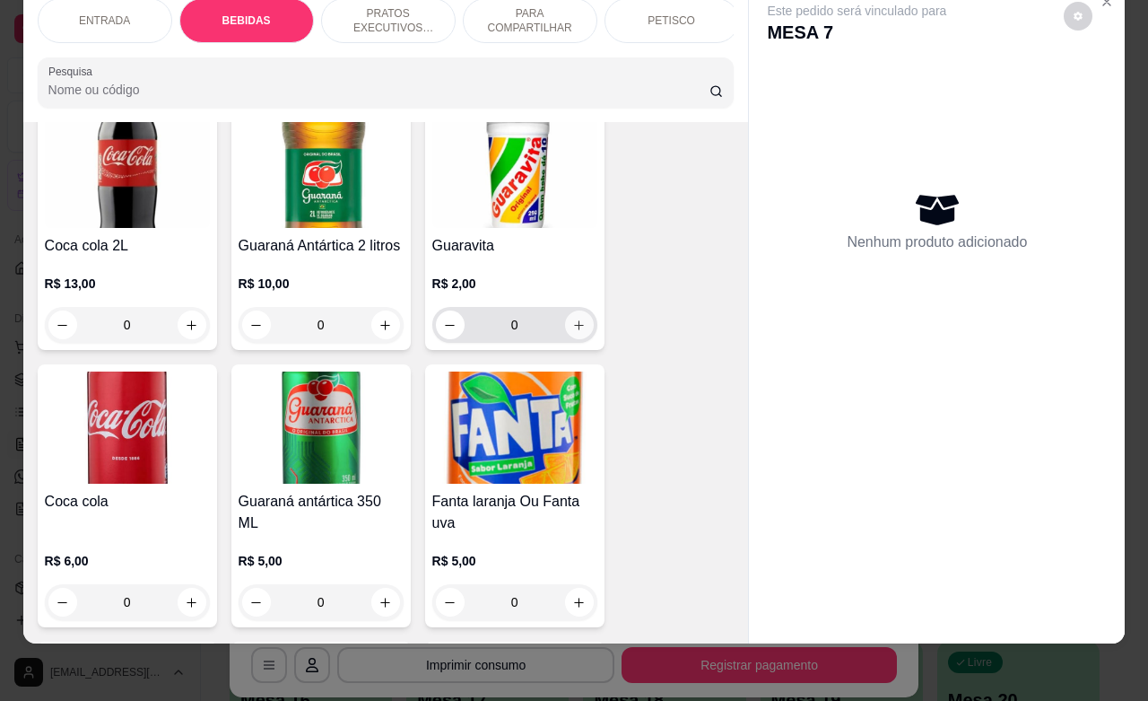
click at [572, 332] on icon "increase-product-quantity" at bounding box center [578, 325] width 13 height 13
type input "1"
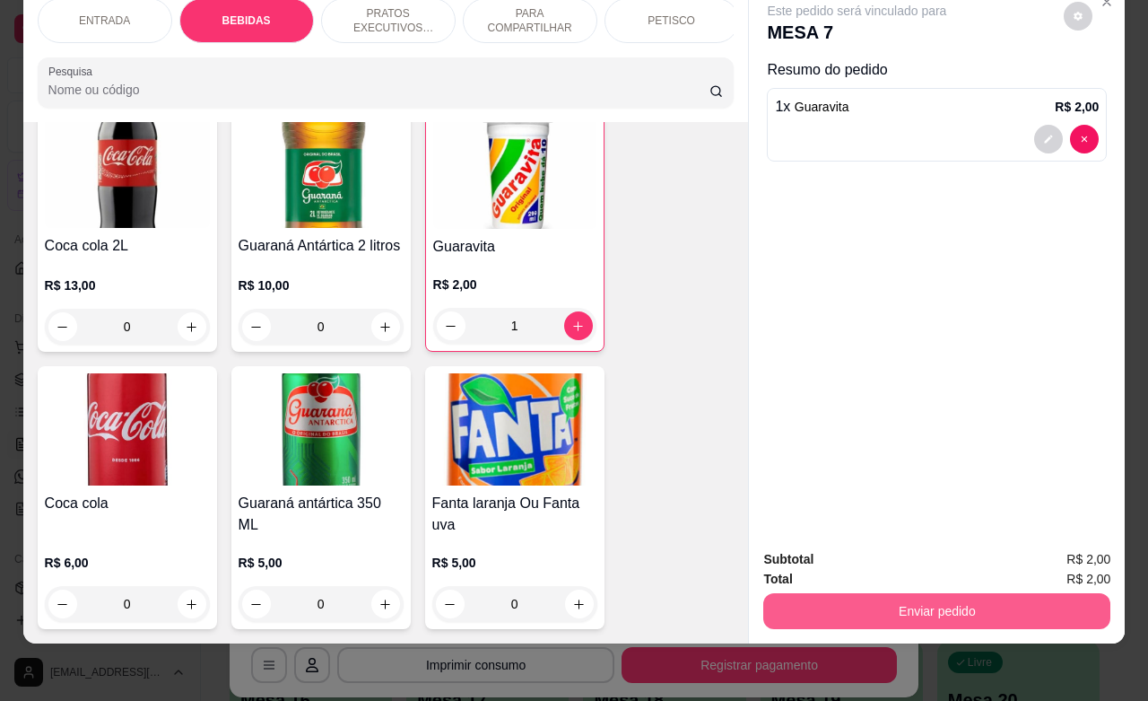
click at [969, 598] on button "Enviar pedido" at bounding box center [937, 611] width 347 height 36
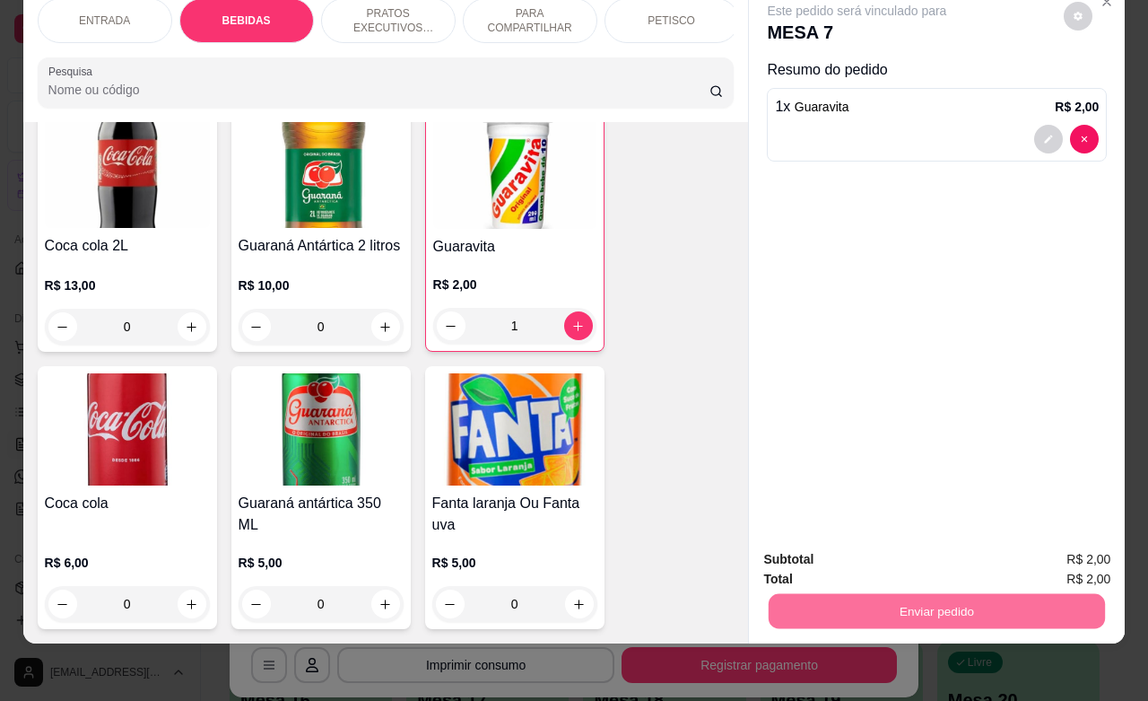
click at [1039, 549] on button "Enviar pedido" at bounding box center [1061, 548] width 101 height 34
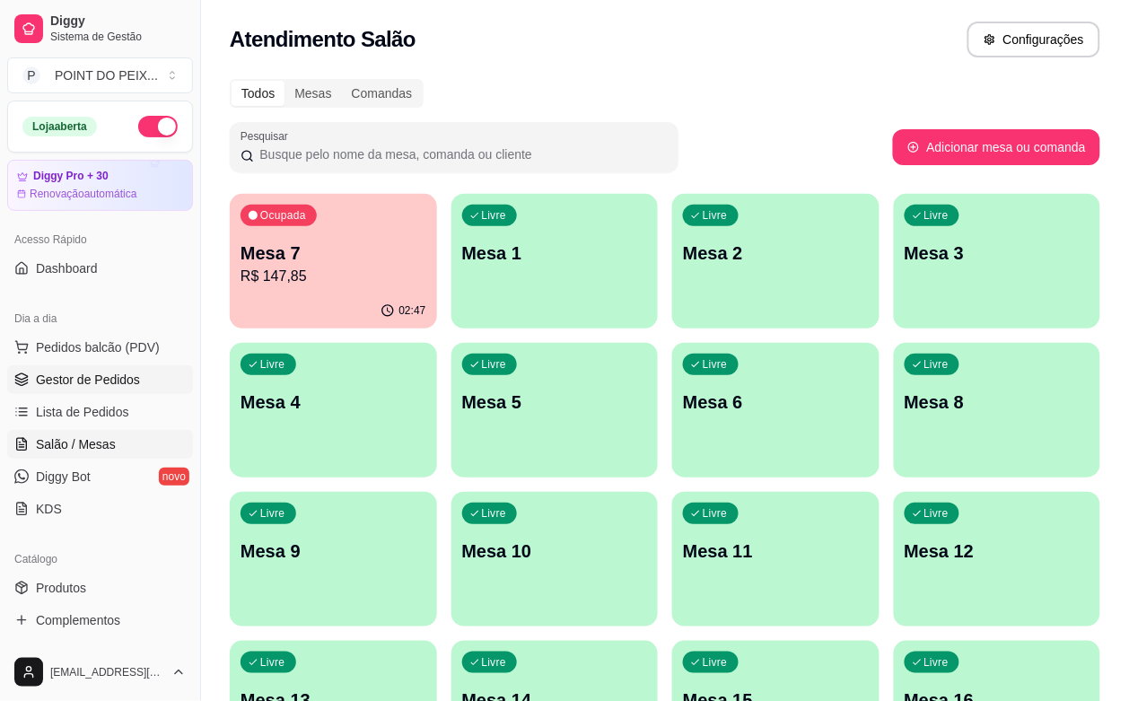
click at [121, 381] on span "Gestor de Pedidos" at bounding box center [88, 380] width 104 height 18
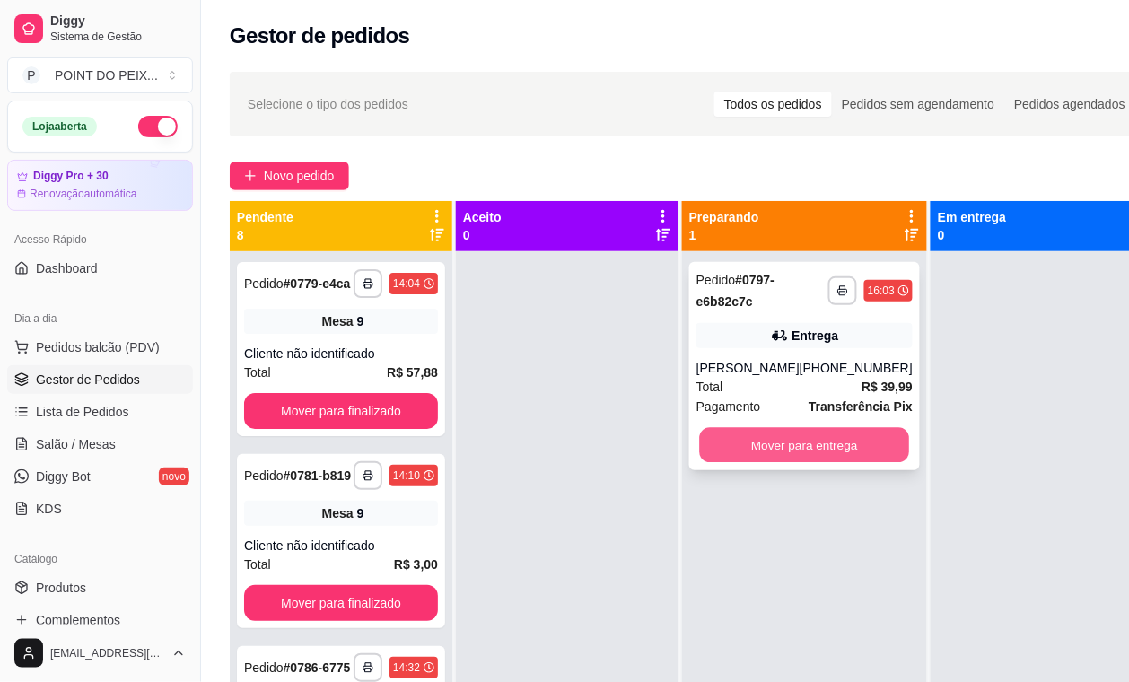
click at [815, 450] on button "Mover para entrega" at bounding box center [805, 445] width 210 height 35
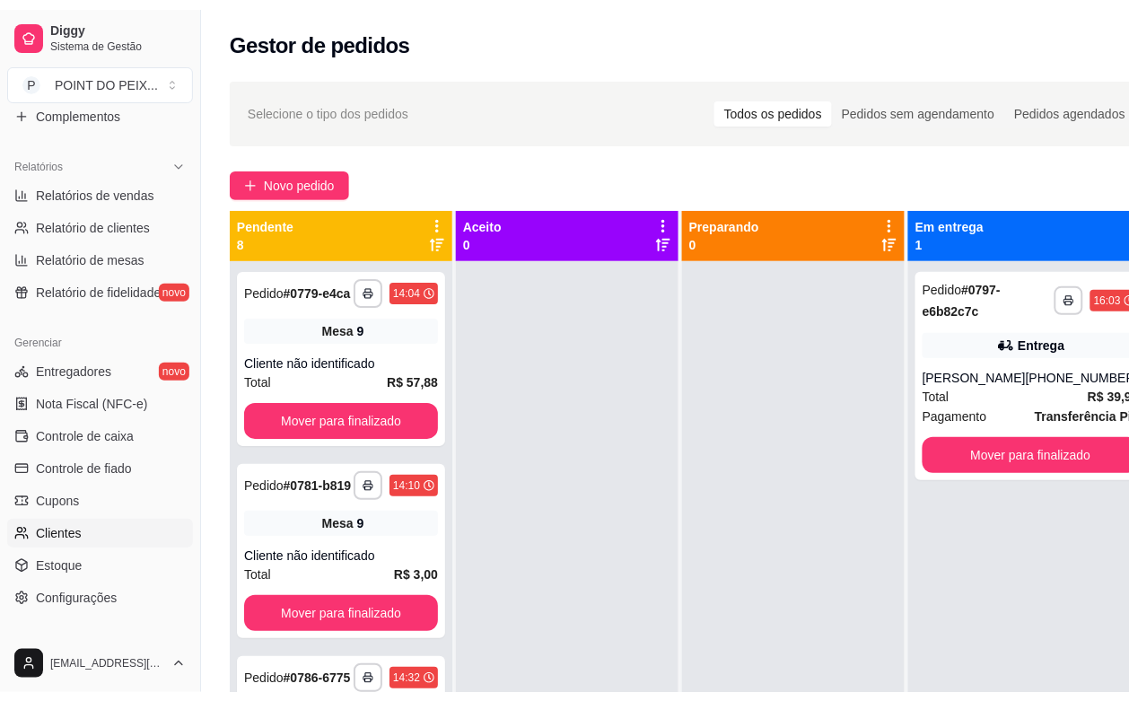
scroll to position [561, 0]
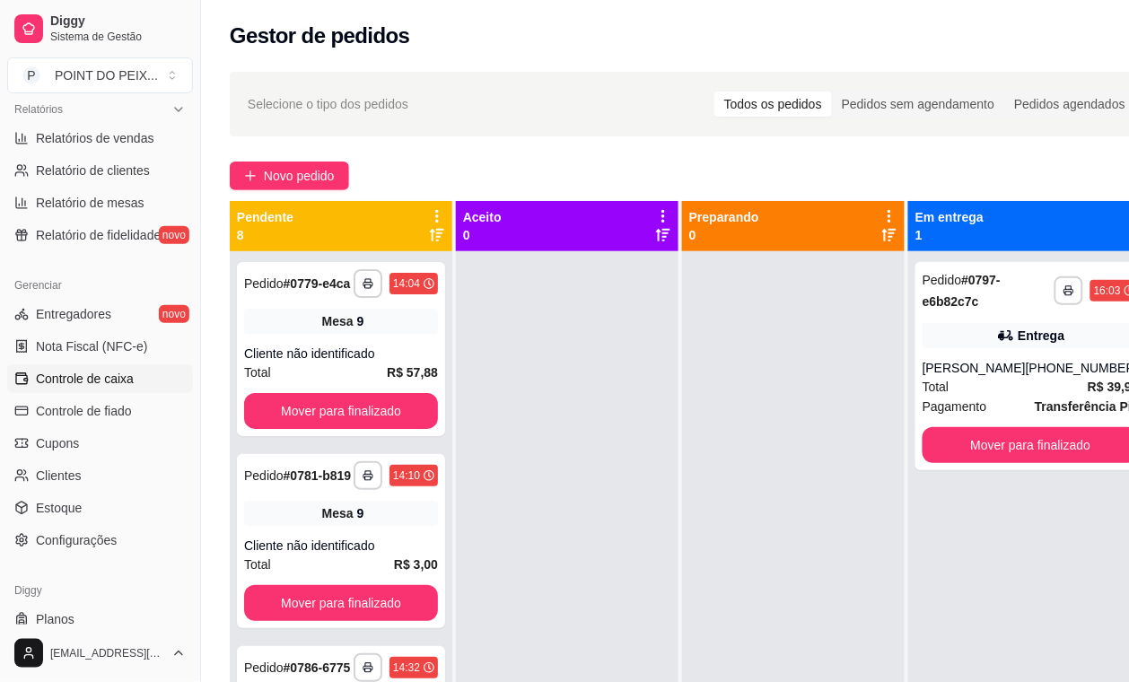
click at [115, 374] on span "Controle de caixa" at bounding box center [85, 379] width 98 height 18
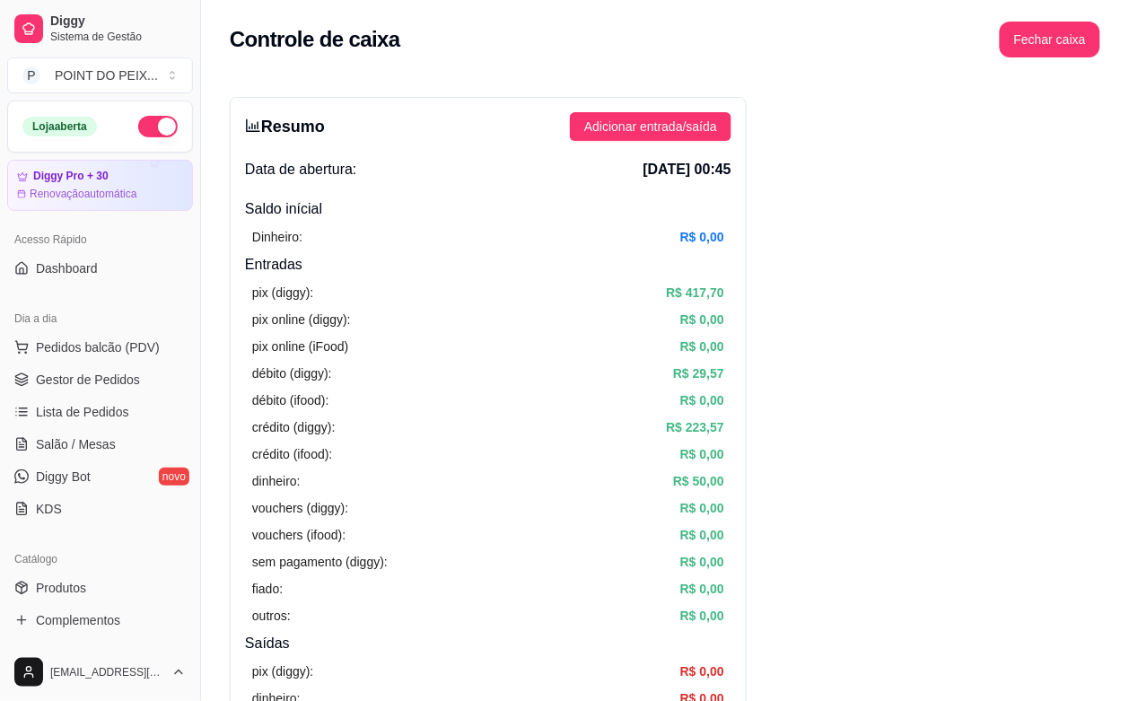
click at [108, 436] on span "Salão / Mesas" at bounding box center [76, 444] width 80 height 18
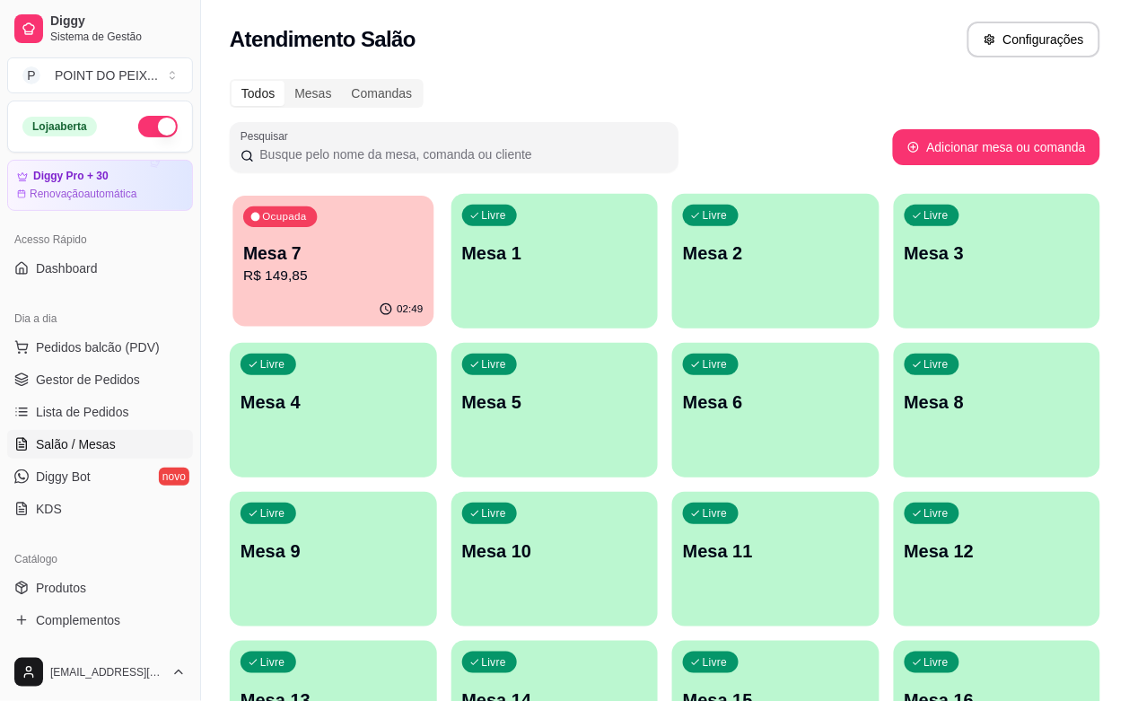
click at [337, 243] on p "Mesa 7" at bounding box center [332, 253] width 179 height 24
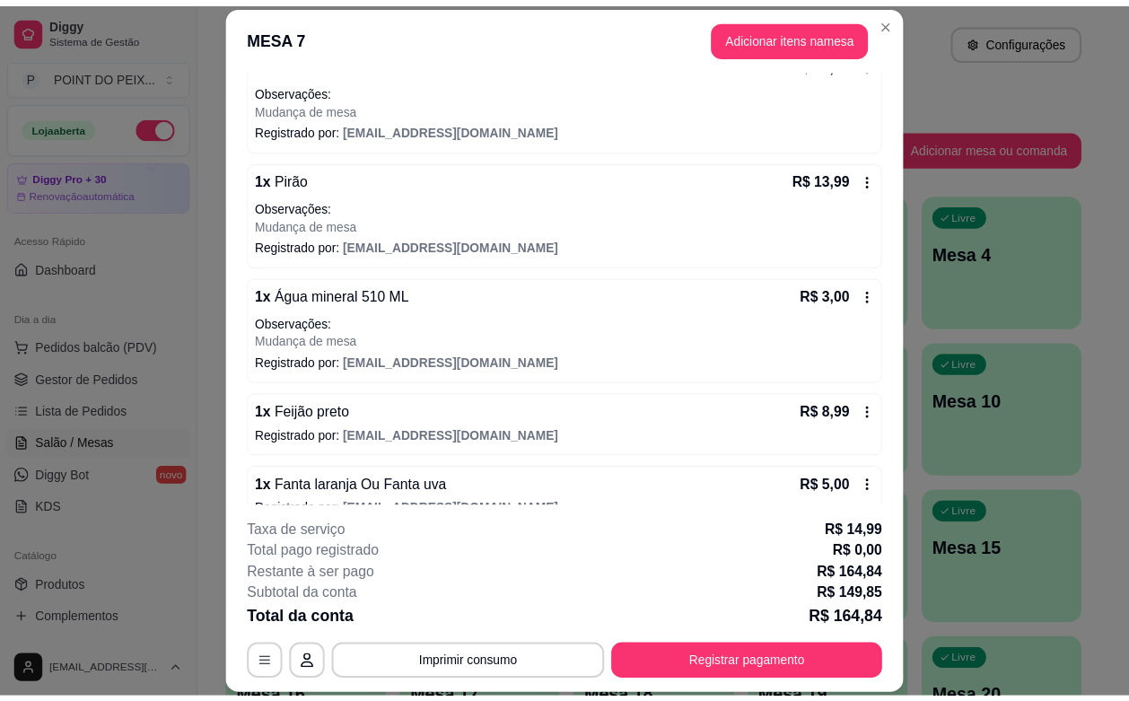
scroll to position [336, 0]
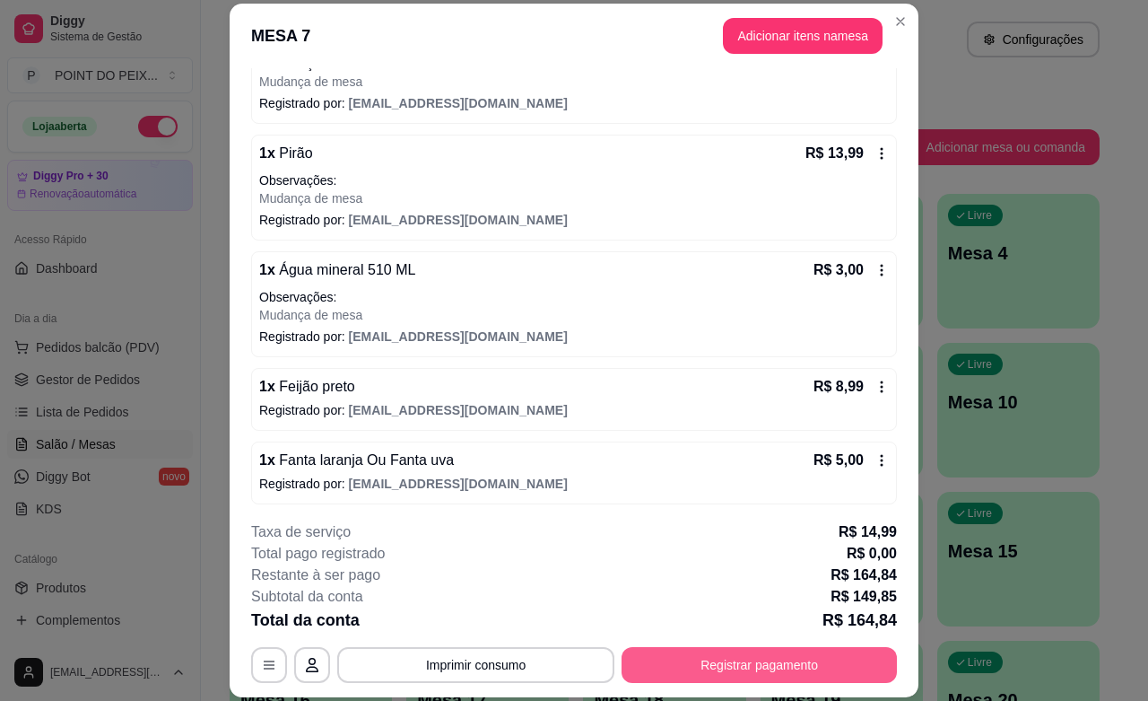
click at [746, 661] on button "Registrar pagamento" at bounding box center [759, 665] width 275 height 36
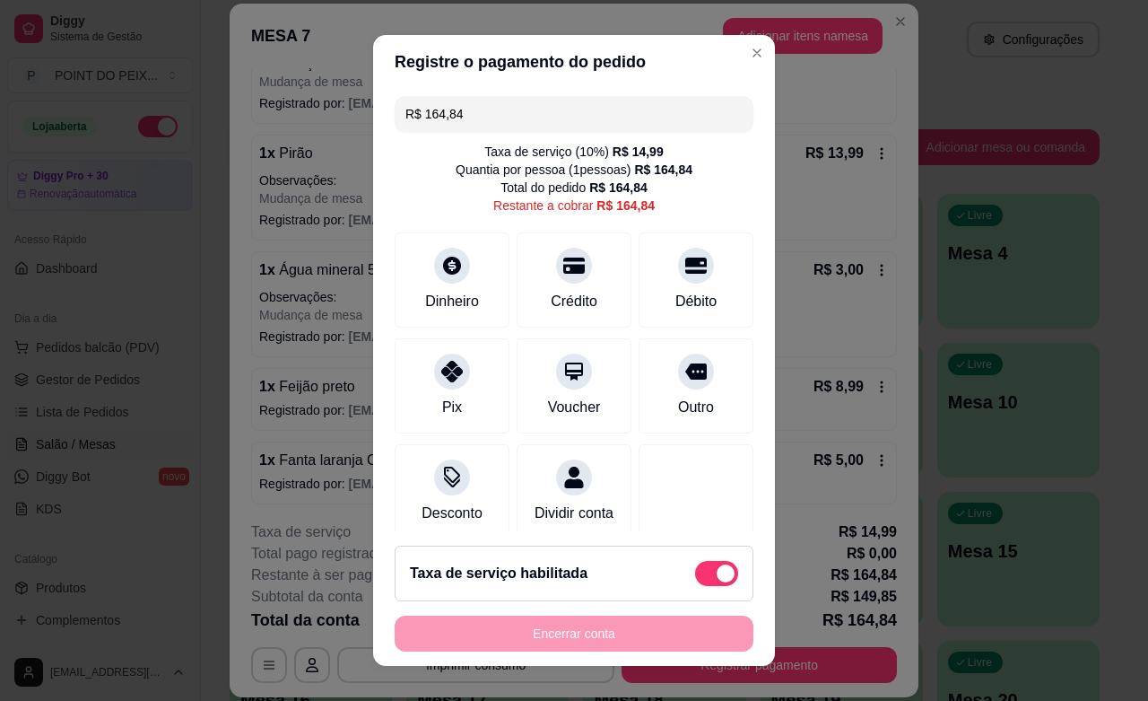
click at [474, 115] on input "R$ 164,84" at bounding box center [574, 114] width 337 height 36
click at [432, 379] on div at bounding box center [451, 365] width 39 height 39
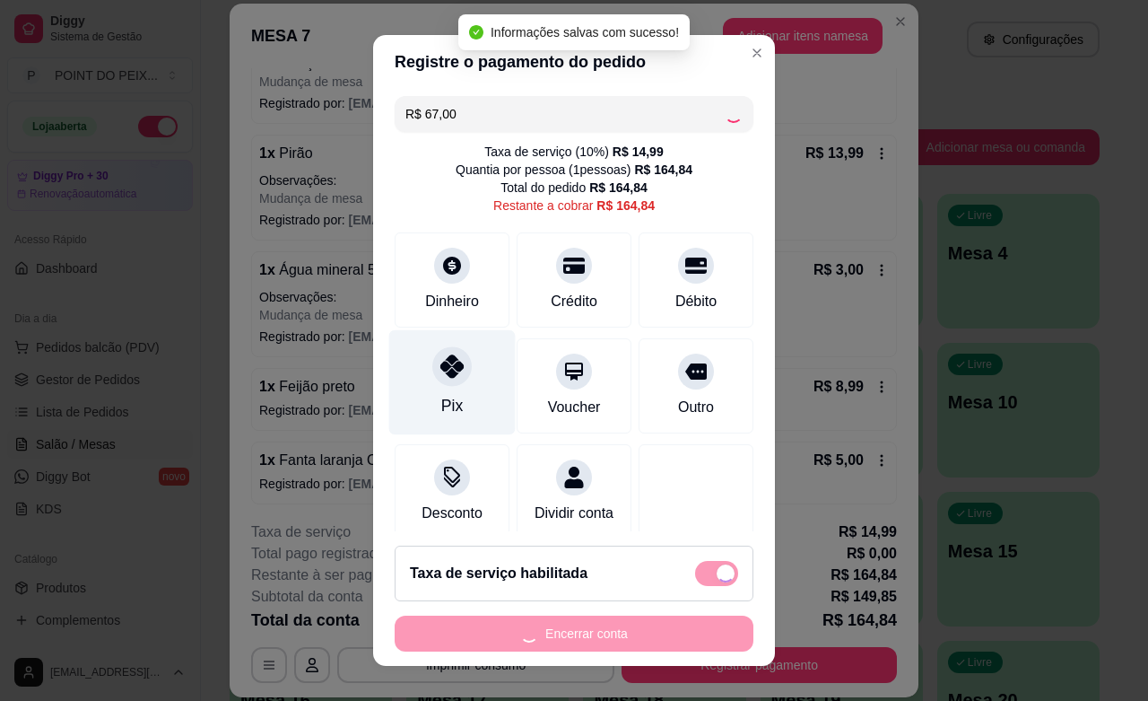
type input "R$ 97,84"
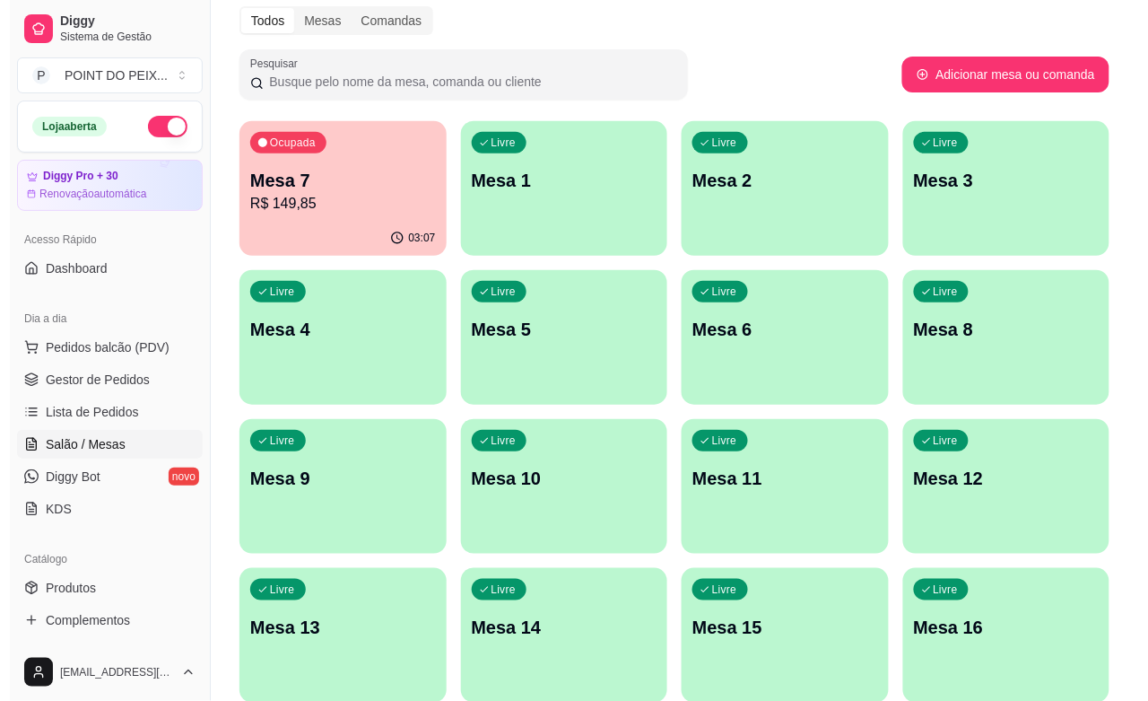
scroll to position [112, 0]
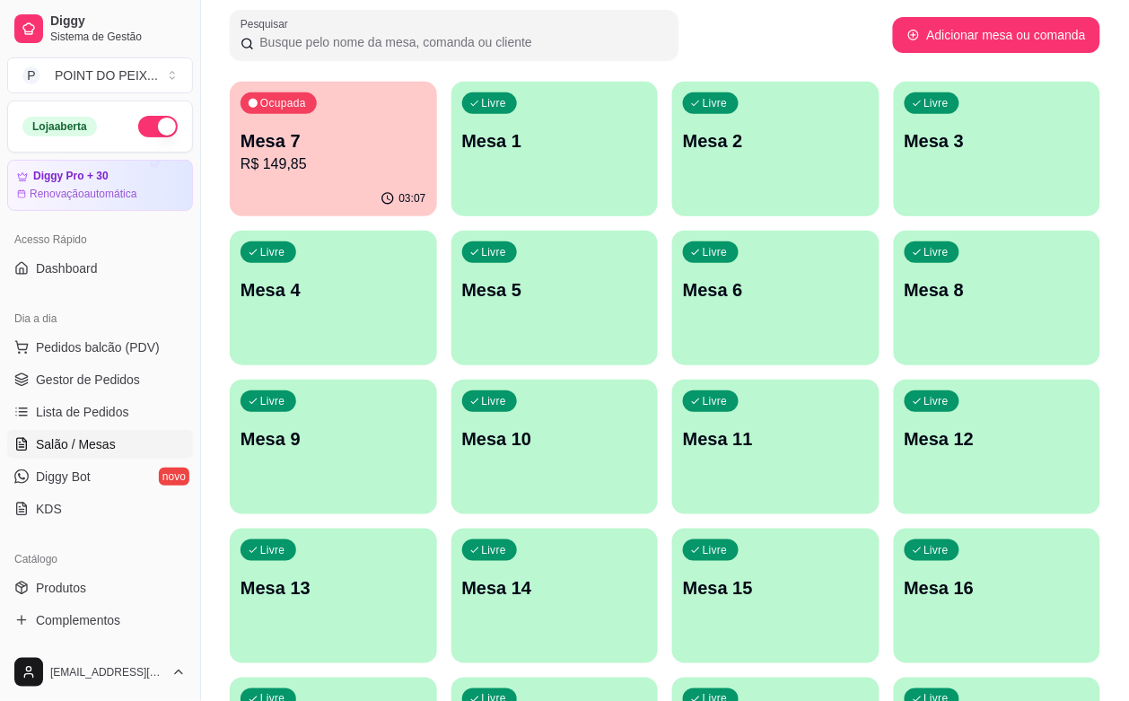
click at [356, 168] on p "R$ 149,85" at bounding box center [333, 164] width 186 height 22
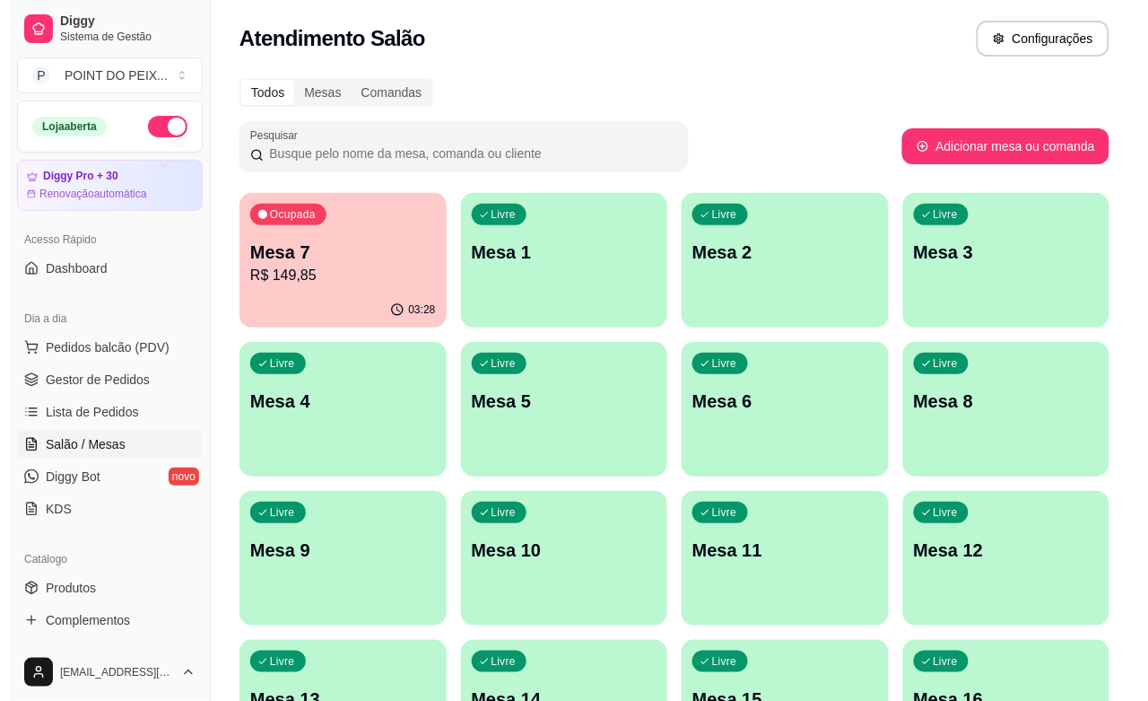
scroll to position [0, 0]
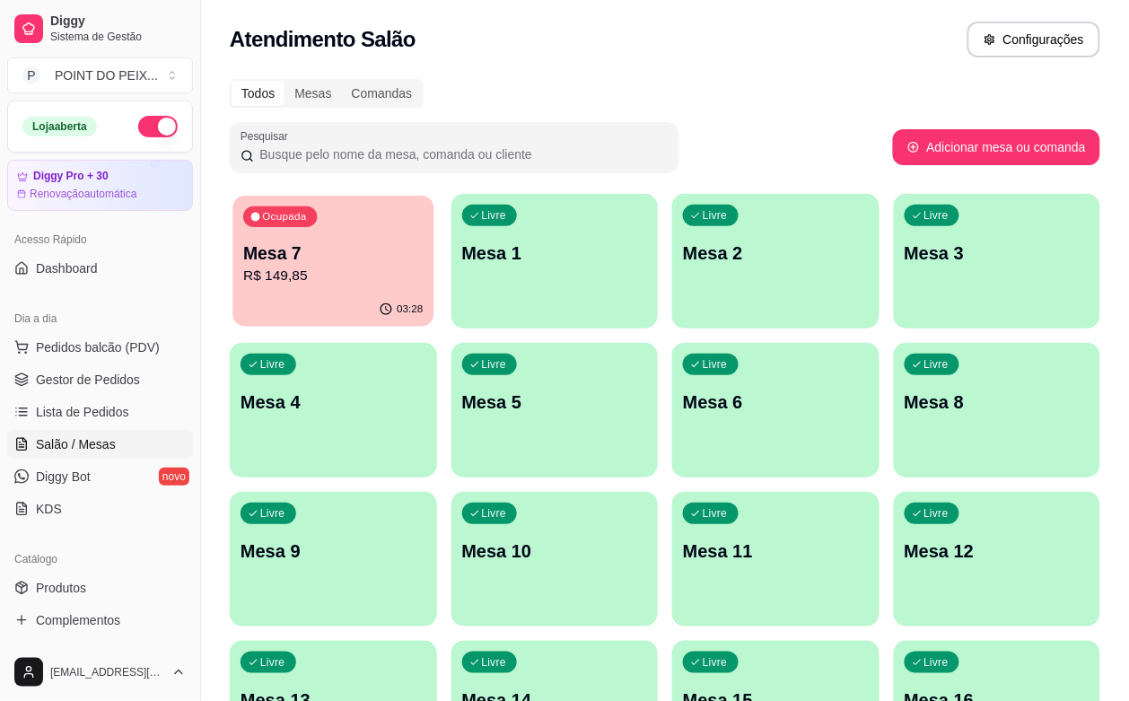
click at [348, 272] on p "R$ 149,85" at bounding box center [332, 276] width 179 height 21
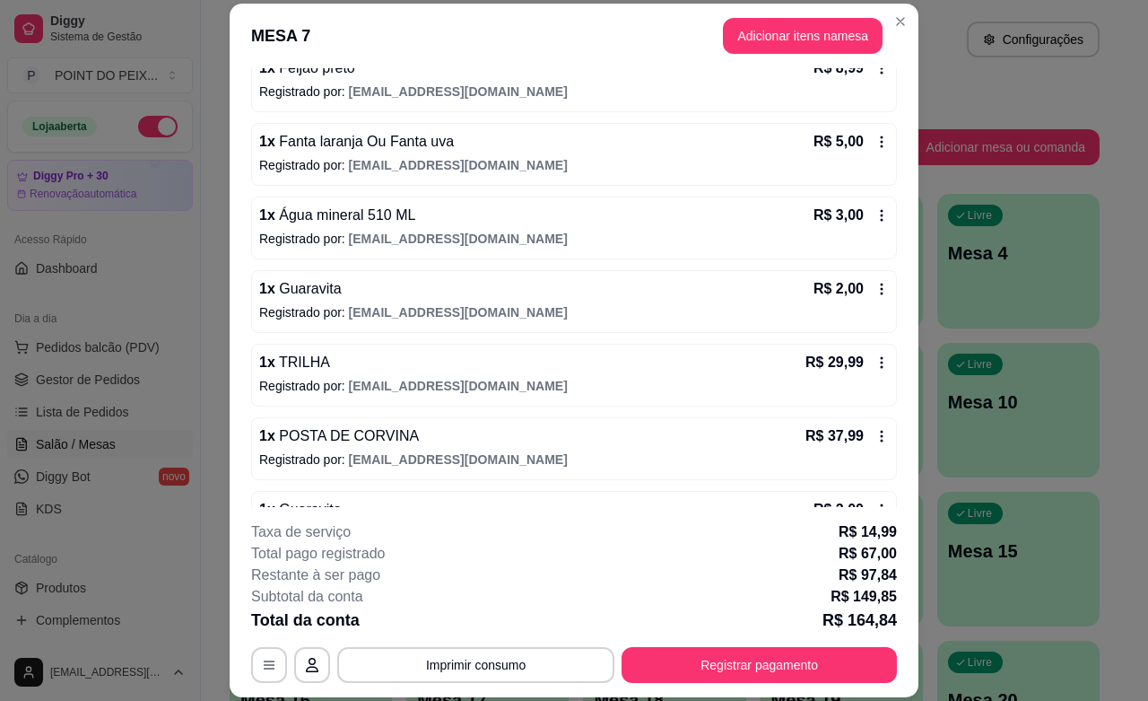
scroll to position [713, 0]
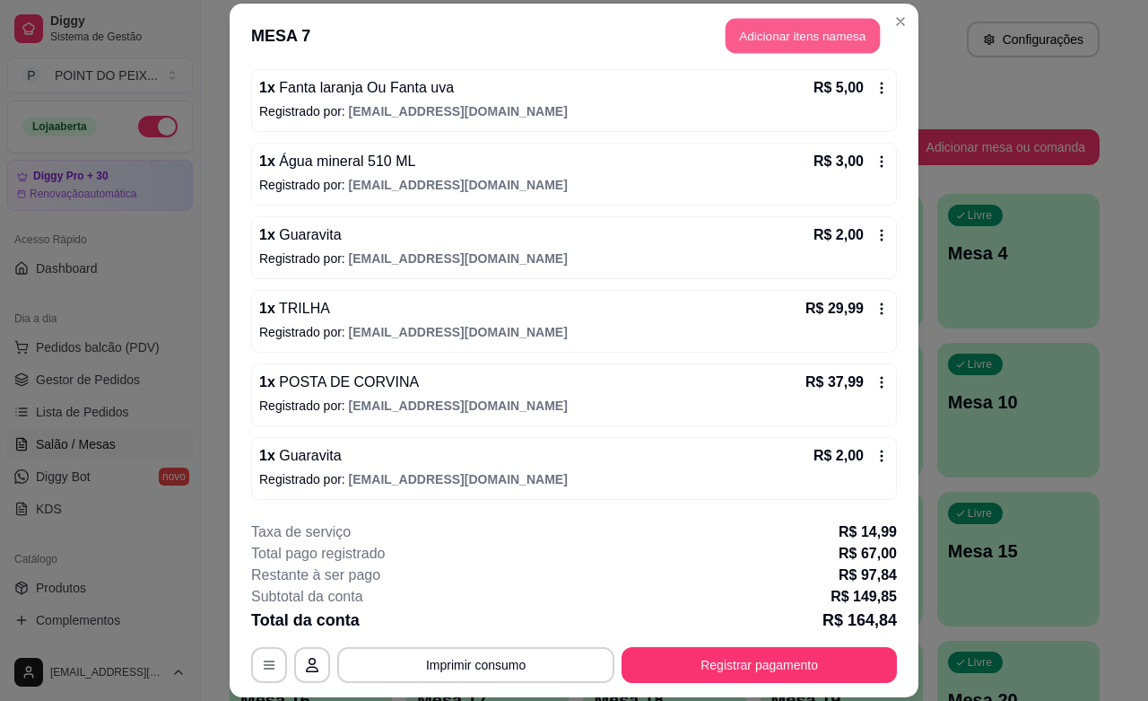
click at [797, 37] on button "Adicionar itens na mesa" at bounding box center [803, 36] width 154 height 35
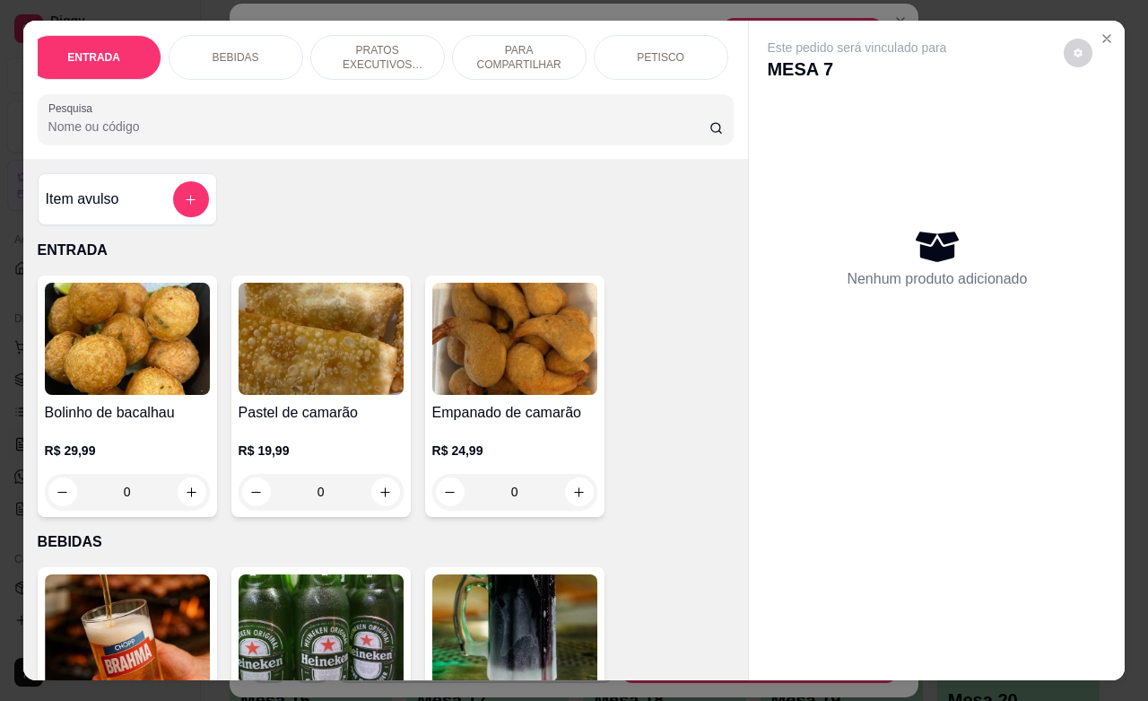
scroll to position [0, 0]
click at [270, 49] on div "BEBIDAS" at bounding box center [246, 57] width 135 height 45
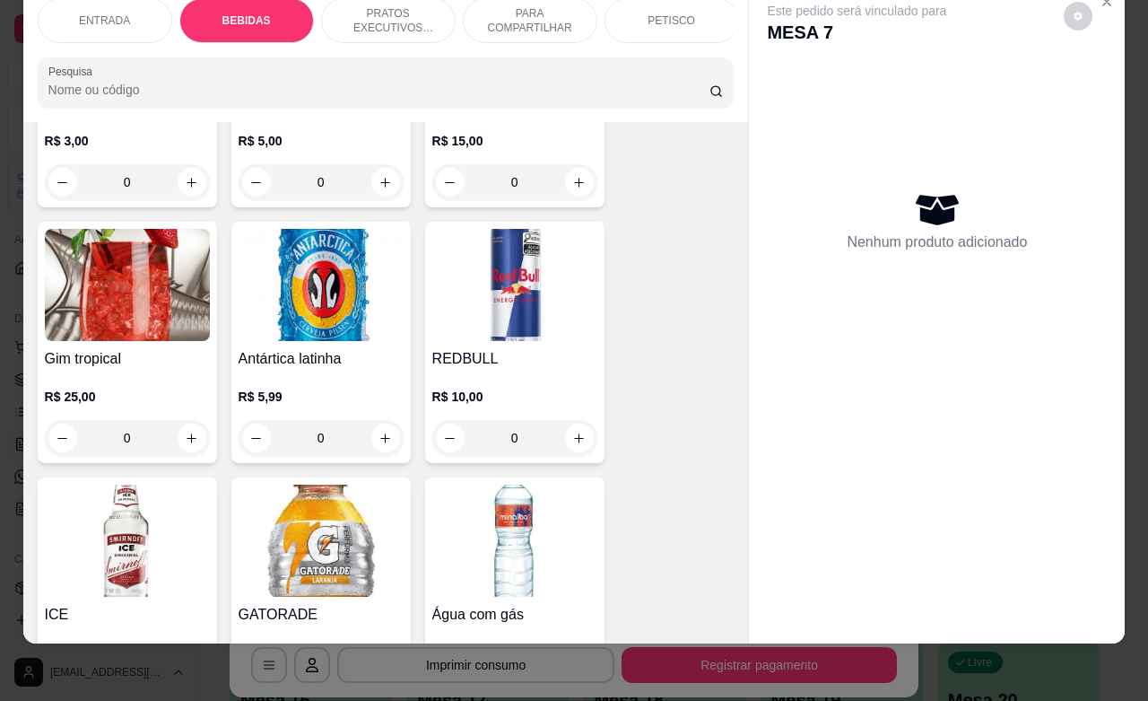
scroll to position [1606, 0]
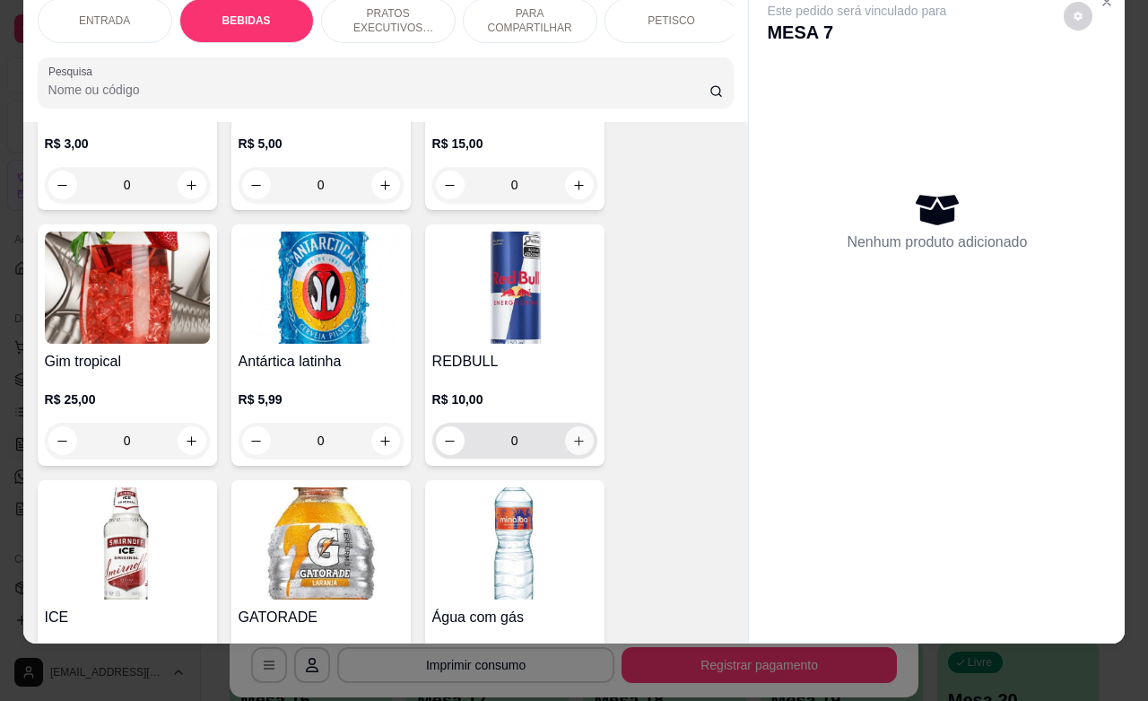
click at [576, 435] on button "increase-product-quantity" at bounding box center [579, 440] width 29 height 29
type input "1"
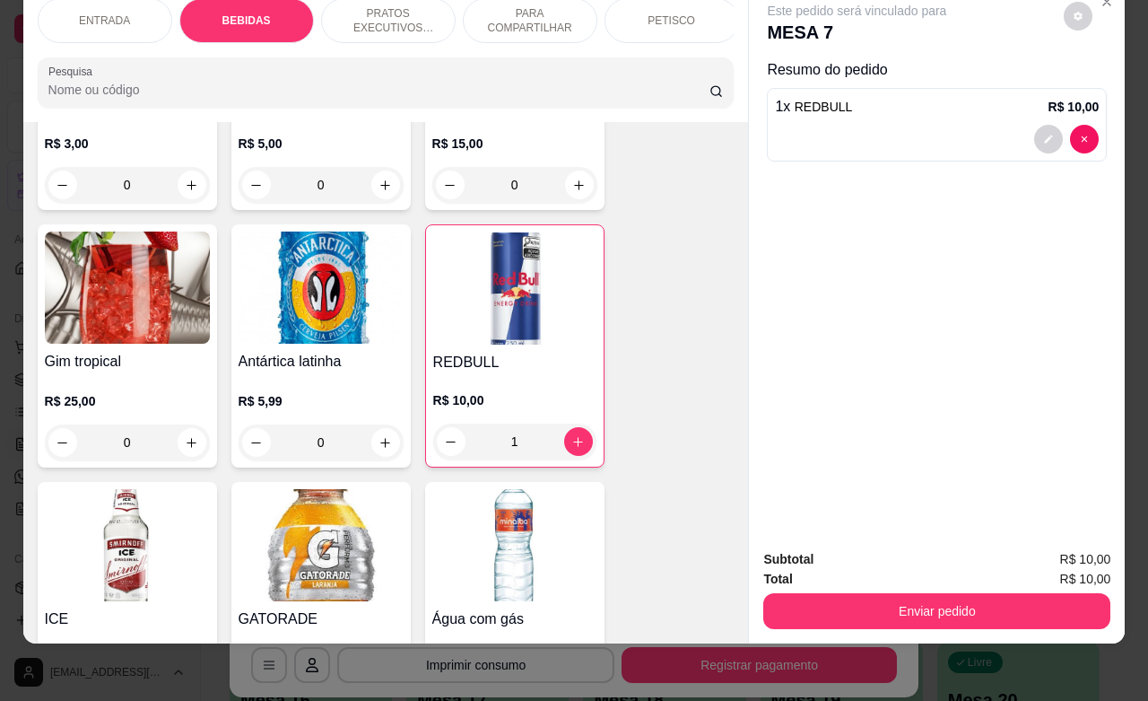
click at [900, 604] on button "Enviar pedido" at bounding box center [937, 611] width 347 height 36
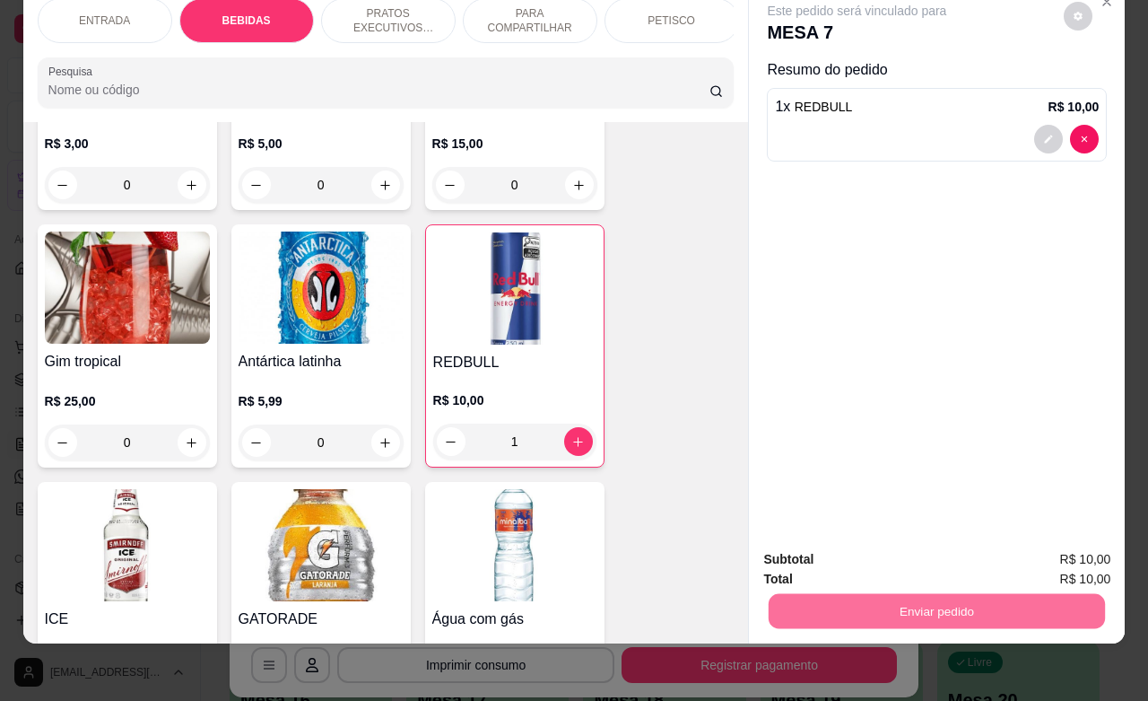
click at [930, 545] on button "Registrar cliente" at bounding box center [942, 548] width 118 height 34
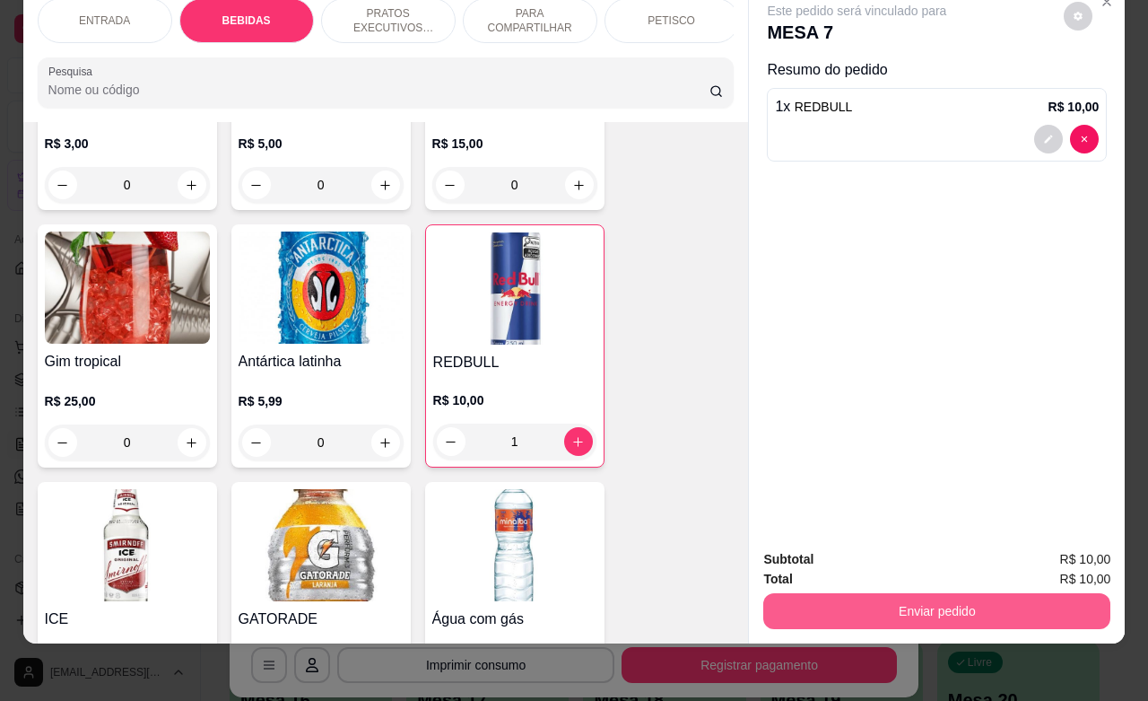
click at [984, 593] on button "Enviar pedido" at bounding box center [937, 611] width 347 height 36
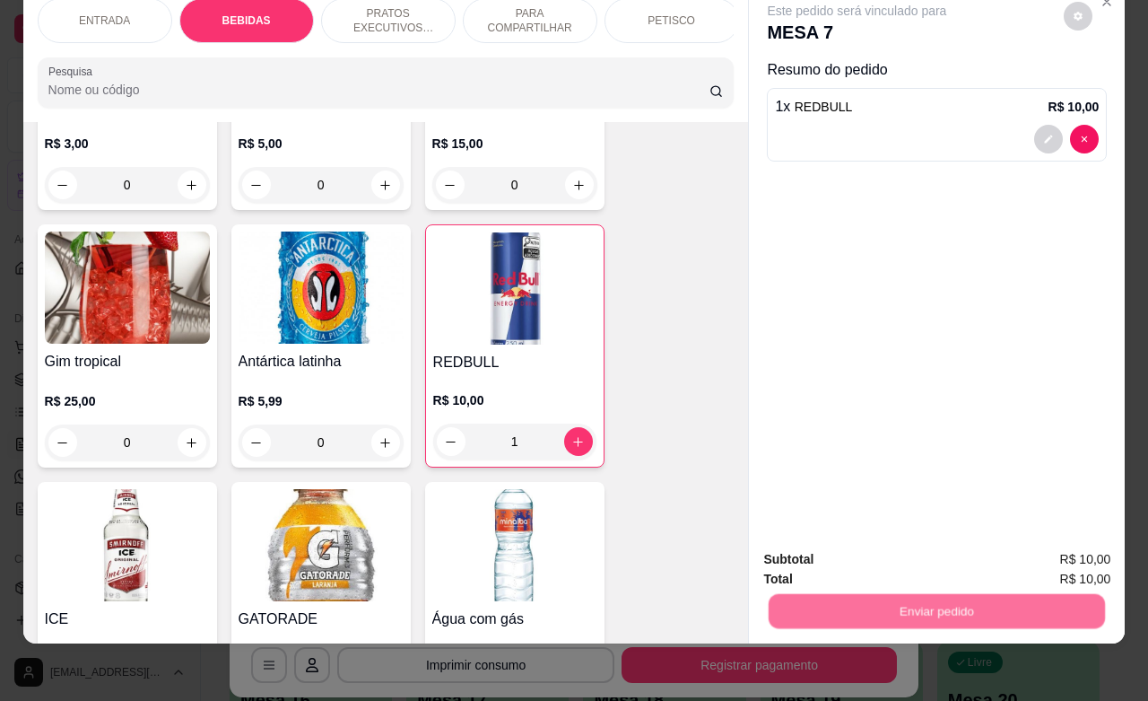
click at [1043, 545] on button "Enviar pedido" at bounding box center [1062, 547] width 99 height 33
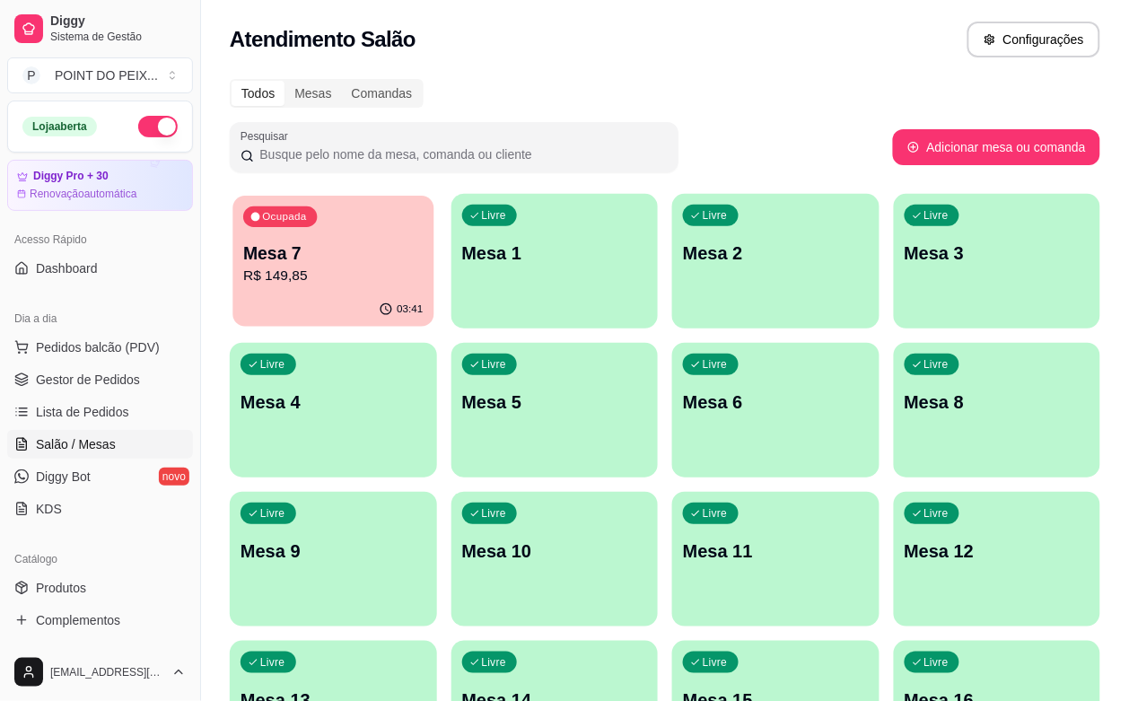
click at [343, 267] on p "R$ 149,85" at bounding box center [332, 276] width 179 height 21
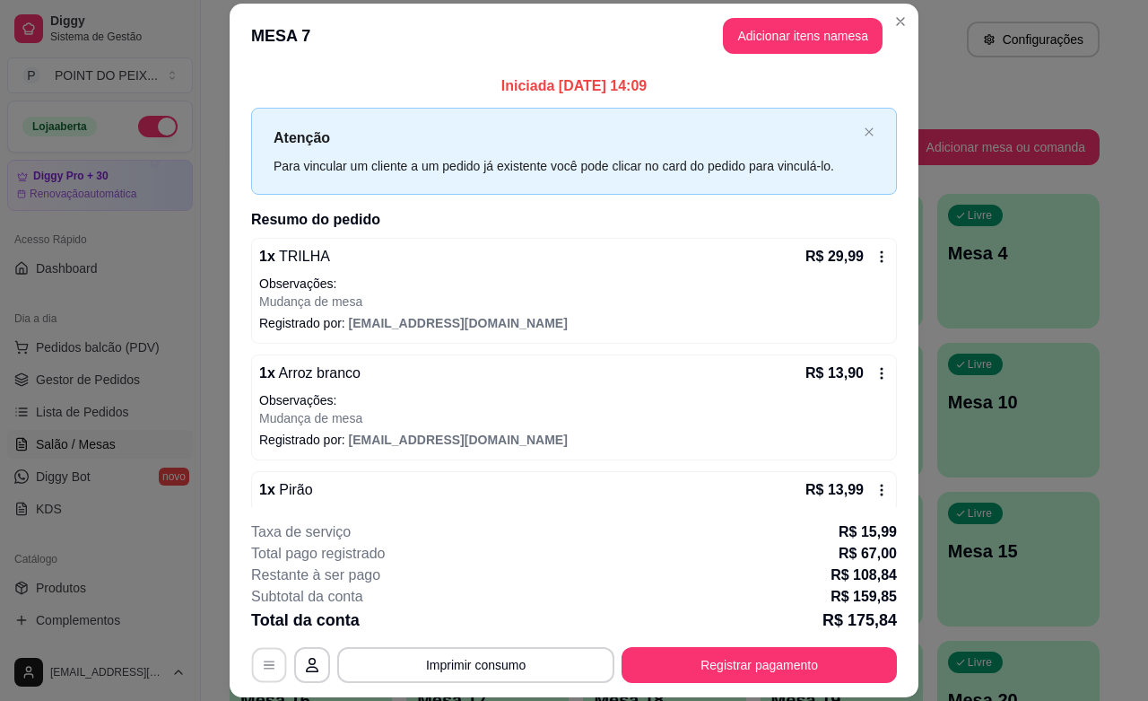
click at [264, 668] on icon "button" at bounding box center [269, 665] width 11 height 8
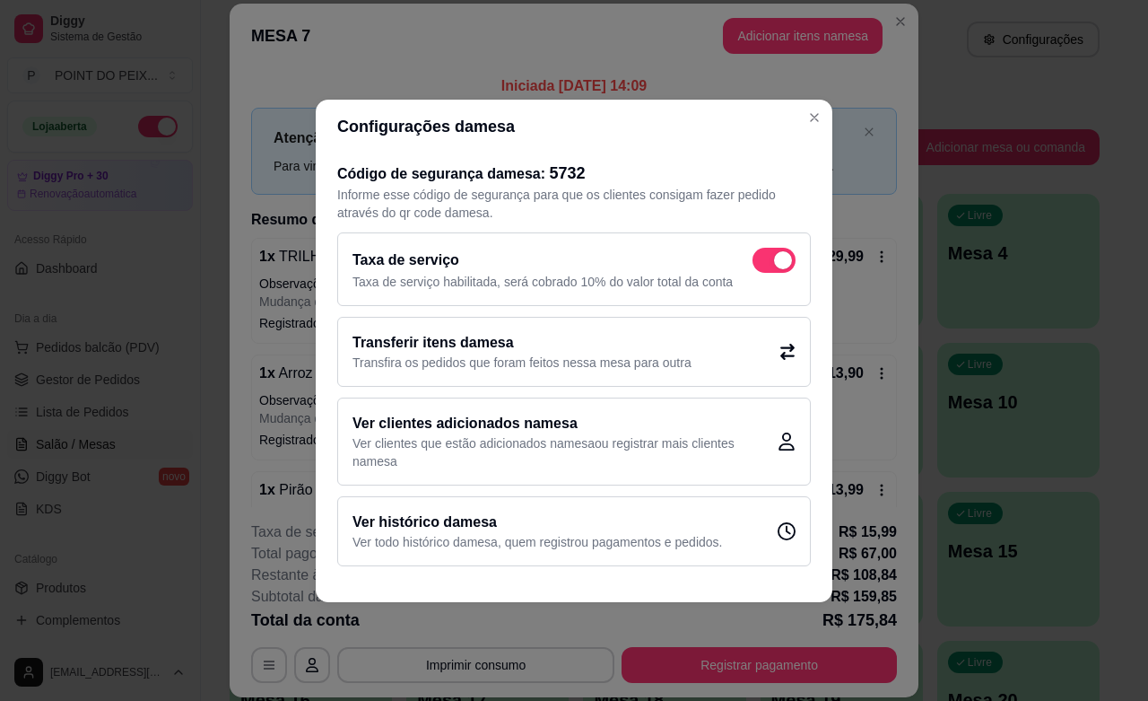
click at [603, 362] on p "Transfira os pedidos que foram feitos nessa mesa para outra" at bounding box center [522, 363] width 339 height 18
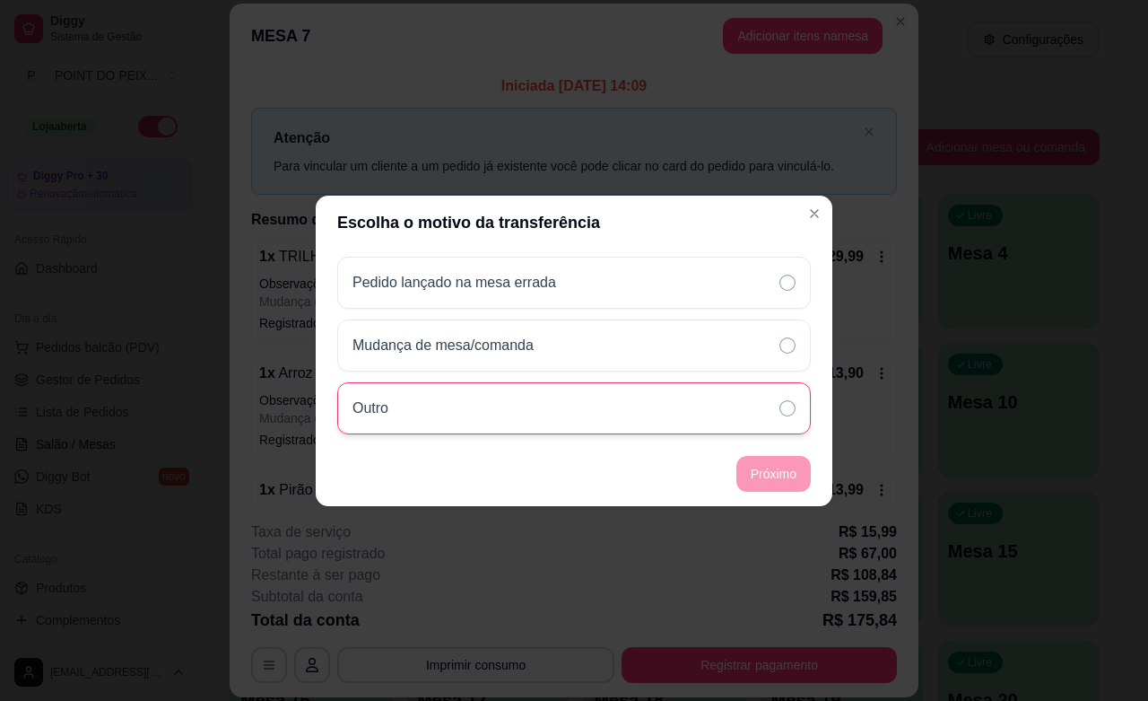
click at [785, 409] on icon at bounding box center [788, 408] width 16 height 16
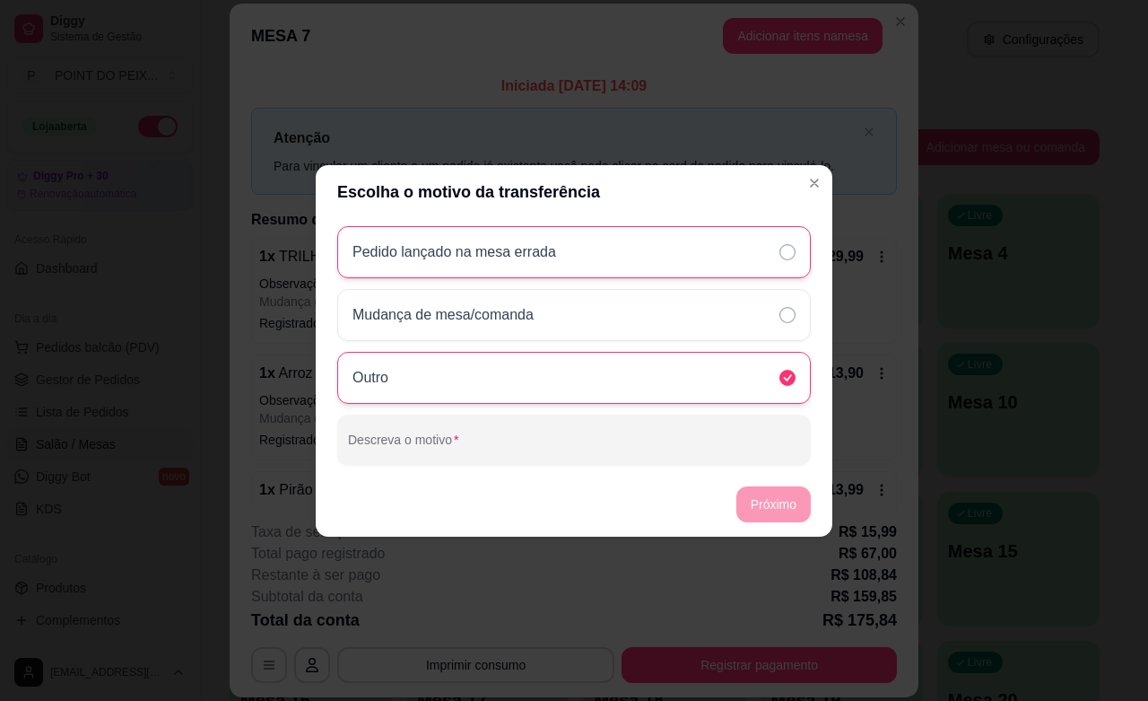
click at [777, 253] on div "Pedido lançado na mesa errada" at bounding box center [574, 252] width 474 height 52
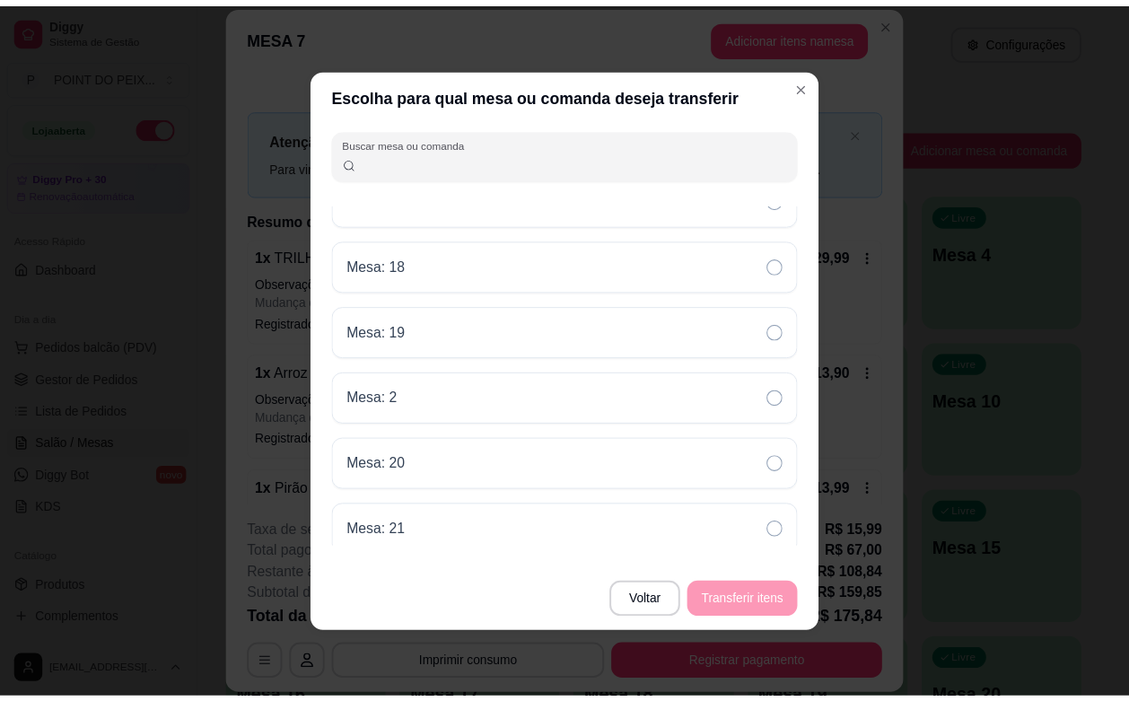
scroll to position [561, 0]
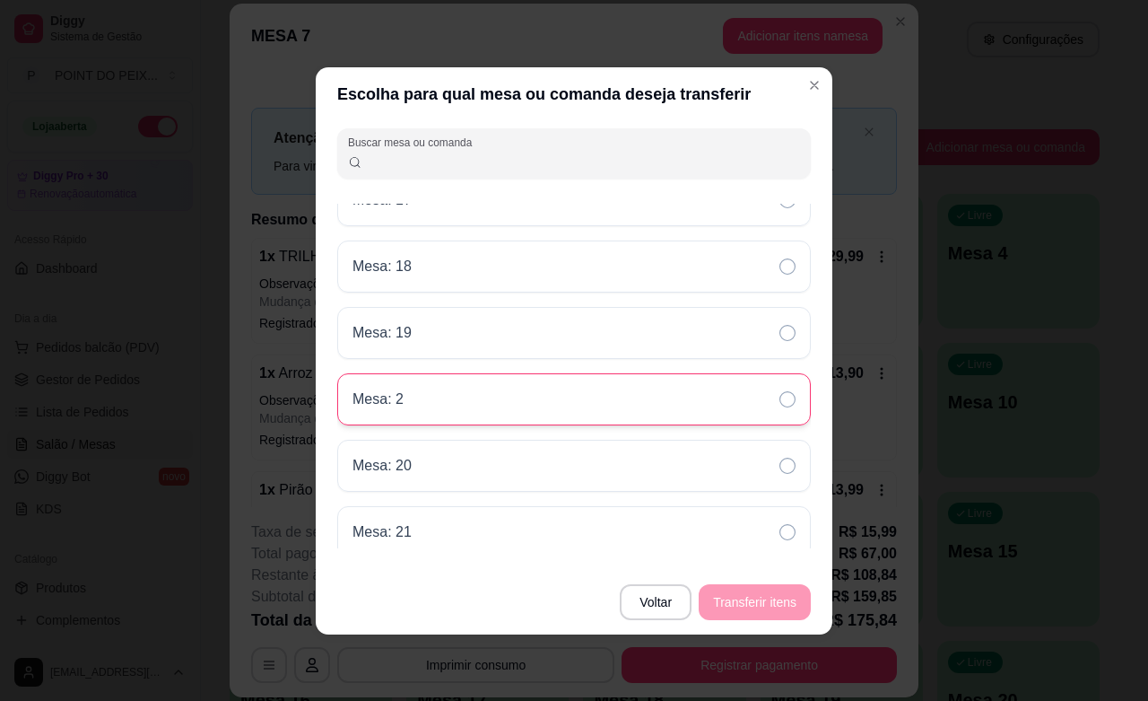
click at [462, 405] on div "Mesa: 2" at bounding box center [574, 399] width 474 height 52
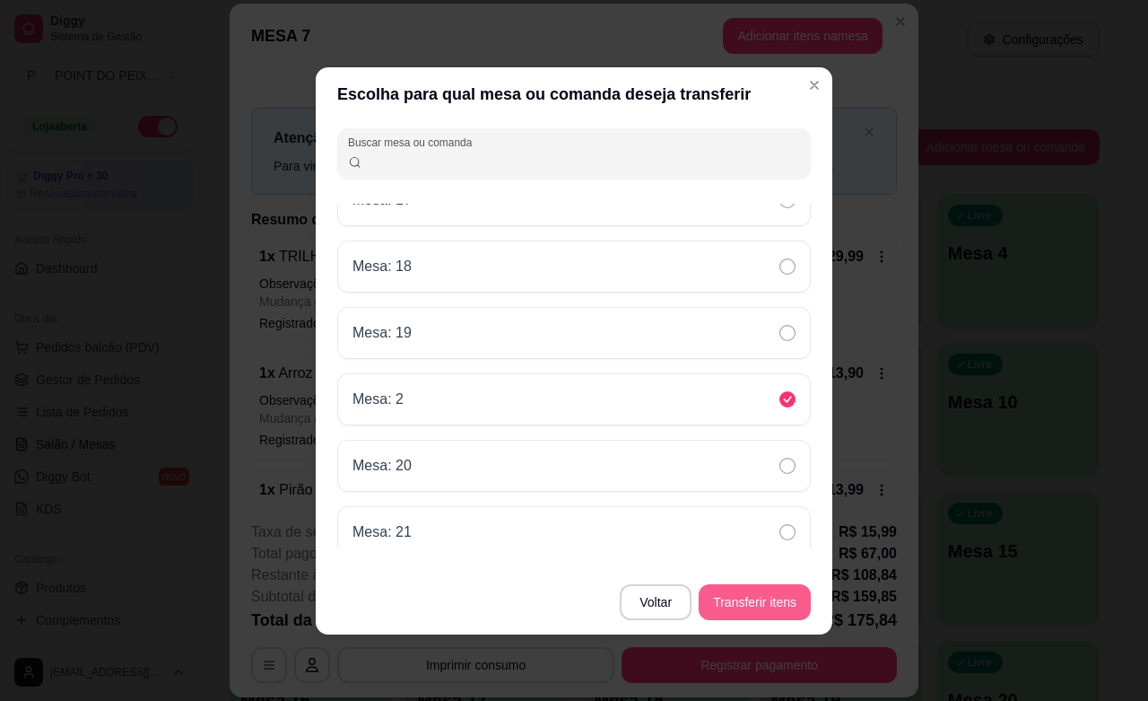
click at [761, 598] on button "Transferir itens" at bounding box center [755, 602] width 112 height 36
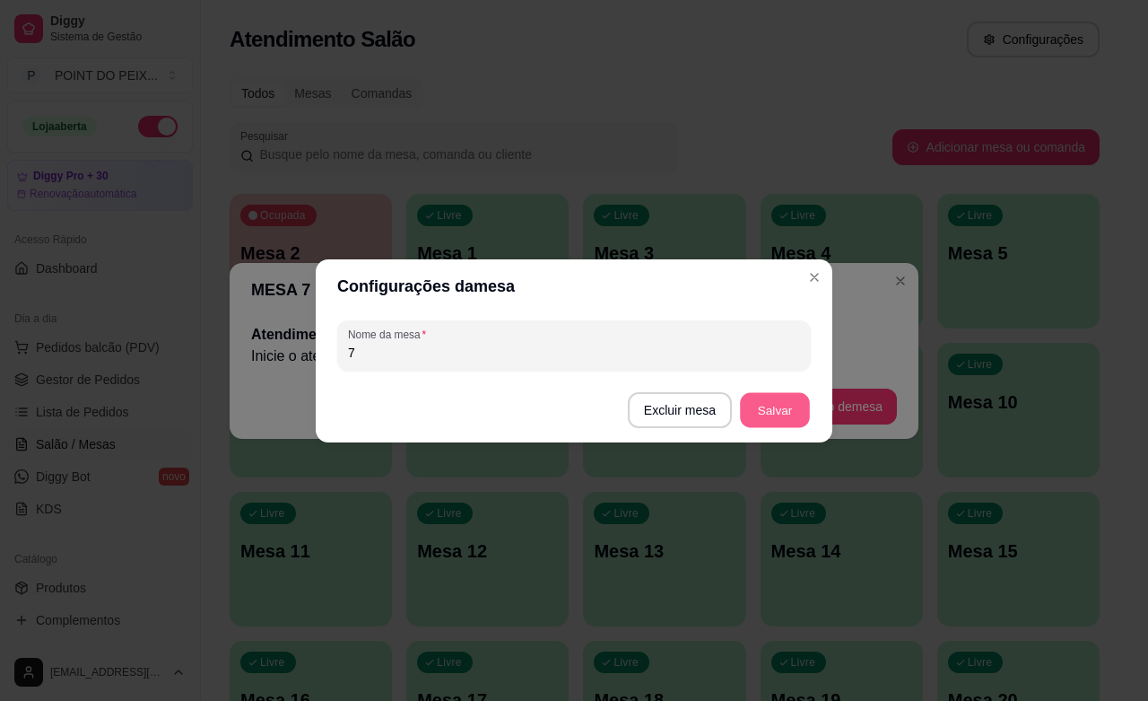
click at [770, 415] on button "Salvar" at bounding box center [775, 409] width 70 height 35
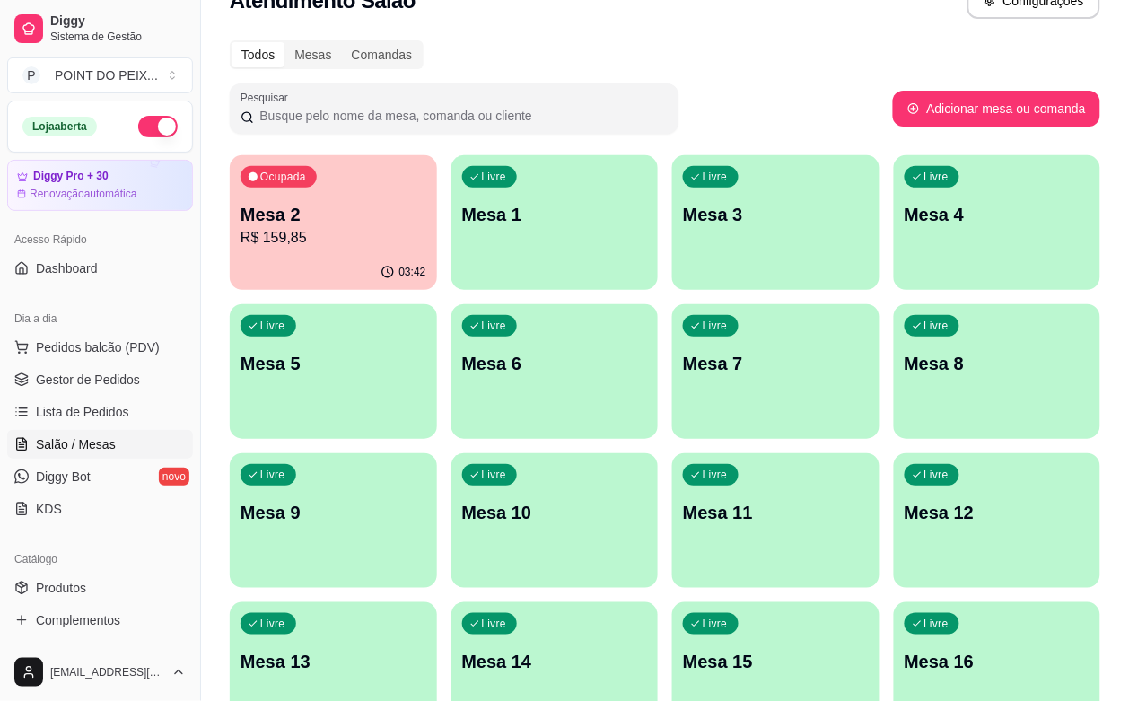
scroll to position [0, 0]
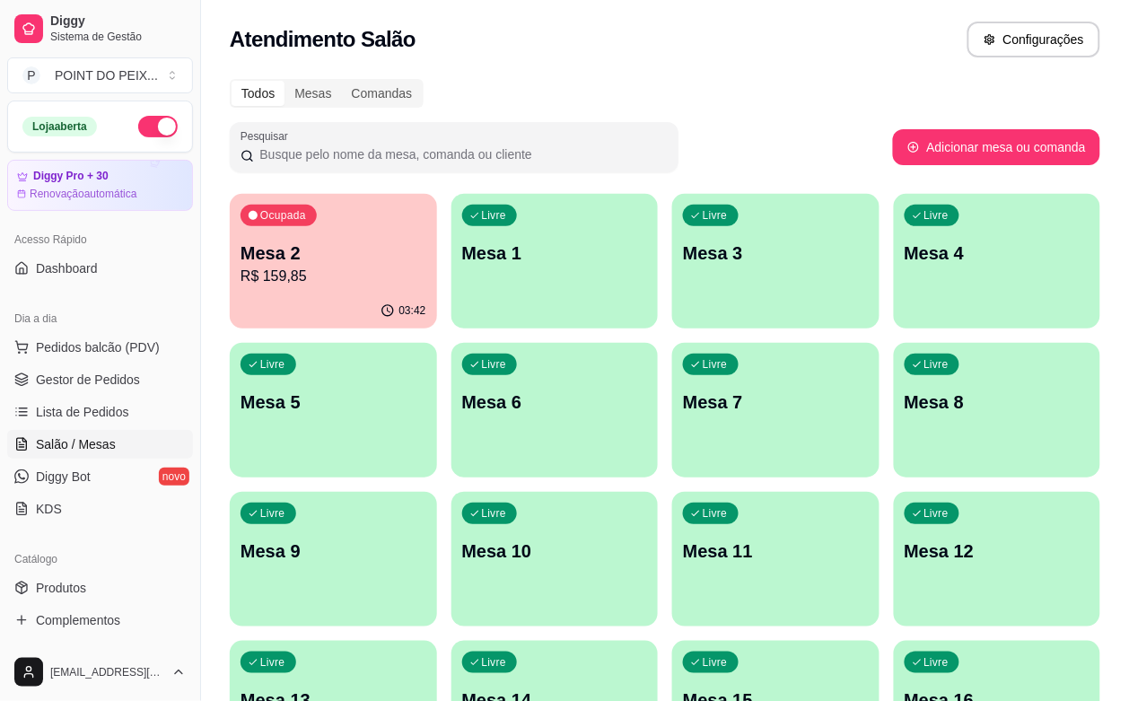
click at [835, 110] on div "Todos Mesas Comandas Pesquisar Adicionar mesa ou comanda Ocupada Mesa 2 R$ 159,…" at bounding box center [665, 581] width 928 height 1026
click at [423, 539] on p "Mesa 9" at bounding box center [332, 551] width 179 height 24
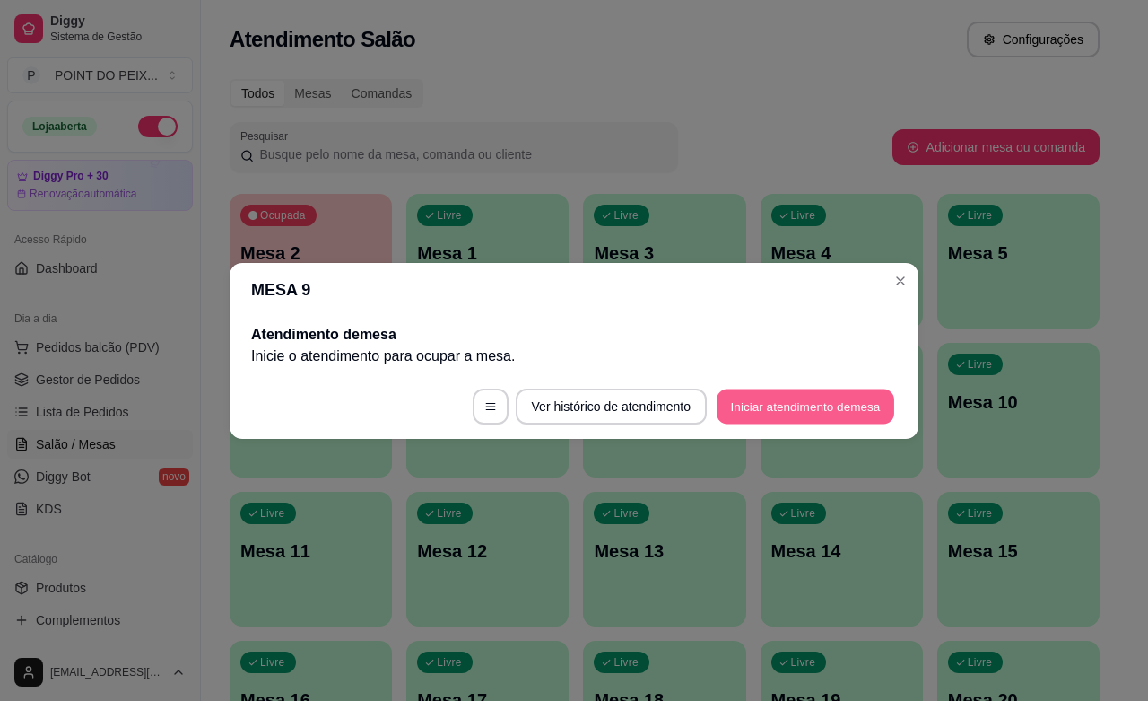
click at [774, 411] on button "Iniciar atendimento de mesa" at bounding box center [806, 406] width 178 height 35
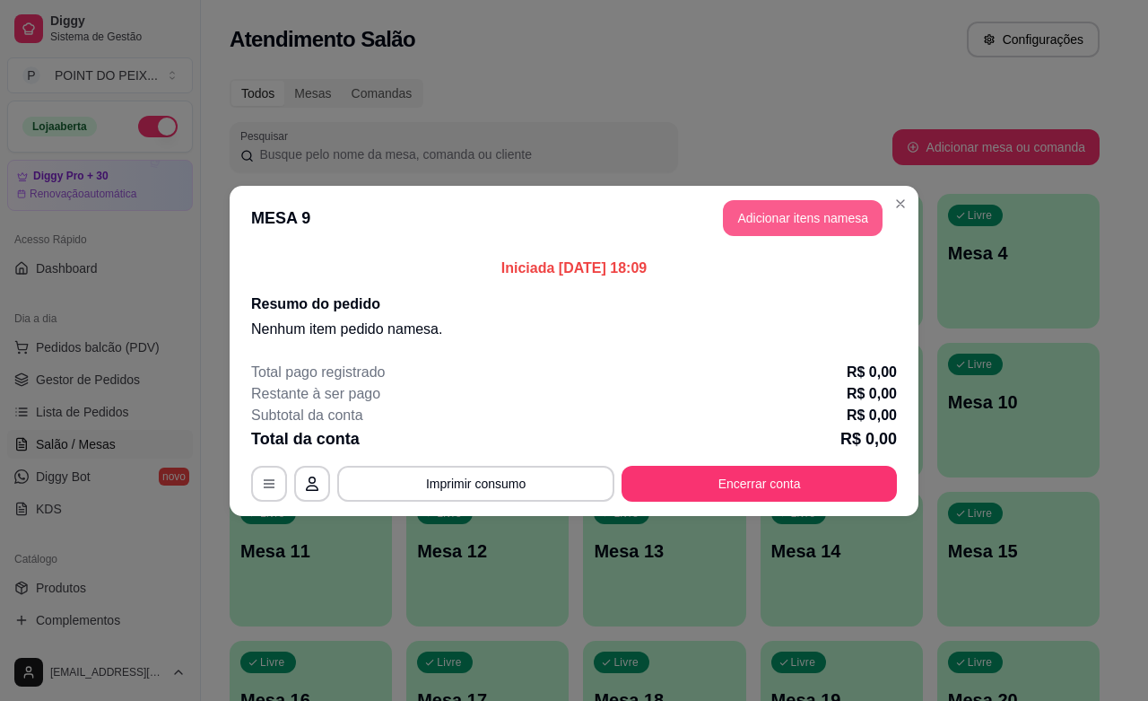
click at [786, 225] on button "Adicionar itens na mesa" at bounding box center [803, 218] width 160 height 36
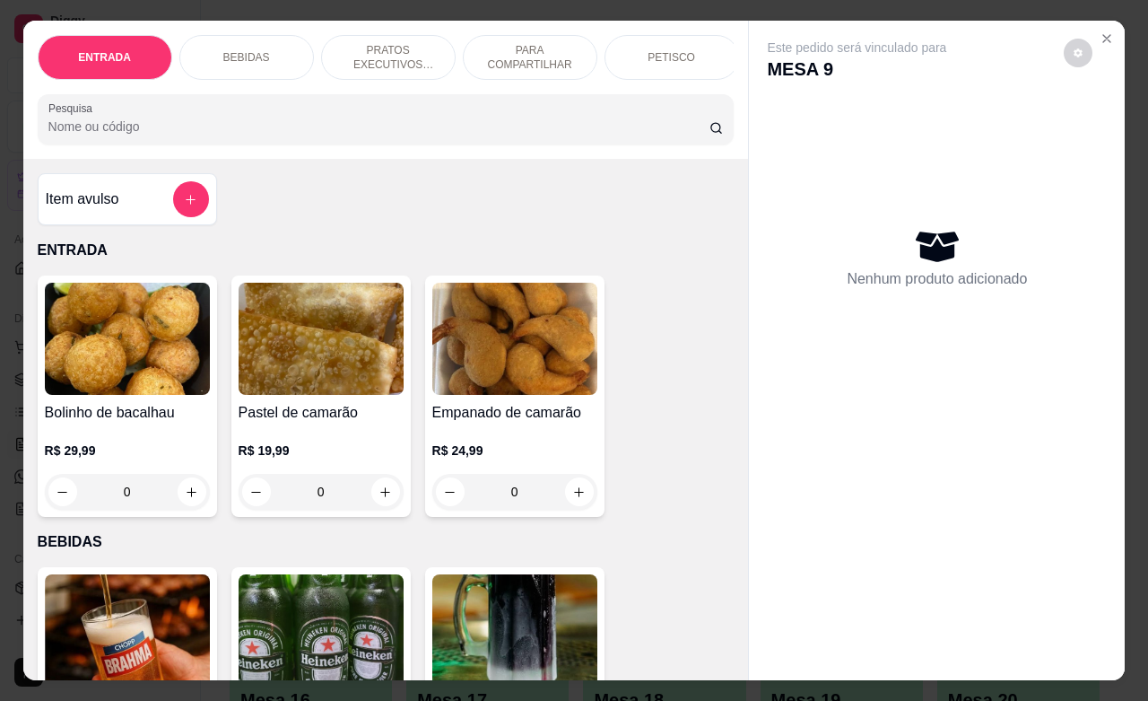
click at [671, 50] on p "PETISCO" at bounding box center [672, 57] width 48 height 14
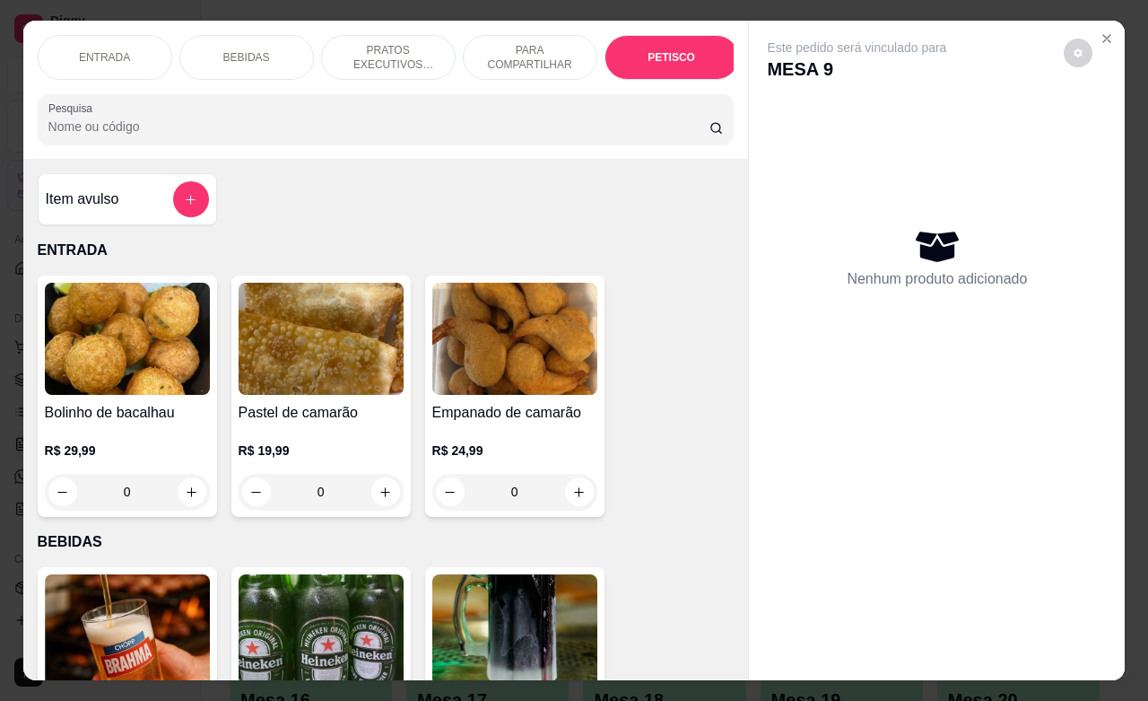
scroll to position [4188, 0]
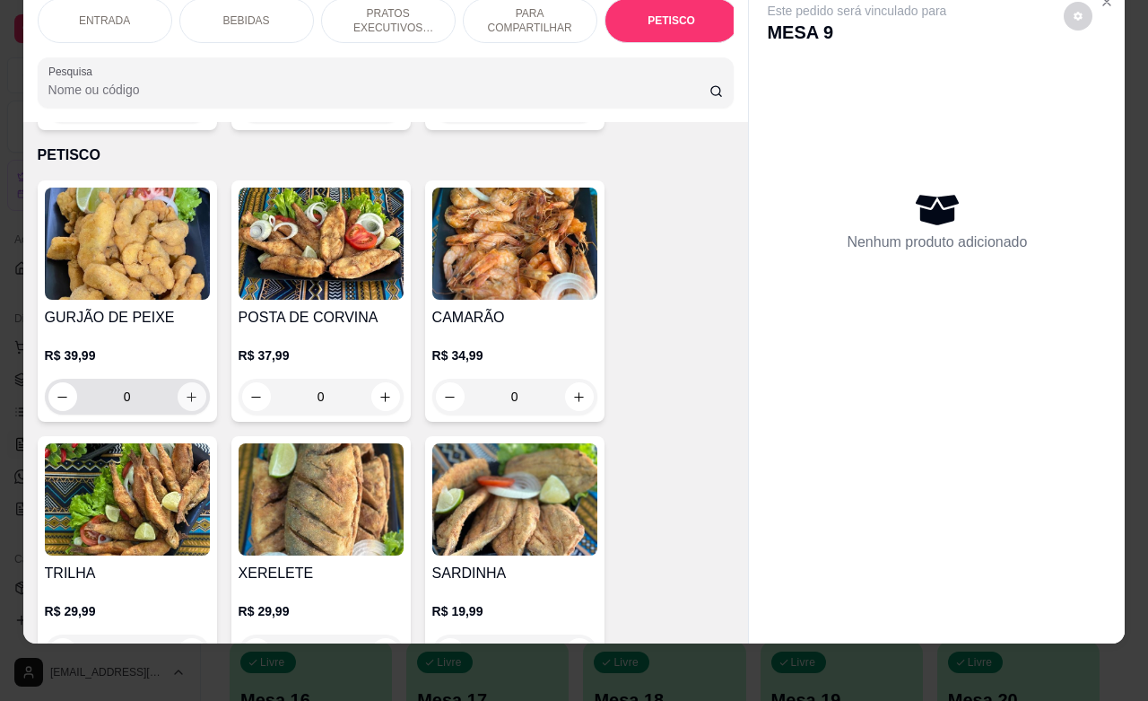
click at [185, 390] on icon "increase-product-quantity" at bounding box center [191, 396] width 13 height 13
type input "1"
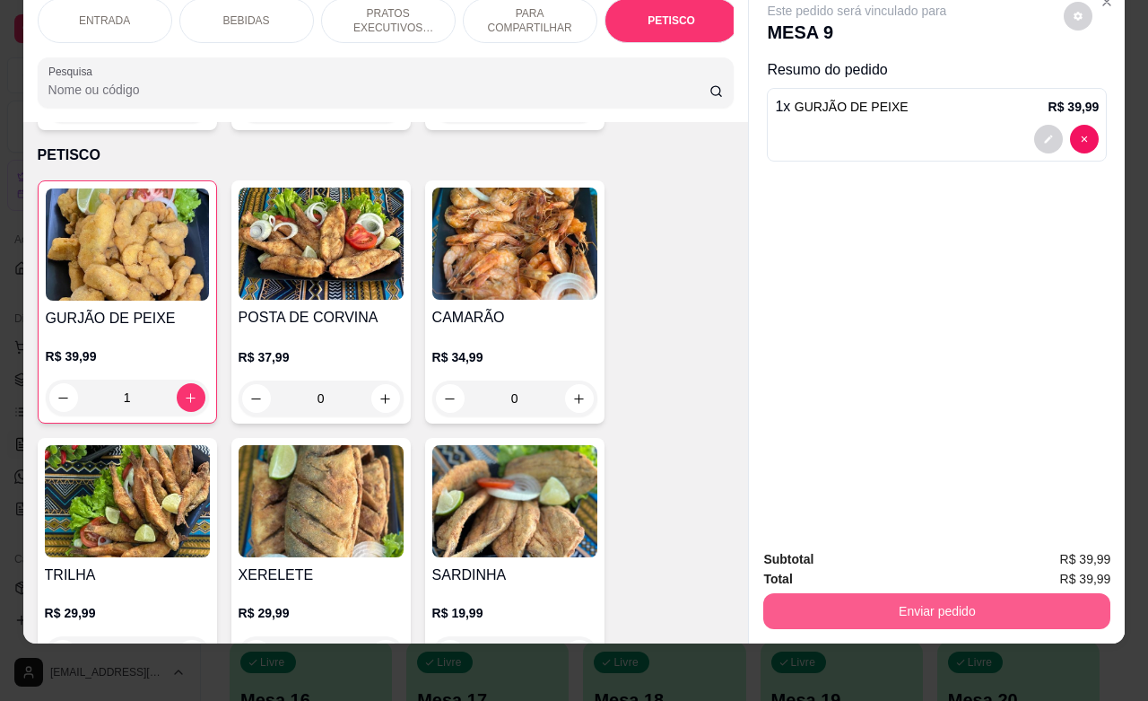
click at [953, 593] on button "Enviar pedido" at bounding box center [937, 611] width 347 height 36
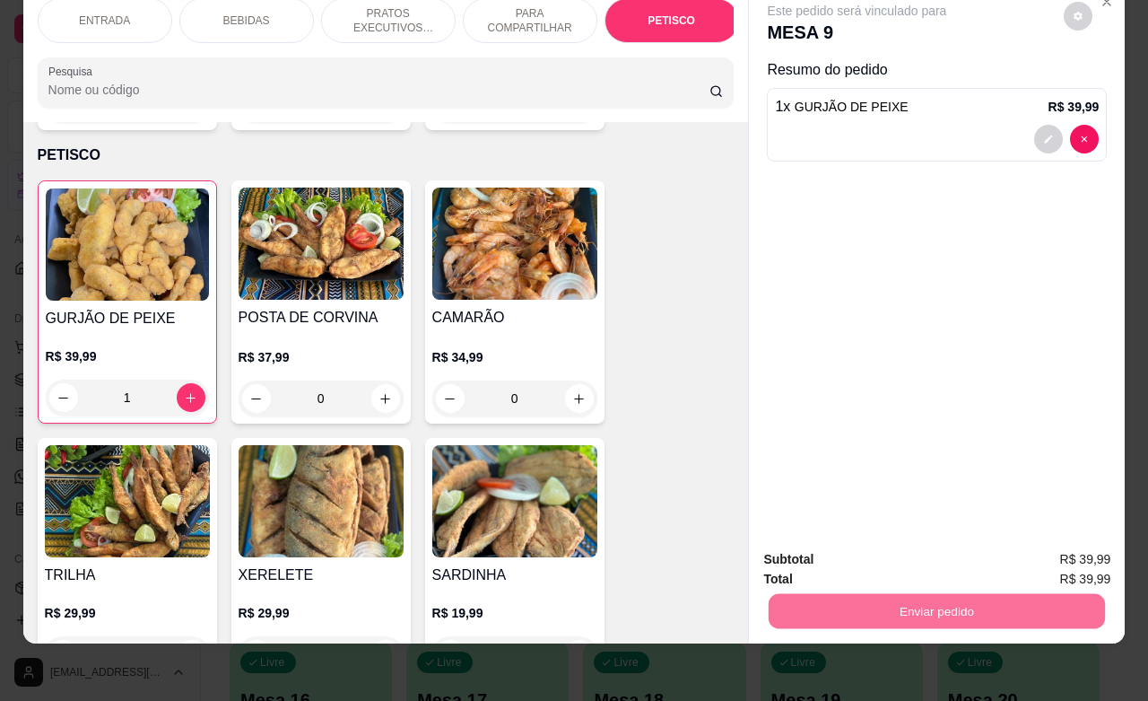
click at [1033, 546] on button "Enviar pedido" at bounding box center [1061, 548] width 101 height 34
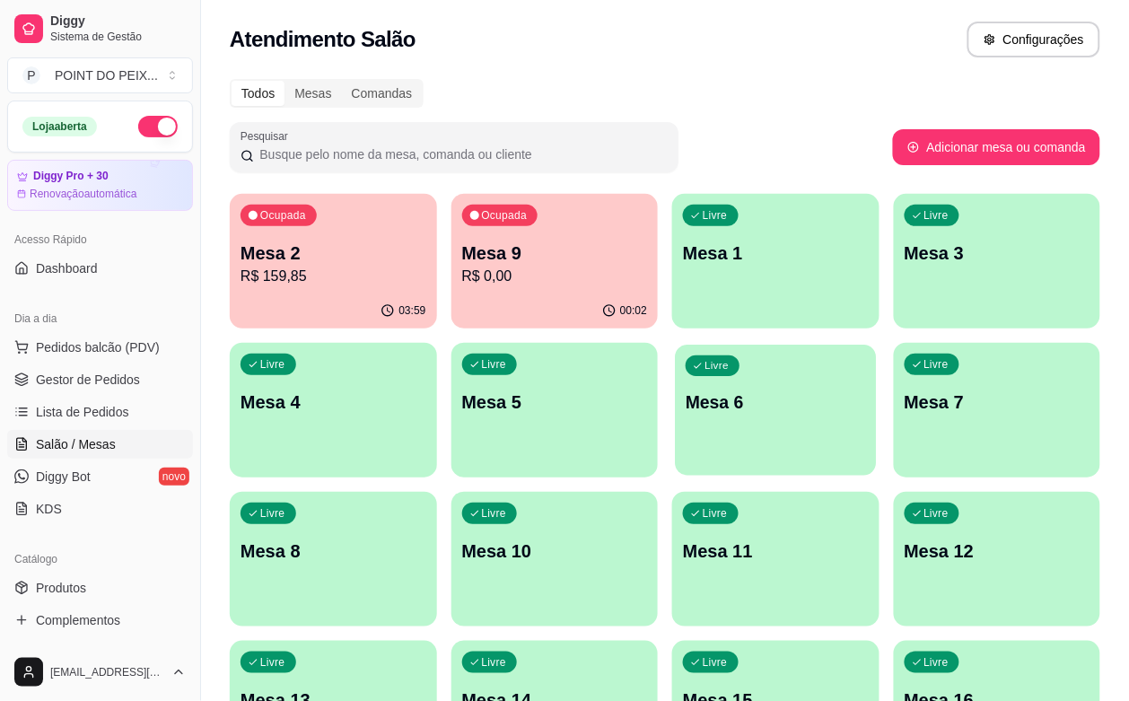
click at [685, 396] on p "Mesa 6" at bounding box center [774, 402] width 179 height 24
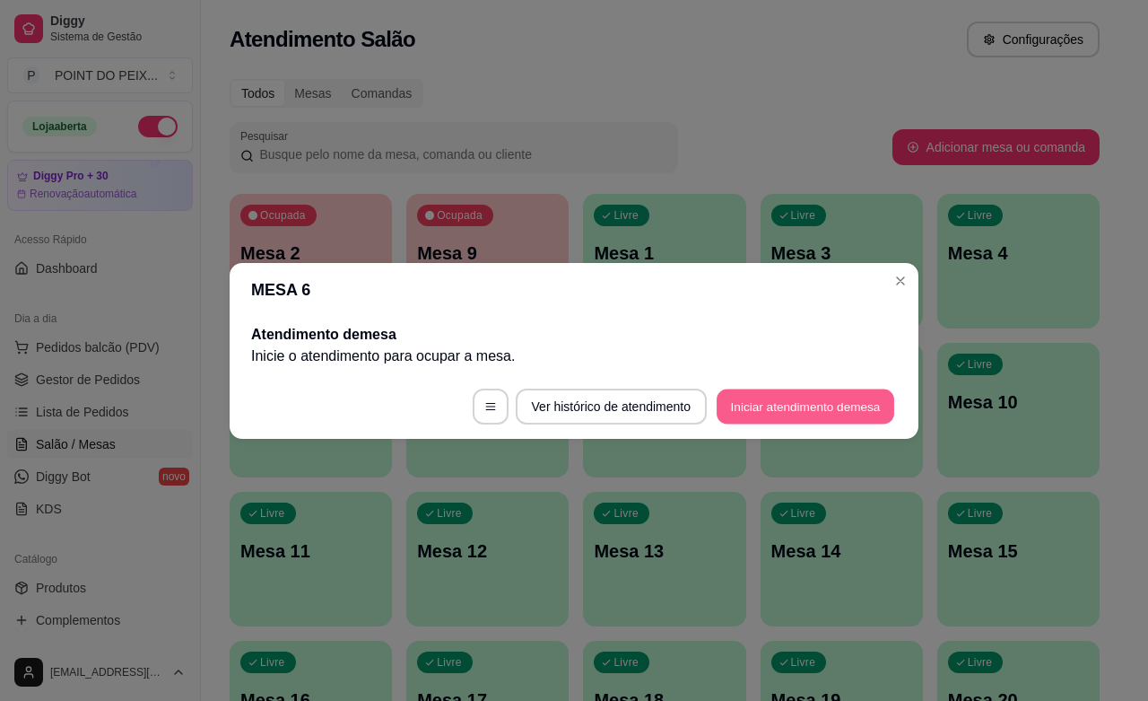
click at [790, 414] on button "Iniciar atendimento de mesa" at bounding box center [806, 406] width 178 height 35
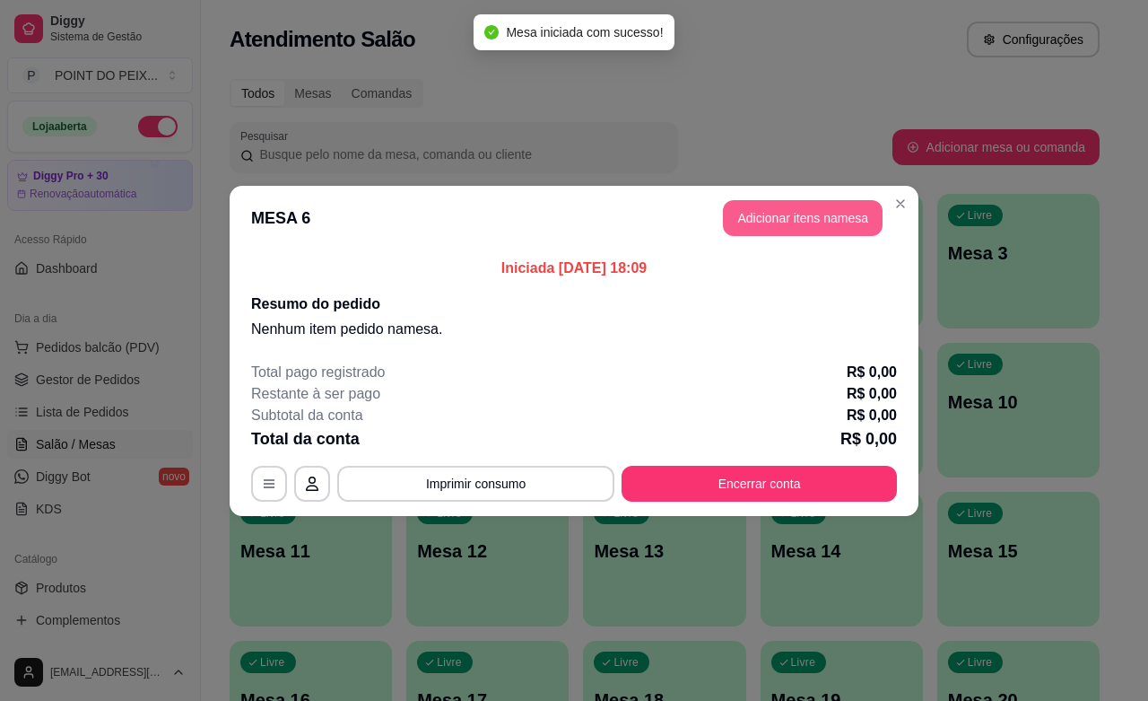
click at [823, 221] on button "Adicionar itens na mesa" at bounding box center [803, 218] width 160 height 36
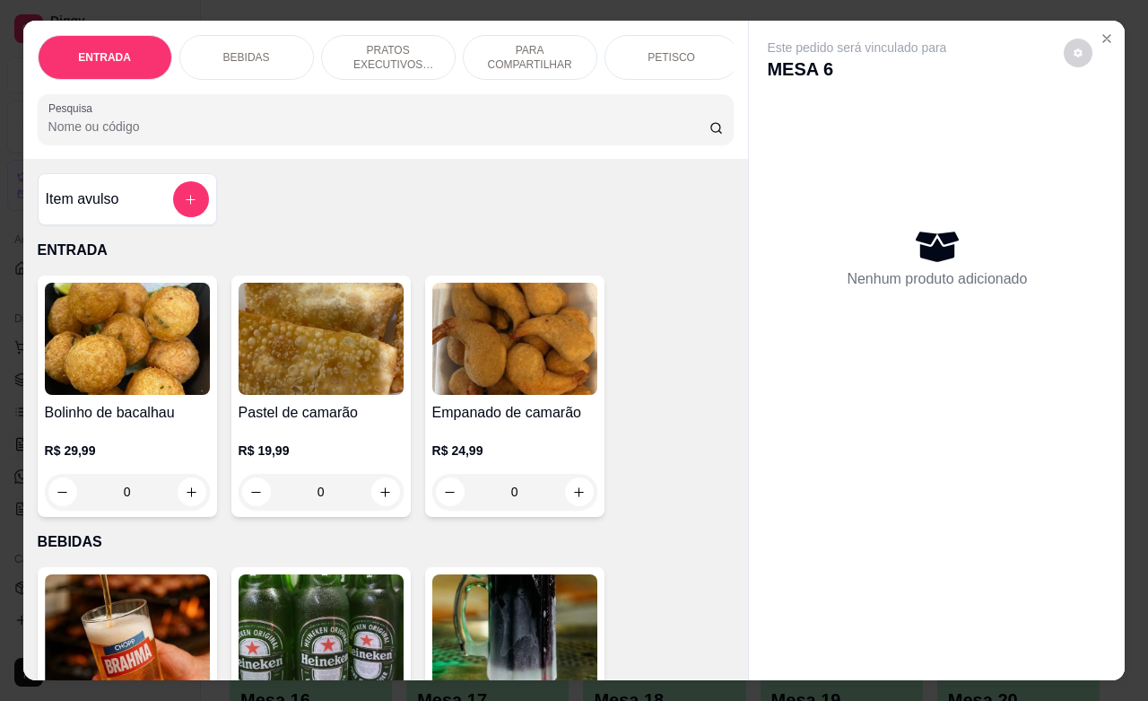
click at [670, 50] on p "PETISCO" at bounding box center [672, 57] width 48 height 14
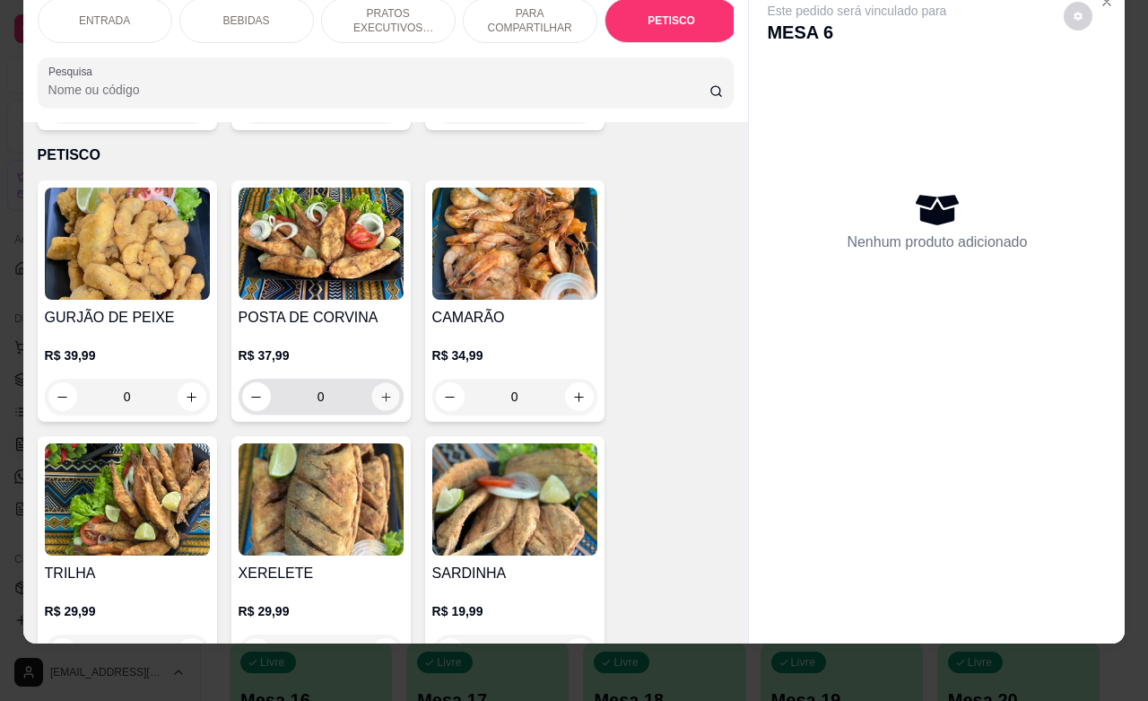
click at [379, 390] on icon "increase-product-quantity" at bounding box center [385, 396] width 13 height 13
type input "1"
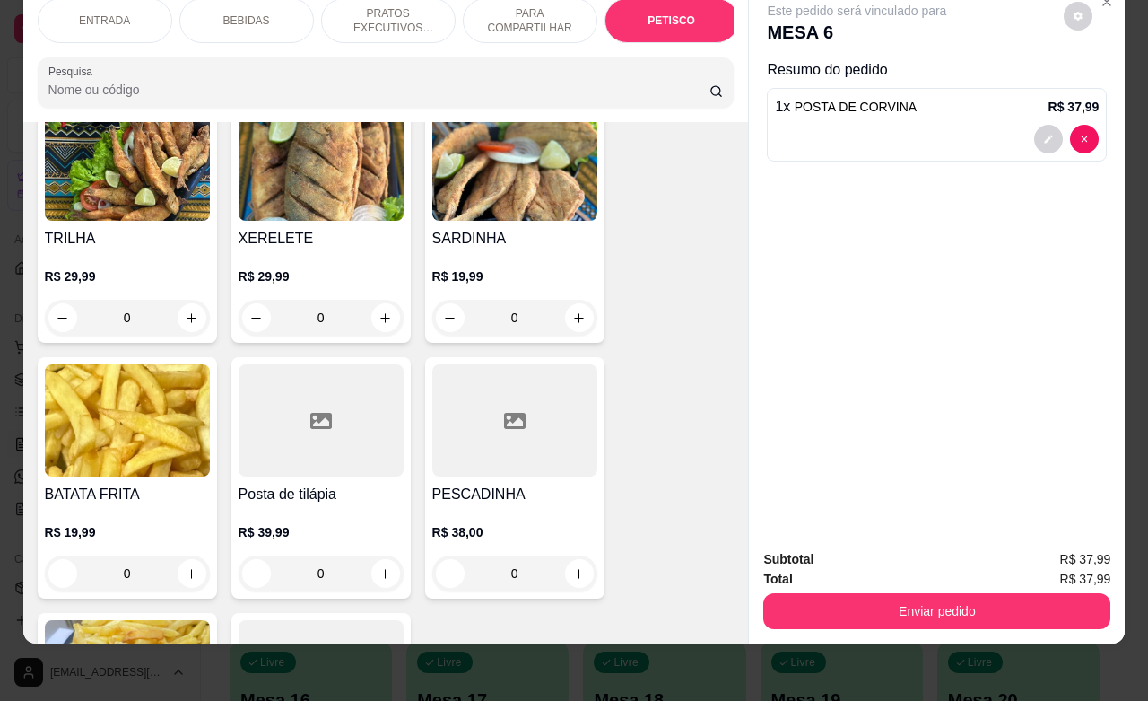
scroll to position [4637, 0]
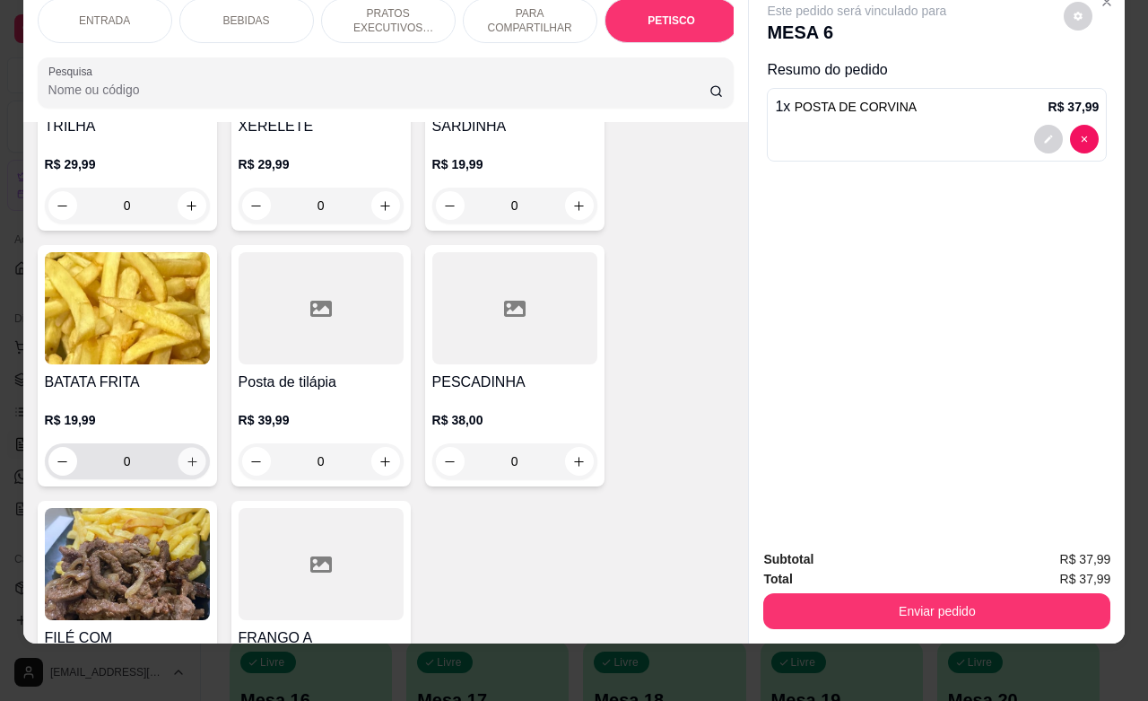
click at [185, 455] on icon "increase-product-quantity" at bounding box center [191, 461] width 13 height 13
type input "1"
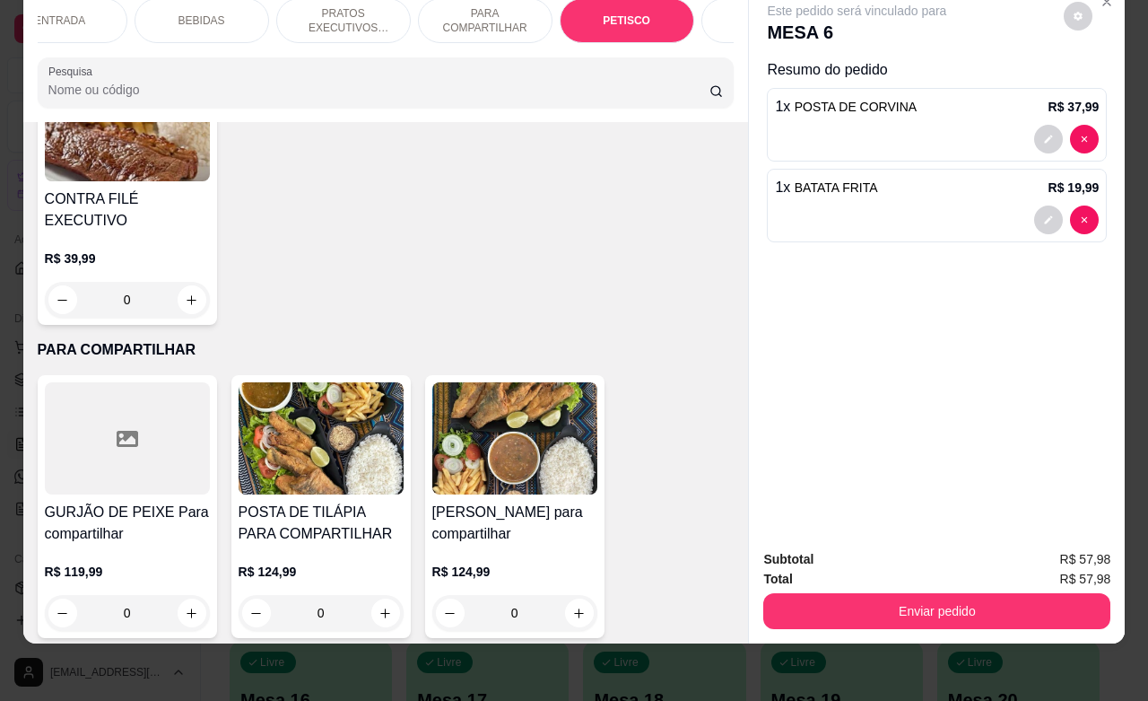
scroll to position [0, 90]
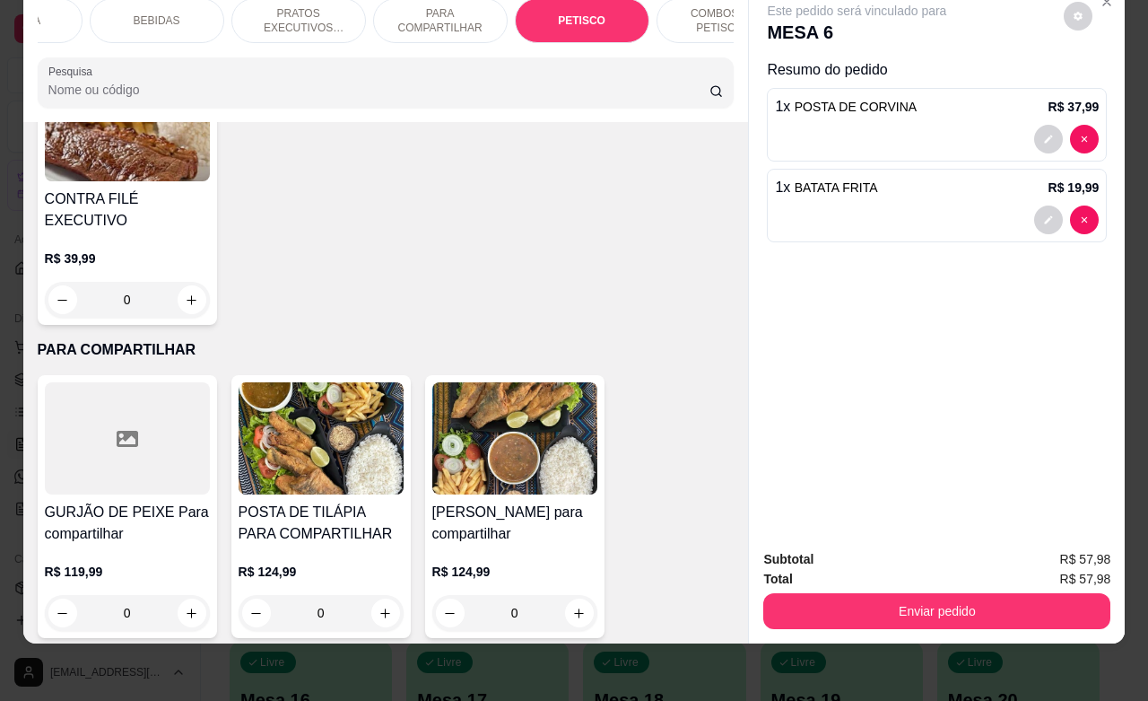
click at [692, 11] on p "COMBOS DE PETISCOS" at bounding box center [724, 20] width 104 height 29
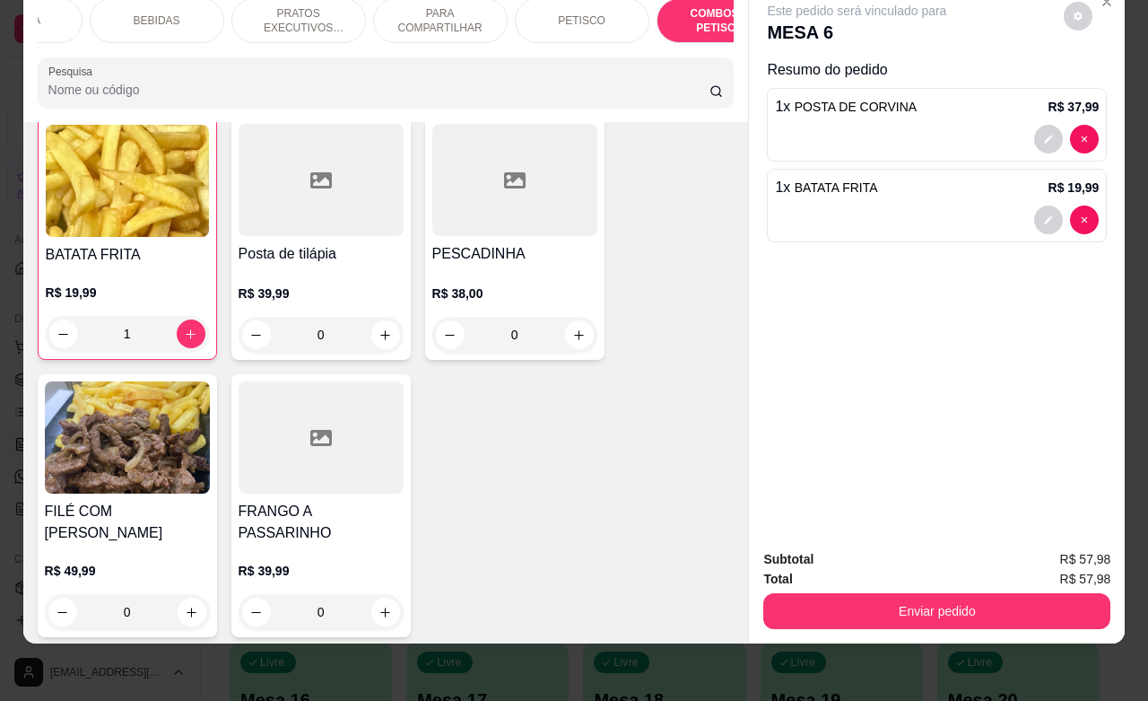
scroll to position [4691, 0]
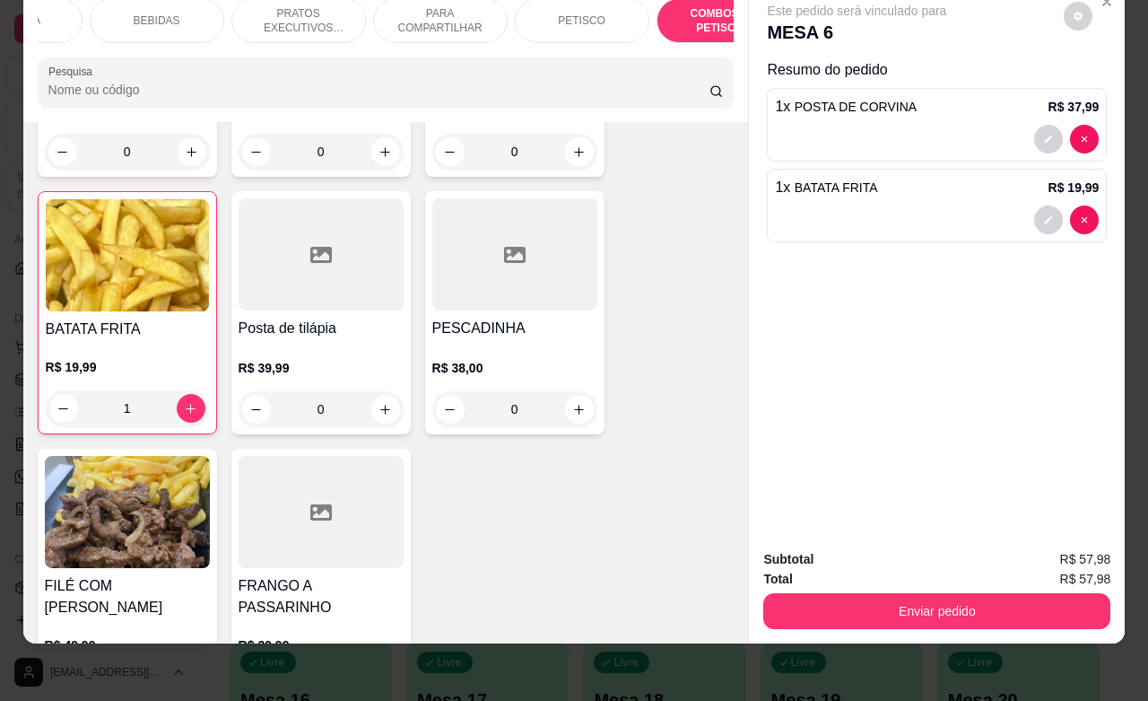
click at [146, 13] on p "BEBIDAS" at bounding box center [157, 20] width 47 height 14
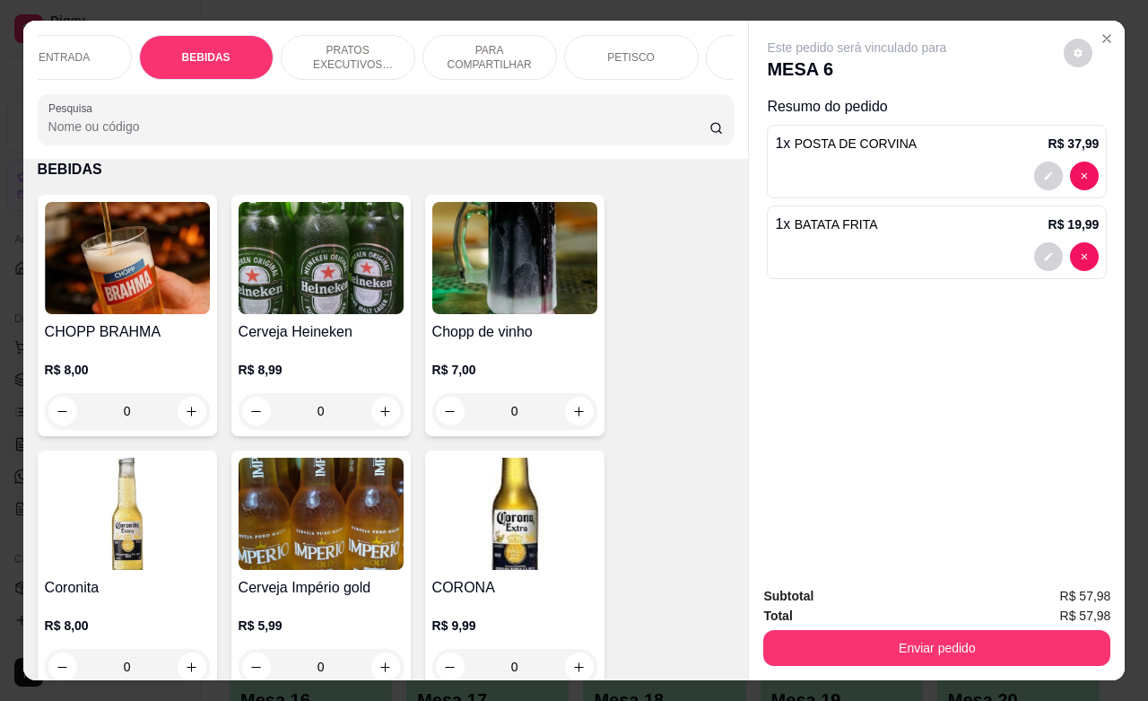
scroll to position [0, 0]
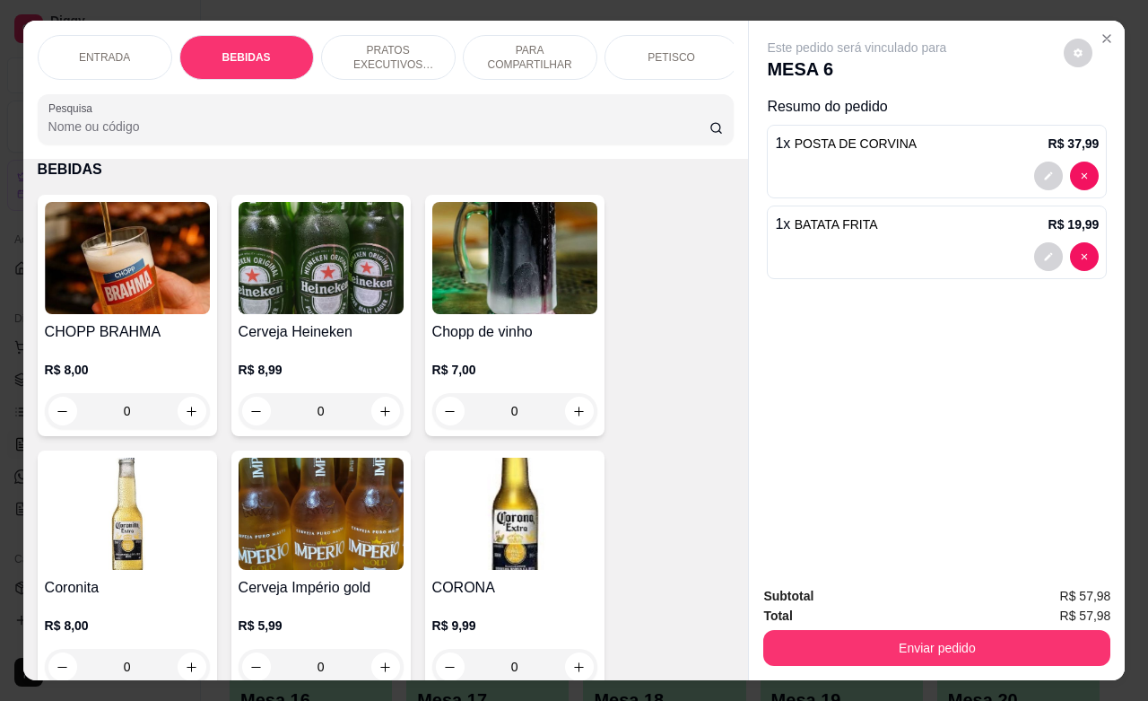
click at [100, 50] on p "ENTRADA" at bounding box center [104, 57] width 51 height 14
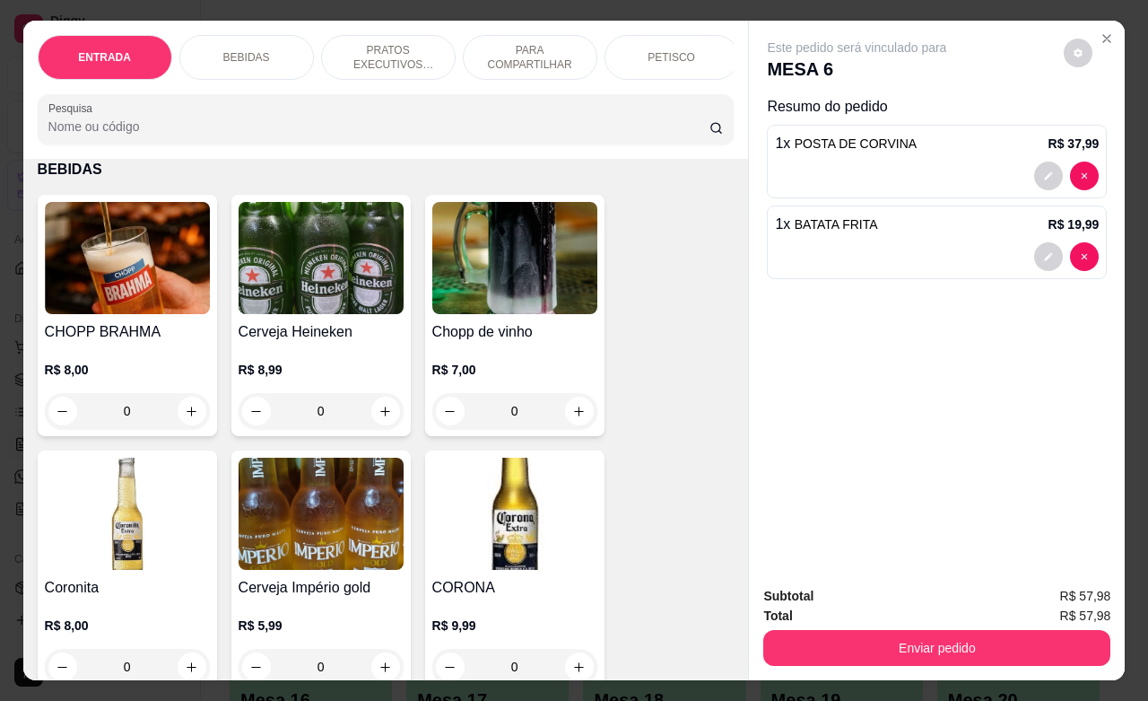
scroll to position [81, 0]
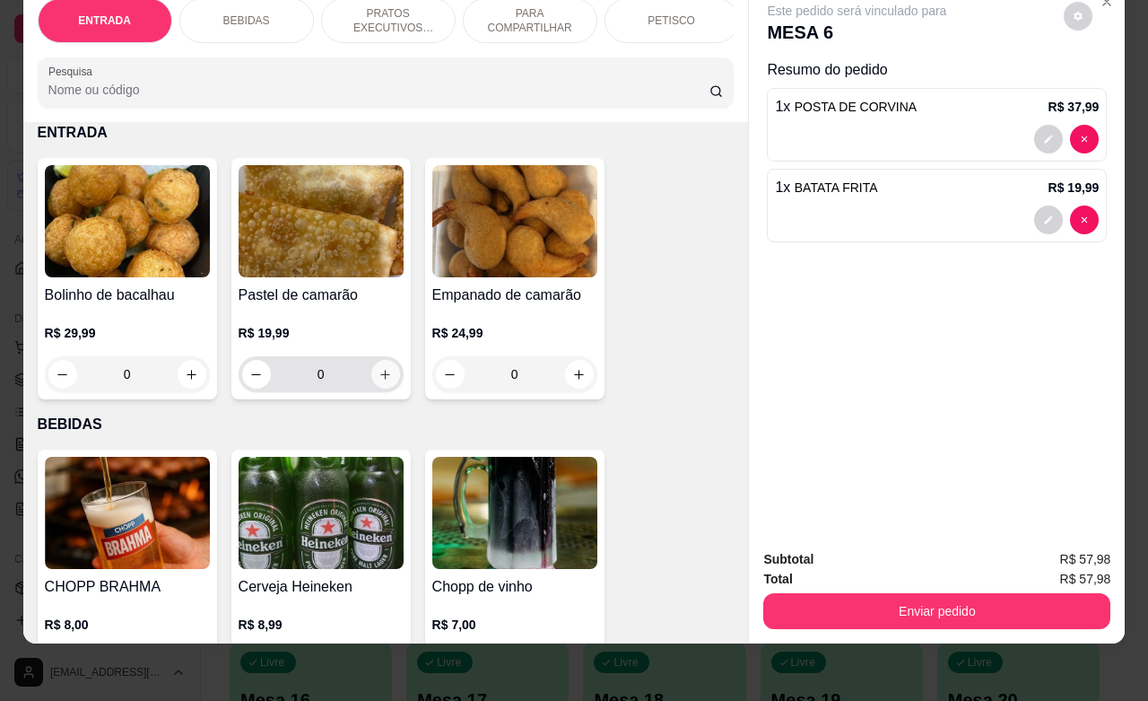
click at [379, 375] on icon "increase-product-quantity" at bounding box center [385, 374] width 13 height 13
type input "1"
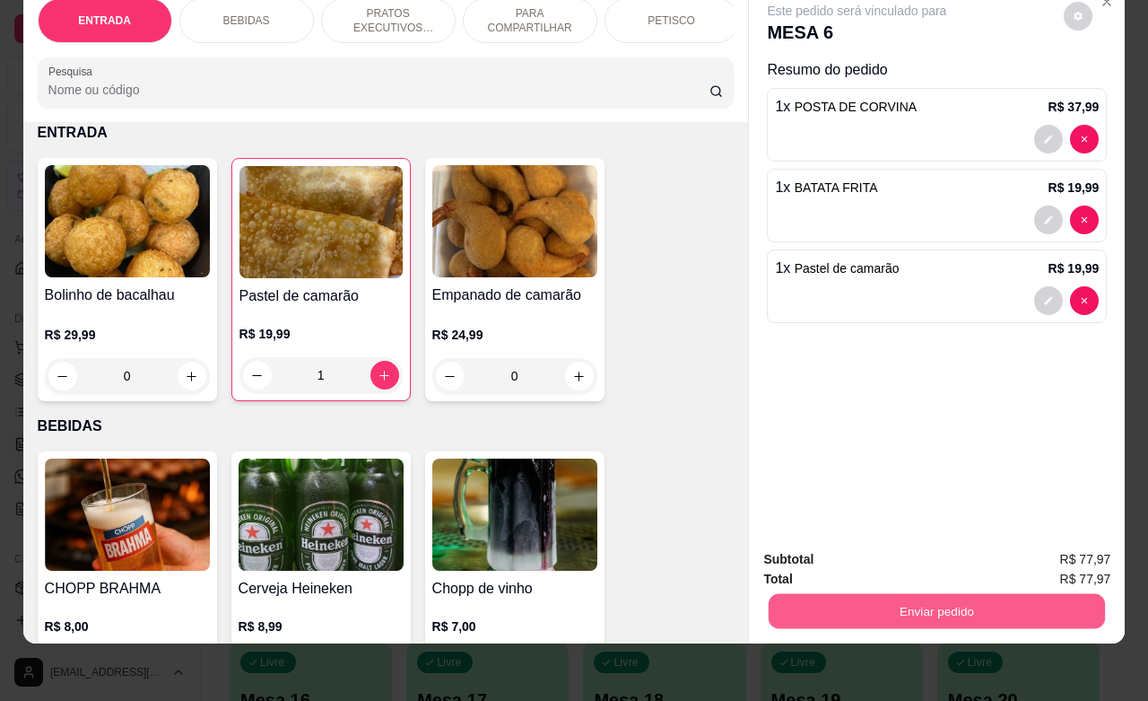
click at [922, 594] on button "Enviar pedido" at bounding box center [937, 610] width 336 height 35
click at [1054, 548] on button "Enviar pedido" at bounding box center [1062, 547] width 99 height 33
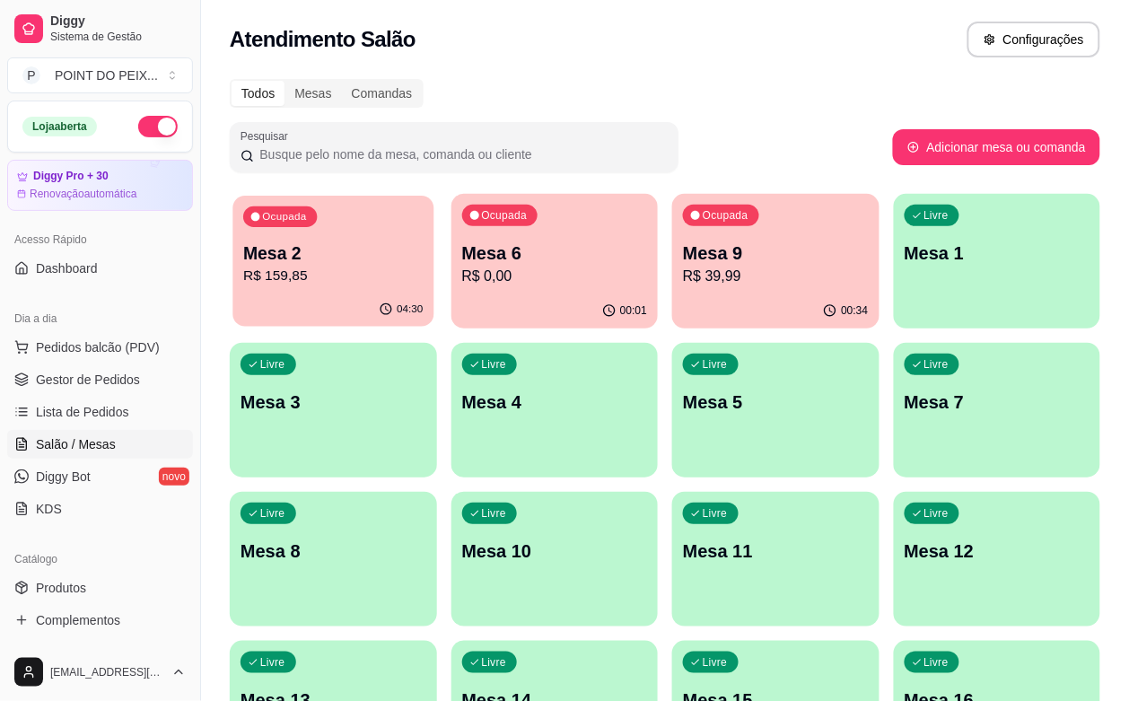
click at [307, 258] on p "Mesa 2" at bounding box center [332, 253] width 179 height 24
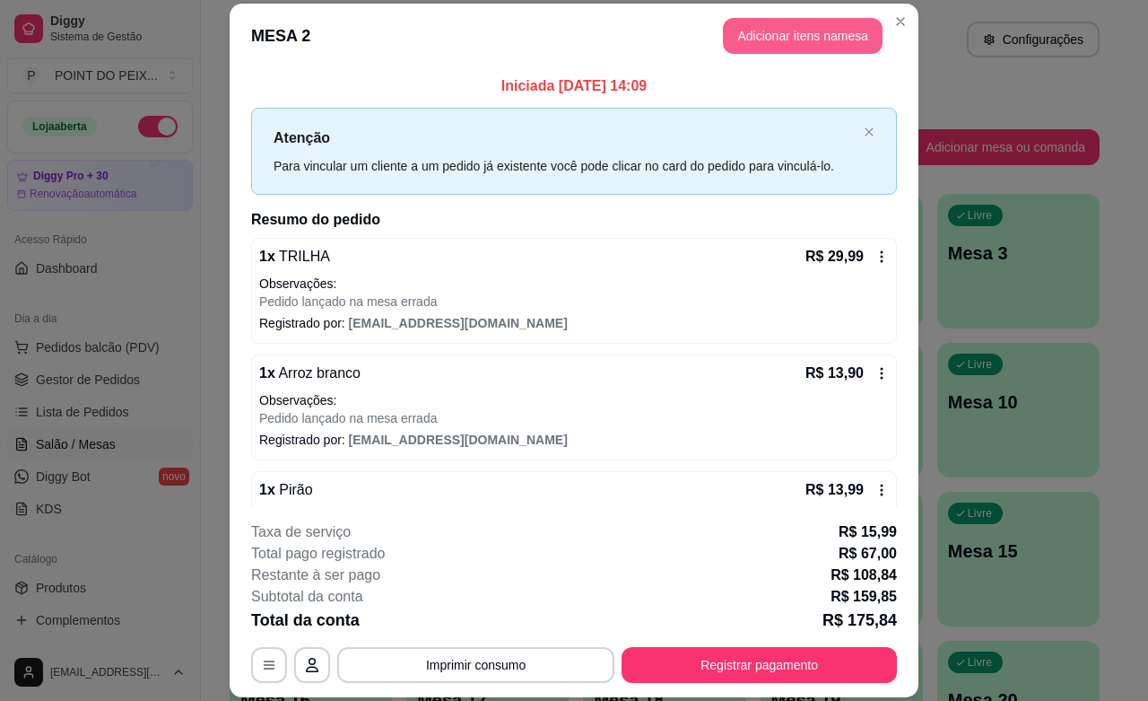
click at [794, 37] on button "Adicionar itens na mesa" at bounding box center [803, 36] width 160 height 36
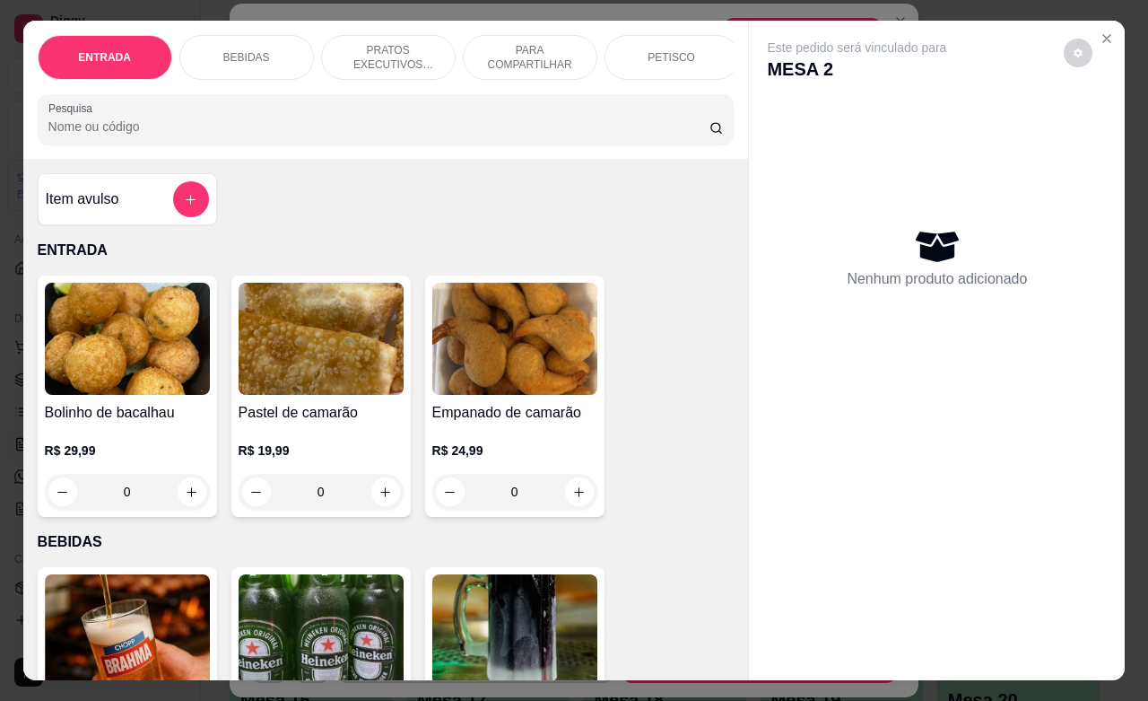
click at [257, 56] on div "BEBIDAS" at bounding box center [246, 57] width 135 height 45
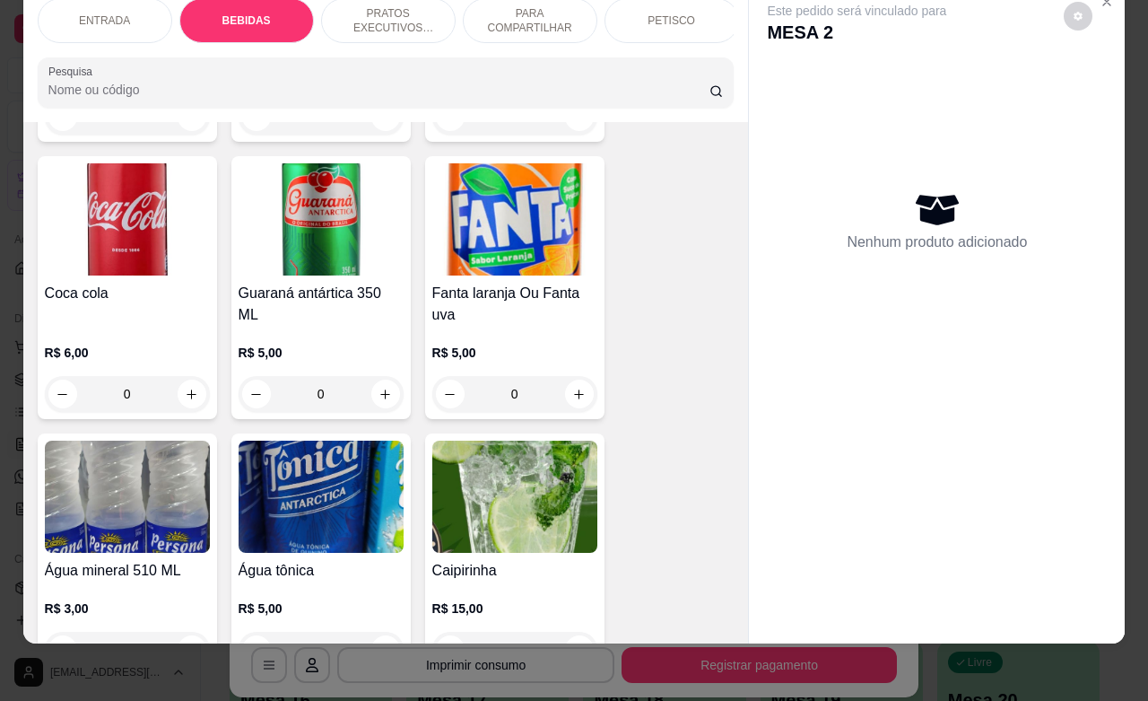
scroll to position [1494, 0]
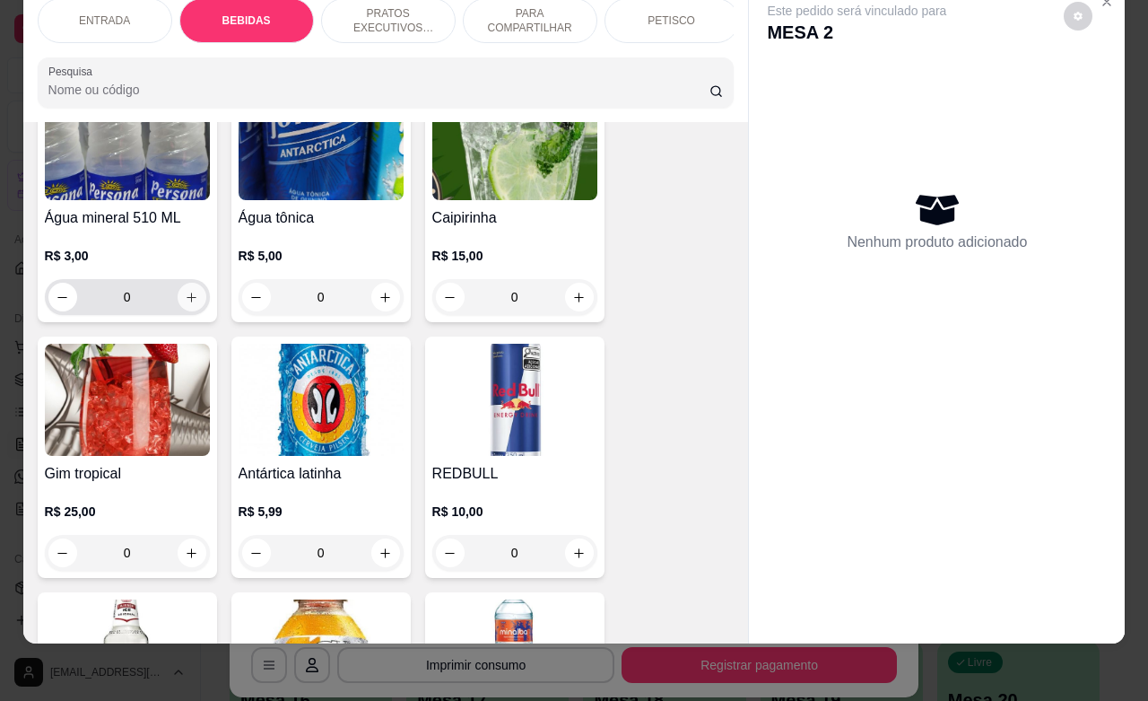
click at [185, 292] on icon "increase-product-quantity" at bounding box center [191, 297] width 13 height 13
type input "1"
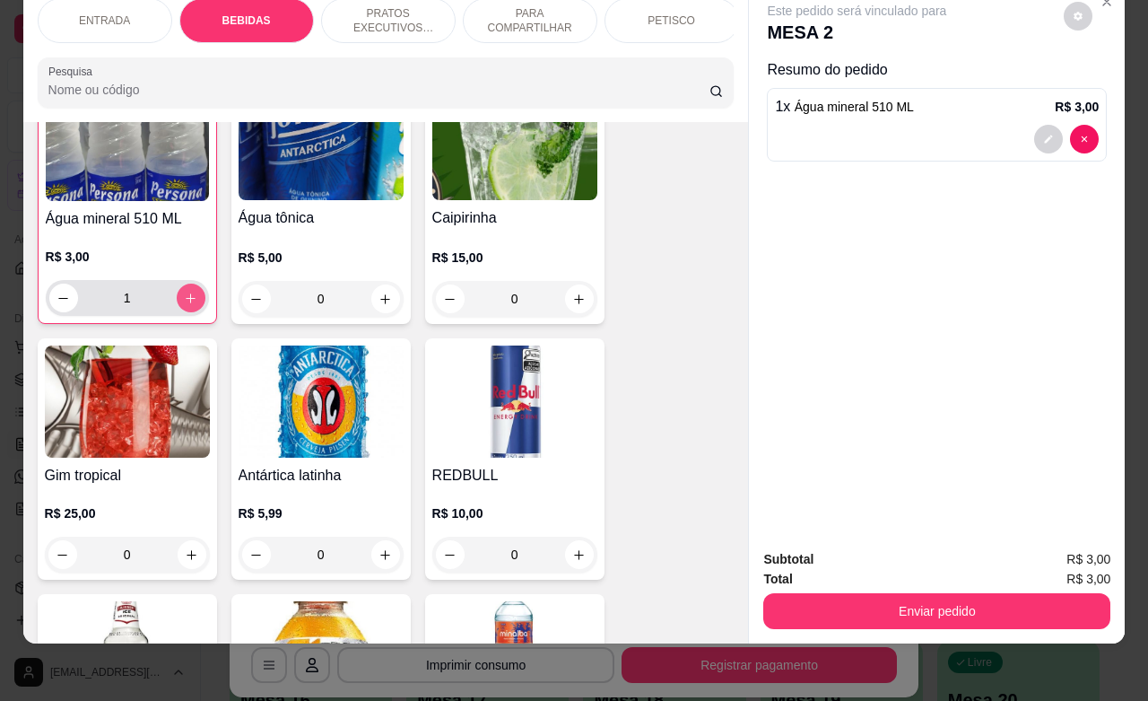
scroll to position [1495, 0]
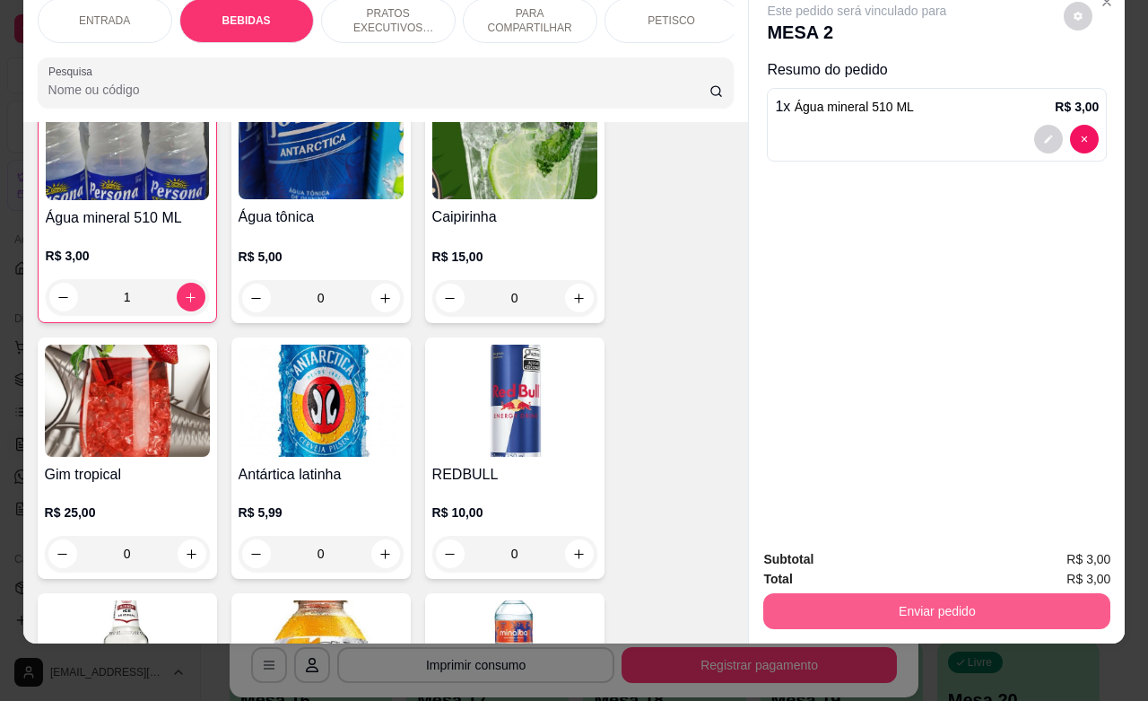
click at [869, 601] on button "Enviar pedido" at bounding box center [937, 611] width 347 height 36
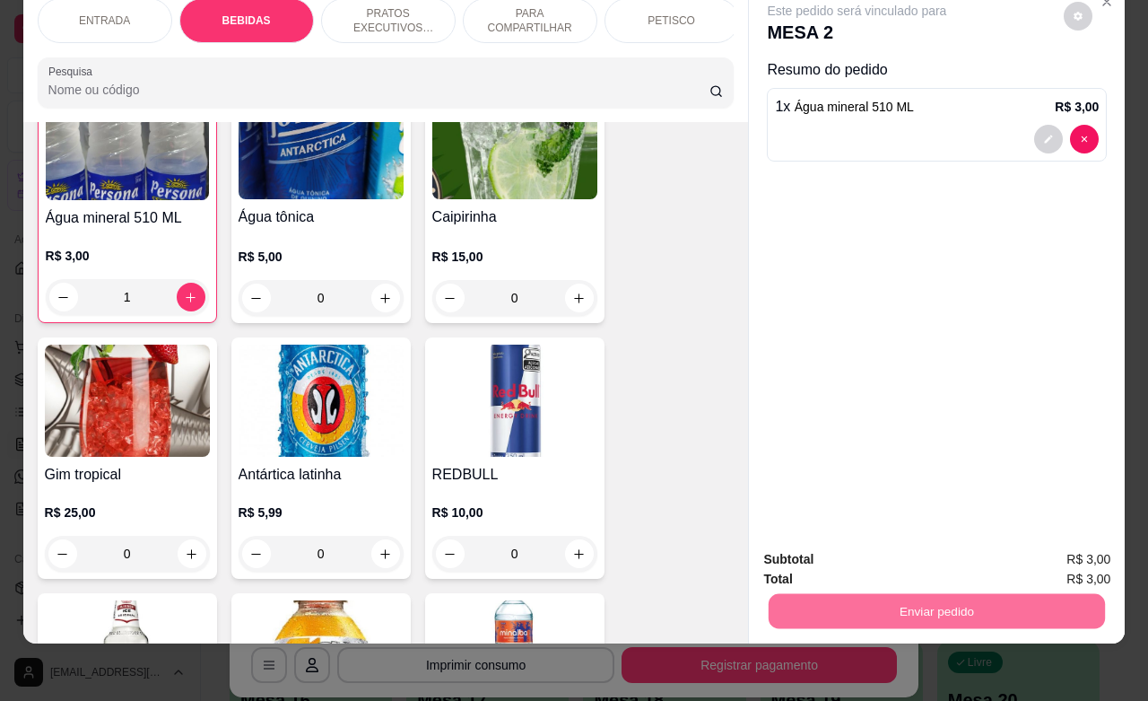
click at [929, 547] on button "Registrar cliente" at bounding box center [942, 547] width 115 height 33
click at [1050, 593] on button "Enviar pedido" at bounding box center [937, 610] width 336 height 35
click at [1061, 554] on button "Enviar pedido" at bounding box center [1062, 547] width 99 height 33
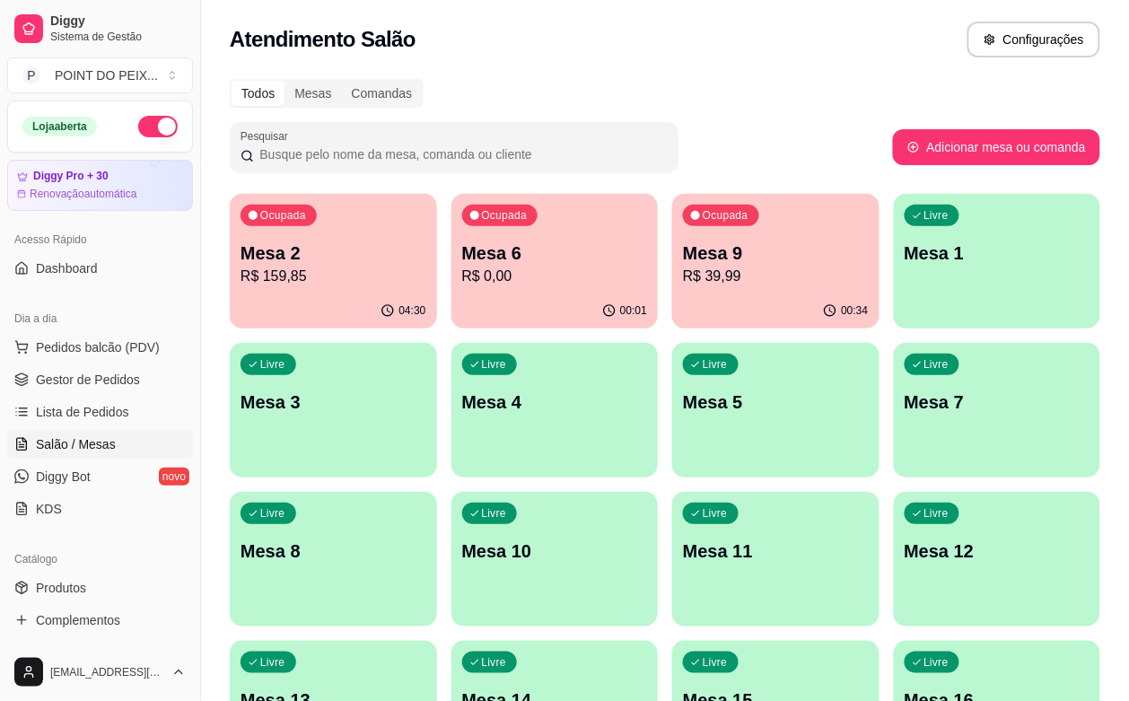
click at [486, 258] on p "Mesa 6" at bounding box center [555, 252] width 186 height 25
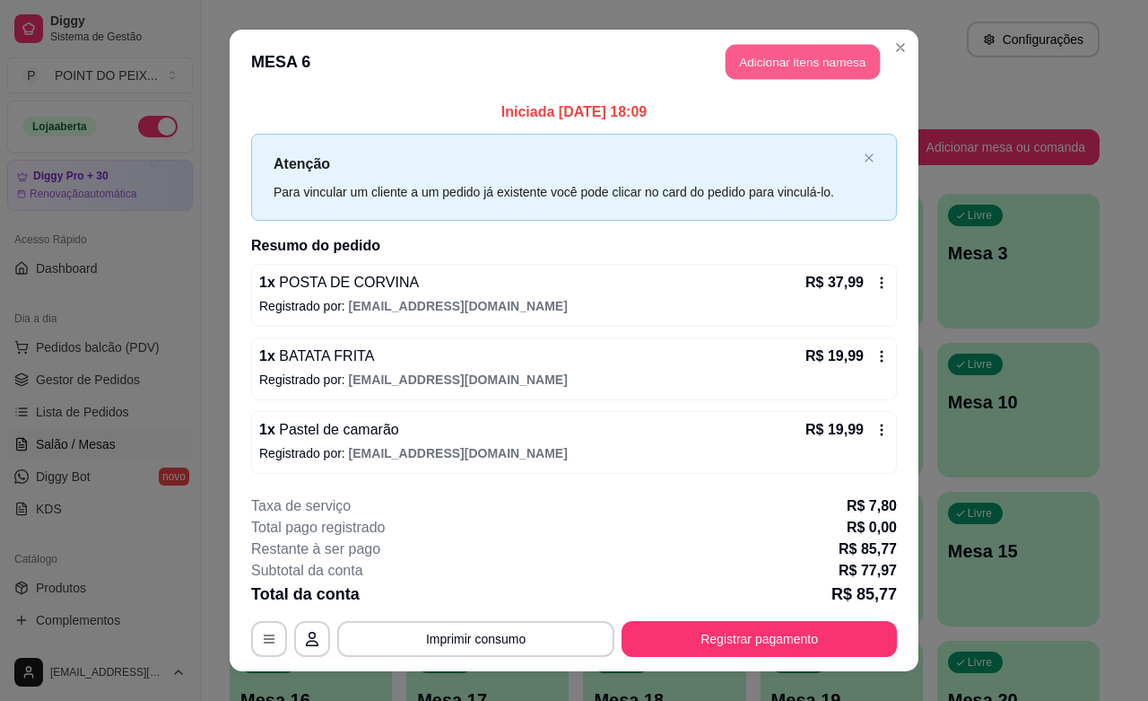
click at [808, 67] on button "Adicionar itens na mesa" at bounding box center [803, 62] width 154 height 35
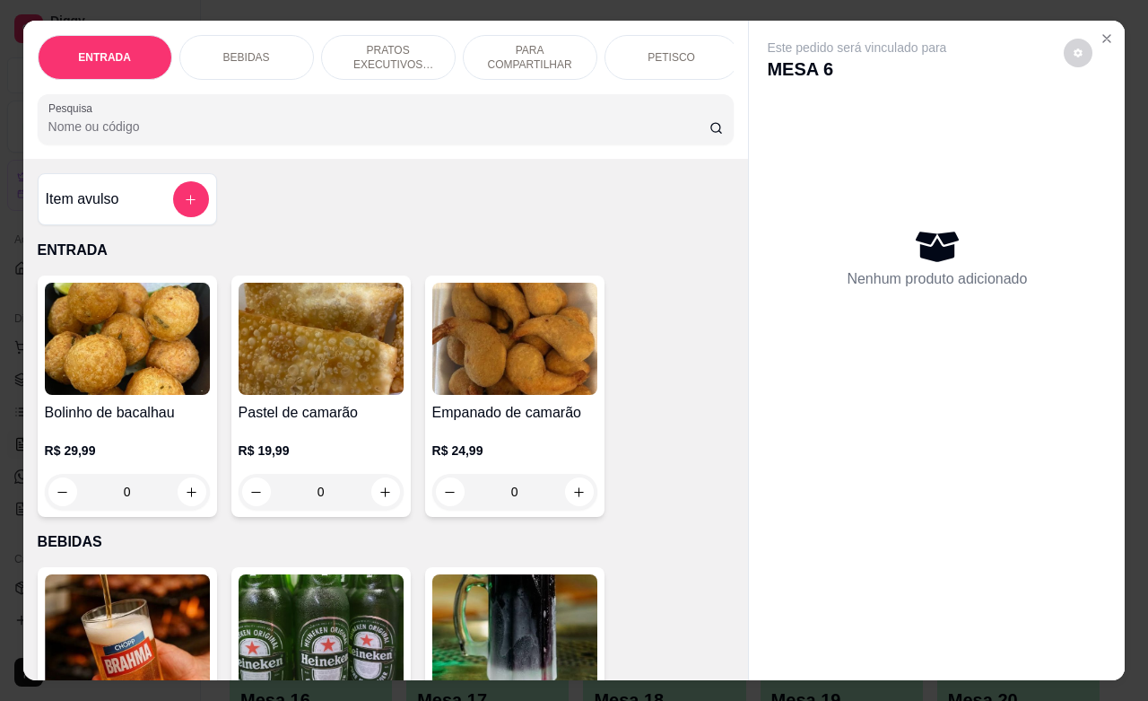
click at [257, 50] on p "BEBIDAS" at bounding box center [246, 57] width 47 height 14
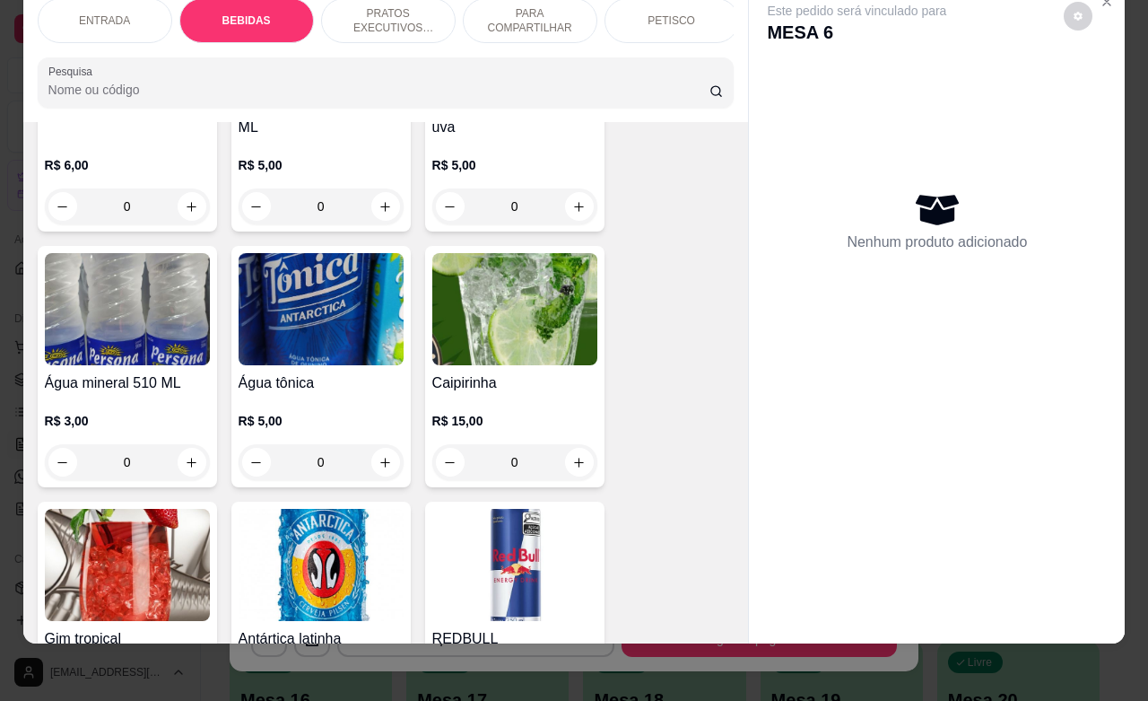
scroll to position [1494, 0]
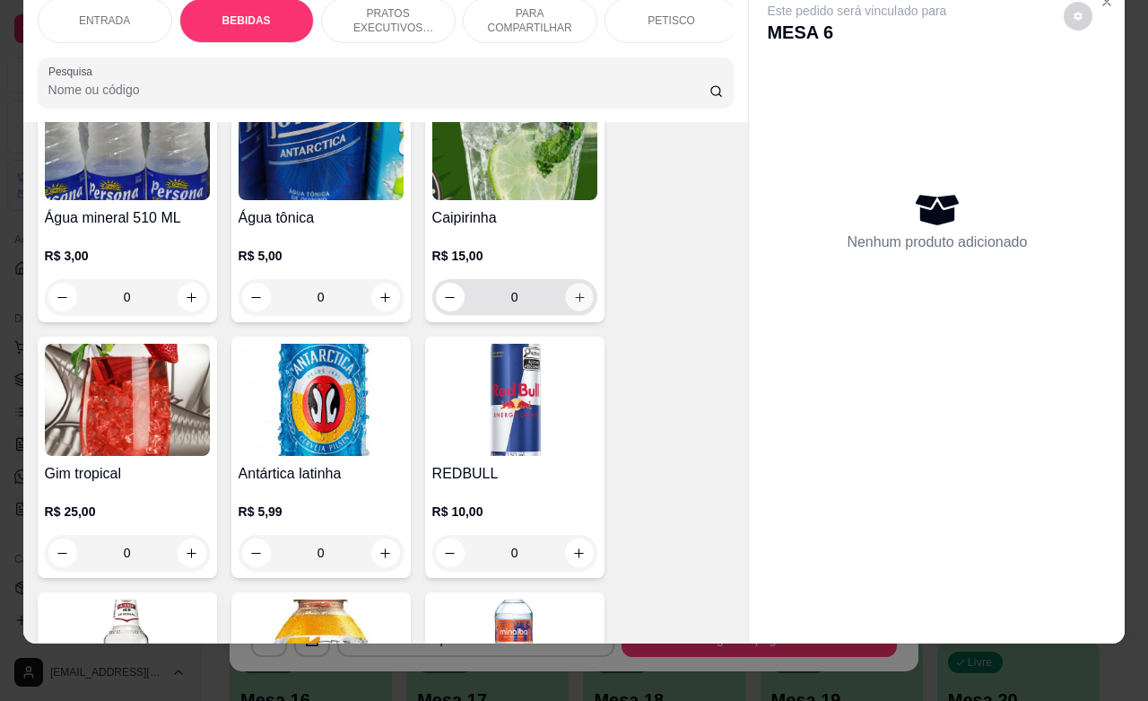
click at [572, 298] on icon "increase-product-quantity" at bounding box center [578, 297] width 13 height 13
type input "1"
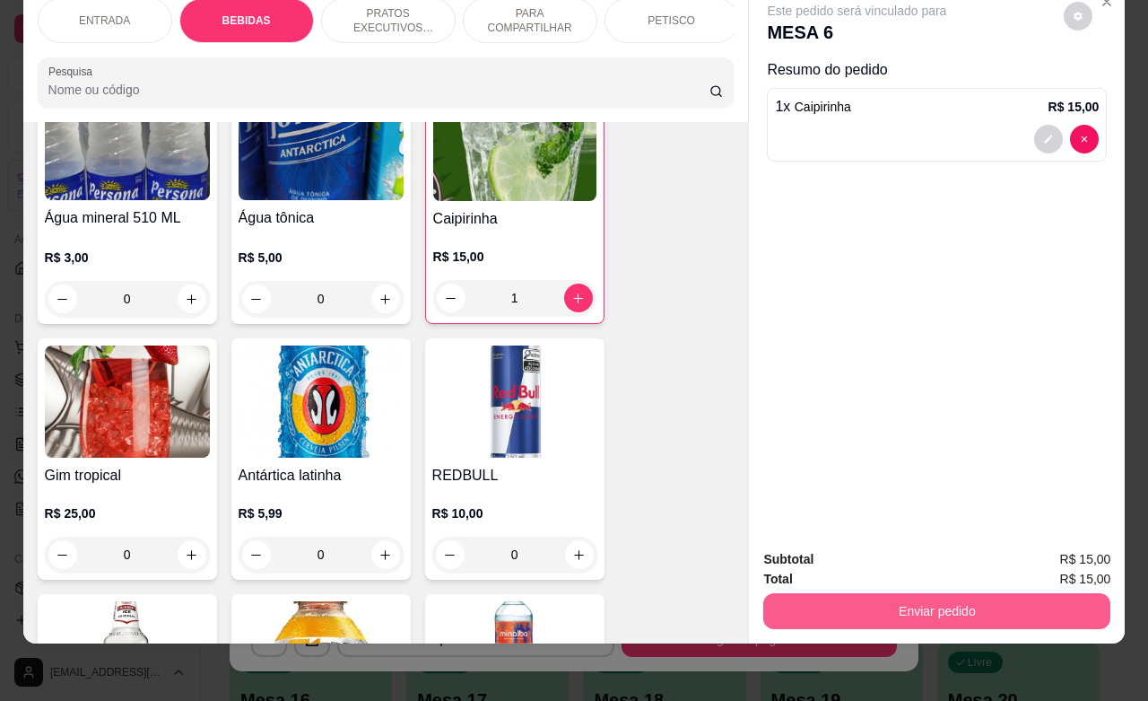
click at [976, 602] on button "Enviar pedido" at bounding box center [937, 611] width 347 height 36
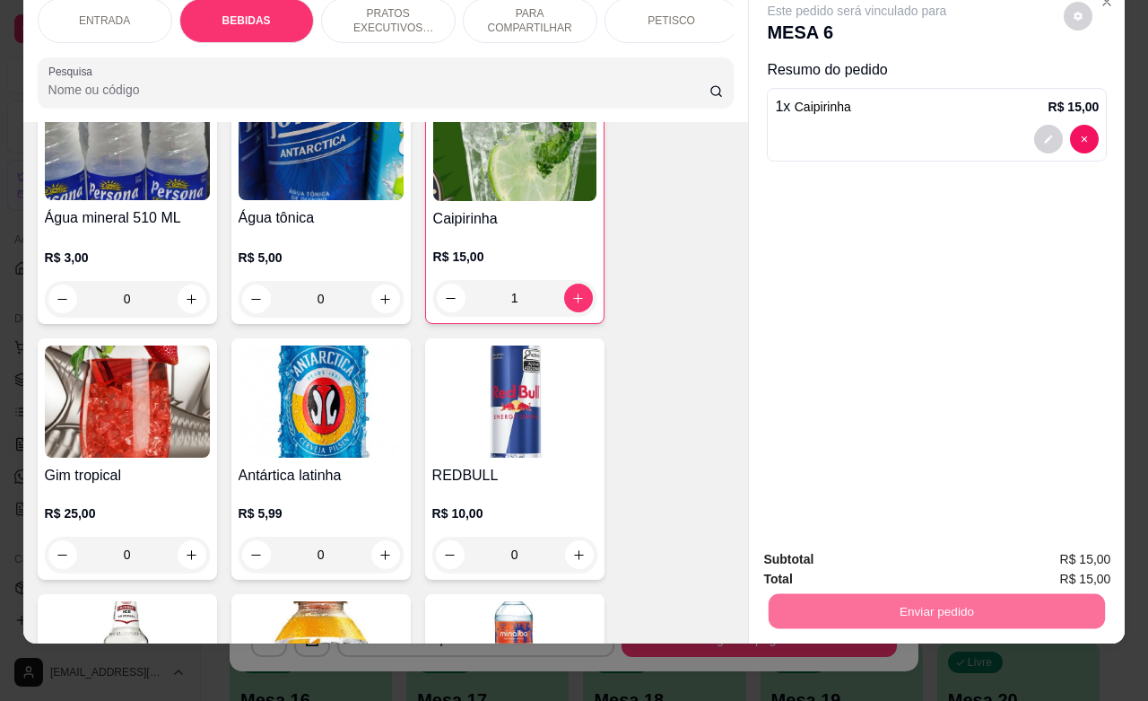
click at [1069, 557] on button "Enviar pedido" at bounding box center [1061, 548] width 101 height 34
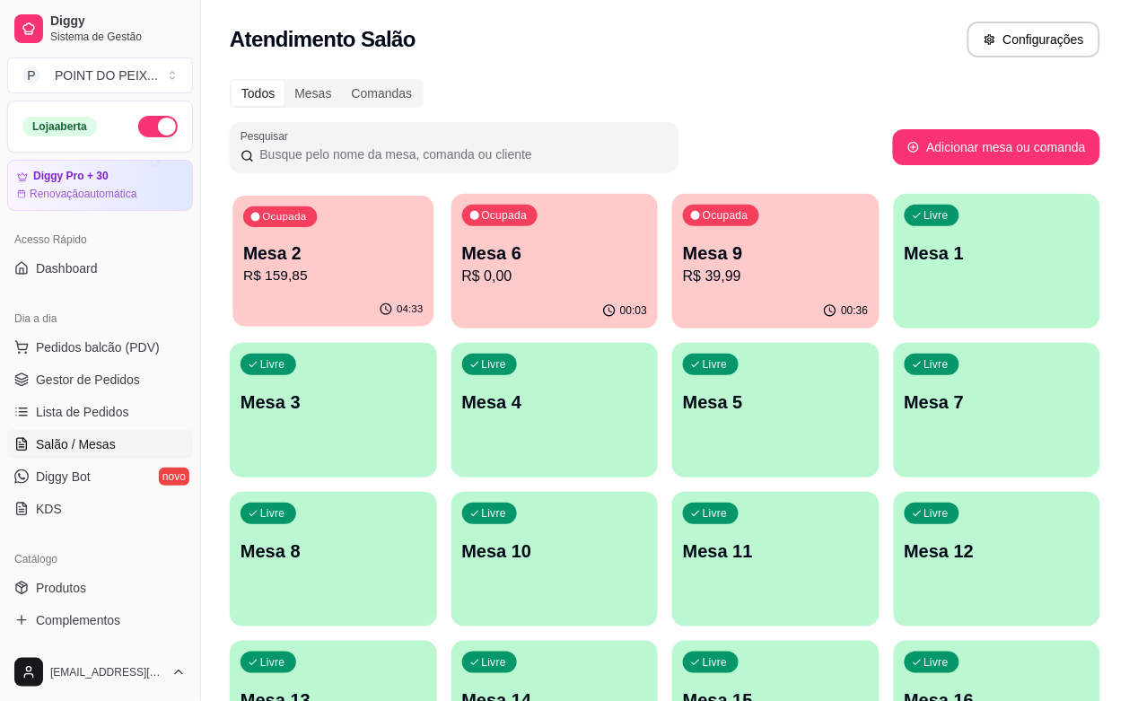
click at [363, 251] on p "Mesa 2" at bounding box center [332, 253] width 179 height 24
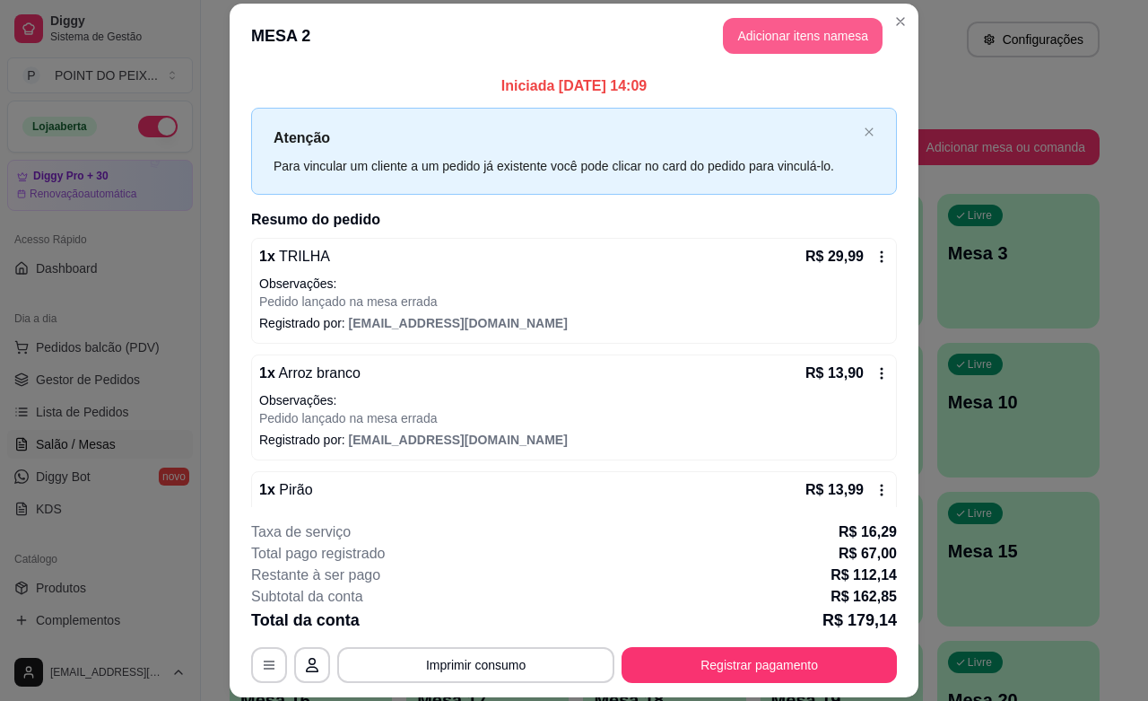
click at [787, 41] on button "Adicionar itens na mesa" at bounding box center [803, 36] width 160 height 36
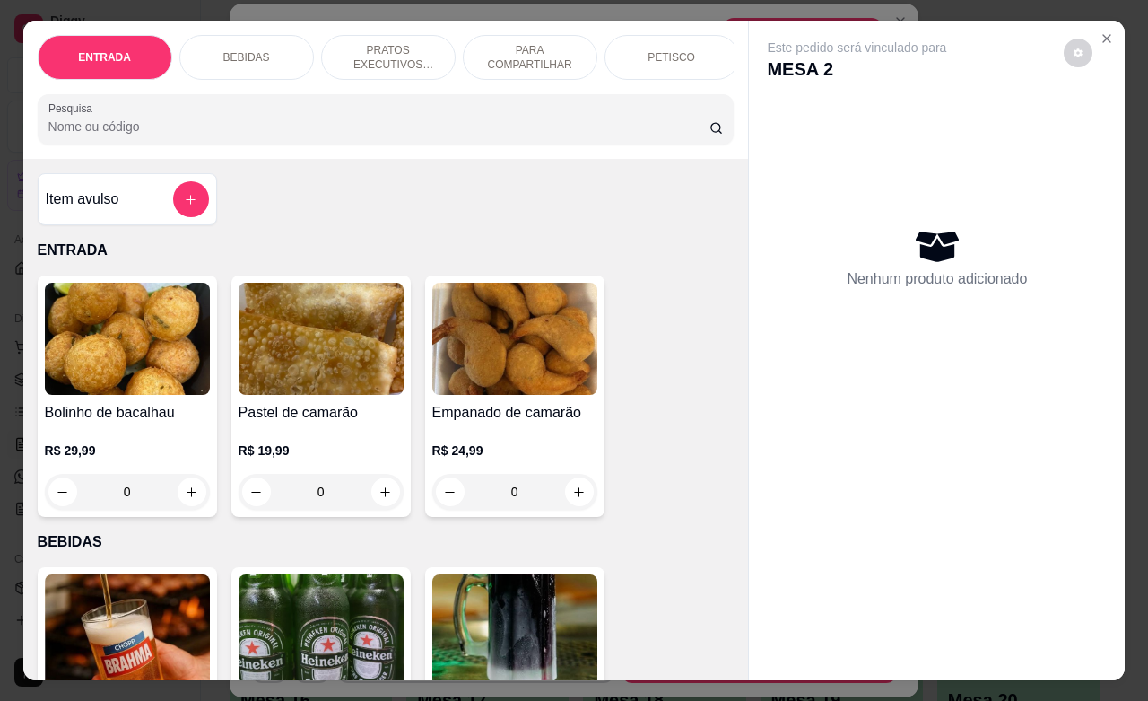
click at [256, 50] on p "BEBIDAS" at bounding box center [246, 57] width 47 height 14
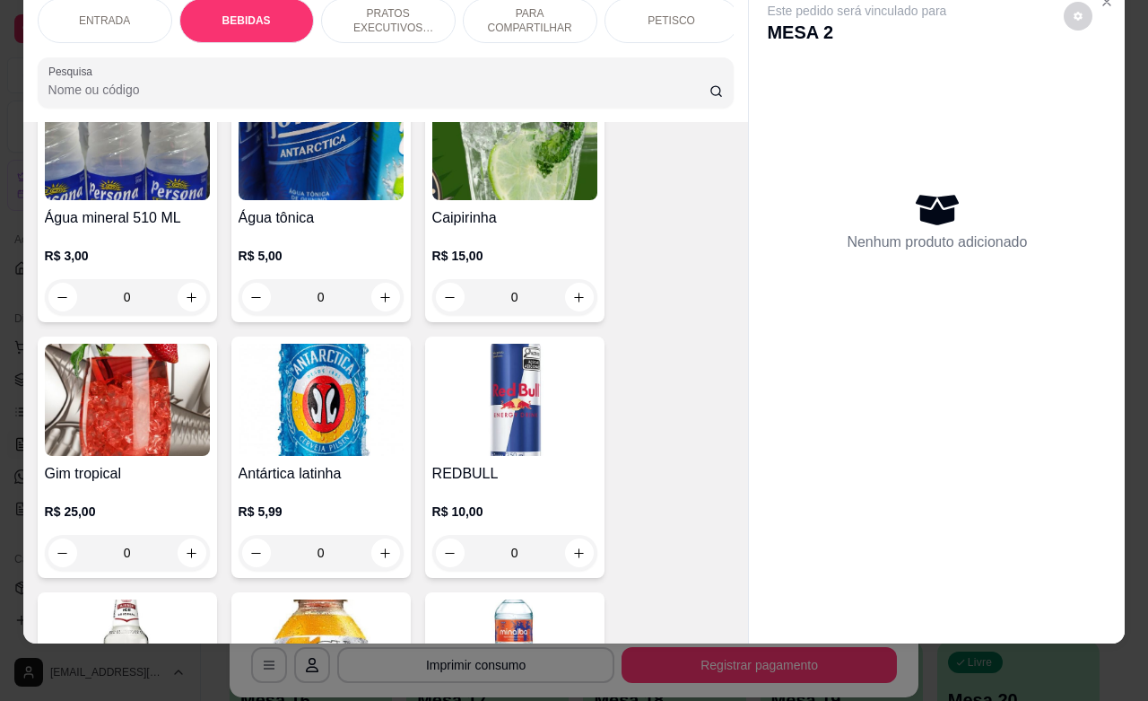
scroll to position [1718, 0]
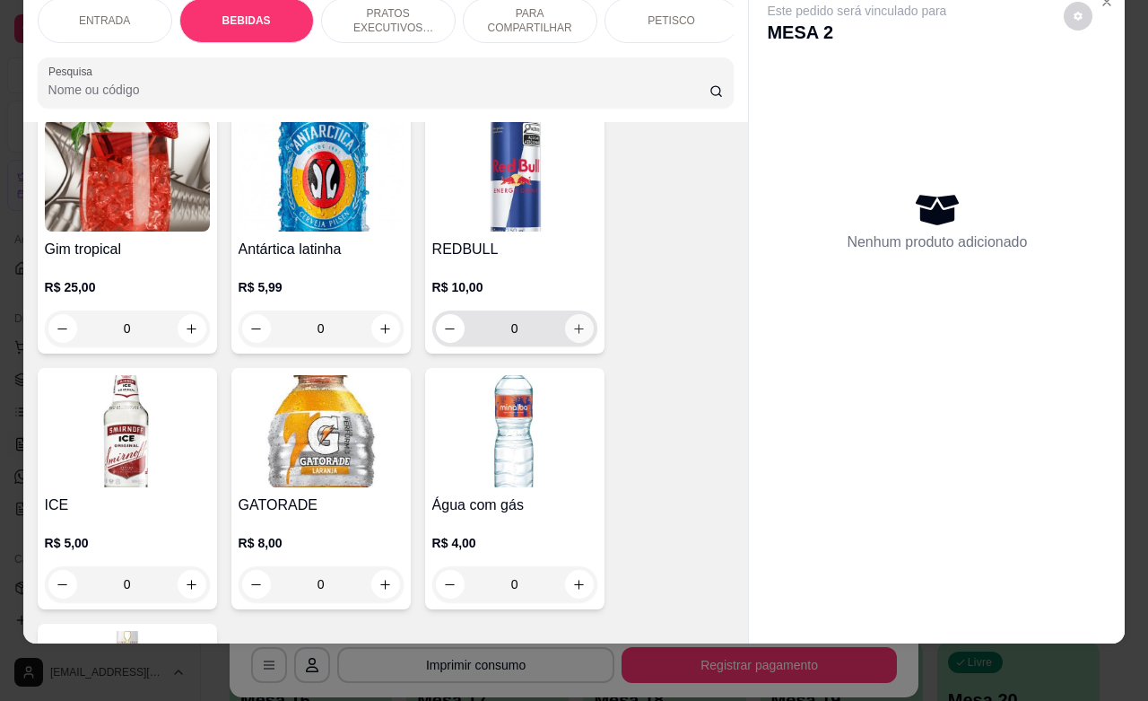
click at [565, 337] on button "increase-product-quantity" at bounding box center [579, 328] width 29 height 29
type input "1"
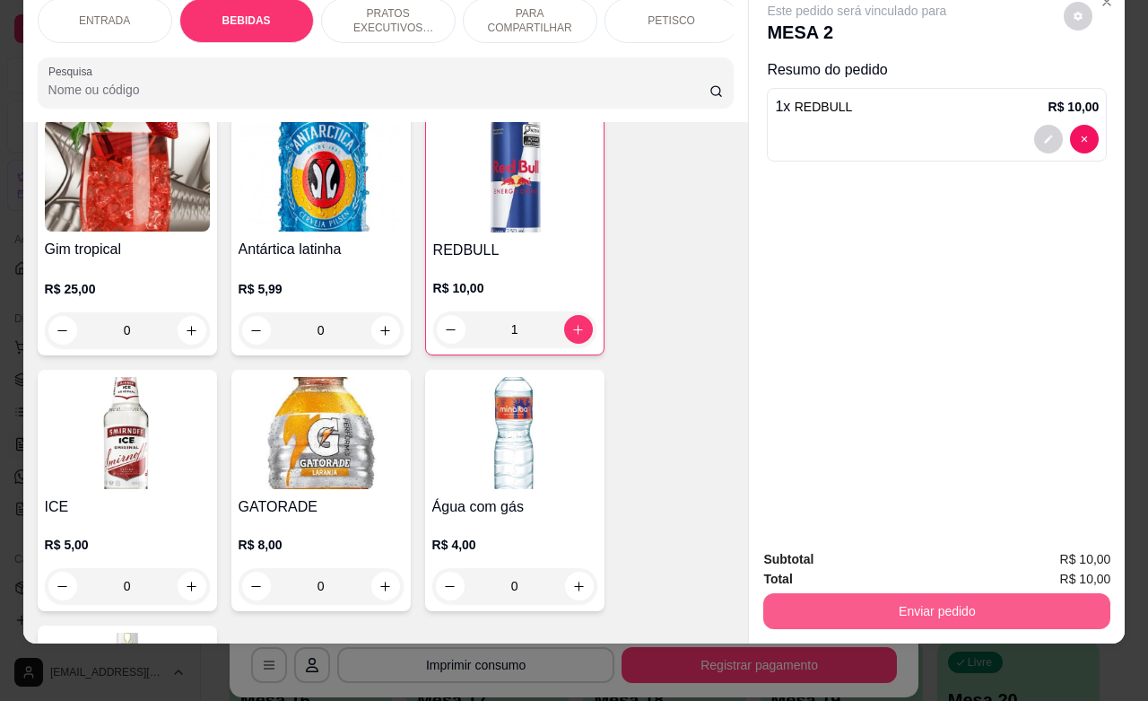
click at [972, 598] on button "Enviar pedido" at bounding box center [937, 611] width 347 height 36
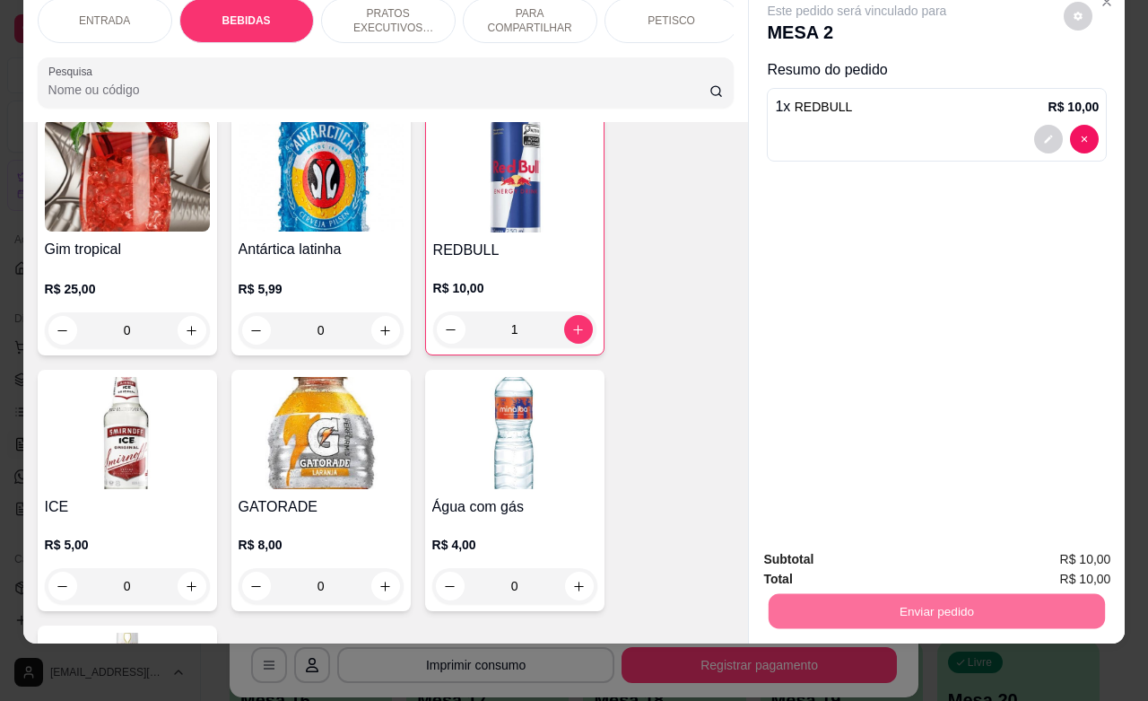
click at [1075, 549] on button "Enviar pedido" at bounding box center [1062, 547] width 99 height 33
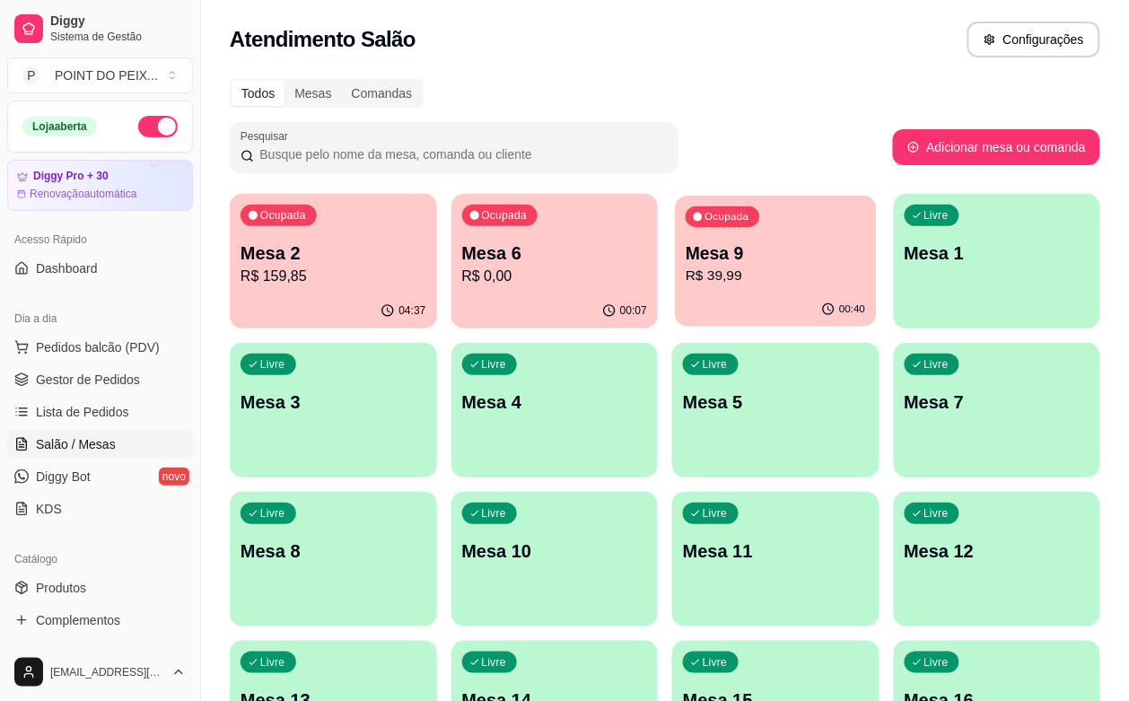
click at [685, 275] on p "R$ 39,99" at bounding box center [774, 276] width 179 height 21
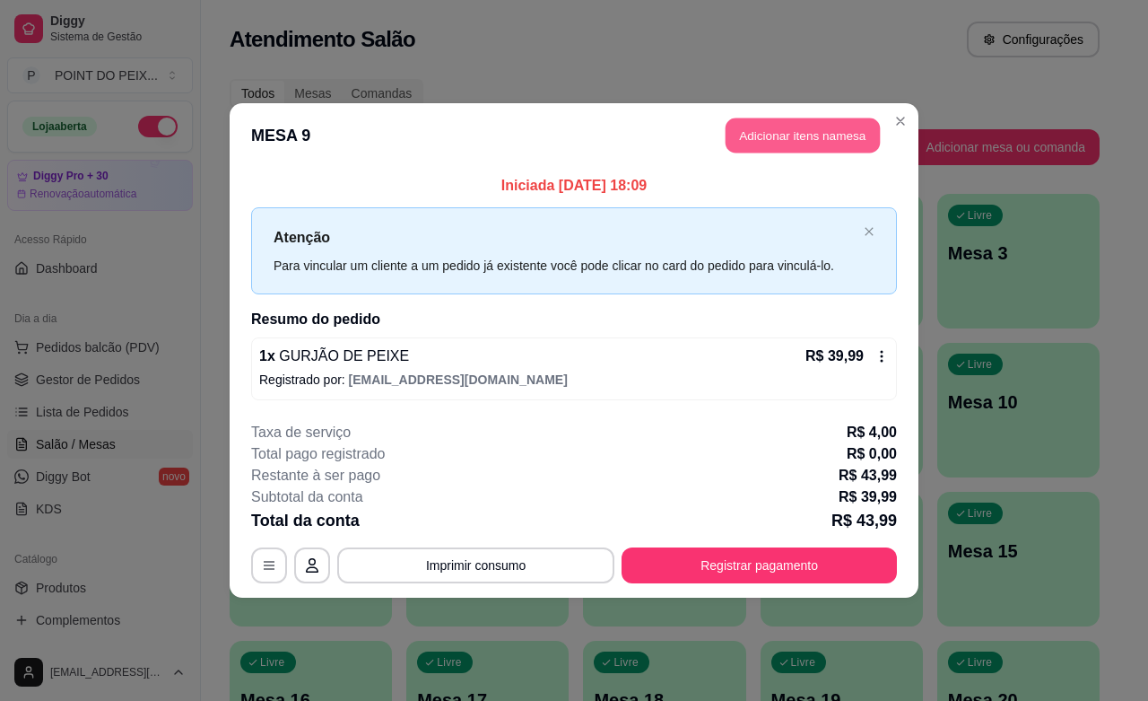
click at [779, 144] on button "Adicionar itens na mesa" at bounding box center [803, 135] width 154 height 35
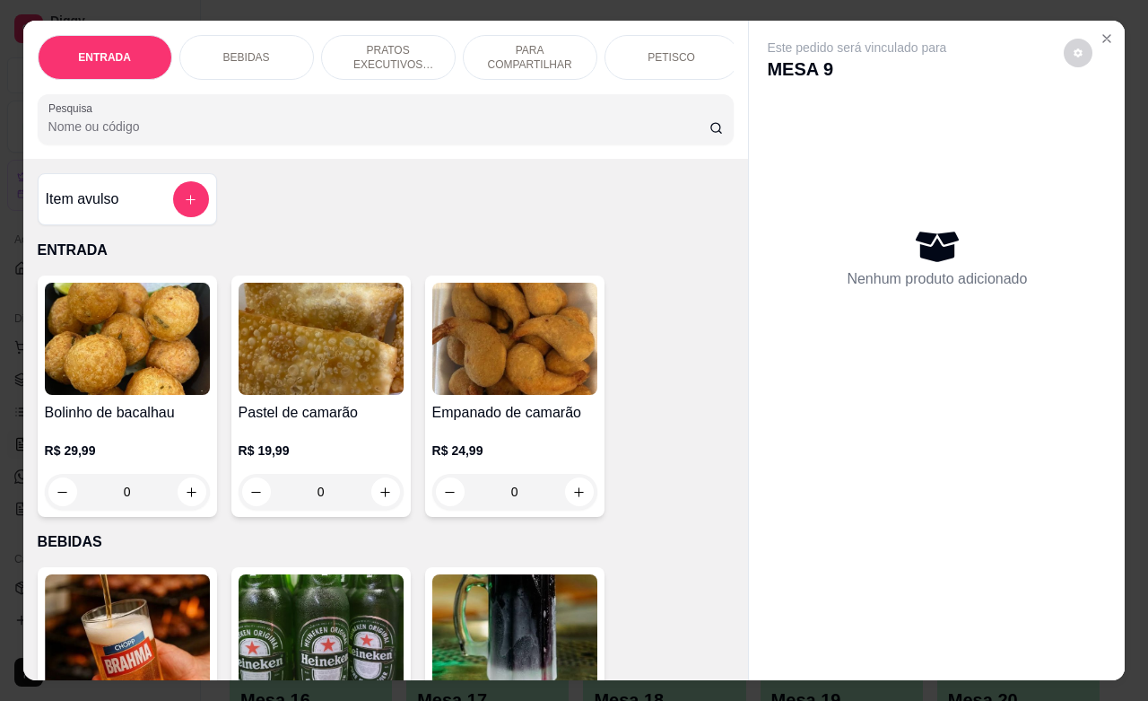
click at [258, 54] on div "BEBIDAS" at bounding box center [246, 57] width 135 height 45
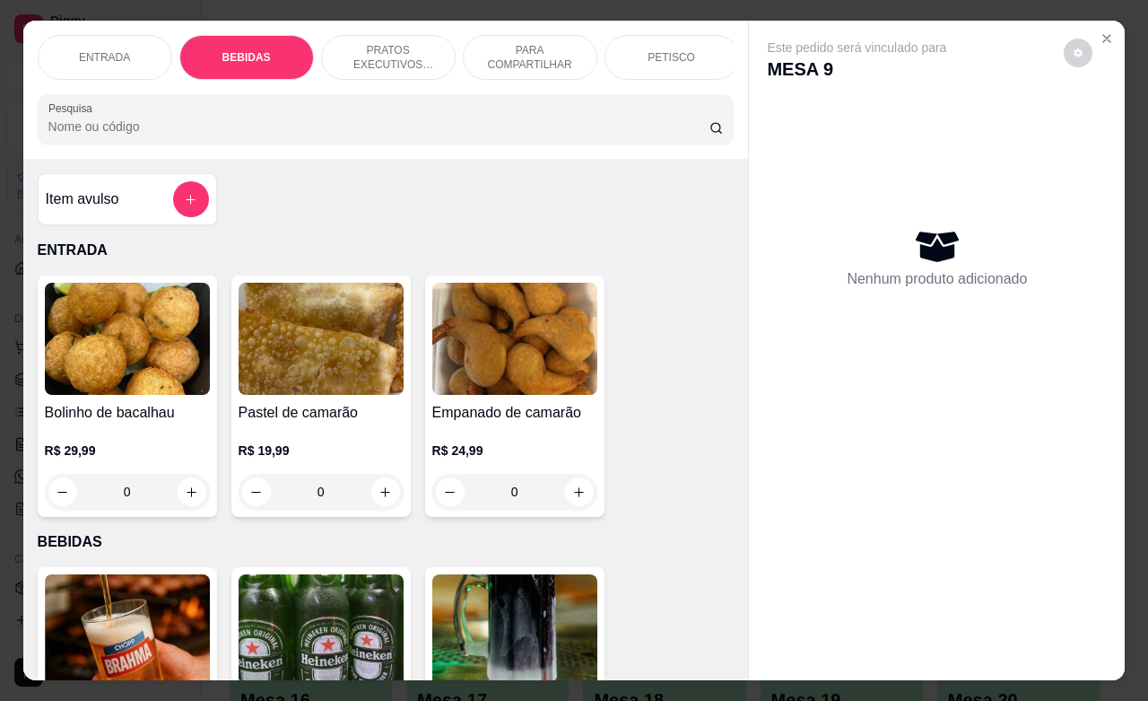
scroll to position [372, 0]
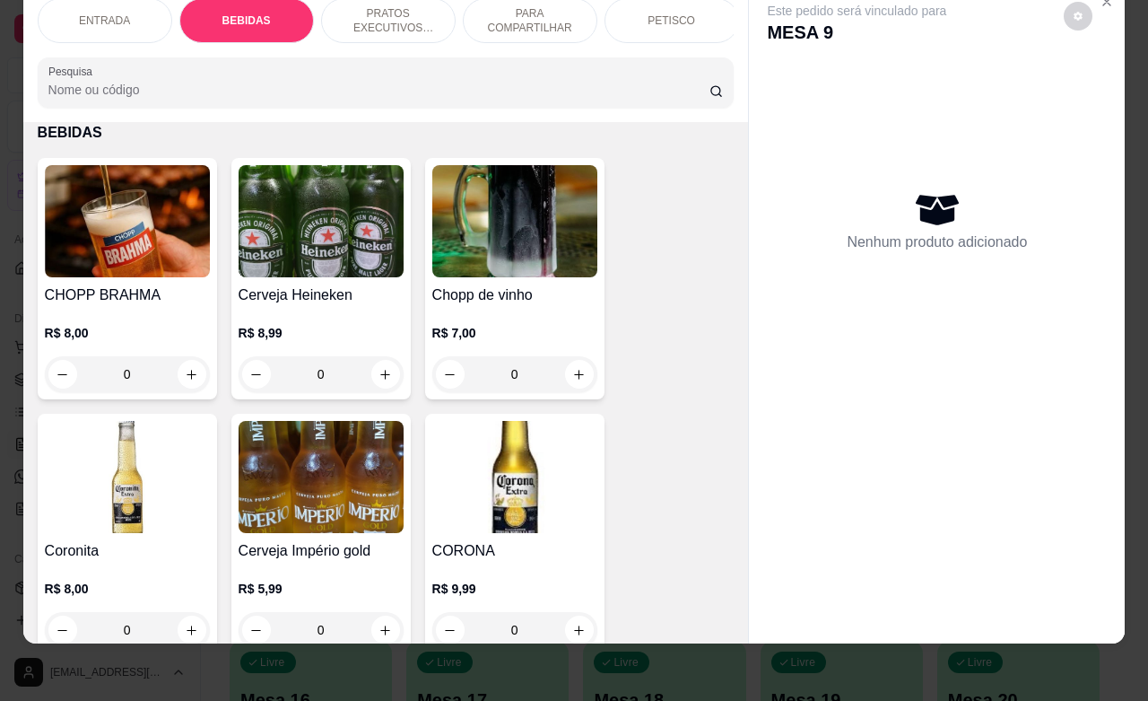
click at [258, 54] on div "ENTRADA BEBIDAS PRATOS EXECUTIVOS (INDIVIDUAIS) PARA COMPARTILHAR PETISCO COMBO…" at bounding box center [386, 53] width 726 height 138
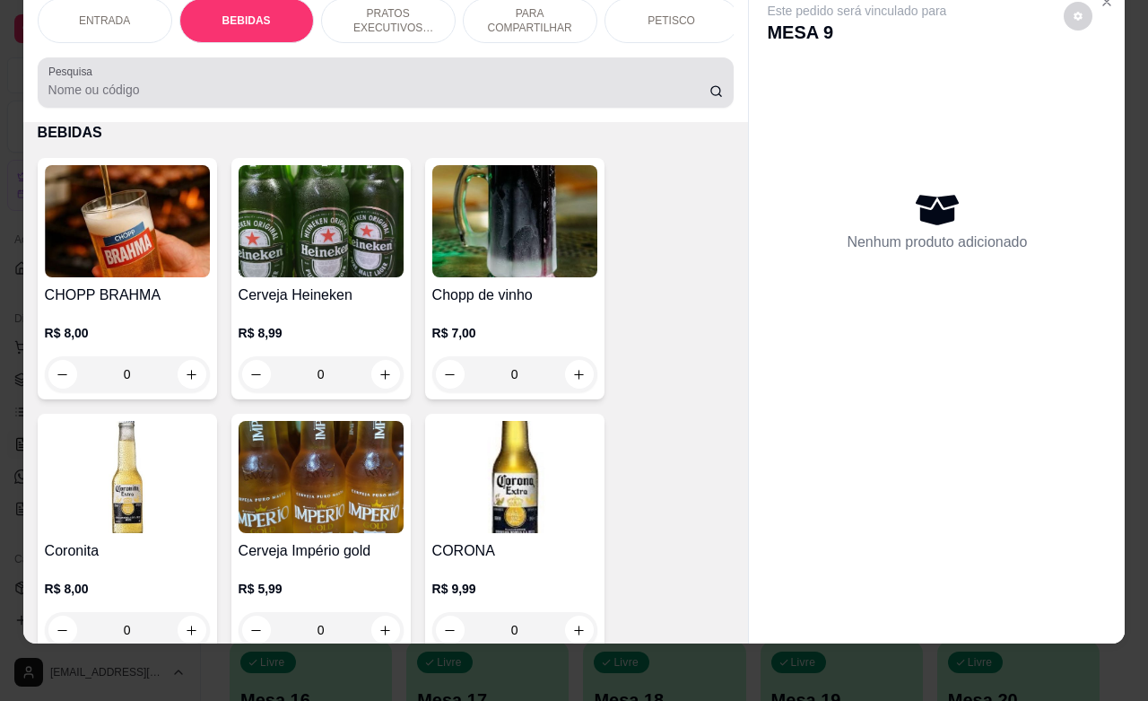
scroll to position [0, 0]
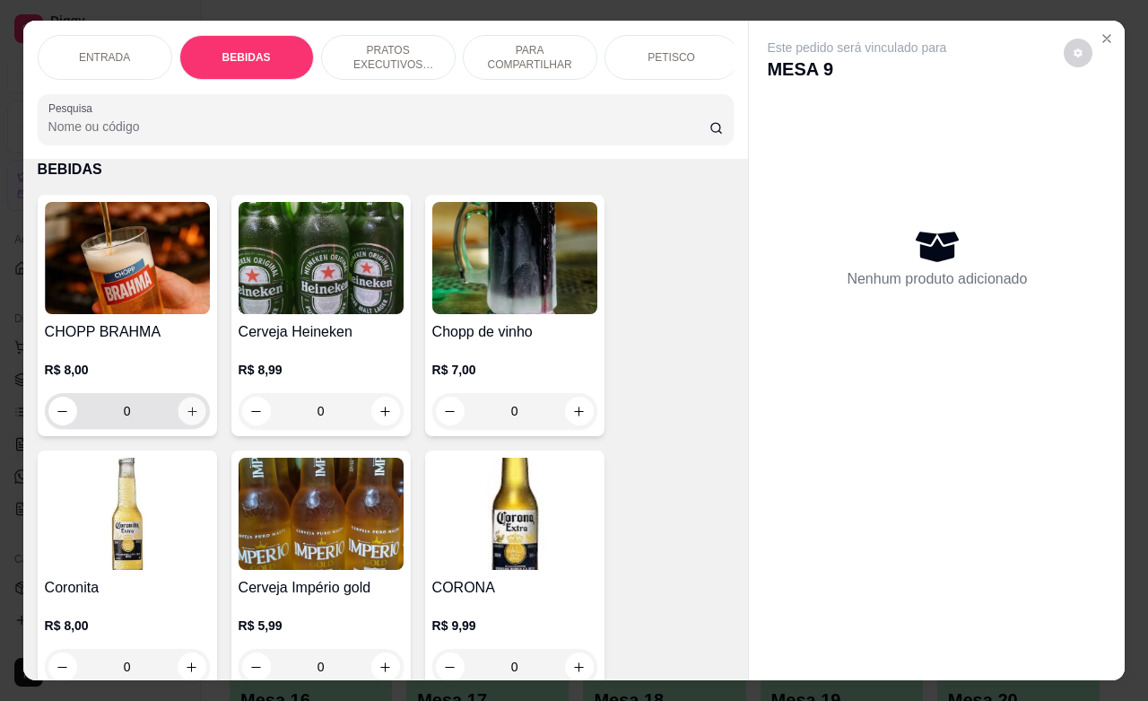
click at [186, 418] on icon "increase-product-quantity" at bounding box center [191, 411] width 13 height 13
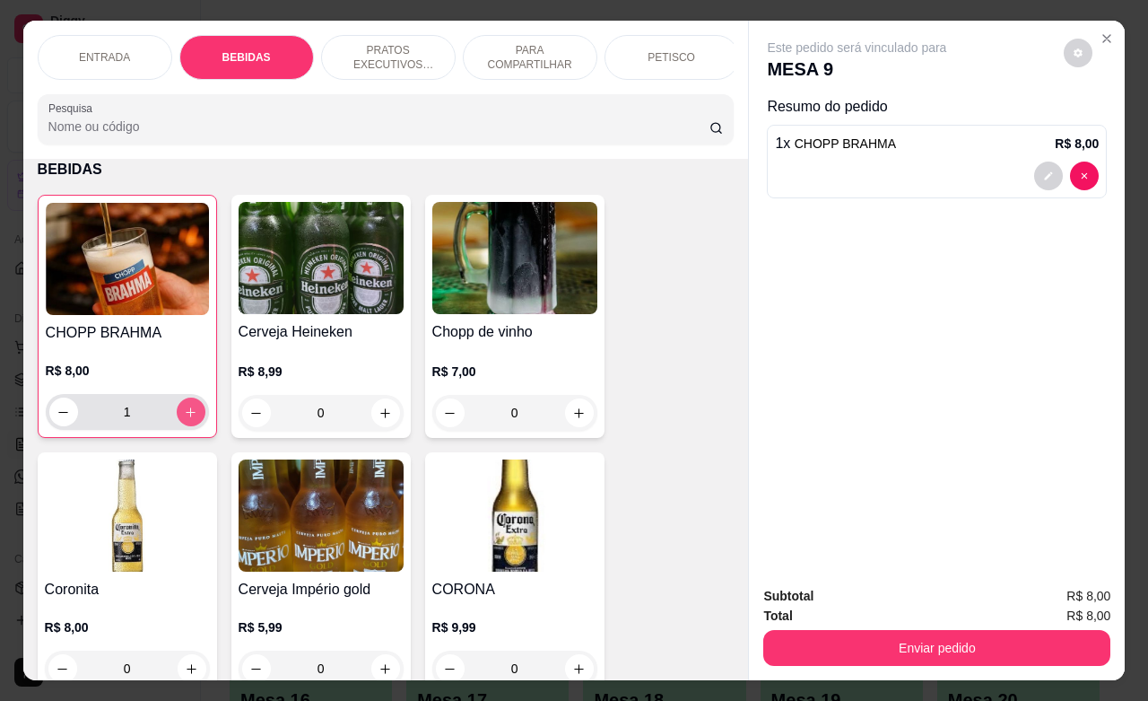
click at [186, 419] on icon "increase-product-quantity" at bounding box center [190, 412] width 13 height 13
type input "4"
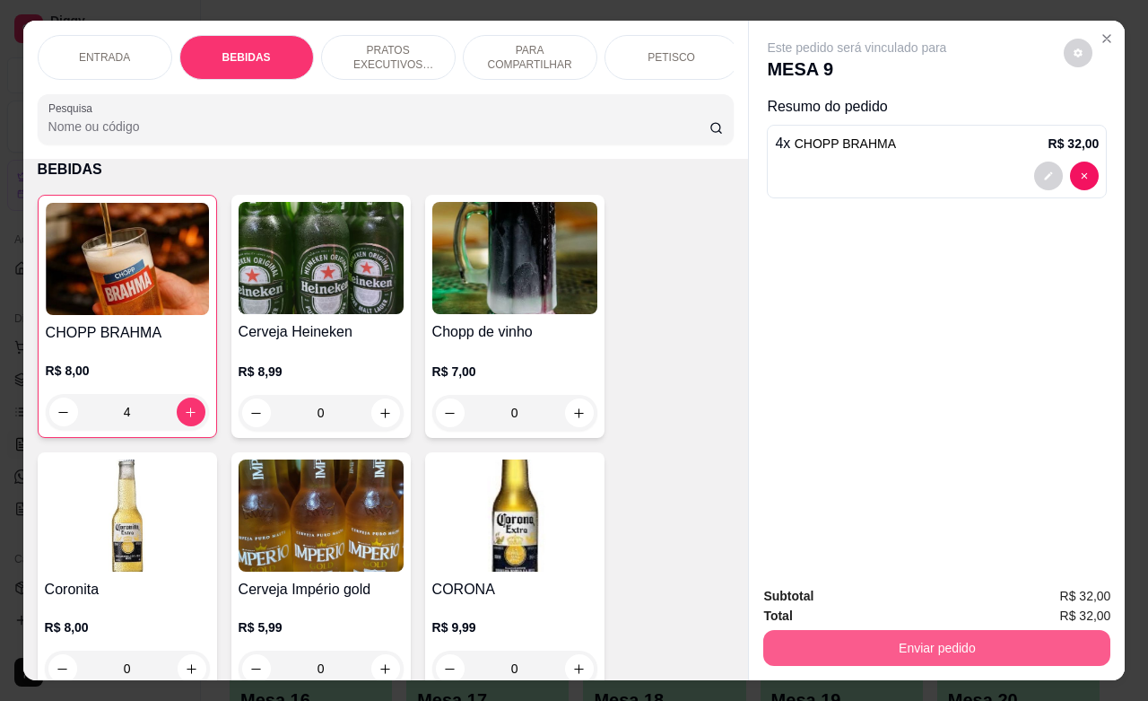
click at [979, 642] on button "Enviar pedido" at bounding box center [937, 648] width 347 height 36
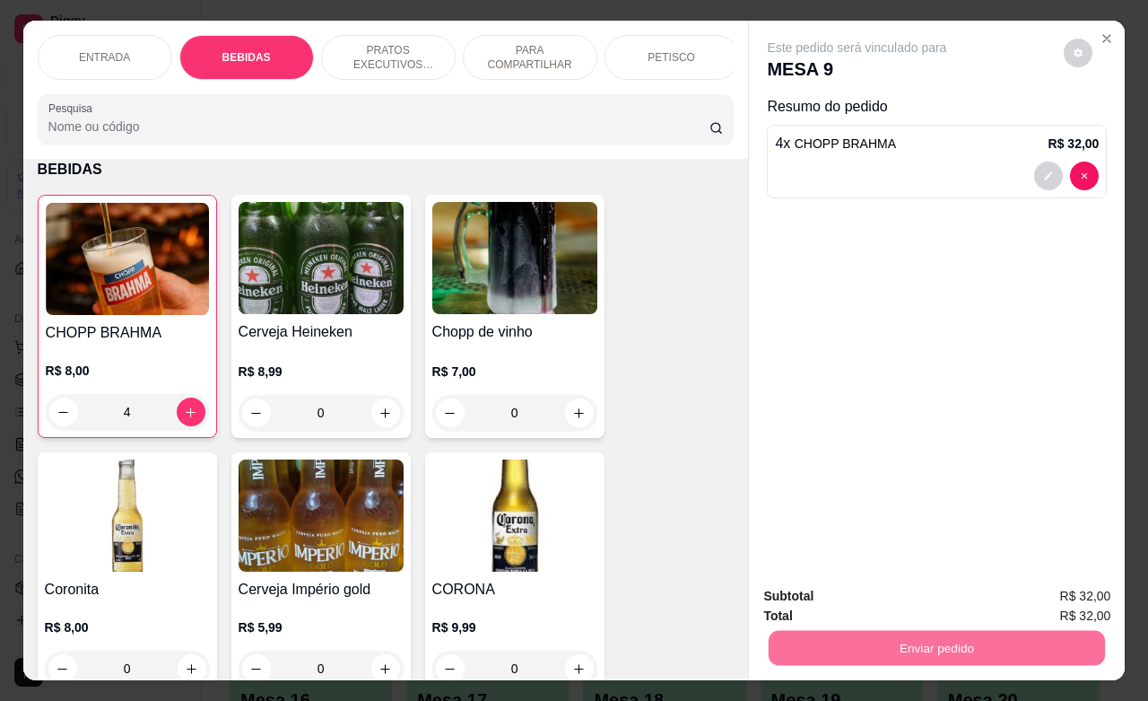
click at [1079, 592] on button "Enviar pedido" at bounding box center [1061, 594] width 101 height 34
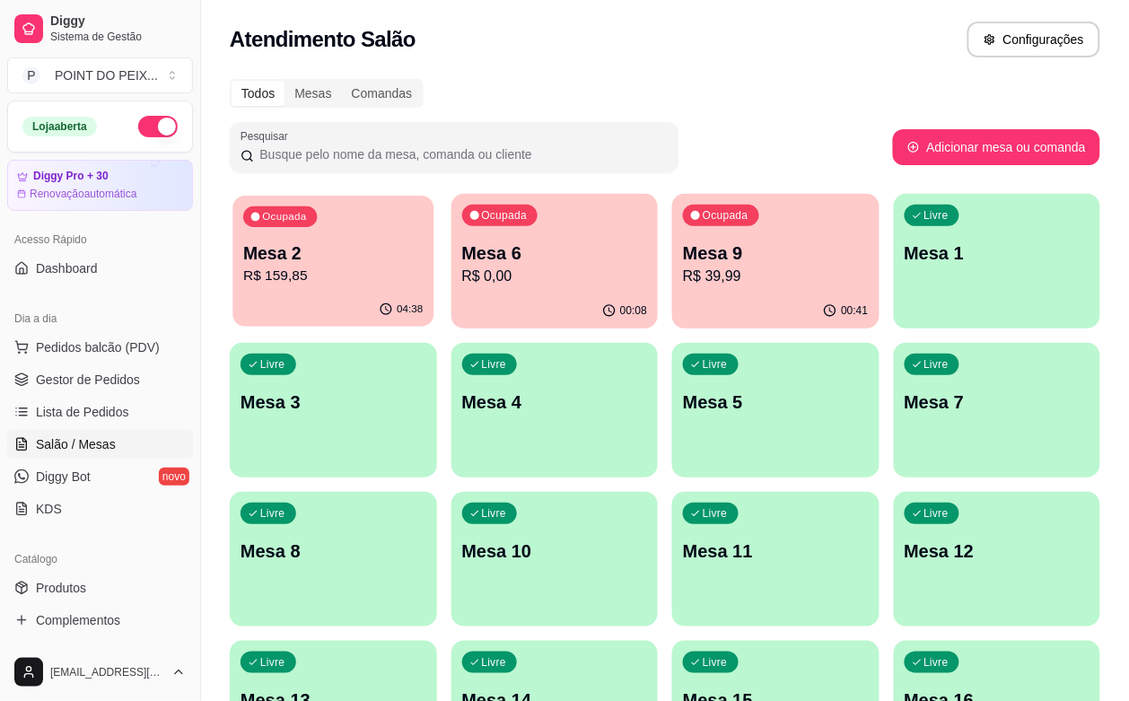
click at [370, 266] on p "R$ 159,85" at bounding box center [332, 276] width 179 height 21
click at [683, 249] on p "Mesa 9" at bounding box center [776, 252] width 186 height 25
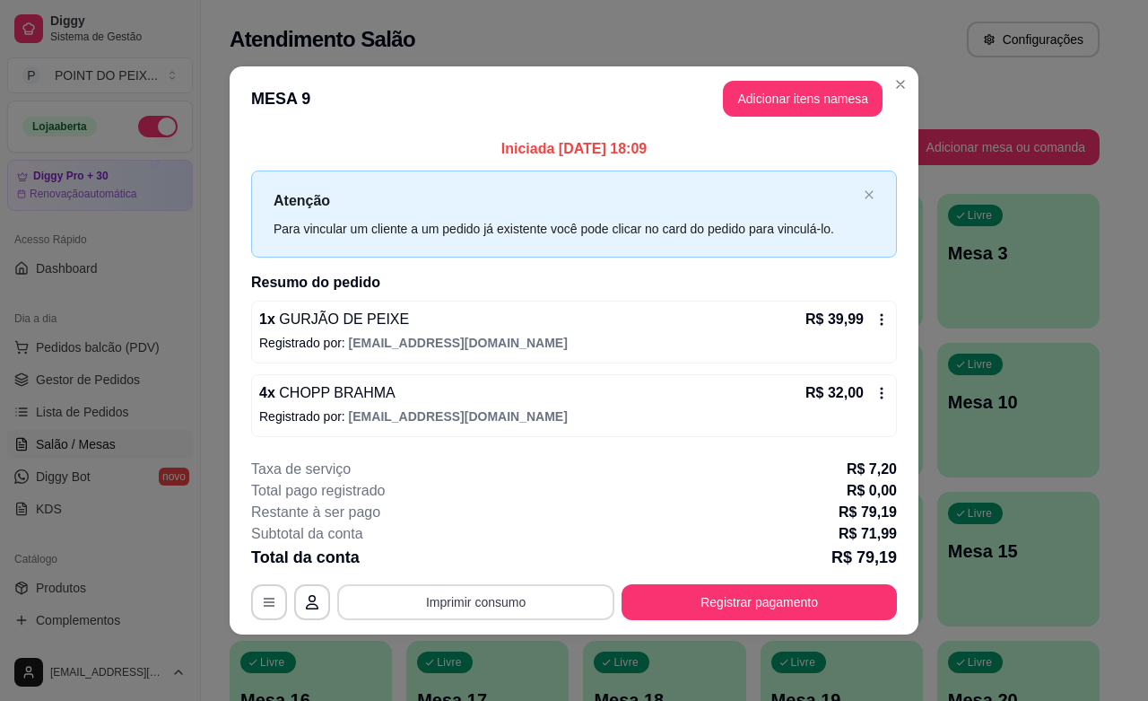
click at [535, 595] on button "Imprimir consumo" at bounding box center [475, 602] width 277 height 36
click at [508, 561] on button "IMPRESSORA" at bounding box center [481, 561] width 126 height 28
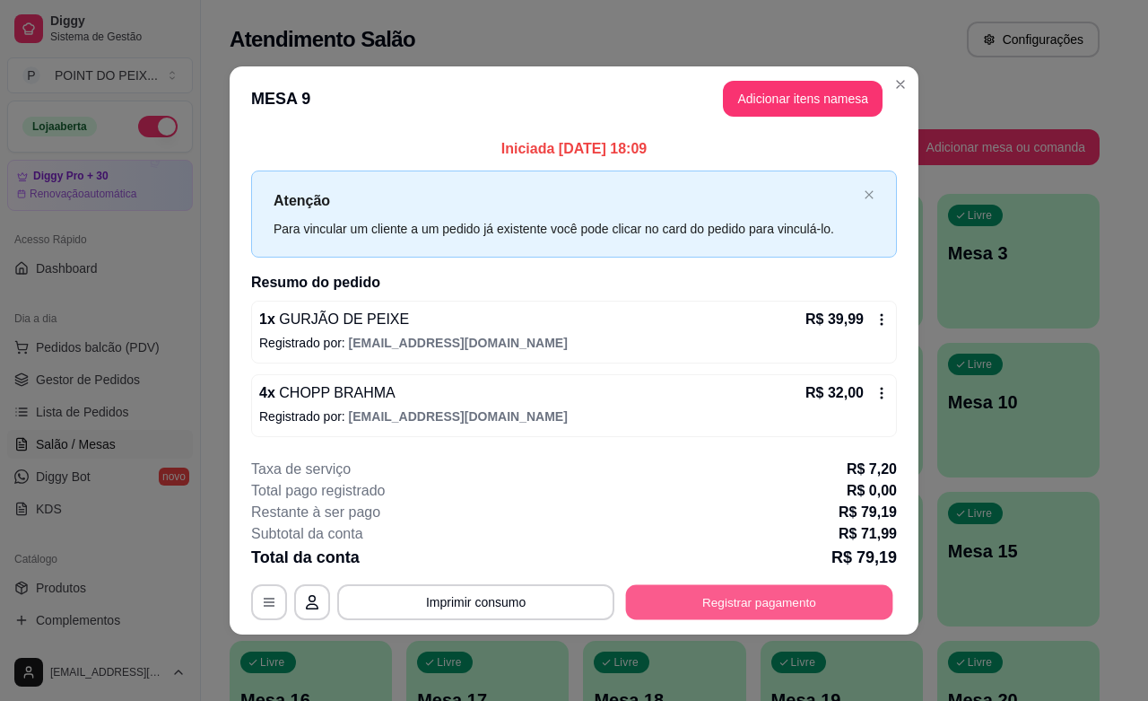
click at [685, 595] on button "Registrar pagamento" at bounding box center [759, 602] width 267 height 35
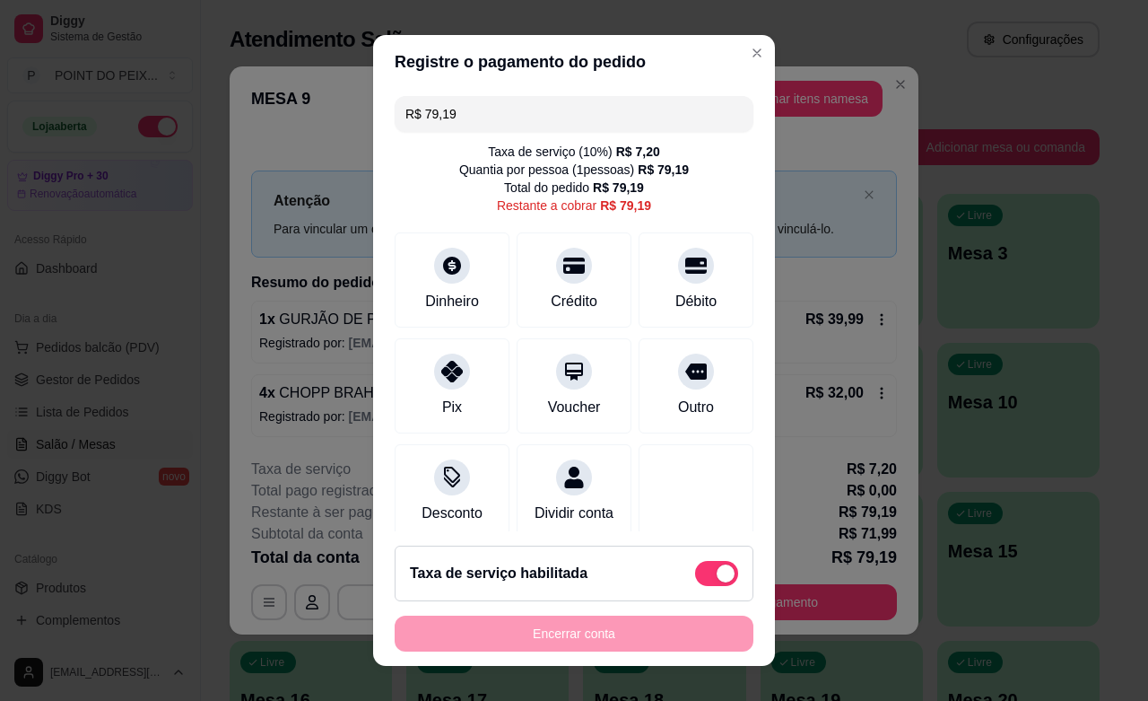
click at [695, 571] on span at bounding box center [716, 573] width 43 height 25
click at [694, 576] on input "checkbox" at bounding box center [700, 582] width 12 height 12
checkbox input "true"
type input "R$ 71,99"
checkbox input "false"
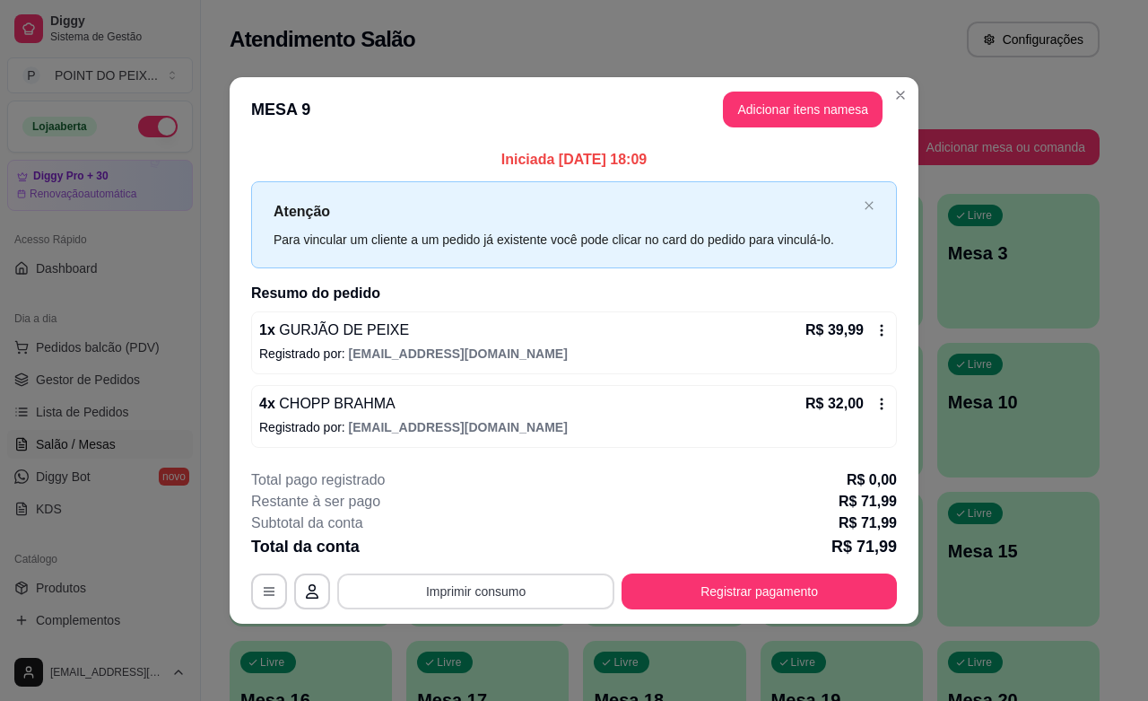
click at [507, 590] on button "Imprimir consumo" at bounding box center [475, 591] width 277 height 36
click at [494, 550] on button "IMPRESSORA" at bounding box center [481, 551] width 130 height 29
click at [566, 593] on button "Imprimir consumo" at bounding box center [475, 591] width 277 height 36
click at [620, 512] on div "Subtotal da conta R$ 71,99" at bounding box center [574, 523] width 646 height 22
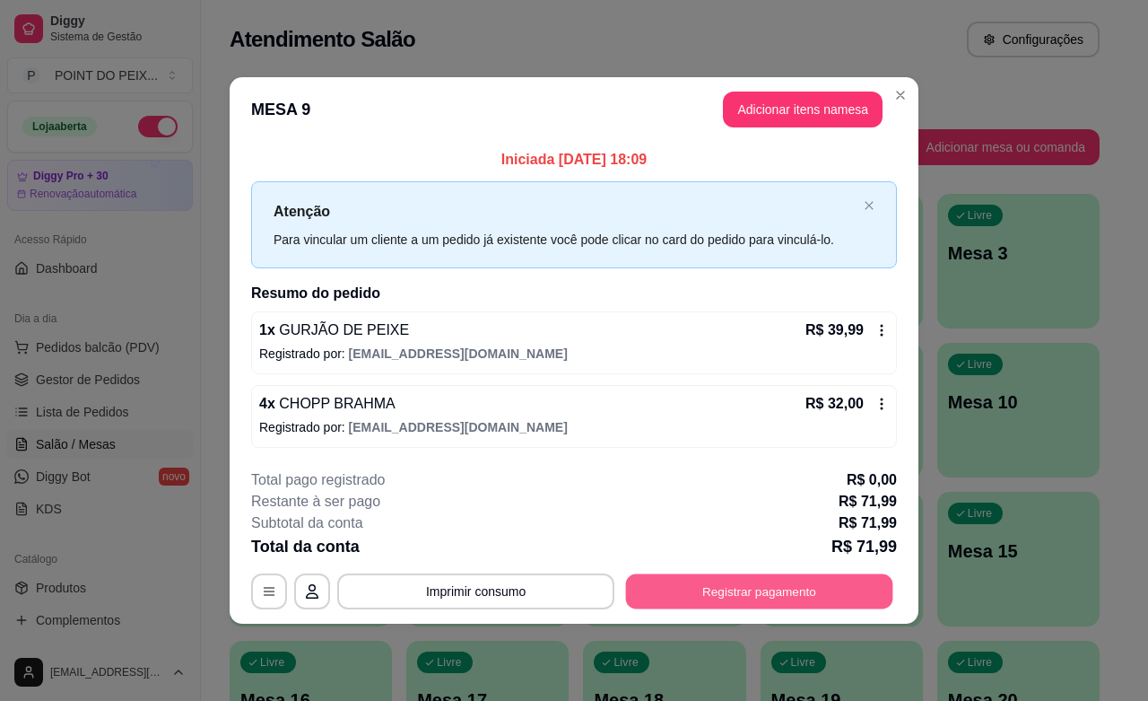
click at [695, 593] on button "Registrar pagamento" at bounding box center [759, 591] width 267 height 35
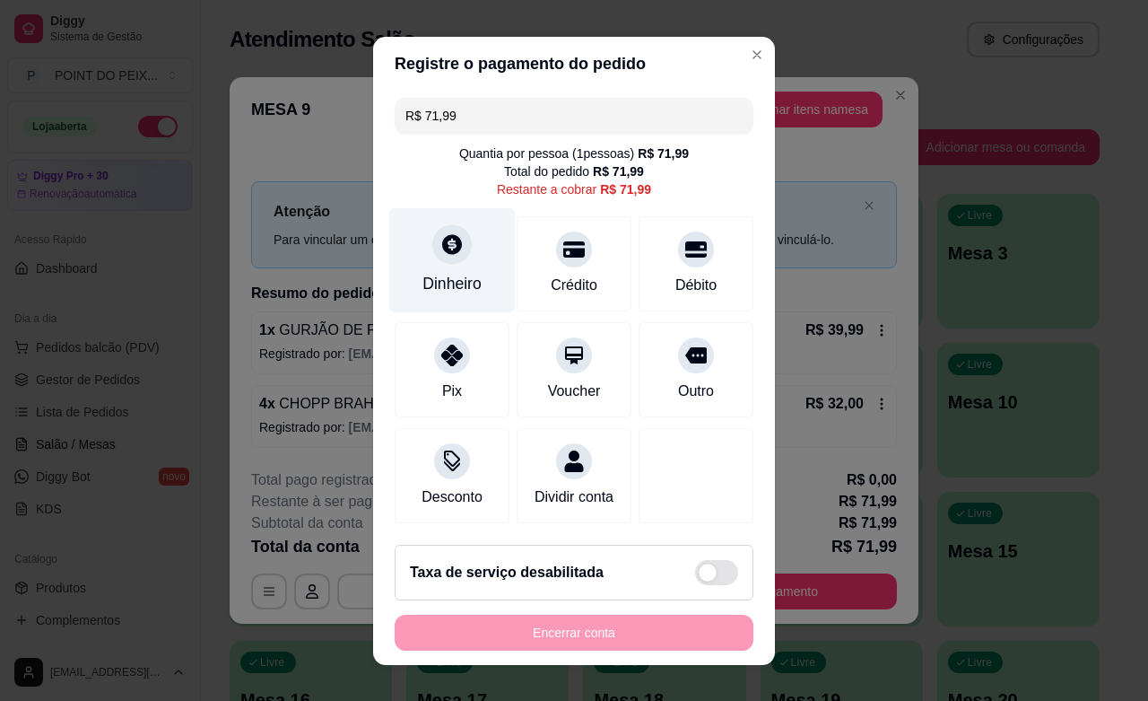
click at [441, 253] on icon at bounding box center [452, 243] width 23 height 23
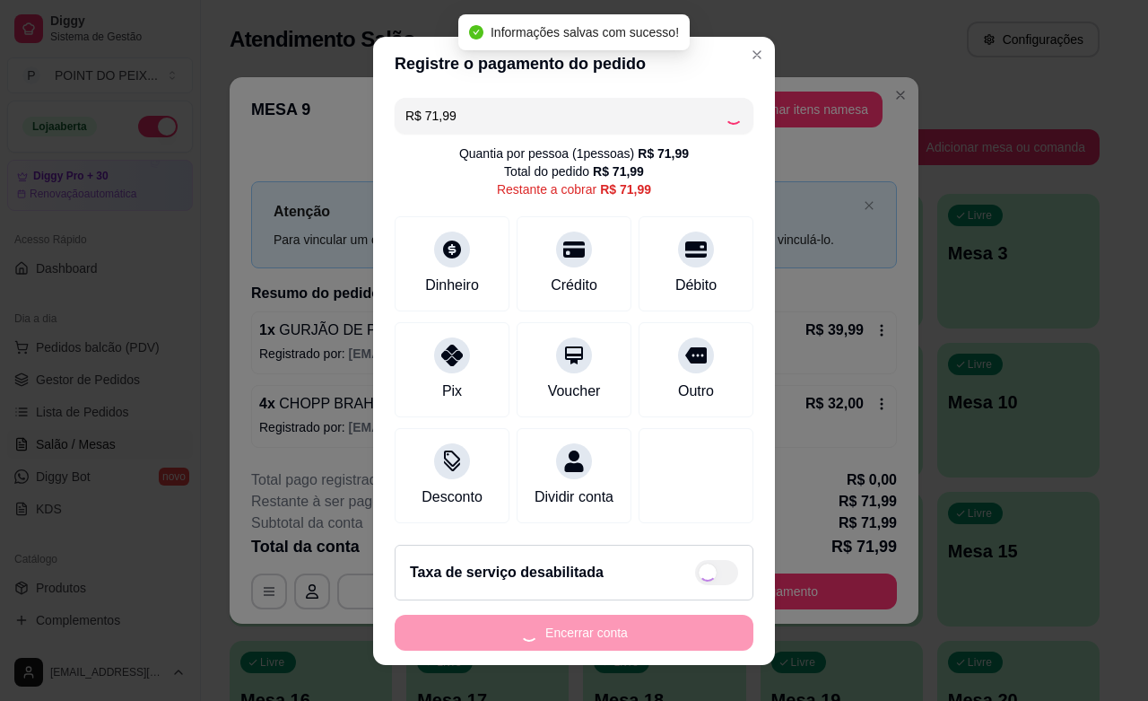
type input "R$ 0,00"
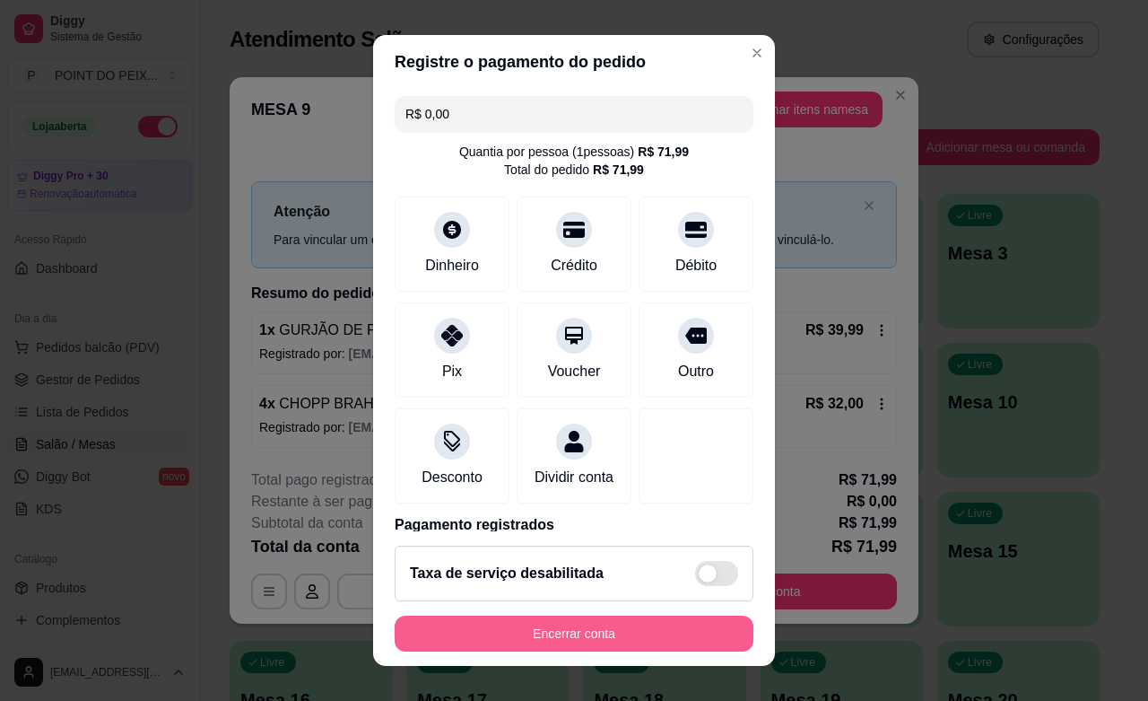
click at [553, 633] on button "Encerrar conta" at bounding box center [574, 634] width 359 height 36
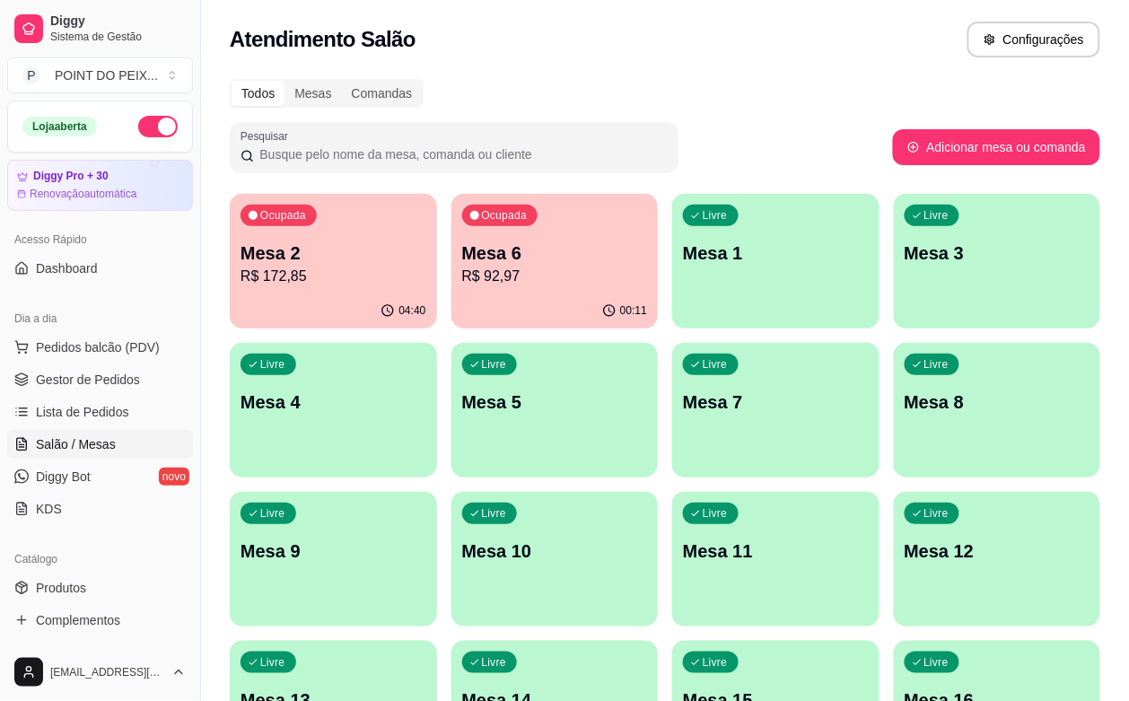
drag, startPoint x: 617, startPoint y: 234, endPoint x: 581, endPoint y: 211, distance: 42.8
drag, startPoint x: 581, startPoint y: 211, endPoint x: 581, endPoint y: 284, distance: 73.6
drag, startPoint x: 581, startPoint y: 284, endPoint x: 806, endPoint y: 50, distance: 324.3
click at [808, 50] on div "Atendimento Salão Configurações" at bounding box center [665, 40] width 870 height 36
click at [480, 284] on p "R$ 92,97" at bounding box center [554, 276] width 179 height 21
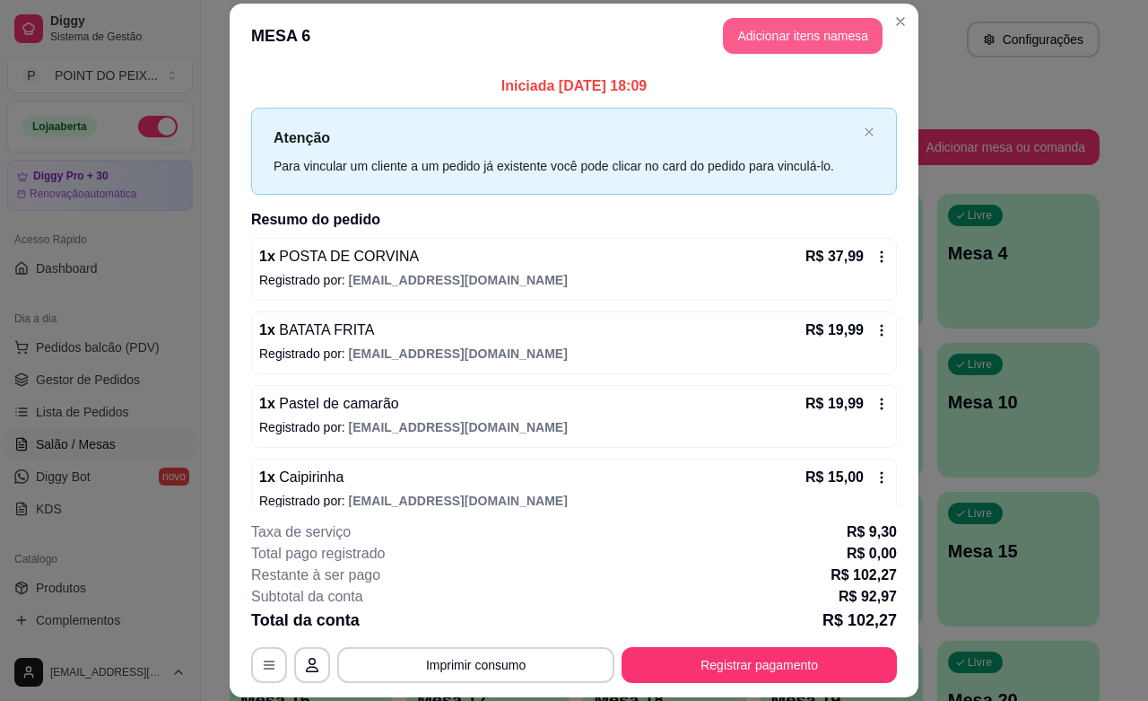
click at [786, 41] on button "Adicionar itens na mesa" at bounding box center [803, 36] width 160 height 36
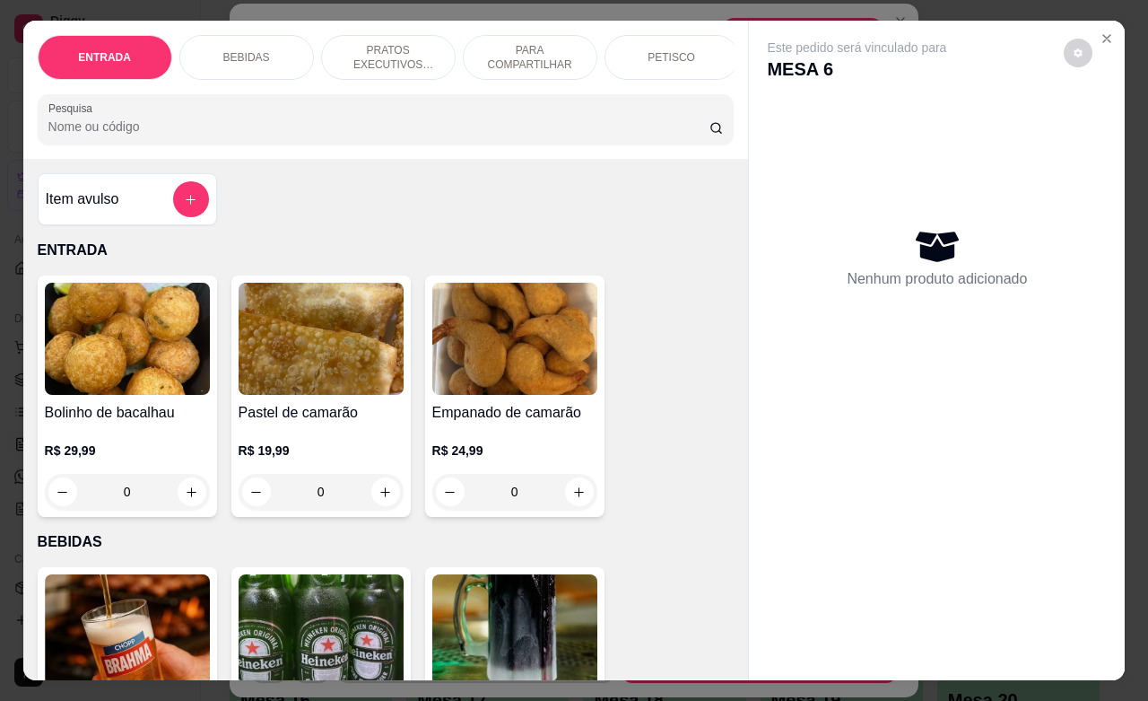
click at [254, 50] on p "BEBIDAS" at bounding box center [246, 57] width 47 height 14
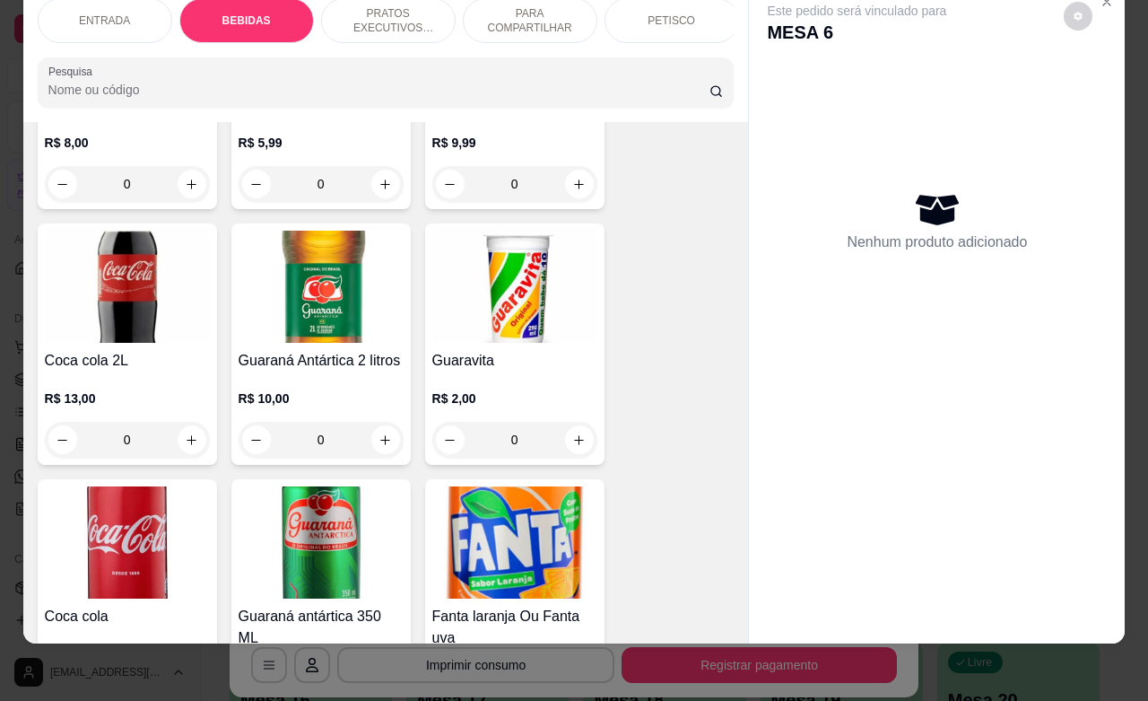
scroll to position [821, 0]
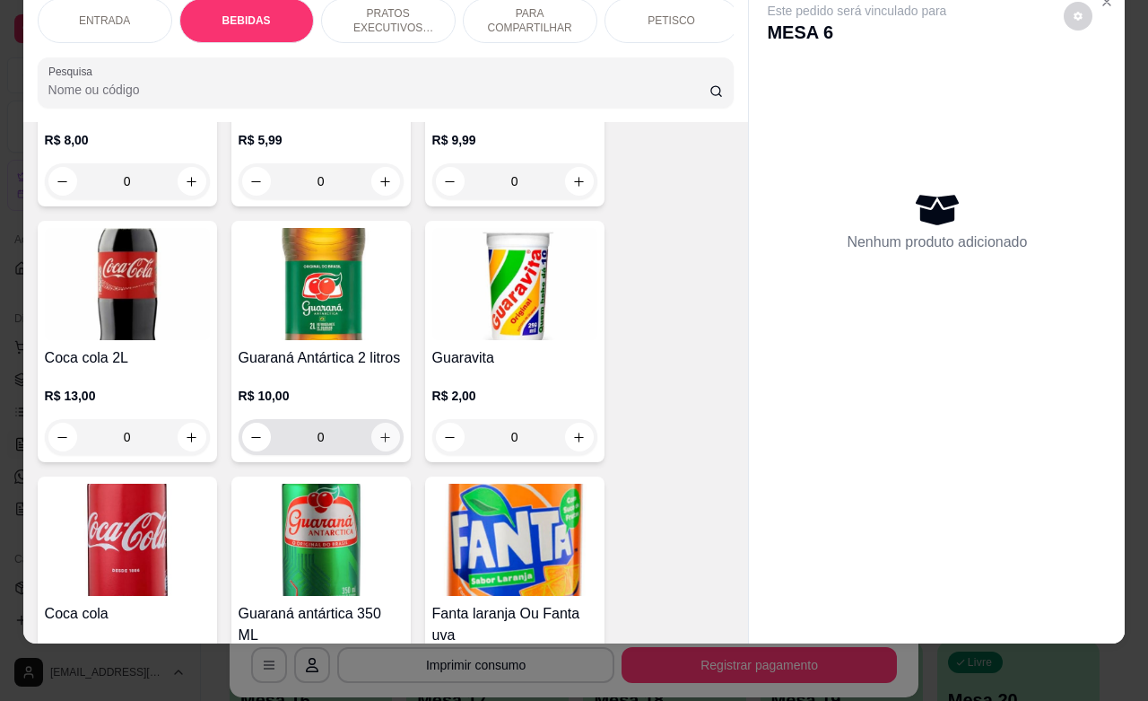
click at [382, 438] on button "increase-product-quantity" at bounding box center [385, 437] width 29 height 29
type input "1"
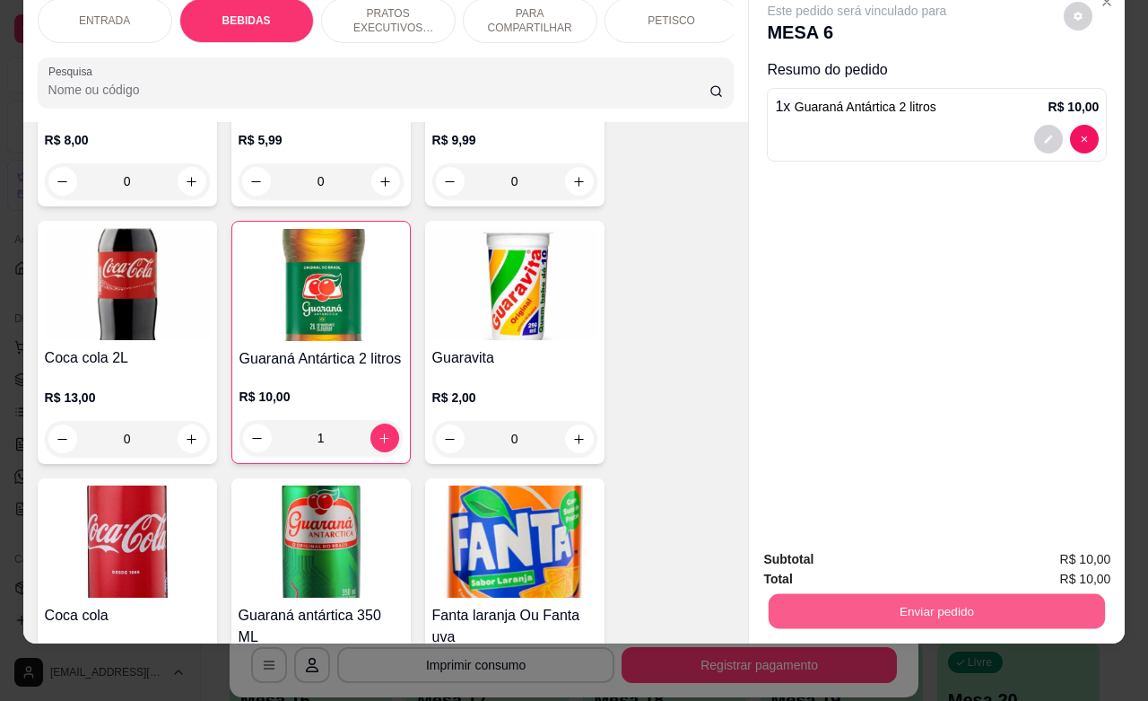
click at [898, 593] on button "Enviar pedido" at bounding box center [937, 610] width 336 height 35
click at [1064, 558] on button "Enviar pedido" at bounding box center [1061, 548] width 101 height 34
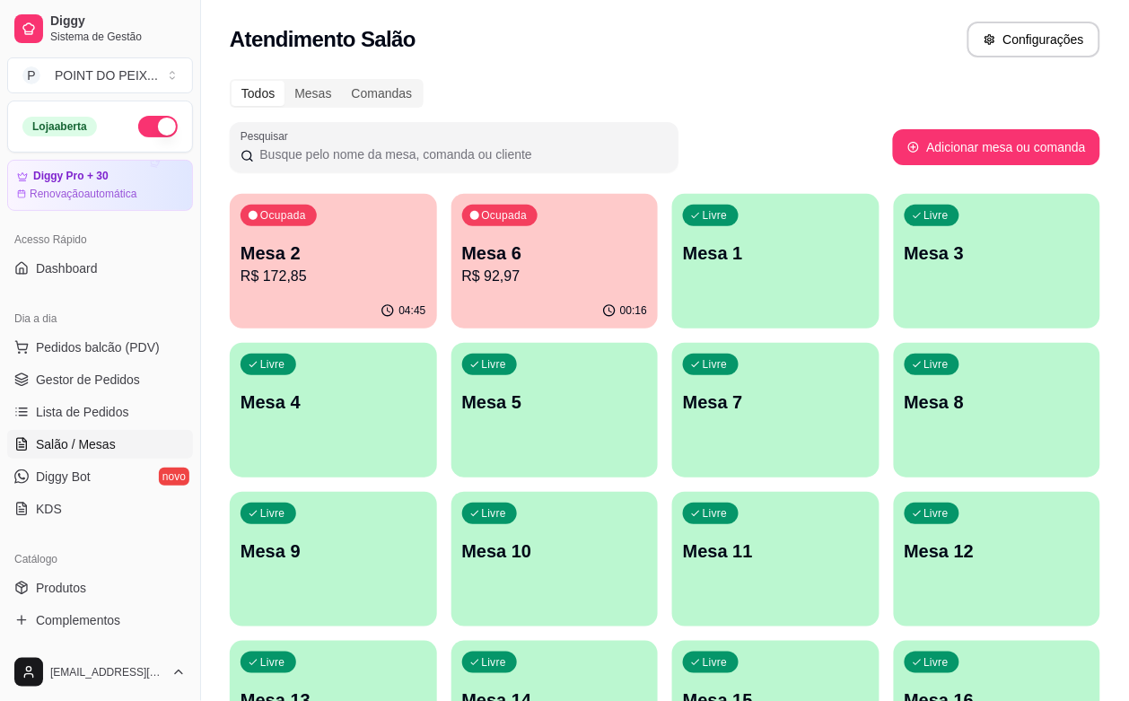
click at [317, 272] on p "R$ 172,85" at bounding box center [333, 277] width 186 height 22
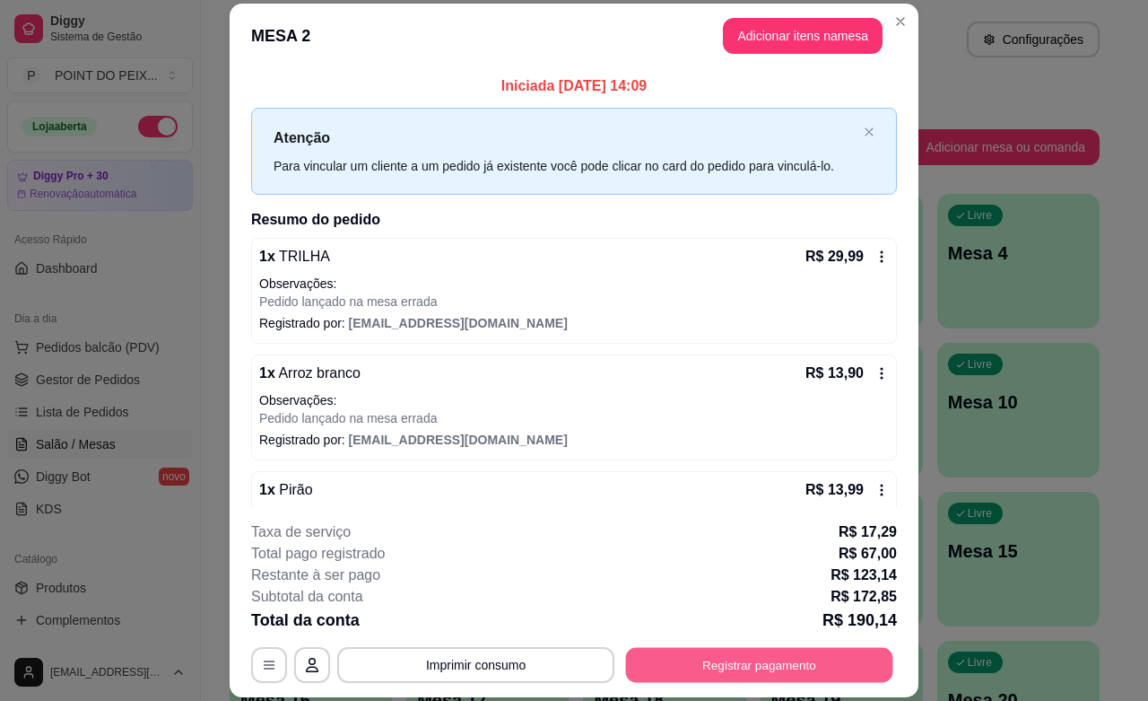
click at [787, 666] on button "Registrar pagamento" at bounding box center [759, 665] width 267 height 35
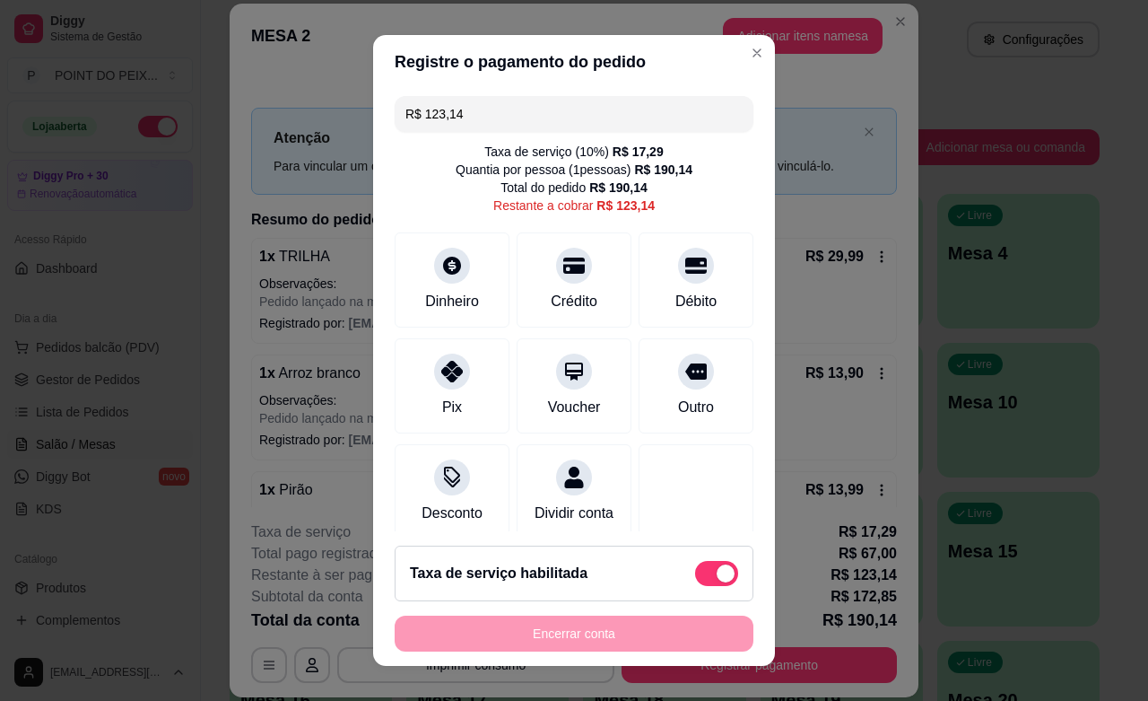
drag, startPoint x: 456, startPoint y: 114, endPoint x: 370, endPoint y: 132, distance: 88.0
click at [373, 132] on div "R$ 123,14 Taxa de serviço ( 10 %) R$ 17,29 Quantia por pessoa ( 1 pessoas) R$ 1…" at bounding box center [574, 310] width 402 height 442
click at [563, 266] on icon at bounding box center [574, 261] width 23 height 18
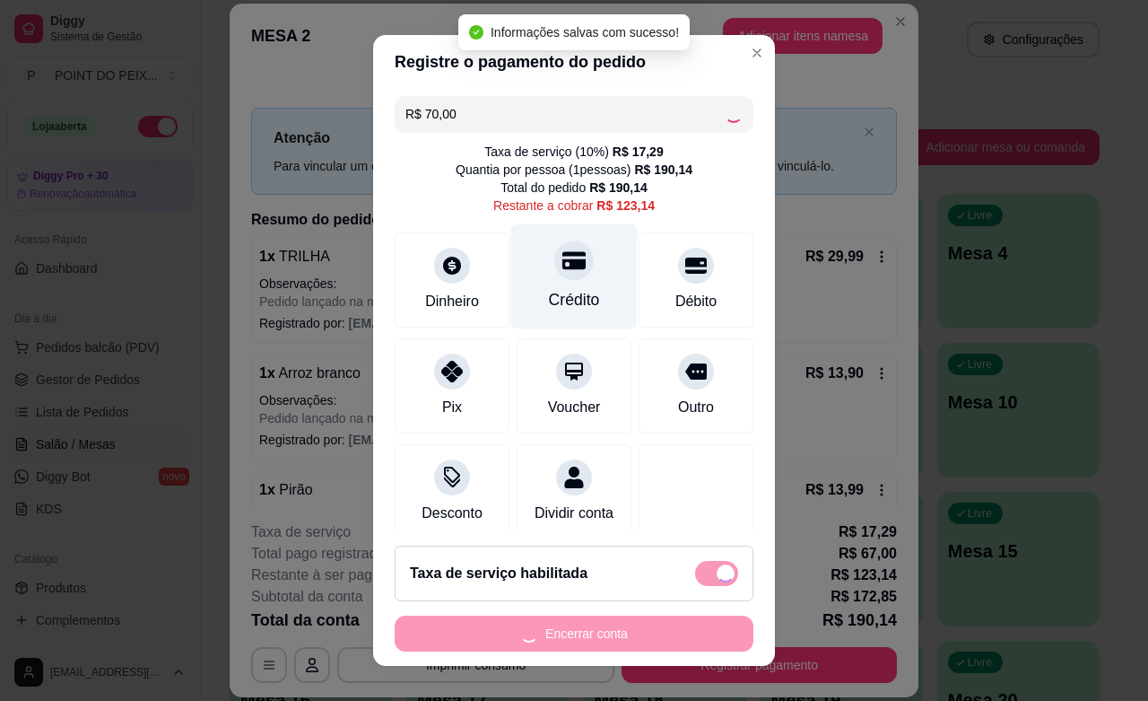
type input "R$ 53,14"
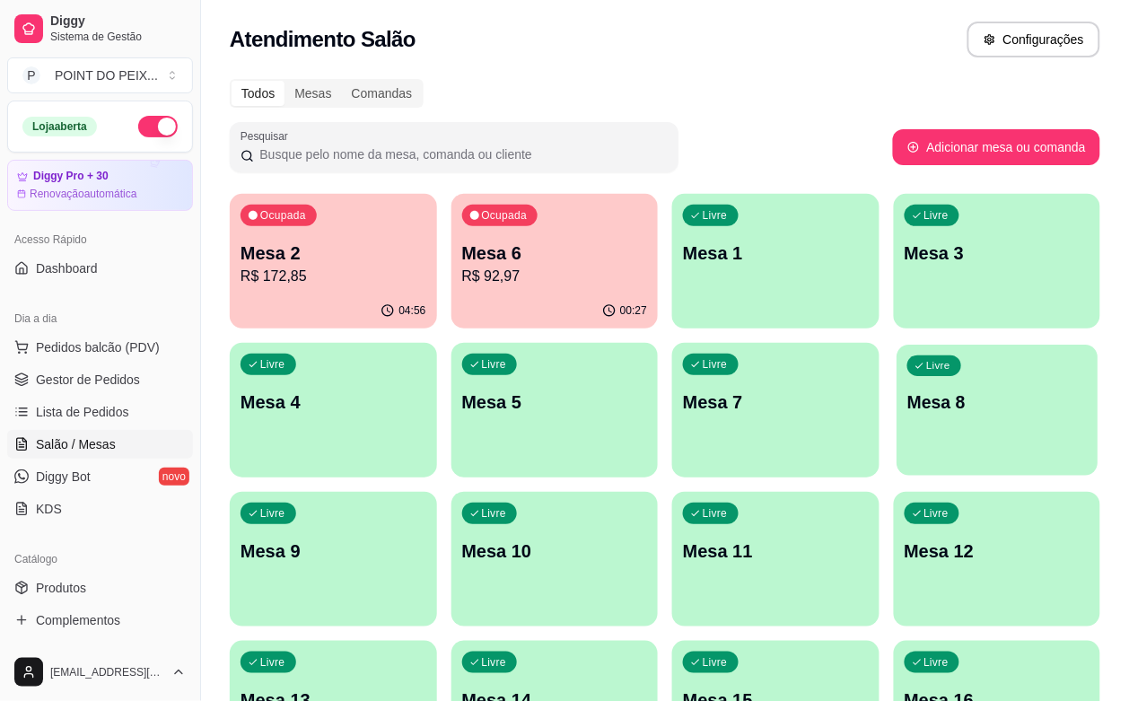
click at [907, 399] on p "Mesa 8" at bounding box center [996, 402] width 179 height 24
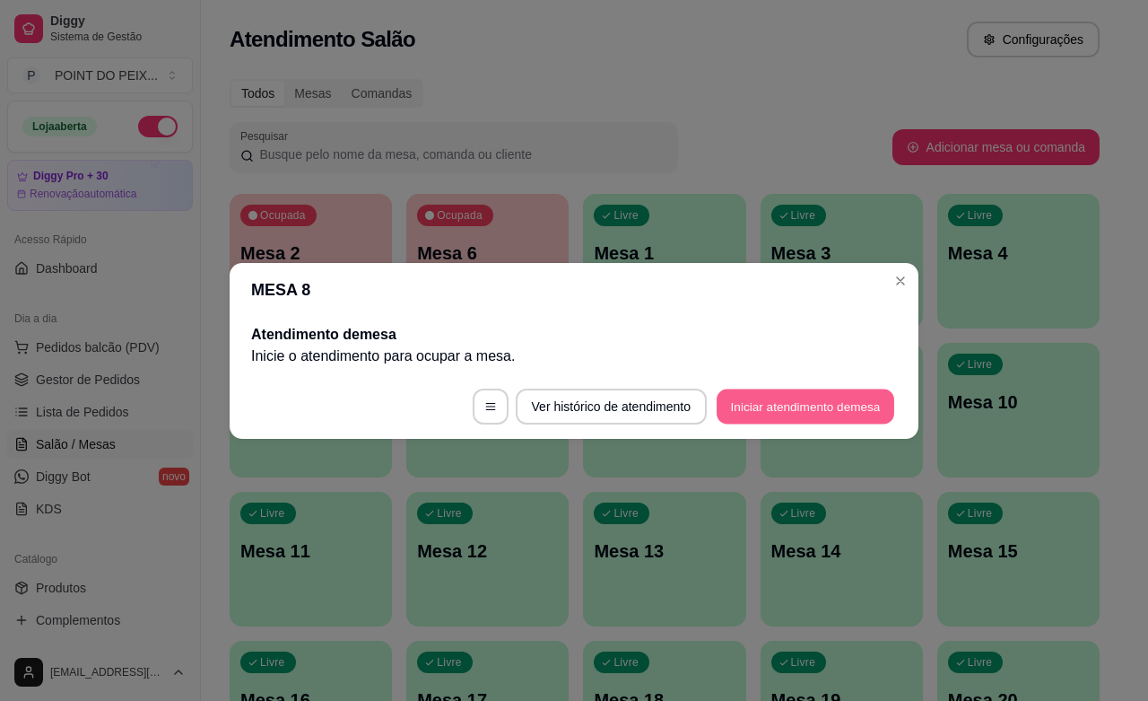
click at [821, 413] on button "Iniciar atendimento de mesa" at bounding box center [806, 406] width 178 height 35
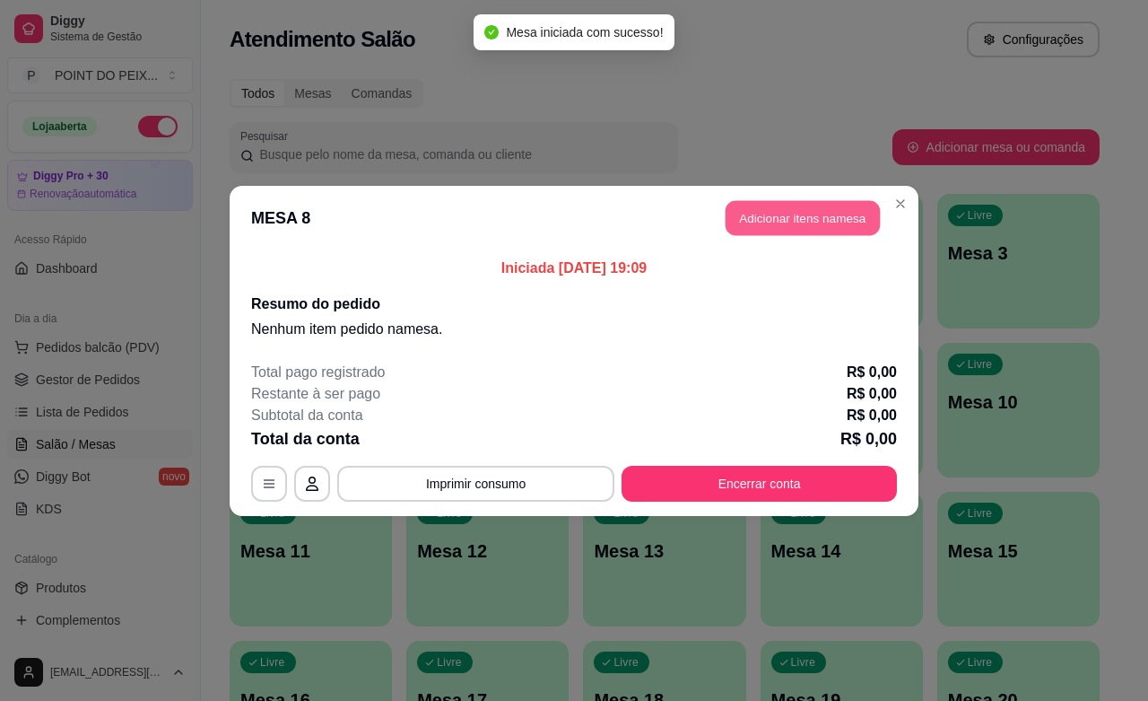
click at [845, 223] on button "Adicionar itens na mesa" at bounding box center [803, 217] width 154 height 35
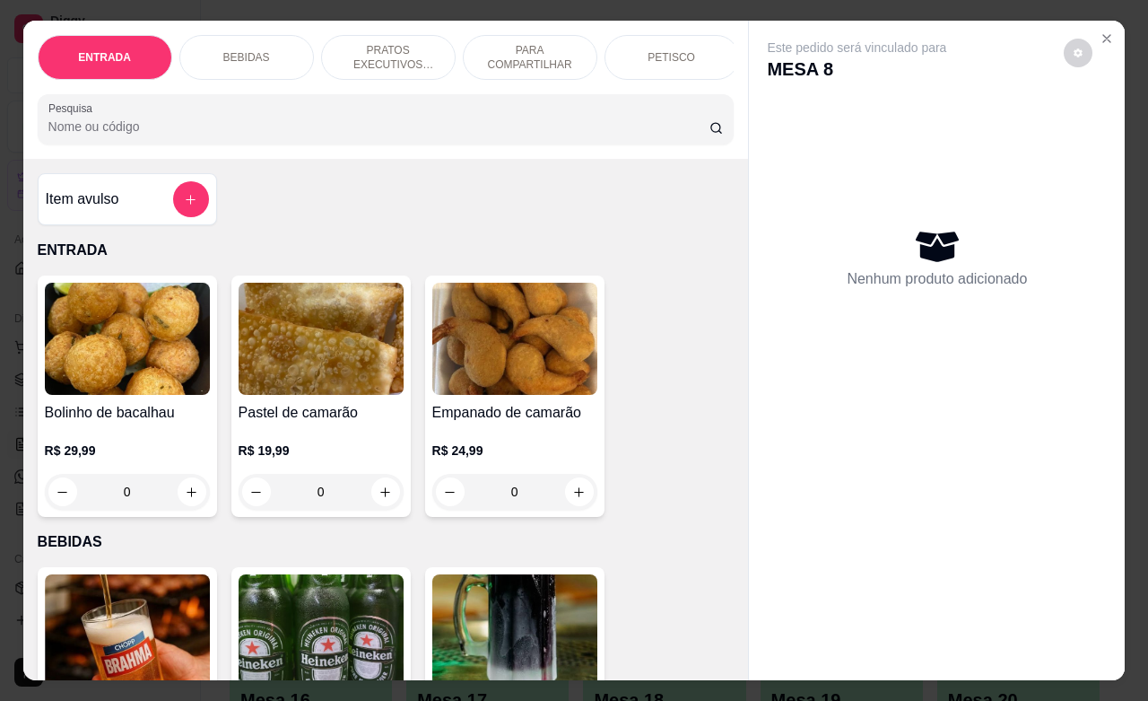
click at [431, 50] on div "PRATOS EXECUTIVOS (INDIVIDUAIS)" at bounding box center [388, 57] width 135 height 45
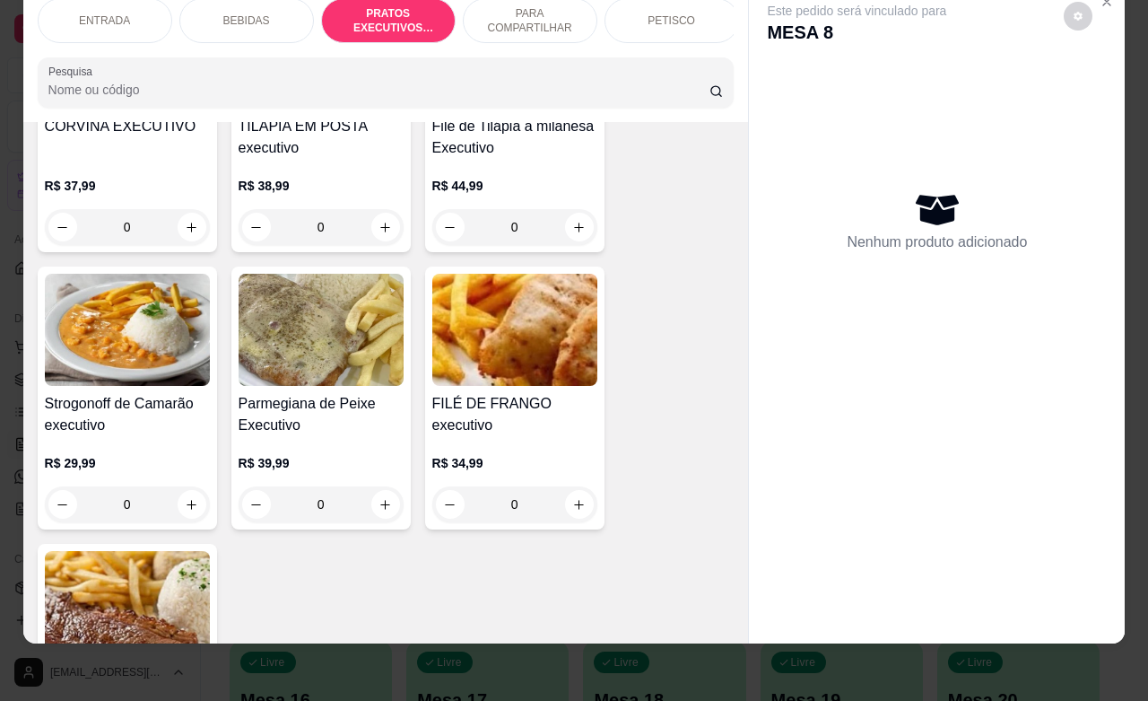
scroll to position [2923, 0]
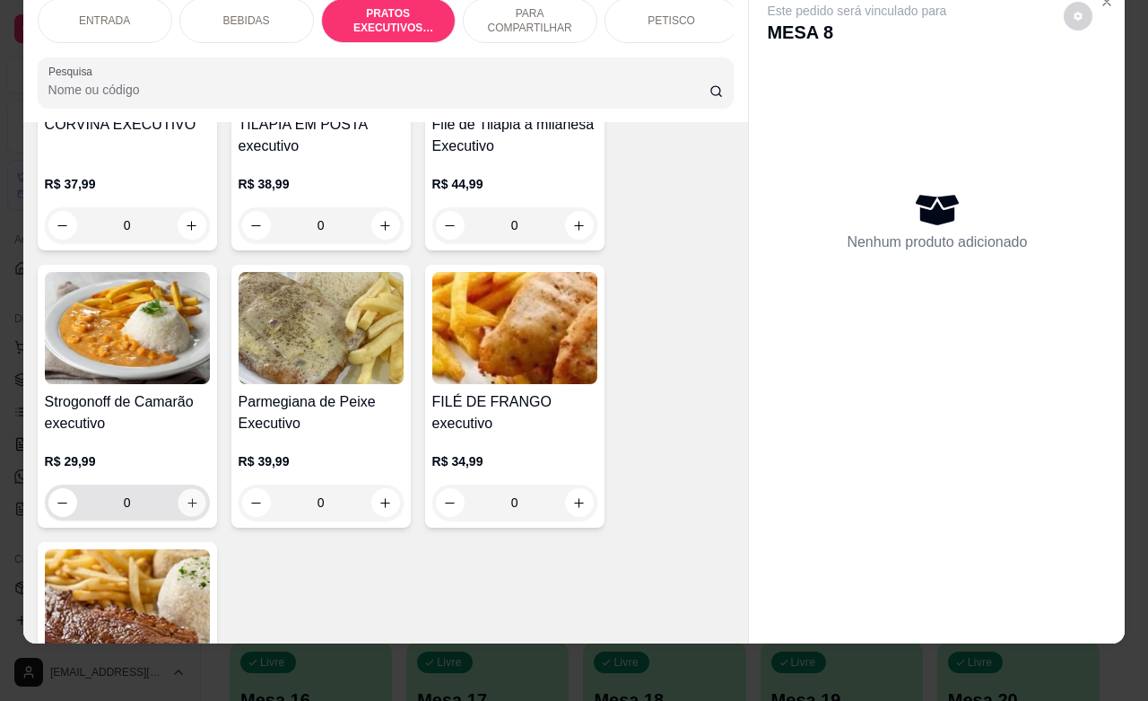
click at [189, 504] on button "increase-product-quantity" at bounding box center [192, 503] width 28 height 28
type input "1"
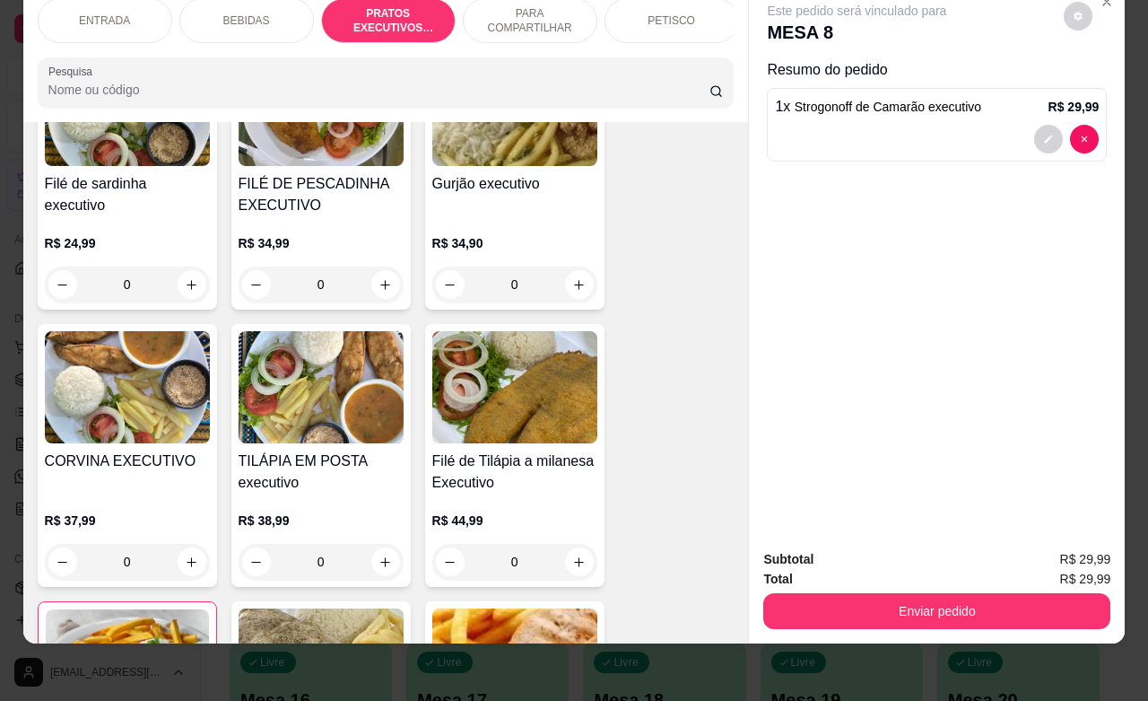
click at [684, 9] on div "PETISCO" at bounding box center [672, 20] width 135 height 45
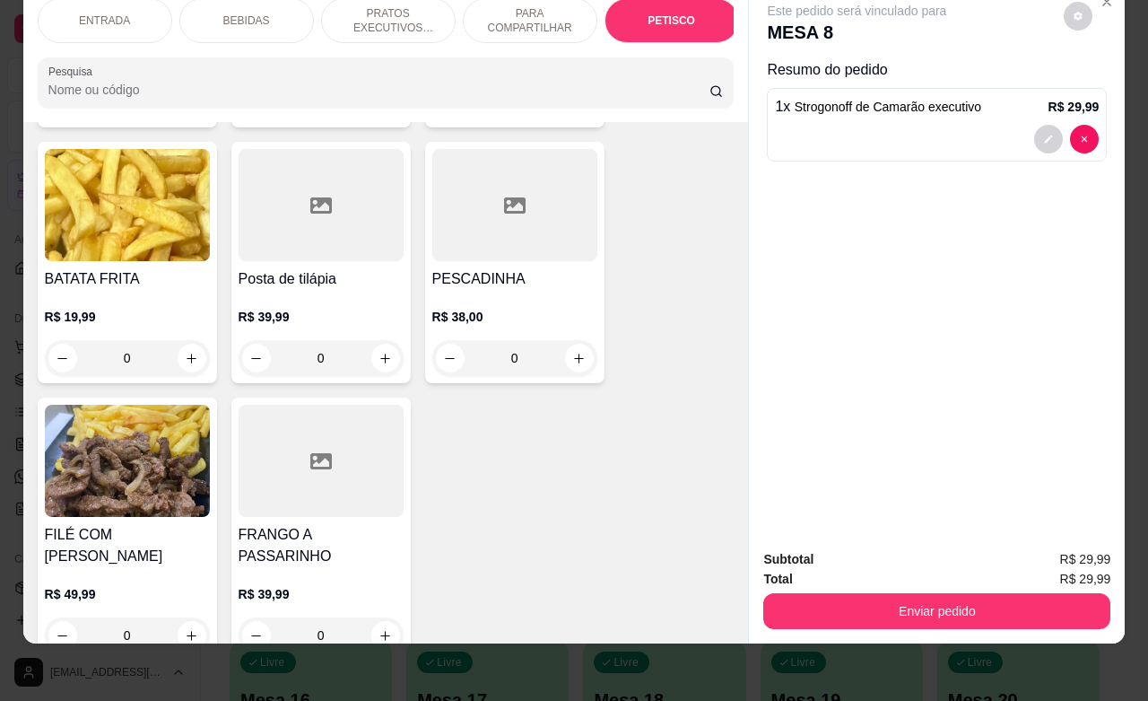
scroll to position [4752, 0]
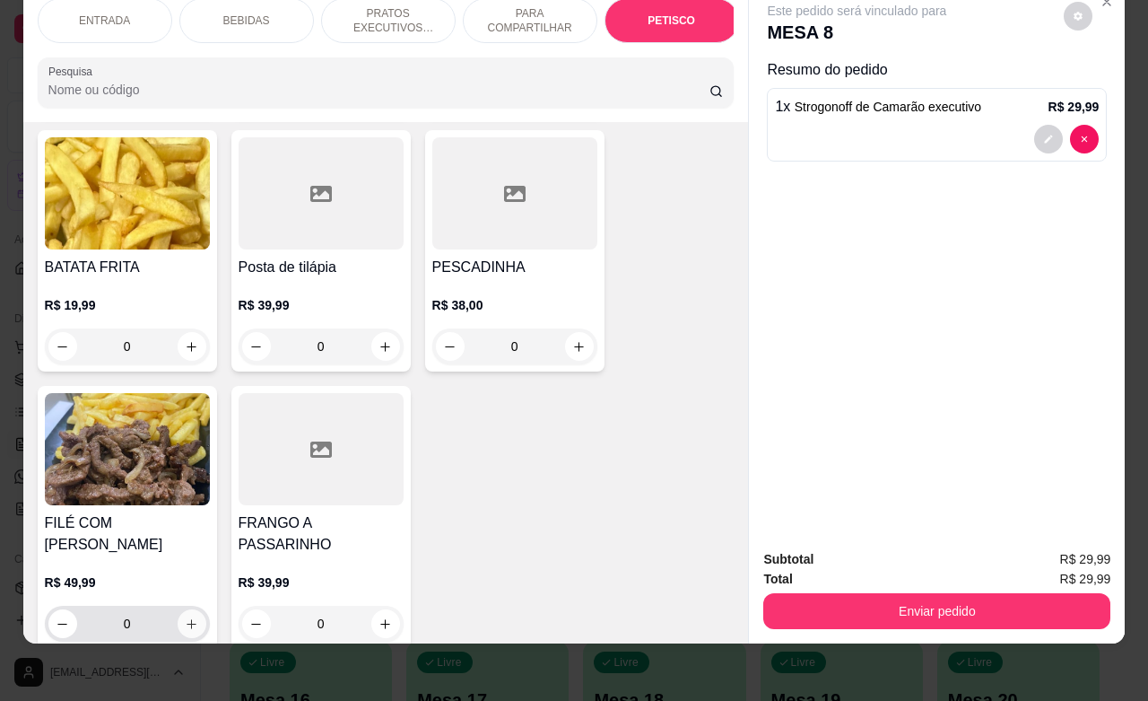
click at [187, 617] on icon "increase-product-quantity" at bounding box center [191, 623] width 13 height 13
type input "1"
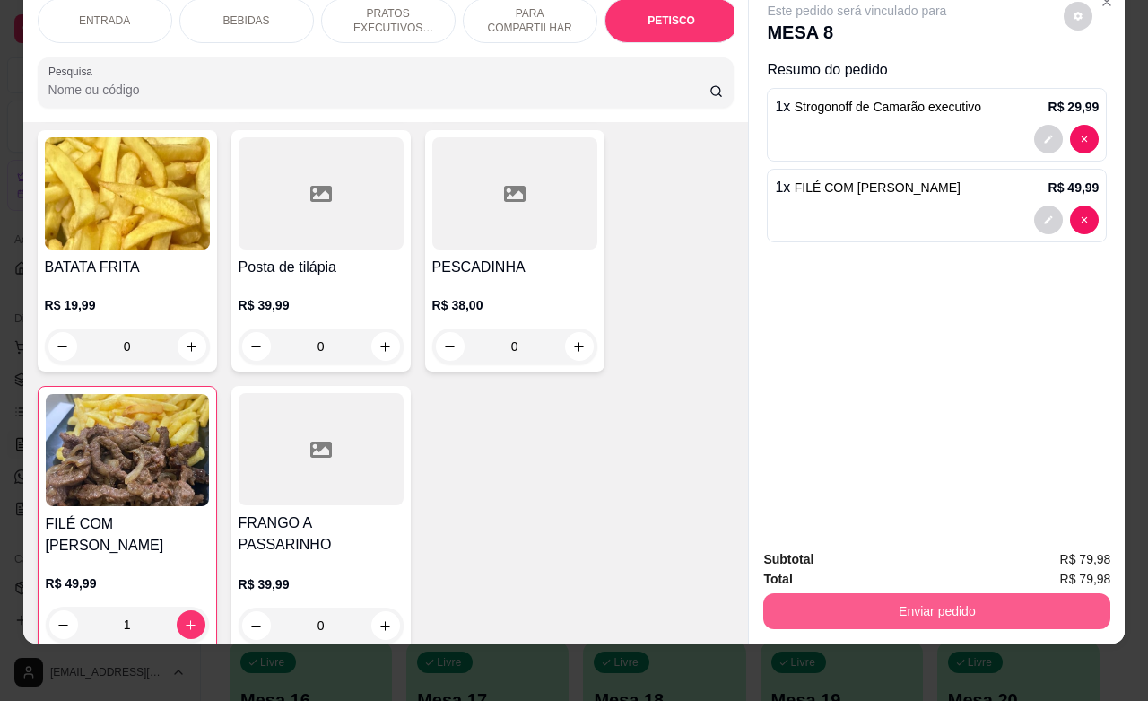
click at [877, 593] on button "Enviar pedido" at bounding box center [937, 611] width 347 height 36
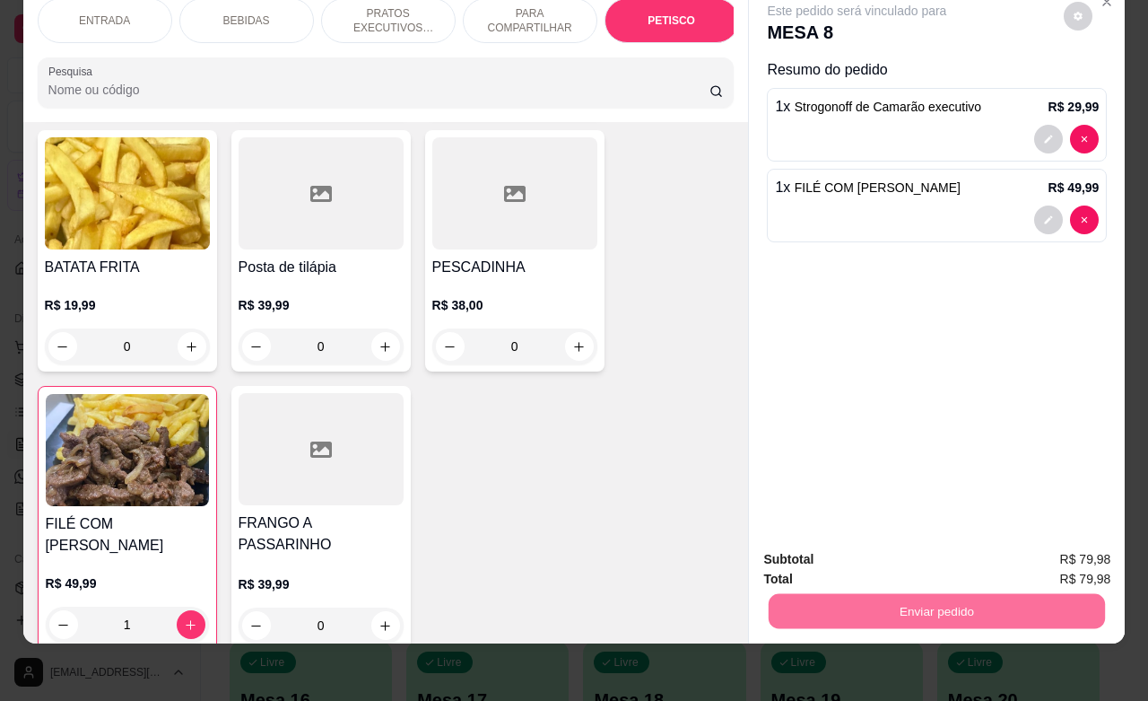
click at [1041, 541] on button "Enviar pedido" at bounding box center [1061, 548] width 101 height 34
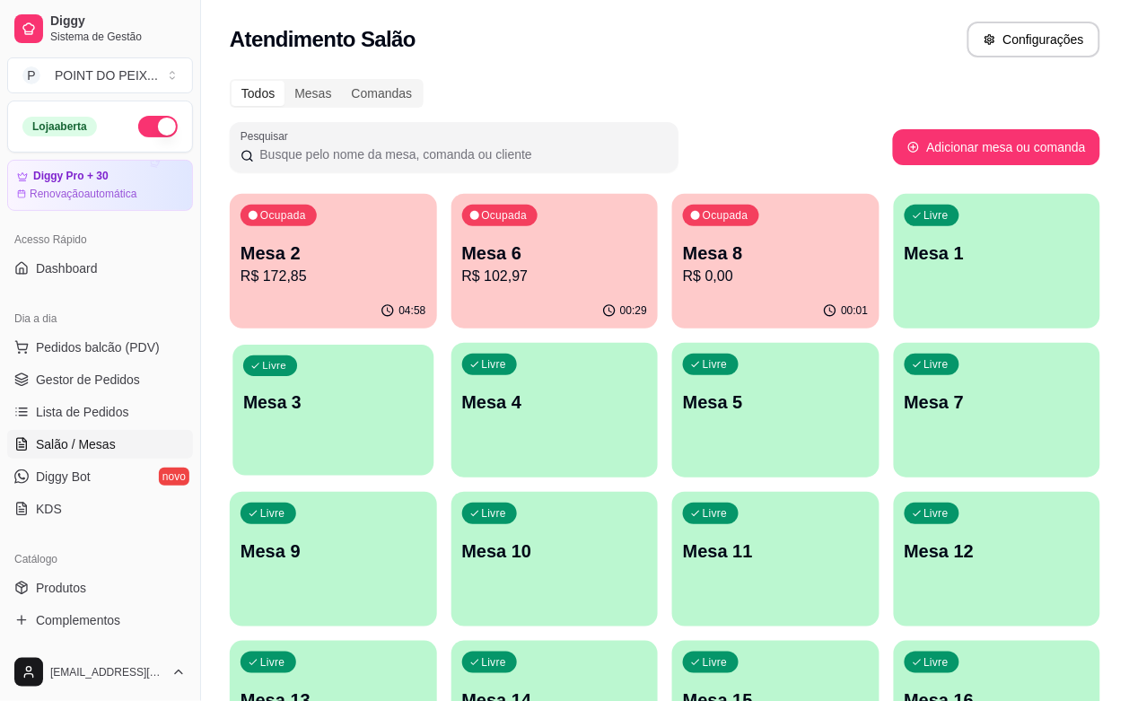
click at [423, 390] on p "Mesa 3" at bounding box center [332, 402] width 179 height 24
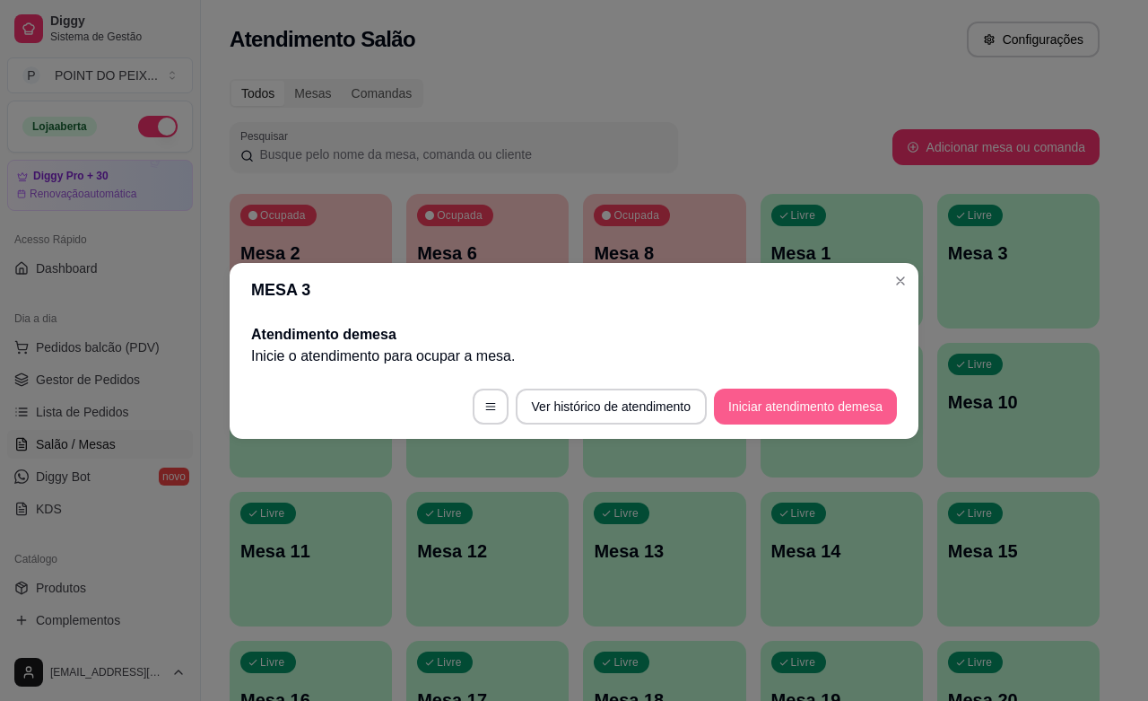
click at [800, 406] on button "Iniciar atendimento de mesa" at bounding box center [805, 407] width 183 height 36
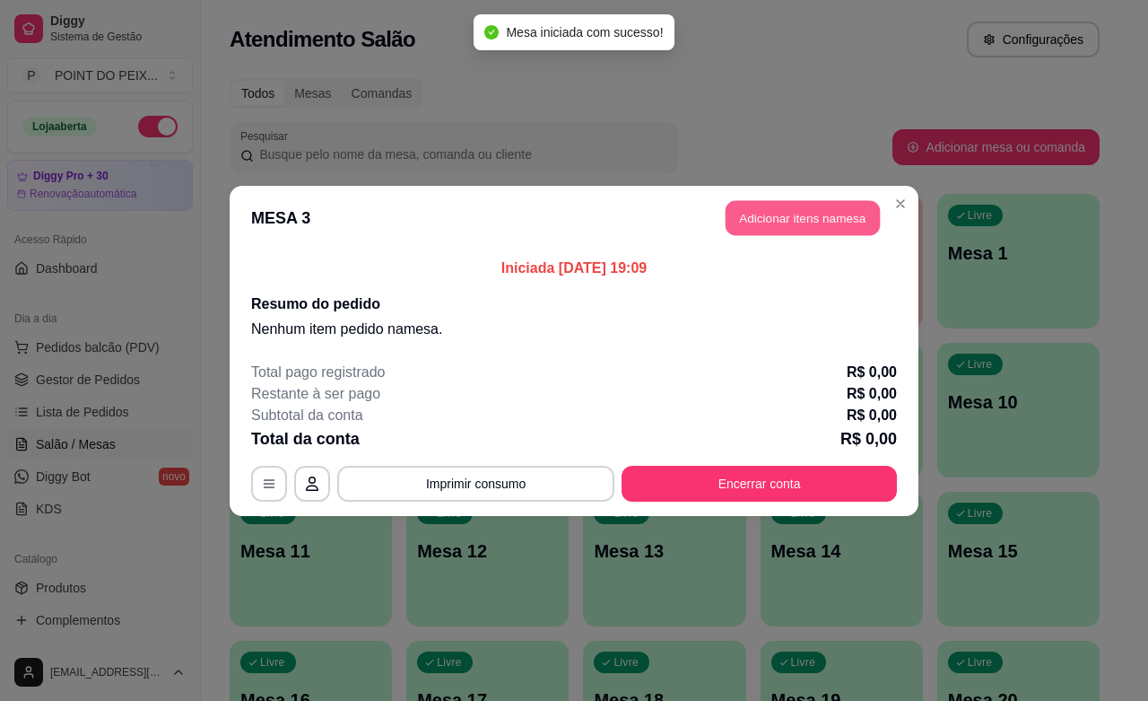
click at [799, 223] on button "Adicionar itens na mesa" at bounding box center [803, 217] width 154 height 35
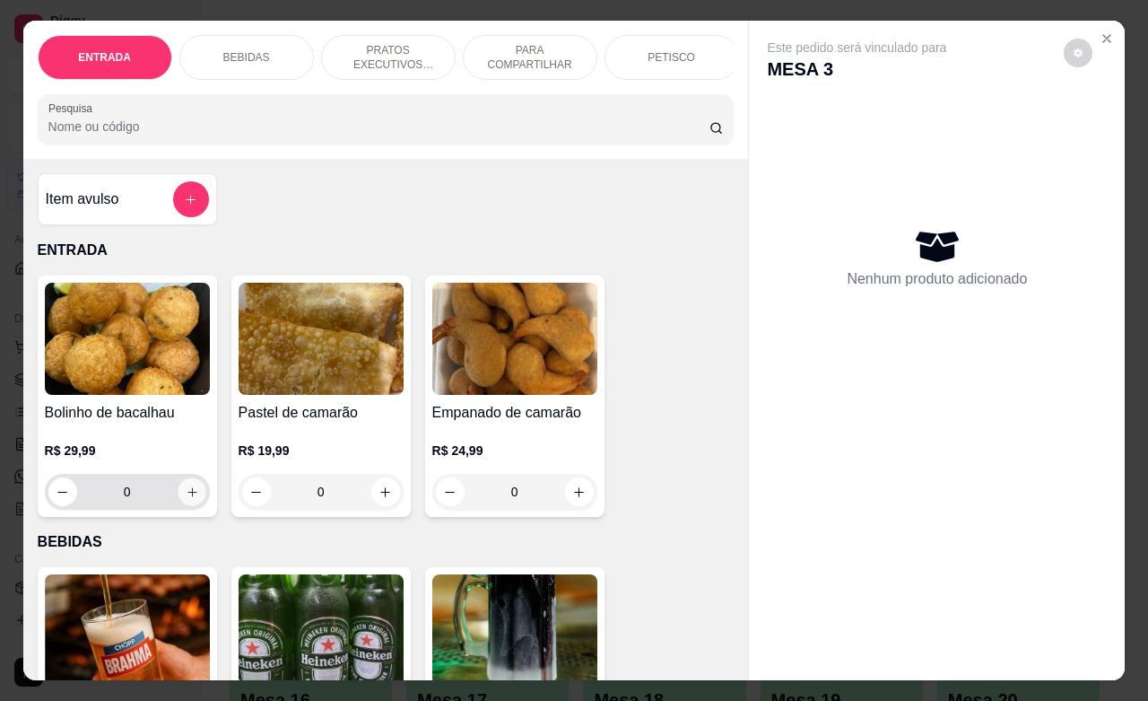
click at [189, 506] on button "increase-product-quantity" at bounding box center [192, 492] width 28 height 28
type input "1"
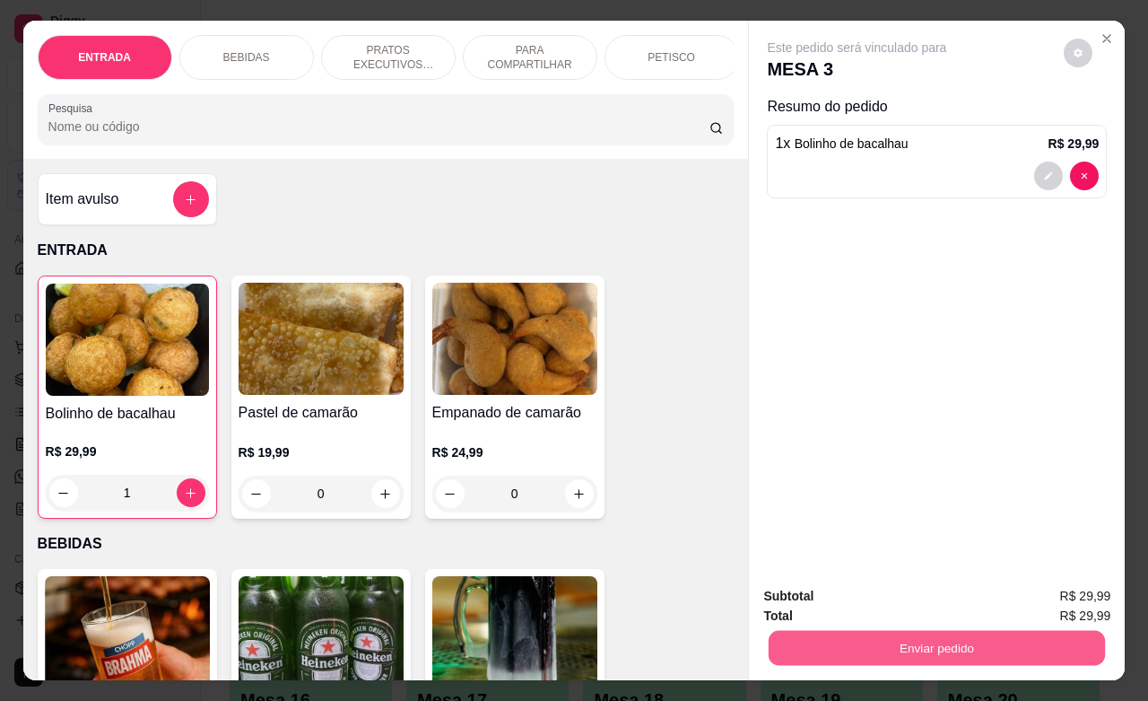
click at [857, 630] on button "Enviar pedido" at bounding box center [937, 647] width 336 height 35
click at [1025, 592] on button "Enviar pedido" at bounding box center [1061, 594] width 101 height 34
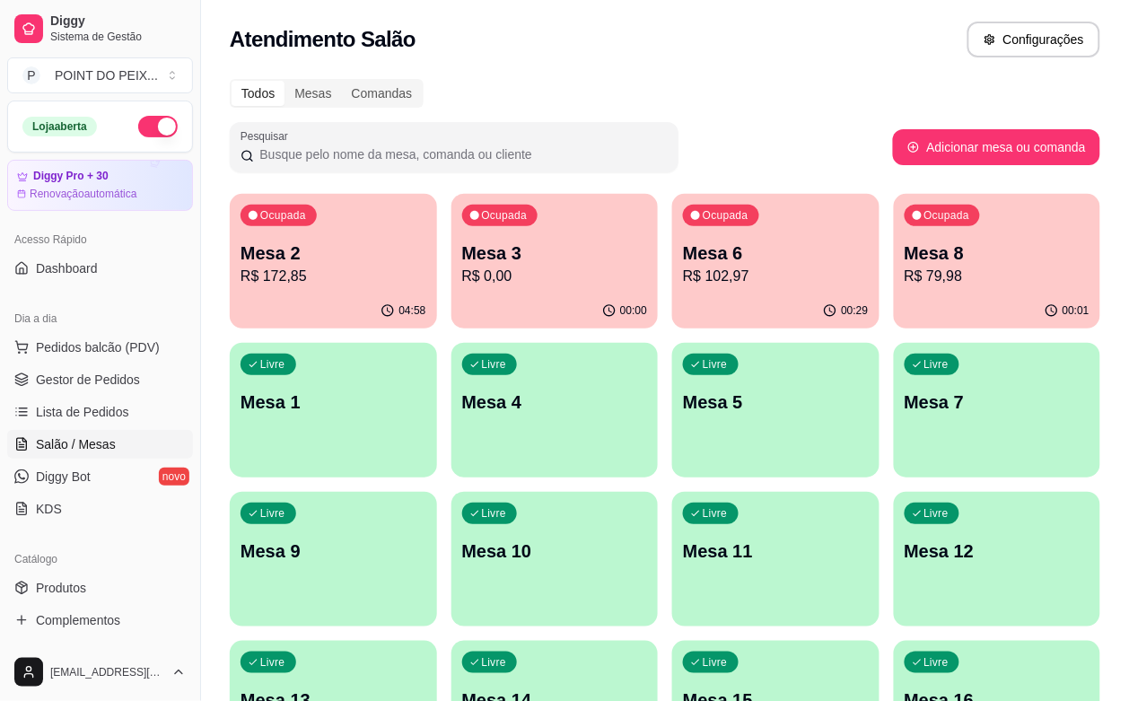
click at [485, 292] on div "Ocupada Mesa 3 R$ 0,00" at bounding box center [554, 244] width 207 height 100
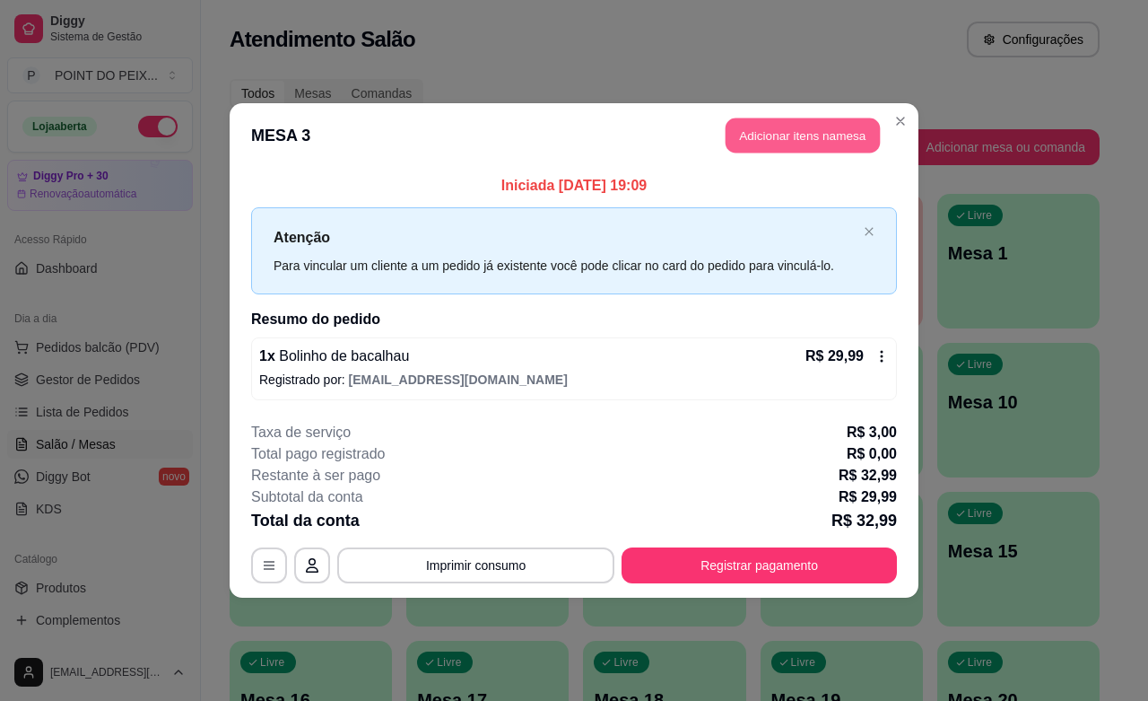
click at [774, 132] on button "Adicionar itens na mesa" at bounding box center [803, 135] width 154 height 35
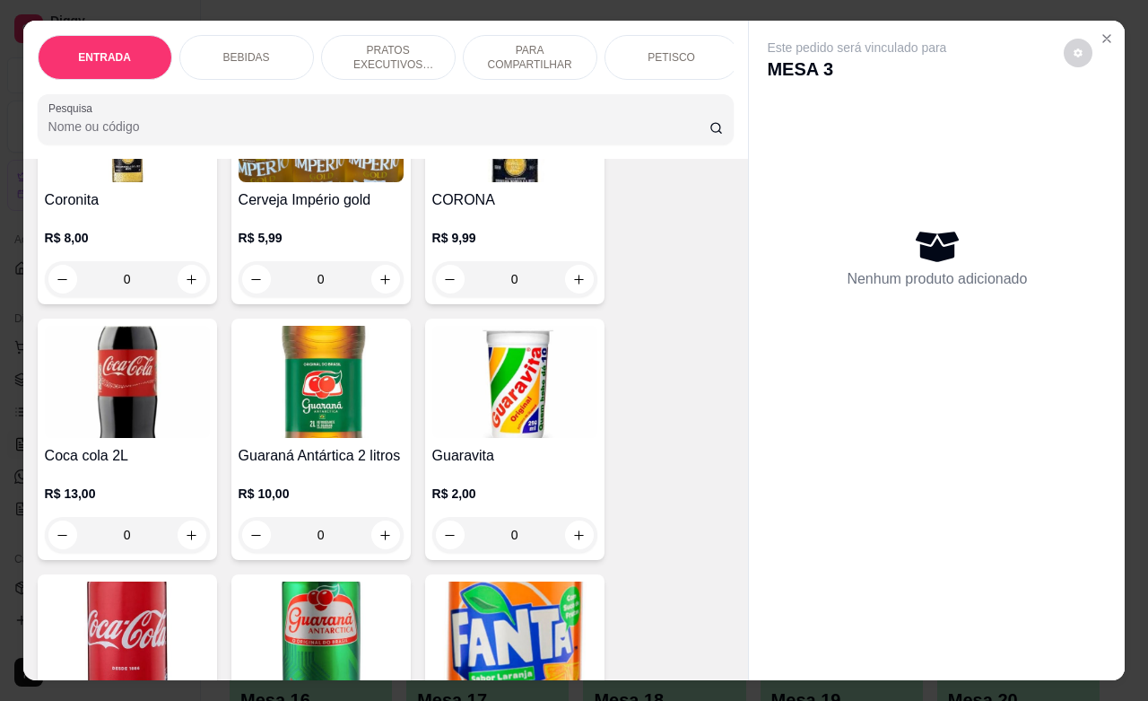
scroll to position [785, 0]
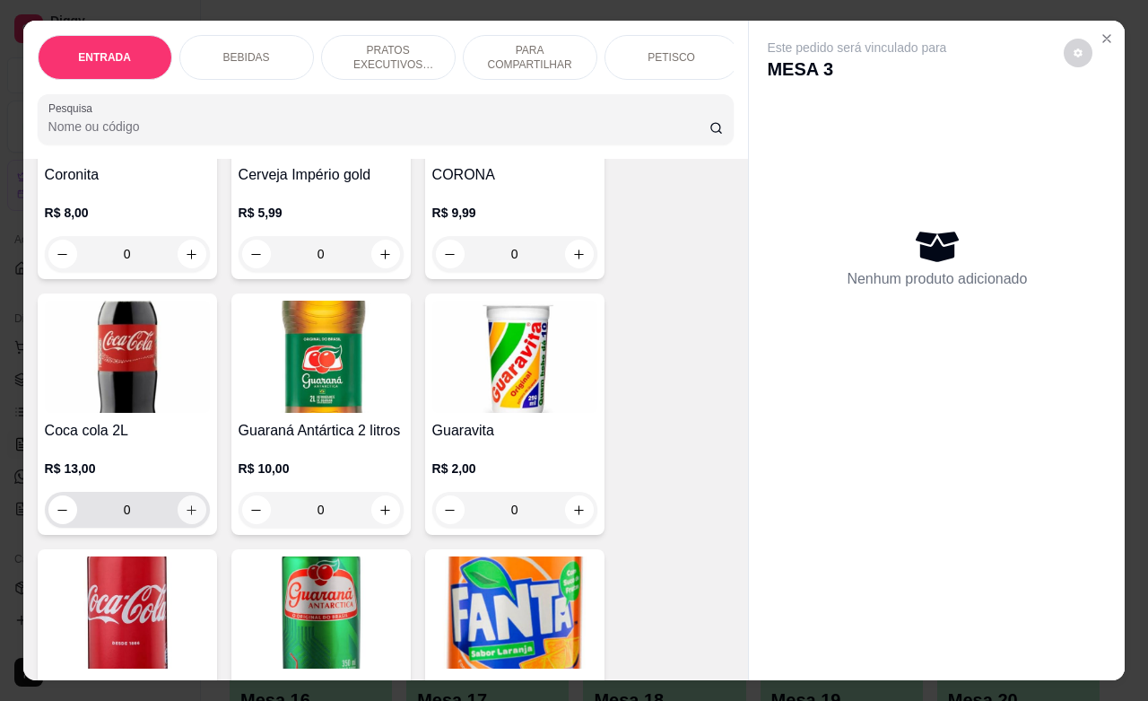
click at [167, 523] on input "0" at bounding box center [127, 510] width 100 height 36
click at [186, 517] on icon "increase-product-quantity" at bounding box center [191, 509] width 13 height 13
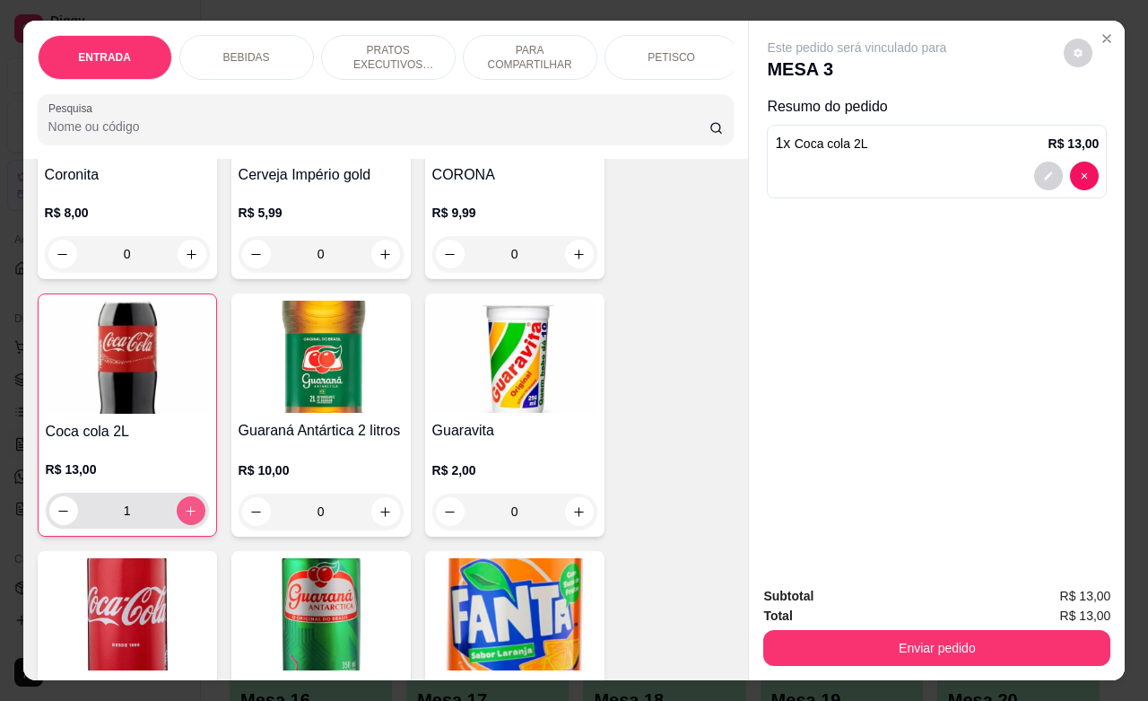
type input "1"
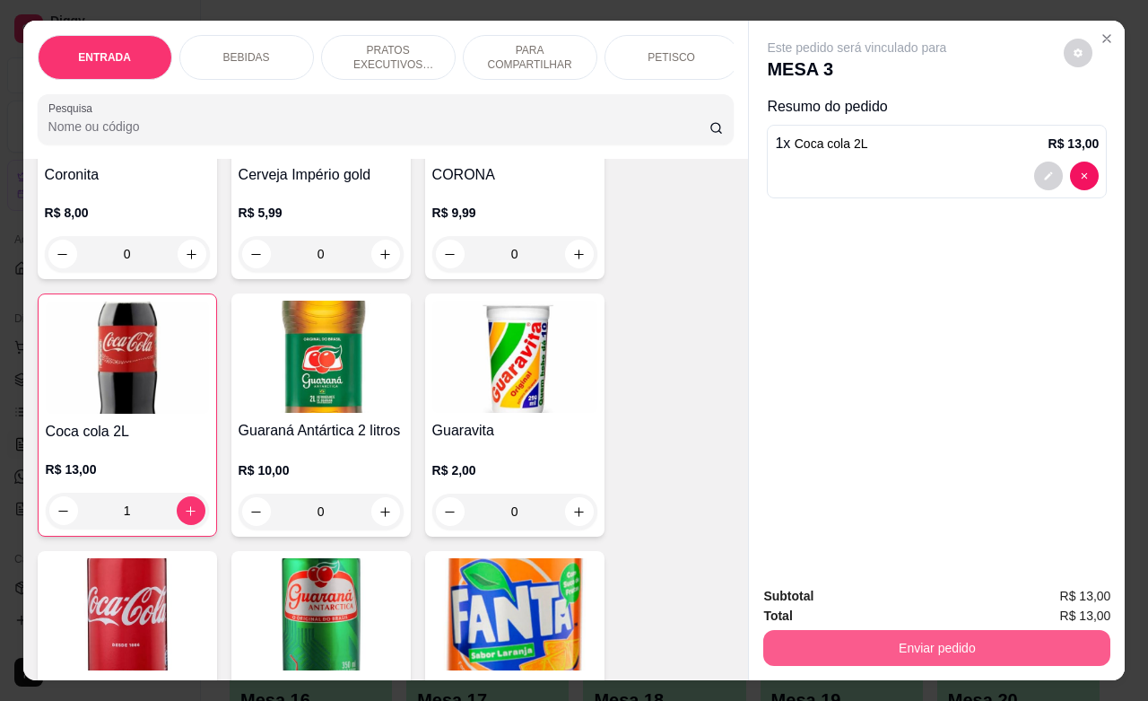
click at [903, 635] on button "Enviar pedido" at bounding box center [937, 648] width 347 height 36
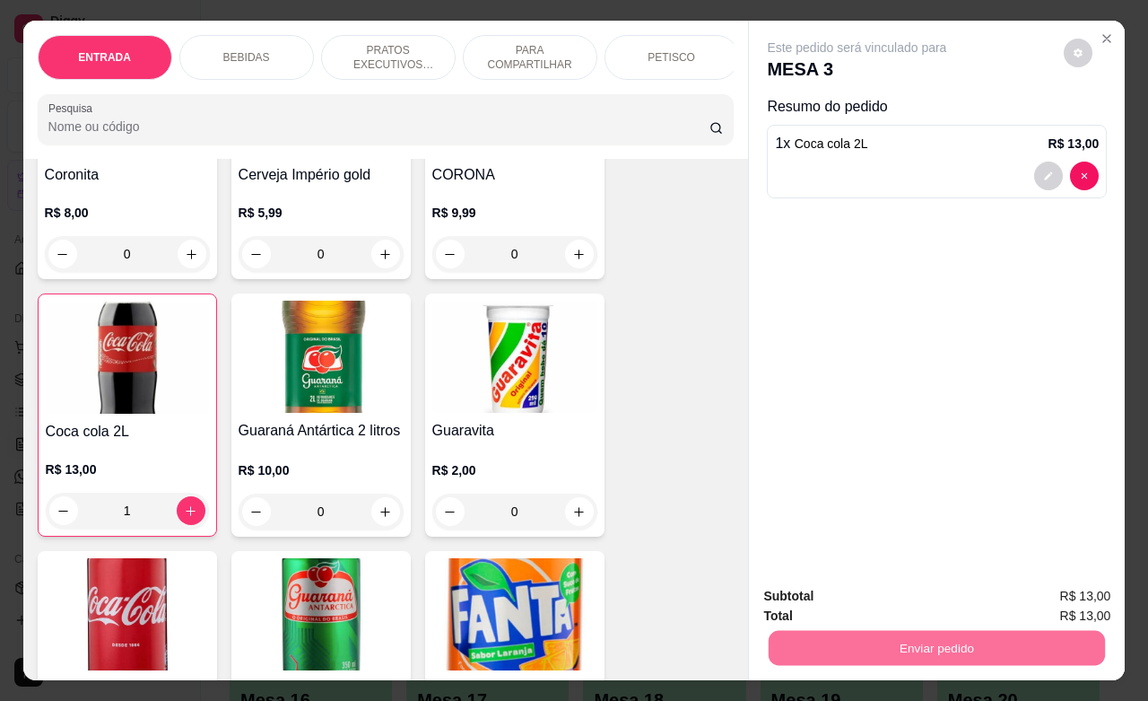
click at [1072, 585] on button "Enviar pedido" at bounding box center [1061, 594] width 101 height 34
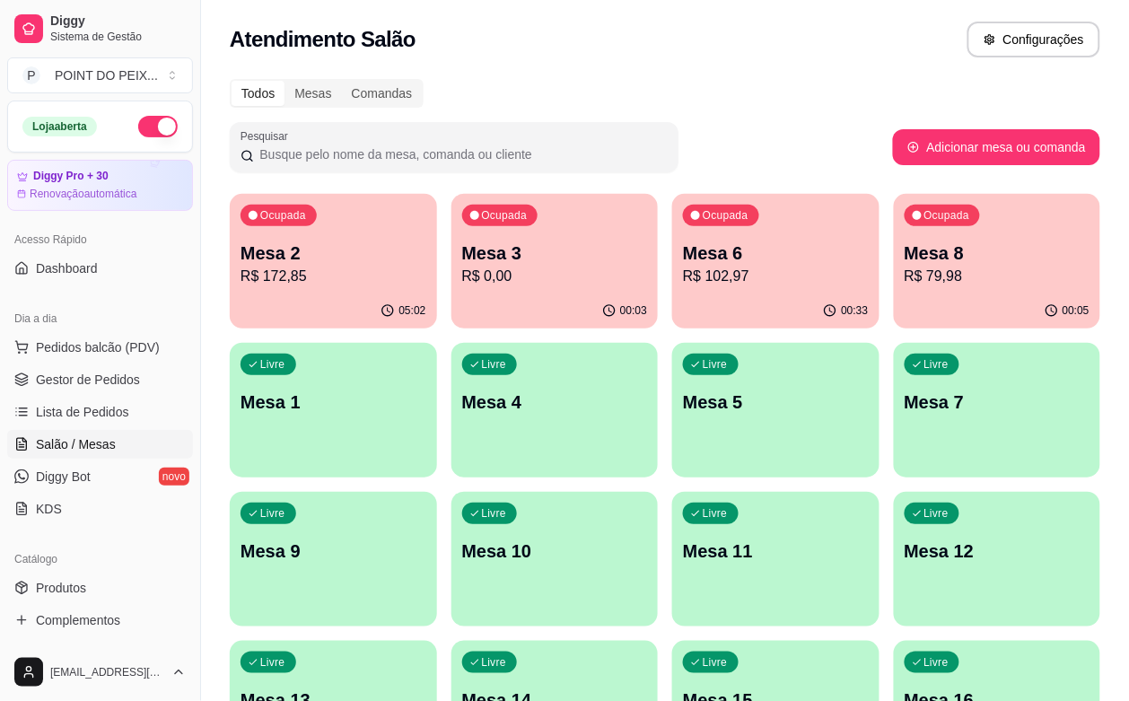
click at [894, 289] on div "Ocupada Mesa 8 R$ 79,98" at bounding box center [997, 244] width 207 height 100
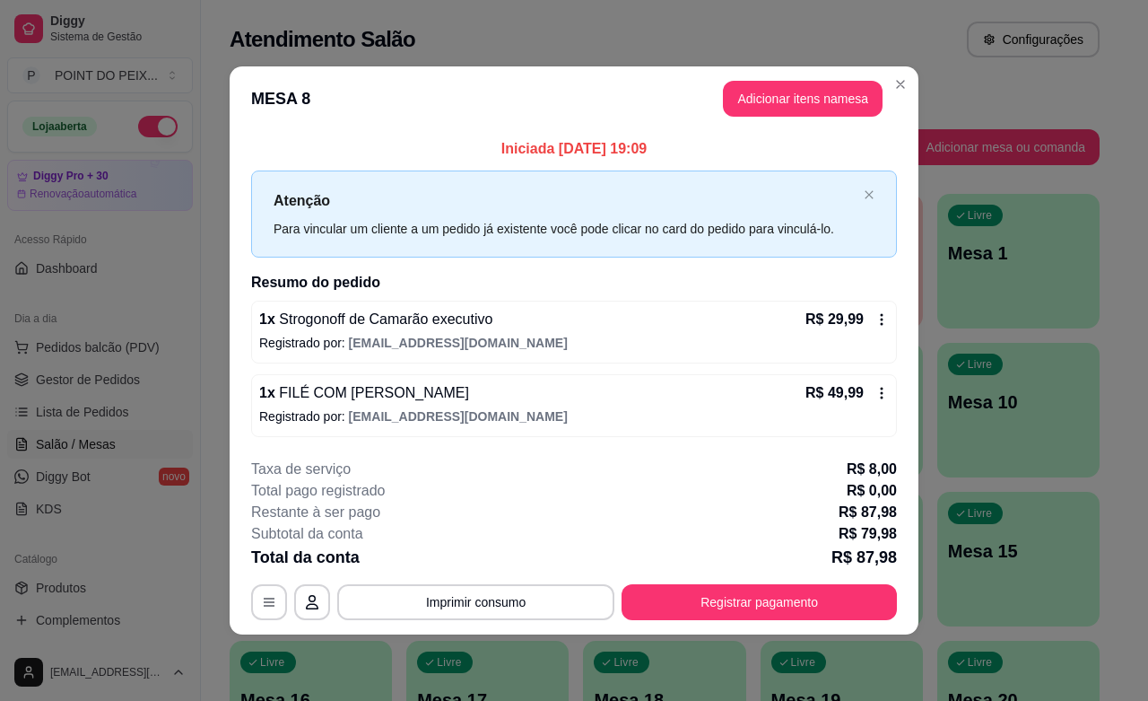
click at [877, 397] on icon at bounding box center [882, 393] width 14 height 14
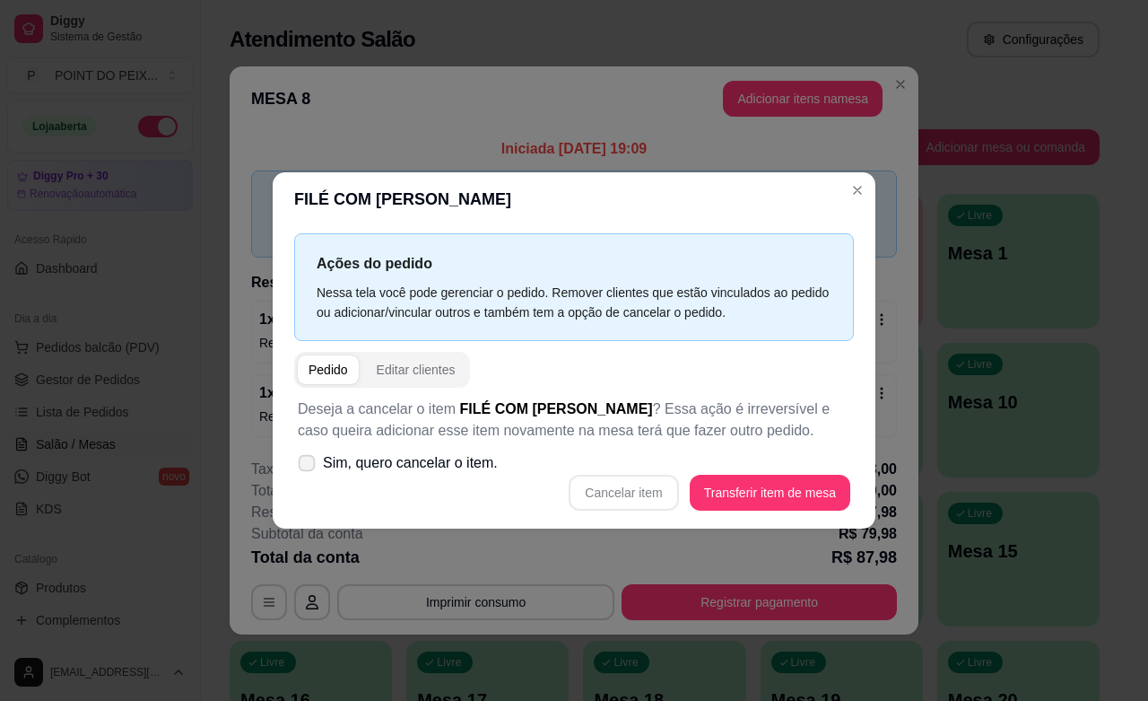
click at [311, 459] on icon at bounding box center [306, 463] width 13 height 10
click at [309, 466] on input "Sim, quero cancelar o item." at bounding box center [303, 472] width 12 height 12
checkbox input "true"
click at [624, 492] on button "Cancelar item" at bounding box center [624, 492] width 107 height 35
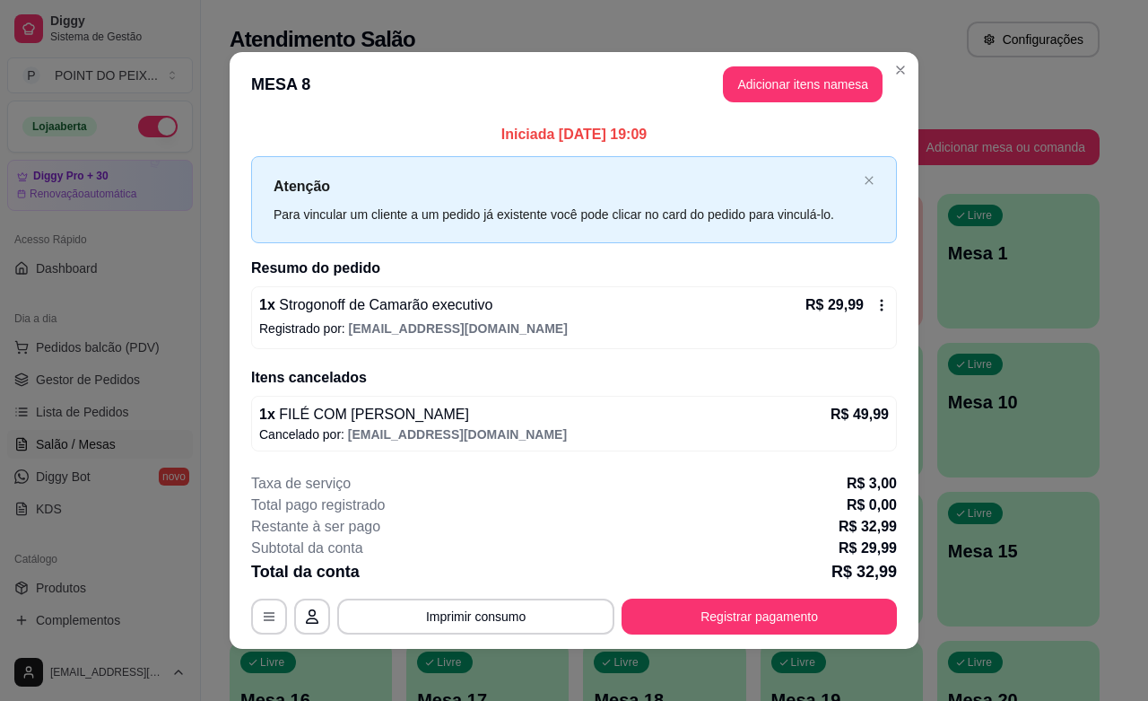
click at [875, 306] on icon at bounding box center [882, 305] width 14 height 14
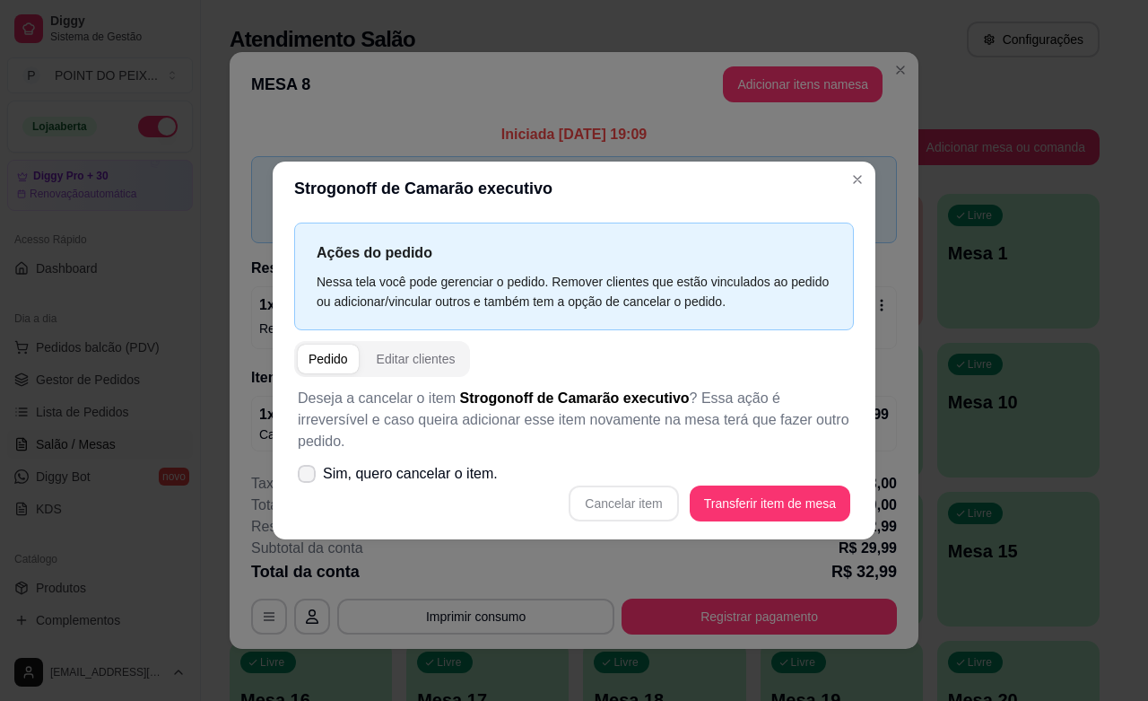
click at [306, 468] on icon at bounding box center [307, 473] width 14 height 11
click at [306, 476] on input "Sim, quero cancelar o item." at bounding box center [303, 482] width 12 height 12
checkbox input "true"
click at [653, 501] on button "Cancelar item" at bounding box center [623, 503] width 109 height 36
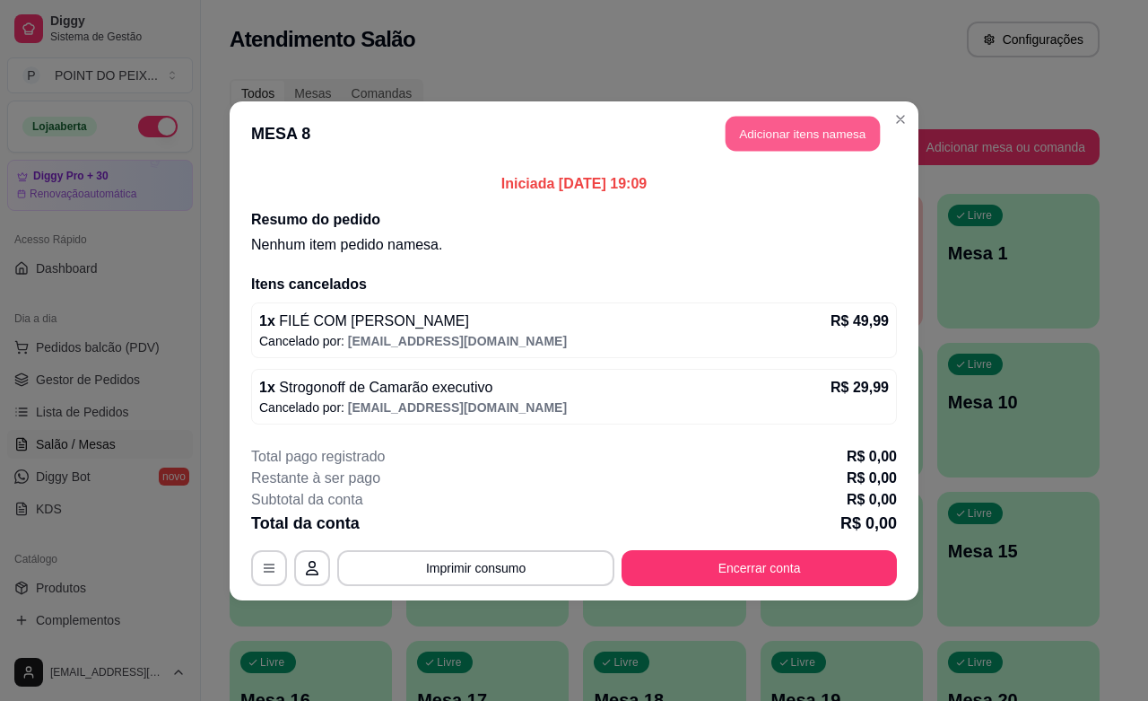
click at [828, 140] on button "Adicionar itens na mesa" at bounding box center [803, 133] width 154 height 35
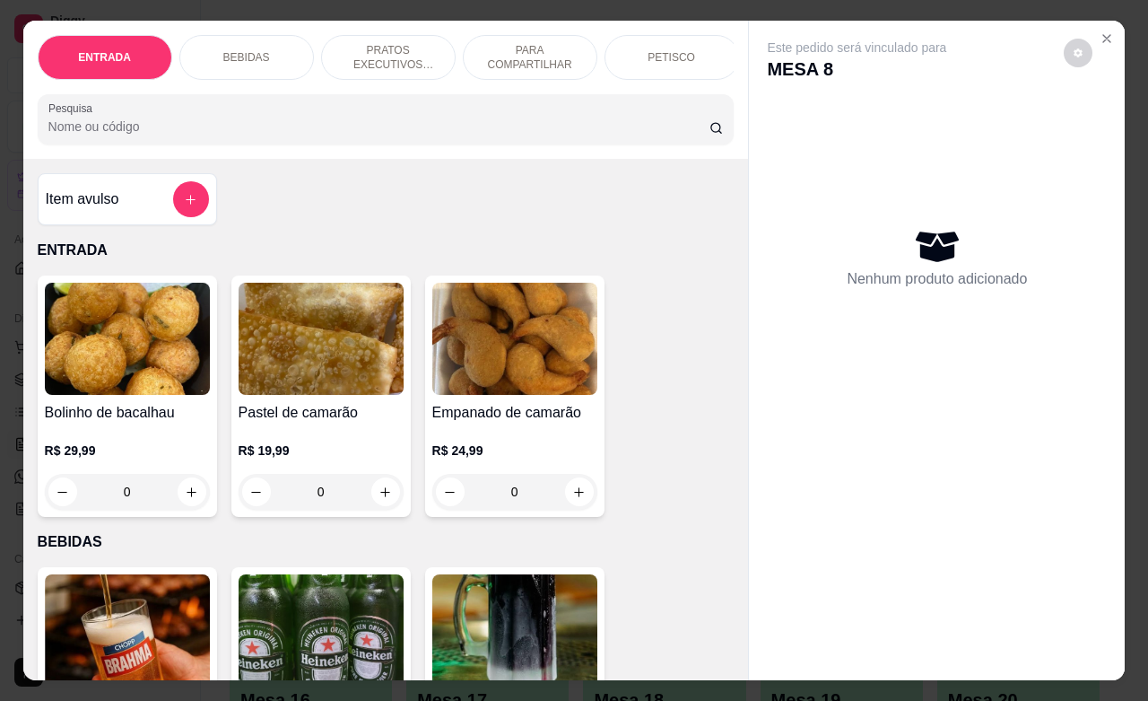
drag, startPoint x: 414, startPoint y: 47, endPoint x: 396, endPoint y: 92, distance: 49.2
click at [413, 47] on p "PRATOS EXECUTIVOS (INDIVIDUAIS)" at bounding box center [388, 57] width 104 height 29
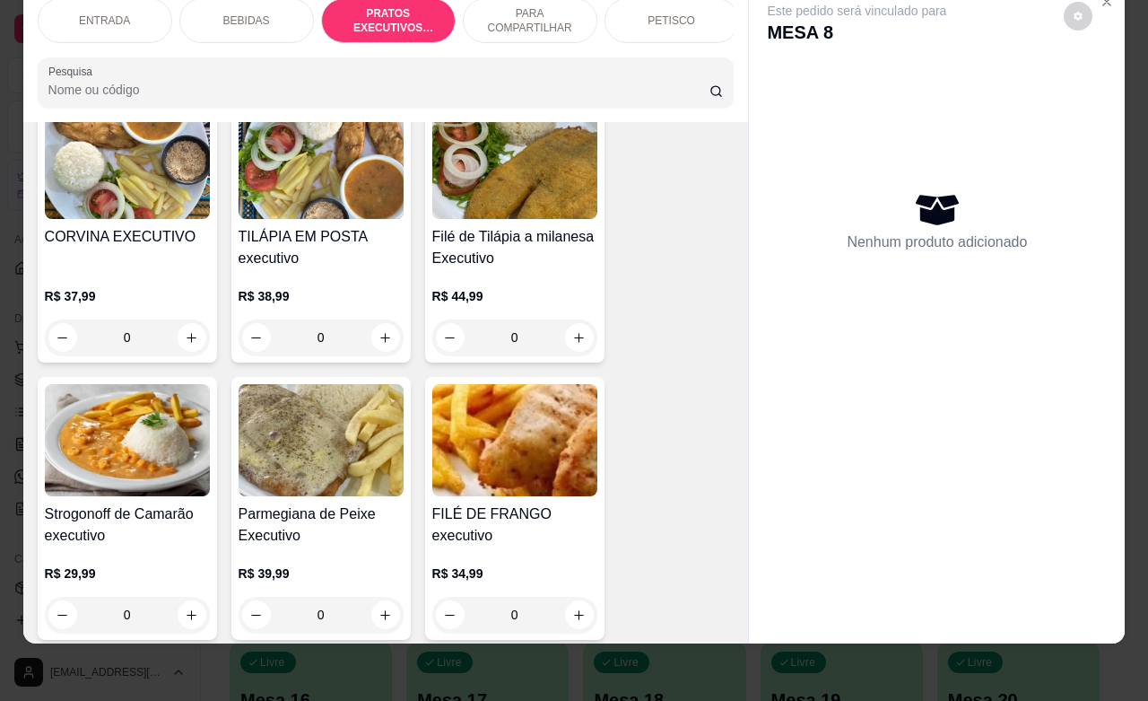
scroll to position [2923, 0]
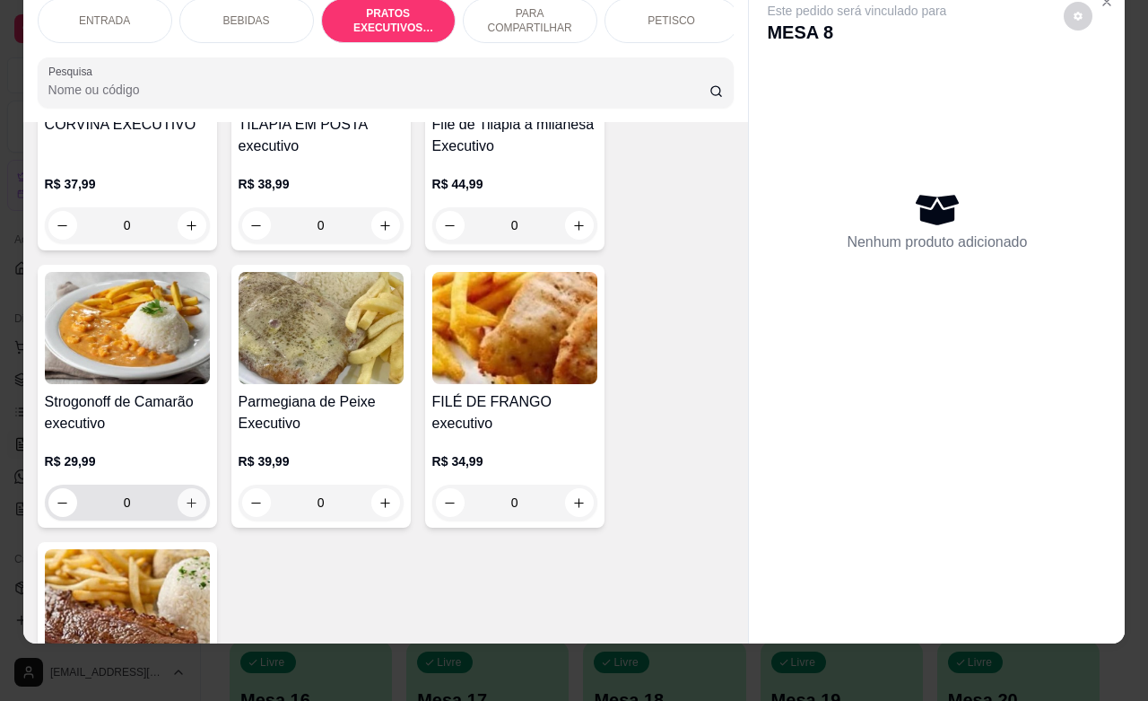
click at [185, 507] on icon "increase-product-quantity" at bounding box center [191, 502] width 13 height 13
type input "1"
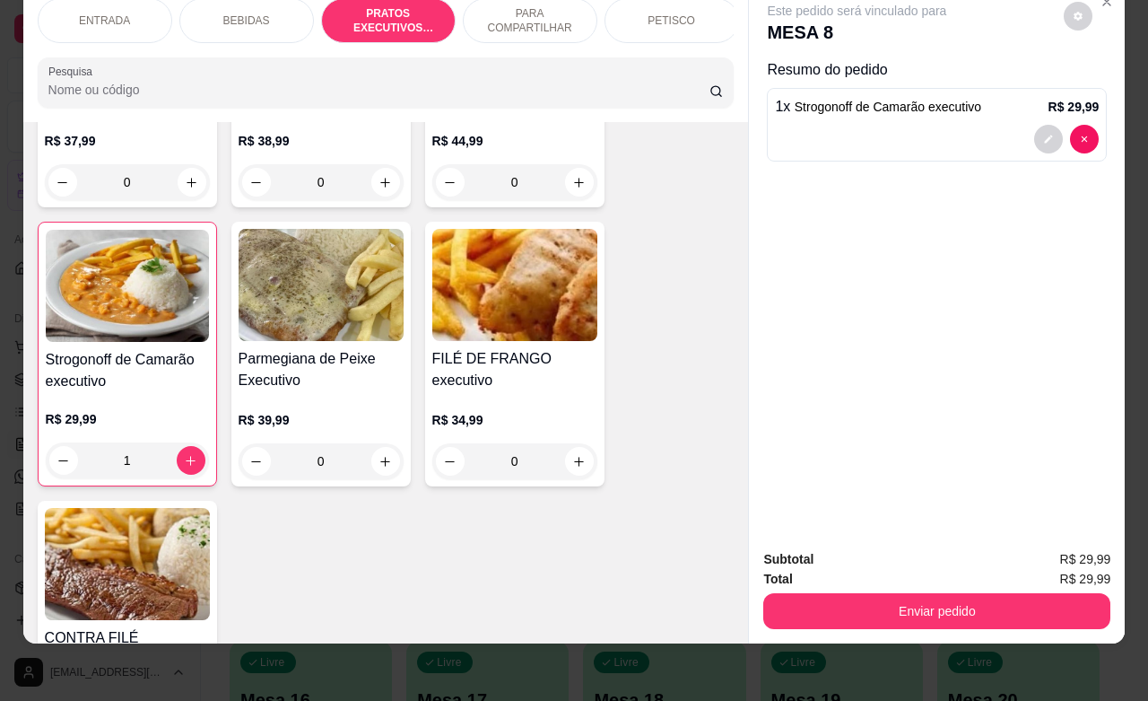
scroll to position [3148, 0]
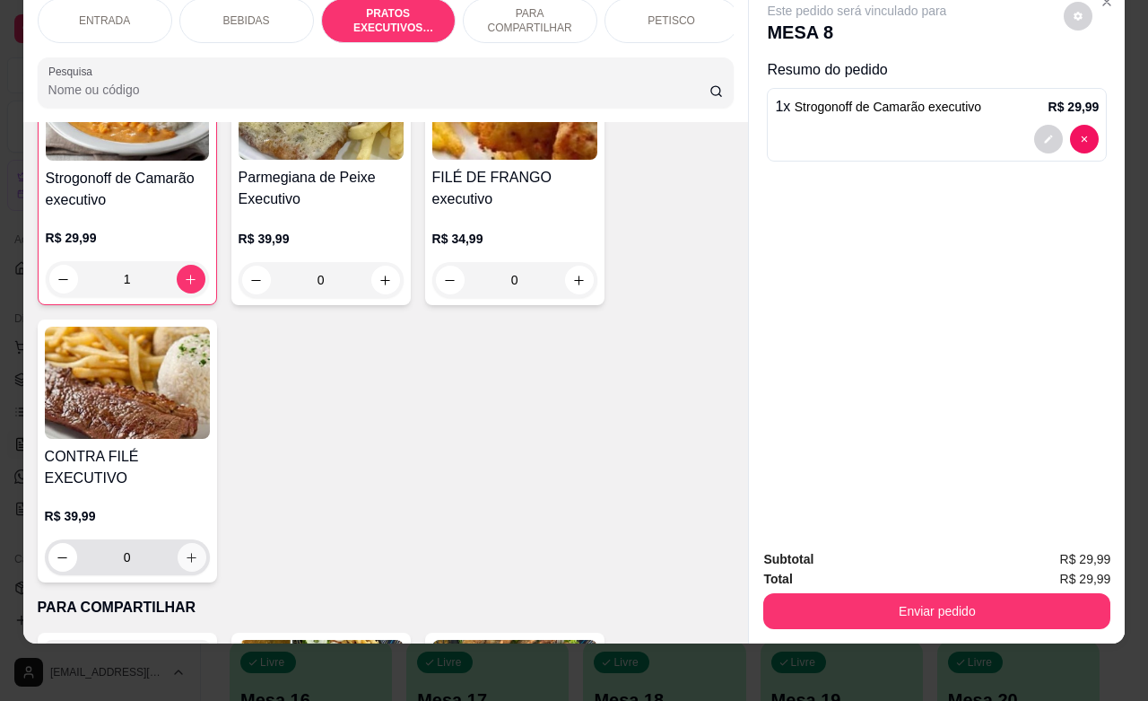
click at [178, 543] on button "increase-product-quantity" at bounding box center [192, 557] width 29 height 29
type input "1"
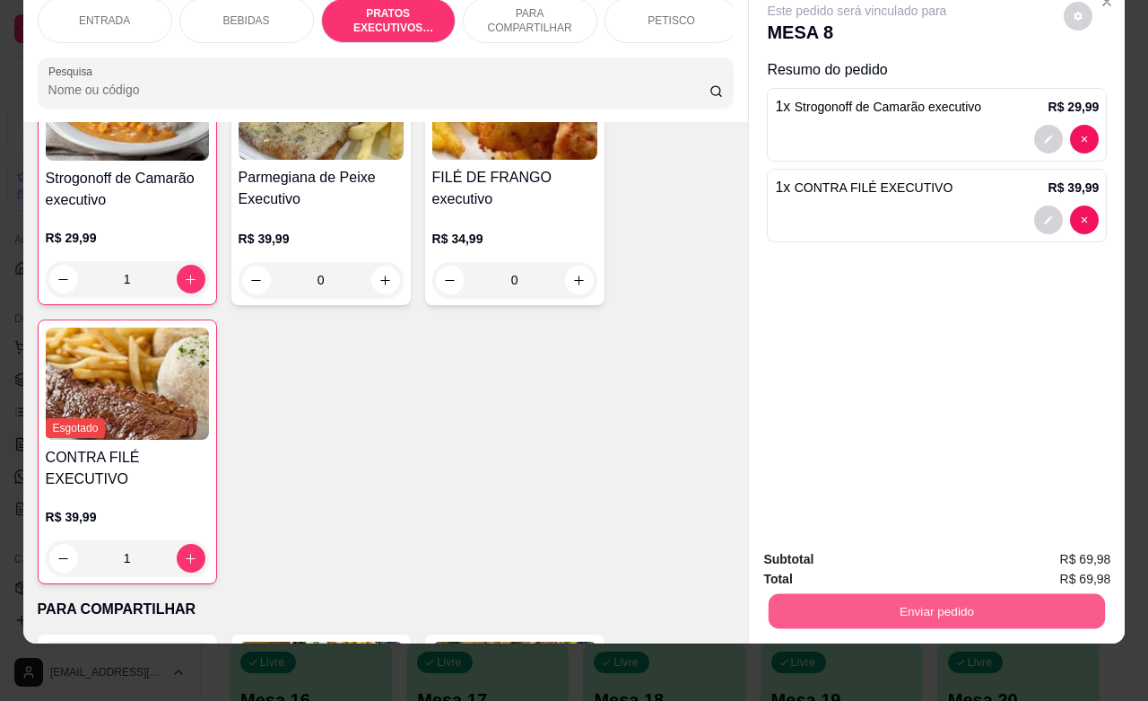
click at [858, 593] on button "Enviar pedido" at bounding box center [937, 610] width 336 height 35
click at [1079, 552] on button "Enviar pedido" at bounding box center [1061, 548] width 101 height 34
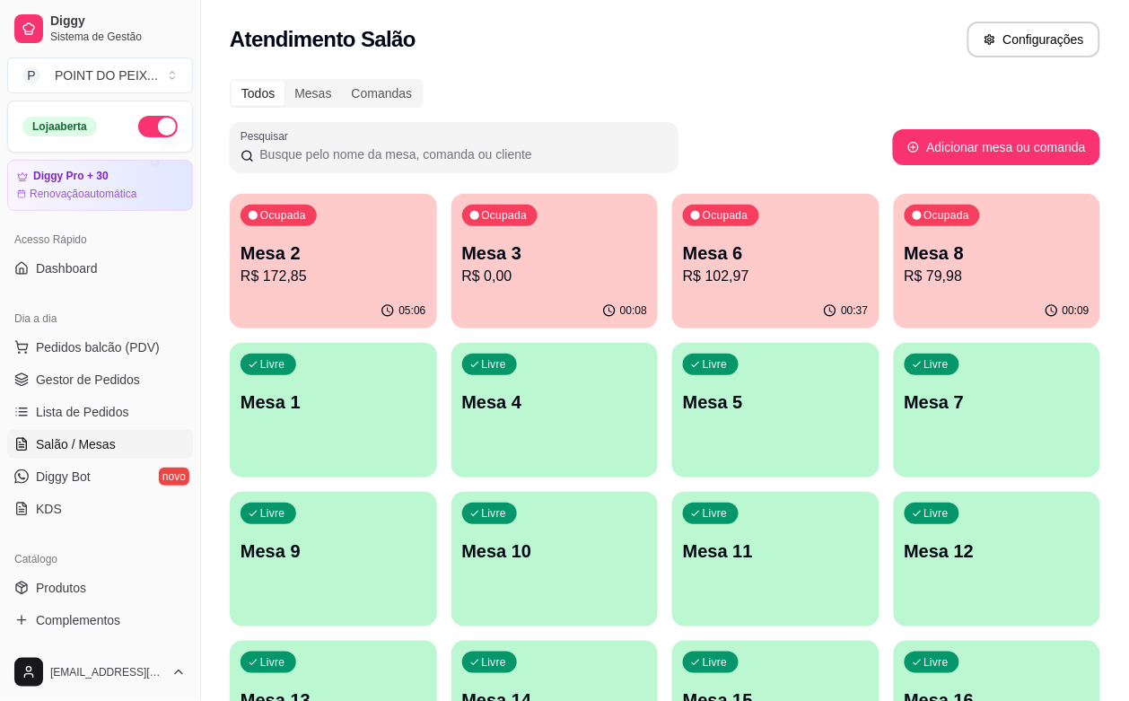
click at [333, 292] on div "Ocupada Mesa 2 R$ 172,85" at bounding box center [333, 244] width 207 height 100
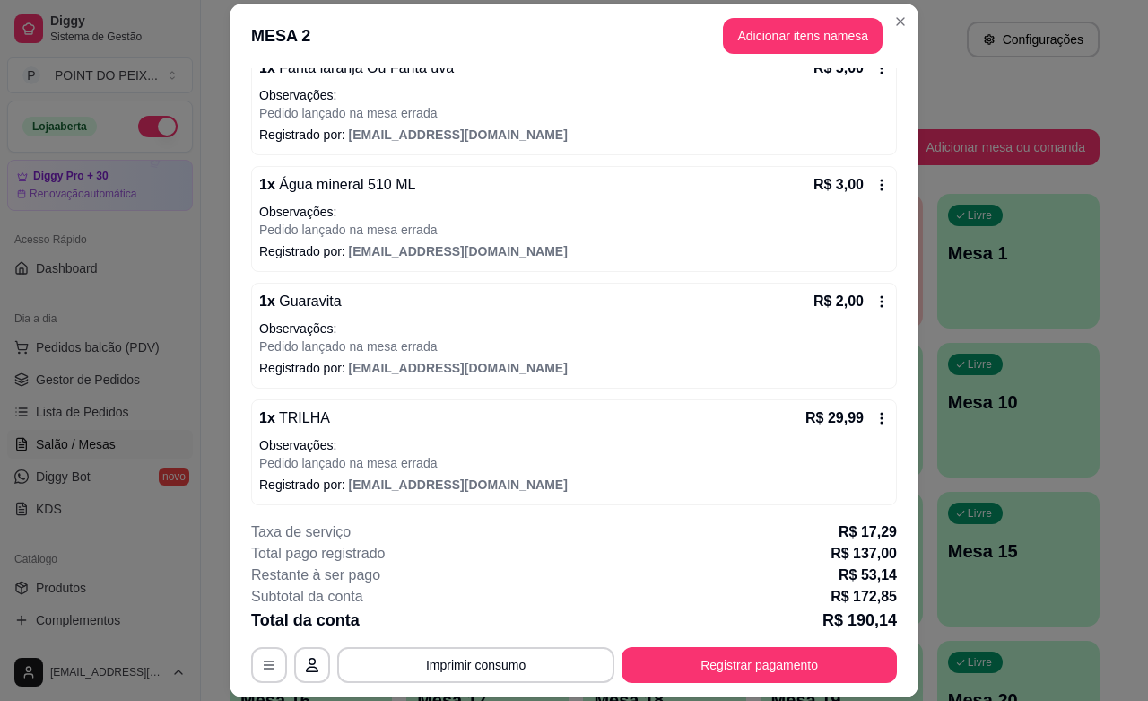
scroll to position [785, 0]
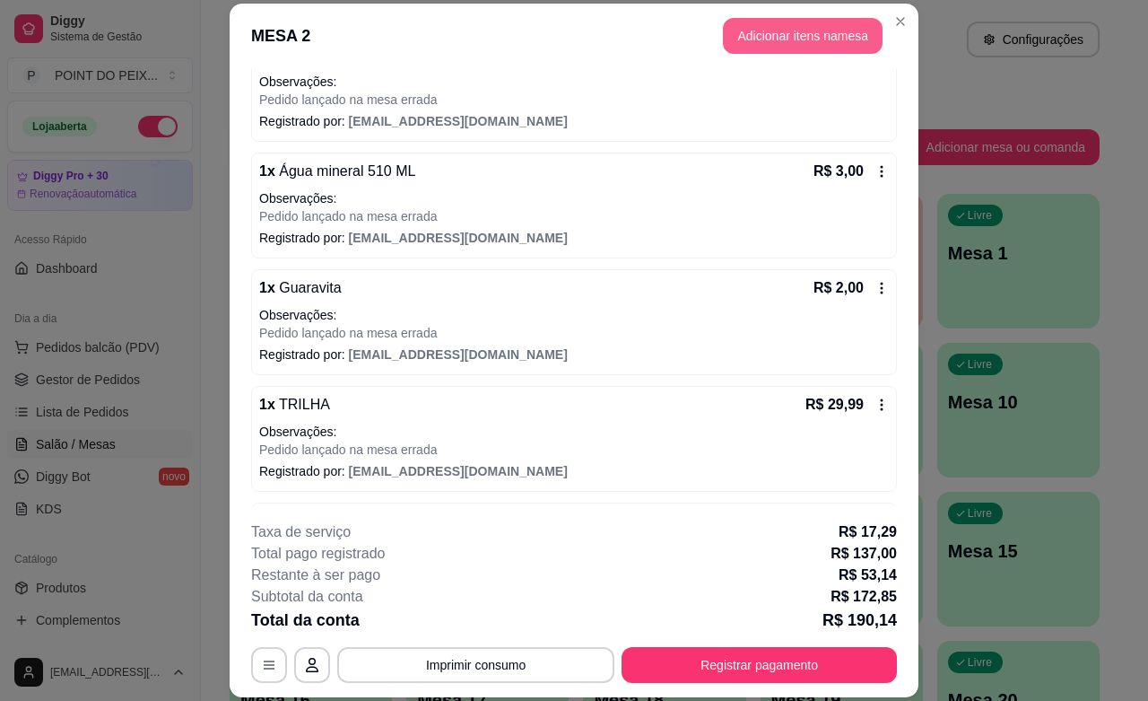
click at [794, 38] on button "Adicionar itens na mesa" at bounding box center [803, 36] width 160 height 36
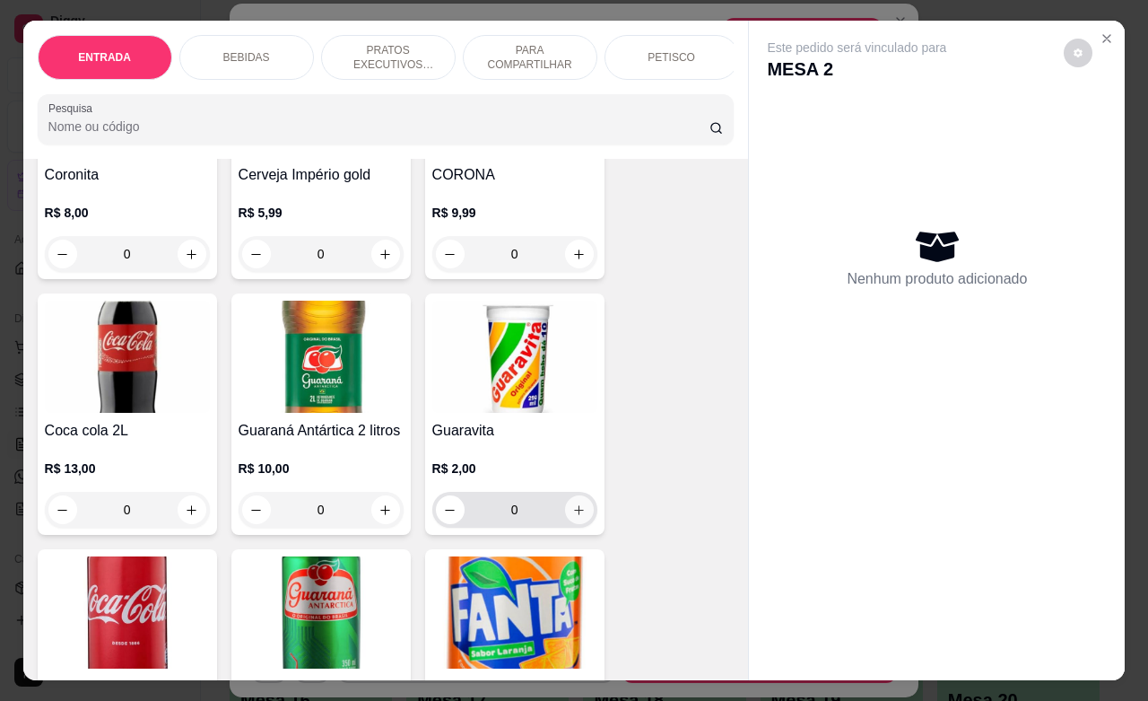
click at [574, 515] on icon "increase-product-quantity" at bounding box center [579, 510] width 10 height 10
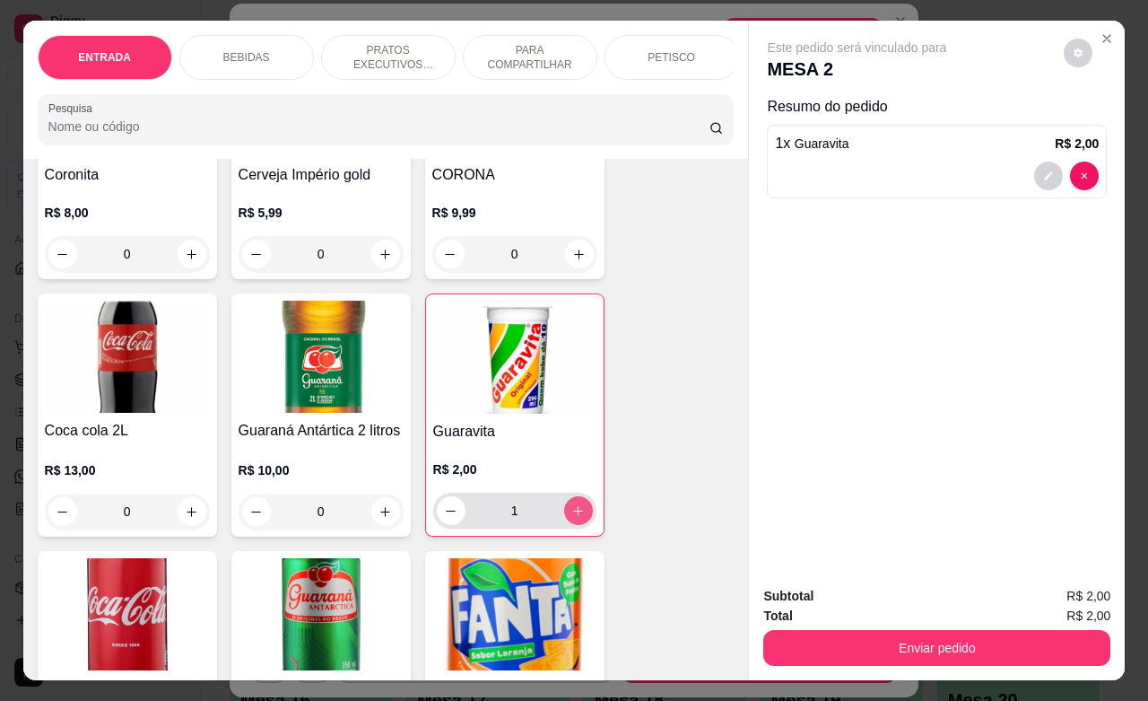
type input "1"
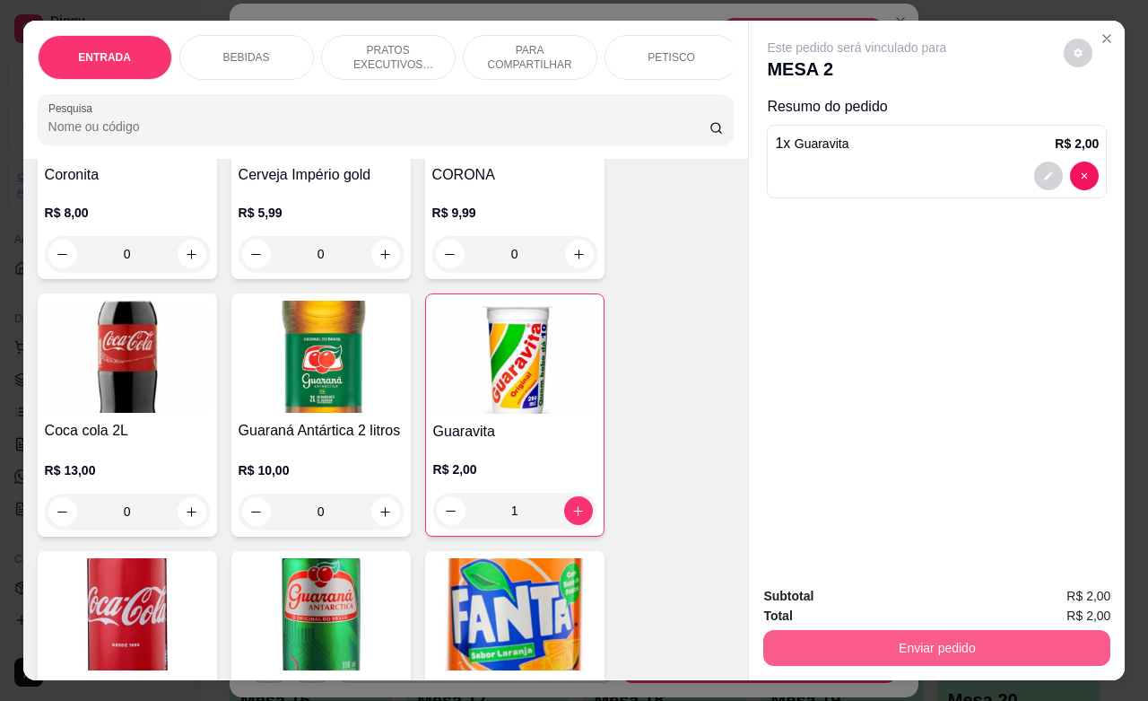
click at [916, 643] on button "Enviar pedido" at bounding box center [937, 648] width 347 height 36
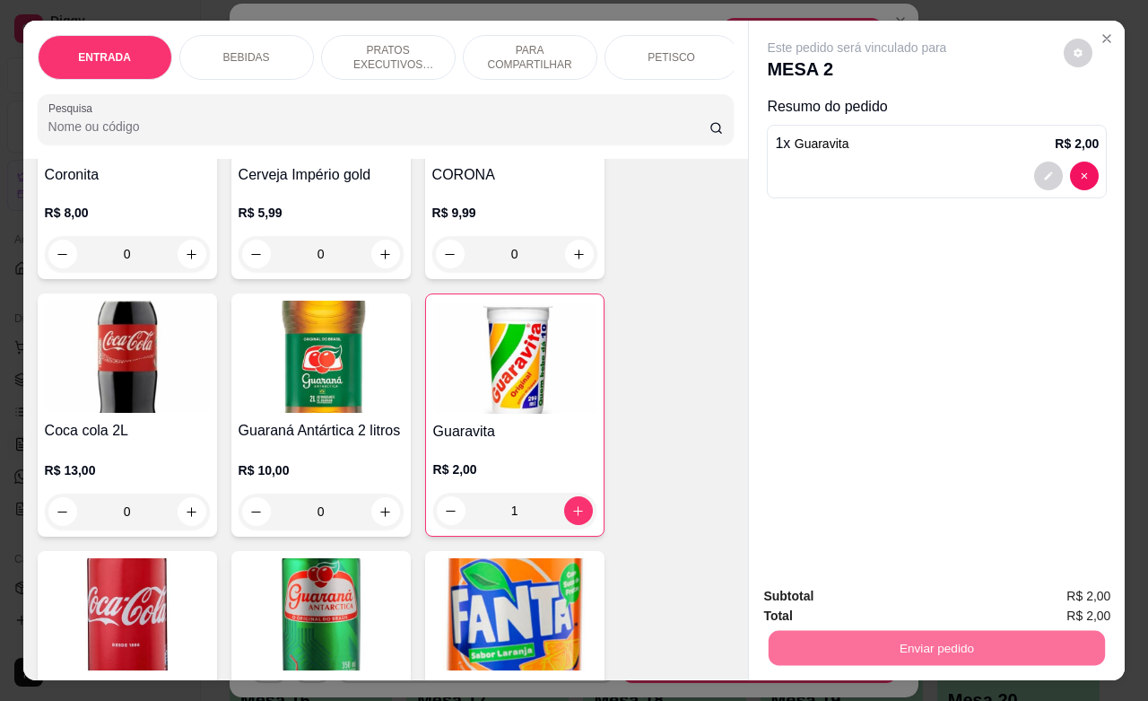
click at [1045, 598] on button "Enviar pedido" at bounding box center [1062, 593] width 99 height 33
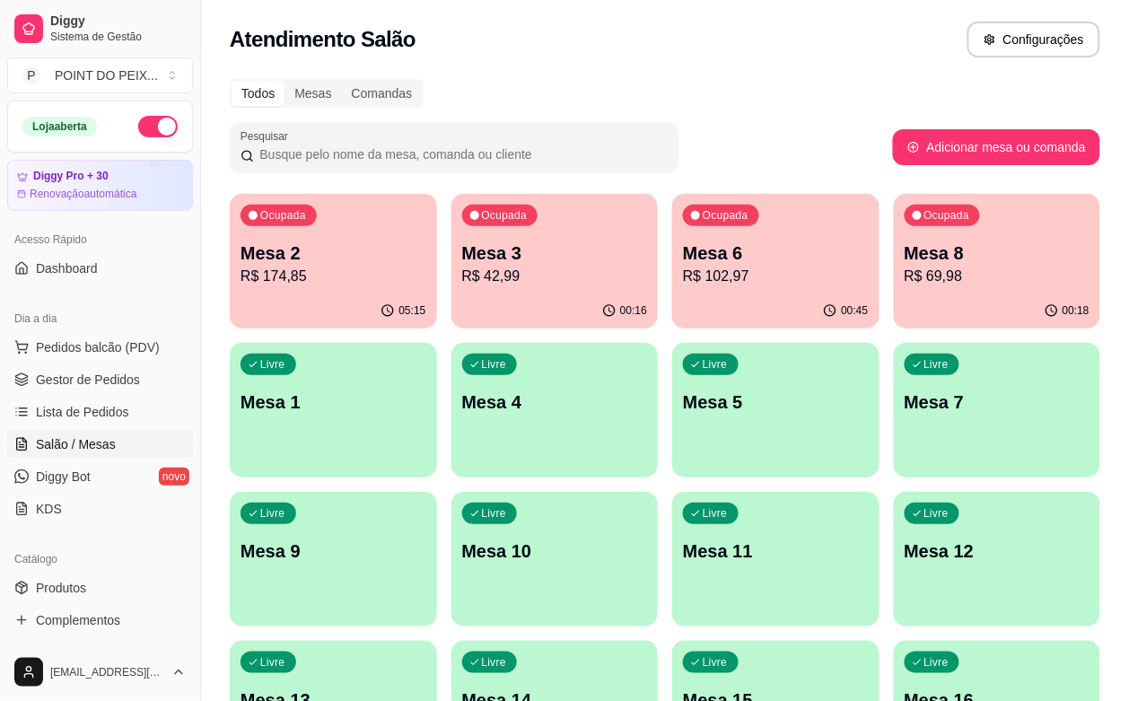
click at [526, 280] on p "R$ 42,99" at bounding box center [555, 277] width 186 height 22
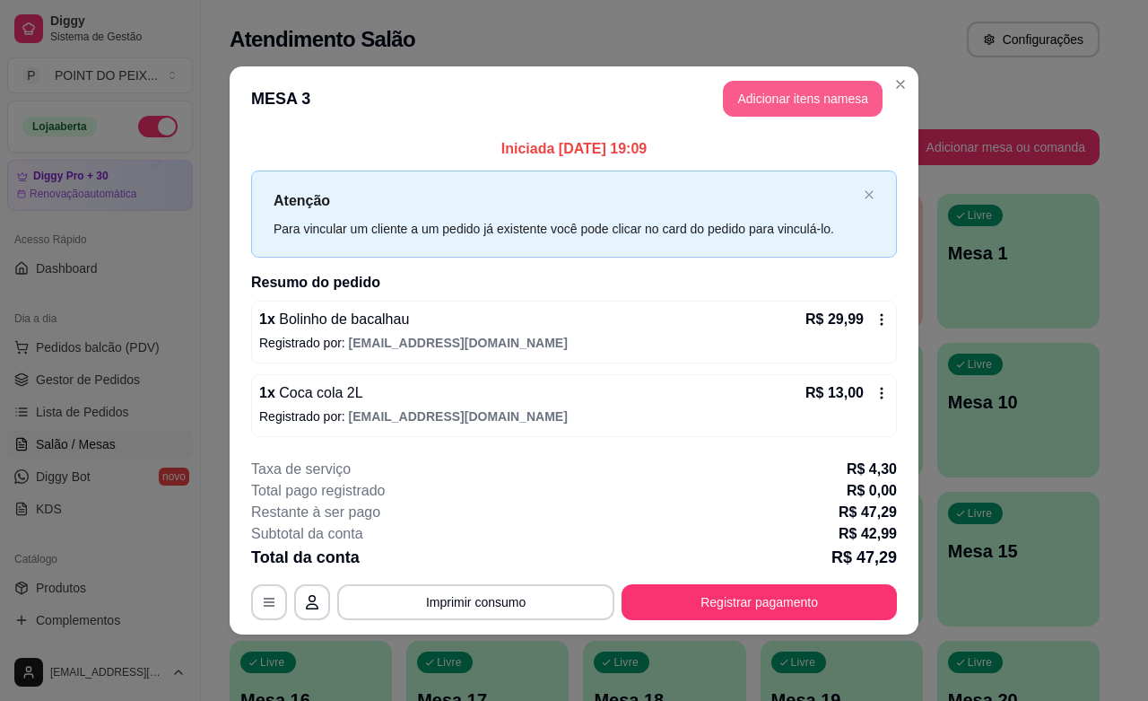
click at [790, 100] on button "Adicionar itens na mesa" at bounding box center [803, 99] width 160 height 36
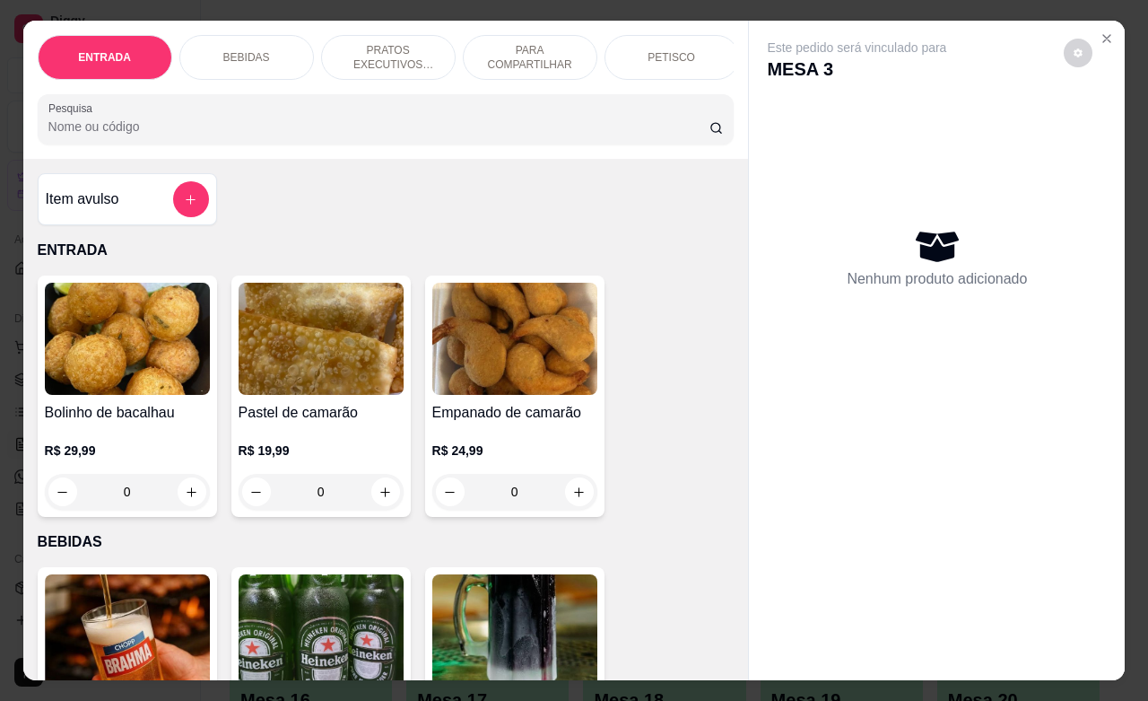
click at [664, 50] on p "PETISCO" at bounding box center [672, 57] width 48 height 14
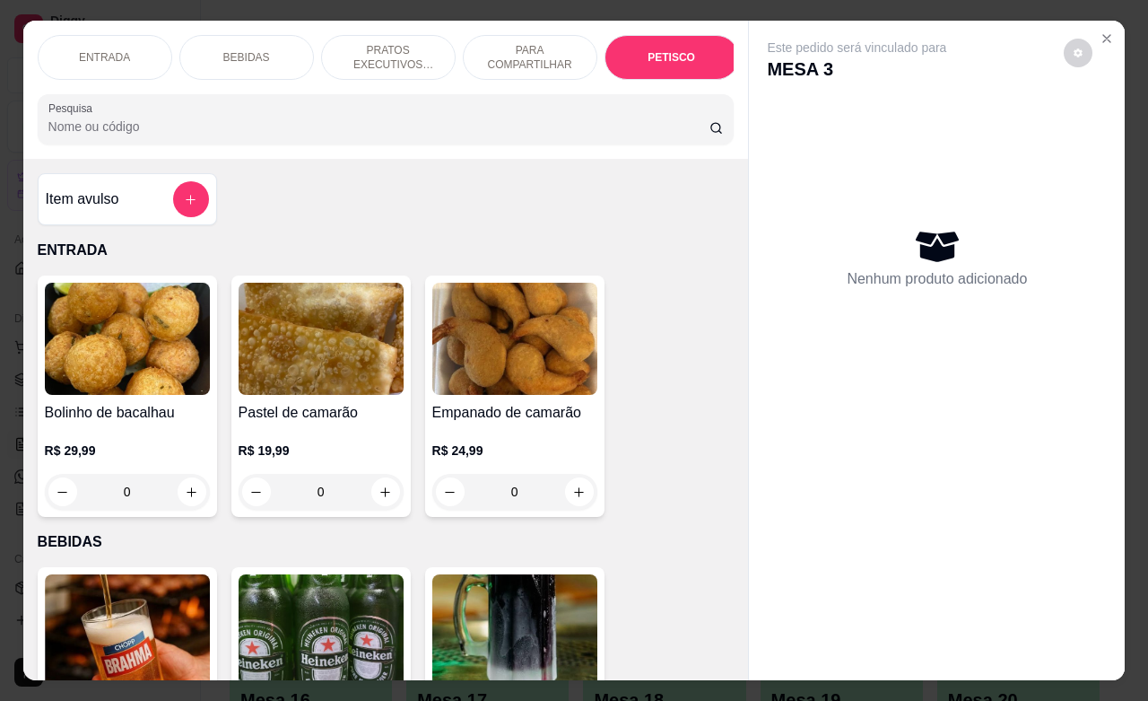
scroll to position [4188, 0]
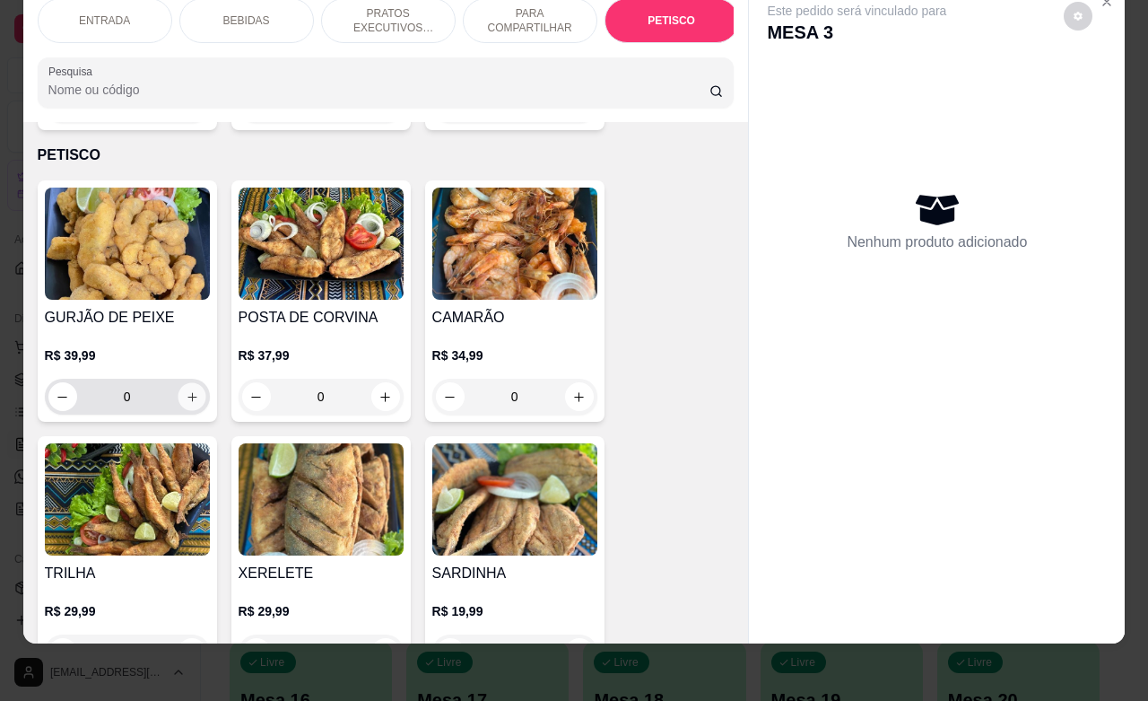
click at [185, 390] on icon "increase-product-quantity" at bounding box center [191, 396] width 13 height 13
type input "1"
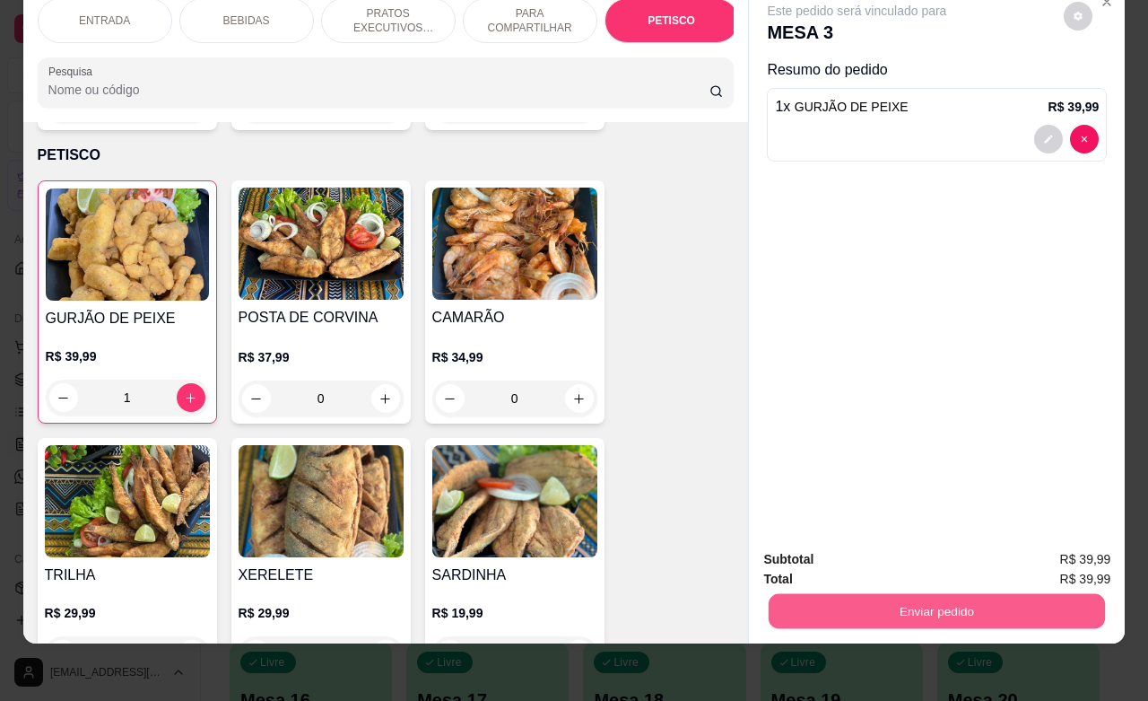
click at [862, 593] on button "Enviar pedido" at bounding box center [937, 610] width 336 height 35
click at [1083, 541] on button "Enviar pedido" at bounding box center [1061, 548] width 101 height 34
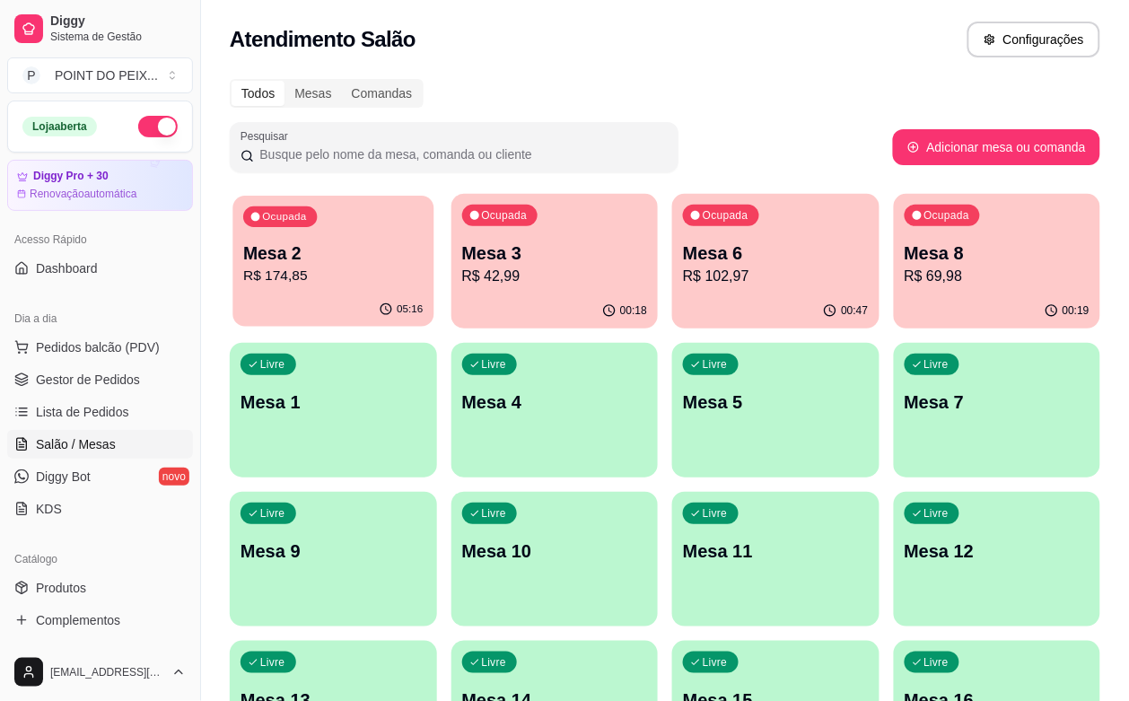
click at [330, 293] on div "05:16" at bounding box center [332, 309] width 201 height 34
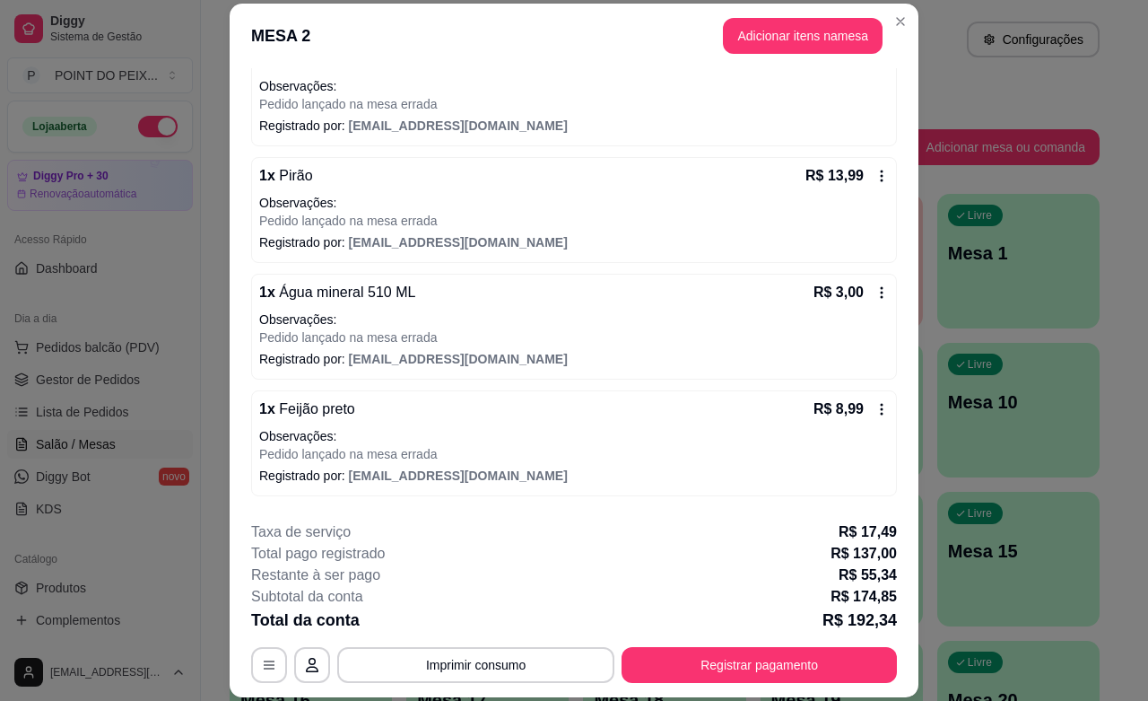
scroll to position [336, 0]
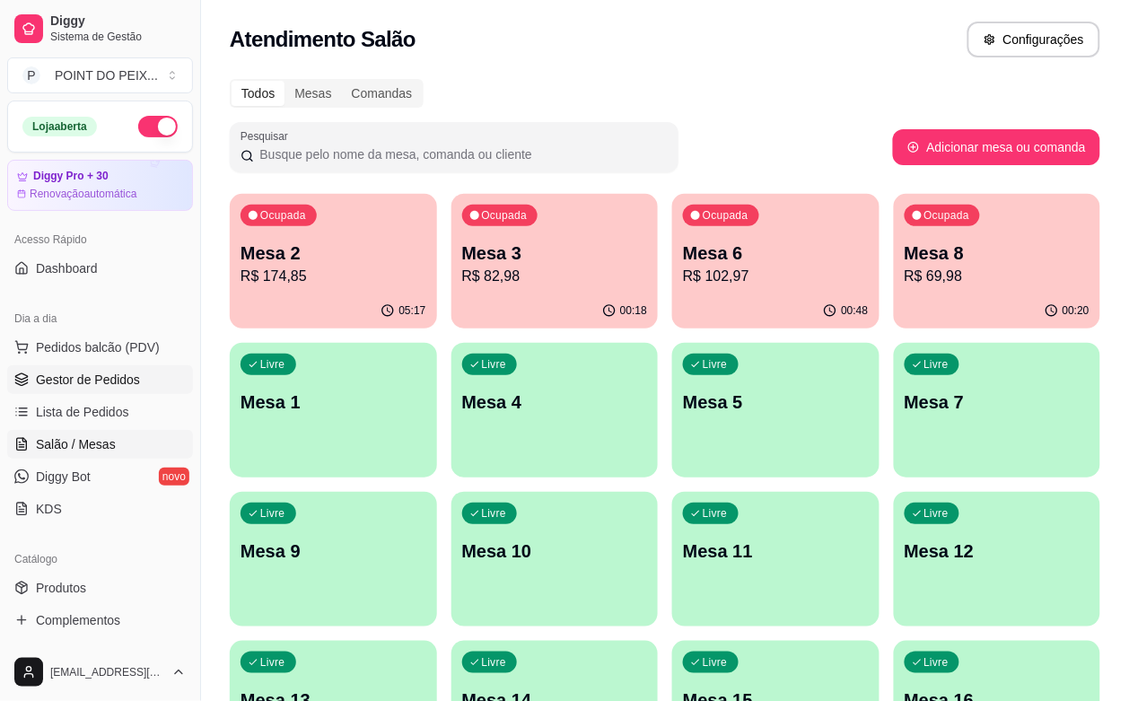
click at [88, 379] on span "Gestor de Pedidos" at bounding box center [88, 380] width 104 height 18
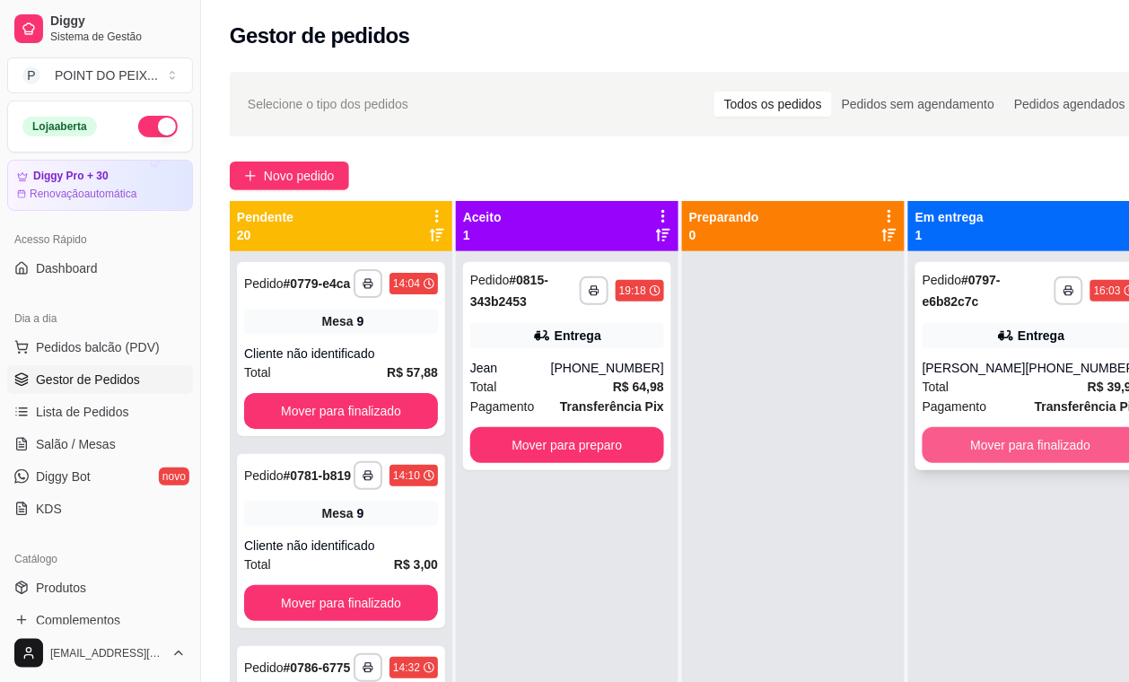
click at [1045, 449] on button "Mover para finalizado" at bounding box center [1030, 445] width 216 height 36
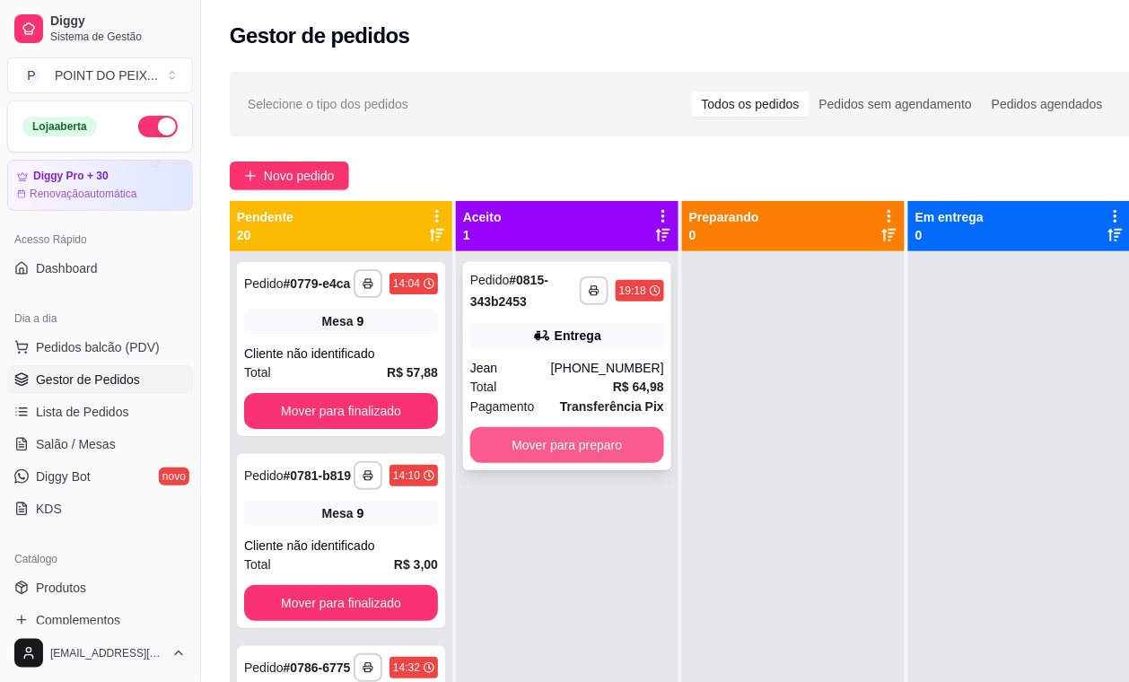
click at [549, 444] on button "Mover para preparo" at bounding box center [567, 445] width 194 height 36
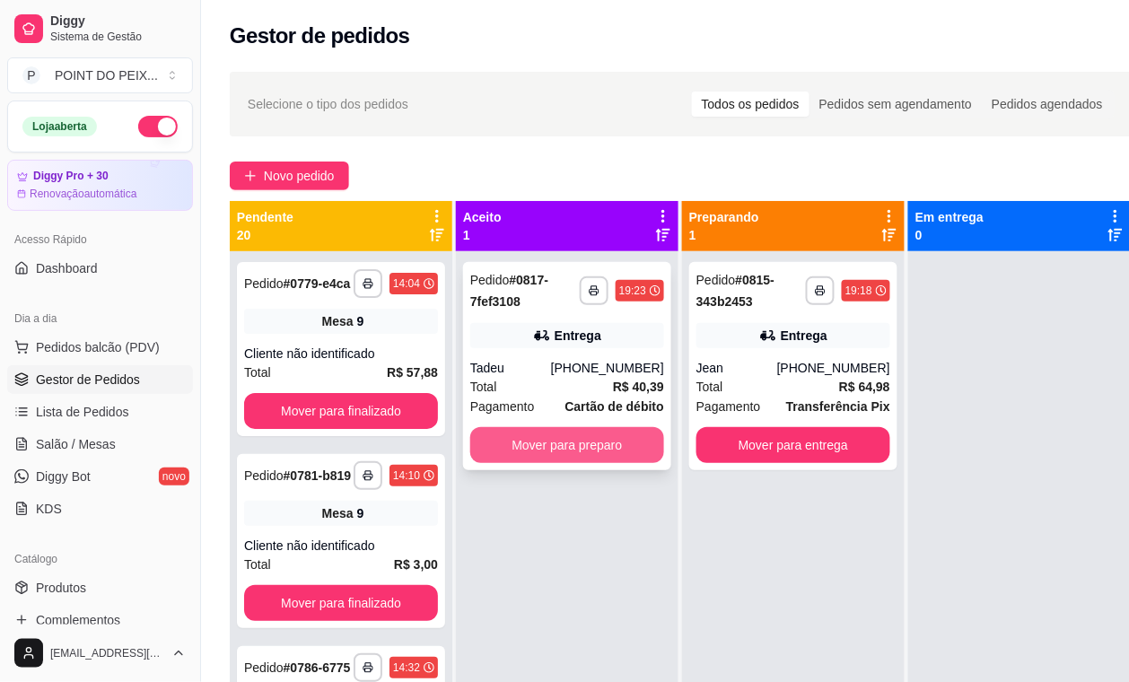
click at [599, 445] on button "Mover para preparo" at bounding box center [567, 445] width 194 height 36
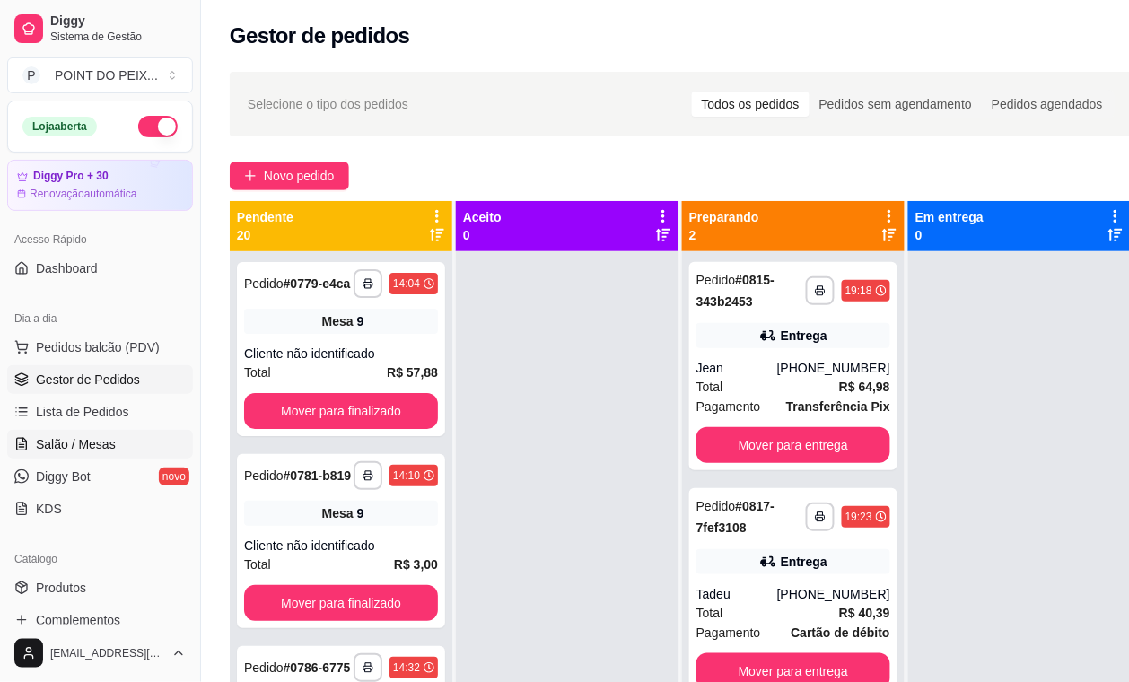
click at [86, 454] on link "Salão / Mesas" at bounding box center [100, 444] width 186 height 29
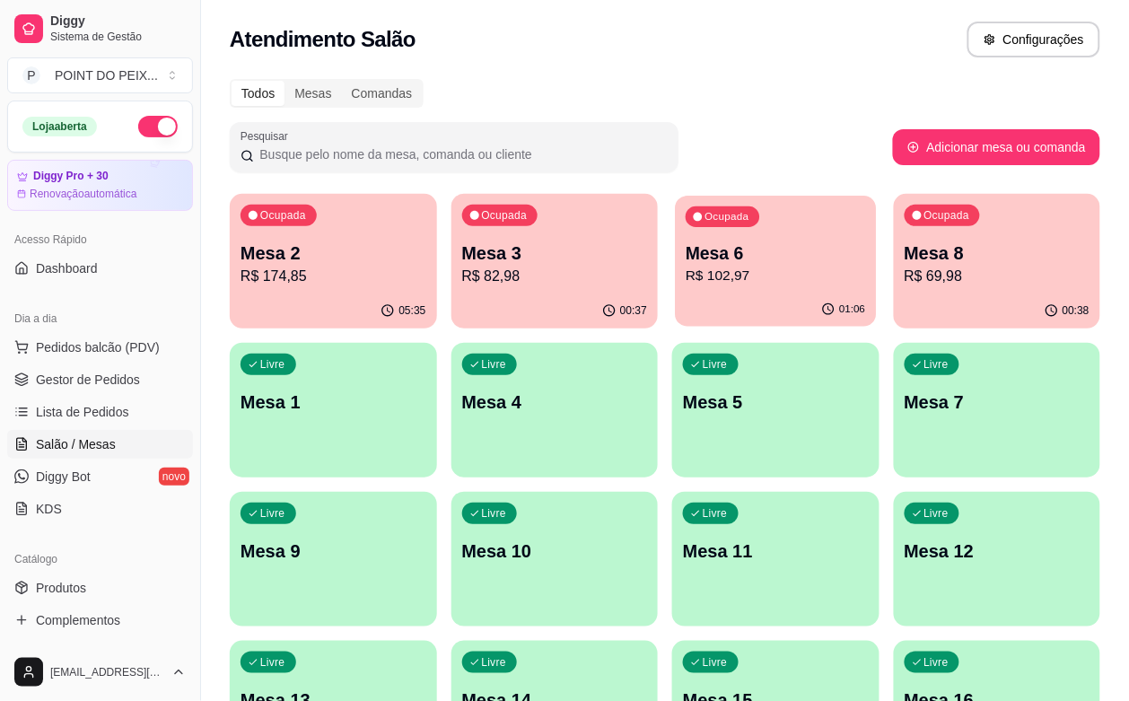
click at [685, 274] on p "R$ 102,97" at bounding box center [774, 276] width 179 height 21
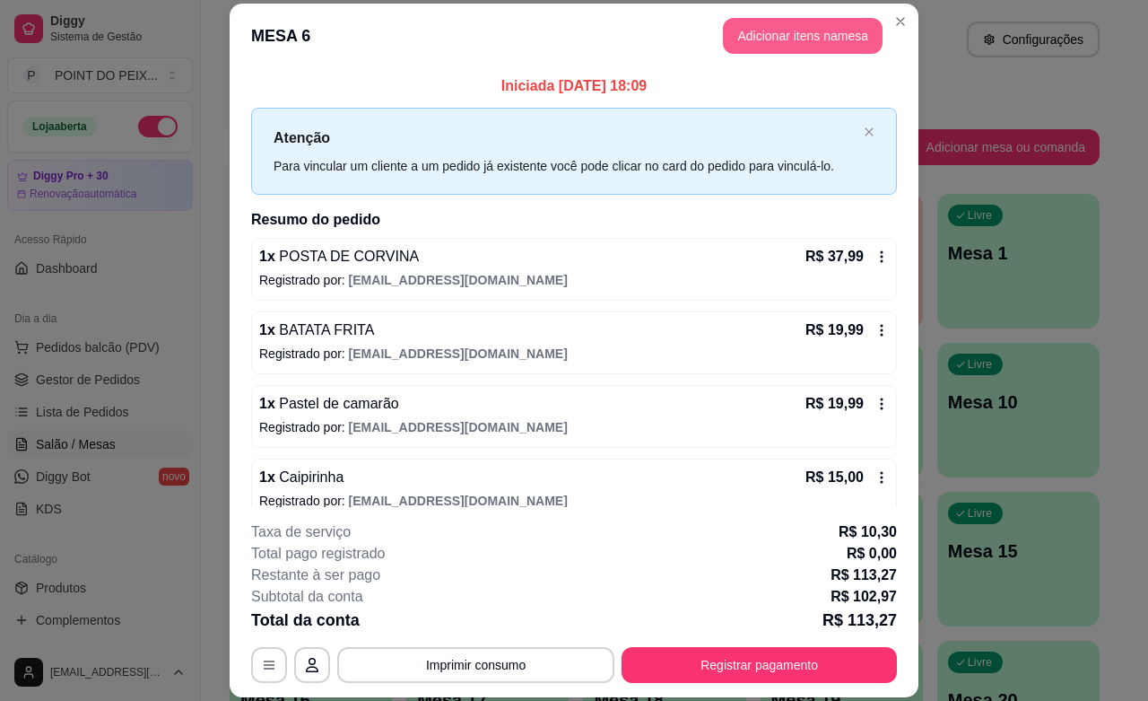
click at [812, 41] on button "Adicionar itens na mesa" at bounding box center [803, 36] width 160 height 36
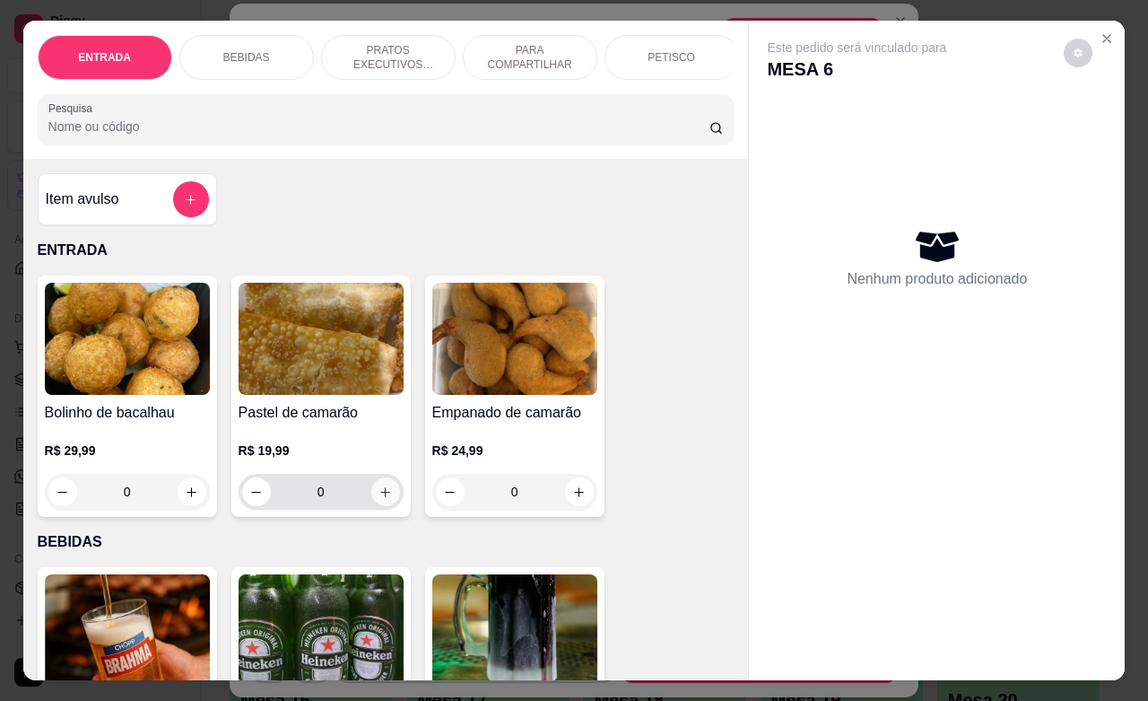
click at [379, 498] on icon "increase-product-quantity" at bounding box center [385, 491] width 13 height 13
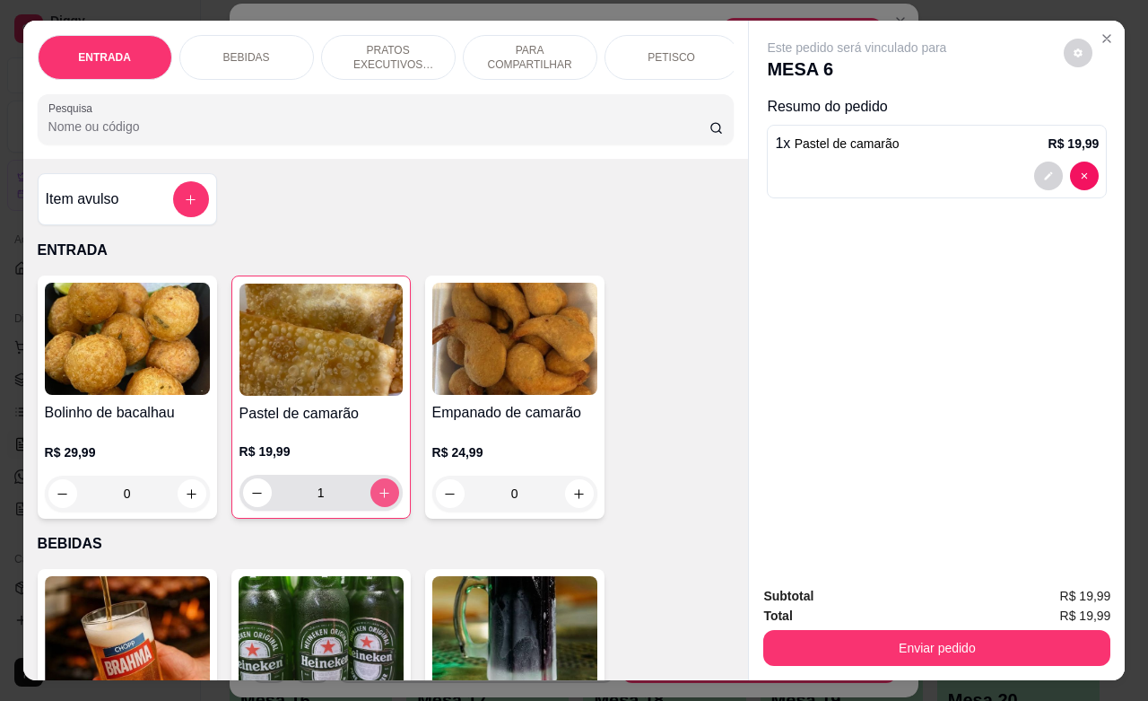
type input "1"
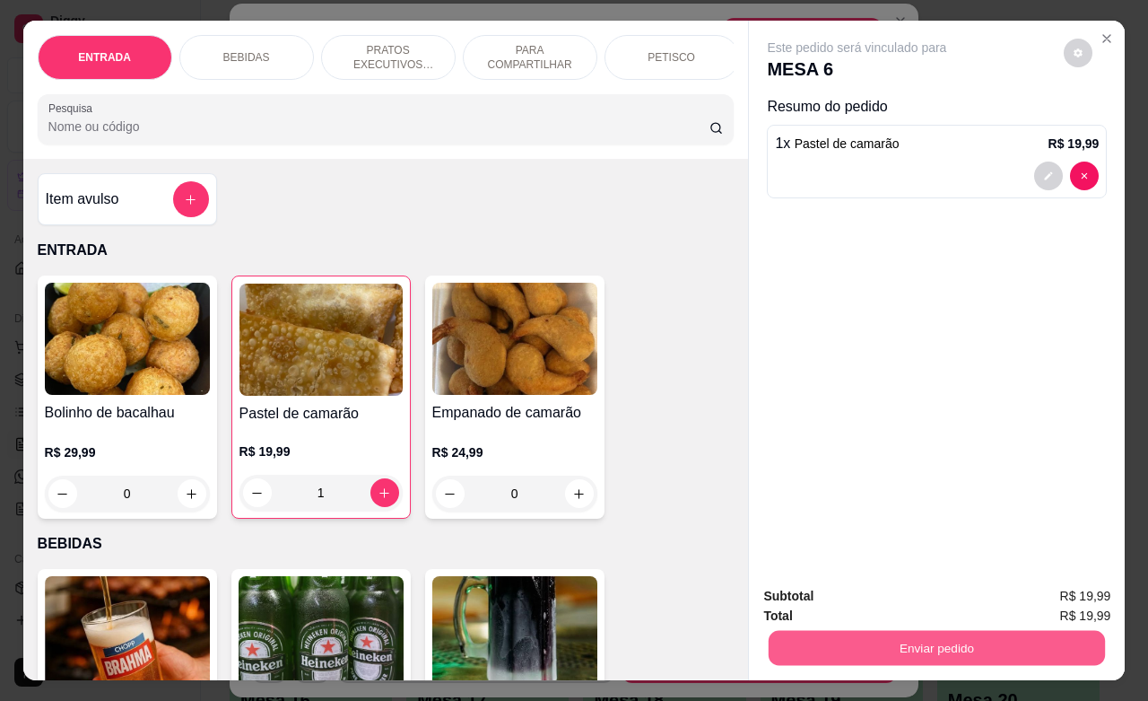
click at [894, 630] on button "Enviar pedido" at bounding box center [937, 647] width 336 height 35
click at [1043, 583] on button "Enviar pedido" at bounding box center [1061, 594] width 101 height 34
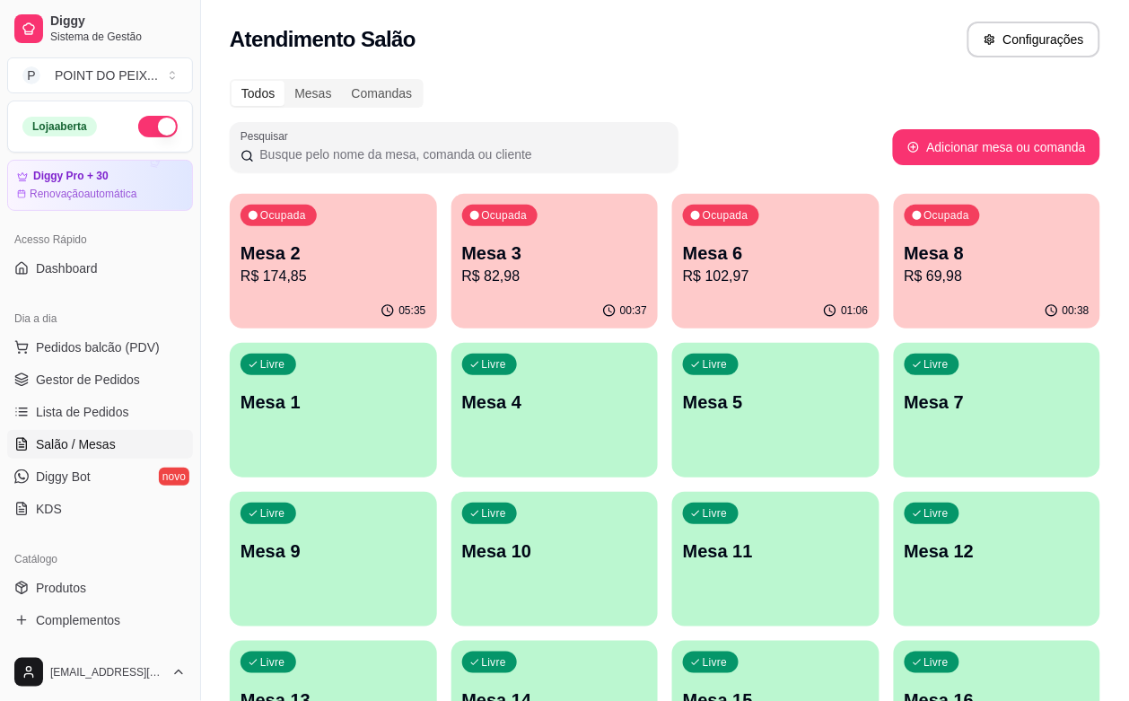
click at [894, 292] on div "Ocupada Mesa 8 R$ 69,98" at bounding box center [997, 244] width 207 height 100
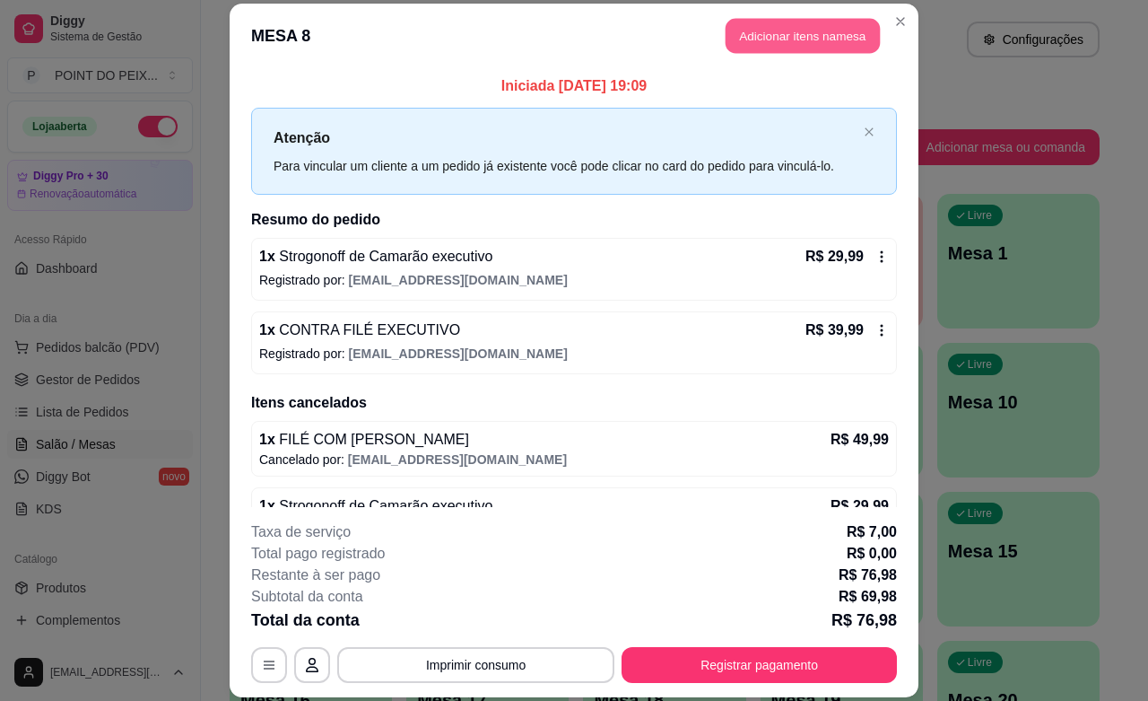
click at [818, 27] on button "Adicionar itens na mesa" at bounding box center [803, 36] width 154 height 35
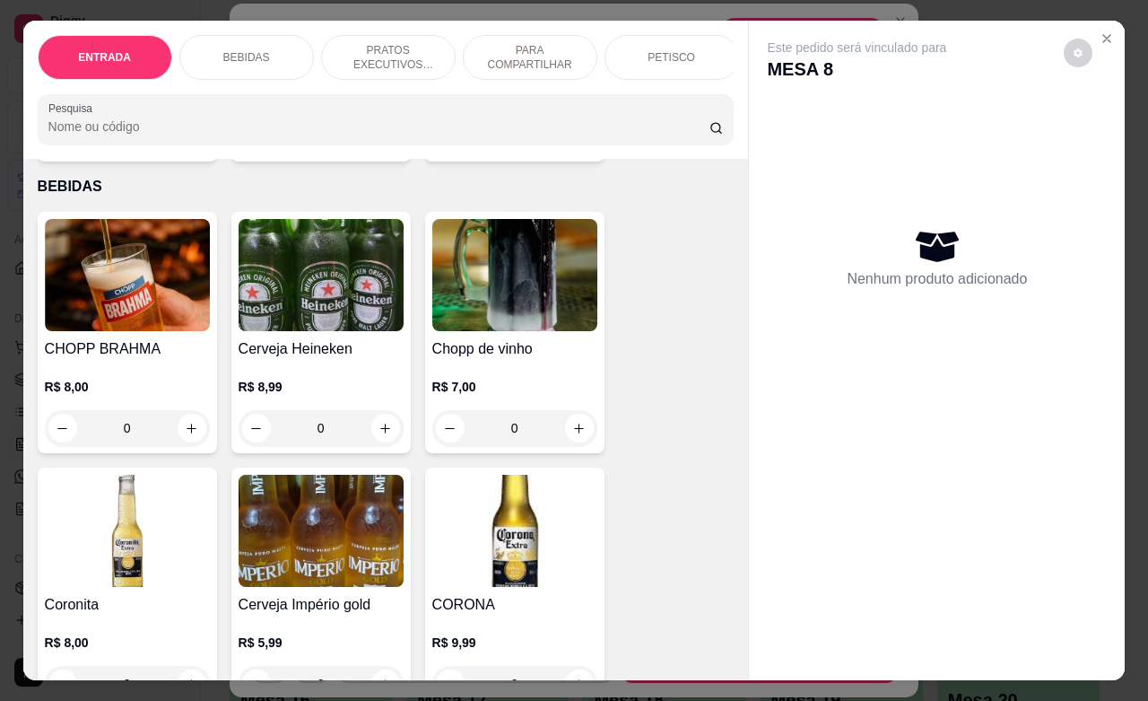
scroll to position [449, 0]
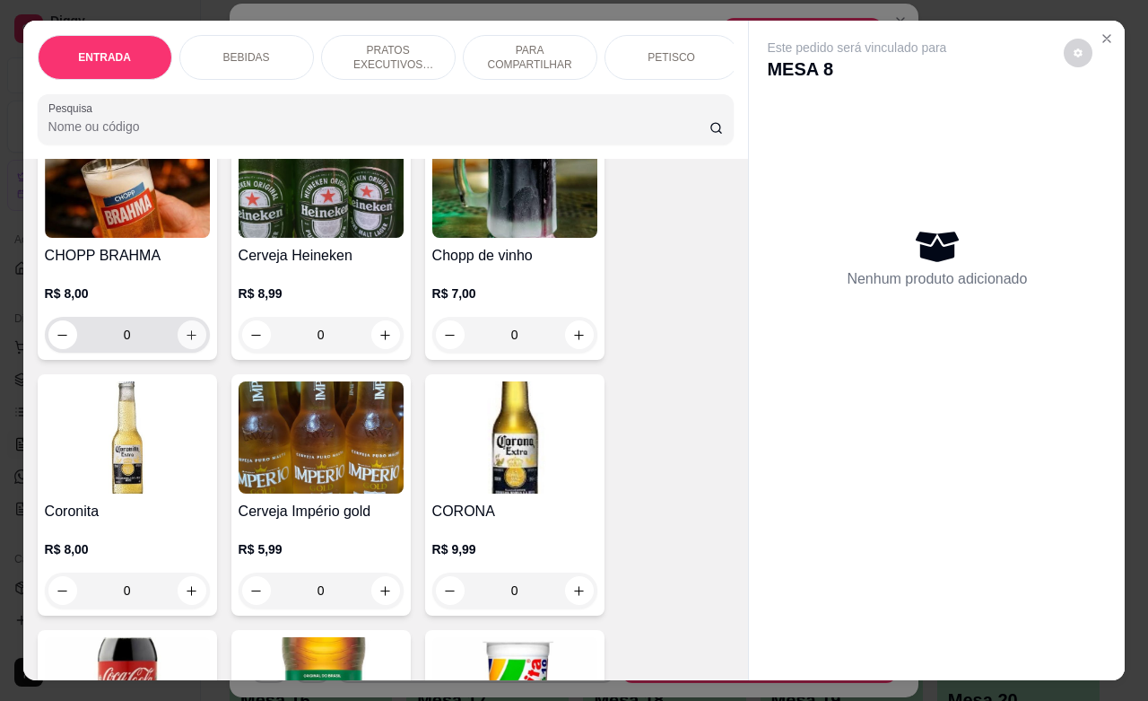
click at [185, 342] on icon "increase-product-quantity" at bounding box center [191, 334] width 13 height 13
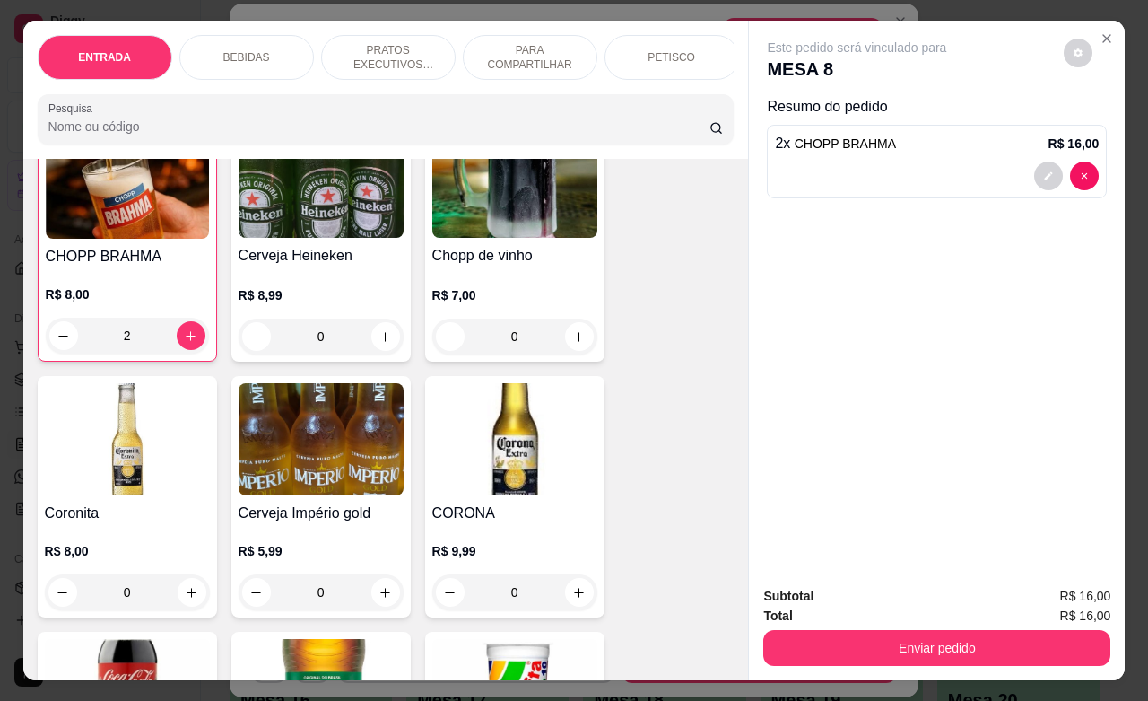
type input "2"
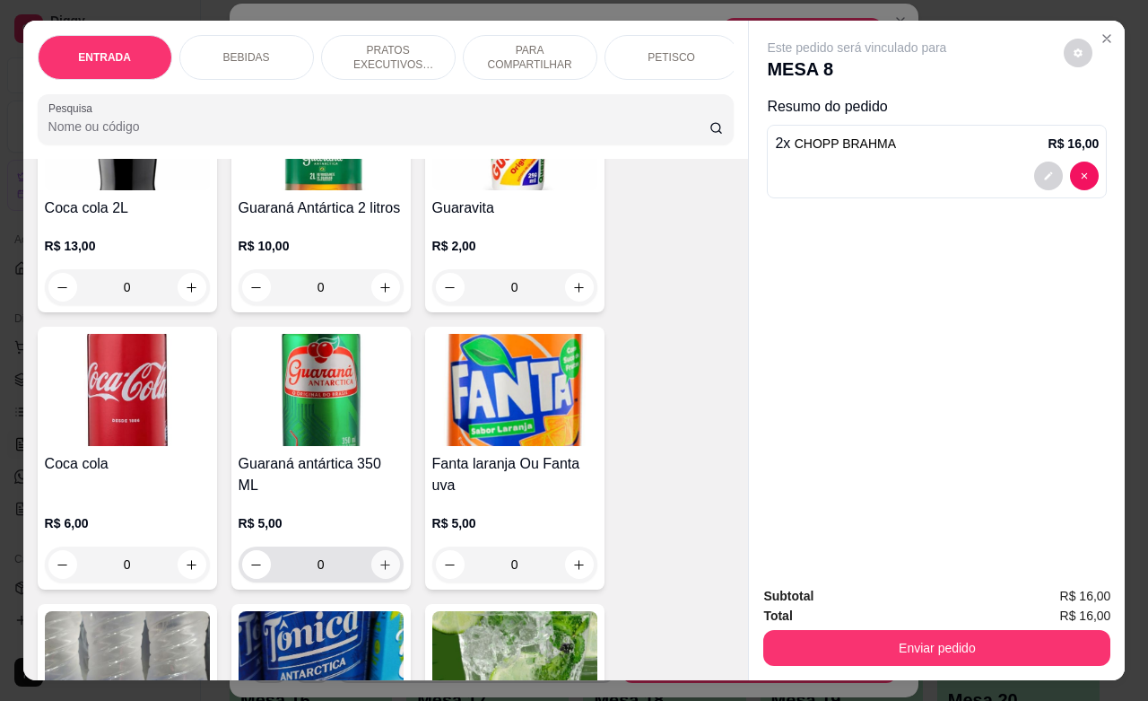
scroll to position [1010, 0]
click at [379, 571] on icon "increase-product-quantity" at bounding box center [385, 563] width 13 height 13
click at [381, 568] on icon "increase-product-quantity" at bounding box center [385, 563] width 9 height 9
type input "2"
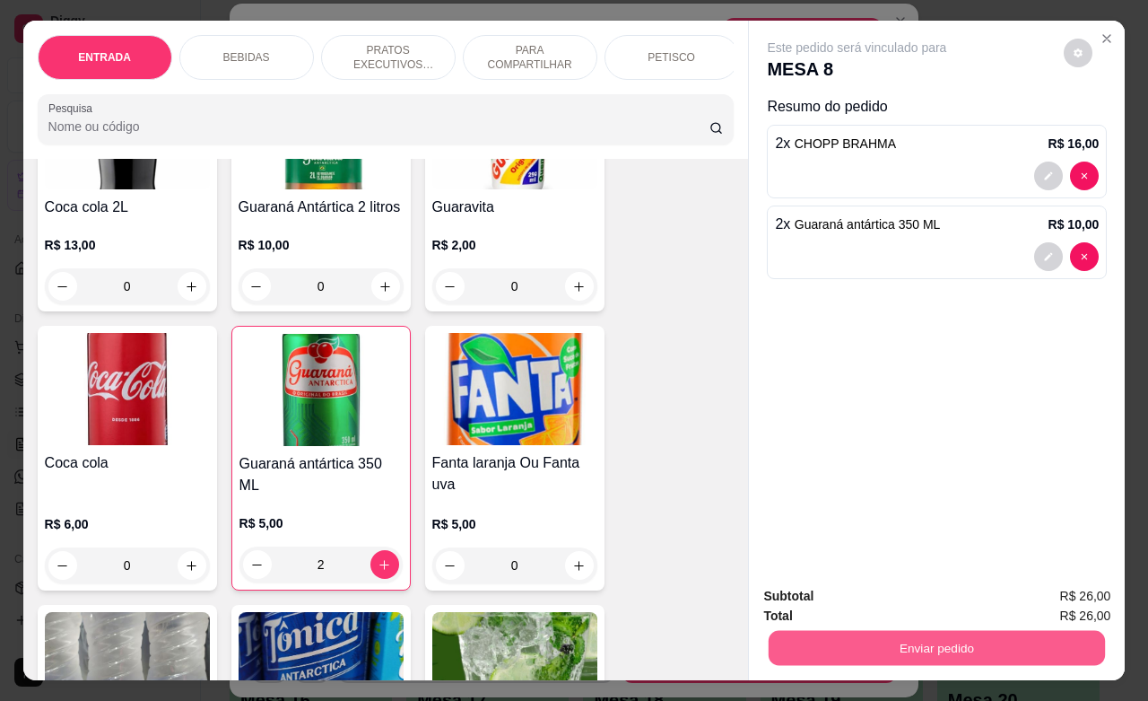
click at [933, 630] on button "Enviar pedido" at bounding box center [937, 647] width 336 height 35
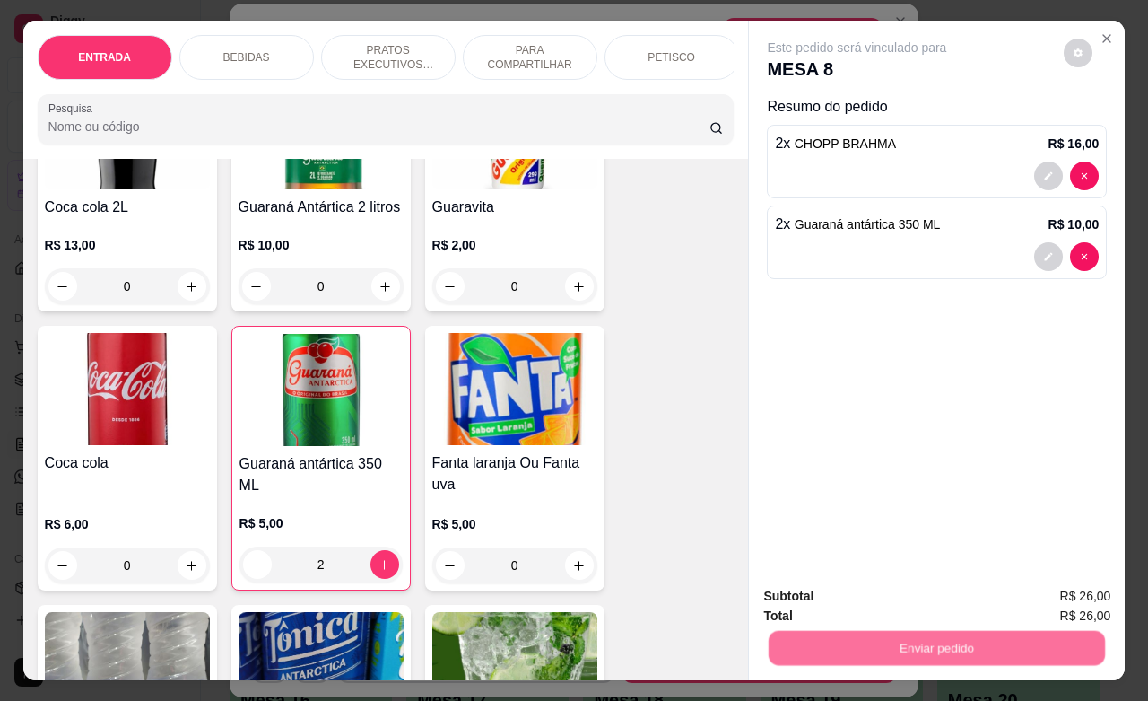
click at [1043, 586] on button "Enviar pedido" at bounding box center [1061, 594] width 101 height 34
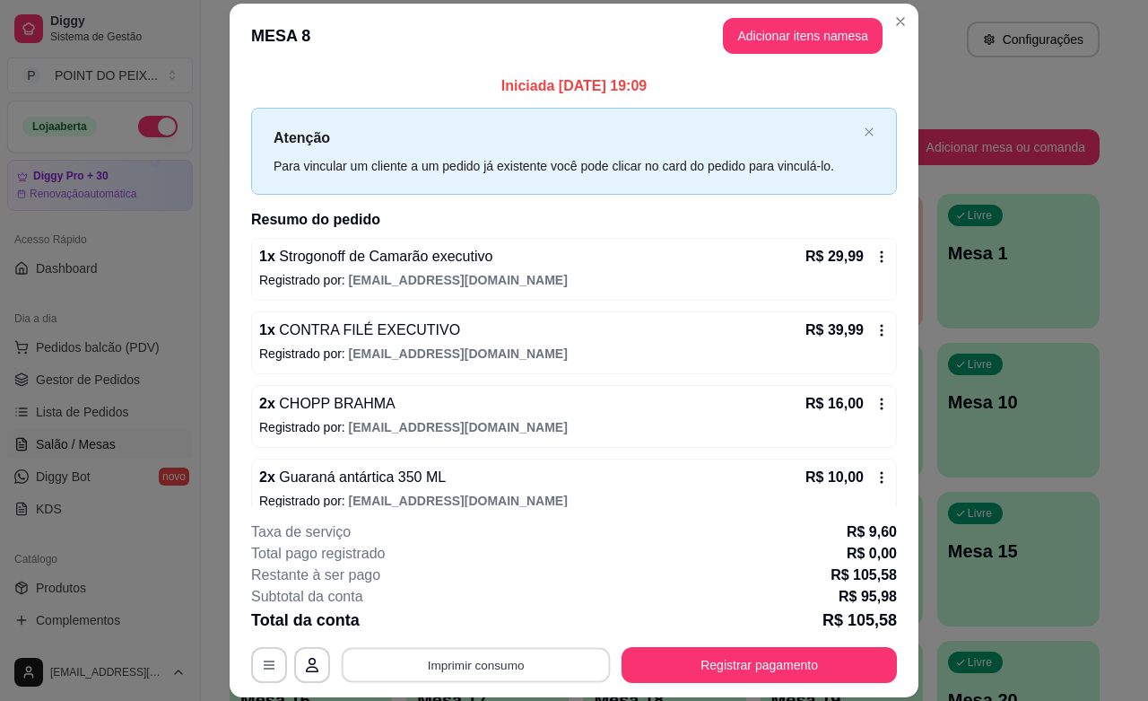
click at [531, 665] on button "Imprimir consumo" at bounding box center [476, 665] width 269 height 35
click at [489, 620] on button "IMPRESSORA" at bounding box center [472, 623] width 130 height 29
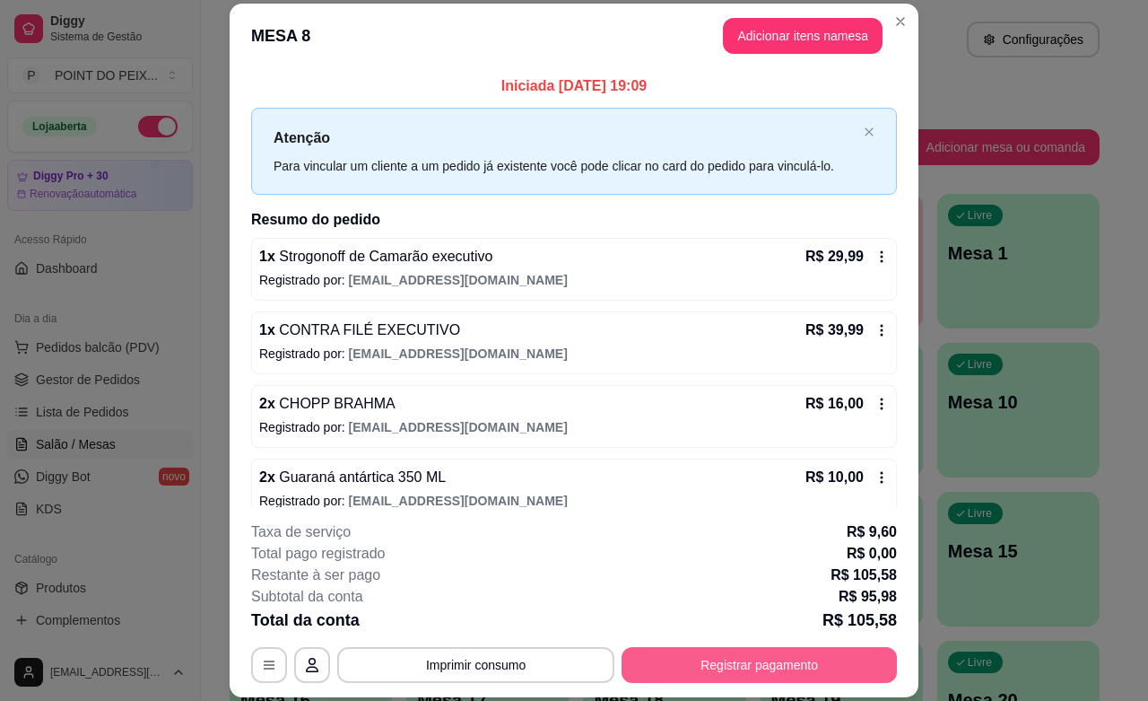
click at [728, 662] on button "Registrar pagamento" at bounding box center [759, 665] width 275 height 36
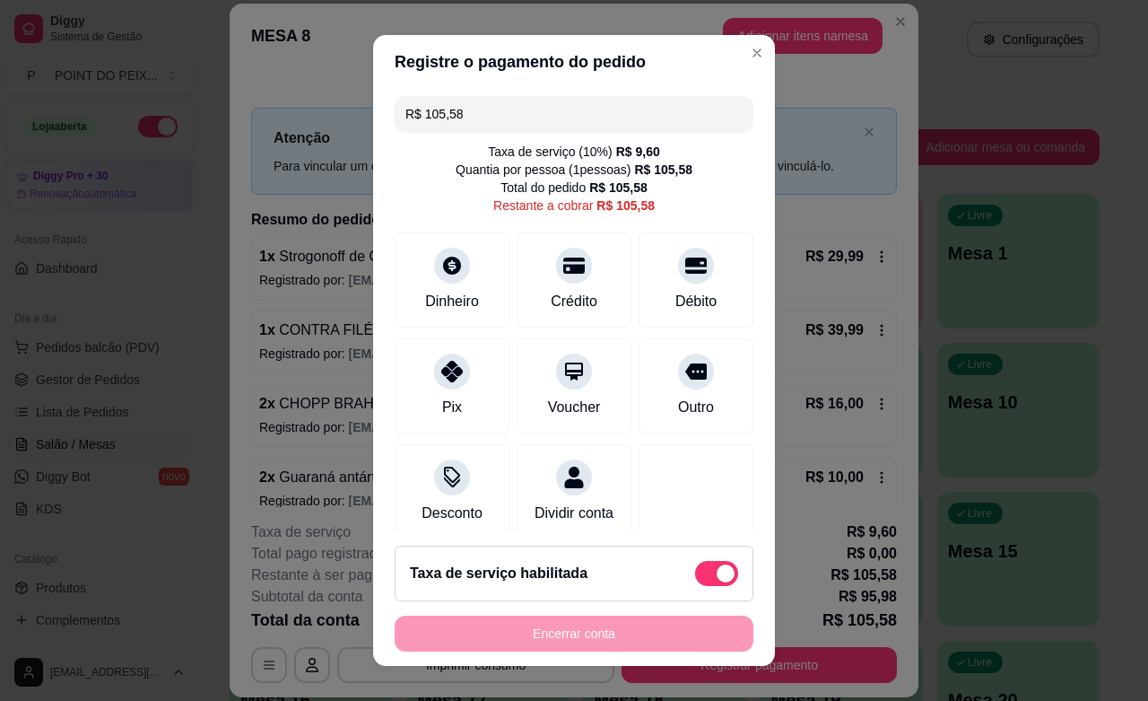
drag, startPoint x: 455, startPoint y: 106, endPoint x: 371, endPoint y: 121, distance: 85.7
click at [373, 121] on div "R$ 105,58 Taxa de serviço ( 10 %) R$ 9,60 Quantia por pessoa ( 1 pessoas) R$ 10…" at bounding box center [574, 310] width 402 height 442
type input "R$ 0,01"
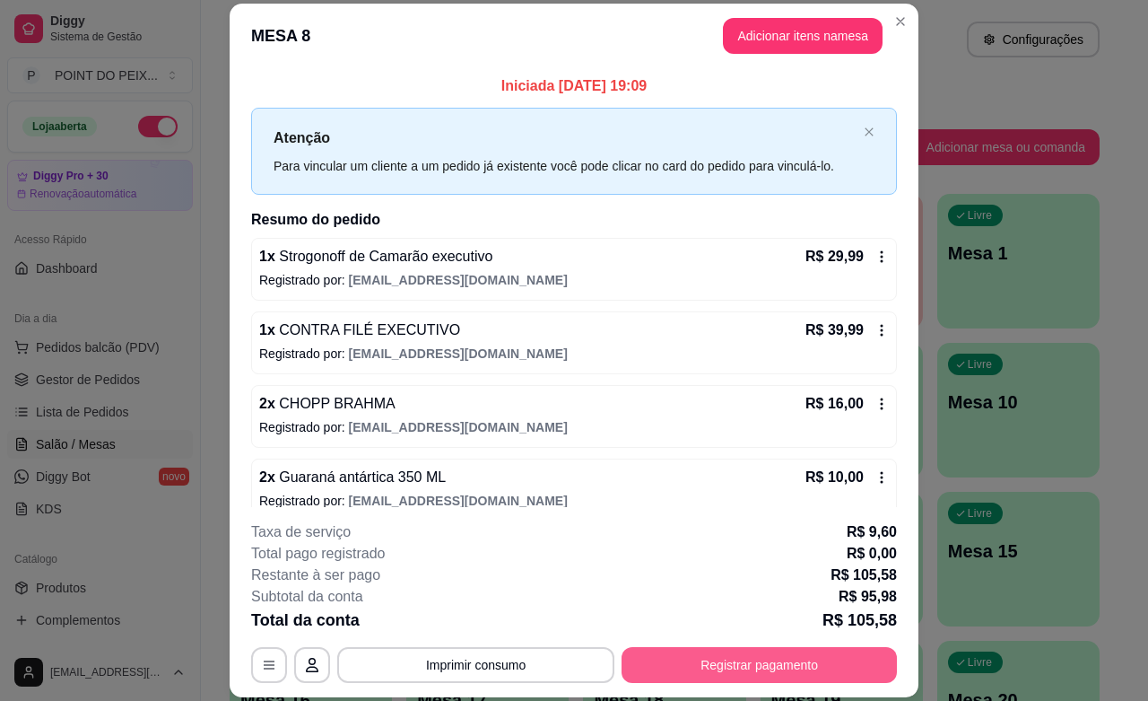
click at [720, 660] on button "Registrar pagamento" at bounding box center [759, 665] width 275 height 36
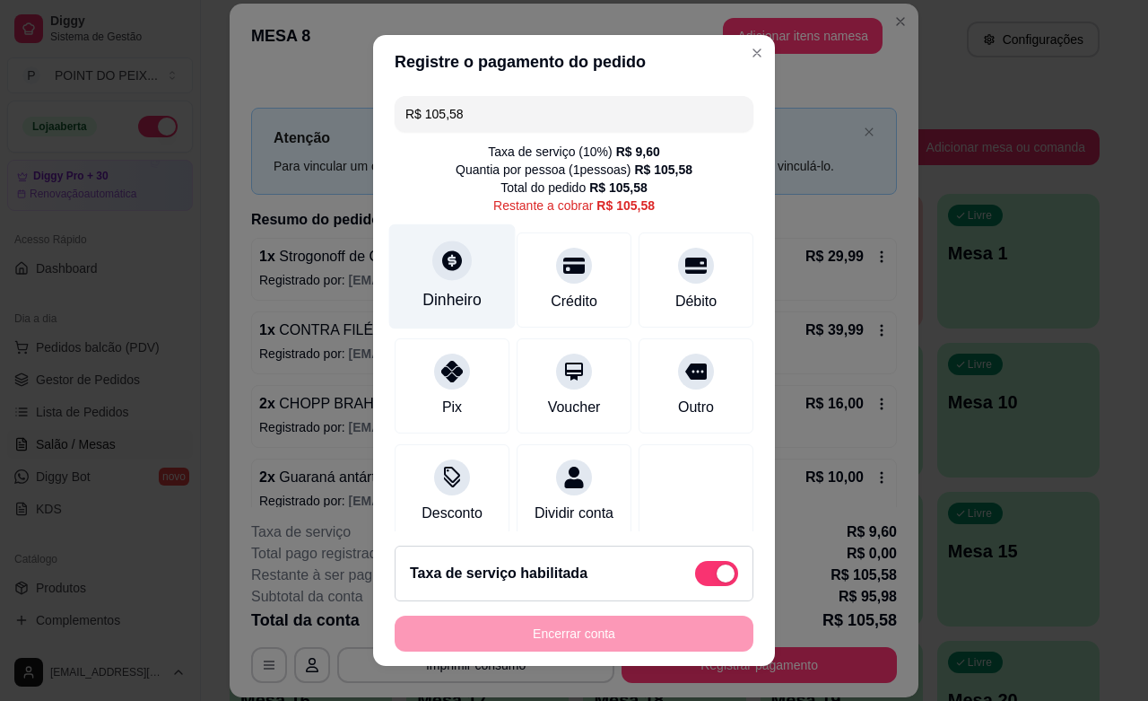
click at [444, 284] on div "Dinheiro" at bounding box center [452, 276] width 127 height 105
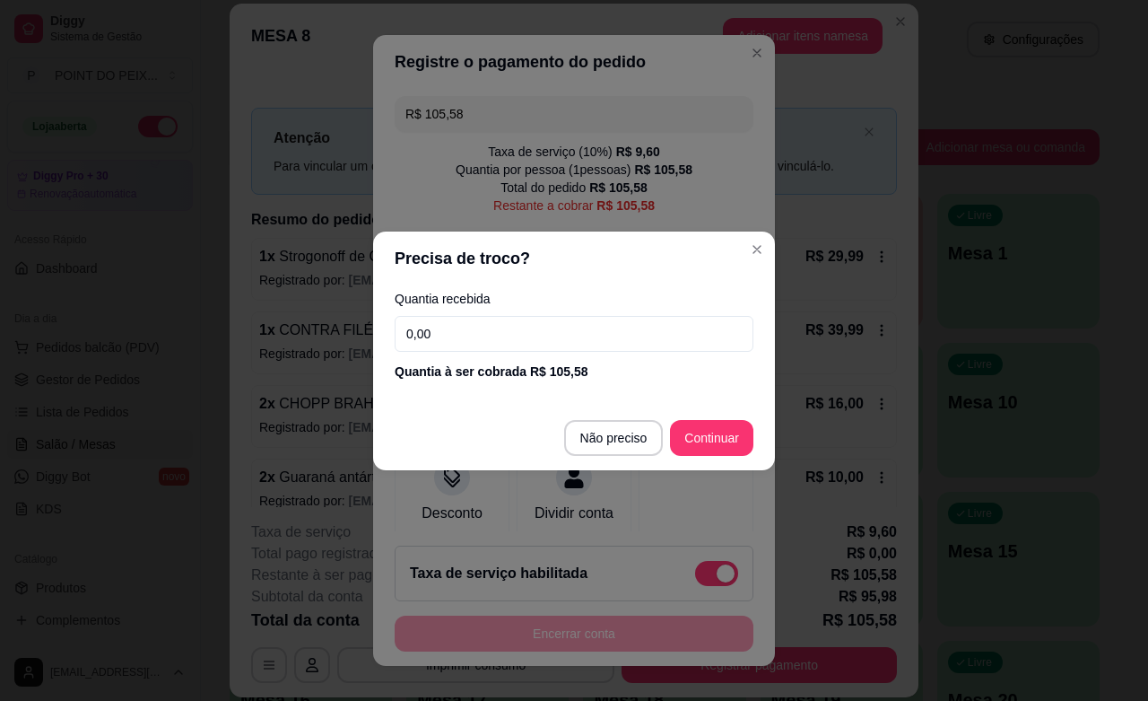
drag, startPoint x: 450, startPoint y: 332, endPoint x: 379, endPoint y: 317, distance: 72.5
click at [379, 317] on div "Quantia recebida 0,00 Quantia à ser cobrada R$ 105,58" at bounding box center [574, 336] width 402 height 102
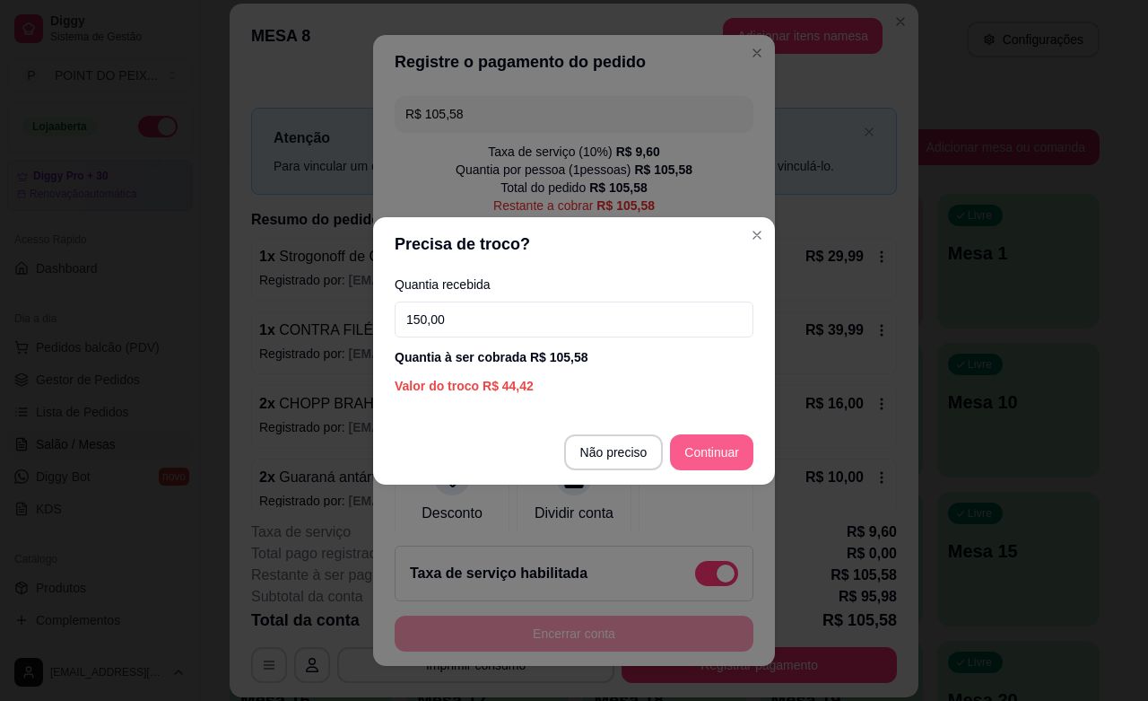
type input "150,00"
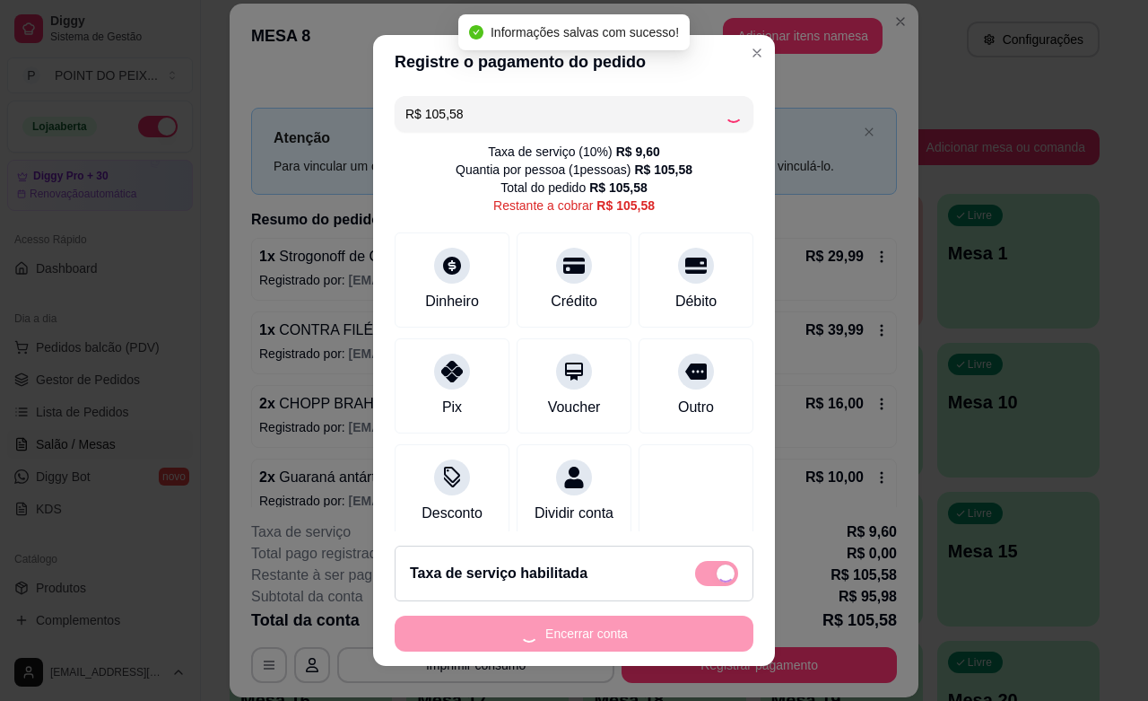
type input "R$ 0,00"
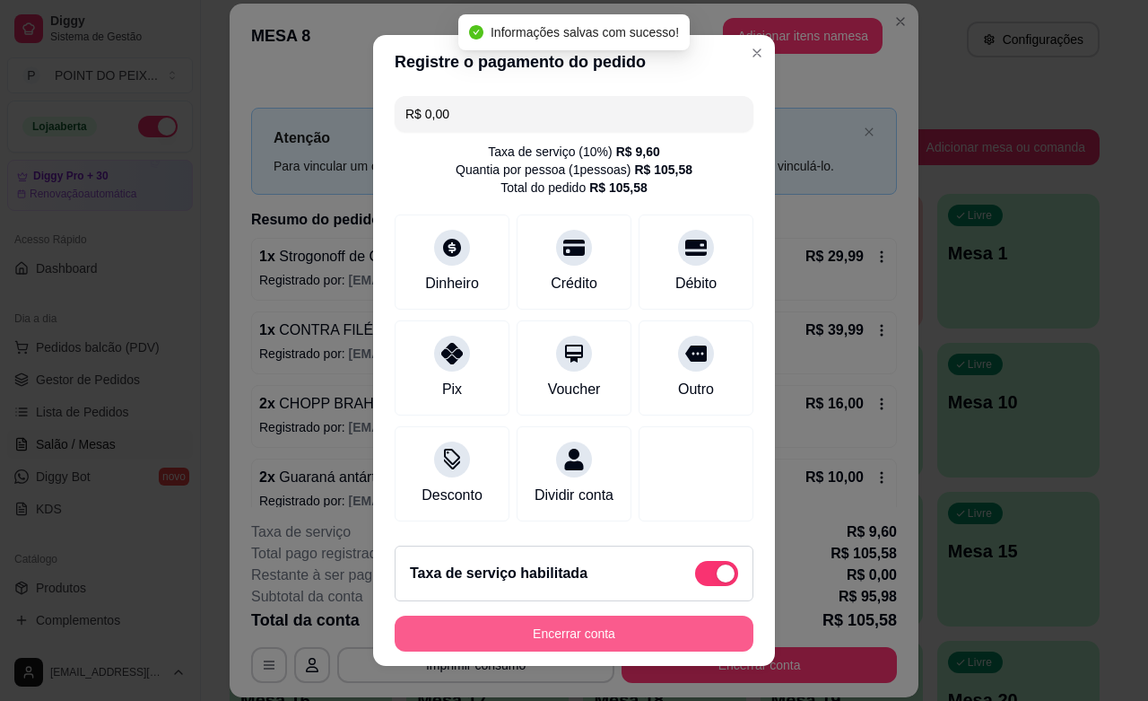
click at [650, 633] on button "Encerrar conta" at bounding box center [574, 634] width 359 height 36
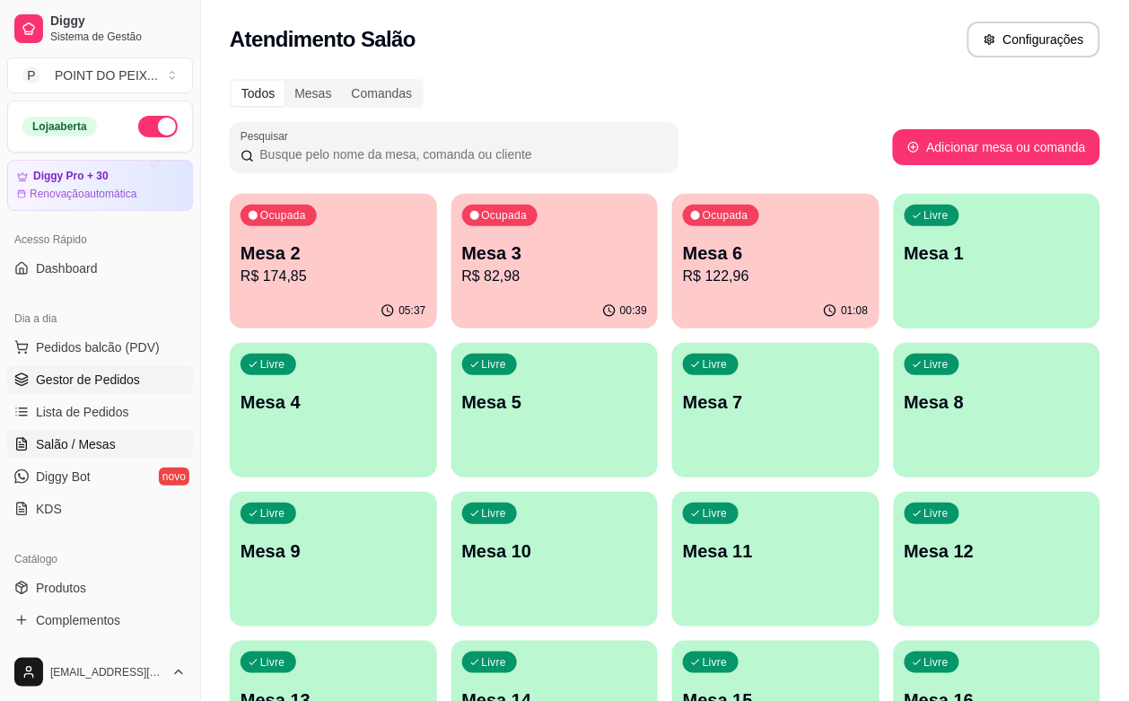
click at [100, 383] on span "Gestor de Pedidos" at bounding box center [88, 380] width 104 height 18
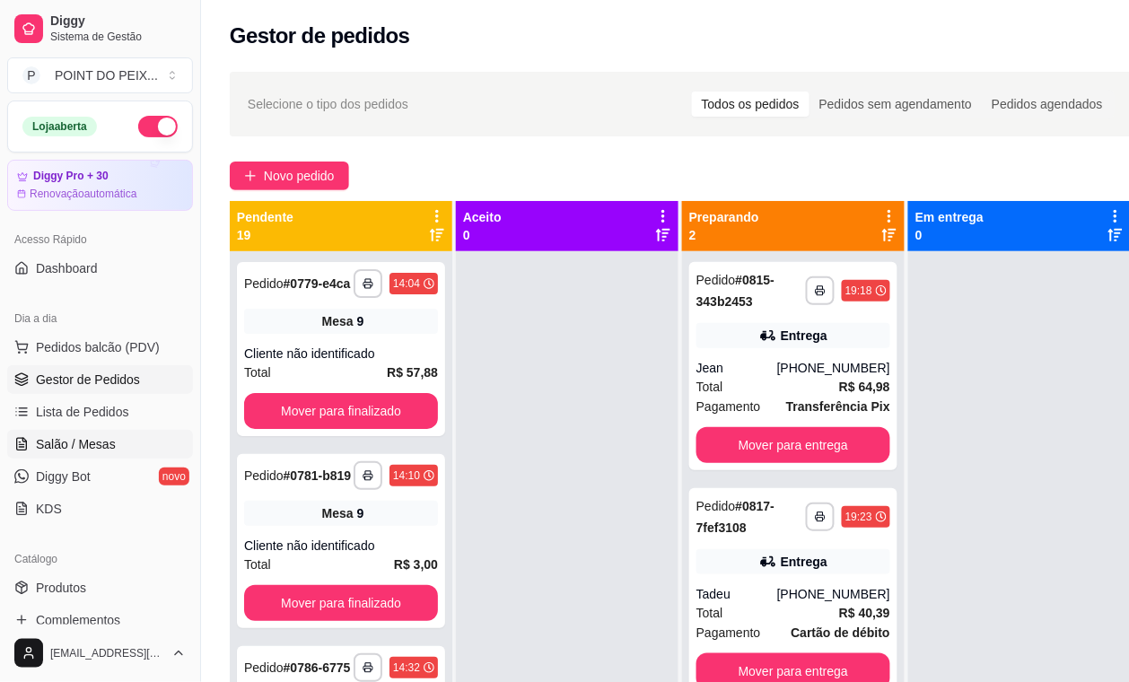
click at [92, 447] on span "Salão / Mesas" at bounding box center [76, 444] width 80 height 18
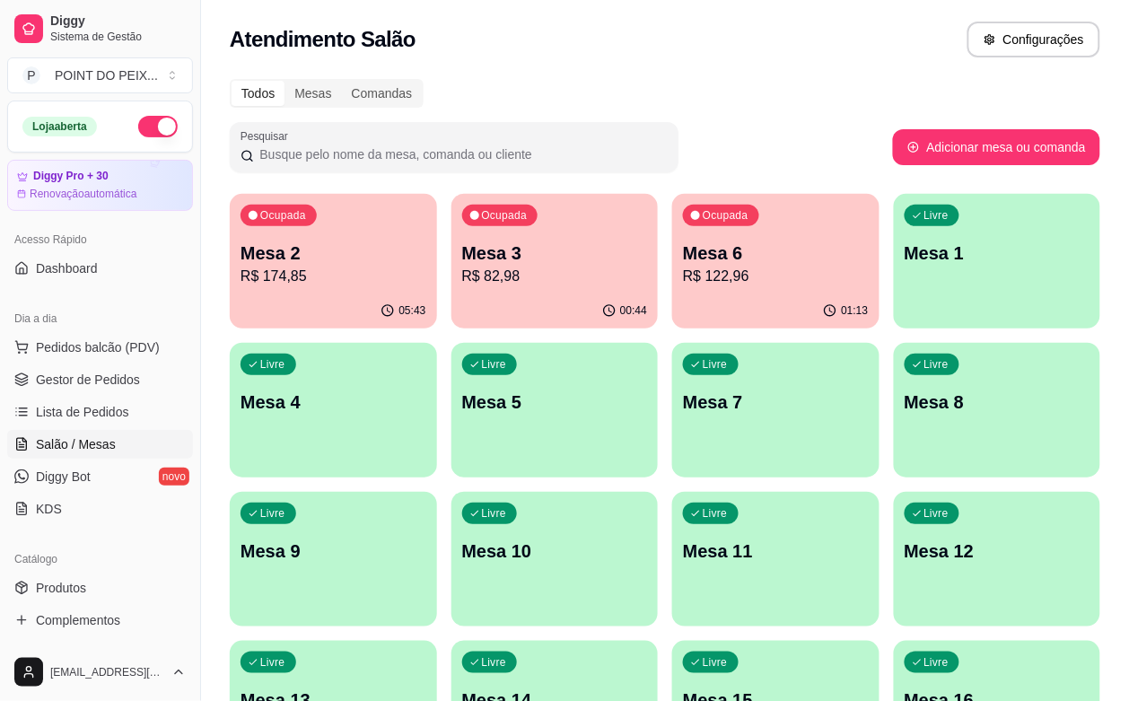
click at [334, 278] on p "R$ 174,85" at bounding box center [333, 277] width 186 height 22
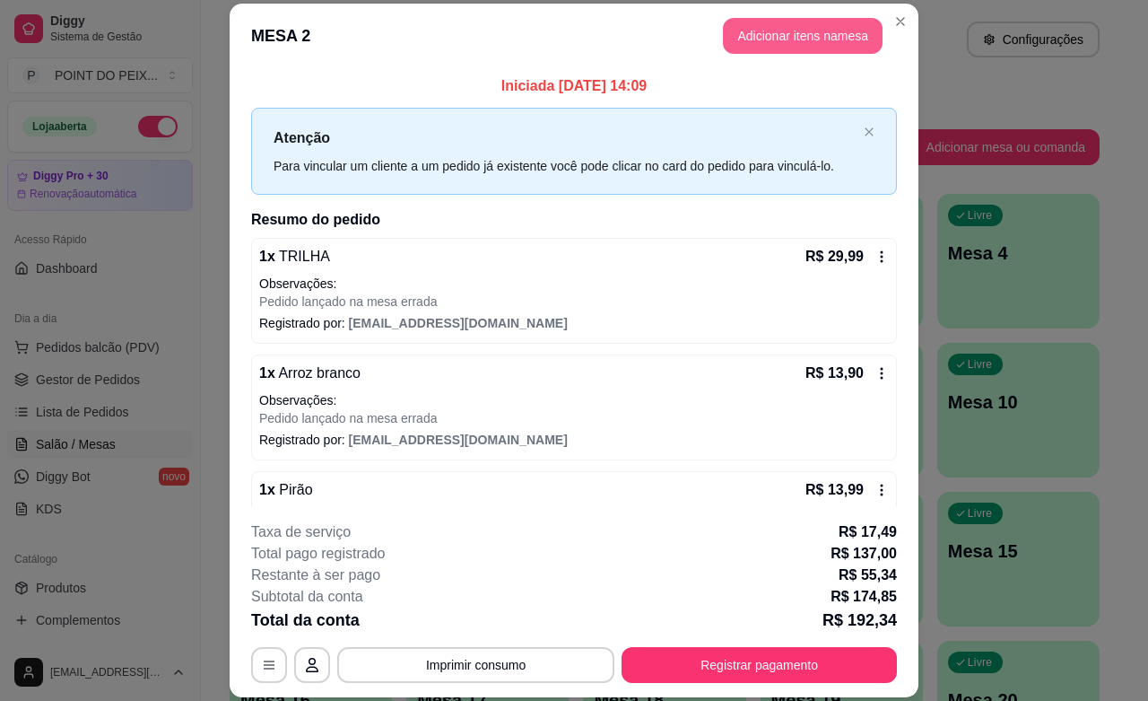
click at [831, 32] on button "Adicionar itens na mesa" at bounding box center [803, 36] width 160 height 36
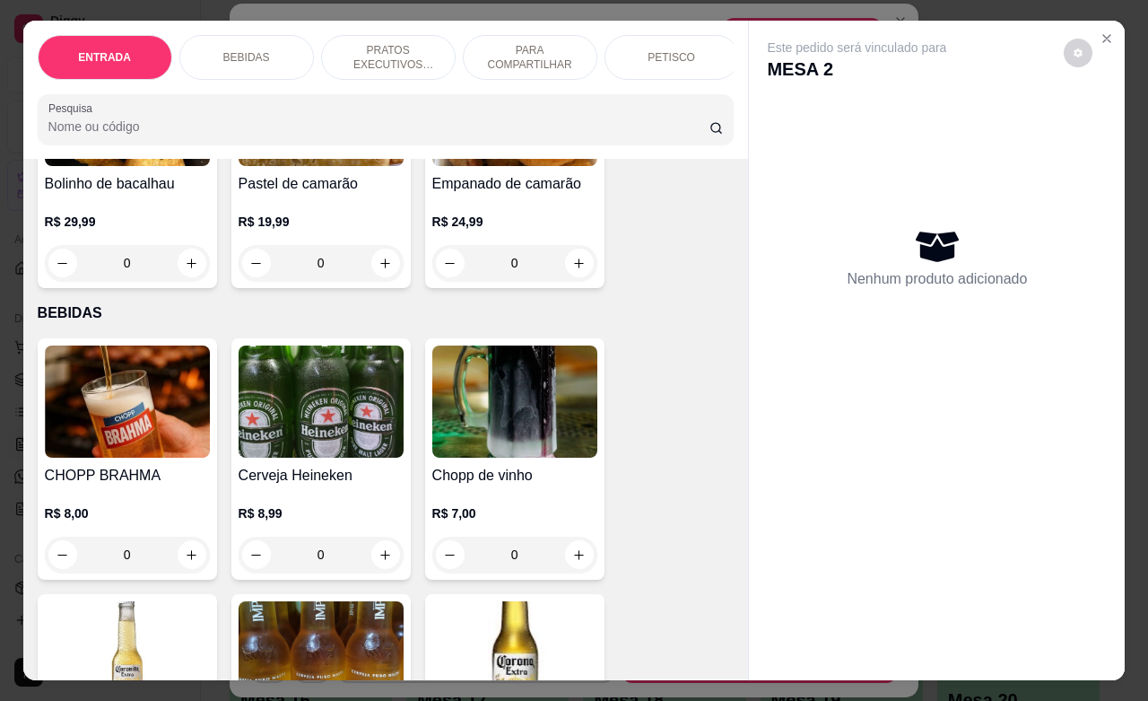
scroll to position [336, 0]
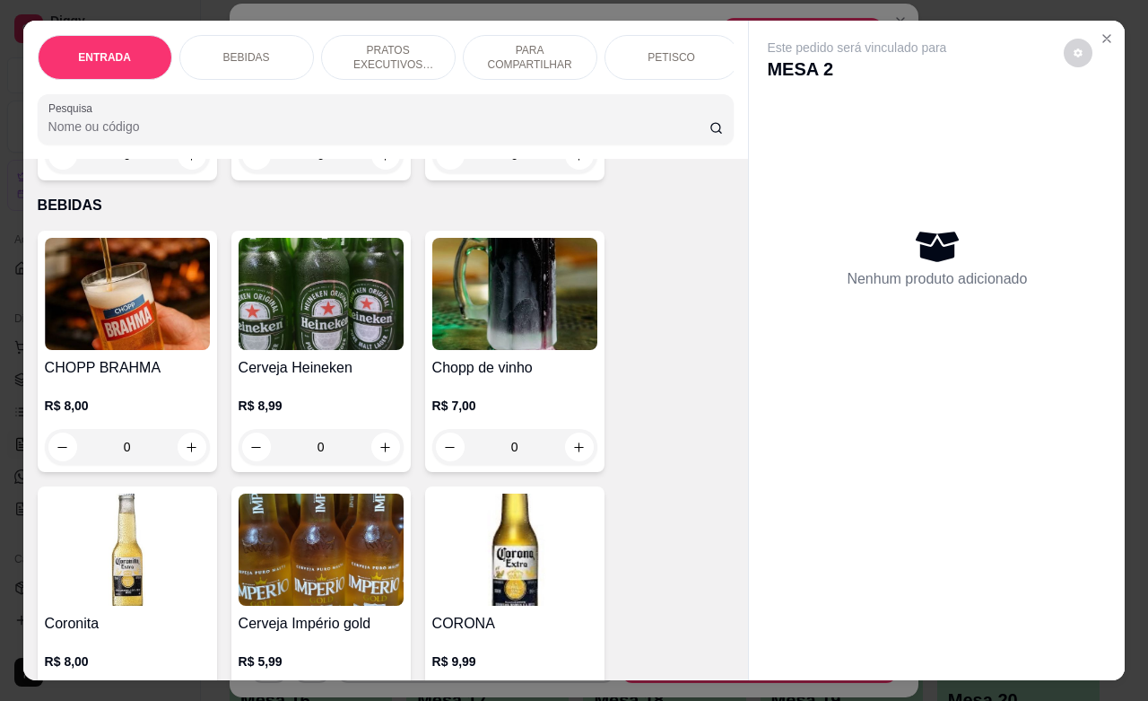
click at [650, 39] on div "PETISCO" at bounding box center [672, 57] width 135 height 45
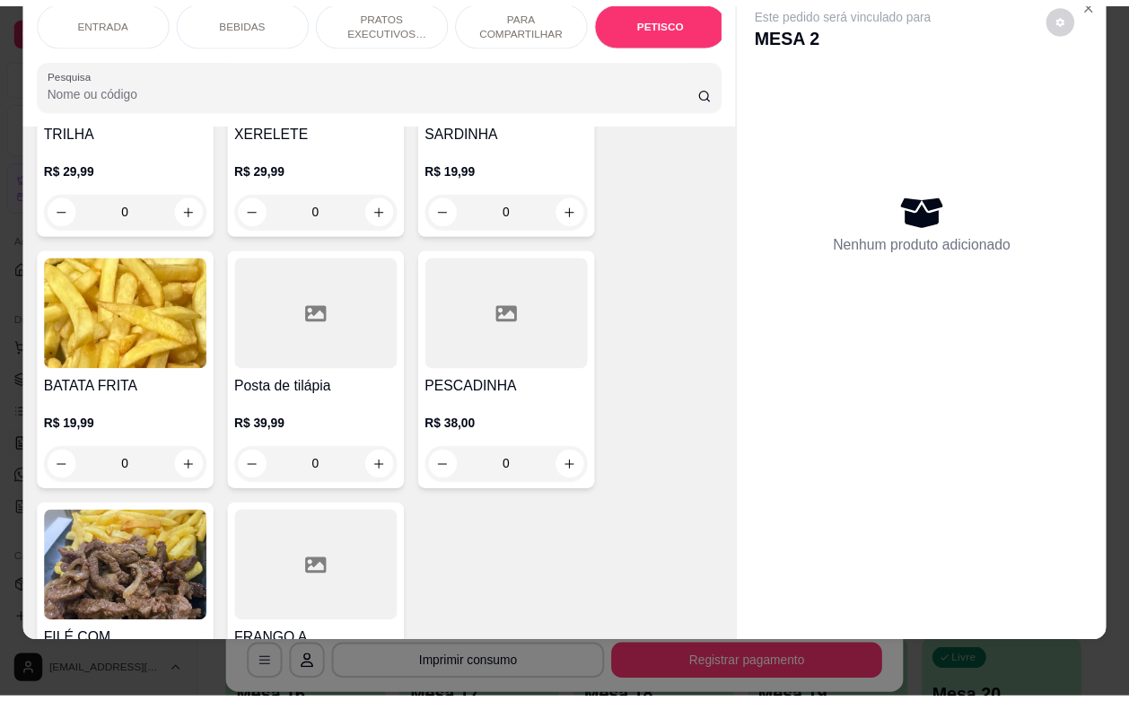
scroll to position [4637, 0]
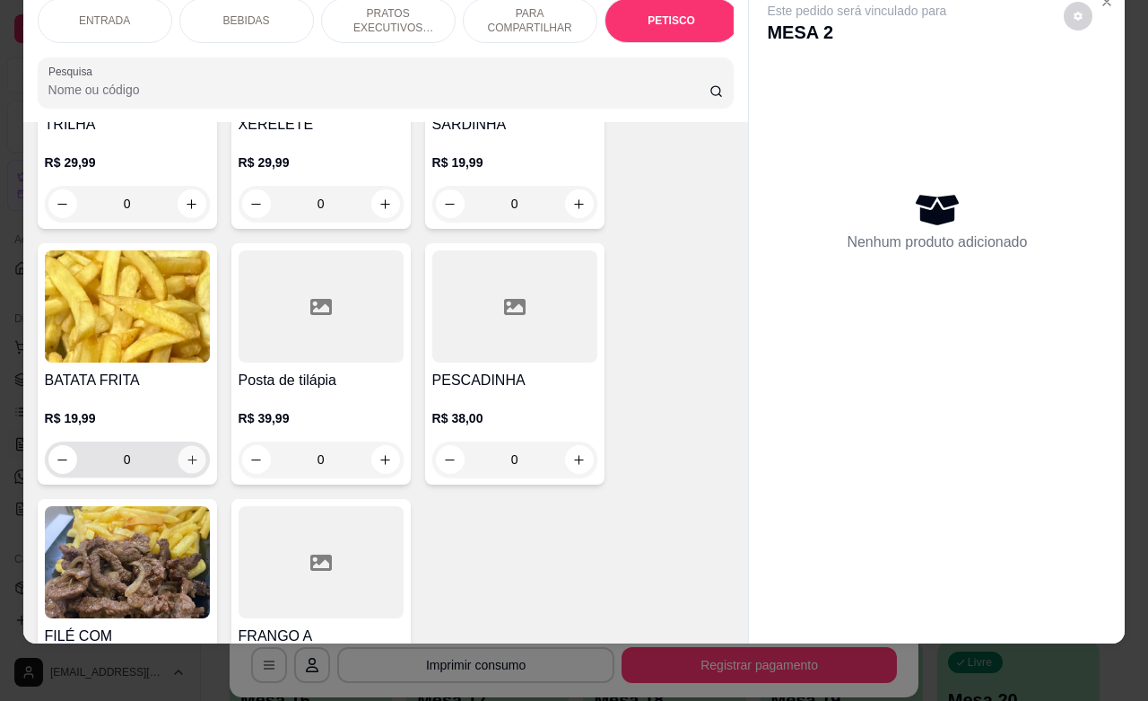
click at [185, 453] on icon "increase-product-quantity" at bounding box center [191, 459] width 13 height 13
type input "1"
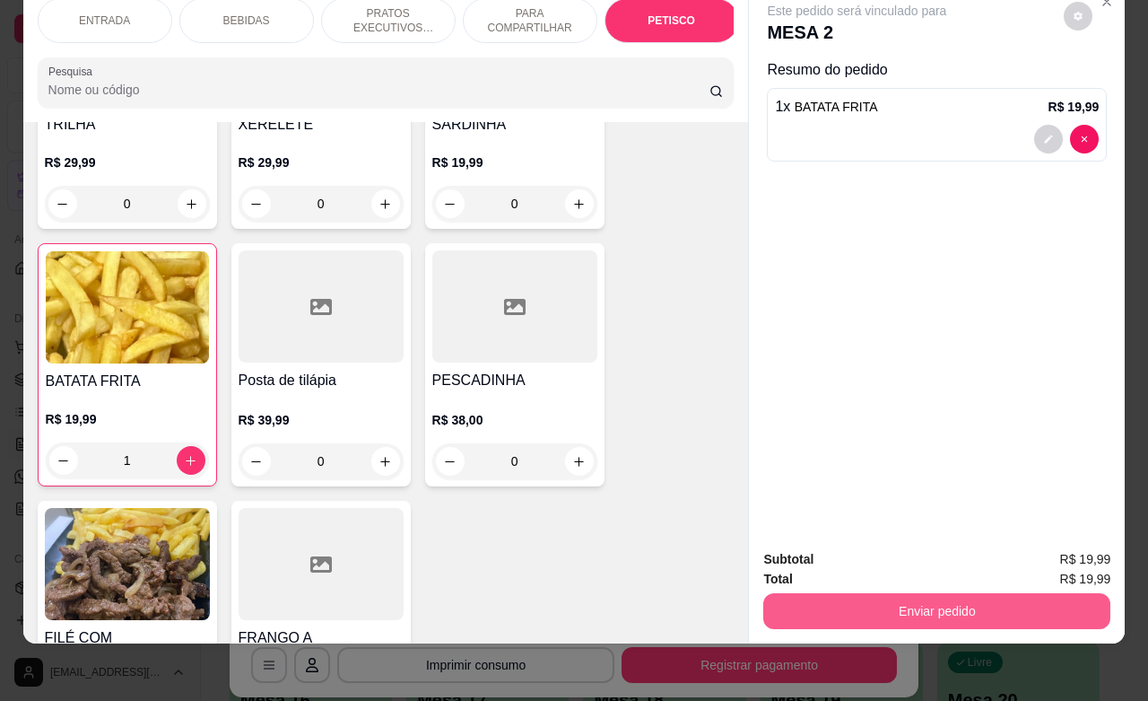
click at [926, 595] on button "Enviar pedido" at bounding box center [937, 611] width 347 height 36
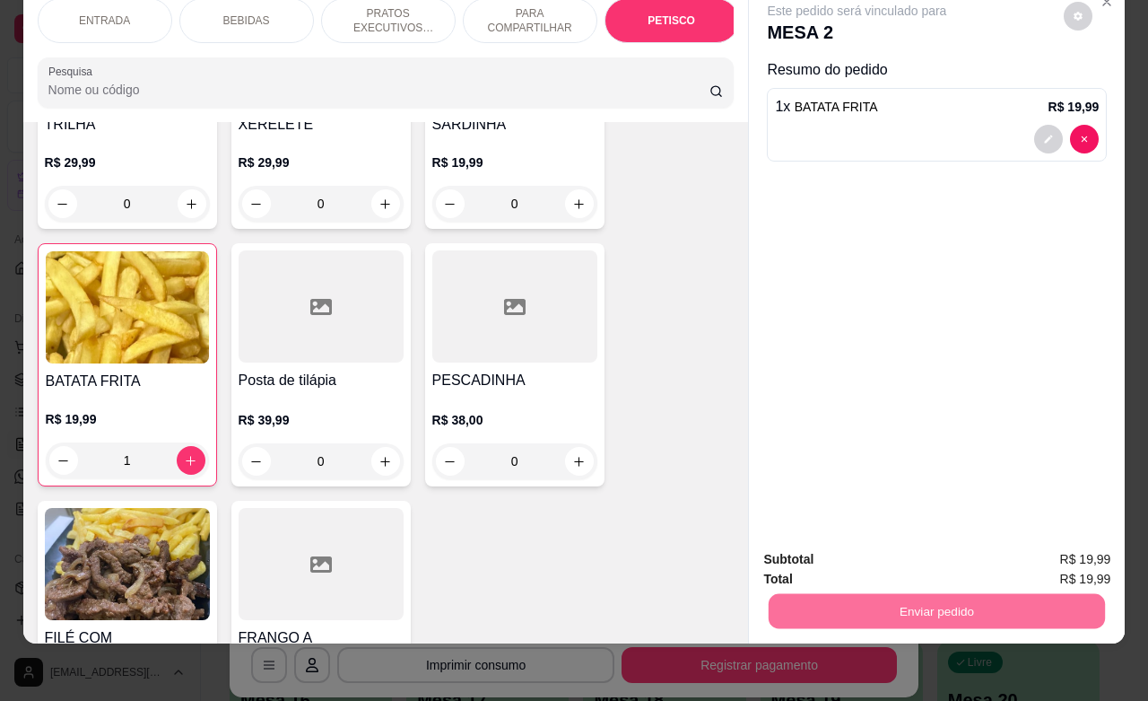
click at [1052, 541] on button "Enviar pedido" at bounding box center [1062, 547] width 99 height 33
